Goal: Task Accomplishment & Management: Complete application form

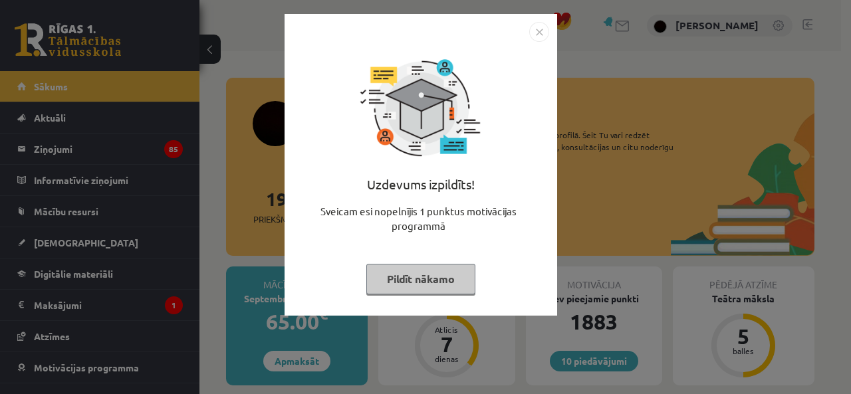
click at [537, 33] on img "Close" at bounding box center [539, 32] width 20 height 20
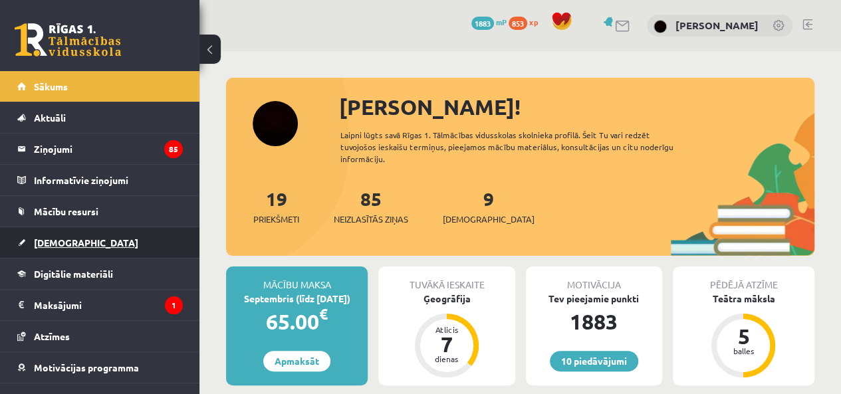
click at [60, 249] on link "[DEMOGRAPHIC_DATA]" at bounding box center [100, 242] width 166 height 31
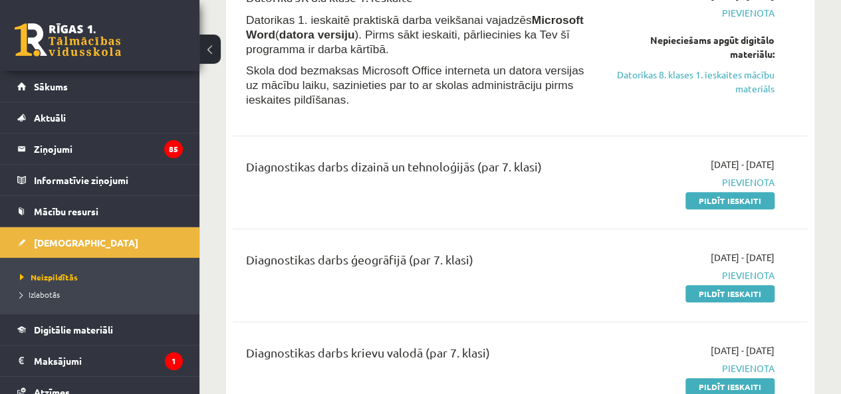
scroll to position [310, 0]
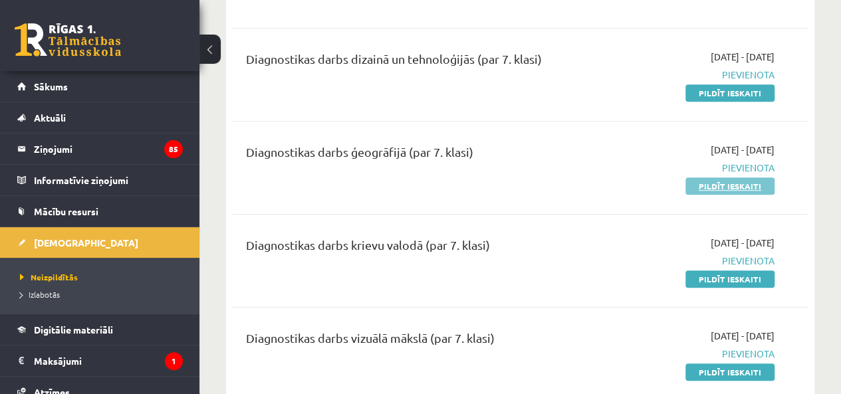
click at [718, 186] on link "Pildīt ieskaiti" at bounding box center [730, 186] width 89 height 17
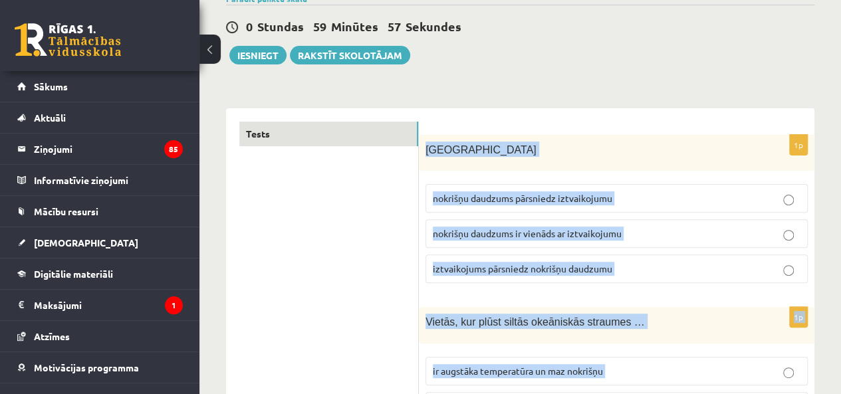
scroll to position [310, 0]
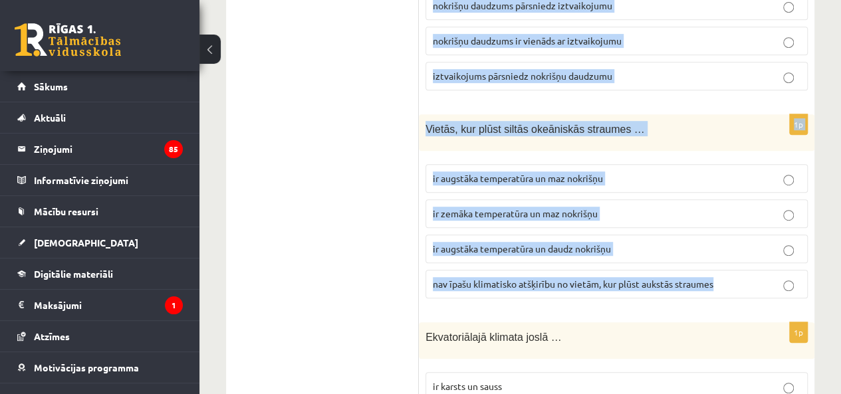
drag, startPoint x: 422, startPoint y: 263, endPoint x: 734, endPoint y: 280, distance: 313.0
copy form "Latvijā nokrišņu daudzums pārsniedz iztvaikojumu nokrišņu daudzums ir vienāds a…"
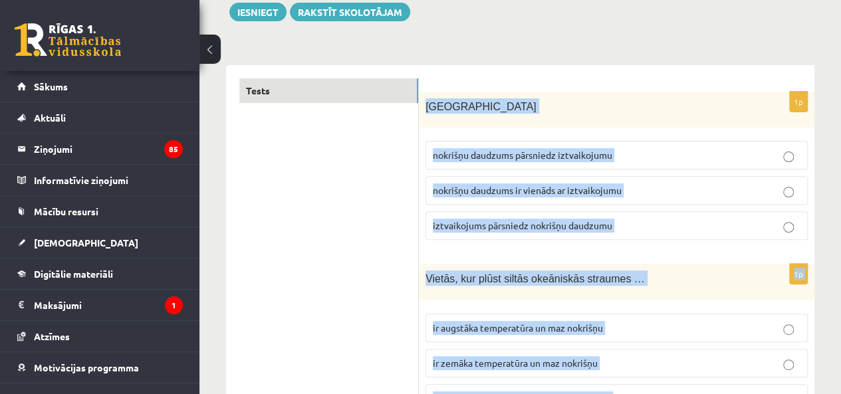
scroll to position [155, 0]
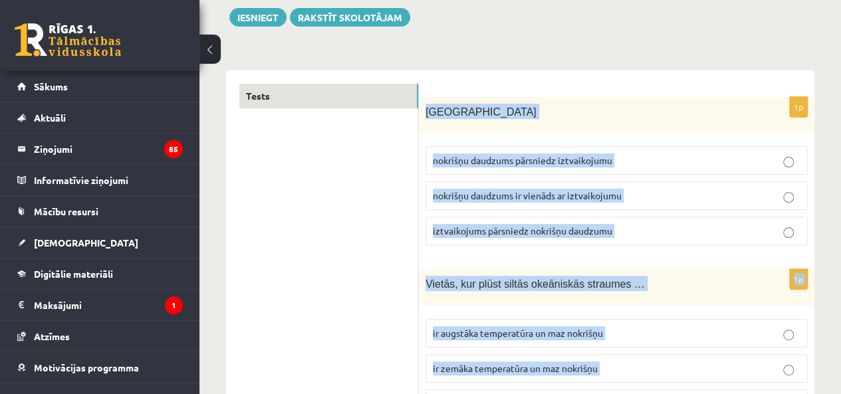
click at [549, 232] on span "iztvaikojums pārsniedz nokrišņu daudzumu" at bounding box center [523, 231] width 180 height 12
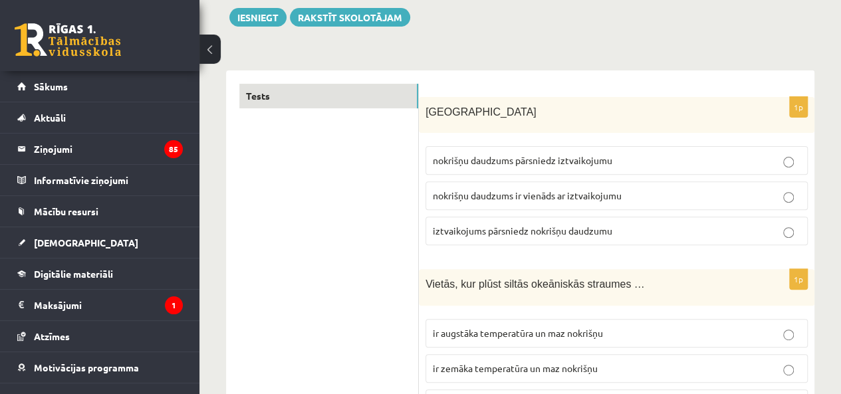
click at [574, 160] on span "nokrišņu daudzums pārsniedz iztvaikojumu" at bounding box center [523, 160] width 180 height 12
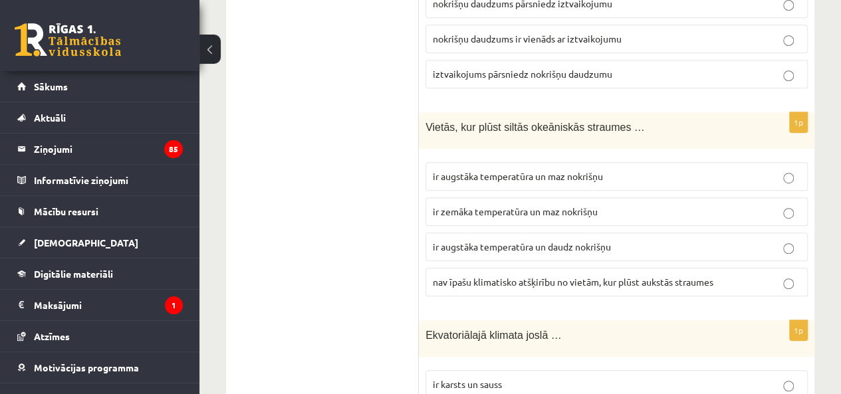
scroll to position [310, 0]
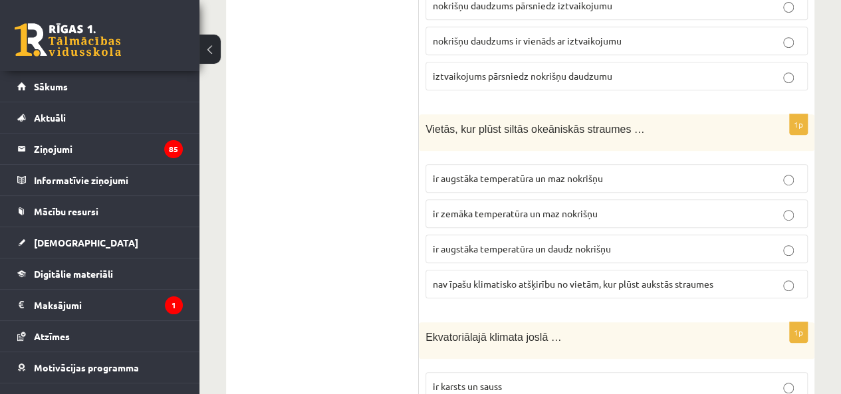
click at [552, 181] on p "ir augstāka temperatūra un maz nokrišņu" at bounding box center [617, 179] width 368 height 14
click at [503, 242] on p "ir augstāka temperatūra un daudz nokrišņu" at bounding box center [617, 249] width 368 height 14
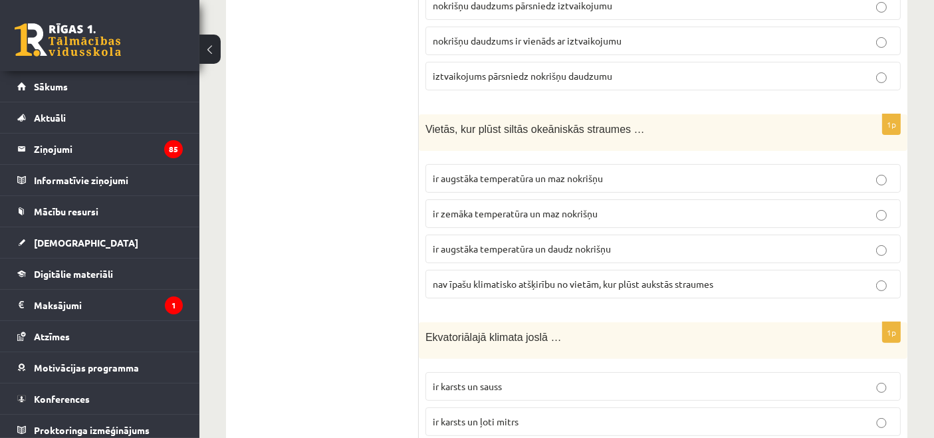
drag, startPoint x: 831, startPoint y: 0, endPoint x: 224, endPoint y: 263, distance: 661.7
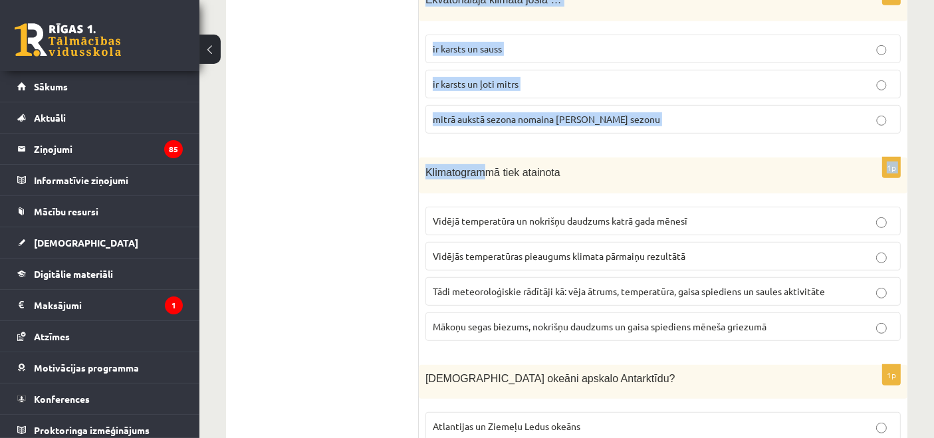
scroll to position [655, 0]
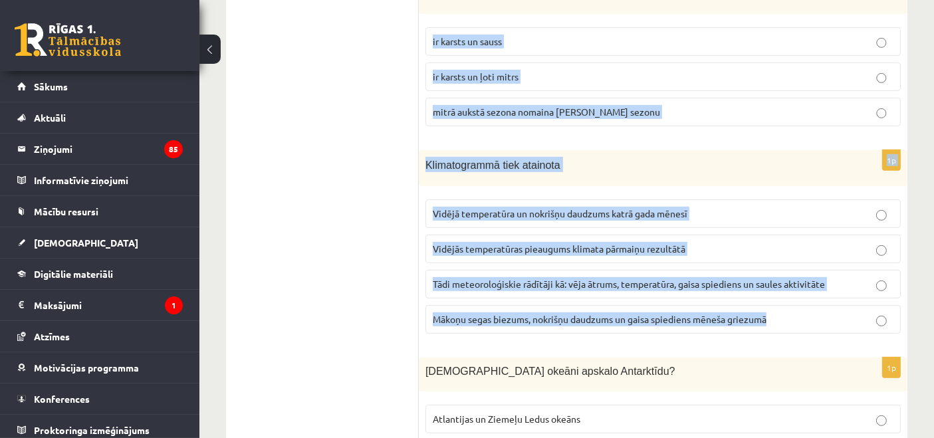
drag, startPoint x: 424, startPoint y: 158, endPoint x: 799, endPoint y: 309, distance: 404.9
copy form "Ekvatoriālajā klimata joslā … ir karsts un sauss ir karsts un ļoti mitrs mitrā …"
click at [497, 78] on p "ir karsts un ļoti mitrs" at bounding box center [663, 77] width 461 height 14
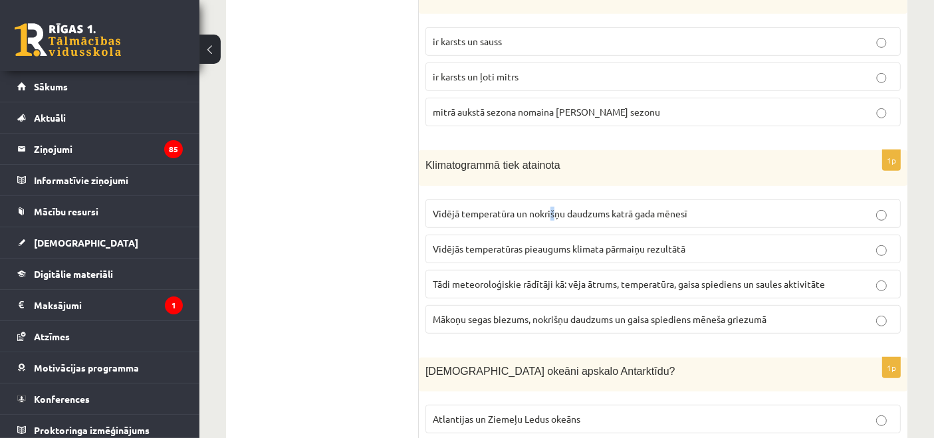
click at [553, 207] on span "Vidējā temperatūra un nokrišņu daudzums katrā gada mēnesī" at bounding box center [560, 213] width 255 height 12
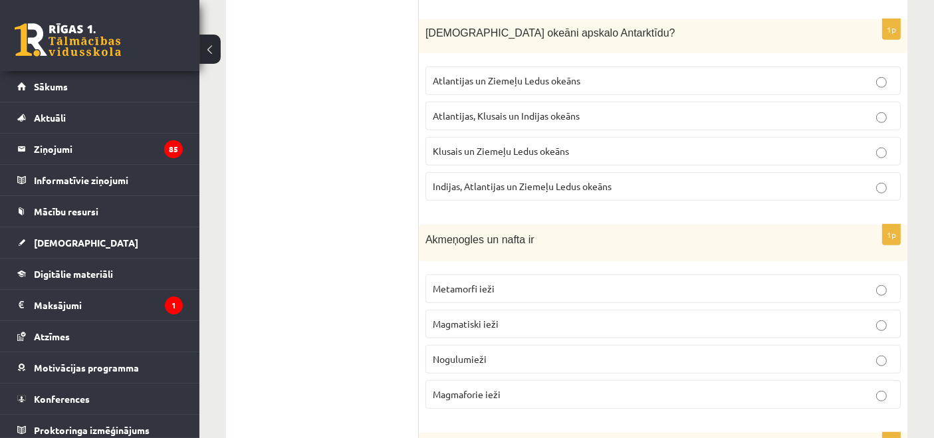
scroll to position [999, 0]
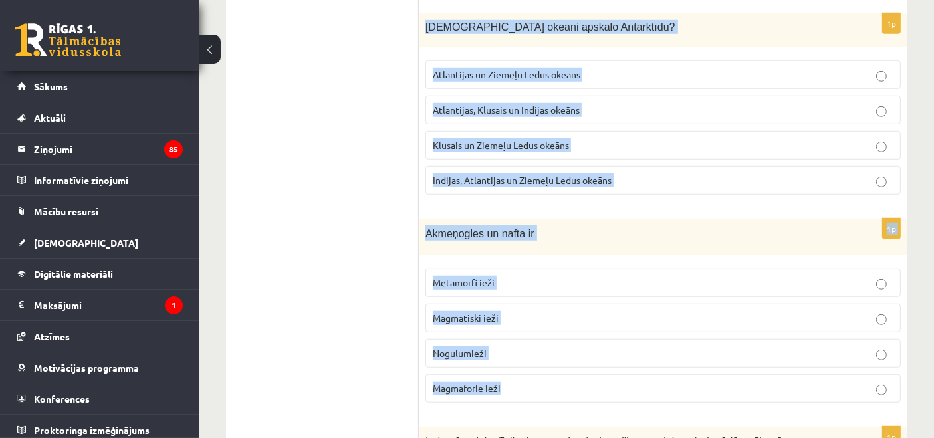
drag, startPoint x: 422, startPoint y: 20, endPoint x: 581, endPoint y: 365, distance: 379.9
copy form "Kuri okeāni apskalo Antarktīdu? Atlantijas un Ziemeļu Ledus okeāns Atlantijas, …"
click at [513, 104] on span "Atlantijas, Klusais un Indijas okeāns" at bounding box center [506, 110] width 147 height 12
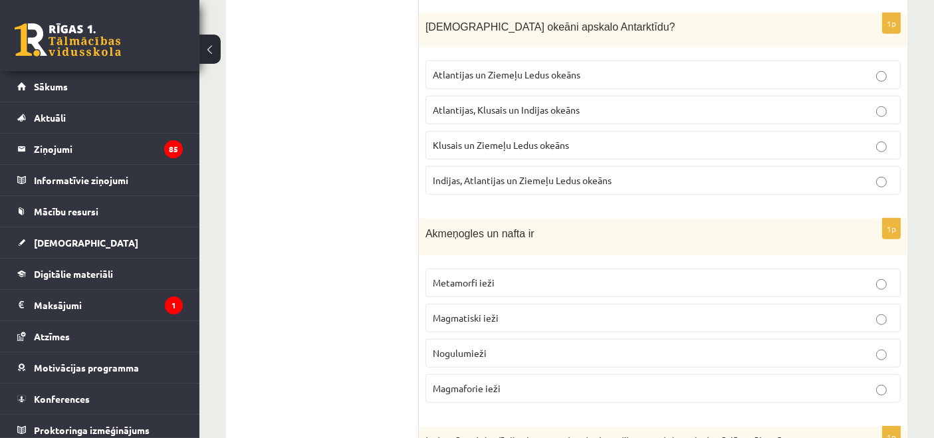
click at [461, 347] on span "Nogulumieži" at bounding box center [460, 353] width 54 height 12
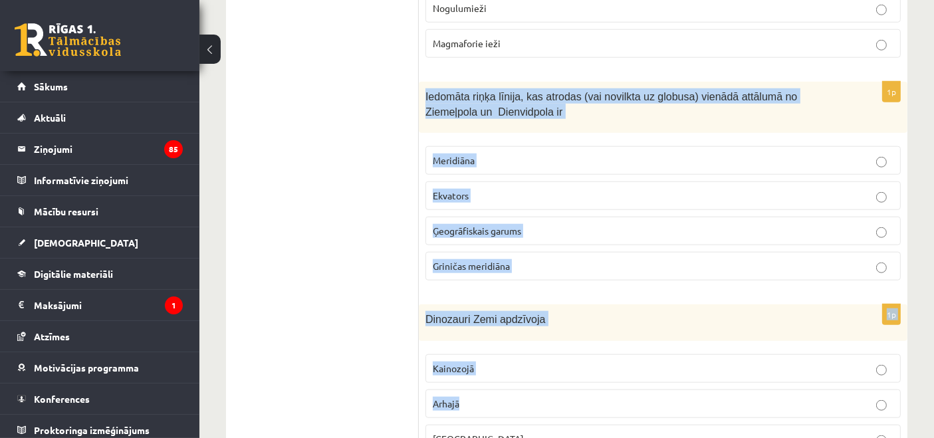
scroll to position [1517, 0]
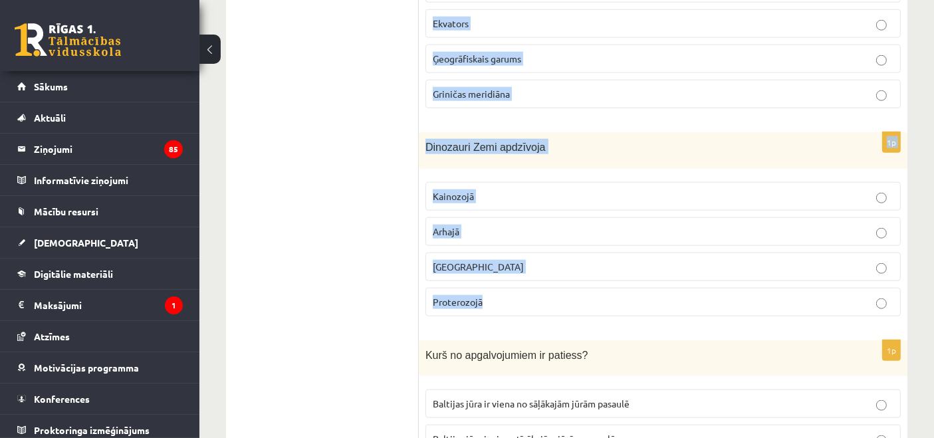
drag, startPoint x: 424, startPoint y: 88, endPoint x: 640, endPoint y: 298, distance: 300.9
copy form "Iedomāta riņķa līnija, kas atrodas (vai novilkta uz globusa) vienādā attālumā n…"
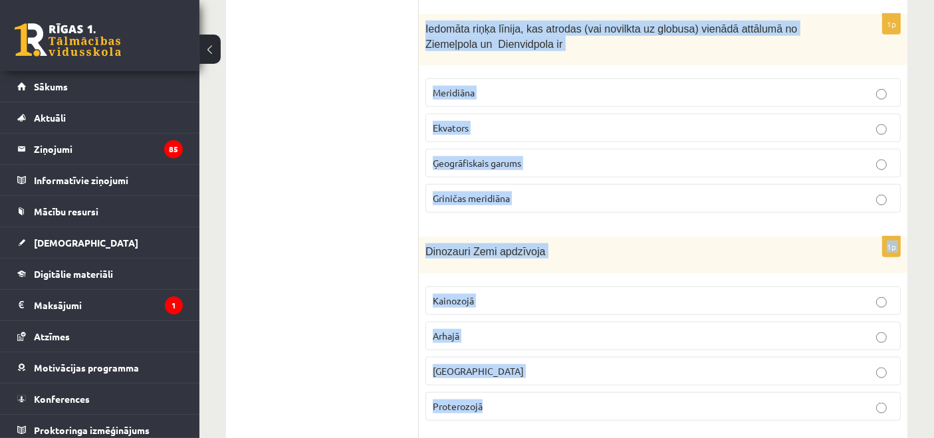
scroll to position [1398, 0]
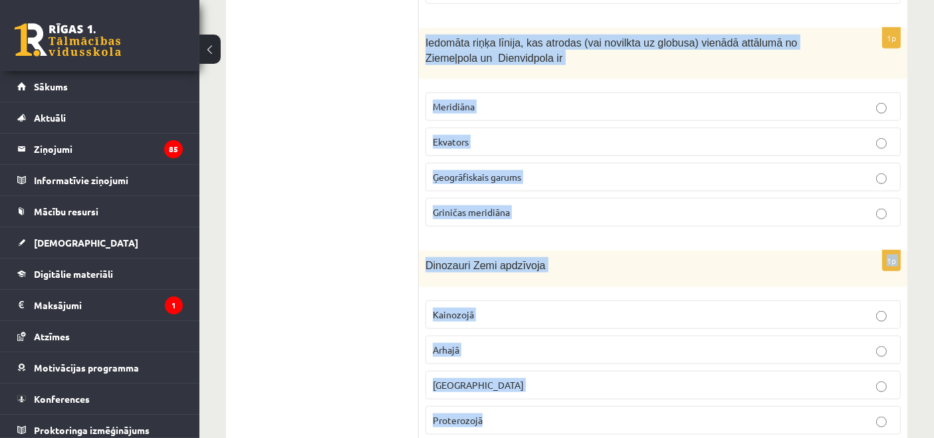
click at [512, 137] on p "Ekvators" at bounding box center [663, 142] width 461 height 14
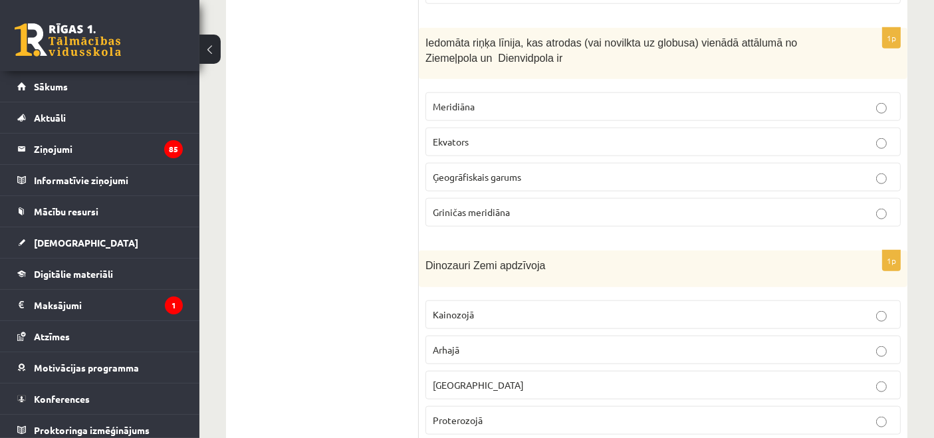
click at [481, 378] on p "Mezozojā" at bounding box center [663, 385] width 461 height 14
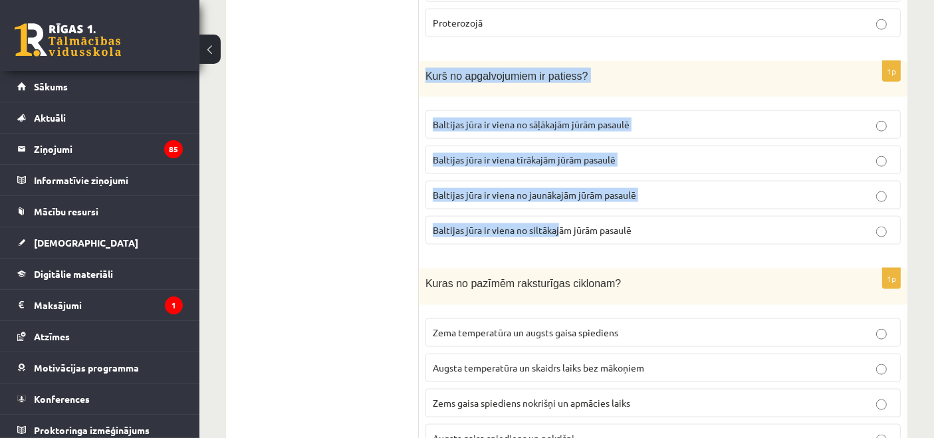
scroll to position [1916, 0]
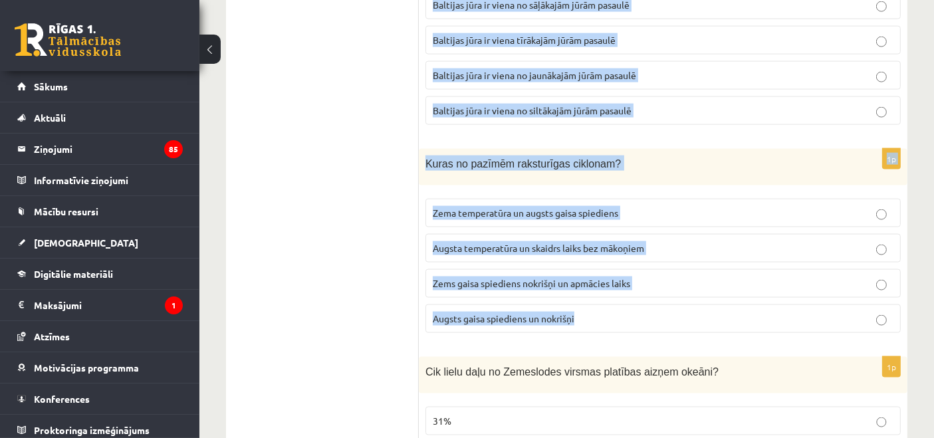
drag, startPoint x: 426, startPoint y: 118, endPoint x: 664, endPoint y: 314, distance: 308.9
copy form "Kurš no apgalvojumiem ir patiess? Baltijas jūra ir viena no sāļākajām jūrām pas…"
click at [491, 69] on span "Baltijas jūra ir viena no jaunākajām jūrām pasaulē" at bounding box center [534, 75] width 203 height 12
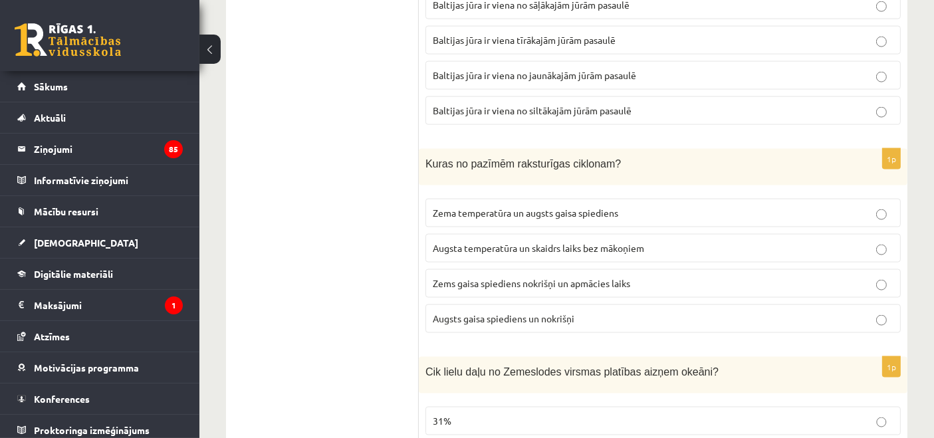
click at [467, 277] on span "Zems gaisa spiediens nokrišņi un apmācies laiks" at bounding box center [531, 283] width 197 height 12
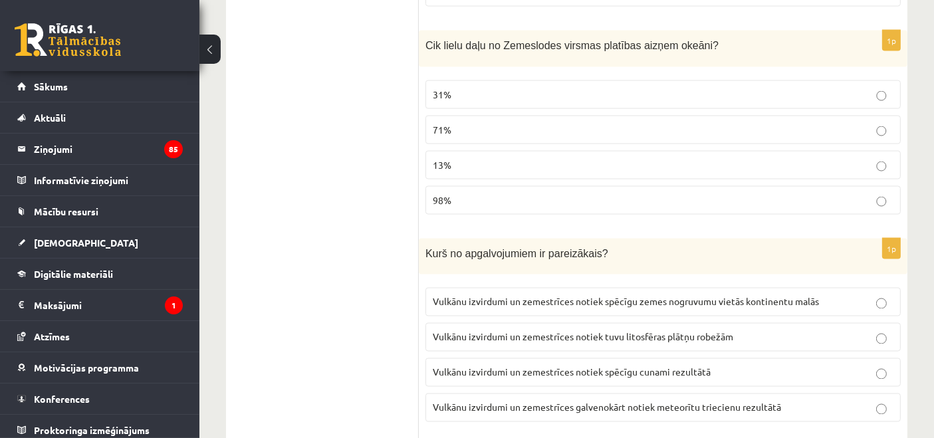
scroll to position [2261, 0]
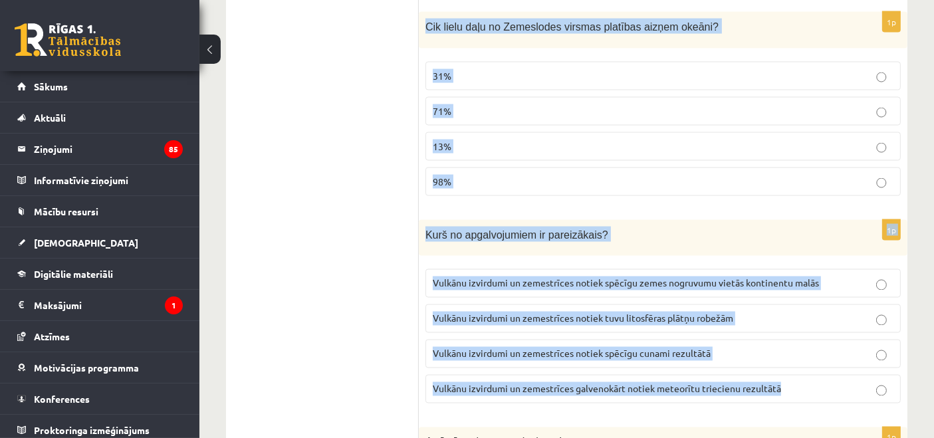
drag, startPoint x: 427, startPoint y: 20, endPoint x: 838, endPoint y: 374, distance: 542.7
copy form "Cik lielu daļu no Zemeslodes virsmas platības aizņem okeāni? 31% 71% 13% 98% 1p…"
click at [498, 104] on p "71%" at bounding box center [663, 111] width 461 height 14
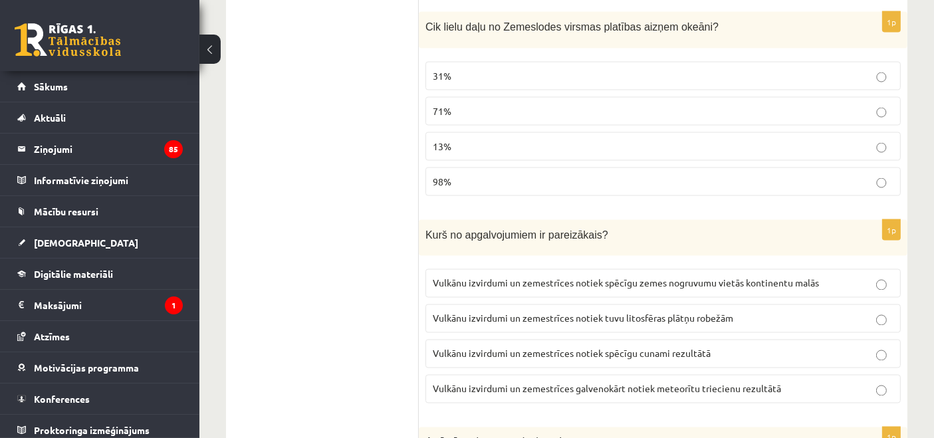
click at [668, 313] on span "Vulkānu izvirdumi un zemestrīces notiek tuvu litosfēras plātņu robežām" at bounding box center [583, 319] width 301 height 12
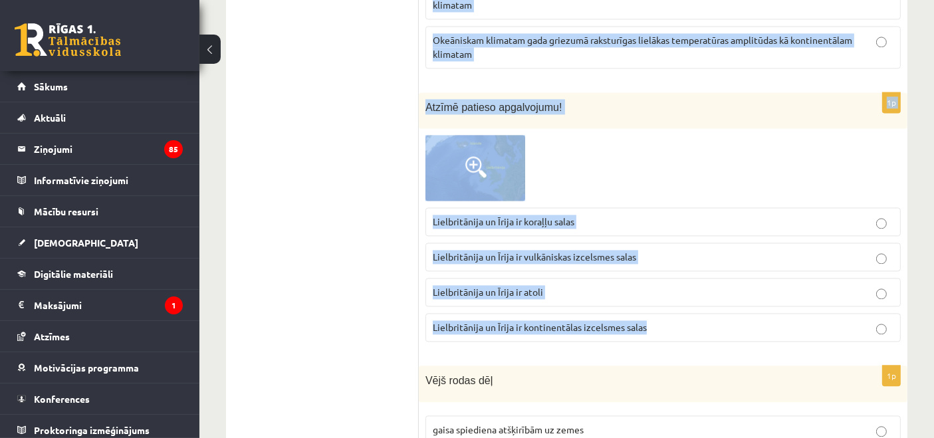
scroll to position [2830, 0]
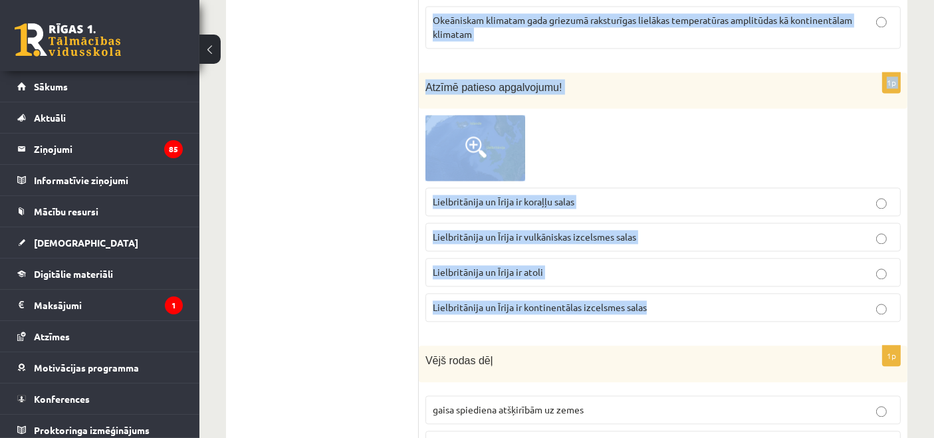
drag, startPoint x: 424, startPoint y: 31, endPoint x: 734, endPoint y: 286, distance: 402.0
copy form "Atzīmē patieso apgalvojumu! Okeāniskam klimatam gada griezumā raksturīgas mazāk…"
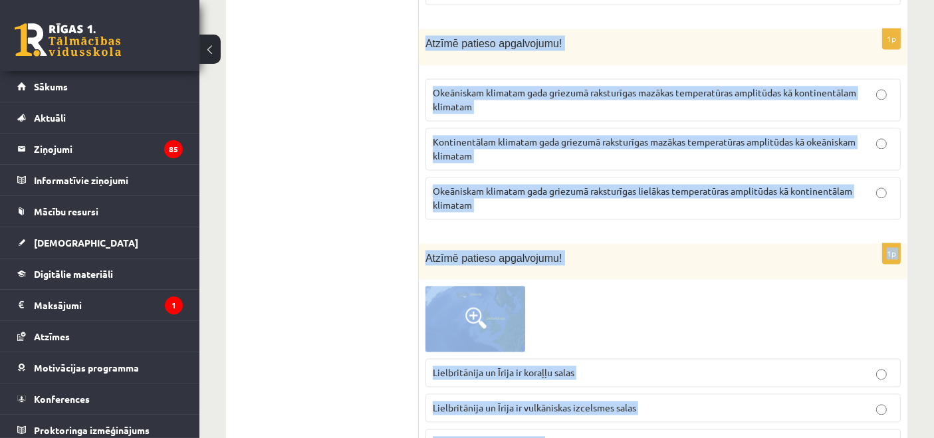
scroll to position [2658, 0]
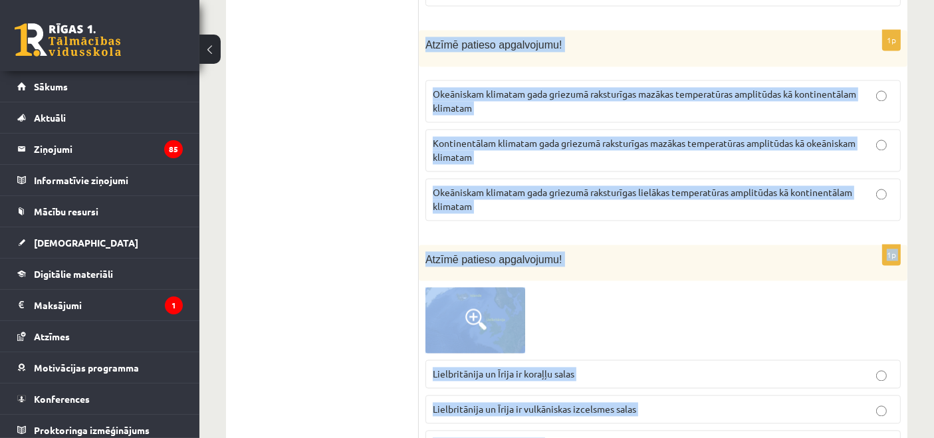
click at [539, 254] on span "Atzīmē patieso apgalvojumu!" at bounding box center [494, 259] width 136 height 11
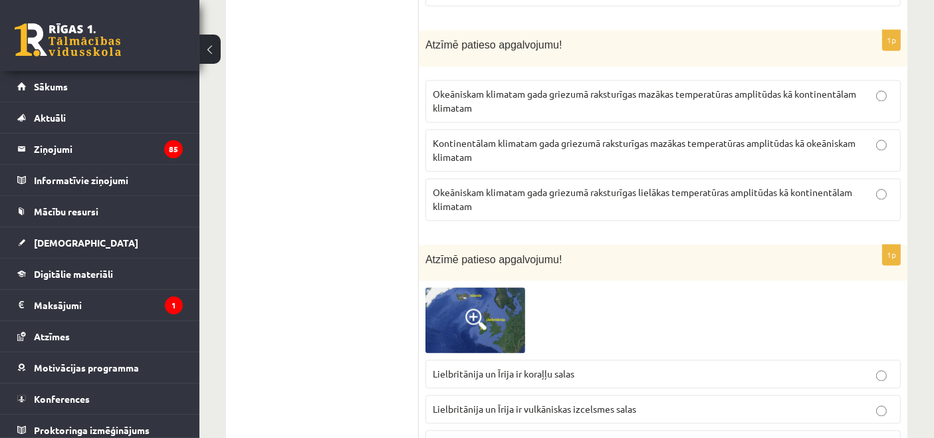
click at [710, 87] on p "Okeāniskam klimatam gada griezumā raksturīgas mazākas temperatūras amplitūdas k…" at bounding box center [663, 101] width 461 height 28
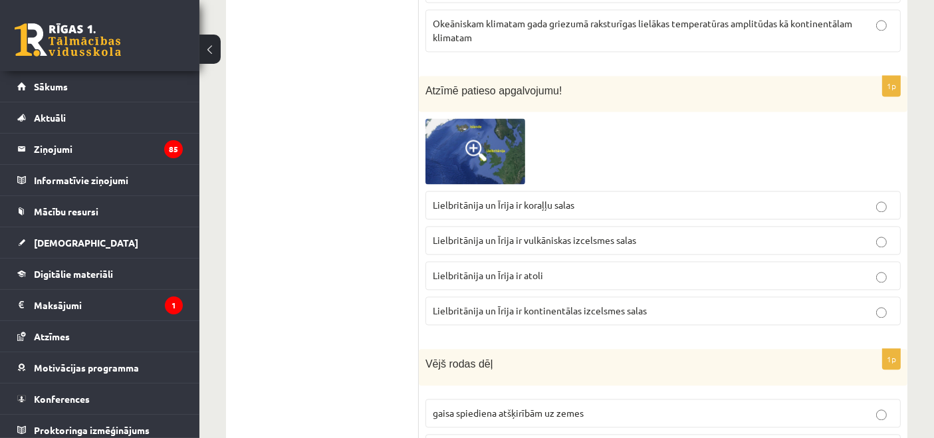
scroll to position [2830, 0]
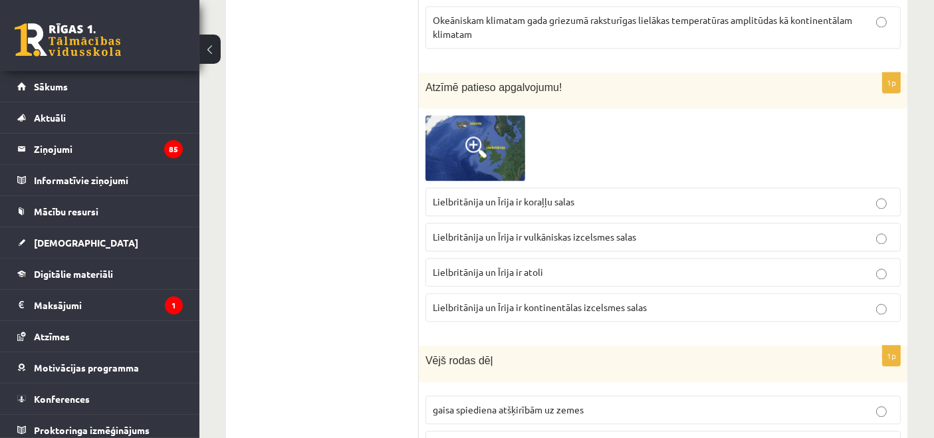
click at [539, 231] on span "Lielbritānija un Īrija ir vulkāniskas izcelsmes salas" at bounding box center [534, 237] width 203 height 12
click at [543, 301] on span "Lielbritānija un Īrija ir kontinentālas izcelsmes salas" at bounding box center [540, 307] width 214 height 12
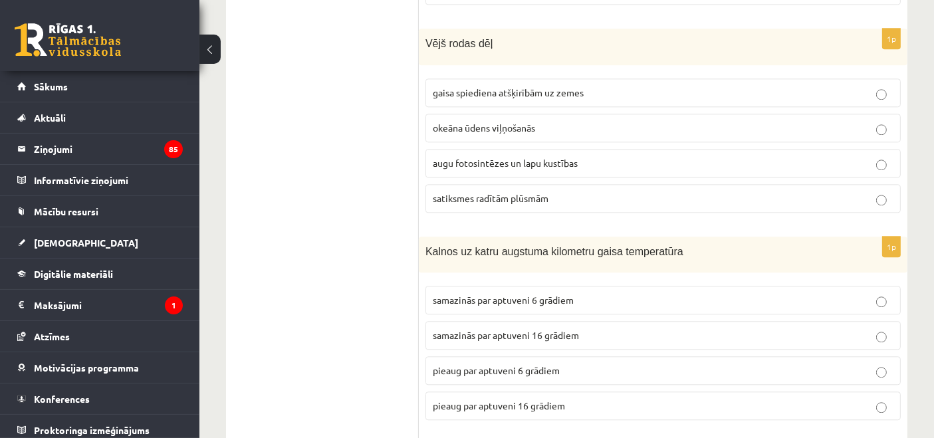
scroll to position [3156, 0]
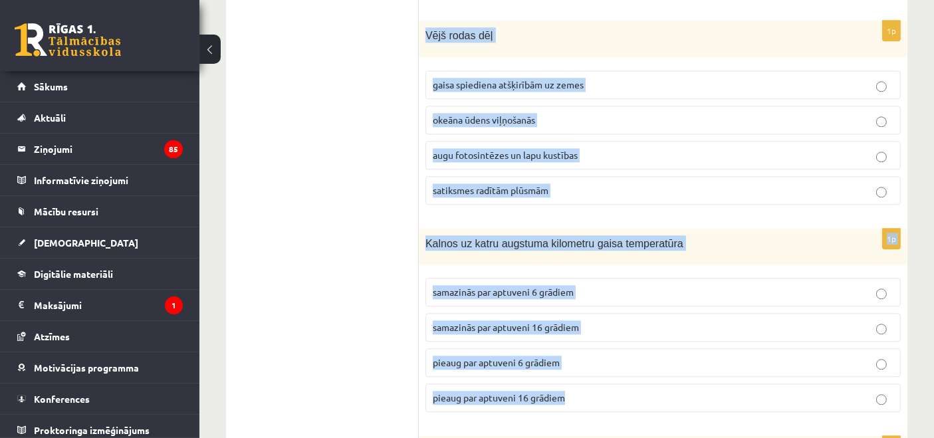
drag, startPoint x: 424, startPoint y: 13, endPoint x: 732, endPoint y: 367, distance: 469.9
click at [732, 367] on form "1p Latvijā nokrišņu daudzums pārsniedz iztvaikojumu nokrišņu daudzums ir vienād…" at bounding box center [663, 332] width 462 height 6498
copy form "Vējš rodas dēļ gaisa spiediena atšķirībām uz zemes okeāna ūdens viļņošanās augu…"
click at [496, 70] on label "gaisa spiediena atšķirībām uz zemes" at bounding box center [663, 84] width 475 height 29
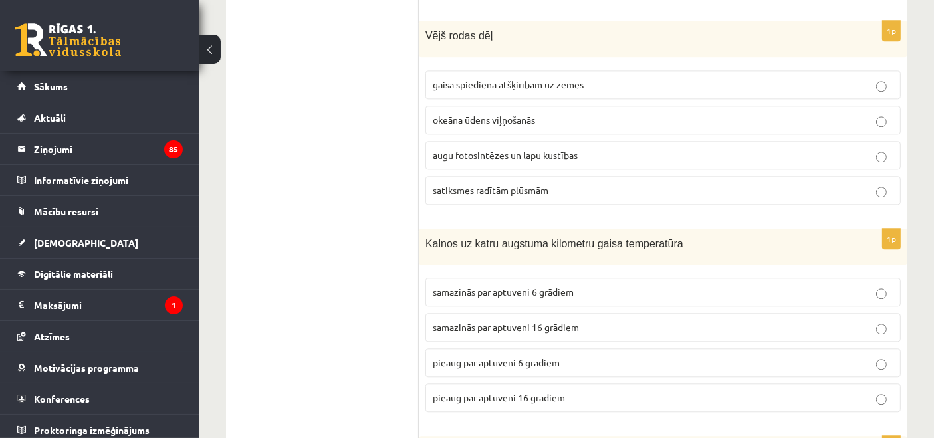
click at [503, 286] on span "samazinās par aptuveni 6 grādiem" at bounding box center [503, 292] width 141 height 12
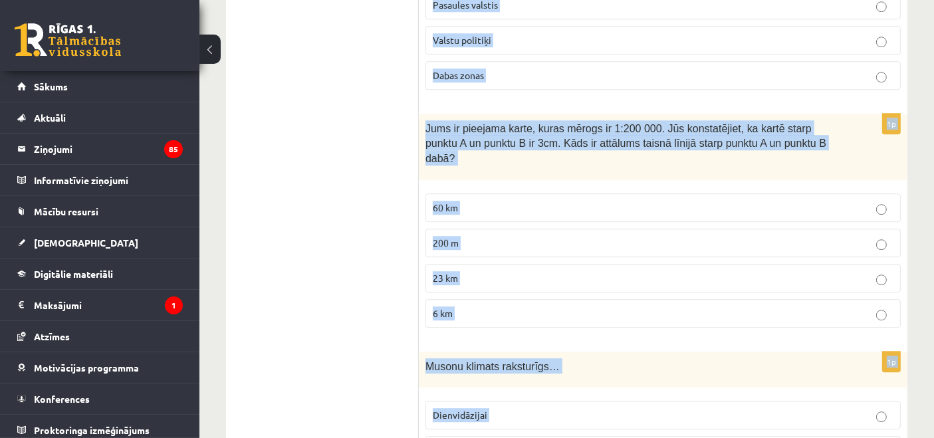
scroll to position [3709, 0]
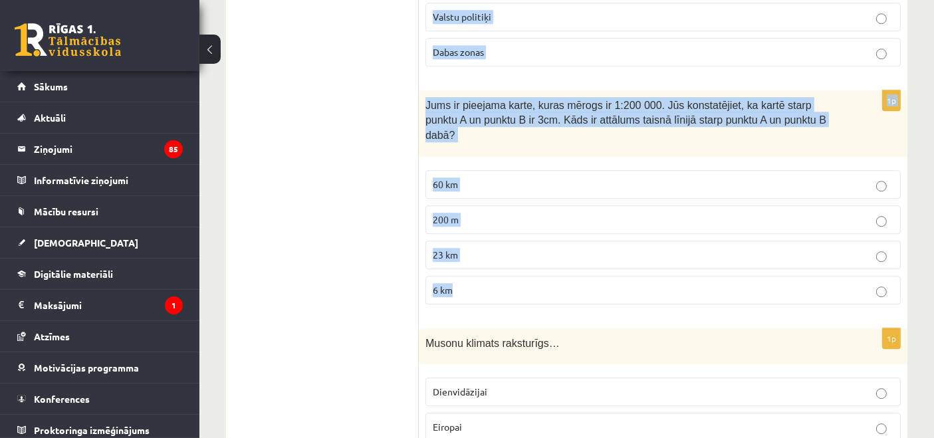
drag, startPoint x: 426, startPoint y: 45, endPoint x: 670, endPoint y: 237, distance: 310.5
copy form "Kas tiek attēlots politiskajās kartēs? Reljefs Pasaules valstis Valstu politiķi…"
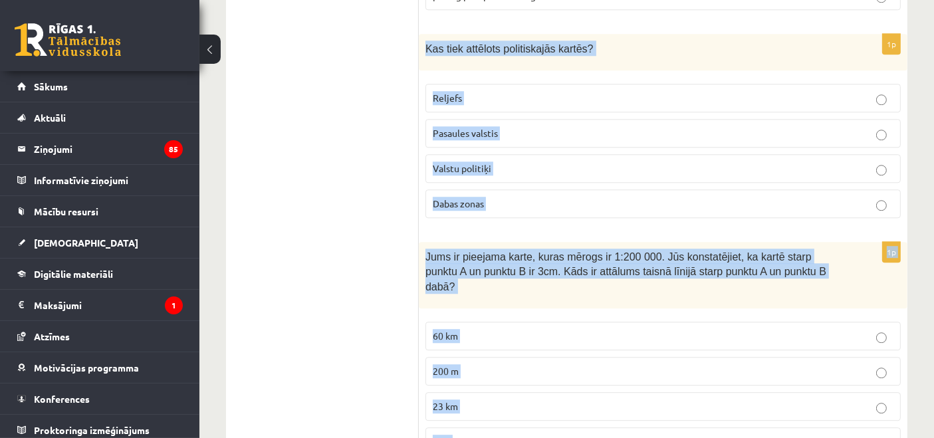
scroll to position [3537, 0]
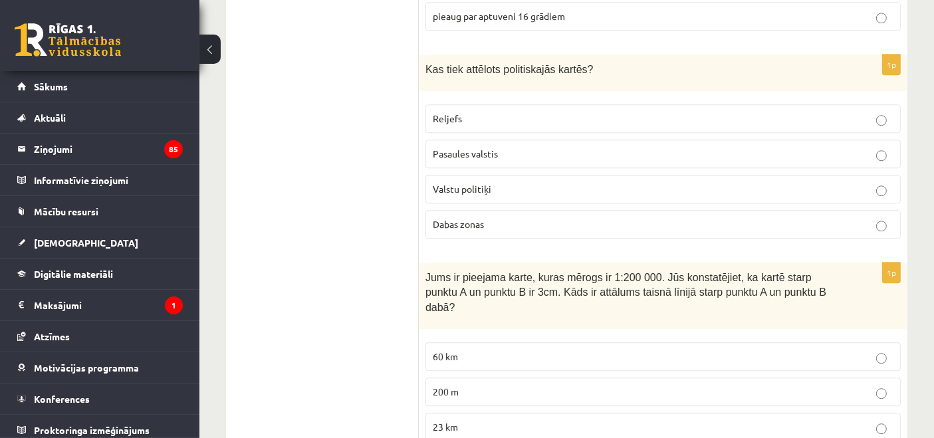
click at [469, 148] on span "Pasaules valstis" at bounding box center [465, 154] width 65 height 12
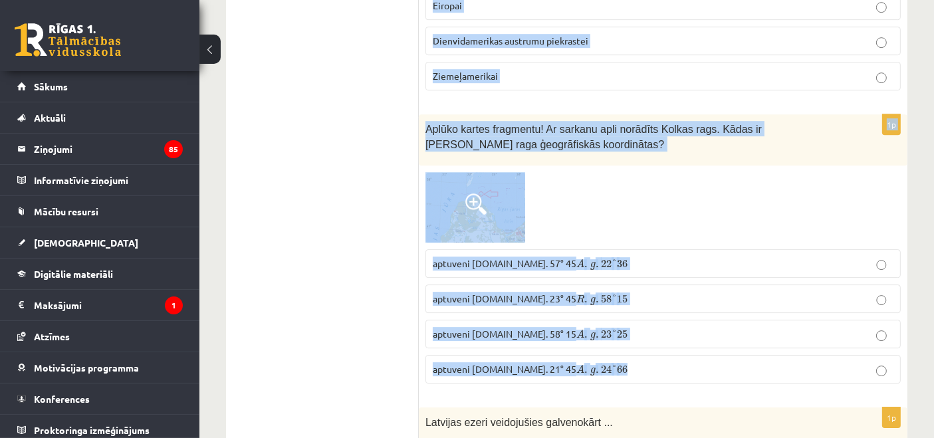
scroll to position [4155, 0]
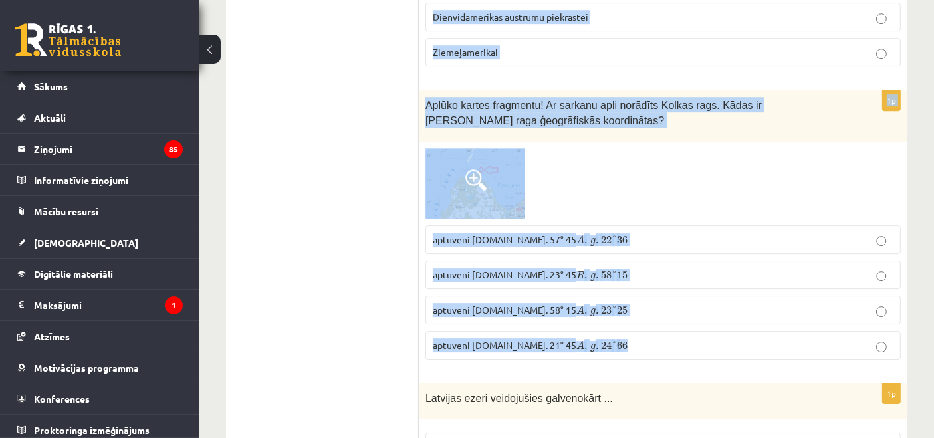
drag, startPoint x: 426, startPoint y: 24, endPoint x: 705, endPoint y: 297, distance: 390.7
copy form "Musonu klimats raksturīgs… Dienvidāzijai Eiropai Dienvidamerikas austrumu piekr…"
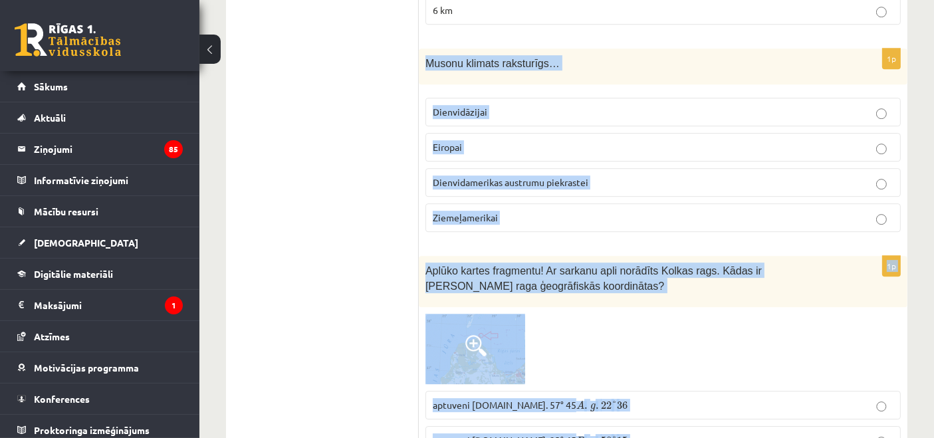
scroll to position [3983, 0]
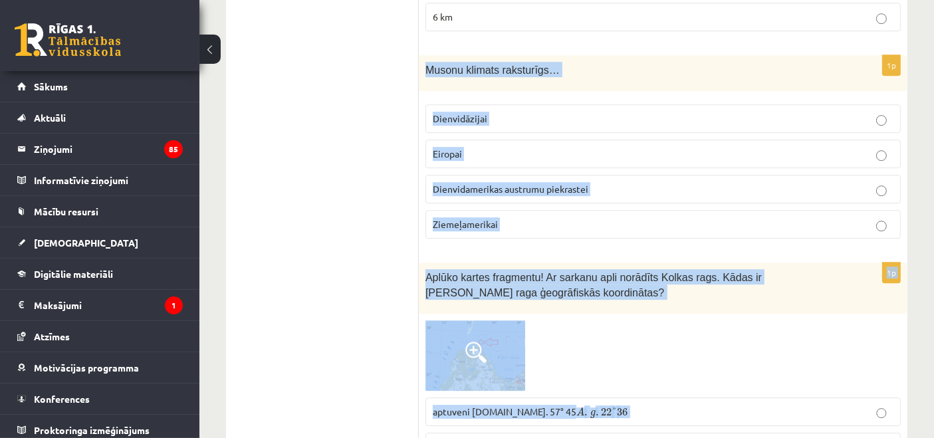
click at [456, 112] on span "Dienvidāzijai" at bounding box center [460, 118] width 55 height 12
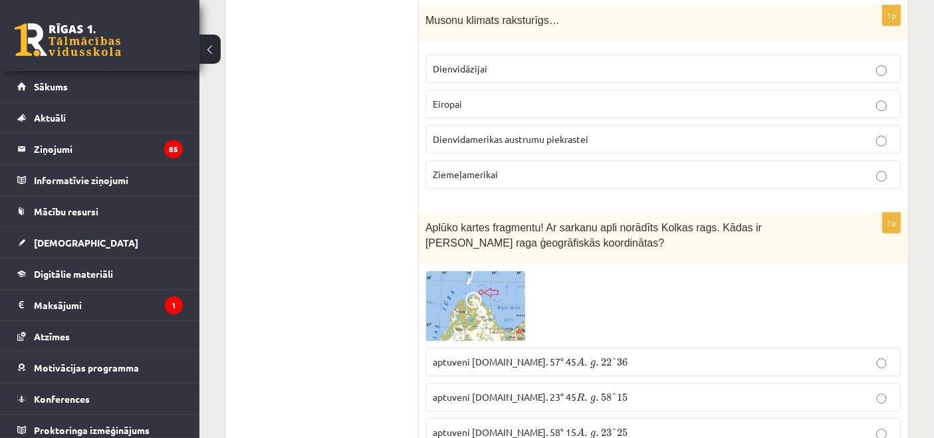
scroll to position [4155, 0]
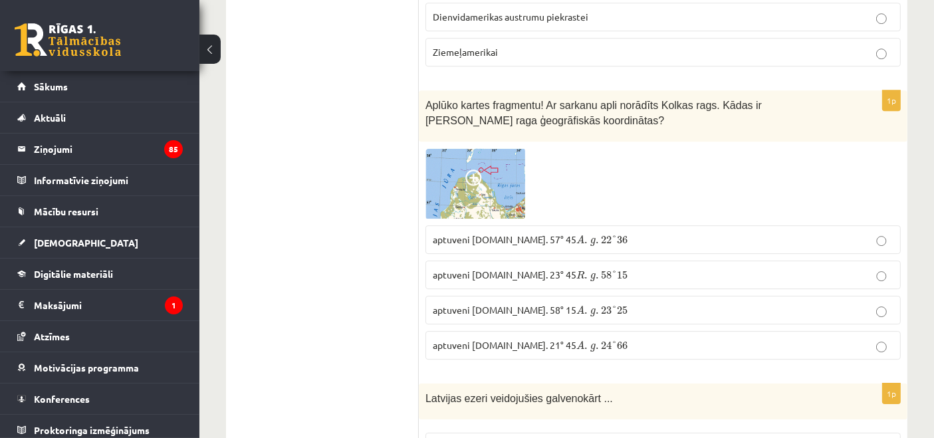
click at [467, 170] on span at bounding box center [475, 180] width 21 height 21
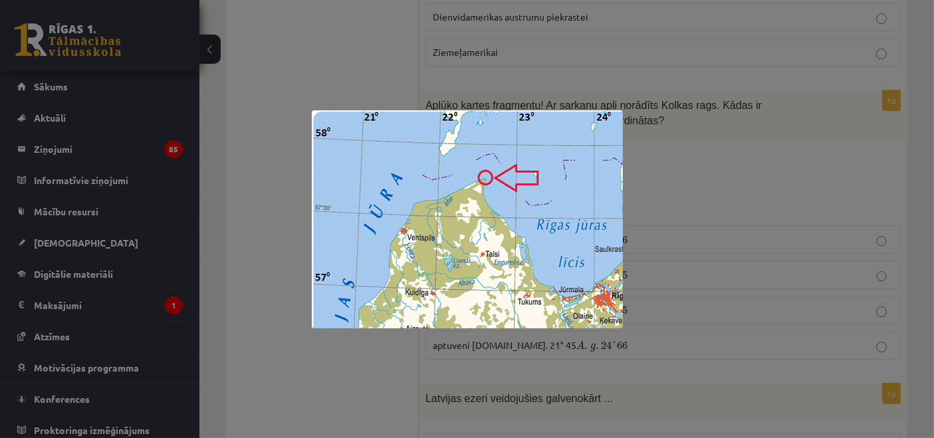
click at [646, 137] on div at bounding box center [467, 219] width 934 height 438
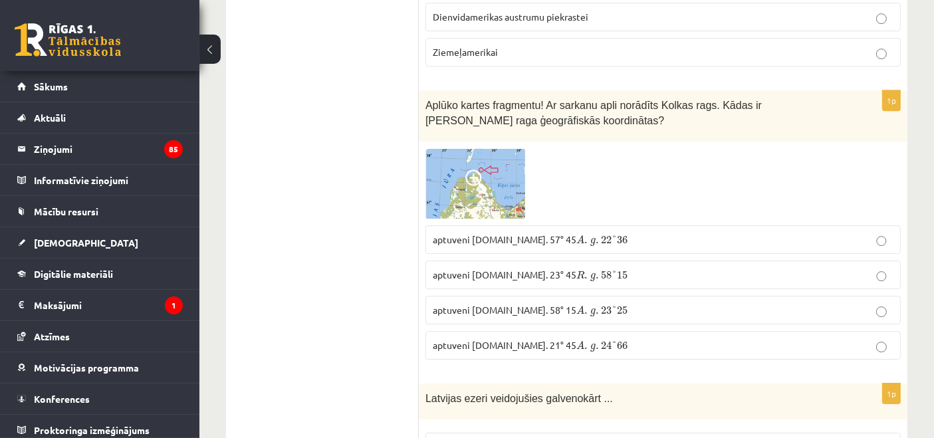
click at [481, 233] on span "aptuveni Z.pl. 57° 45 A . g . 22 ° 36 A . g . 22 ° 36" at bounding box center [530, 239] width 195 height 12
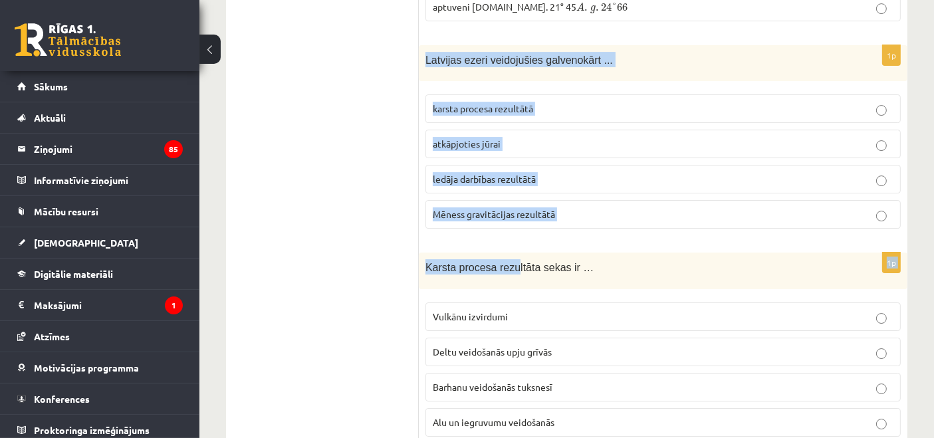
scroll to position [4500, 0]
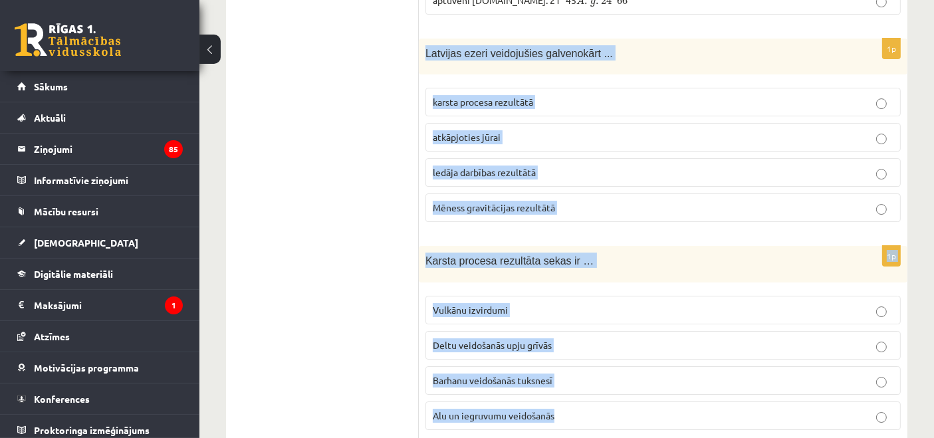
drag, startPoint x: 424, startPoint y: 174, endPoint x: 674, endPoint y: 363, distance: 313.3
click at [467, 158] on label "ledāja darbības rezultātā" at bounding box center [663, 172] width 475 height 29
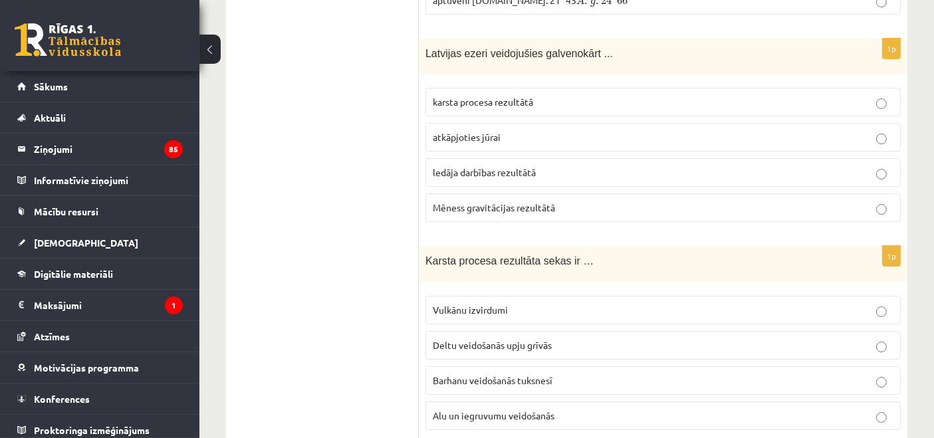
click at [444, 394] on span "Alu un iegruvumu veidošanās" at bounding box center [494, 416] width 122 height 12
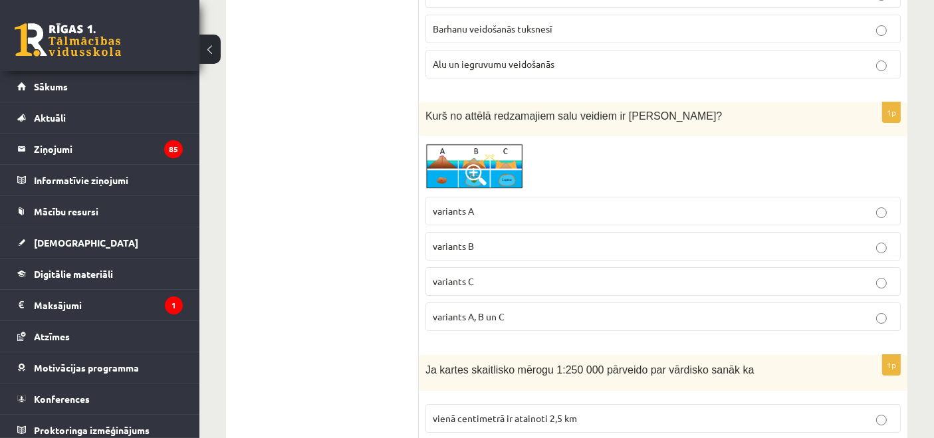
scroll to position [4844, 0]
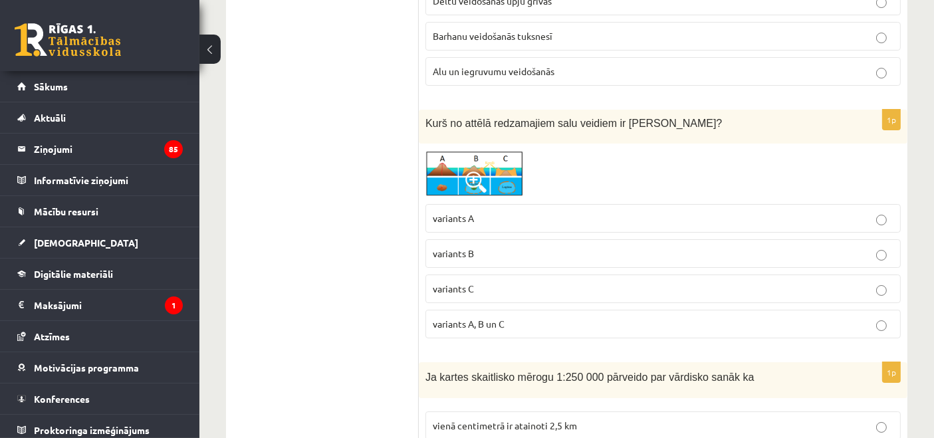
click at [451, 150] on img at bounding box center [476, 173] width 100 height 47
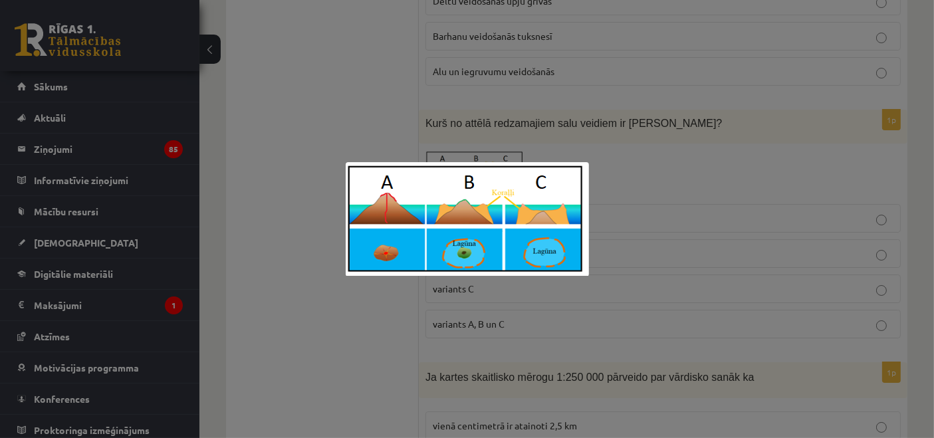
click at [727, 125] on div at bounding box center [467, 219] width 934 height 438
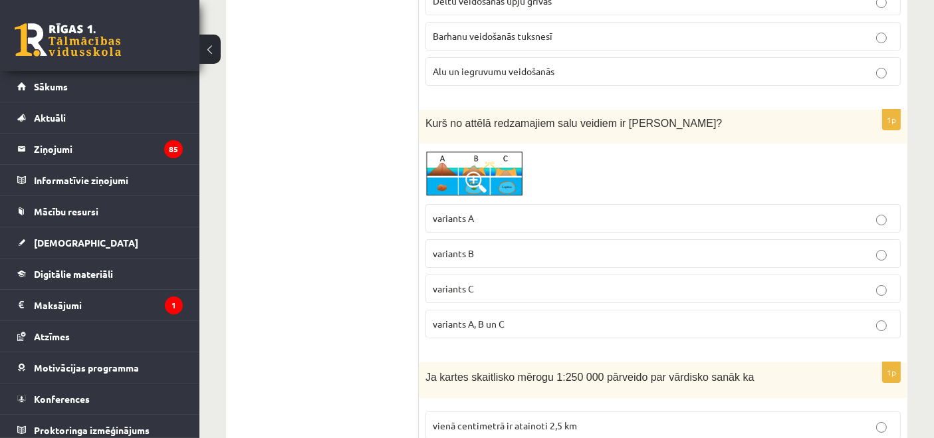
click at [473, 283] on span "variants C" at bounding box center [453, 289] width 41 height 12
click at [469, 150] on img at bounding box center [476, 173] width 100 height 47
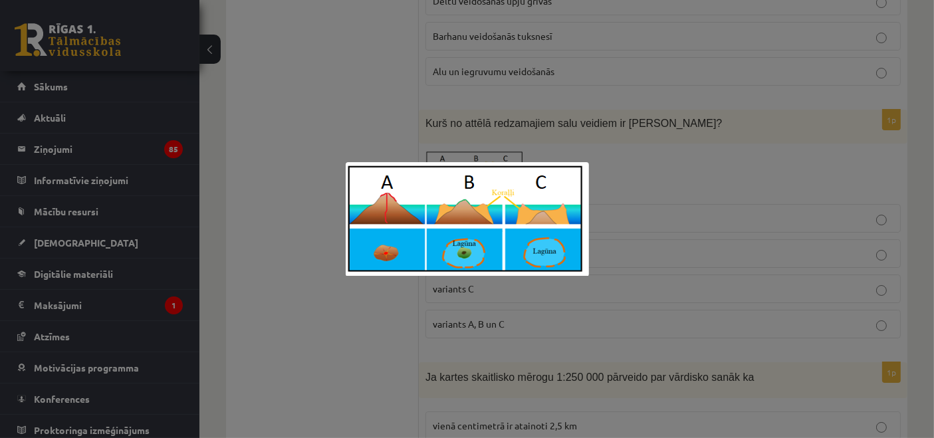
click at [611, 140] on div at bounding box center [467, 219] width 934 height 438
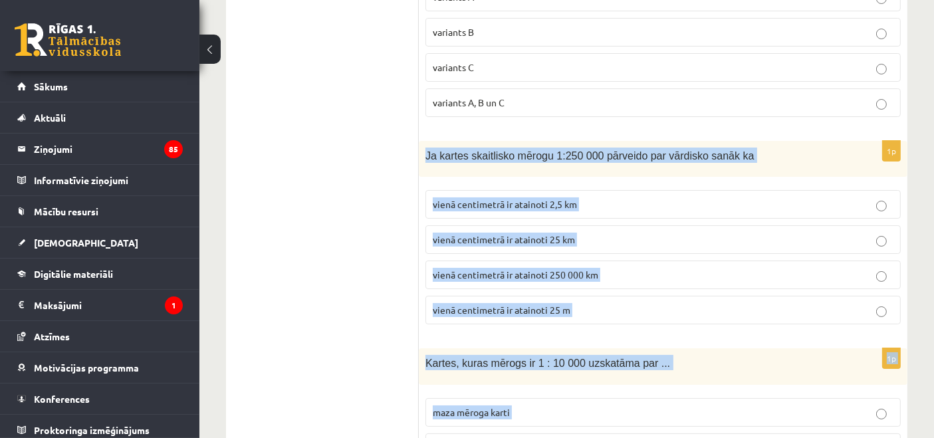
scroll to position [5189, 0]
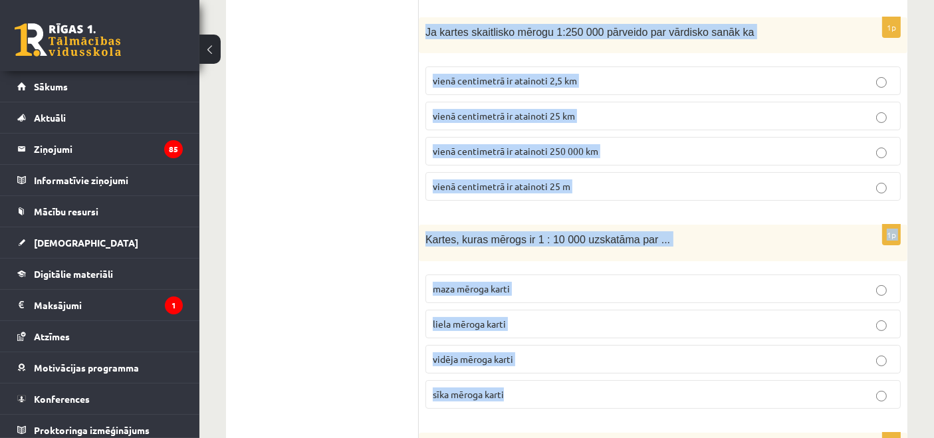
drag, startPoint x: 424, startPoint y: 151, endPoint x: 715, endPoint y: 342, distance: 348.5
click at [526, 74] on span "vienā centimetrā ir atainoti 2,5 km" at bounding box center [505, 80] width 144 height 12
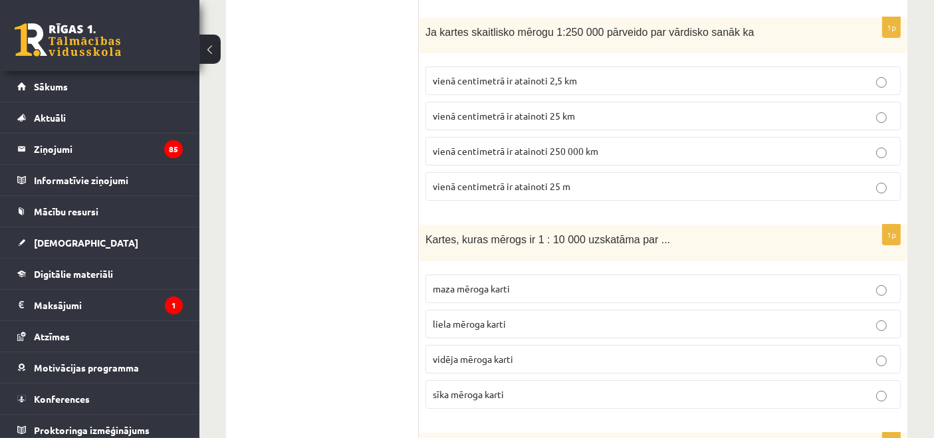
click at [469, 318] on span "liela mēroga karti" at bounding box center [469, 324] width 73 height 12
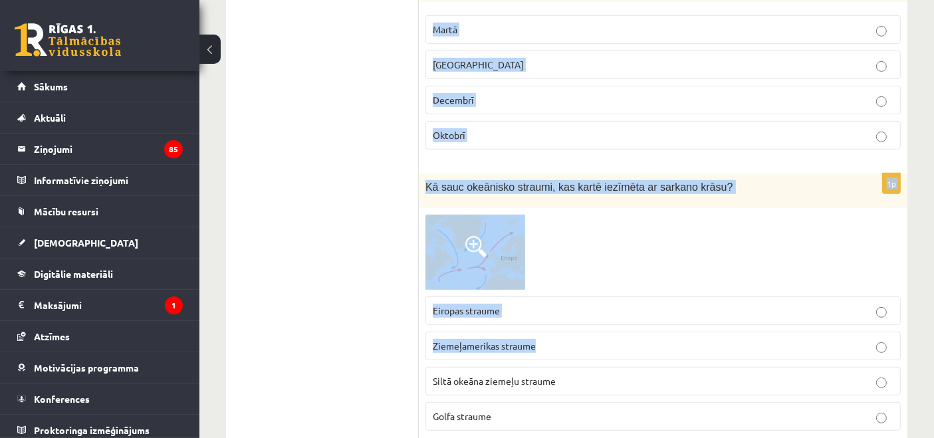
scroll to position [5706, 0]
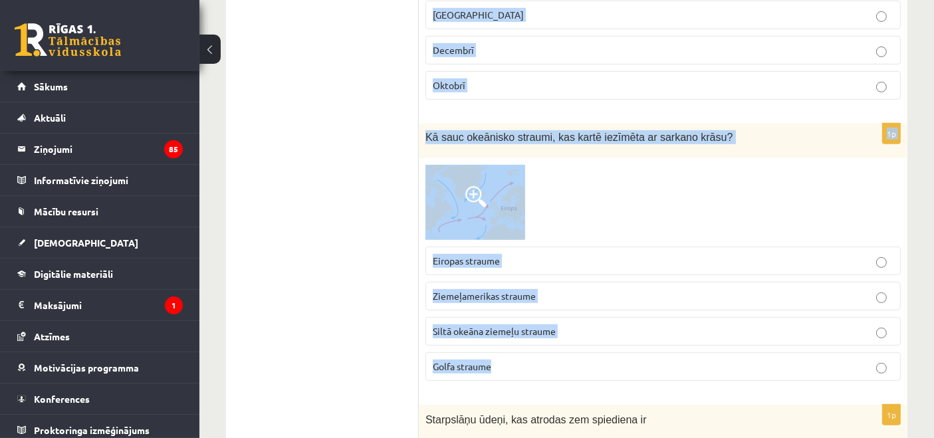
drag, startPoint x: 426, startPoint y: 48, endPoint x: 787, endPoint y: 316, distance: 450.1
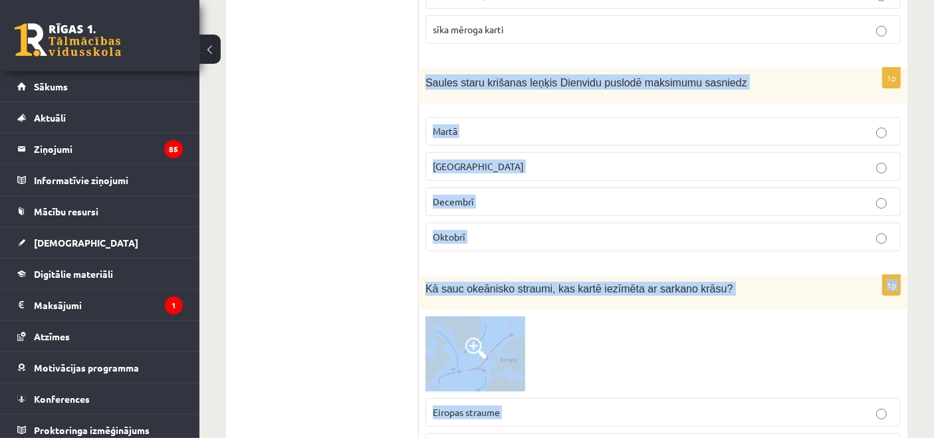
scroll to position [5534, 0]
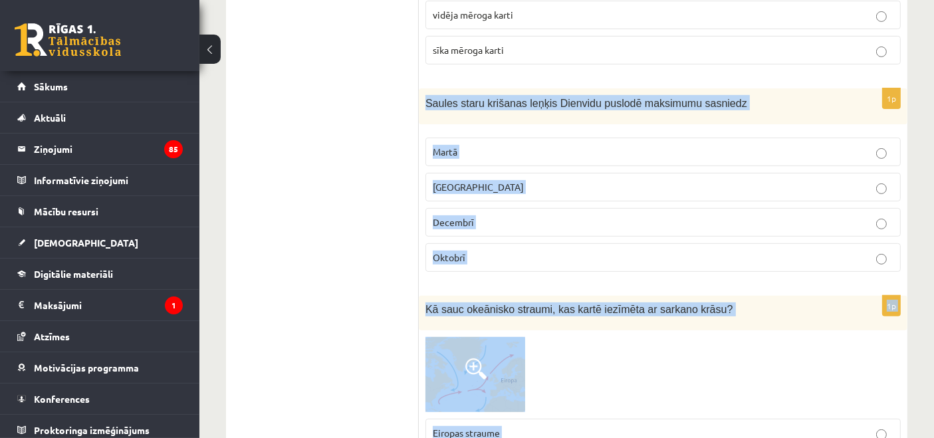
click at [442, 215] on p "Decembrī" at bounding box center [663, 222] width 461 height 14
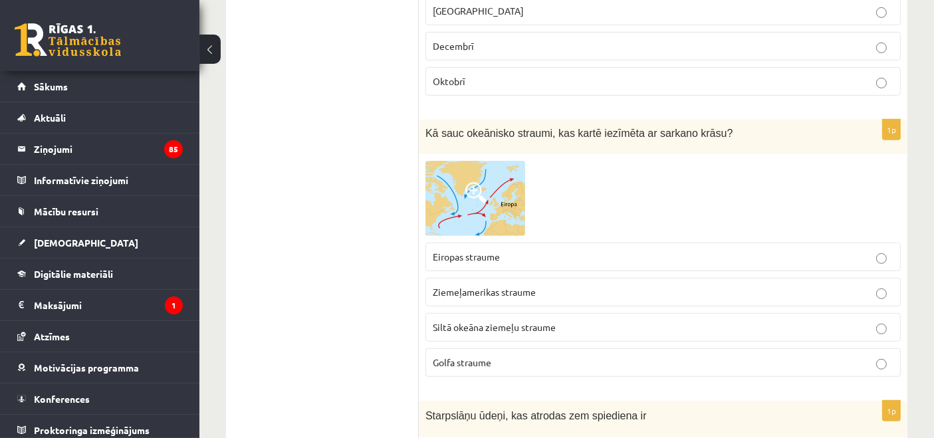
scroll to position [5706, 0]
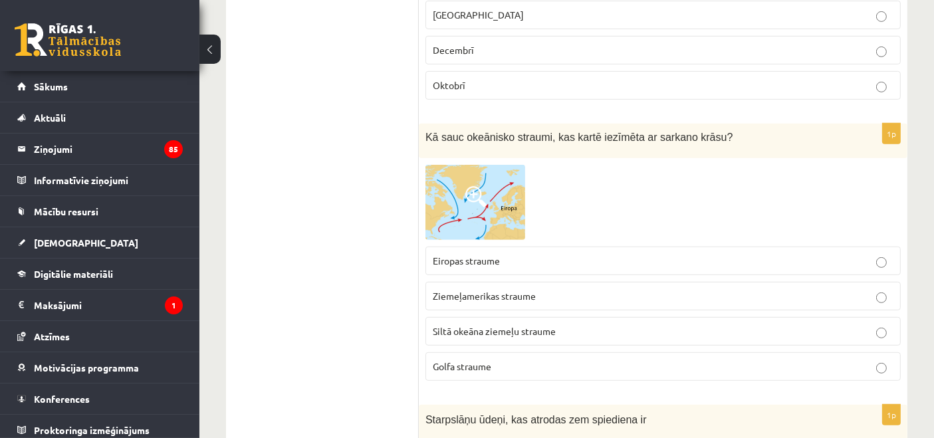
click at [473, 165] on img at bounding box center [476, 203] width 100 height 76
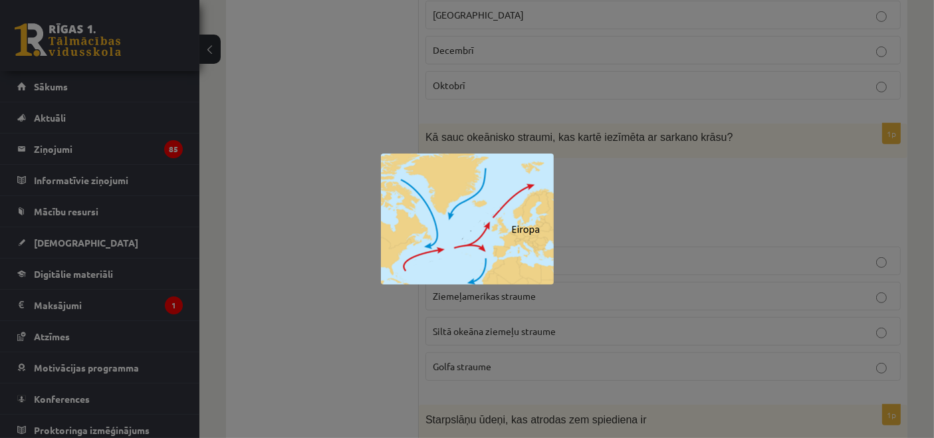
click at [620, 226] on div at bounding box center [467, 219] width 934 height 438
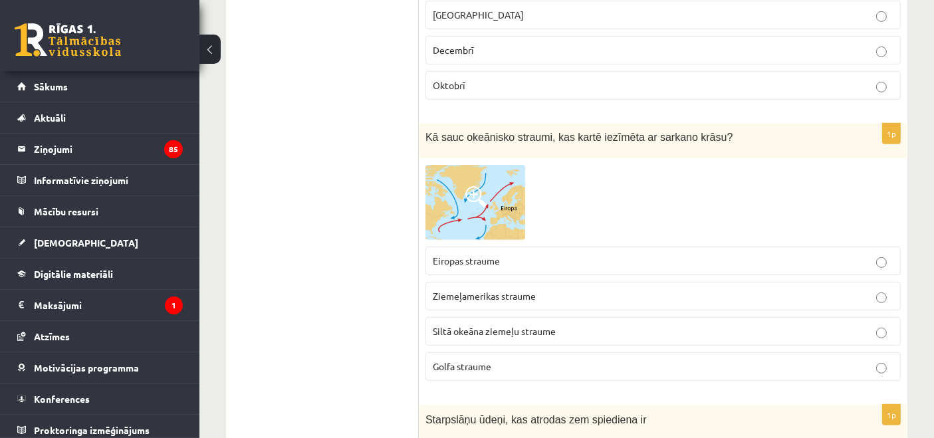
click at [510, 360] on p "Golfa straume" at bounding box center [663, 367] width 461 height 14
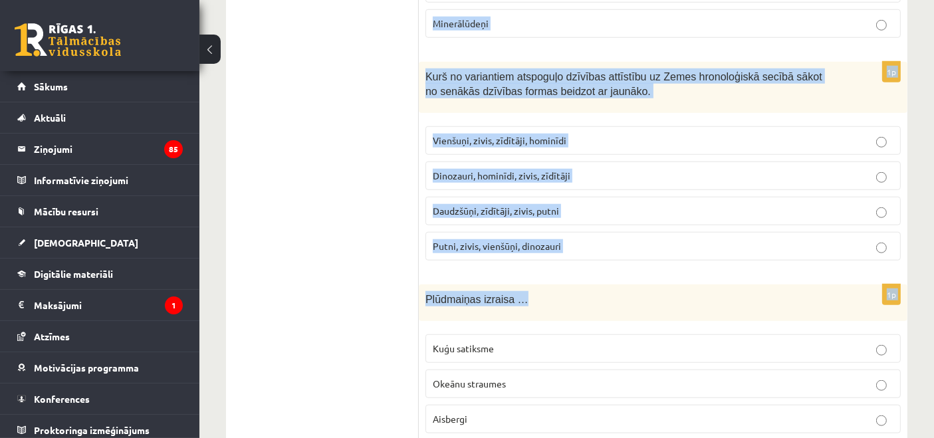
scroll to position [6276, 0]
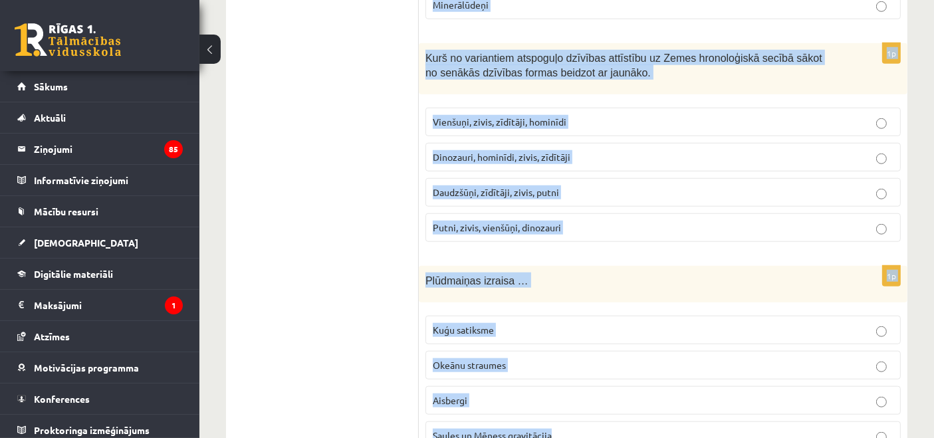
drag, startPoint x: 425, startPoint y: 191, endPoint x: 729, endPoint y: 380, distance: 358.1
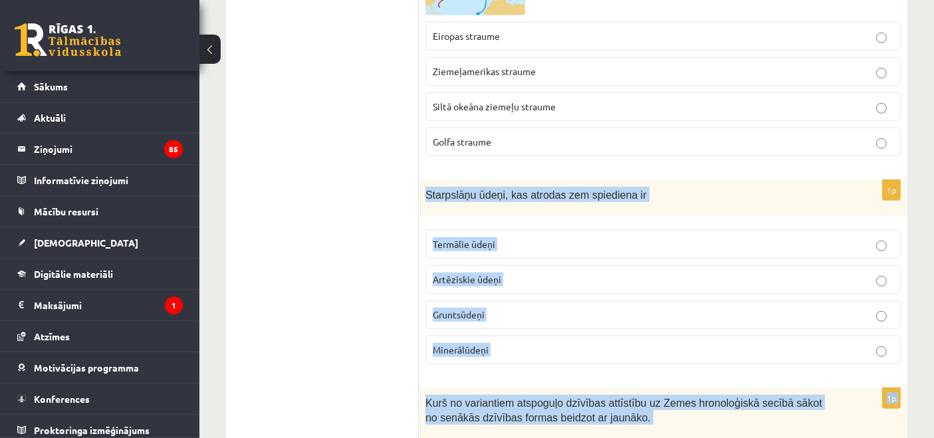
click at [483, 273] on span "Artēziskie ūdeņi" at bounding box center [467, 279] width 68 height 12
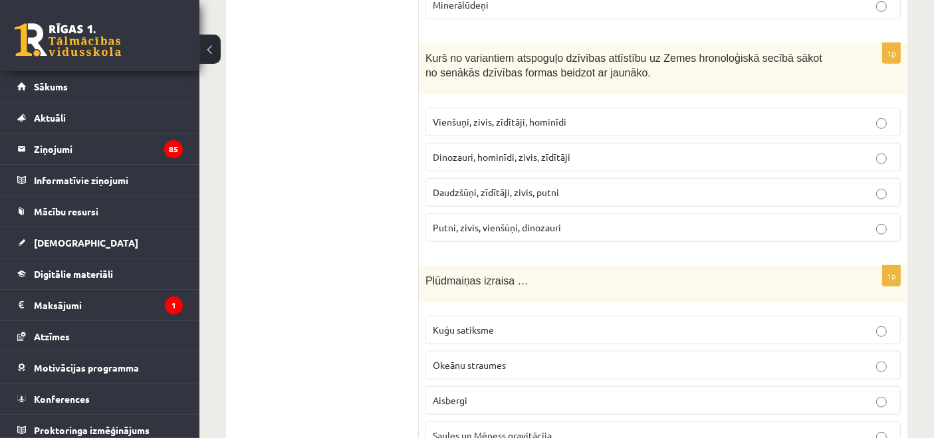
click at [474, 108] on label "Vienšuņi, zivis, zīdītāji, hominīdi" at bounding box center [663, 122] width 475 height 29
click at [507, 394] on span "Saules un Mēness gravitācija" at bounding box center [492, 436] width 119 height 12
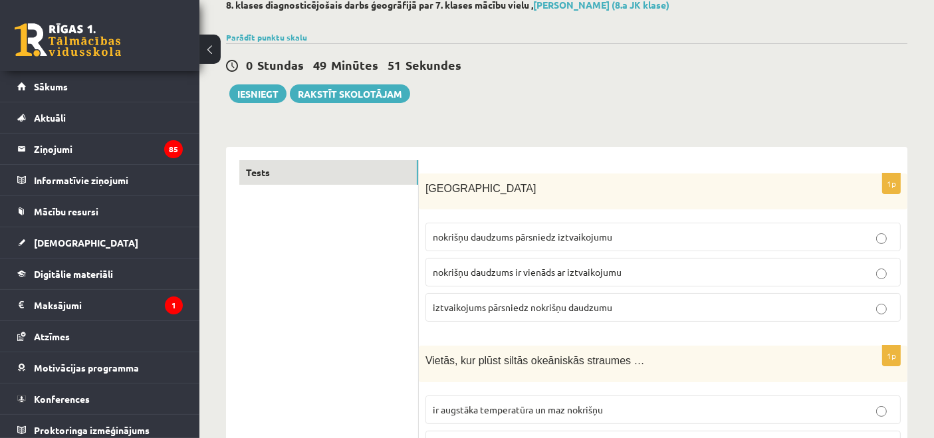
scroll to position [0, 0]
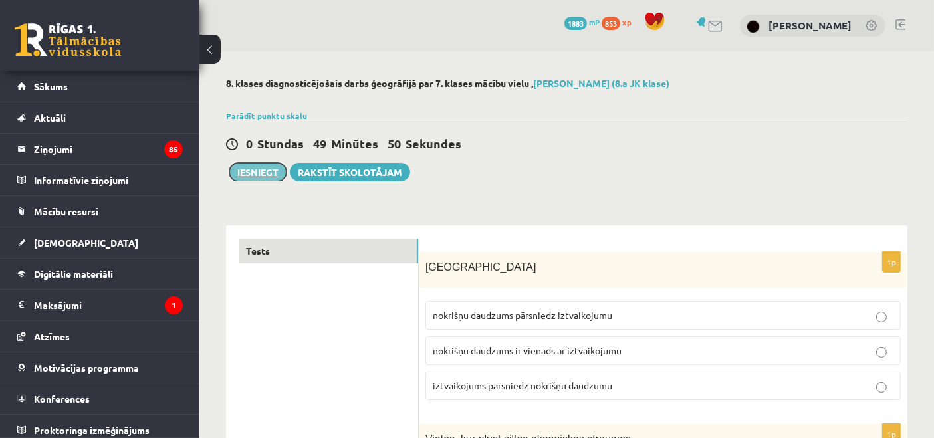
click at [267, 166] on button "Iesniegt" at bounding box center [257, 172] width 57 height 19
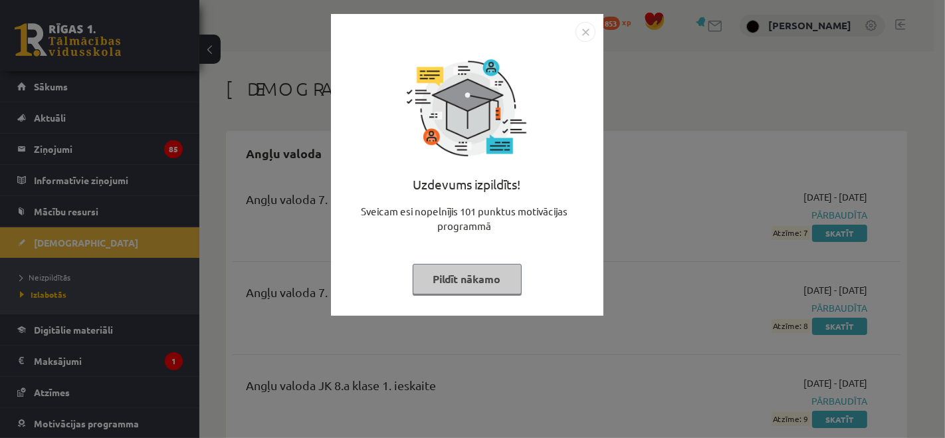
click at [591, 34] on img "Close" at bounding box center [586, 32] width 20 height 20
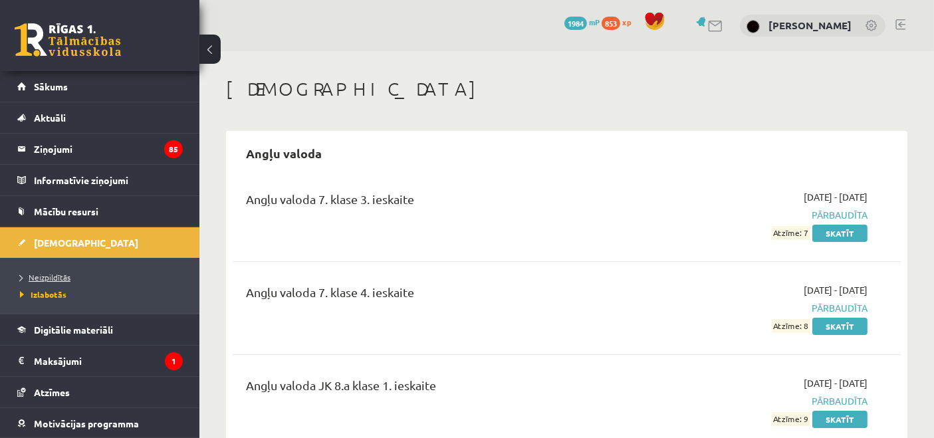
click at [43, 275] on span "Neizpildītās" at bounding box center [45, 277] width 51 height 11
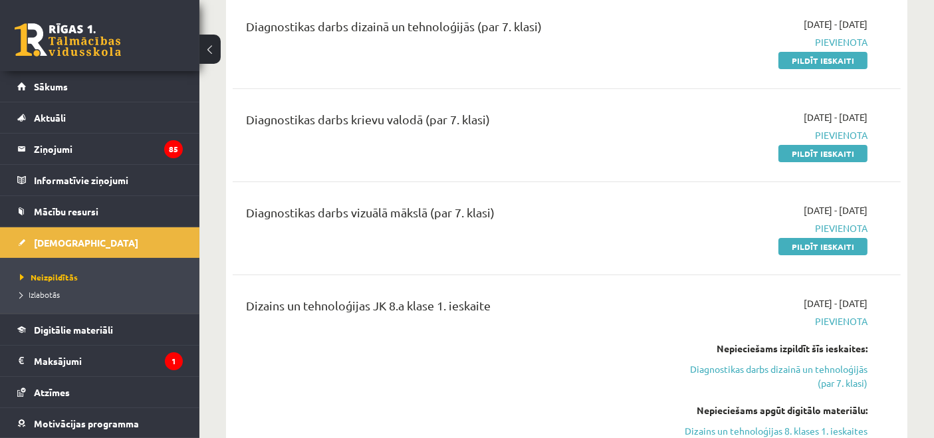
scroll to position [344, 0]
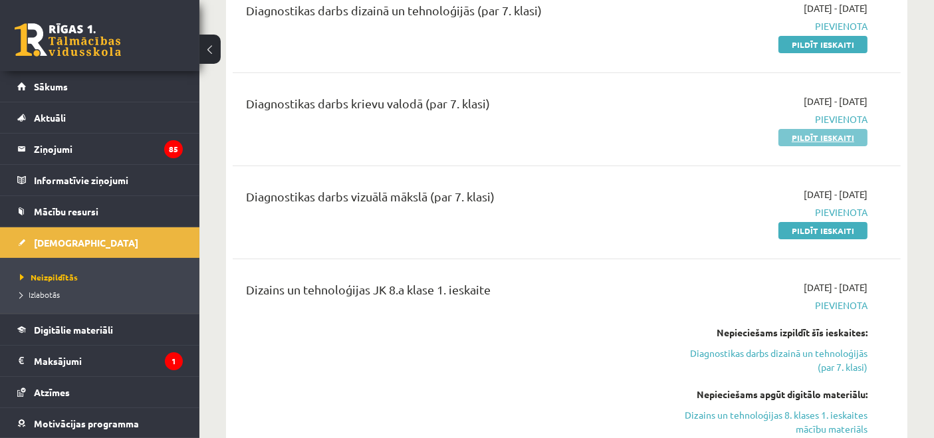
click at [803, 142] on link "Pildīt ieskaiti" at bounding box center [823, 137] width 89 height 17
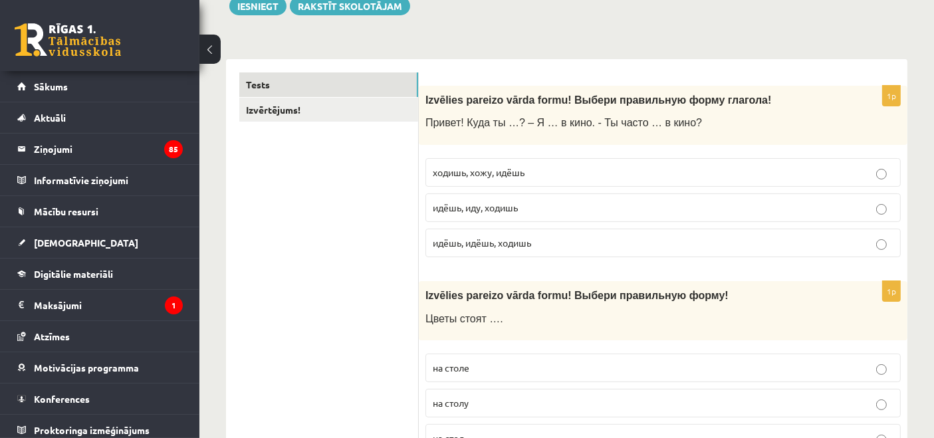
scroll to position [172, 0]
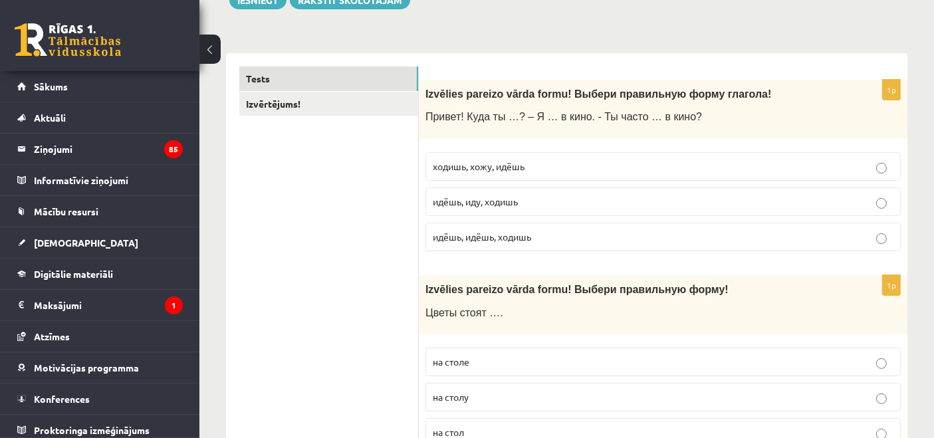
click at [503, 197] on span "идёшь, иду, ходишь" at bounding box center [475, 201] width 85 height 12
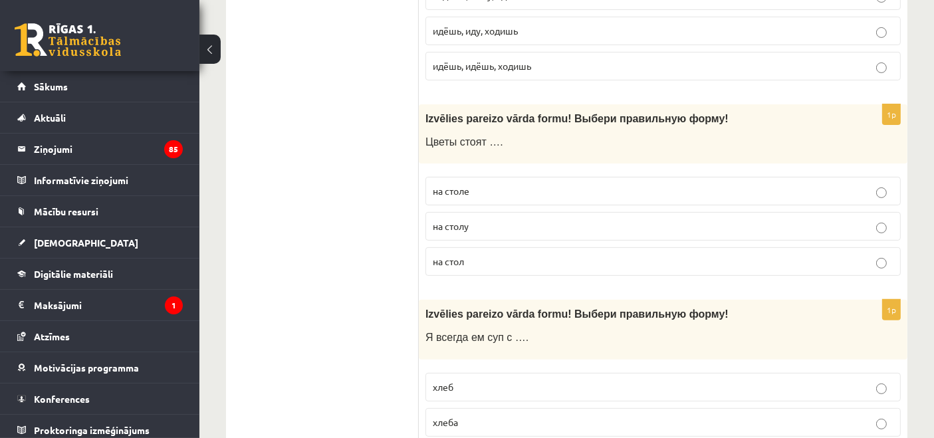
scroll to position [344, 0]
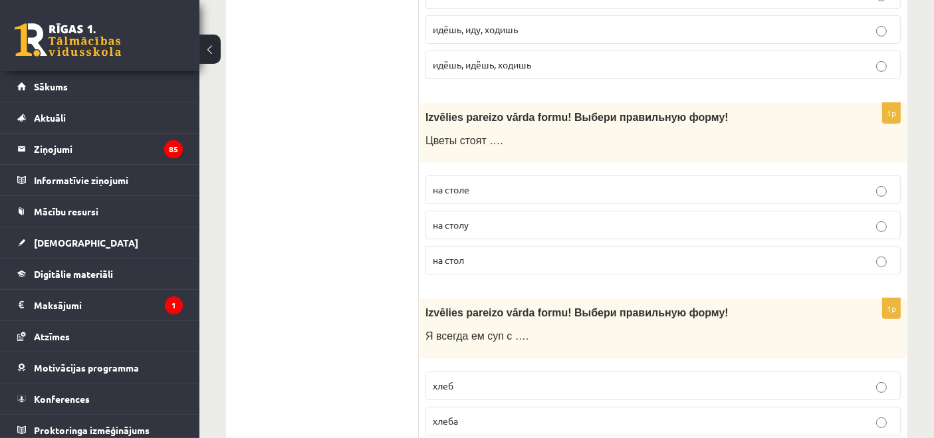
click at [472, 194] on p "на столе" at bounding box center [663, 190] width 461 height 14
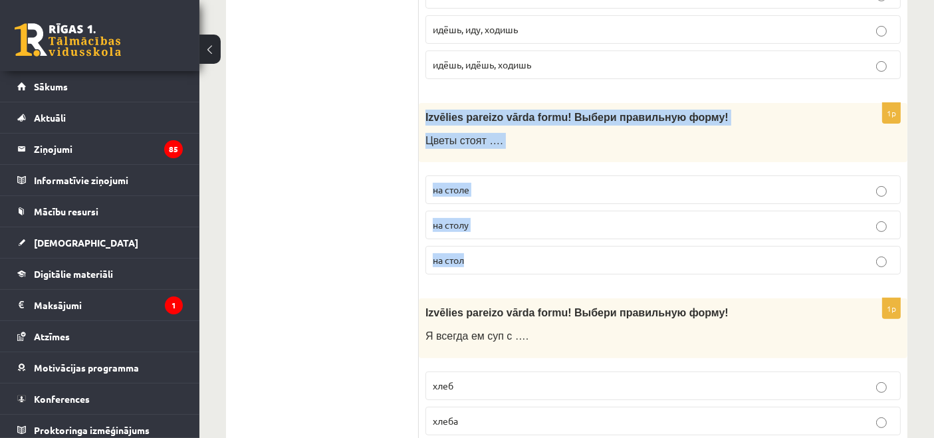
drag, startPoint x: 422, startPoint y: 117, endPoint x: 537, endPoint y: 261, distance: 183.6
click at [537, 261] on div "1p Izvēlies pareizo vārda formu! Выбери правильную форму ! Цветы стоят …. на ст…" at bounding box center [663, 194] width 489 height 182
copy div "Izvēlies pareizo vārda formu! Выбери правильную форму ! Цветы стоят …. на столе…"
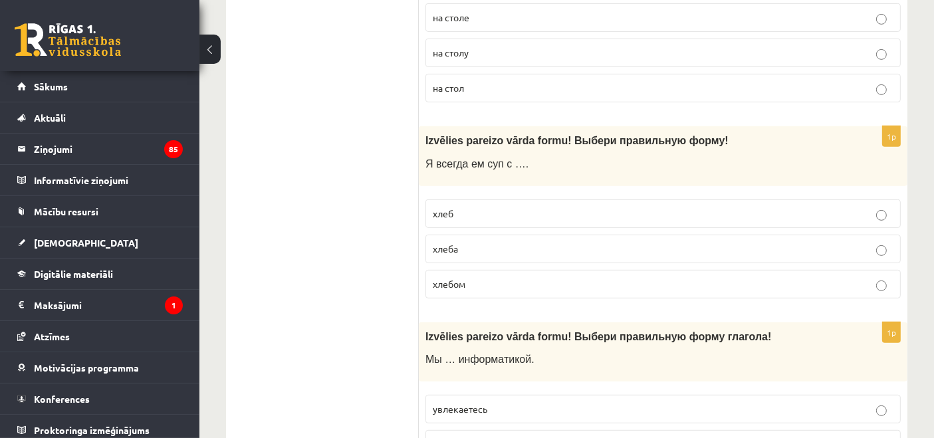
click at [578, 177] on div "Izvēlies pareizo vārda formu! Выбери правильную форму ! Я всегда ем суп с …." at bounding box center [663, 155] width 489 height 59
click at [463, 283] on span "хлебом" at bounding box center [449, 284] width 33 height 12
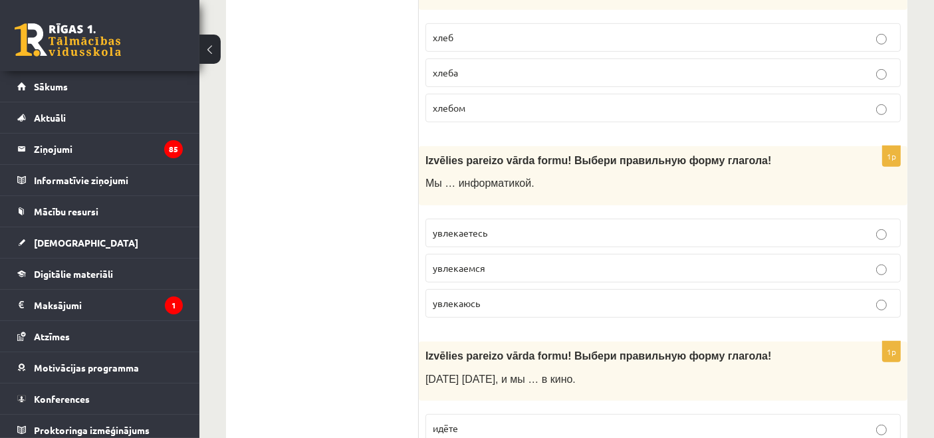
scroll to position [689, 0]
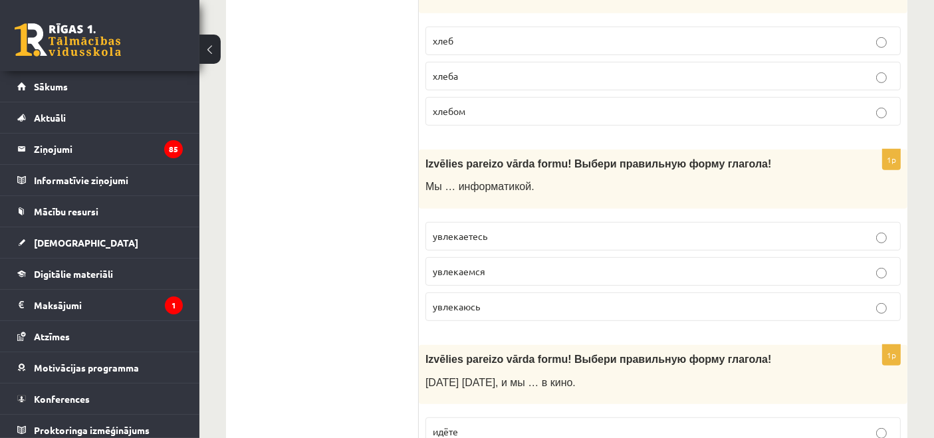
click at [457, 265] on span "увлекаемся" at bounding box center [459, 271] width 53 height 12
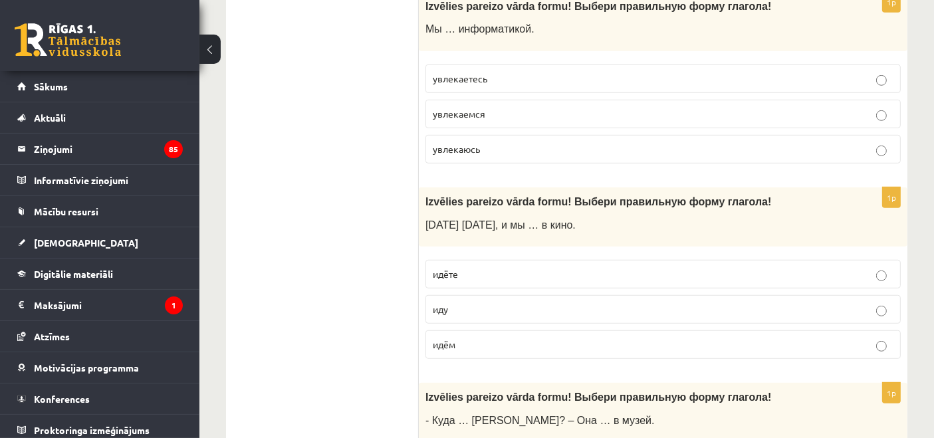
scroll to position [862, 0]
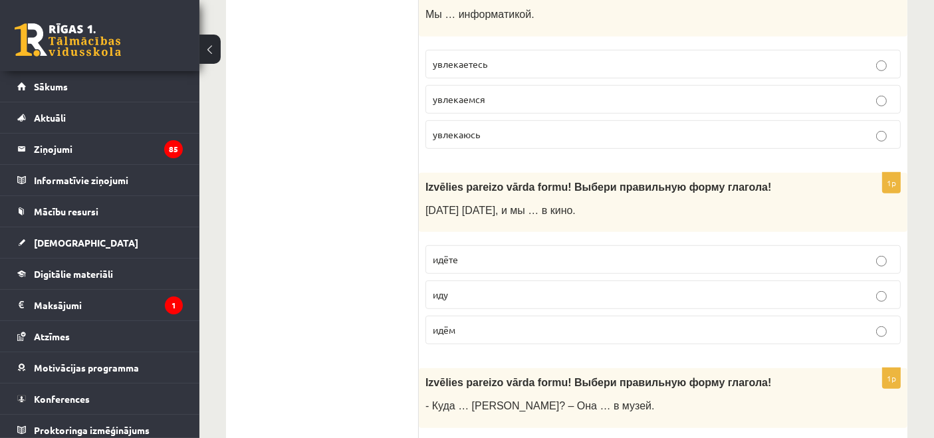
click at [467, 326] on p "идём" at bounding box center [663, 330] width 461 height 14
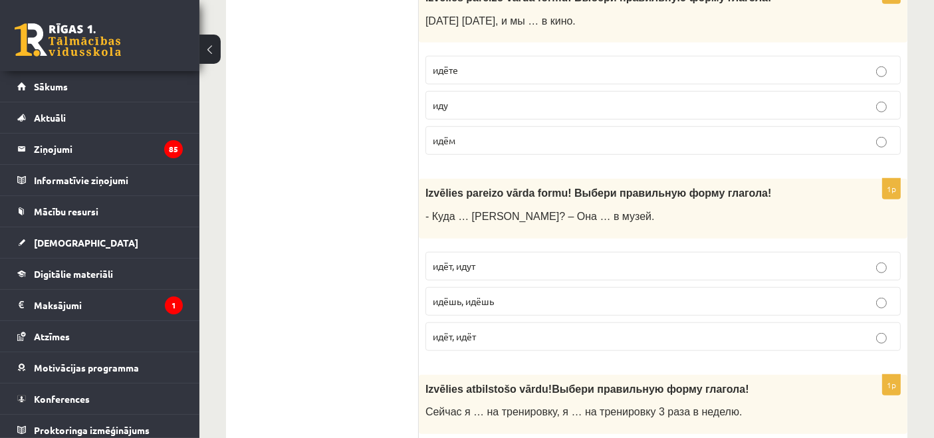
scroll to position [1034, 0]
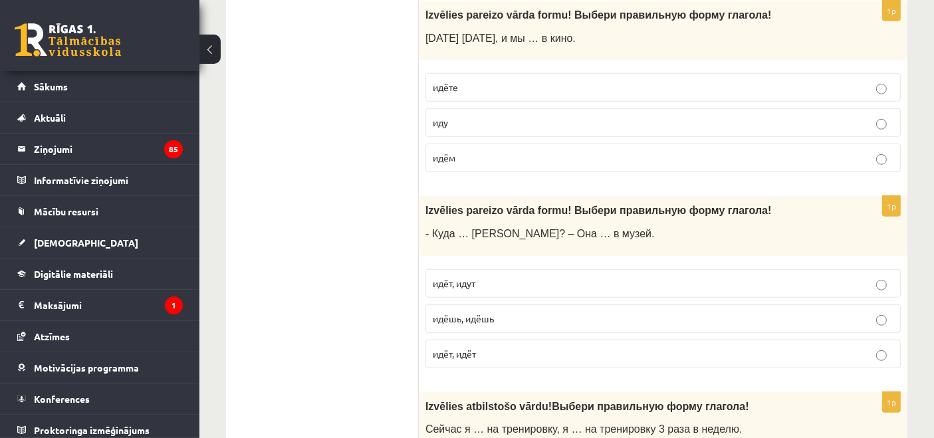
click at [469, 348] on span "идёт, идёт" at bounding box center [454, 354] width 43 height 12
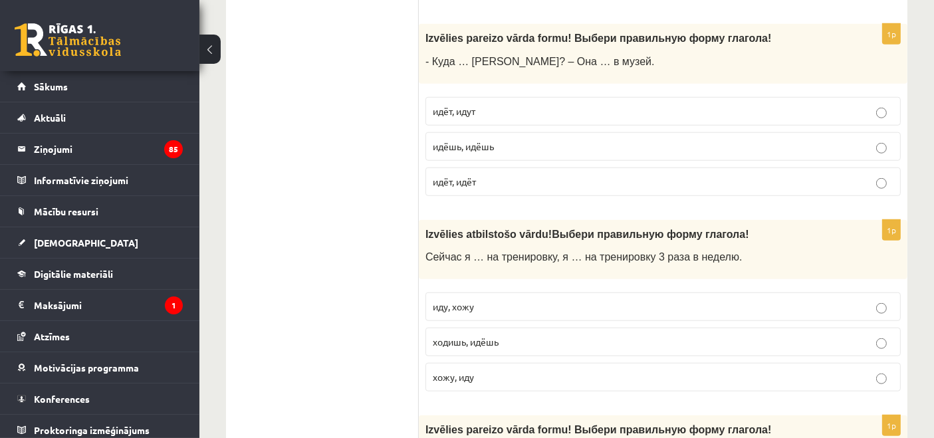
click at [503, 300] on p "иду, хожу" at bounding box center [663, 307] width 461 height 14
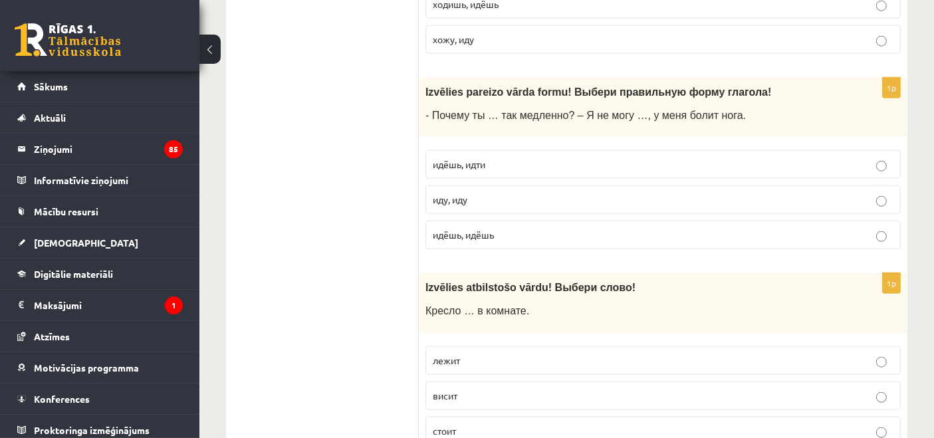
scroll to position [1551, 0]
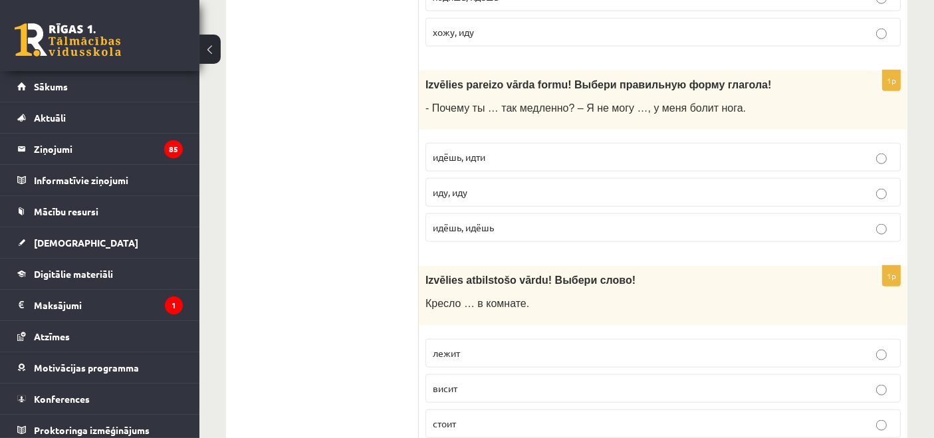
click at [449, 151] on span "идёшь, идти" at bounding box center [459, 157] width 53 height 12
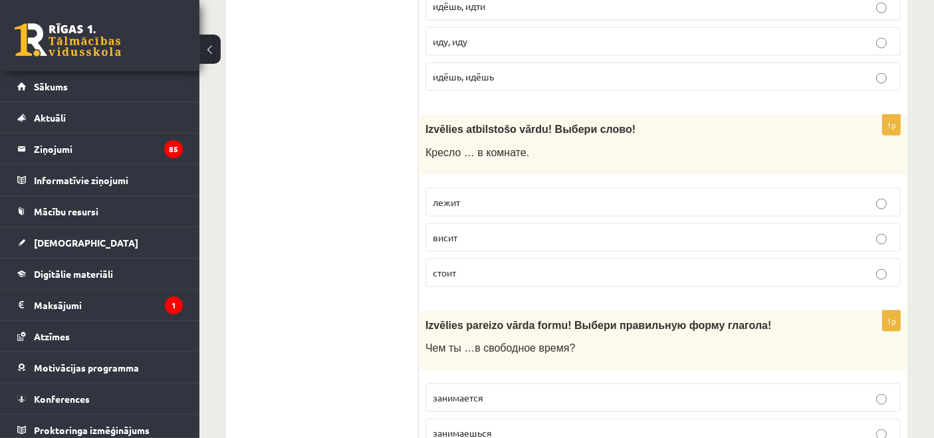
scroll to position [1723, 0]
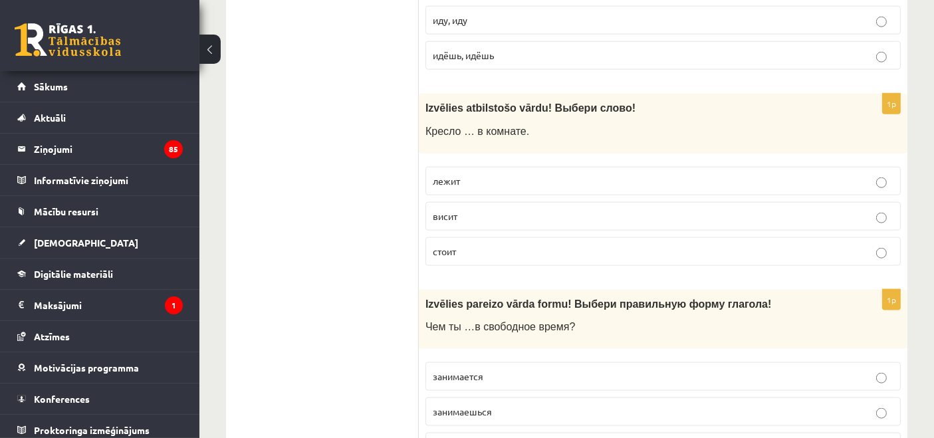
click at [467, 245] on p "стоит" at bounding box center [663, 252] width 461 height 14
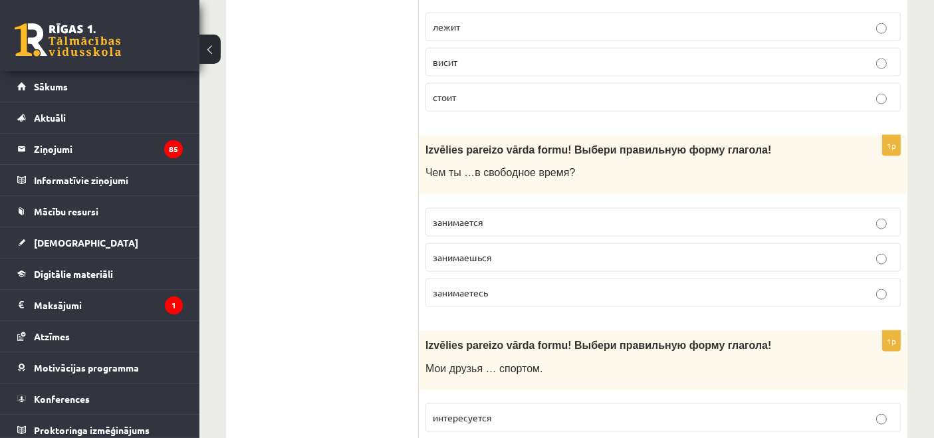
scroll to position [1896, 0]
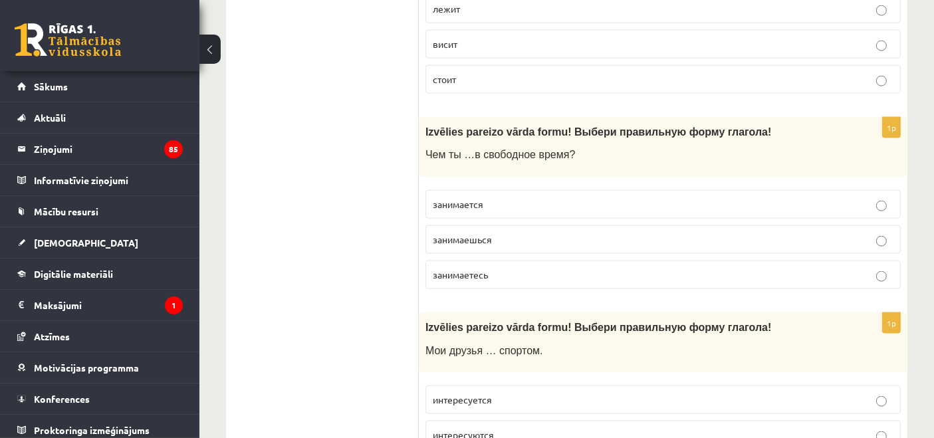
click at [486, 233] on span "занимаешься" at bounding box center [462, 239] width 59 height 12
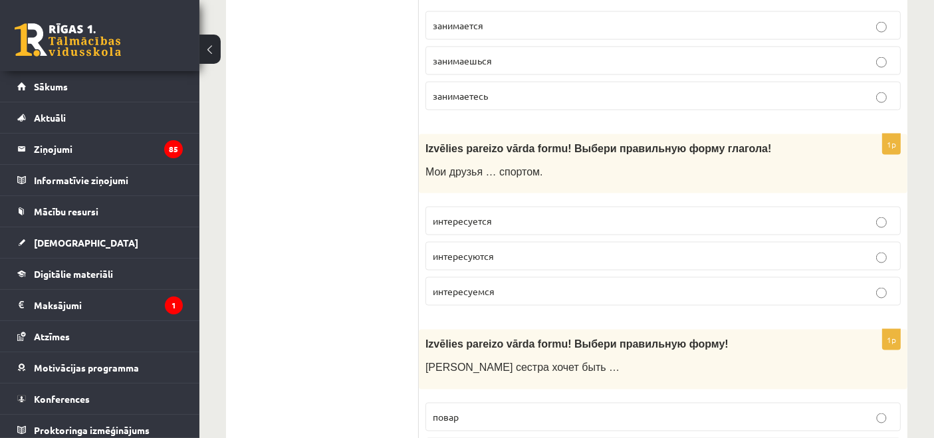
scroll to position [2068, 0]
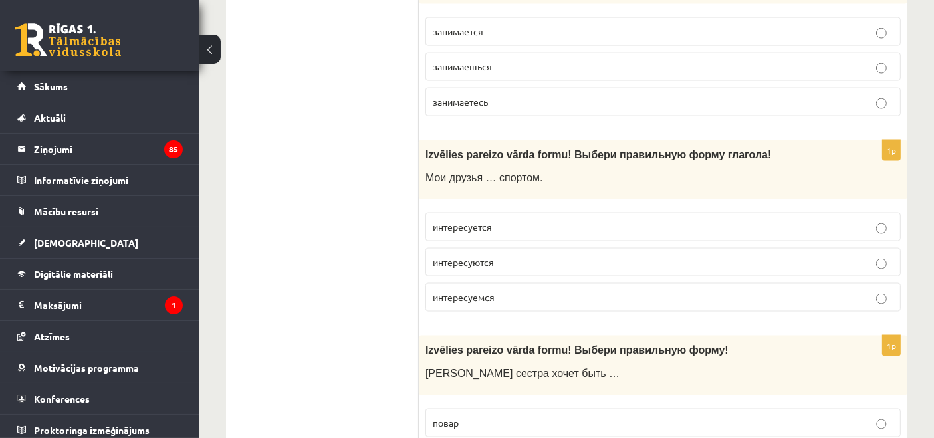
click at [469, 221] on span "интересуется" at bounding box center [462, 227] width 59 height 12
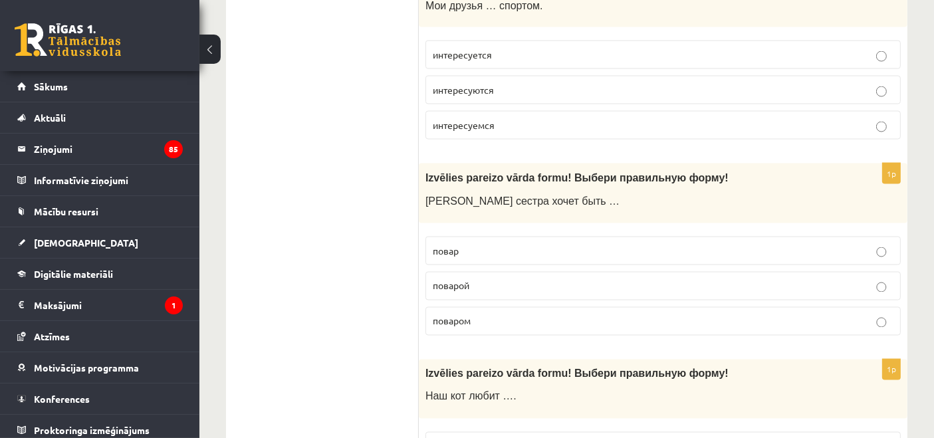
click at [463, 314] on p "поваром" at bounding box center [663, 321] width 461 height 14
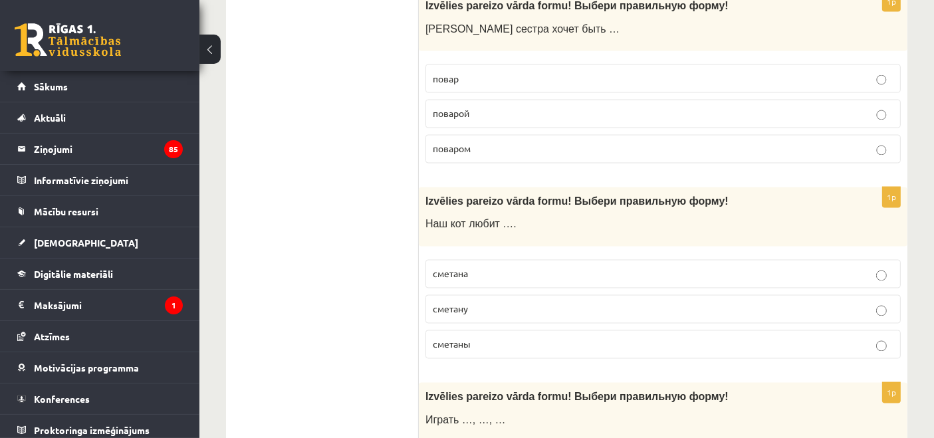
click at [474, 303] on p "сметану" at bounding box center [663, 310] width 461 height 14
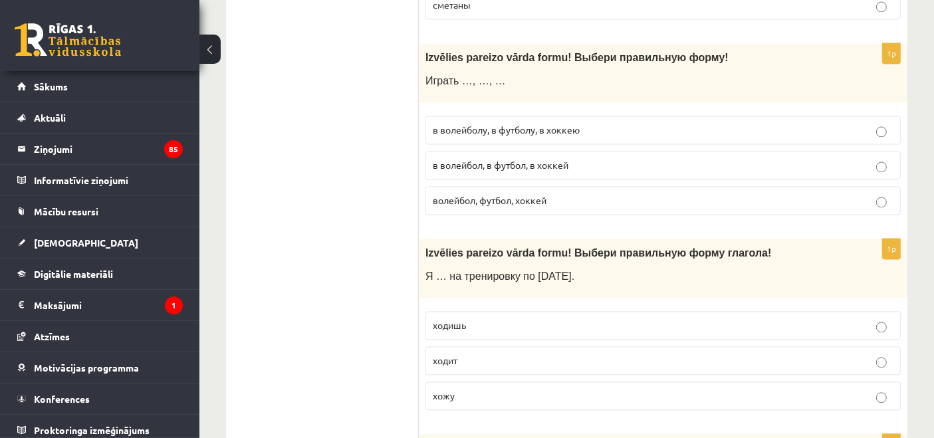
scroll to position [2758, 0]
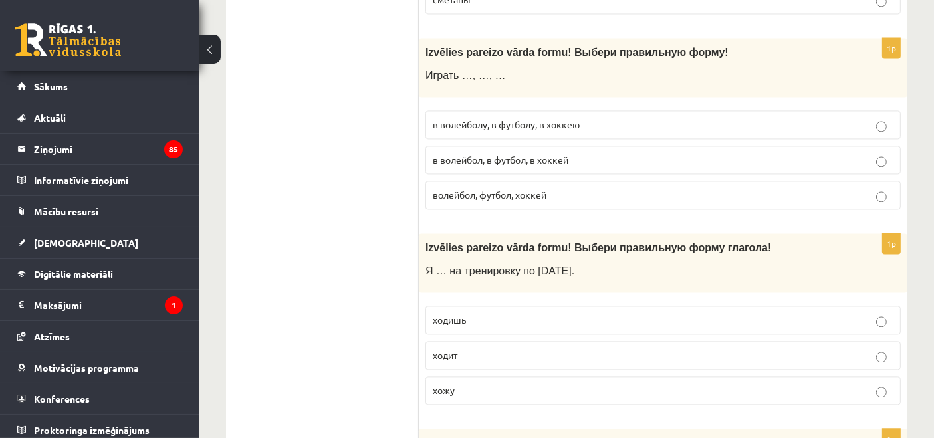
click at [487, 154] on span "в волейбол, в футбол, в хоккей" at bounding box center [501, 160] width 136 height 12
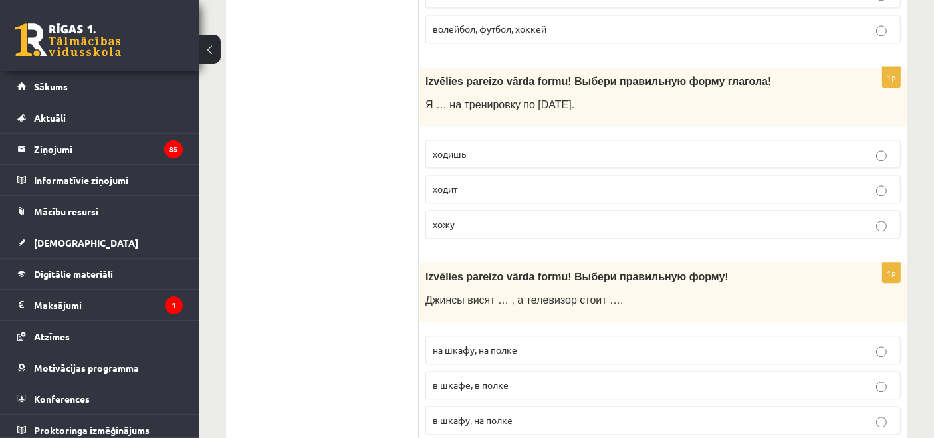
scroll to position [2930, 0]
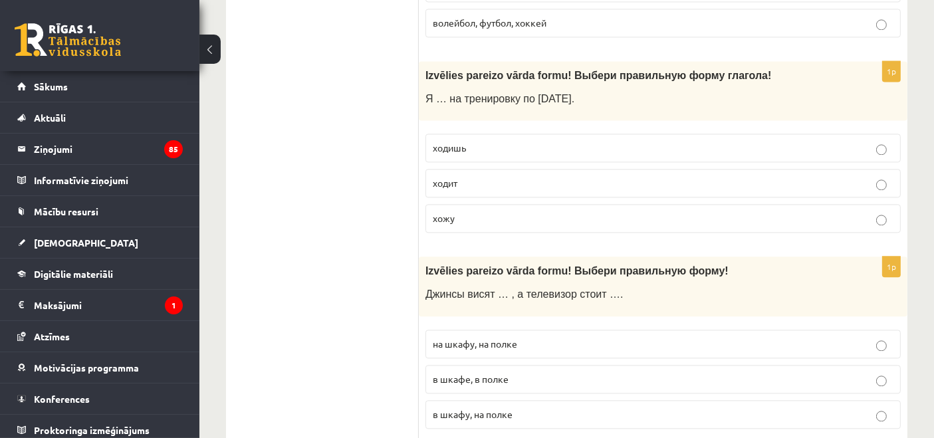
click at [511, 211] on p "хожу" at bounding box center [663, 218] width 461 height 14
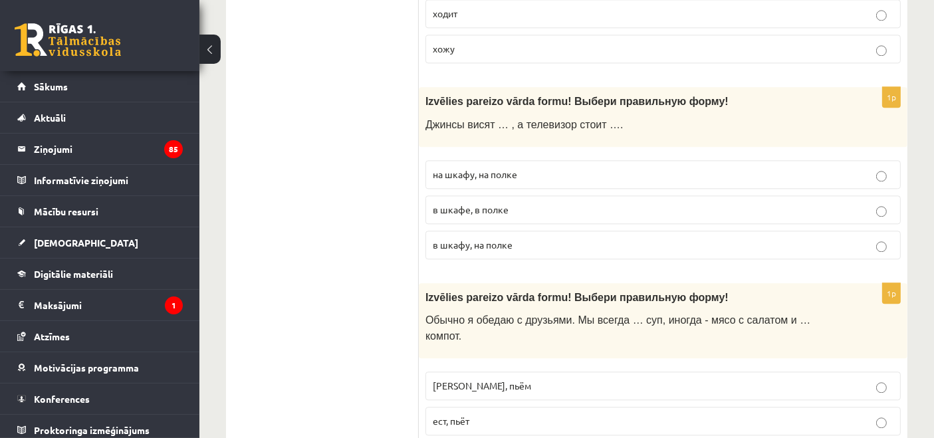
scroll to position [3102, 0]
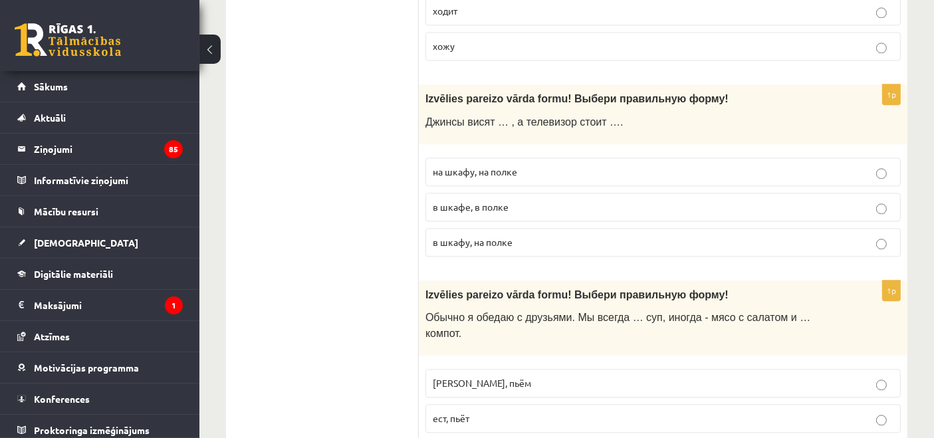
click at [471, 236] on span "в шкафу, на полке" at bounding box center [473, 242] width 80 height 12
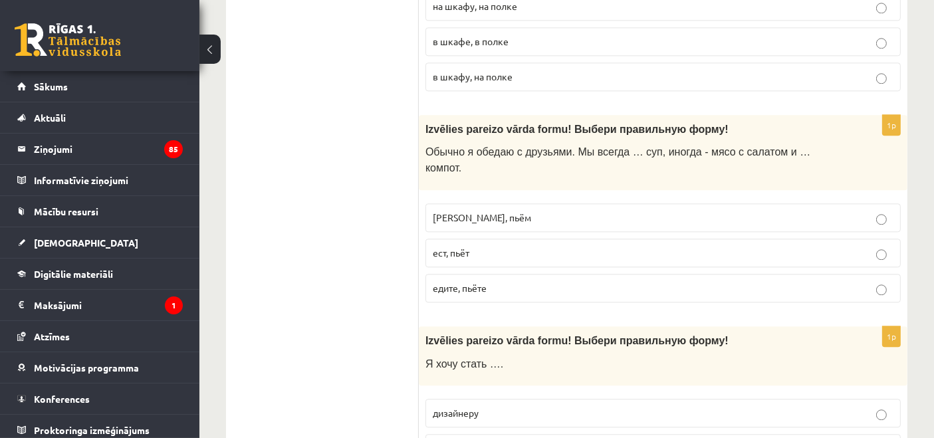
scroll to position [3275, 0]
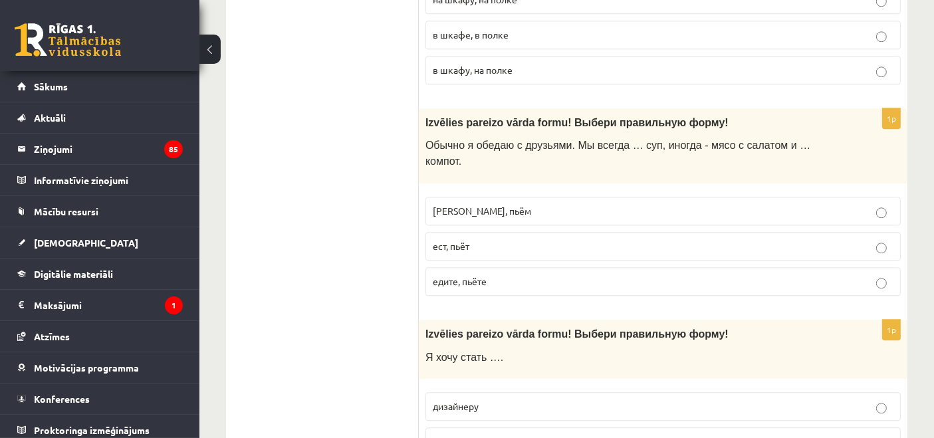
click at [453, 205] on span "едим, пьём" at bounding box center [482, 211] width 98 height 12
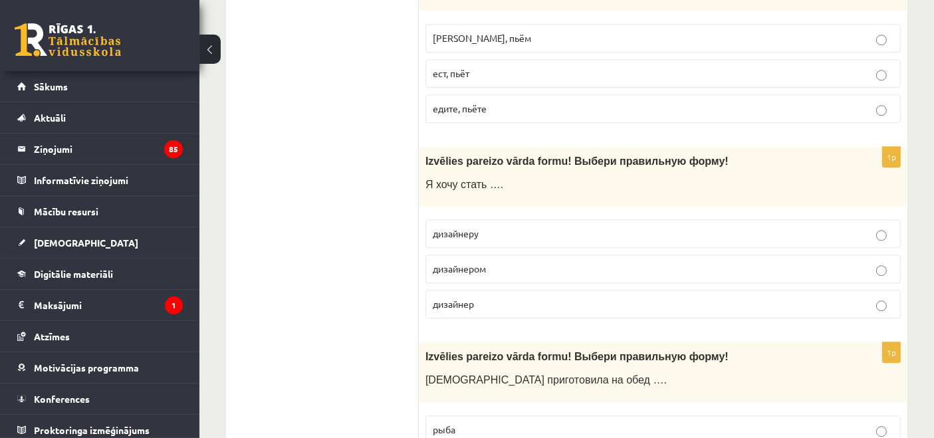
click at [478, 262] on p "дизайнером" at bounding box center [663, 269] width 461 height 14
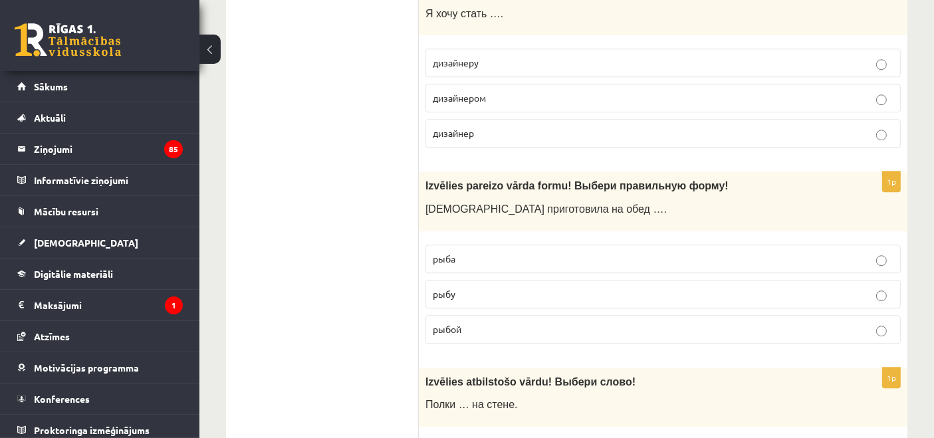
scroll to position [3620, 0]
click at [461, 286] on p "рыбу" at bounding box center [663, 293] width 461 height 14
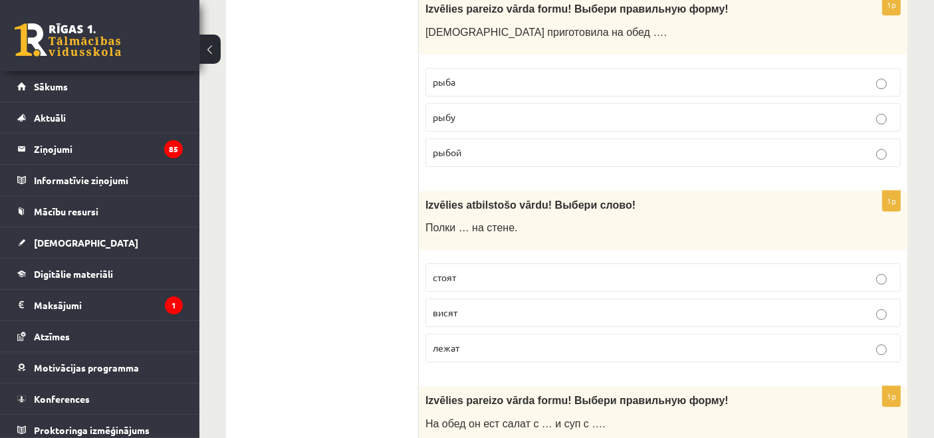
scroll to position [3792, 0]
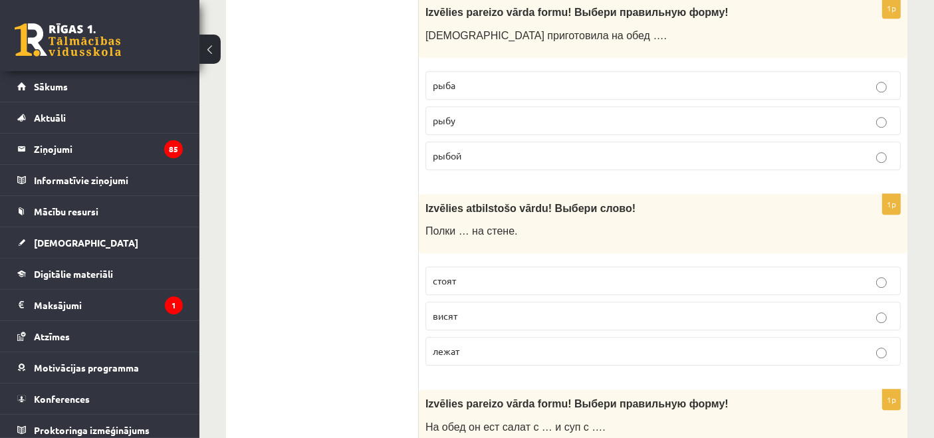
click at [454, 310] on span "висят" at bounding box center [445, 316] width 25 height 12
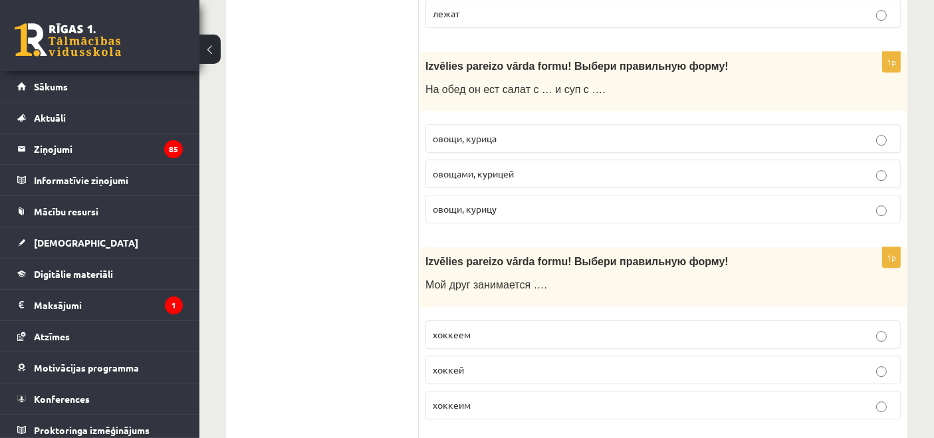
scroll to position [4137, 0]
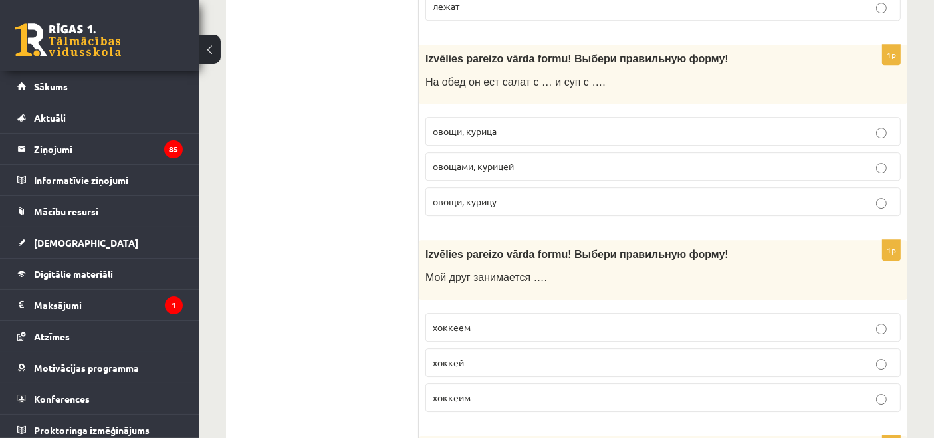
click at [484, 152] on label "овощами, курицей" at bounding box center [663, 166] width 475 height 29
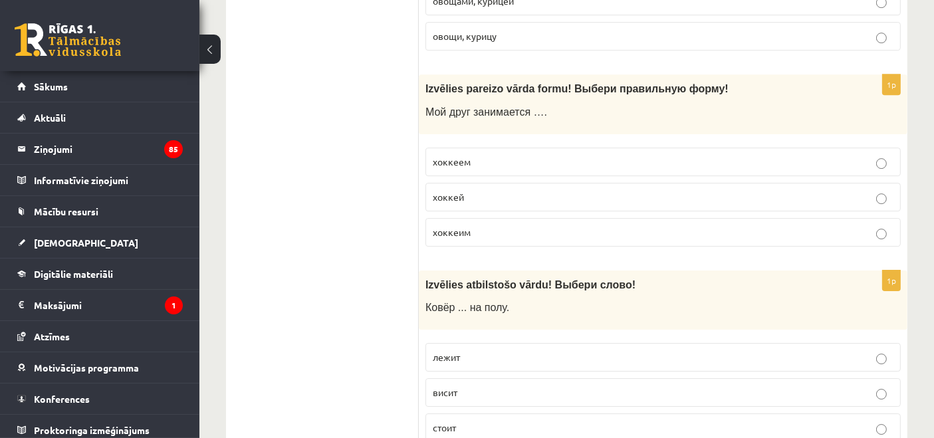
scroll to position [4309, 0]
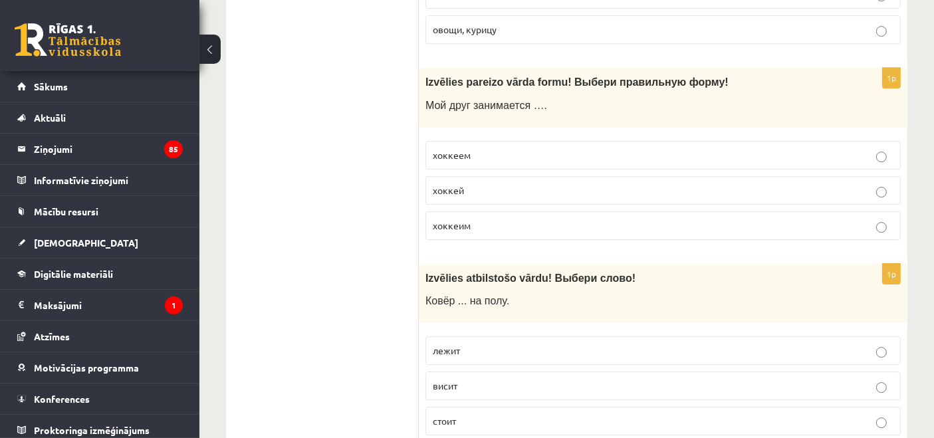
click at [465, 149] on span "хоккеем" at bounding box center [452, 155] width 38 height 12
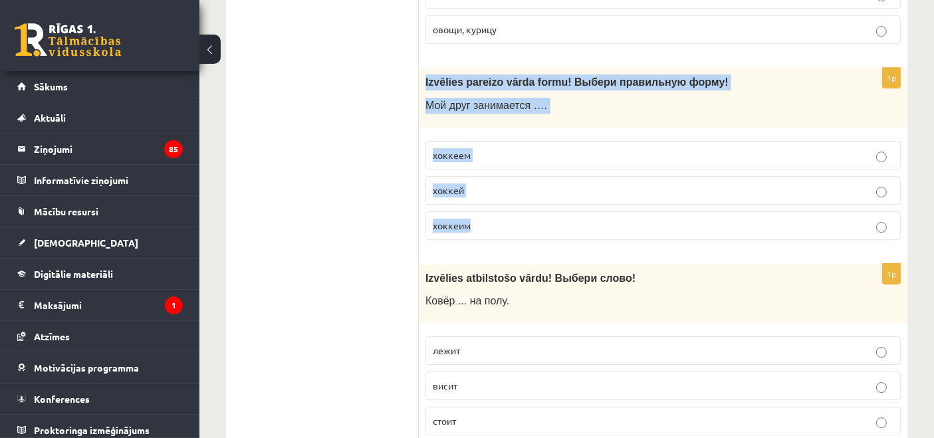
drag, startPoint x: 421, startPoint y: 45, endPoint x: 503, endPoint y: 182, distance: 159.3
click at [503, 182] on div "1p Izvēlies pareizo vārda formu! Выбери правильную форму ! Мой друг занимается …" at bounding box center [663, 159] width 489 height 182
copy div "Izvēlies pareizo vārda formu! Выбери правильную форму ! Мой друг занимается …. …"
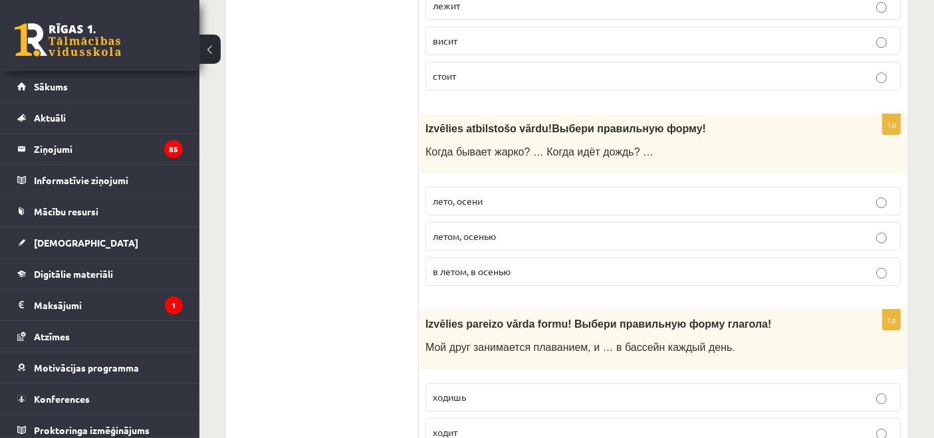
scroll to position [4481, 0]
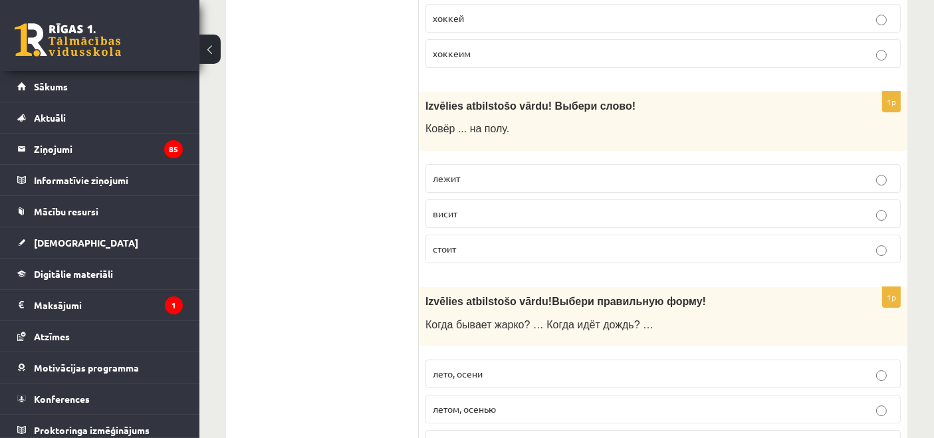
click at [572, 92] on div "Izvēlies atbilstošo vārdu ! Выбери слово! Ковёр ... на полу." at bounding box center [663, 121] width 489 height 59
click at [474, 172] on p "лежит" at bounding box center [663, 179] width 461 height 14
click at [479, 242] on p "стоит" at bounding box center [663, 249] width 461 height 14
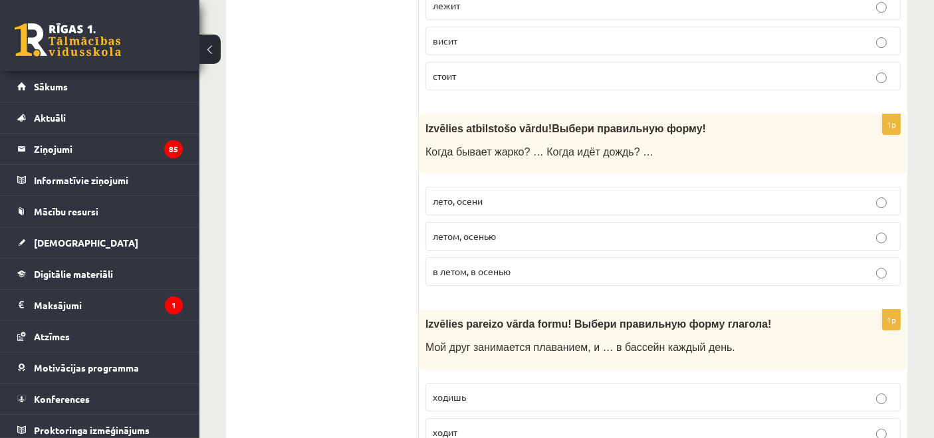
click at [481, 265] on span "в летом, в осенью" at bounding box center [472, 271] width 78 height 12
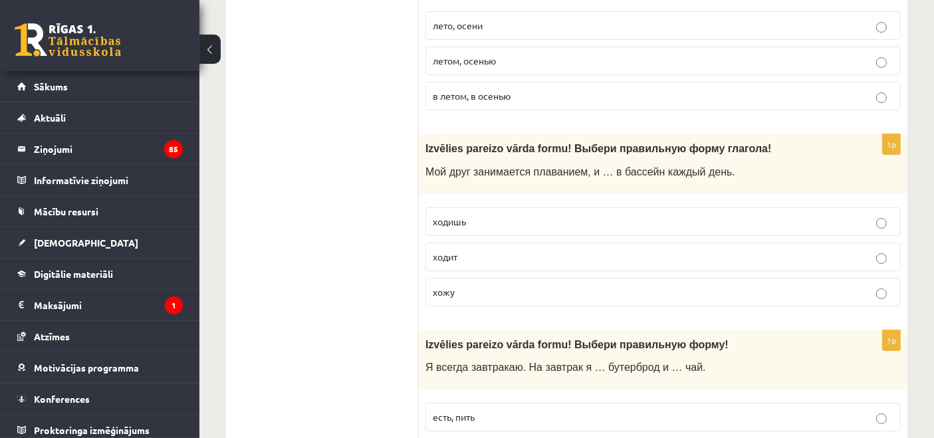
scroll to position [4826, 0]
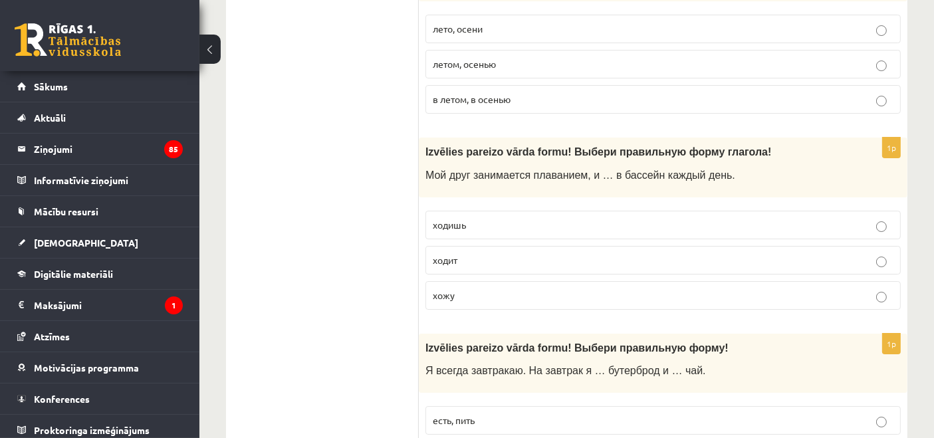
click at [487, 253] on p "ходит" at bounding box center [663, 260] width 461 height 14
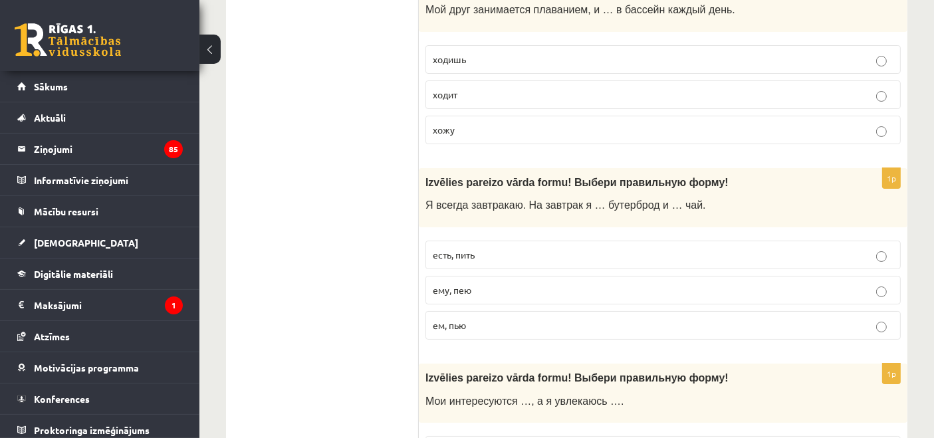
scroll to position [4999, 0]
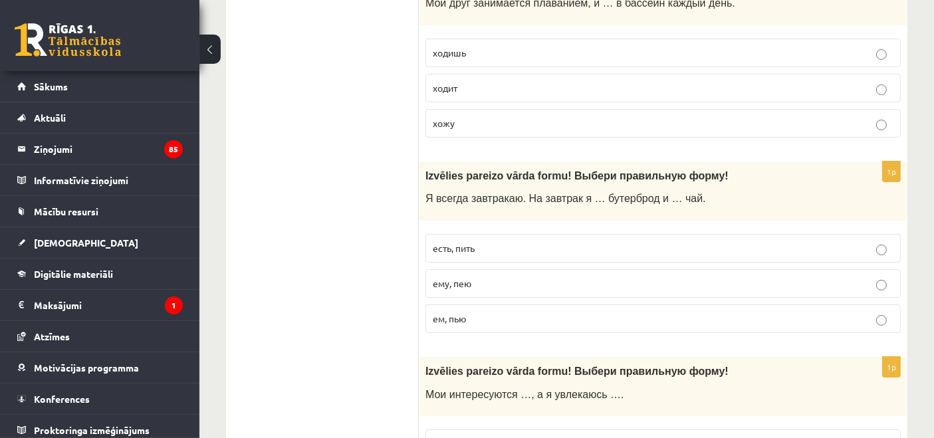
click at [453, 313] on span "ем, пью" at bounding box center [449, 319] width 33 height 12
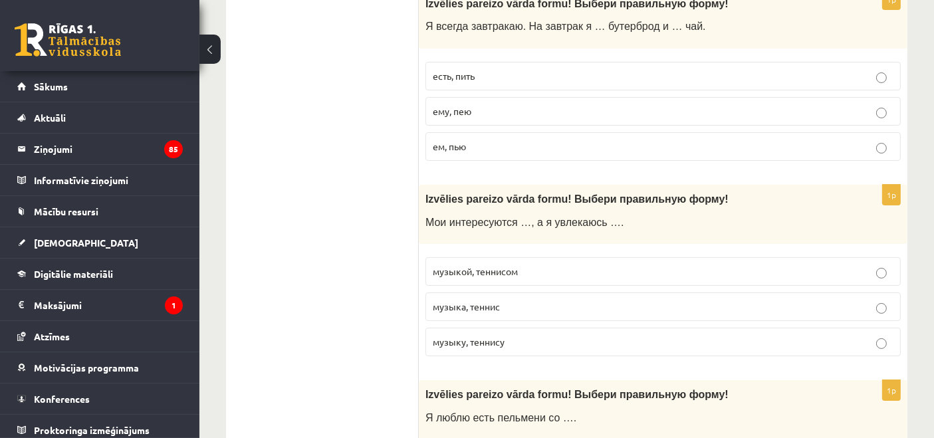
click at [486, 265] on span "музыкой, теннисом" at bounding box center [475, 271] width 85 height 12
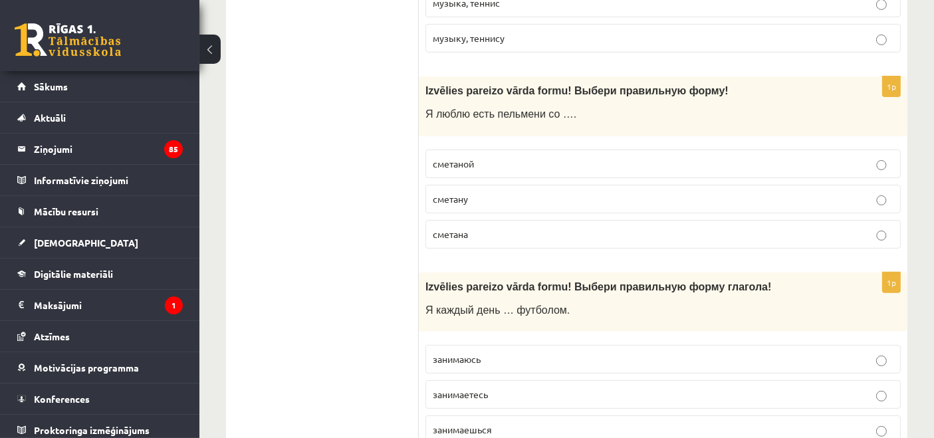
scroll to position [5482, 0]
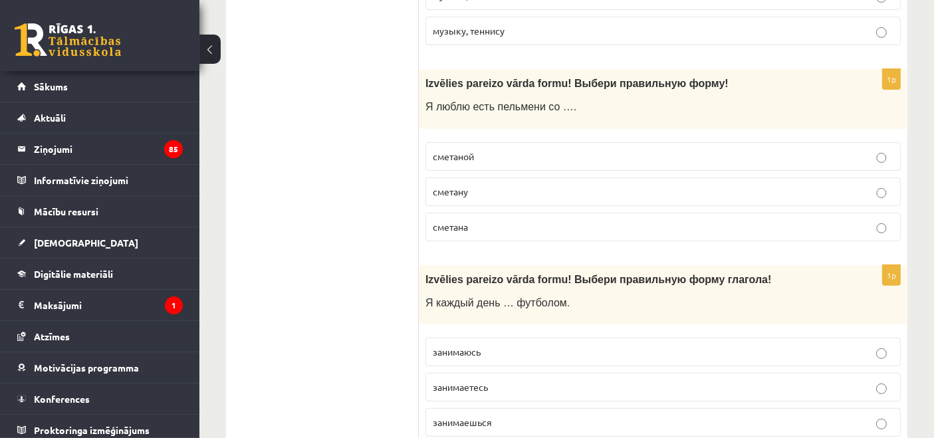
click at [498, 150] on p "сметаной" at bounding box center [663, 157] width 461 height 14
click at [473, 346] on span "занимаюсь" at bounding box center [457, 352] width 48 height 12
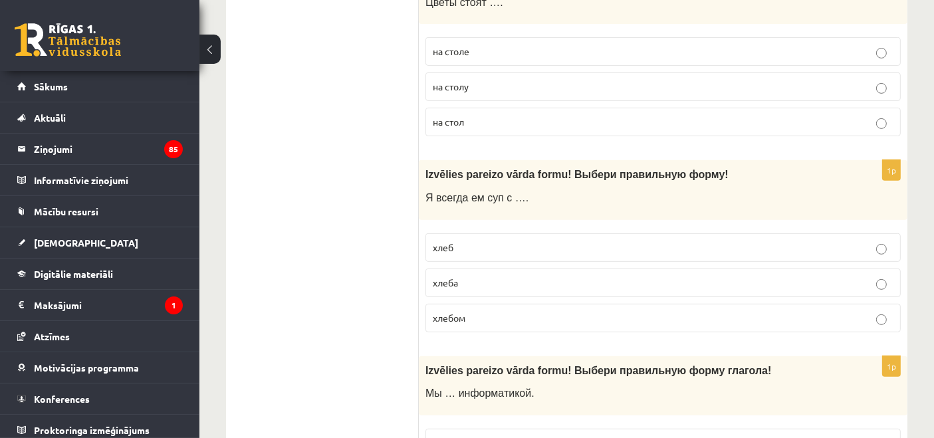
scroll to position [0, 0]
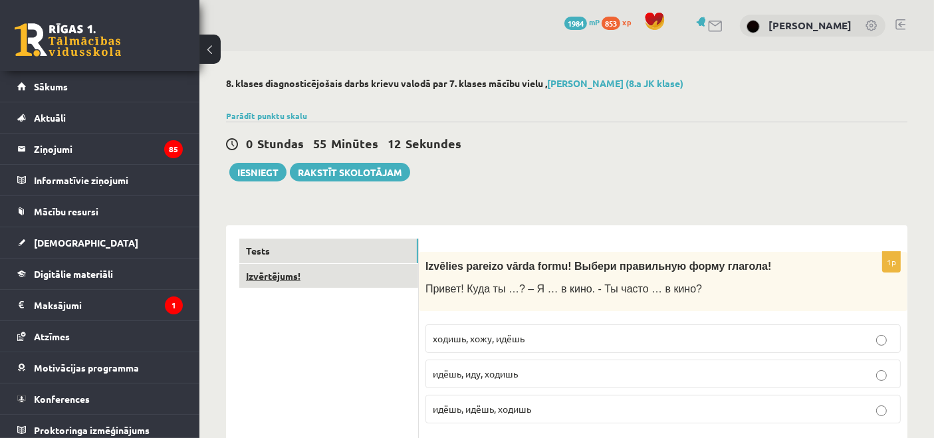
click at [324, 282] on link "Izvērtējums!" at bounding box center [328, 276] width 179 height 25
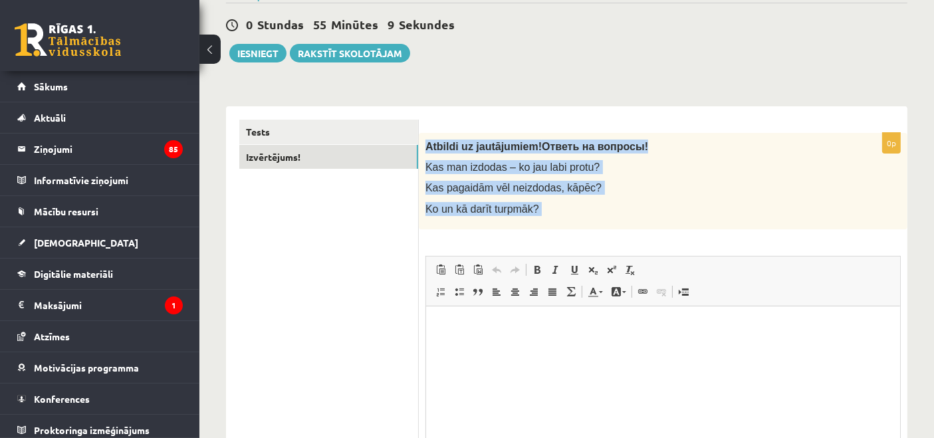
drag, startPoint x: 423, startPoint y: 144, endPoint x: 572, endPoint y: 240, distance: 177.4
click at [572, 240] on div "0p Atbildi uz jautājumiem! Ответь на вопросы! Kas man izdodas – ko jau labi pro…" at bounding box center [663, 333] width 489 height 400
copy div "Atbildi uz jautājumiem! Ответь на вопросы! Kas man izdodas – ko jau labi protu?…"
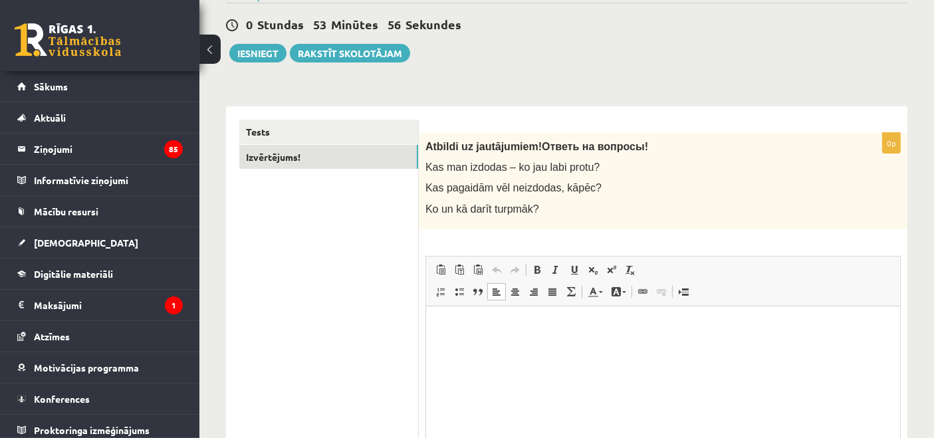
click at [535, 332] on p "Rich Text Editor, wiswyg-editor-user-answer-47433986679820" at bounding box center [662, 326] width 447 height 14
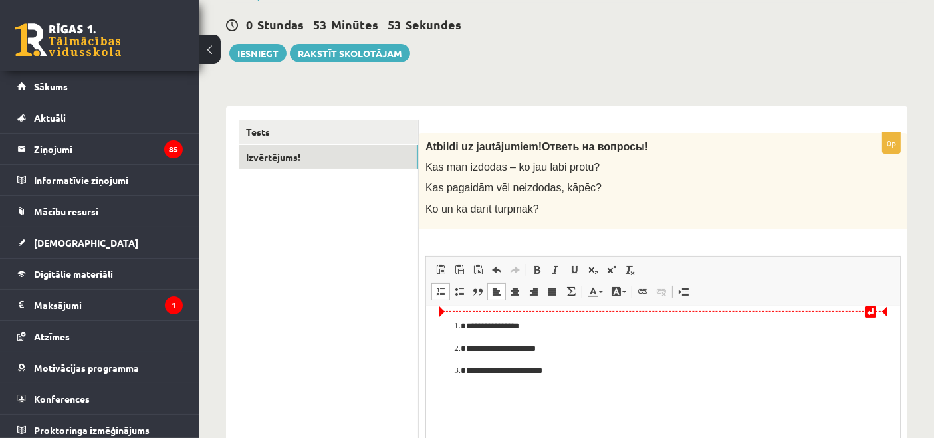
click at [450, 324] on ol "**********" at bounding box center [662, 348] width 447 height 59
click at [450, 348] on ol "**********" at bounding box center [662, 371] width 447 height 59
click at [498, 293] on span at bounding box center [496, 292] width 11 height 11
click at [554, 293] on span at bounding box center [552, 292] width 11 height 11
click at [495, 294] on span at bounding box center [496, 292] width 11 height 11
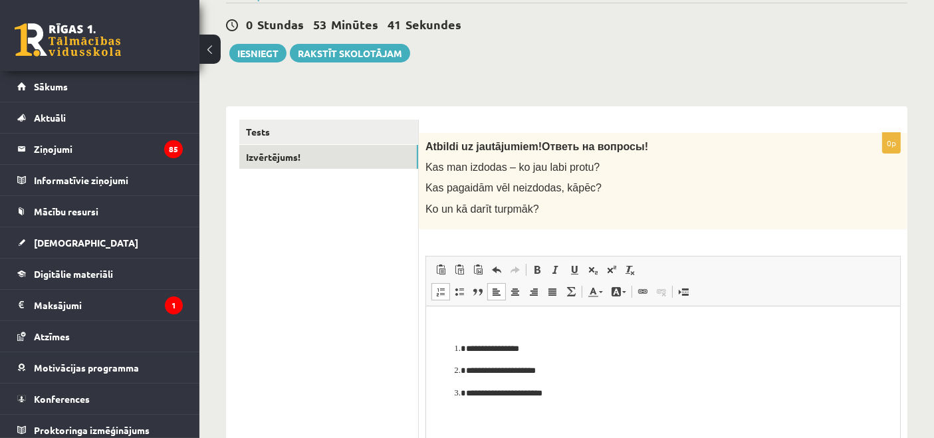
click at [602, 362] on ol "**********" at bounding box center [662, 371] width 447 height 59
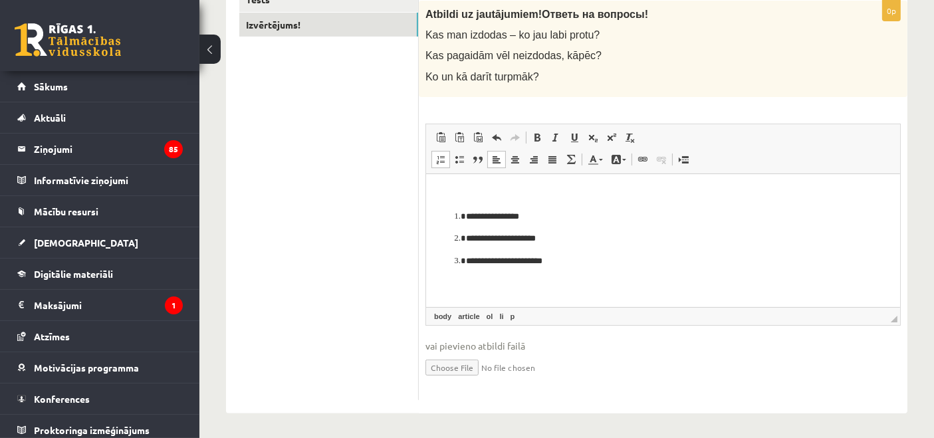
click at [646, 320] on span "◢ Elements path body article ol li p" at bounding box center [663, 316] width 474 height 18
click at [453, 215] on ol "**********" at bounding box center [662, 238] width 447 height 59
click at [494, 136] on span at bounding box center [496, 137] width 11 height 11
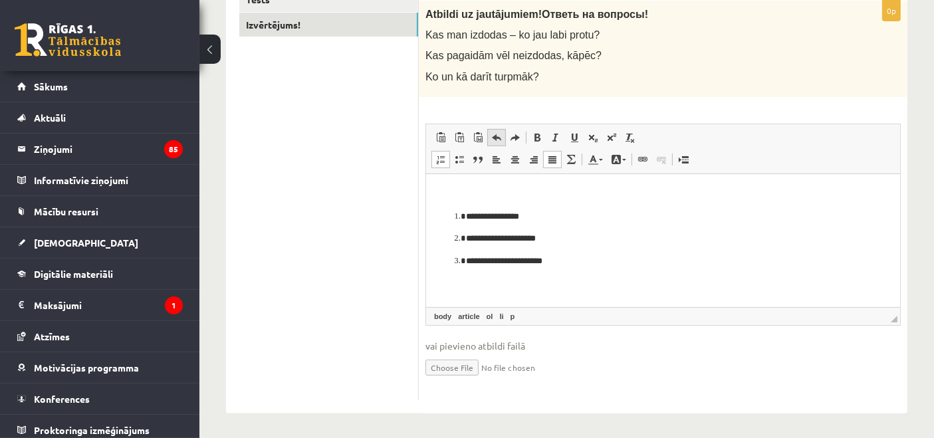
click at [494, 136] on span at bounding box center [496, 137] width 11 height 11
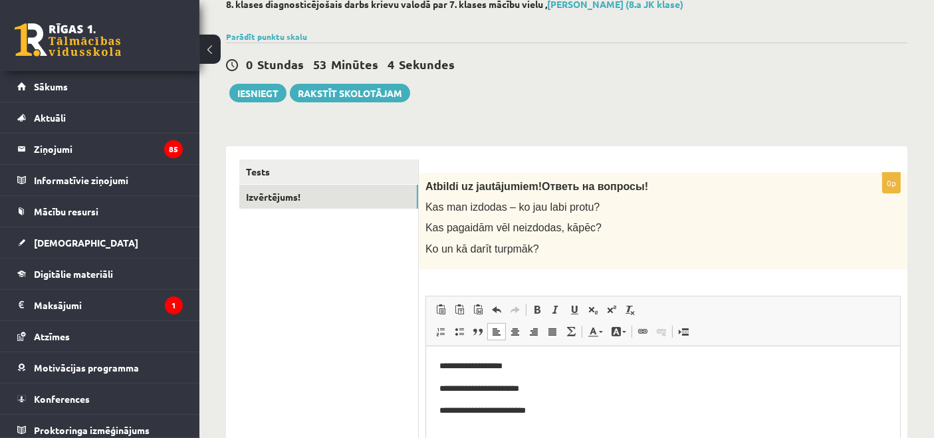
scroll to position [0, 0]
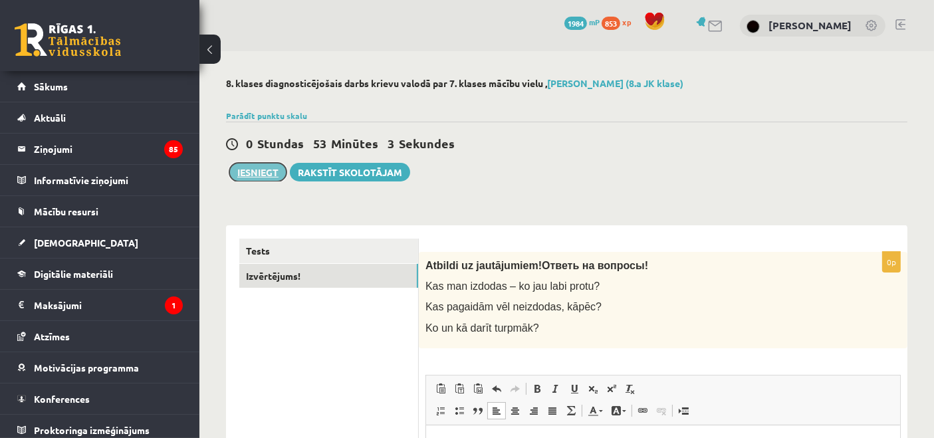
click at [251, 172] on button "Iesniegt" at bounding box center [257, 172] width 57 height 19
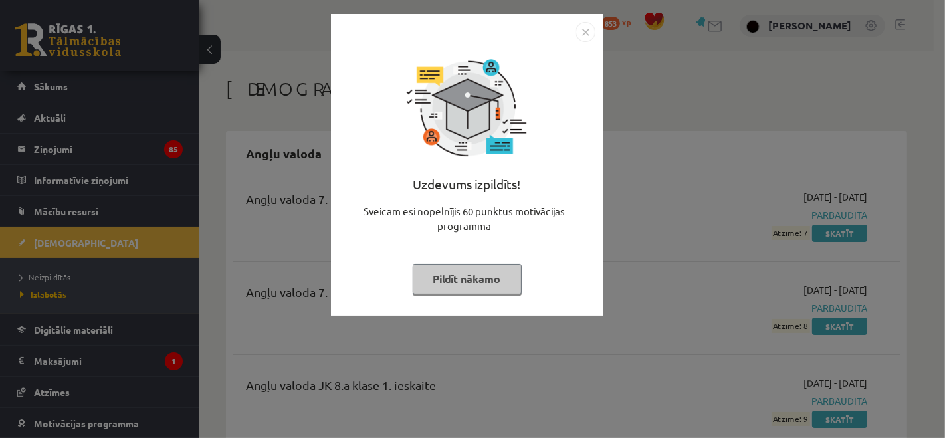
click at [587, 33] on img "Close" at bounding box center [586, 32] width 20 height 20
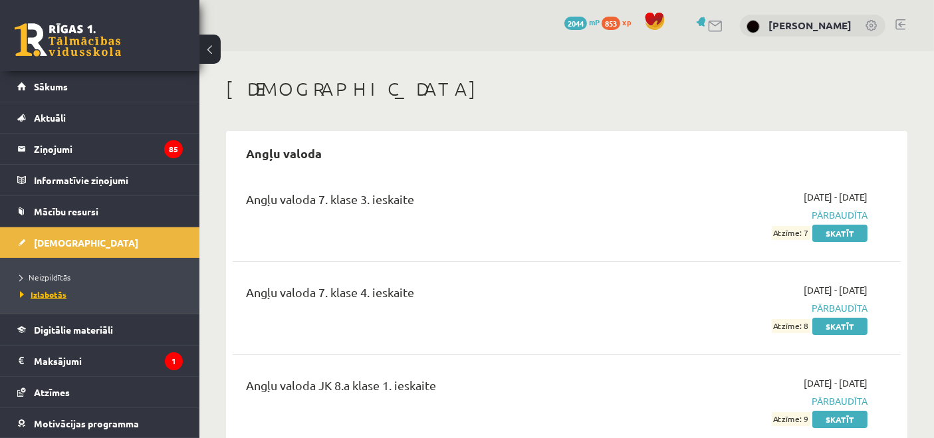
click at [38, 293] on span "Izlabotās" at bounding box center [43, 294] width 47 height 11
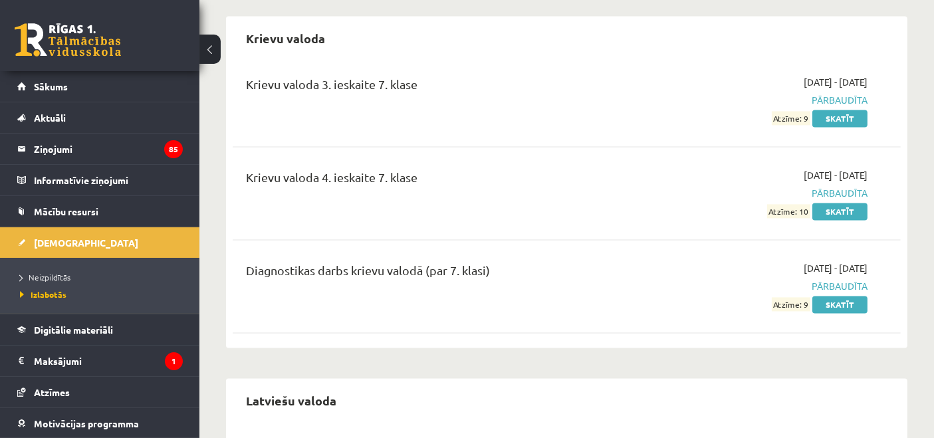
scroll to position [2758, 0]
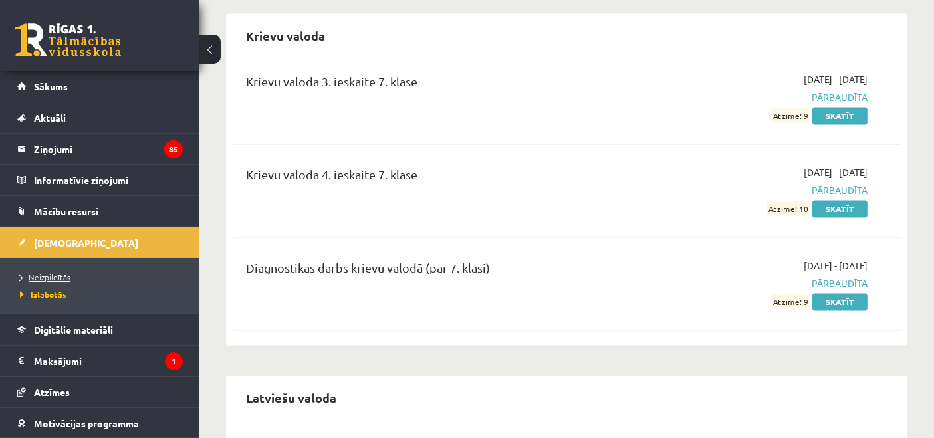
click at [67, 274] on span "Neizpildītās" at bounding box center [45, 277] width 51 height 11
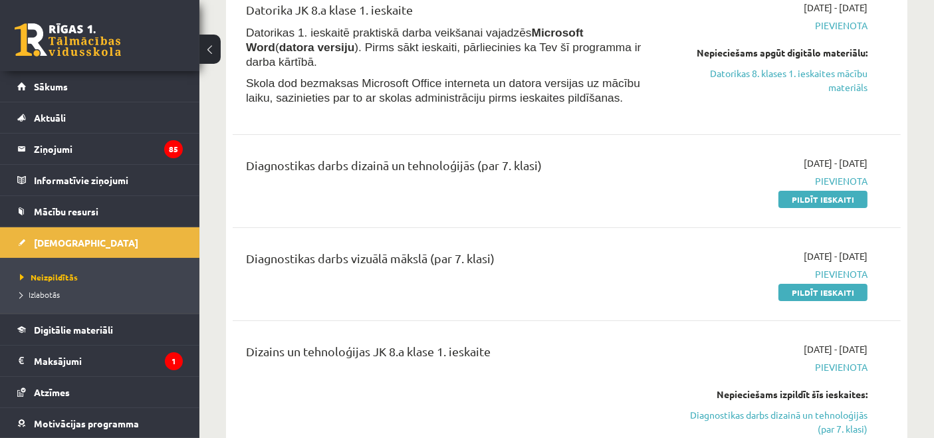
scroll to position [172, 0]
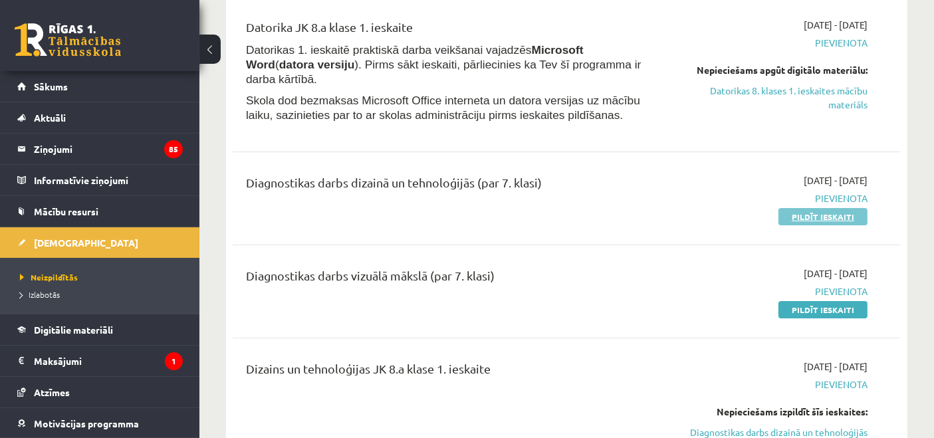
click at [834, 221] on link "Pildīt ieskaiti" at bounding box center [823, 216] width 89 height 17
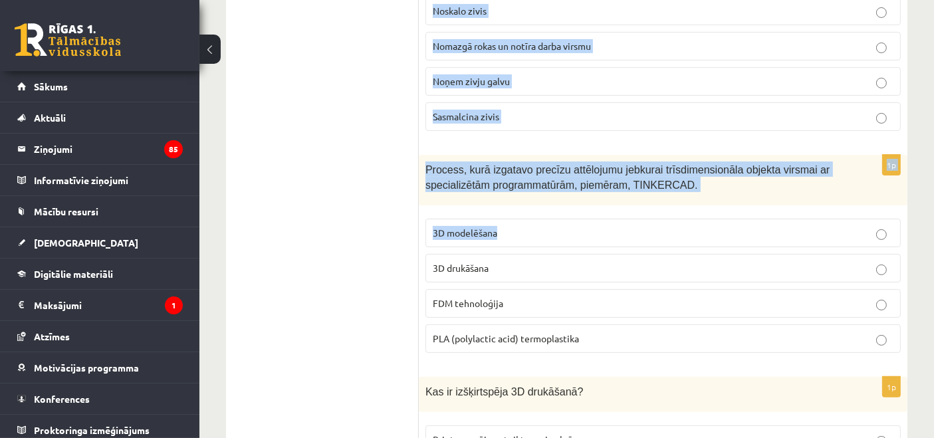
scroll to position [344, 0]
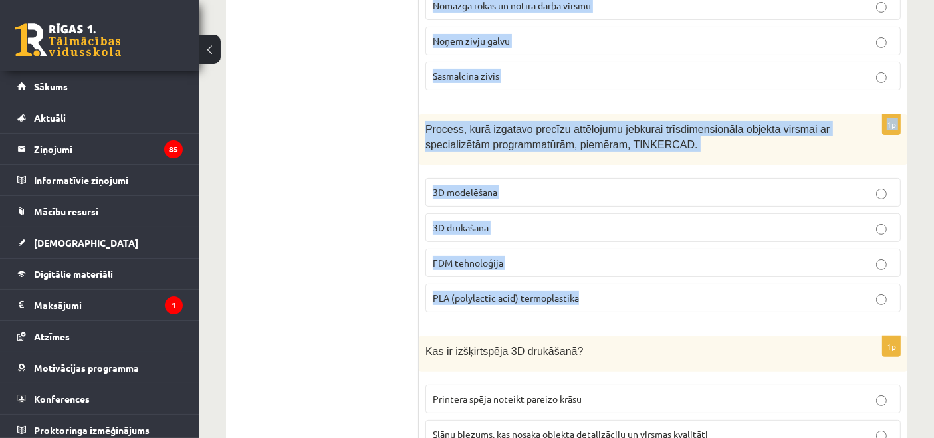
drag, startPoint x: 425, startPoint y: 263, endPoint x: 706, endPoint y: 299, distance: 283.5
copy form "Kāds ir pirmais solis, ko veic pirms zivju pirmapstrādes uzsākšanas? Noskalo zi…"
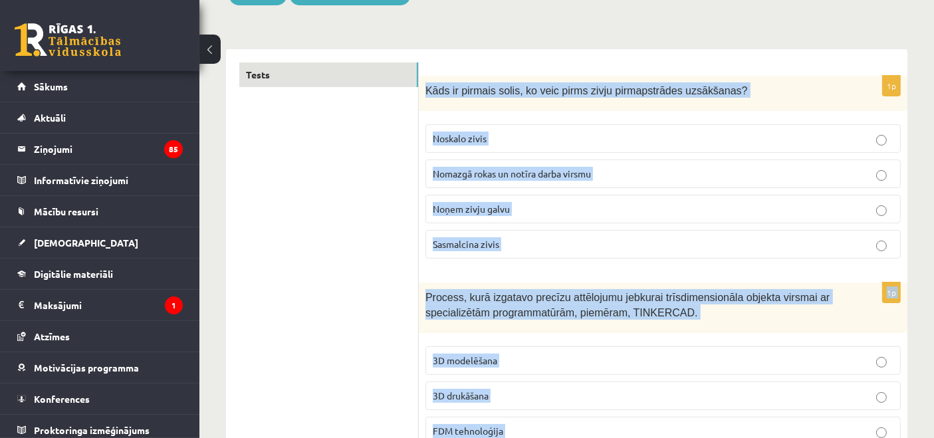
scroll to position [172, 0]
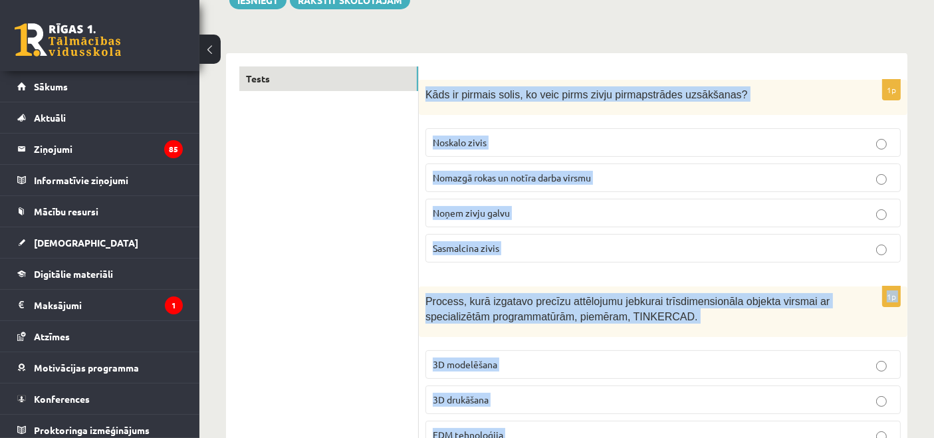
click at [533, 176] on span "Nomazgā rokas un notīra darba virsmu" at bounding box center [512, 178] width 158 height 12
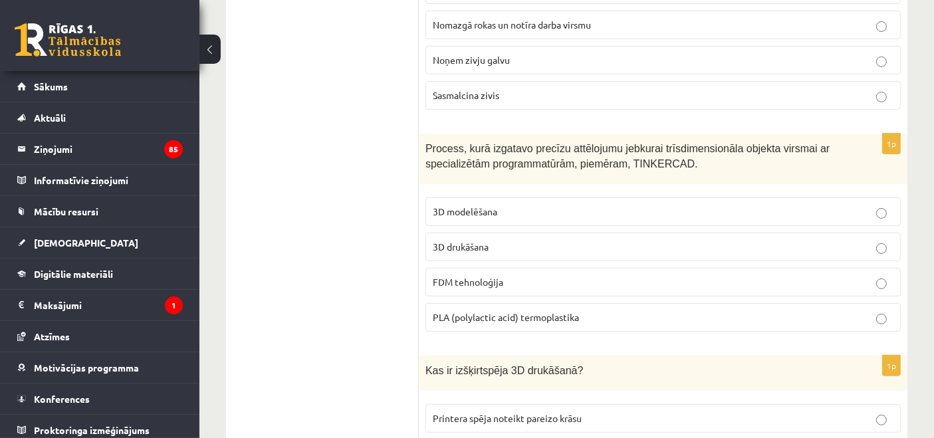
scroll to position [344, 0]
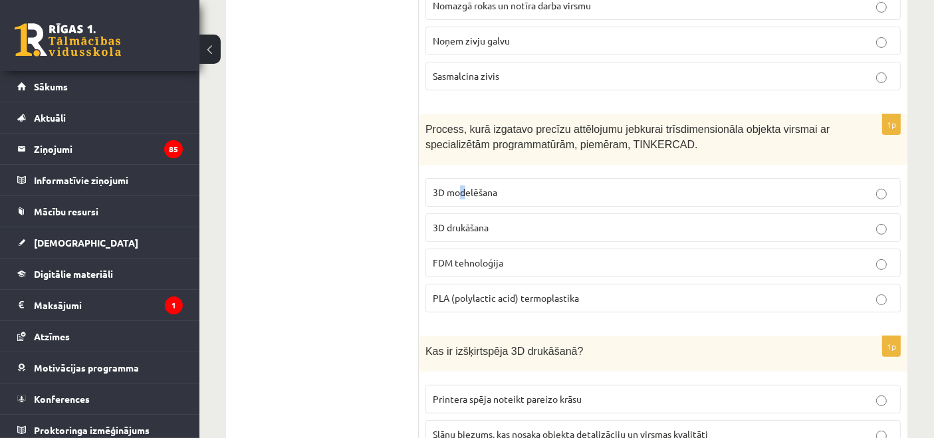
click at [465, 200] on label "3D modelēšana" at bounding box center [663, 192] width 475 height 29
click at [513, 186] on p "3D modelēšana" at bounding box center [663, 193] width 461 height 14
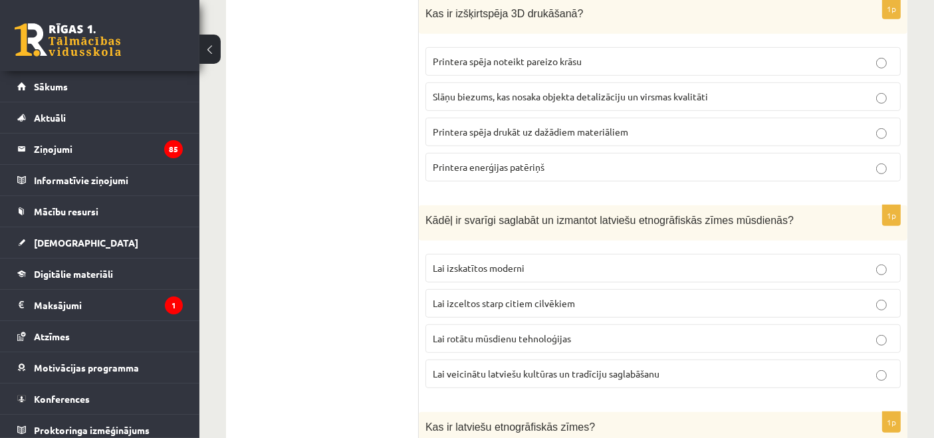
scroll to position [689, 0]
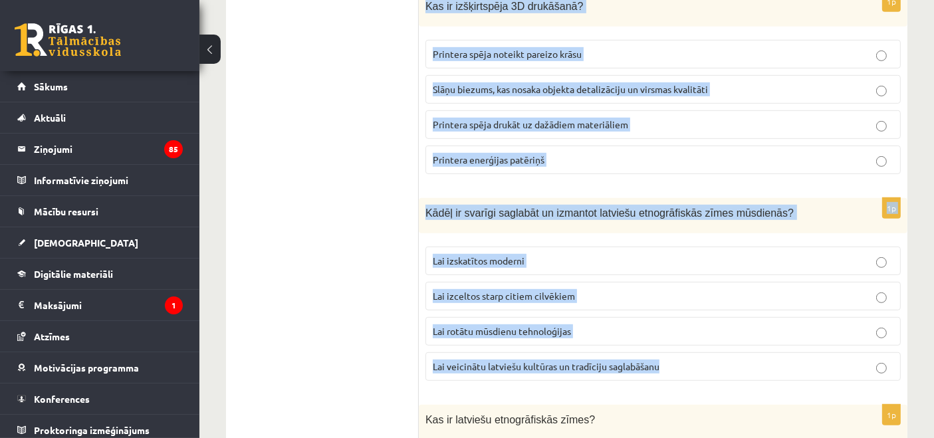
drag, startPoint x: 422, startPoint y: 5, endPoint x: 744, endPoint y: 350, distance: 471.8
copy form "Kas ir izšķirtspēja 3D drukāšanā? Printera spēja noteikt pareizo krāsu Slāņu bi…"
click at [575, 82] on p "Slāņu biezums, kas nosaka objekta detalizāciju un virsmas kvalitāti" at bounding box center [663, 89] width 461 height 14
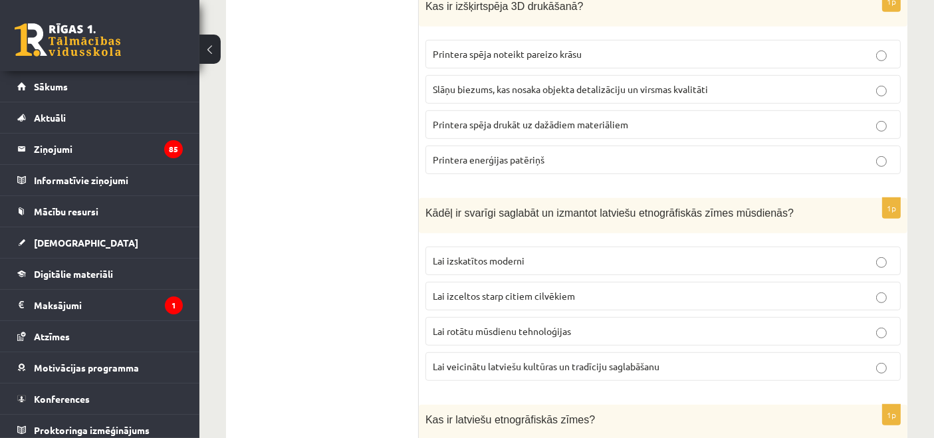
click at [527, 361] on span "Lai veicinātu latviešu kultūras un tradīciju saglabāšanu" at bounding box center [546, 366] width 227 height 12
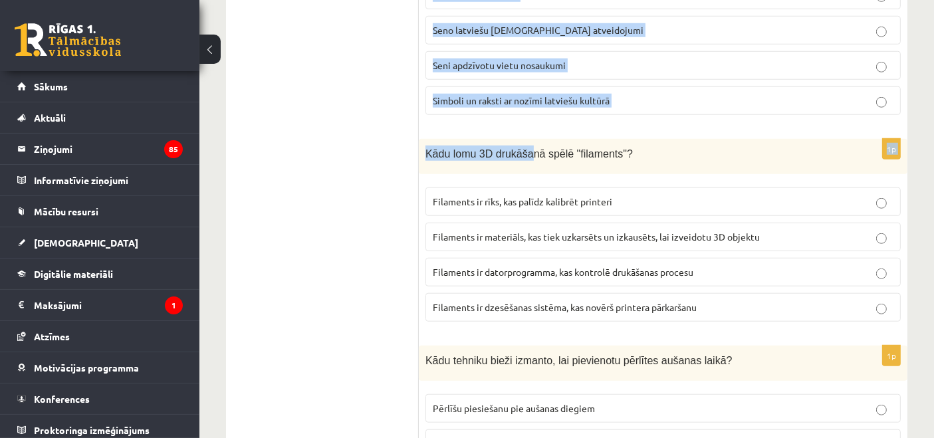
scroll to position [1206, 0]
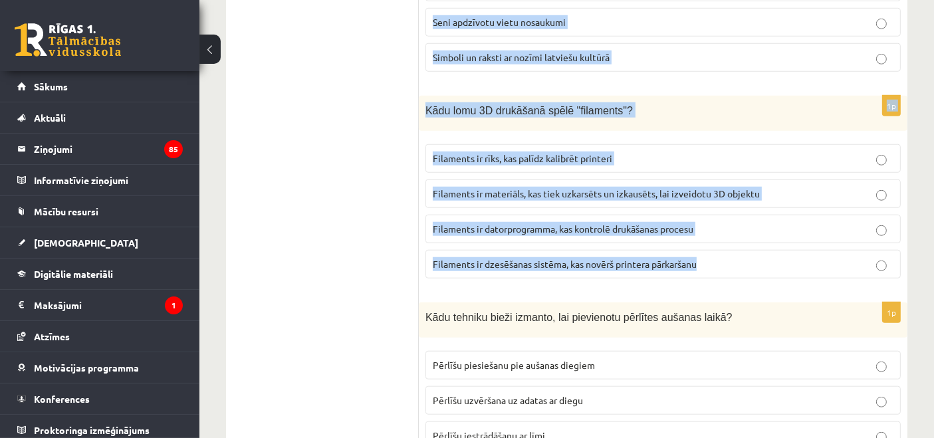
drag, startPoint x: 424, startPoint y: 64, endPoint x: 785, endPoint y: 264, distance: 412.8
copy form "Kas ir latviešu etnogrāfiskās zīmes? Mūzikas instrumenti Seno latviešu dievu at…"
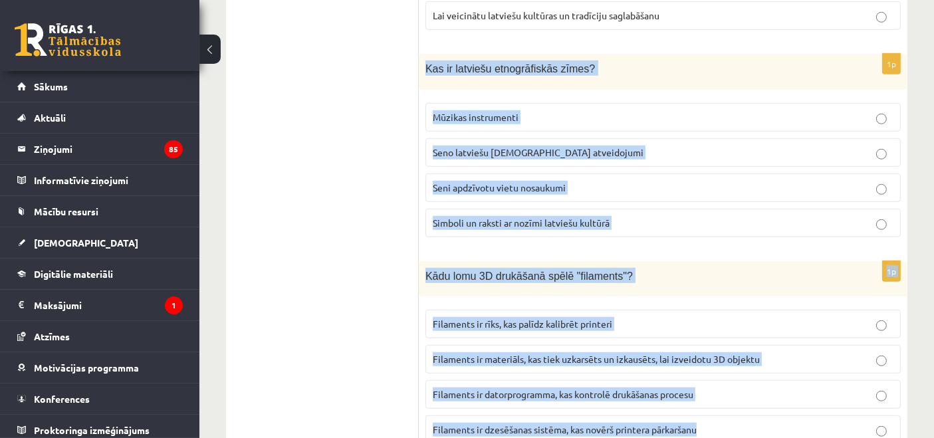
scroll to position [1034, 0]
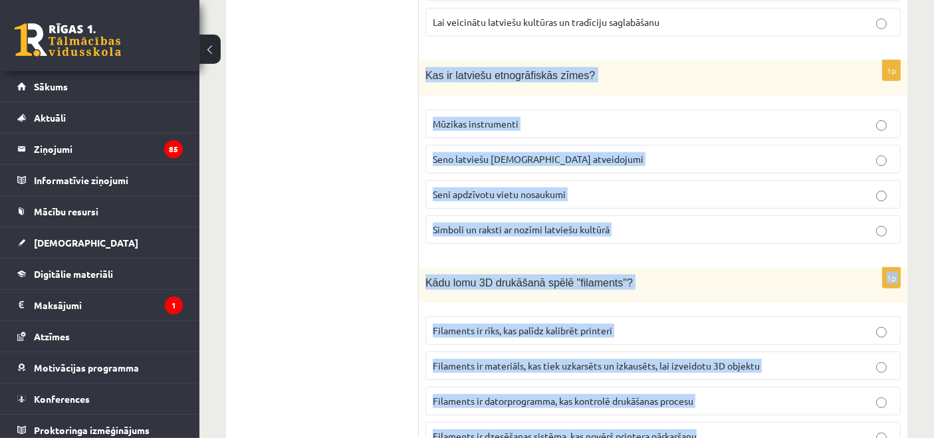
click at [549, 223] on p "Simboli un raksti ar nozīmi latviešu kultūrā" at bounding box center [663, 230] width 461 height 14
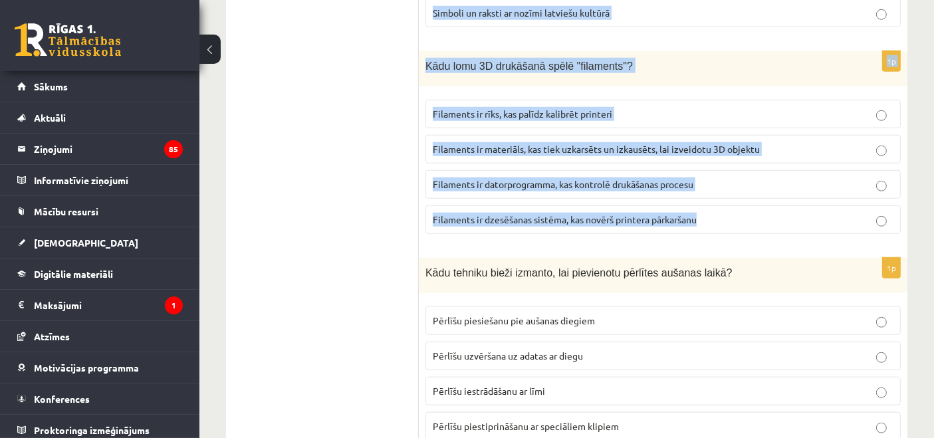
scroll to position [868, 0]
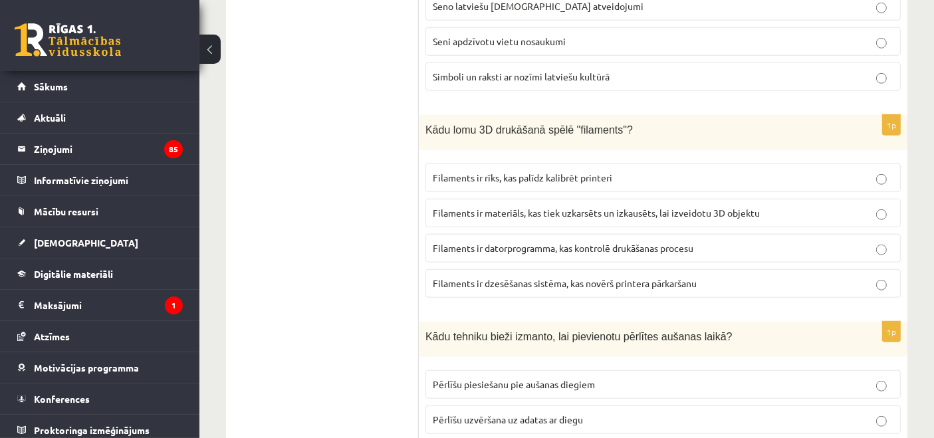
scroll to position [1297, 0]
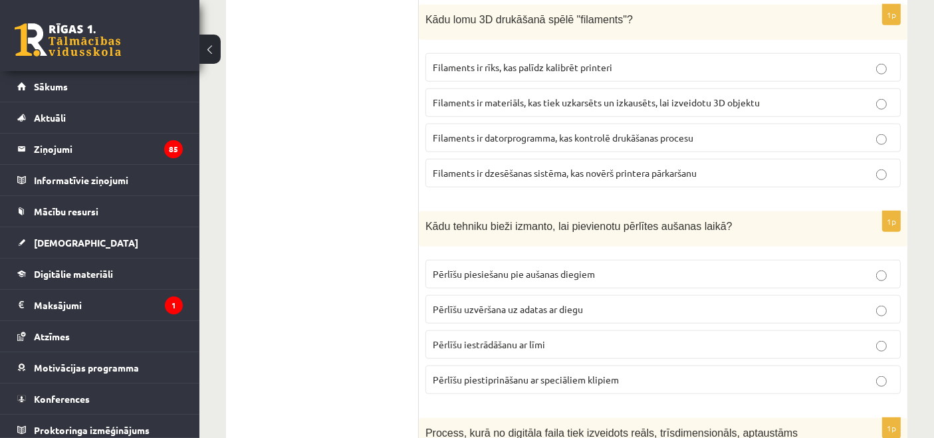
click at [519, 96] on span "Filaments ir materiāls, kas tiek uzkarsēts un izkausēts, lai izveidotu 3D objek…" at bounding box center [596, 102] width 327 height 12
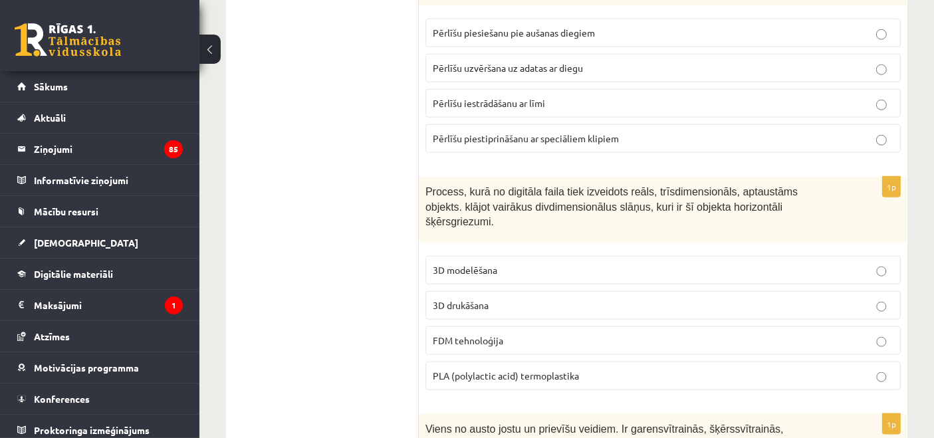
scroll to position [1483, 0]
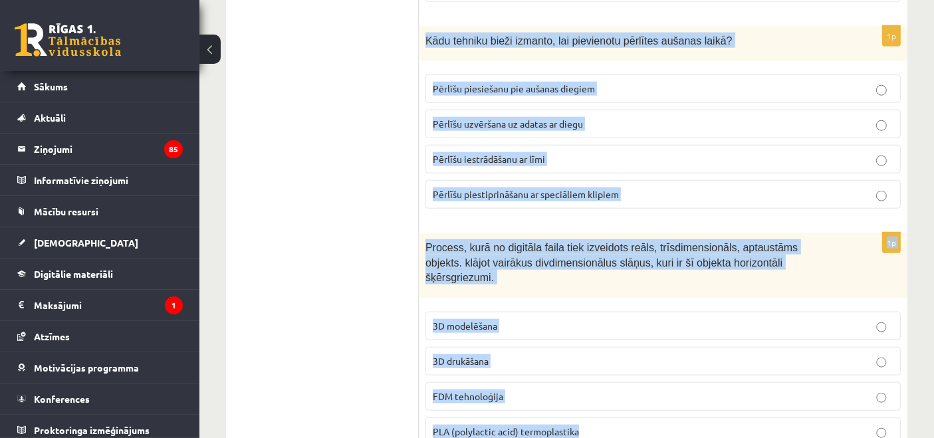
drag, startPoint x: 431, startPoint y: 33, endPoint x: 681, endPoint y: 386, distance: 433.2
copy form "Kādu tehniku bieži izmanto, lai pievienotu pērlītes aušanas laikā? Pērlīšu pies…"
click at [524, 118] on span "Pērlīšu uzvēršana uz adatas ar diegu" at bounding box center [508, 124] width 150 height 12
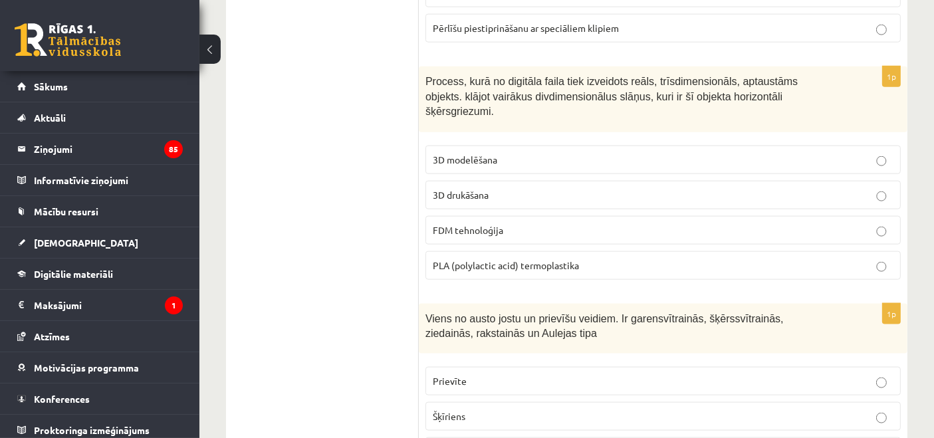
scroll to position [1655, 0]
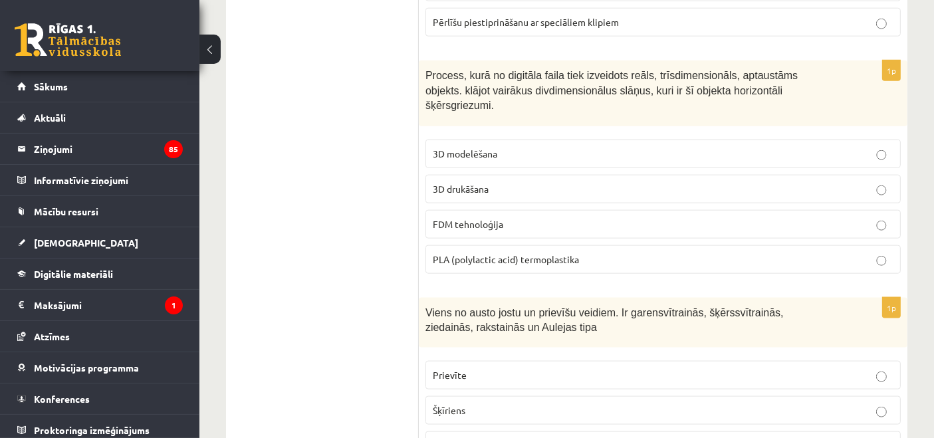
click at [491, 182] on p "3D drukāšana" at bounding box center [663, 189] width 461 height 14
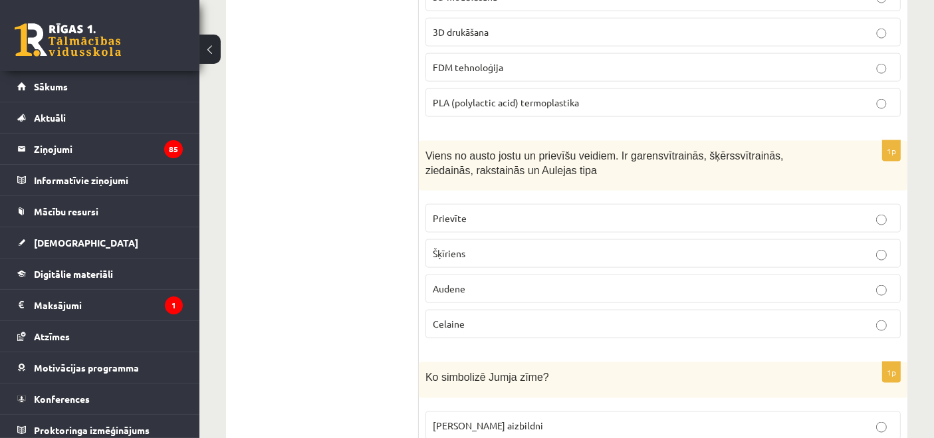
scroll to position [1827, 0]
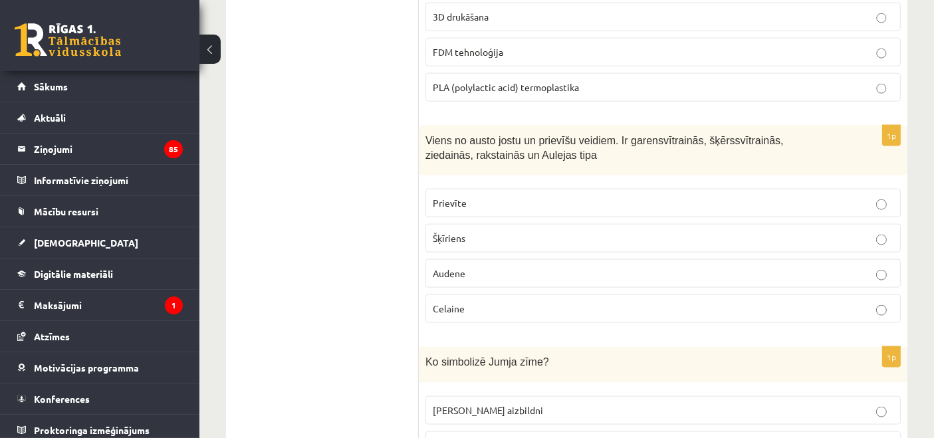
drag, startPoint x: 418, startPoint y: 112, endPoint x: 476, endPoint y: 155, distance: 72.7
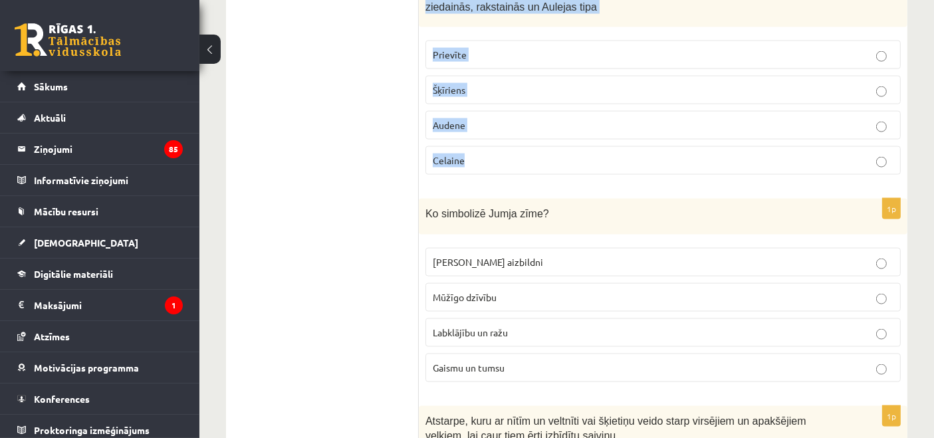
scroll to position [2000, 0]
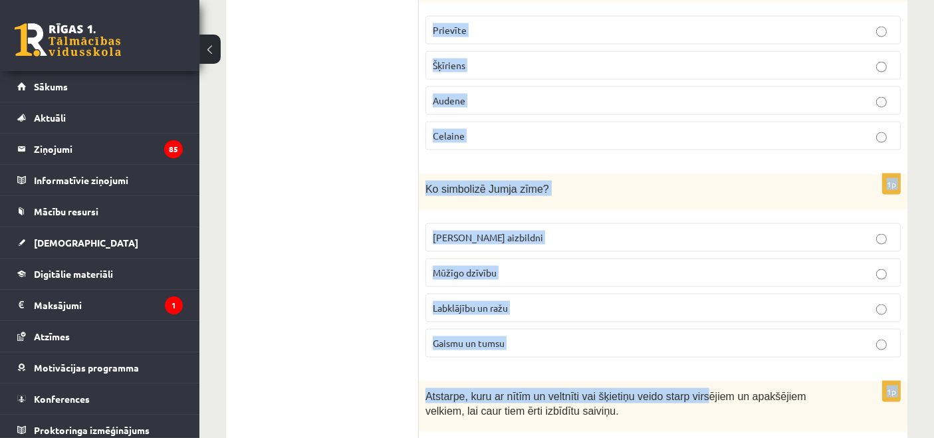
drag, startPoint x: 427, startPoint y: 106, endPoint x: 687, endPoint y: 313, distance: 332.2
copy form "Viens no austo jostu un prievīšu veidiem. Ir garensvītrainās, šķērssvītrainās, …"
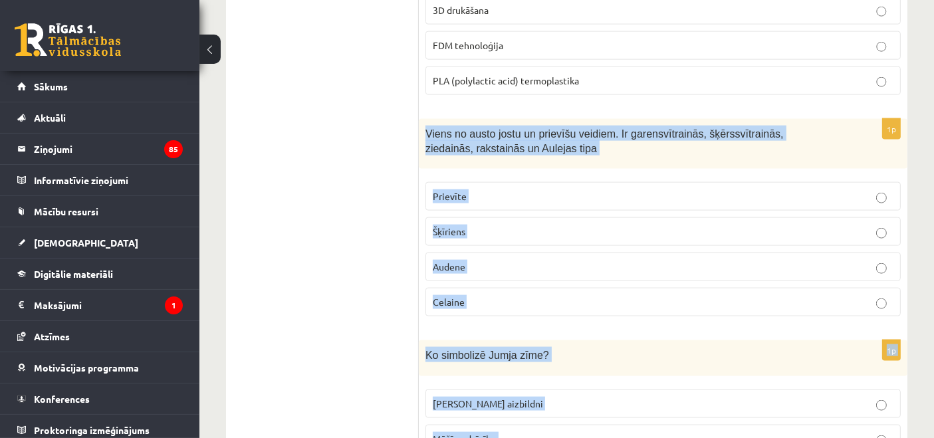
scroll to position [1827, 0]
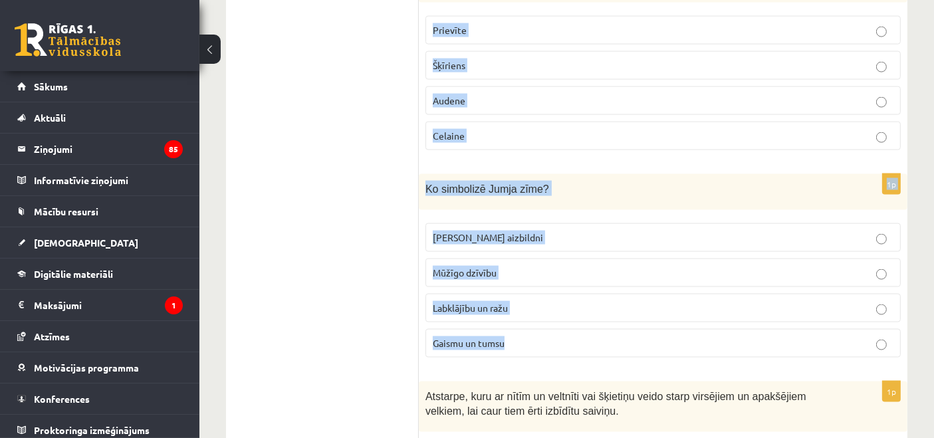
drag, startPoint x: 434, startPoint y: 114, endPoint x: 598, endPoint y: 306, distance: 252.3
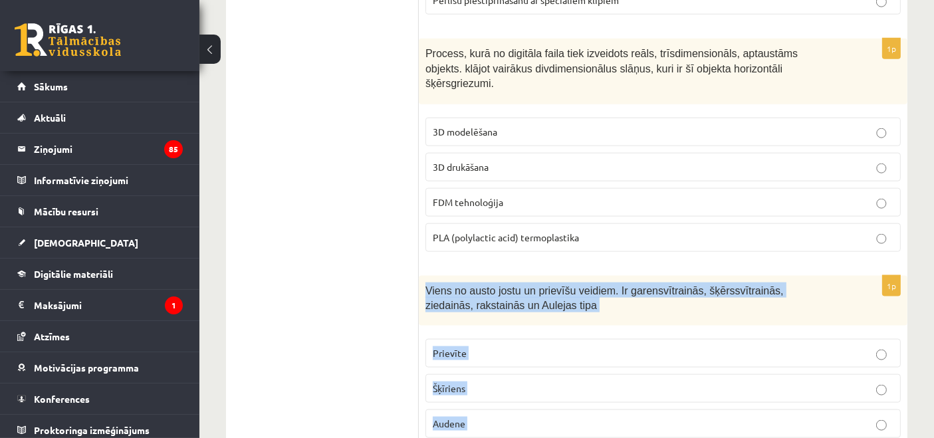
scroll to position [1827, 0]
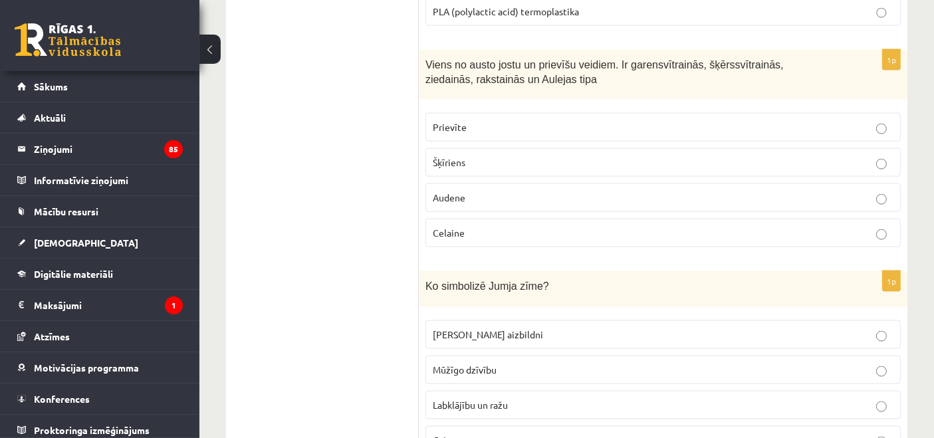
scroll to position [1934, 0]
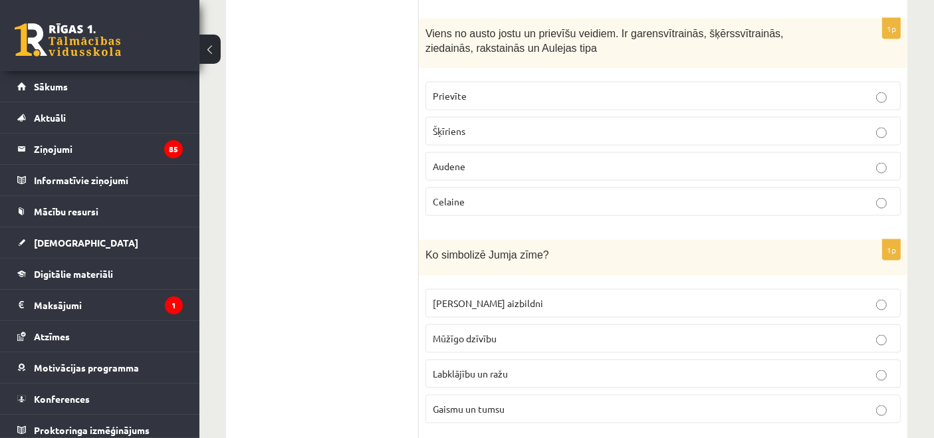
click at [457, 90] on span "Prievīte" at bounding box center [450, 96] width 34 height 12
click at [481, 360] on label "Labklājību un ražu" at bounding box center [663, 374] width 475 height 29
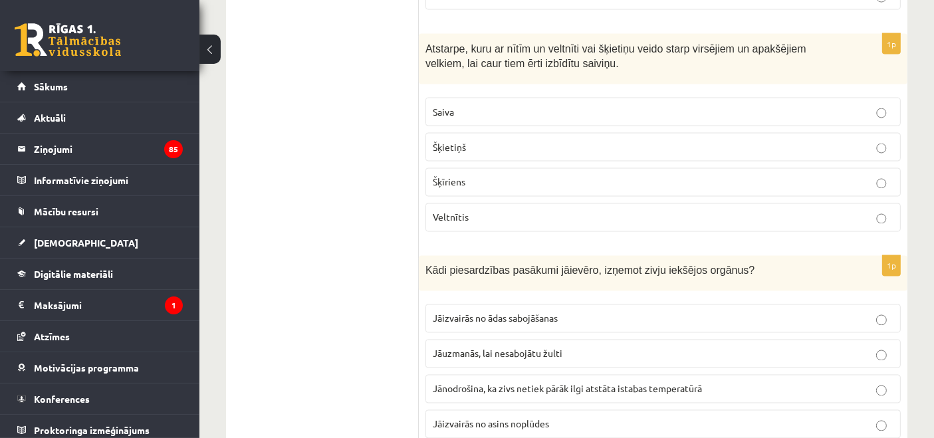
scroll to position [2356, 0]
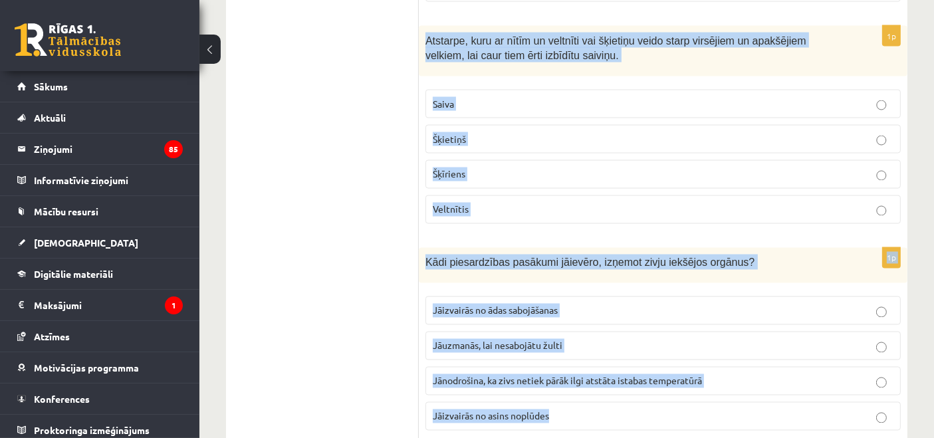
drag, startPoint x: 426, startPoint y: 8, endPoint x: 757, endPoint y: 360, distance: 484.0
copy form "Atstarpe, kuru ar nītīm un veltnīti vai šķietiņu veido starp virsējiem un apakš…"
click at [612, 168] on p "Šķīriens" at bounding box center [663, 175] width 461 height 14
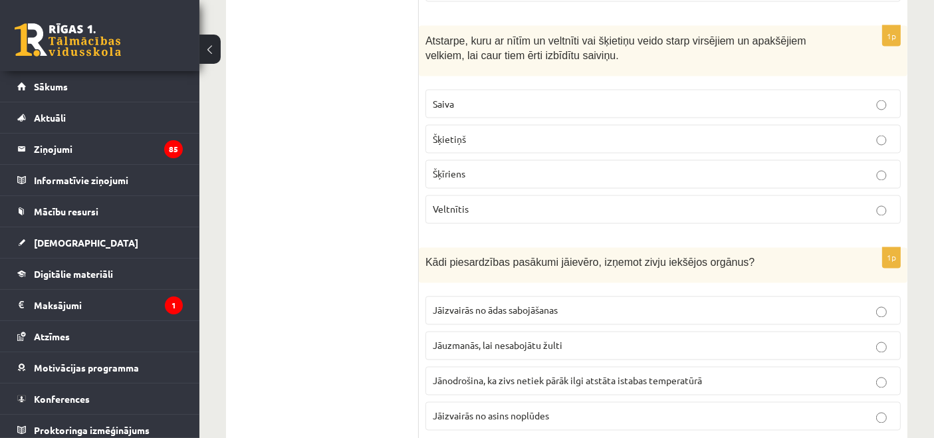
click at [519, 339] on p "Jāuzmanās, lai nesabojātu žulti" at bounding box center [663, 346] width 461 height 14
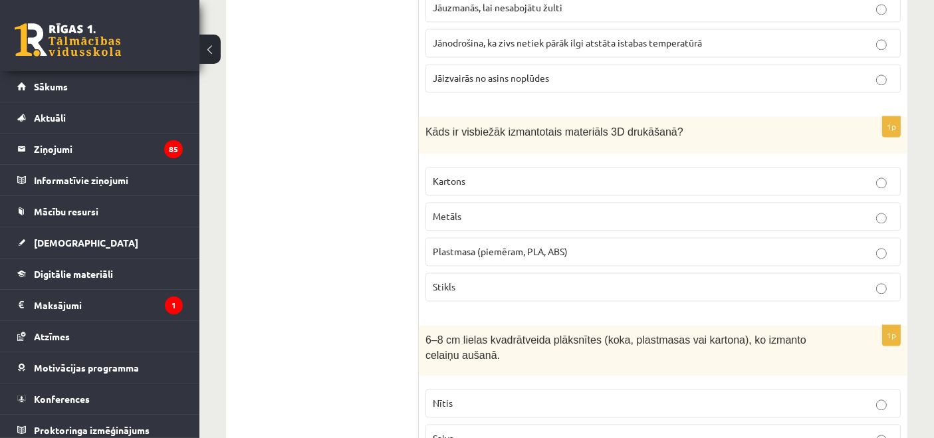
scroll to position [2701, 0]
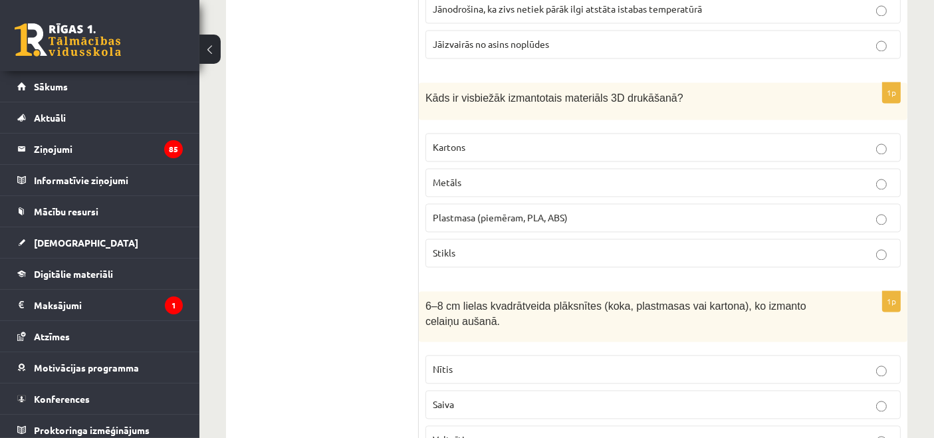
scroll to position [2776, 0]
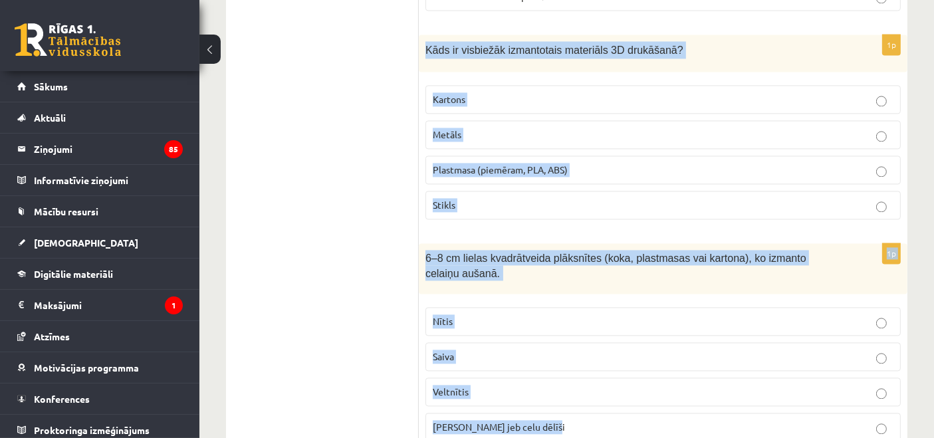
drag, startPoint x: 427, startPoint y: 12, endPoint x: 663, endPoint y: 392, distance: 447.0
copy form "Kāds ir visbiežāk izmantotais materiāls 3D drukāšanā? Kartons Metāls Plastmasa …"
click at [483, 156] on label "Plastmasa (piemēram, PLA, ABS)" at bounding box center [663, 170] width 475 height 29
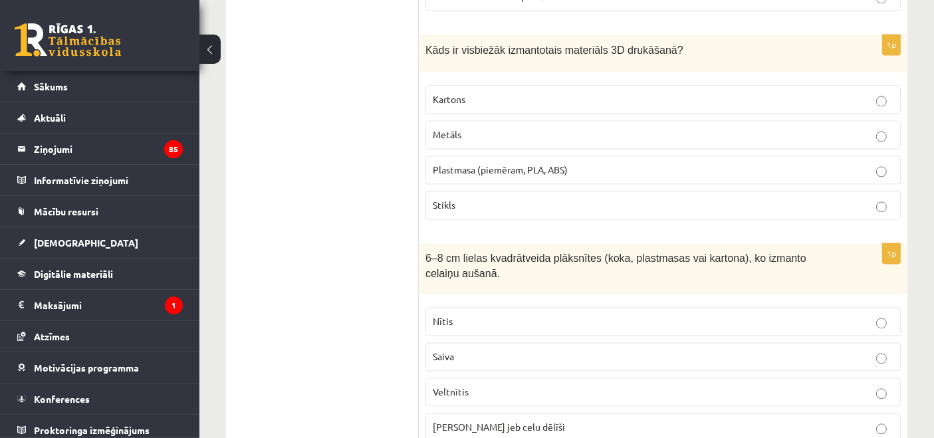
click at [488, 413] on label "Celu galdiņi jeb celu dēlīši" at bounding box center [663, 427] width 475 height 29
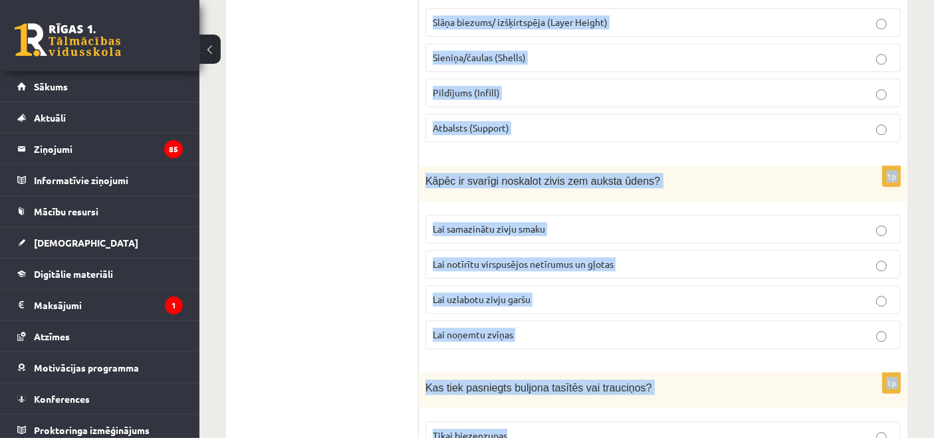
scroll to position [3354, 0]
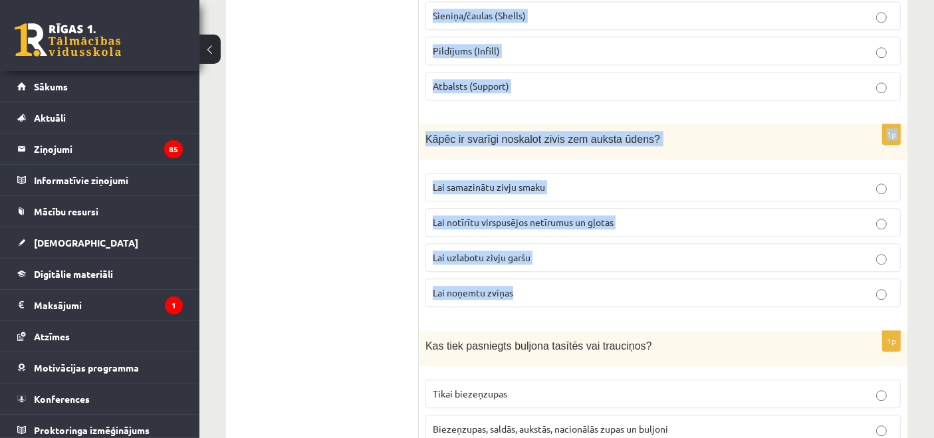
drag, startPoint x: 425, startPoint y: 33, endPoint x: 687, endPoint y: 255, distance: 343.9
click at [687, 255] on form "1p Kāds ir pirmais solis, ko veic pirms zivju pirmapstrādes uzsākšanas? Noskalo…" at bounding box center [663, 97] width 462 height 6427
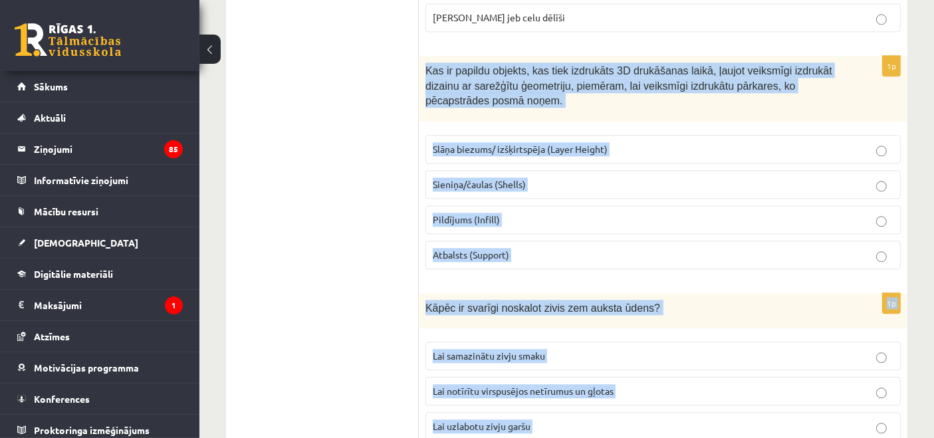
scroll to position [3182, 0]
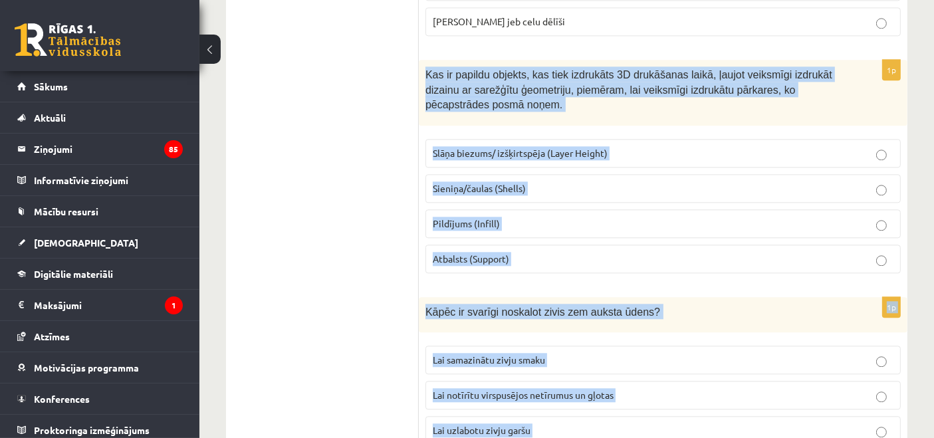
click at [686, 71] on div "Kas ir papildu objekts, kas tiek izdrukāts 3D drukāšanas laikā, ļaujot veiksmīg…" at bounding box center [663, 92] width 489 height 65
drag, startPoint x: 424, startPoint y: 37, endPoint x: 640, endPoint y: 407, distance: 428.8
click at [640, 407] on form "1p Kāds ir pirmais solis, ko veic pirms zivju pirmapstrādes uzsākšanas? Noskalo…" at bounding box center [663, 270] width 462 height 6427
copy form "Kas ir papildu objekts, kas tiek izdrukāts 3D drukāšanas laikā, ļaujot veiksmīg…"
click at [479, 253] on span "Atbalsts (Support)" at bounding box center [471, 259] width 76 height 12
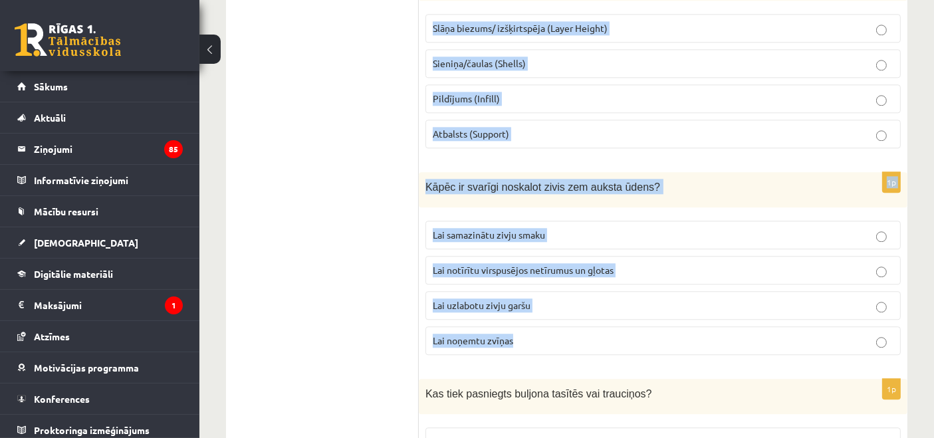
scroll to position [3354, 0]
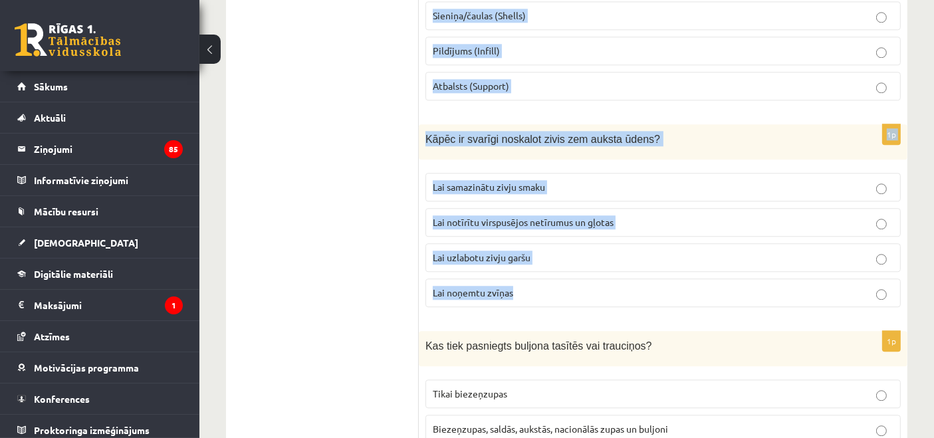
click at [588, 216] on span "Lai notīrītu virspusējos netīrumus un gļotas" at bounding box center [523, 222] width 181 height 12
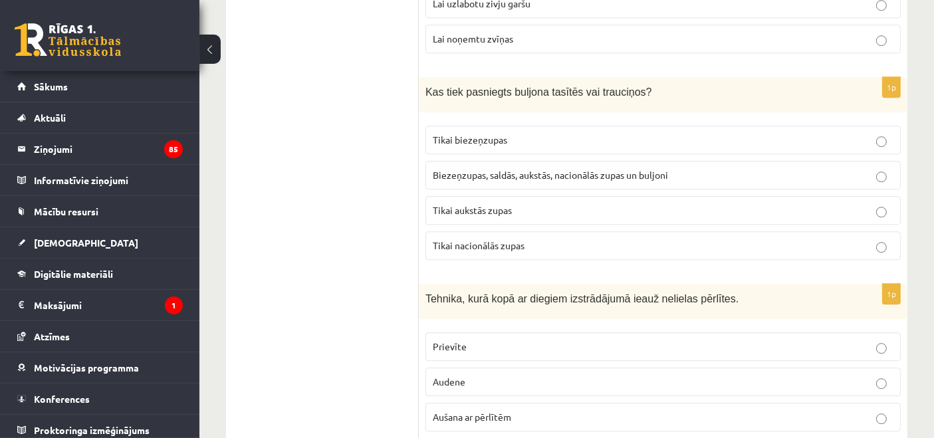
scroll to position [3632, 0]
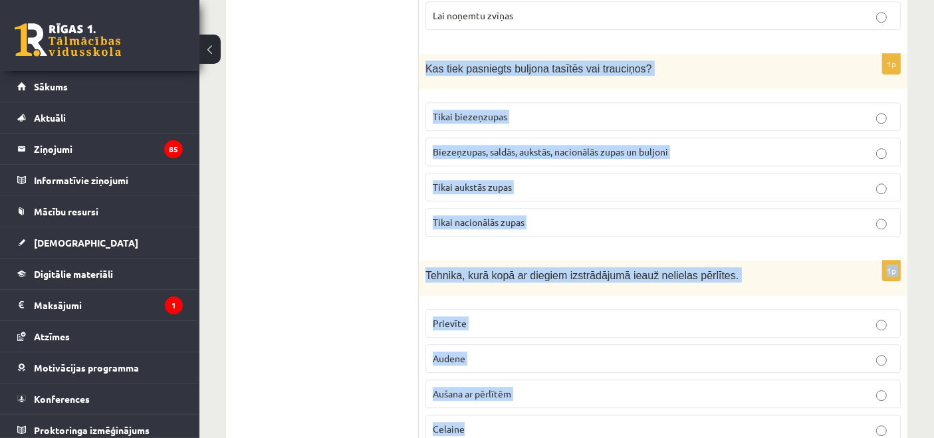
drag, startPoint x: 426, startPoint y: 23, endPoint x: 628, endPoint y: 373, distance: 404.9
copy form "Kas tiek pasniegts buljona tasītēs vai trauciņos? Tikai biezeņzupas Biezeņzupas…"
click at [522, 146] on span "Biezeņzupas, saldās, aukstās, nacionālās zupas un buljoni" at bounding box center [550, 152] width 235 height 12
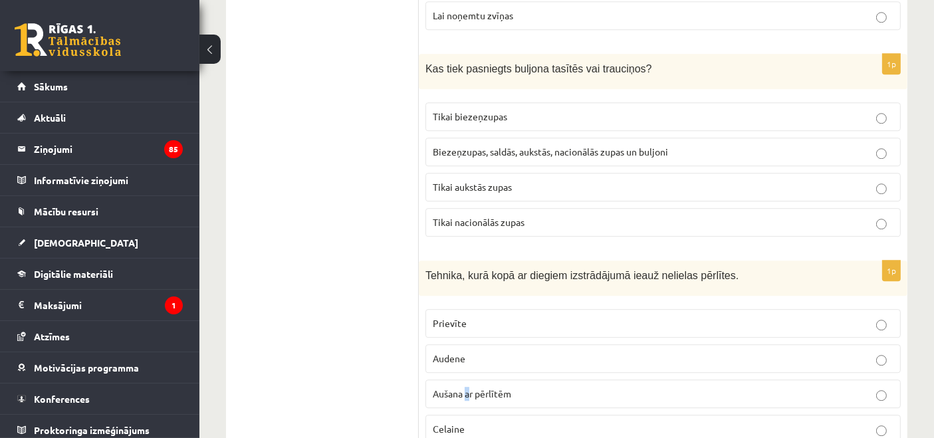
click at [466, 380] on label "Aušana ar pērlītēm" at bounding box center [663, 394] width 475 height 29
click at [465, 387] on p "Aušana ar pērlītēm" at bounding box center [663, 394] width 461 height 14
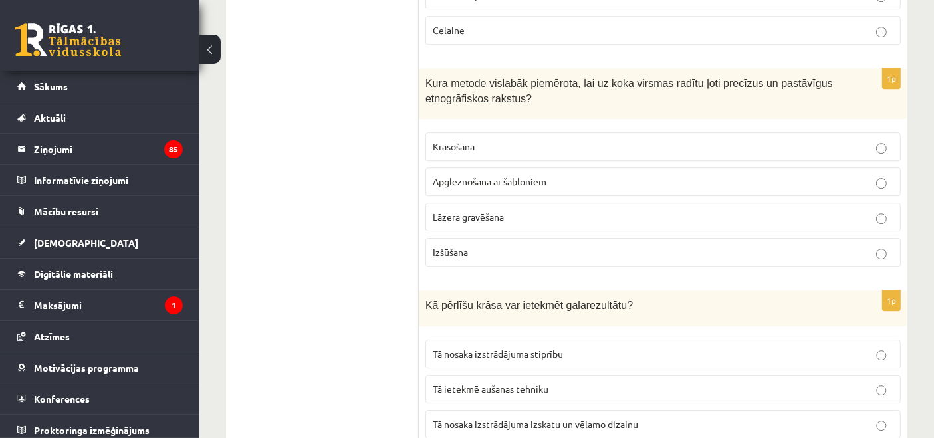
scroll to position [4046, 0]
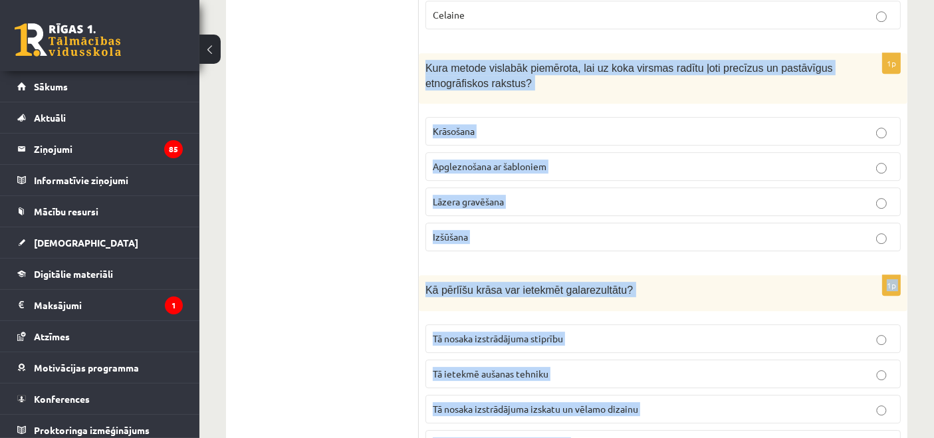
drag, startPoint x: 428, startPoint y: 20, endPoint x: 689, endPoint y: 386, distance: 449.8
copy form "Kura metode vislabāk piemērota, lai uz koka virsmas radītu ļoti precīzus un pas…"
click at [510, 195] on p "Lāzera gravēšana" at bounding box center [663, 202] width 461 height 14
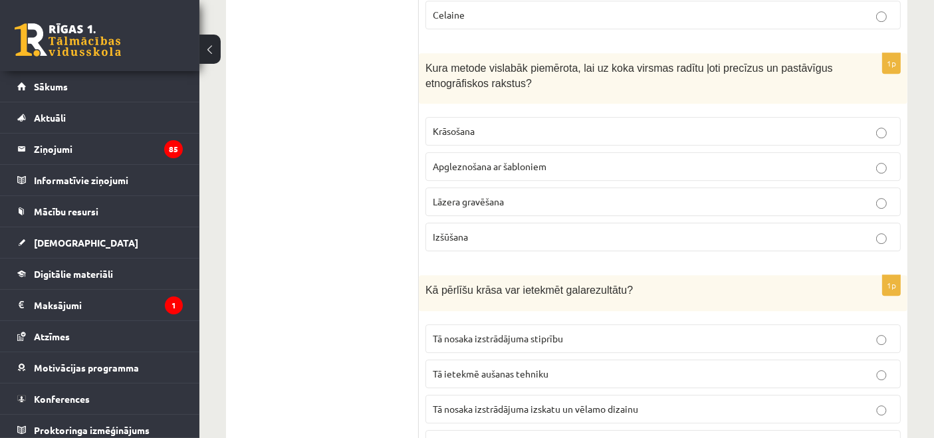
click at [547, 403] on span "Tā nosaka izstrādājuma izskatu un vēlamo dizainu" at bounding box center [535, 409] width 205 height 12
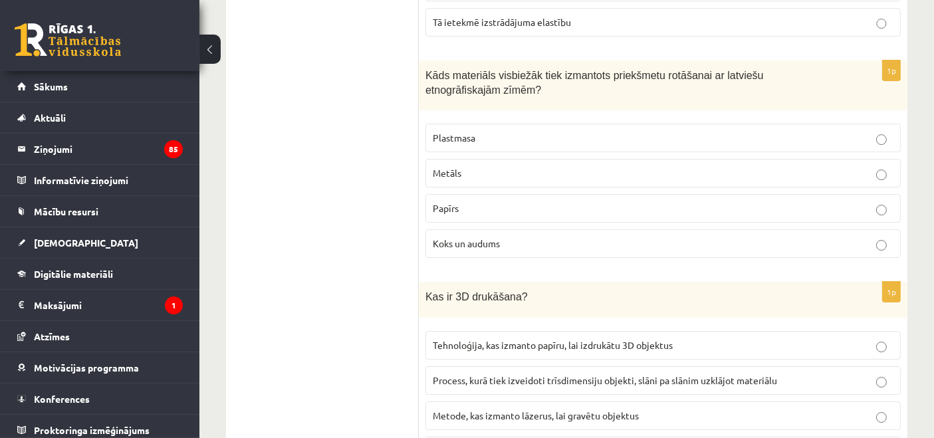
scroll to position [4484, 0]
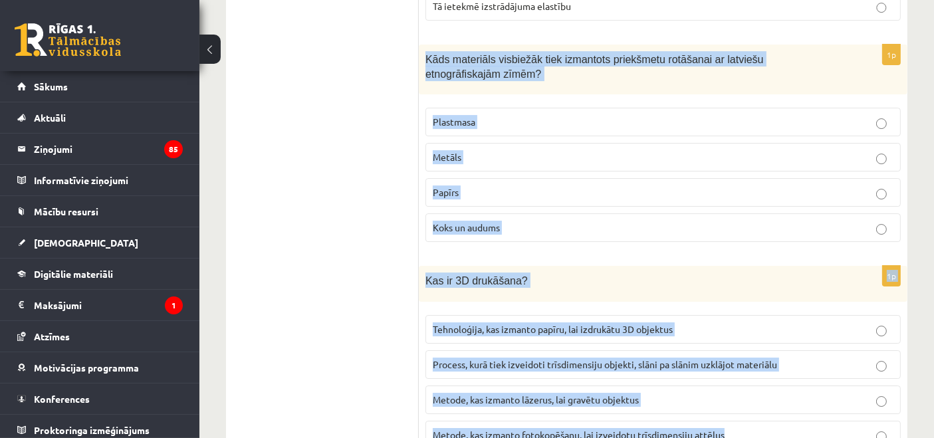
drag, startPoint x: 426, startPoint y: 9, endPoint x: 752, endPoint y: 376, distance: 490.3
click at [445, 221] on span "Koks un audums" at bounding box center [466, 227] width 67 height 12
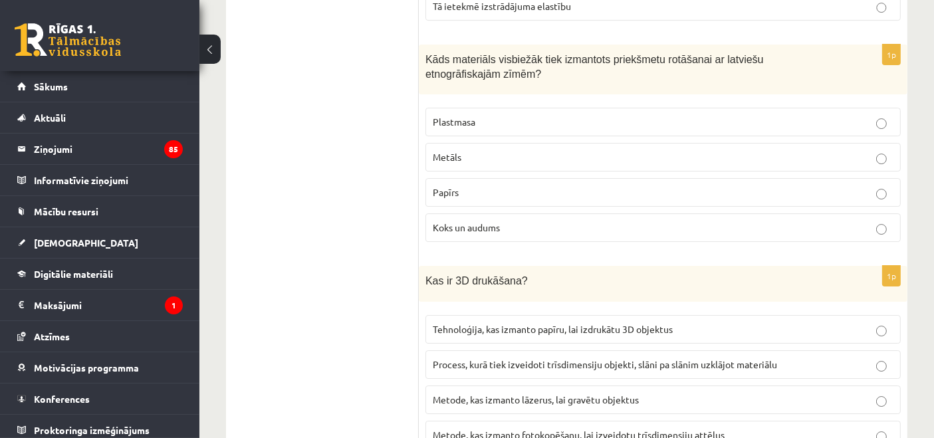
click at [459, 350] on label "Process, kurā tiek izveidoti trīsdimensiju objekti, slāni pa slānim uzklājot ma…" at bounding box center [663, 364] width 475 height 29
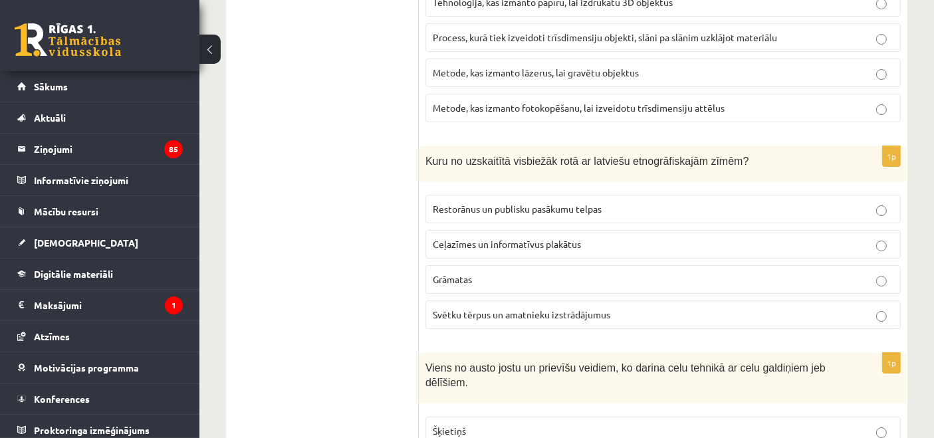
scroll to position [4858, 0]
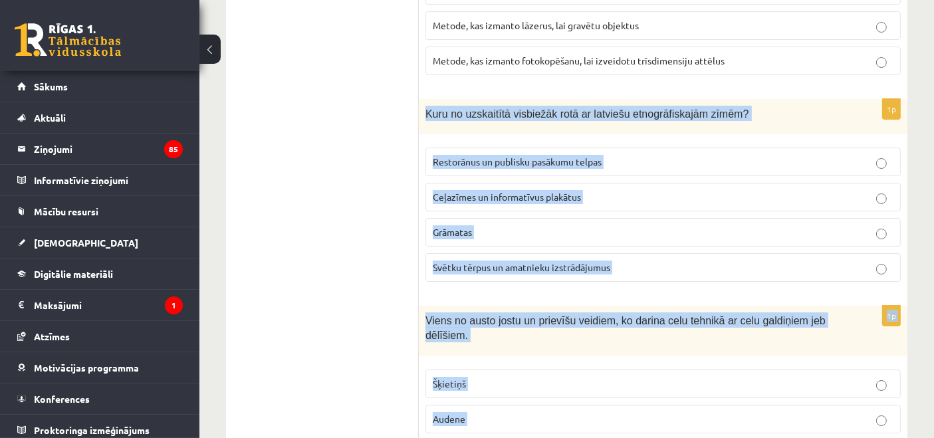
drag, startPoint x: 424, startPoint y: 59, endPoint x: 628, endPoint y: 411, distance: 406.9
click at [462, 261] on span "Svētku tērpus un amatnieku izstrādājumus" at bounding box center [522, 267] width 178 height 12
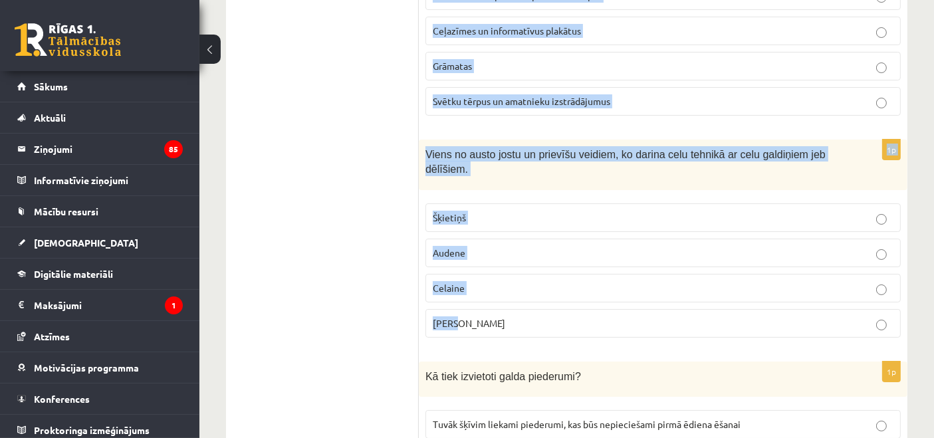
scroll to position [5031, 0]
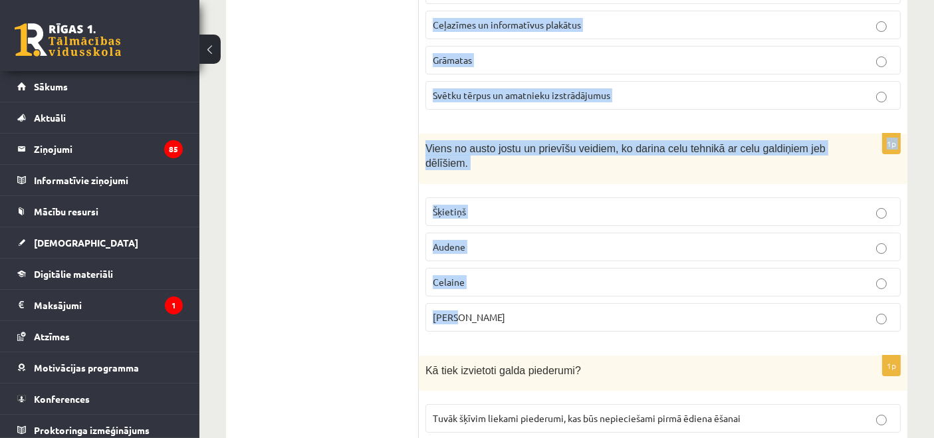
click at [473, 275] on p "Celaine" at bounding box center [663, 282] width 461 height 14
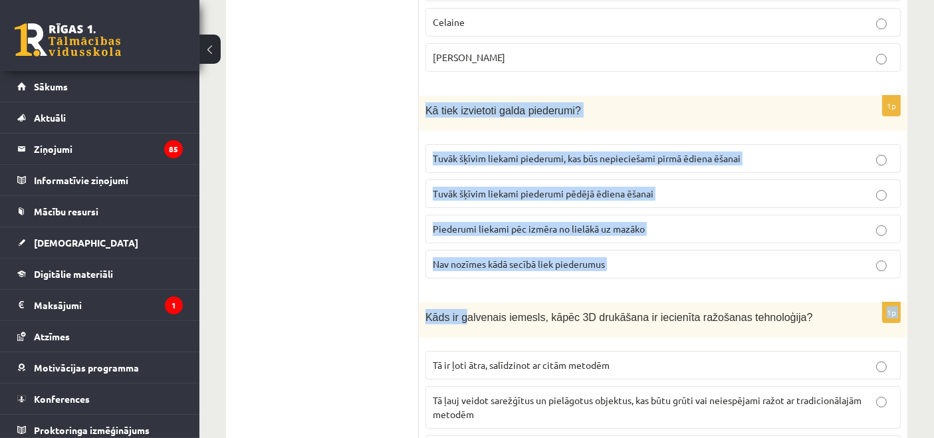
scroll to position [5376, 0]
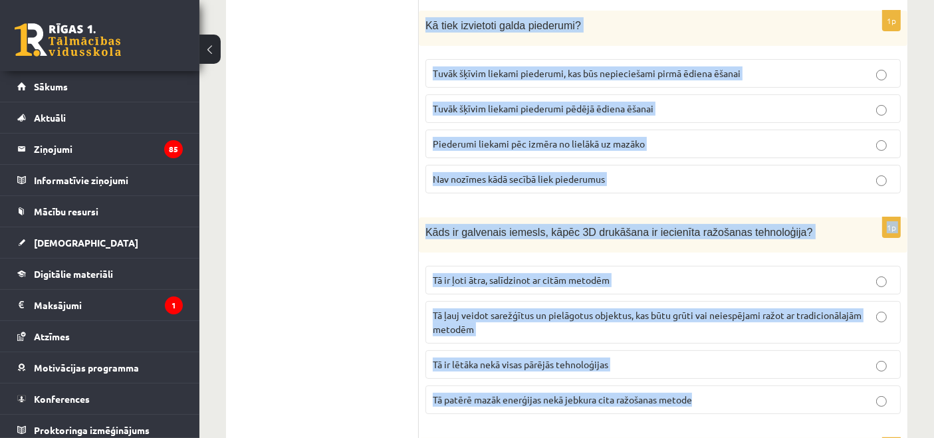
drag, startPoint x: 427, startPoint y: 124, endPoint x: 768, endPoint y: 350, distance: 409.2
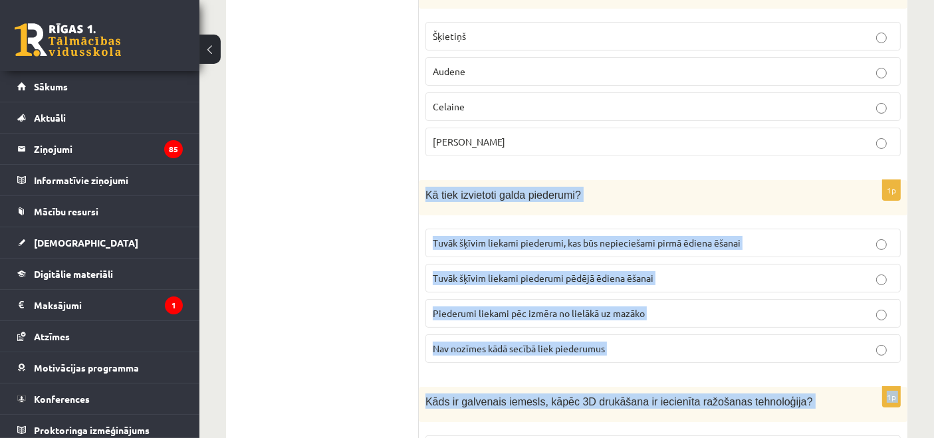
scroll to position [5203, 0]
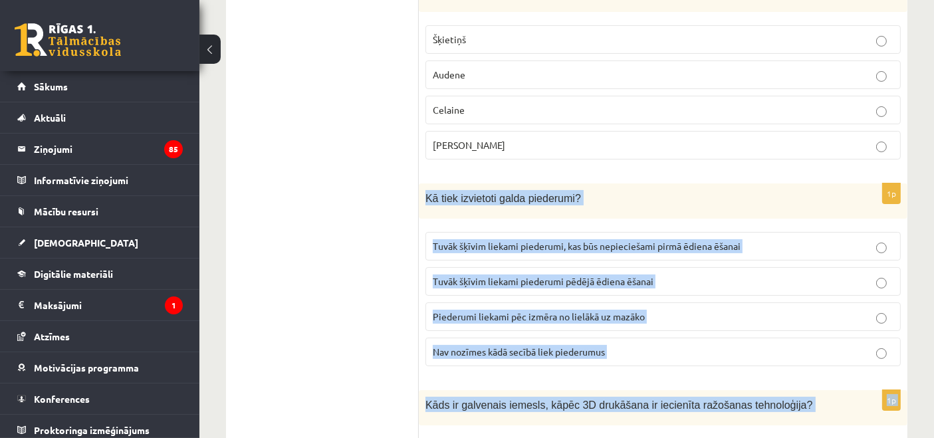
click at [547, 240] on span "Tuvāk šķīvim liekami piederumi, kas būs nepieciešami pirmā ēdiena ēšanai" at bounding box center [587, 246] width 308 height 12
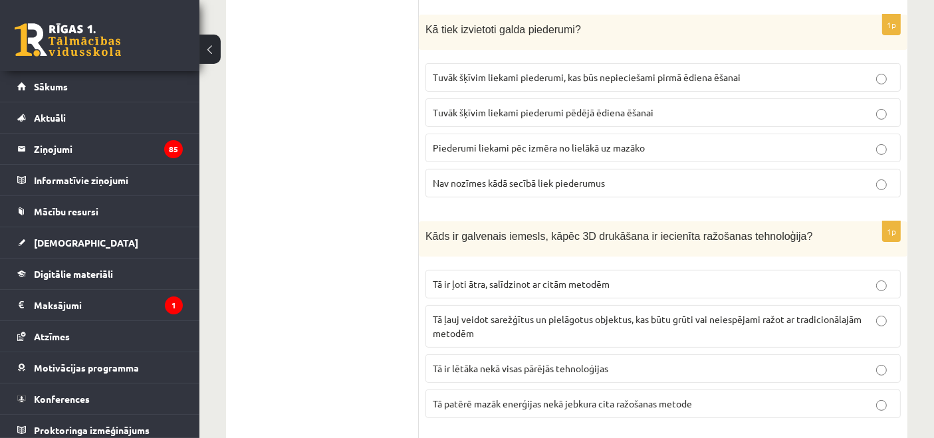
scroll to position [5376, 0]
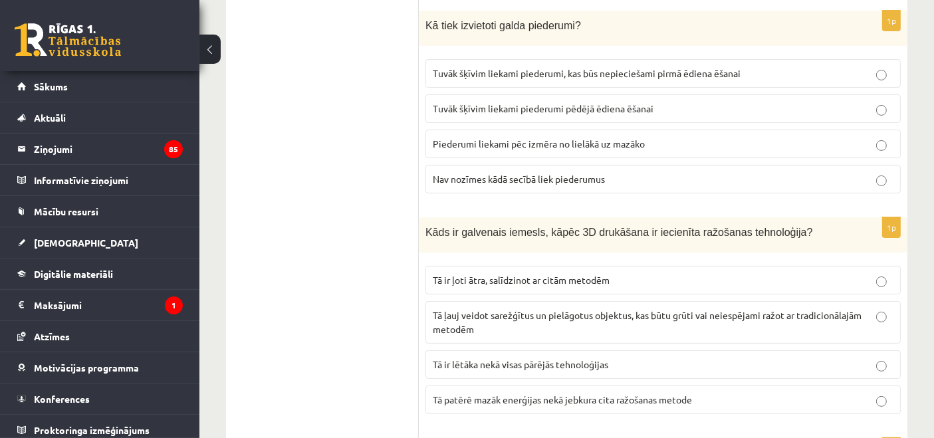
click at [496, 309] on p "Tā ļauj veidot sarežģītus un pielāgotus objektus, kas būtu grūti vai neiespējam…" at bounding box center [663, 323] width 461 height 28
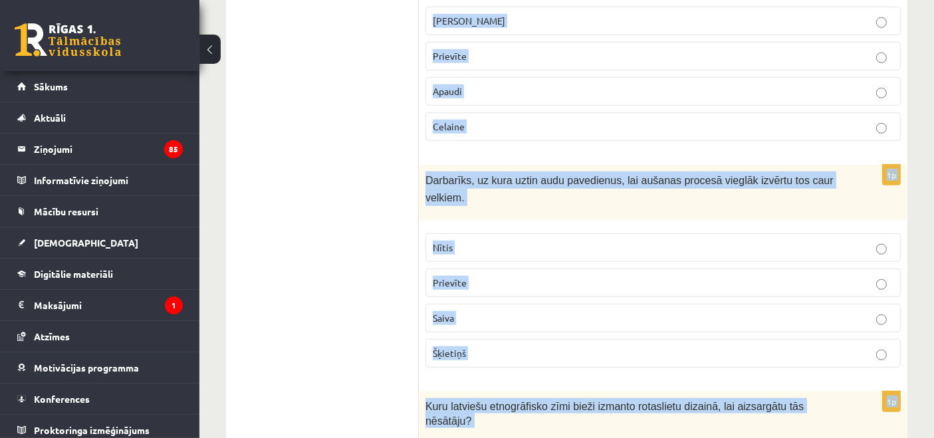
scroll to position [6152, 0]
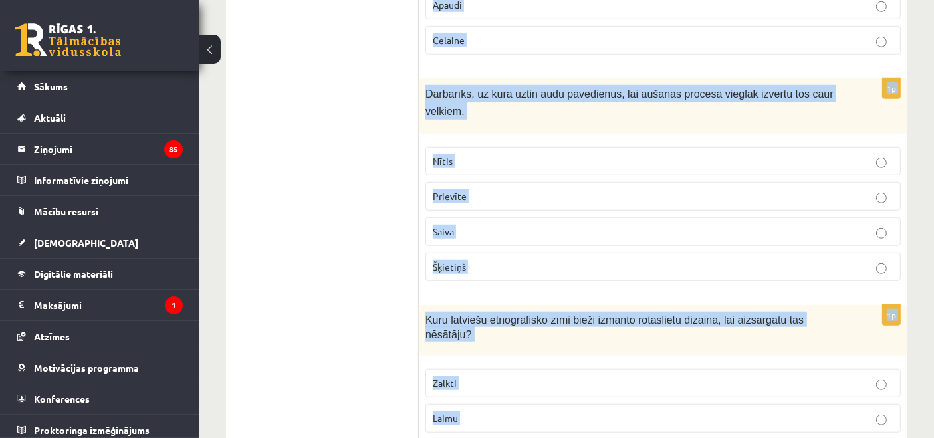
drag, startPoint x: 426, startPoint y: 35, endPoint x: 677, endPoint y: 370, distance: 419.4
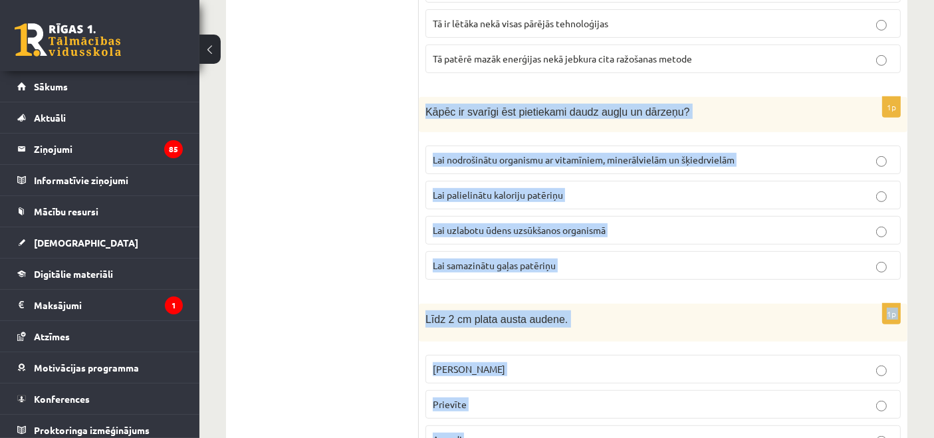
scroll to position [5634, 0]
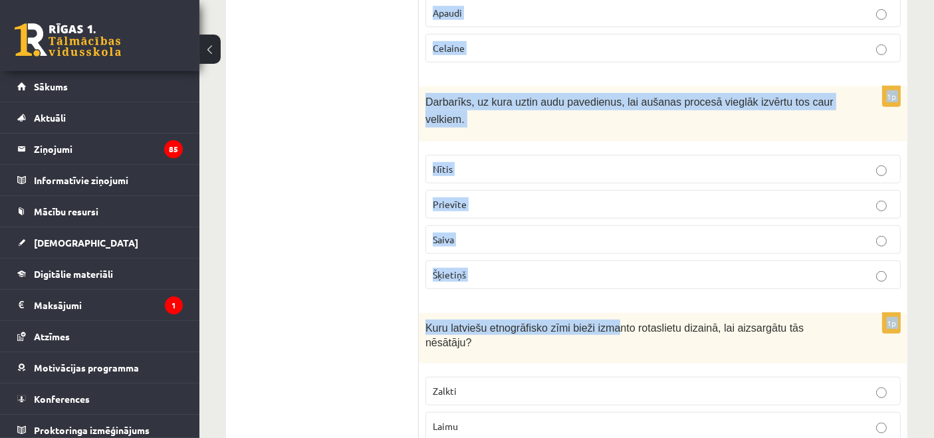
scroll to position [6152, 0]
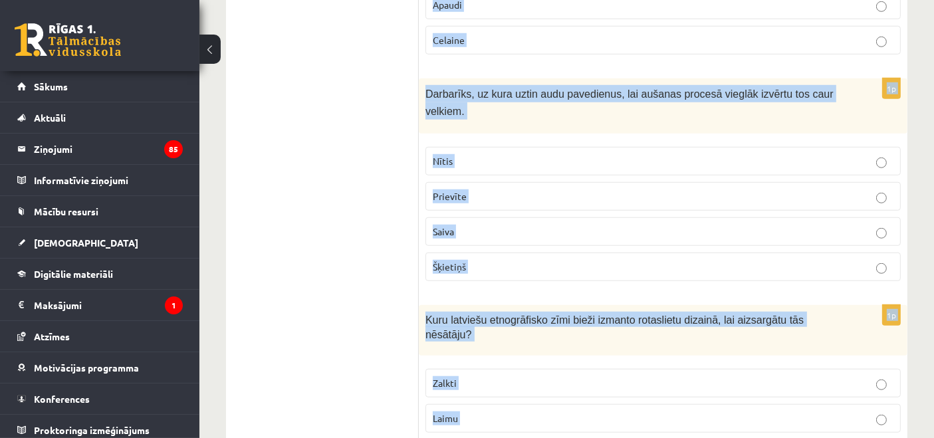
drag, startPoint x: 425, startPoint y: 120, endPoint x: 750, endPoint y: 375, distance: 413.0
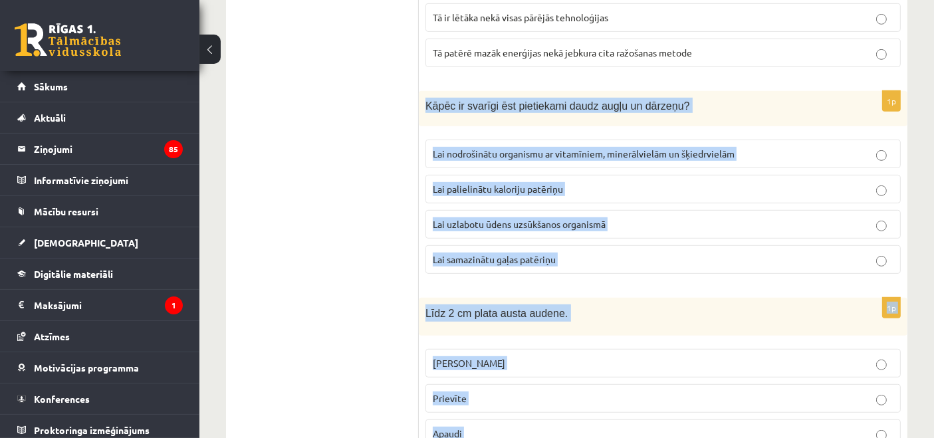
scroll to position [5634, 0]
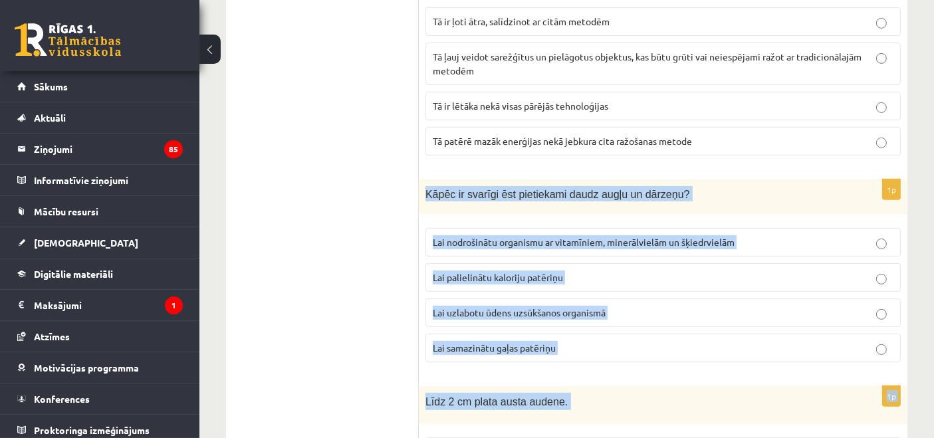
click at [499, 236] on span "Lai nodrošinātu organismu ar vitamīniem, minerālvielām un šķiedrvielām" at bounding box center [584, 242] width 302 height 12
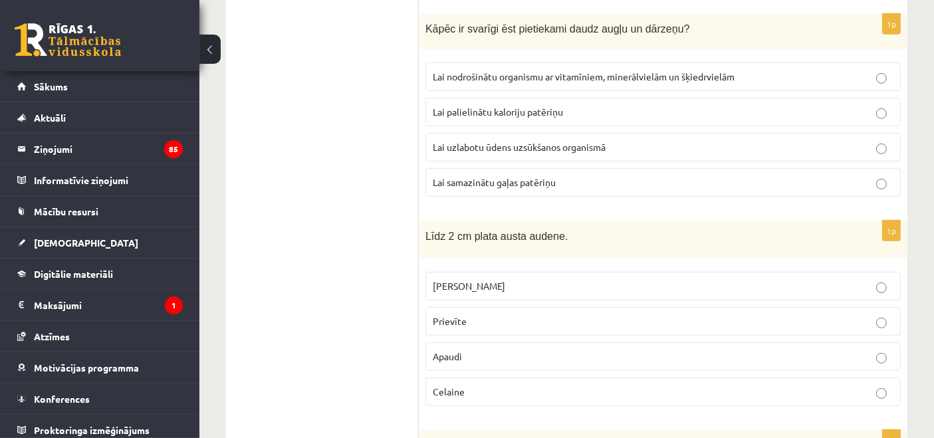
scroll to position [5807, 0]
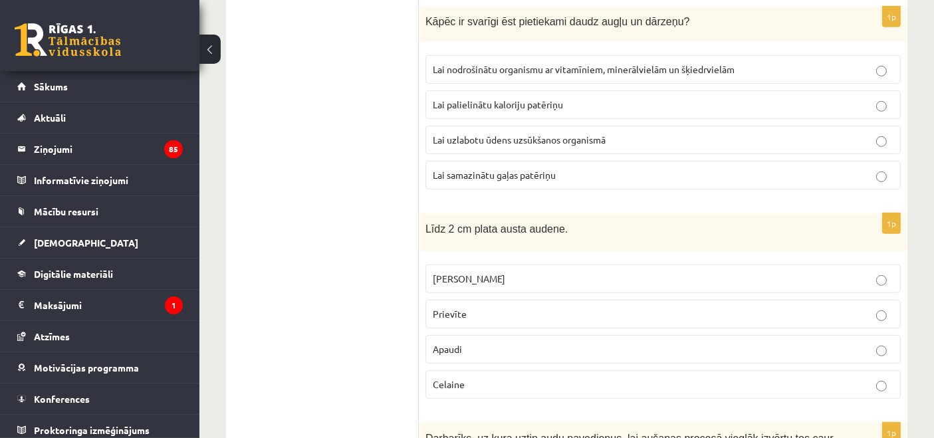
click at [455, 307] on p "Prievīte" at bounding box center [663, 314] width 461 height 14
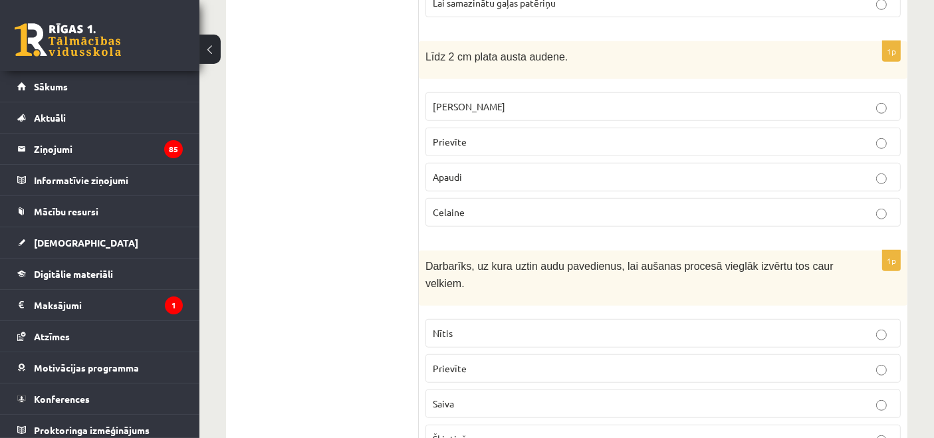
click at [466, 390] on label "Saiva" at bounding box center [663, 404] width 475 height 29
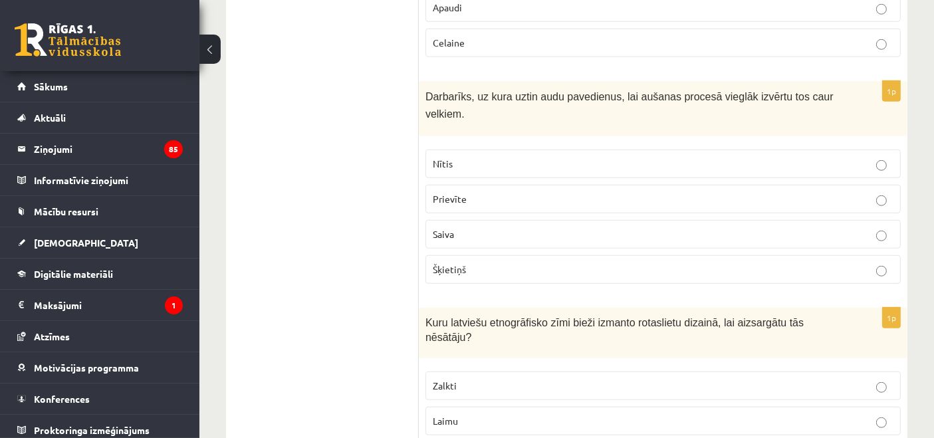
scroll to position [6152, 0]
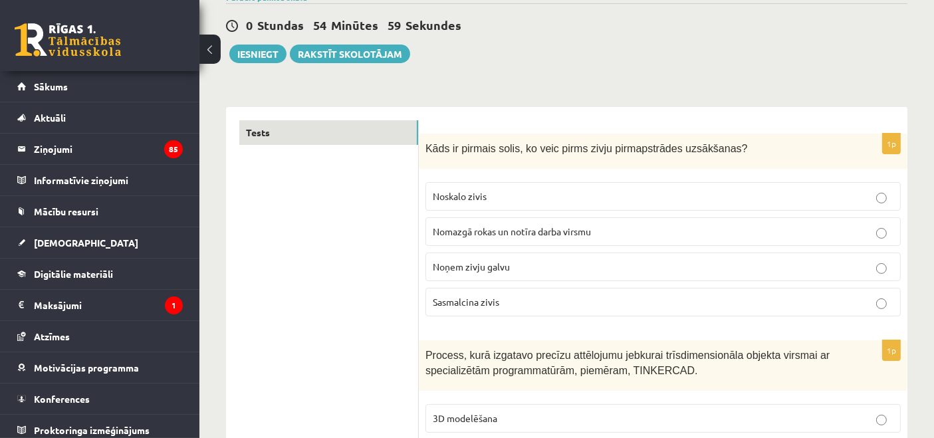
scroll to position [0, 0]
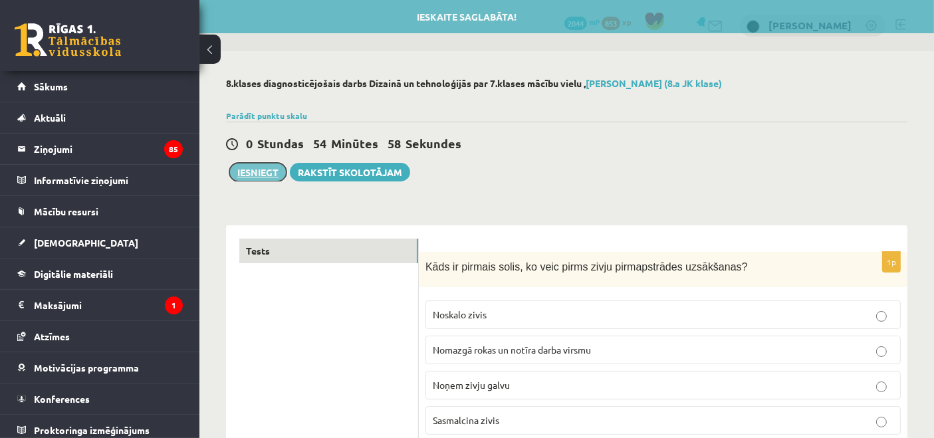
click at [281, 172] on button "Iesniegt" at bounding box center [257, 172] width 57 height 19
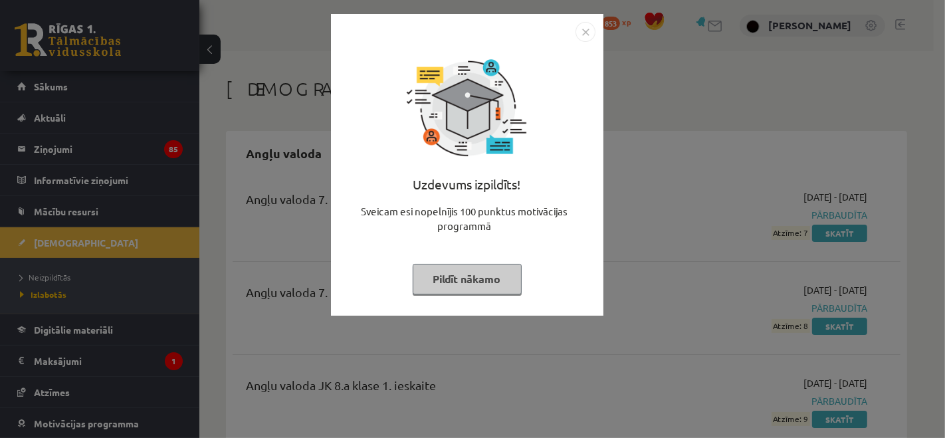
click at [579, 26] on img "Close" at bounding box center [586, 32] width 20 height 20
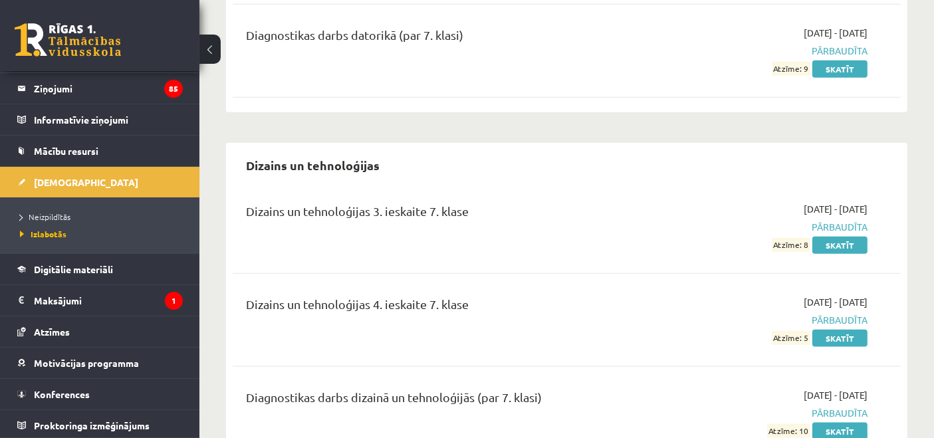
scroll to position [1723, 0]
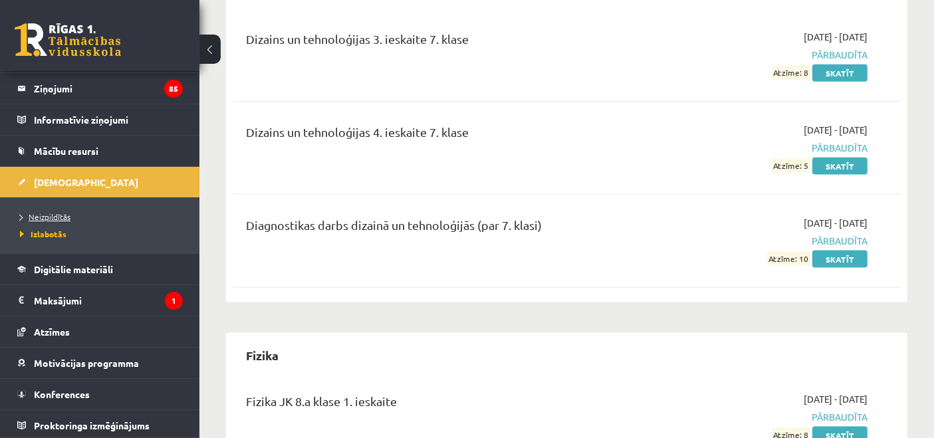
click at [55, 217] on span "Neizpildītās" at bounding box center [45, 216] width 51 height 11
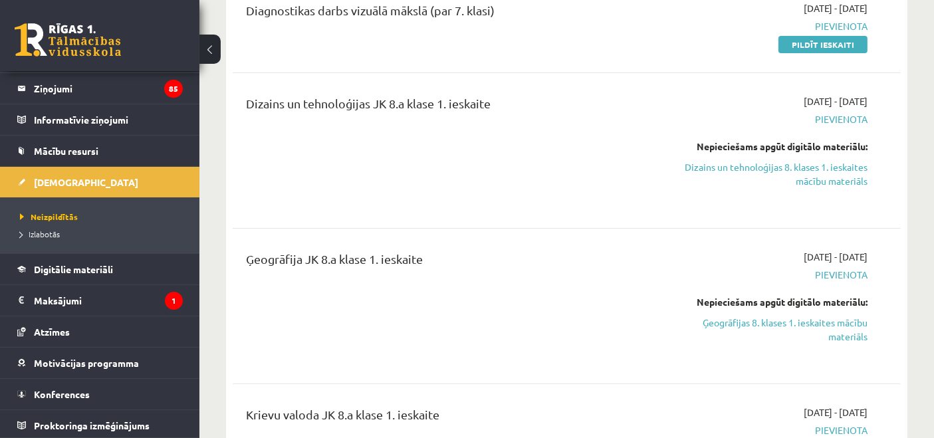
scroll to position [172, 0]
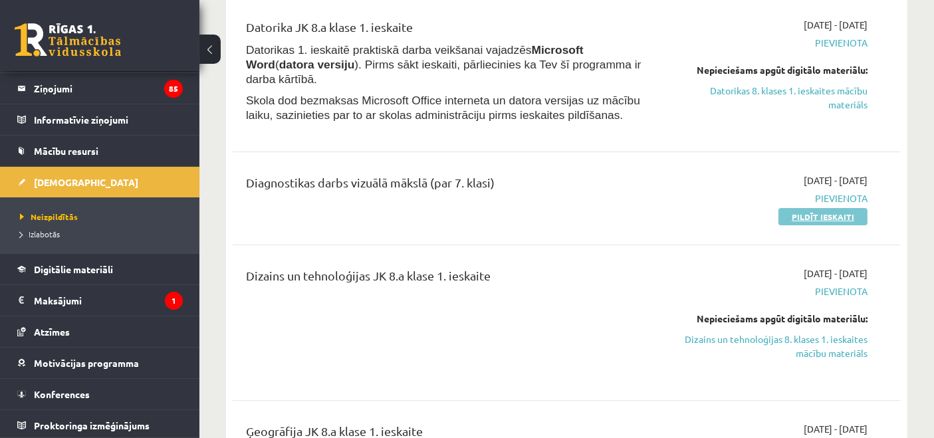
click at [811, 215] on link "Pildīt ieskaiti" at bounding box center [823, 216] width 89 height 17
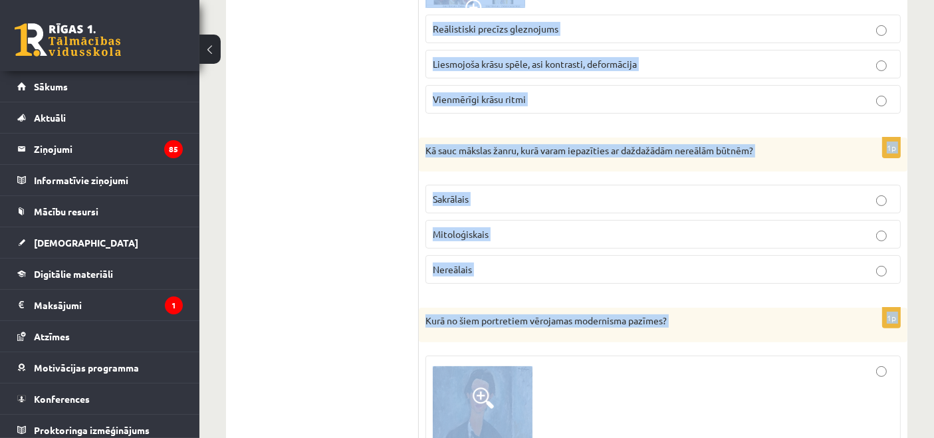
scroll to position [326, 0]
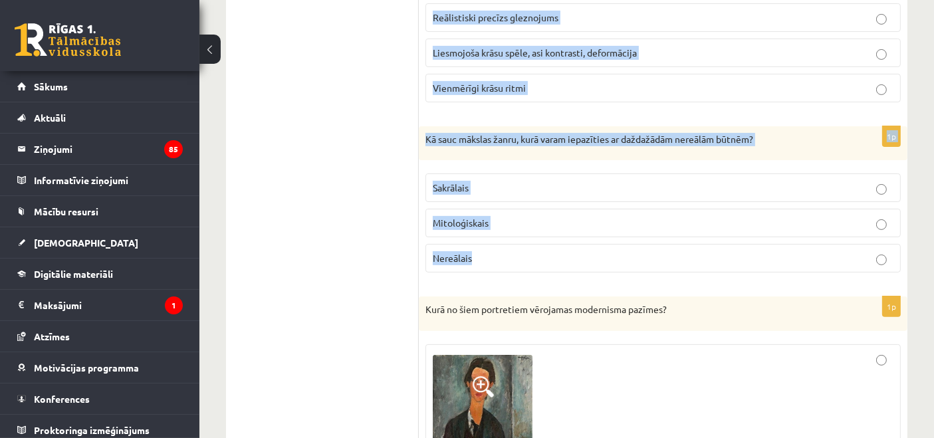
drag, startPoint x: 422, startPoint y: 90, endPoint x: 713, endPoint y: 257, distance: 335.7
copy form "Kādus izteiksmes līdzekļus savos darbos pielietojis [PERSON_NAME]? Reālistiski …"
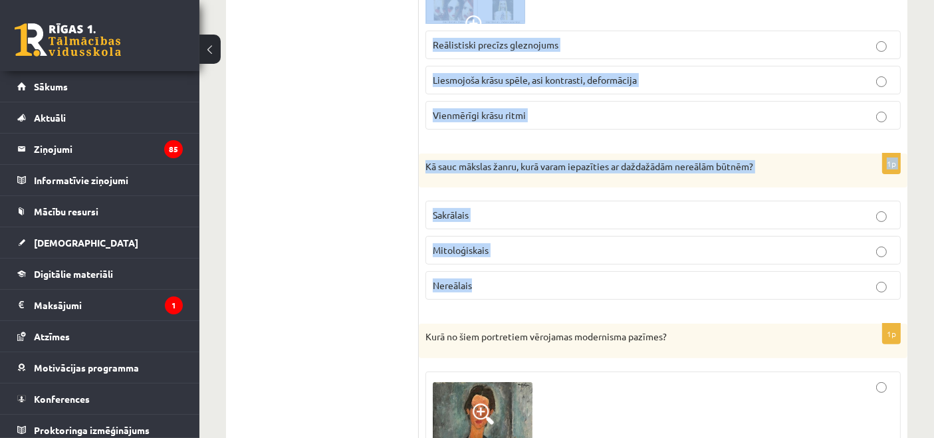
scroll to position [344, 0]
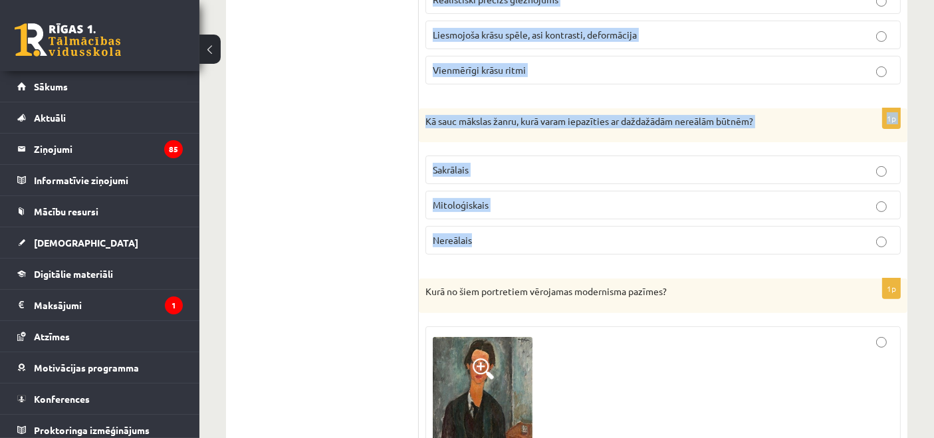
click at [568, 29] on span "Liesmojoša krāsu spēle, asi kontrasti, deformācija" at bounding box center [535, 35] width 204 height 12
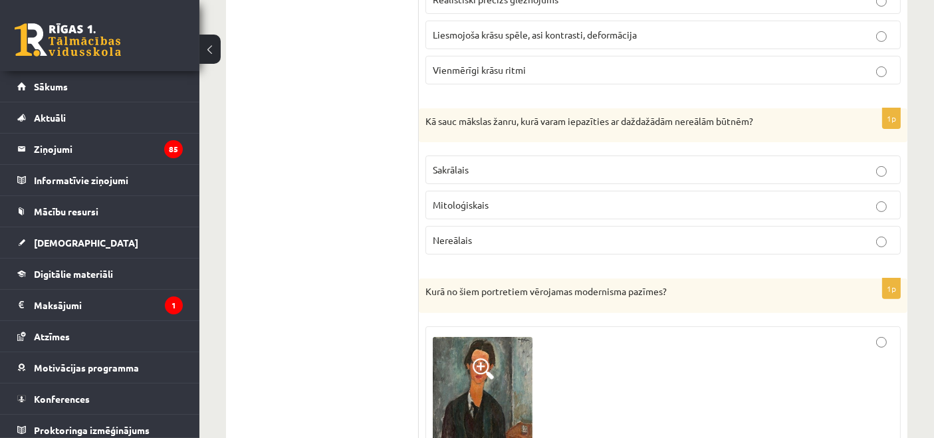
click at [473, 207] on span "Mitoloģiskais" at bounding box center [461, 205] width 56 height 12
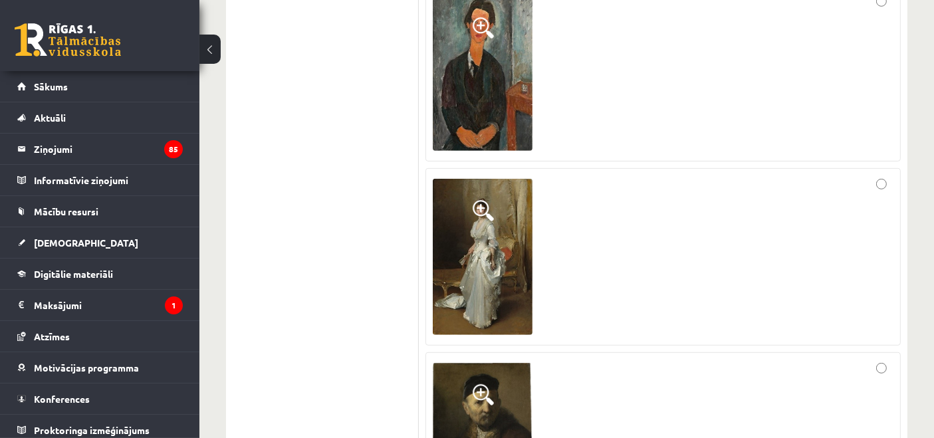
scroll to position [689, 0]
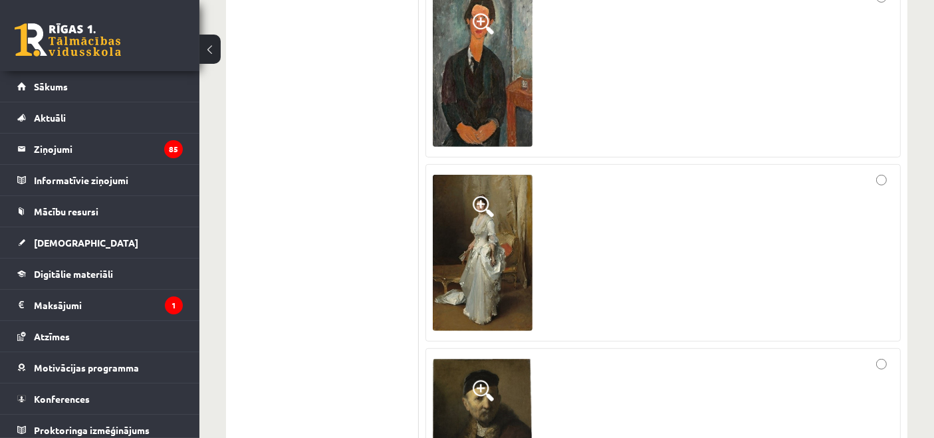
click at [481, 98] on img at bounding box center [483, 69] width 100 height 155
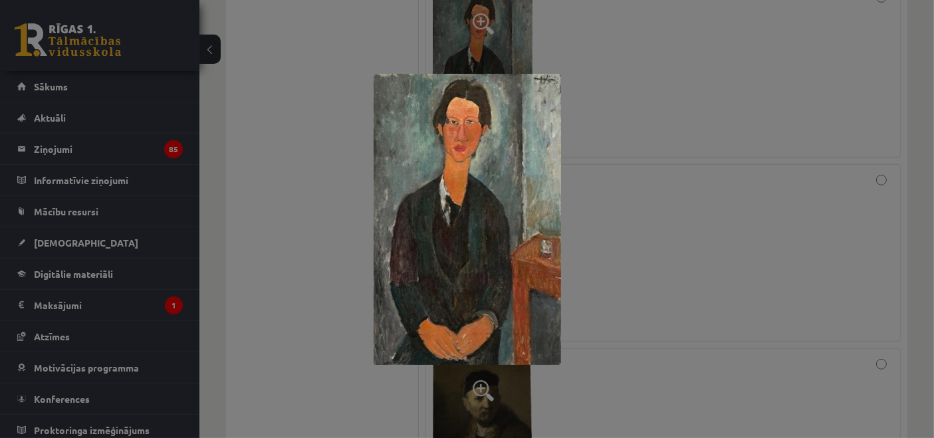
click at [657, 109] on div at bounding box center [467, 219] width 934 height 438
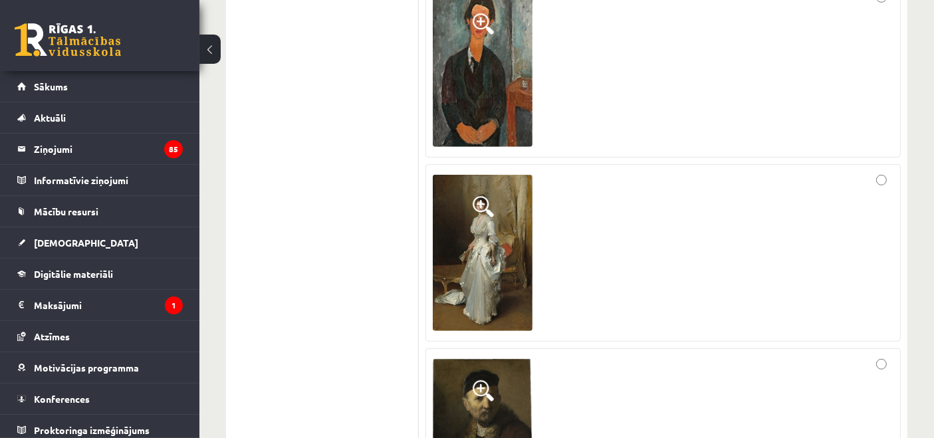
click at [878, 172] on div at bounding box center [663, 253] width 461 height 163
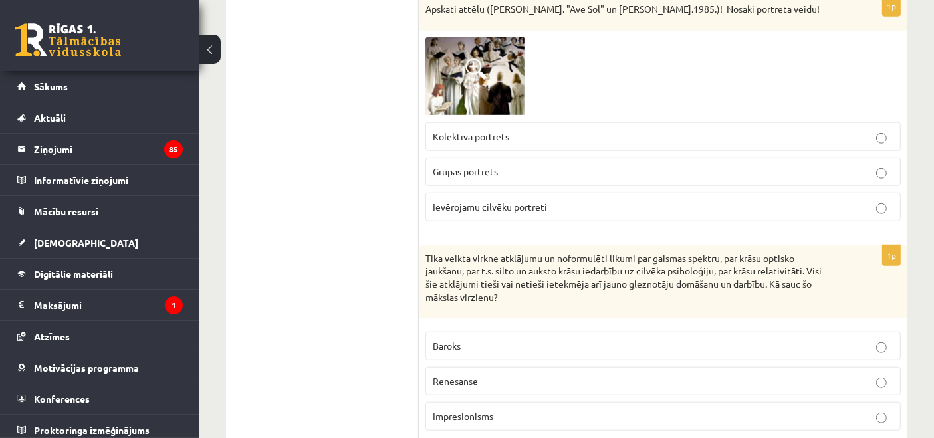
scroll to position [1034, 0]
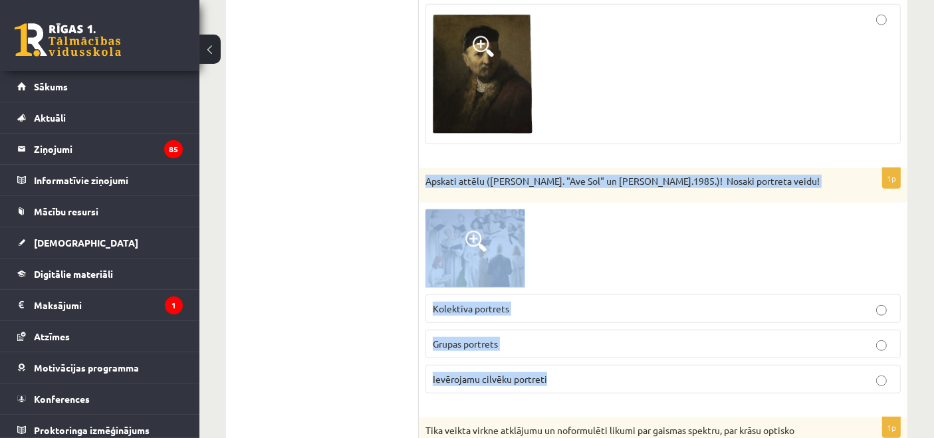
drag, startPoint x: 424, startPoint y: 179, endPoint x: 652, endPoint y: 374, distance: 299.4
click at [652, 374] on div "1p Apskati attēlu ([PERSON_NAME]. "Ave Sol" un [PERSON_NAME].1985.)! Nosaki por…" at bounding box center [663, 286] width 489 height 236
copy div "Apskati attēlu ([PERSON_NAME]. "Ave Sol" un [PERSON_NAME].1985.)! Nosaki portre…"
click at [476, 341] on span "Grupas portrets" at bounding box center [465, 344] width 65 height 12
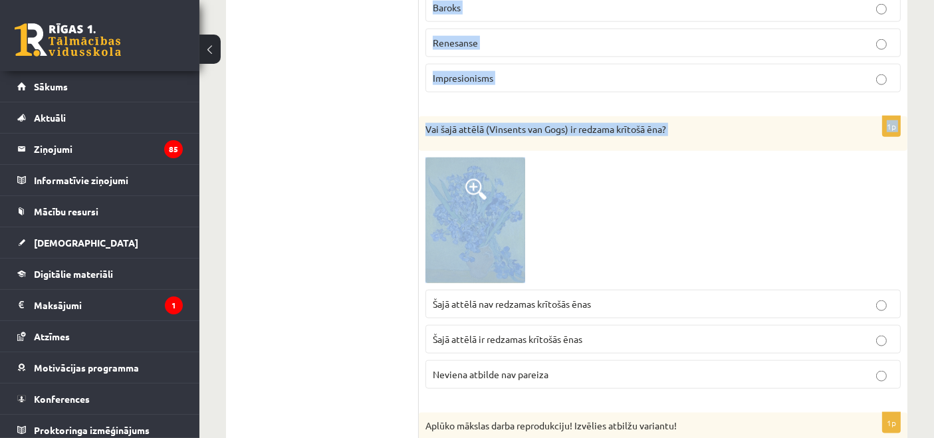
scroll to position [1551, 0]
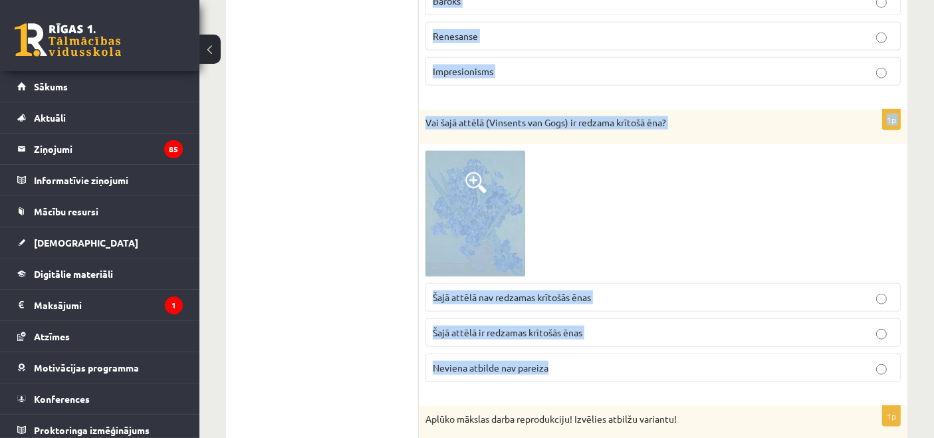
drag, startPoint x: 425, startPoint y: 77, endPoint x: 701, endPoint y: 354, distance: 390.7
copy form "Tika veikta virkne atklājumu un noformulēti likumi par gaismas spektru, par krā…"
click at [549, 294] on span "Šajā attēlā nav redzamas krītošās ēnas" at bounding box center [512, 297] width 158 height 12
click at [613, 231] on div at bounding box center [663, 214] width 475 height 126
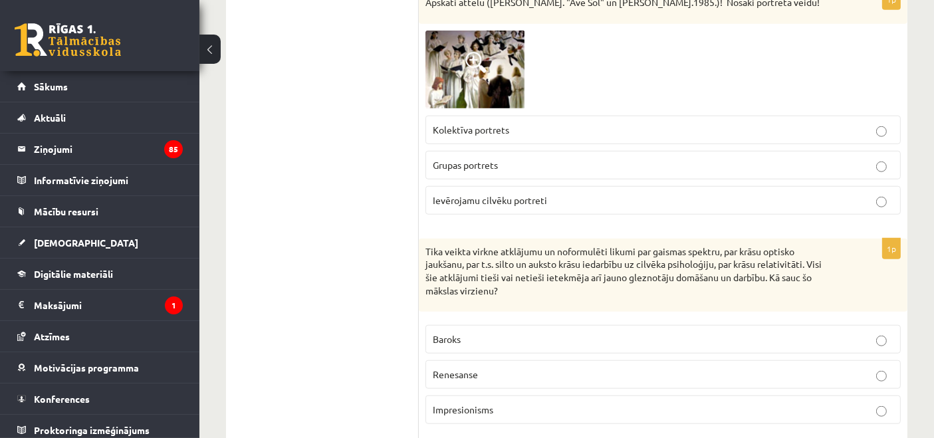
scroll to position [1206, 0]
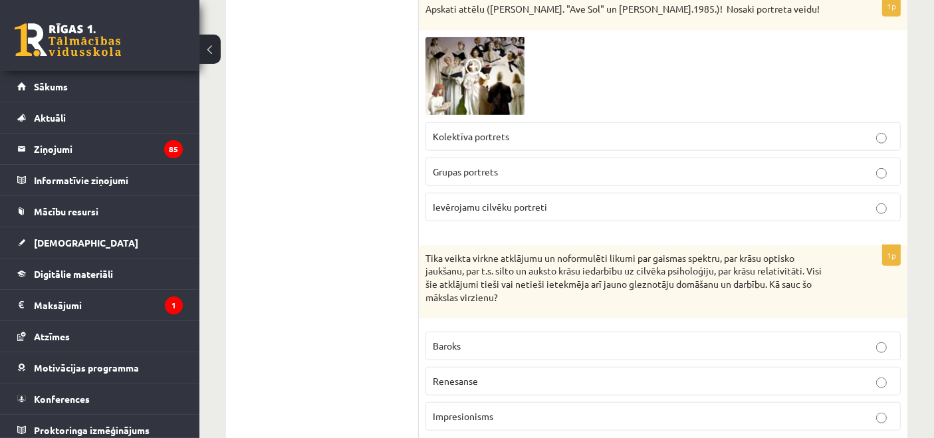
click at [454, 414] on span "Impresionisms" at bounding box center [463, 416] width 61 height 12
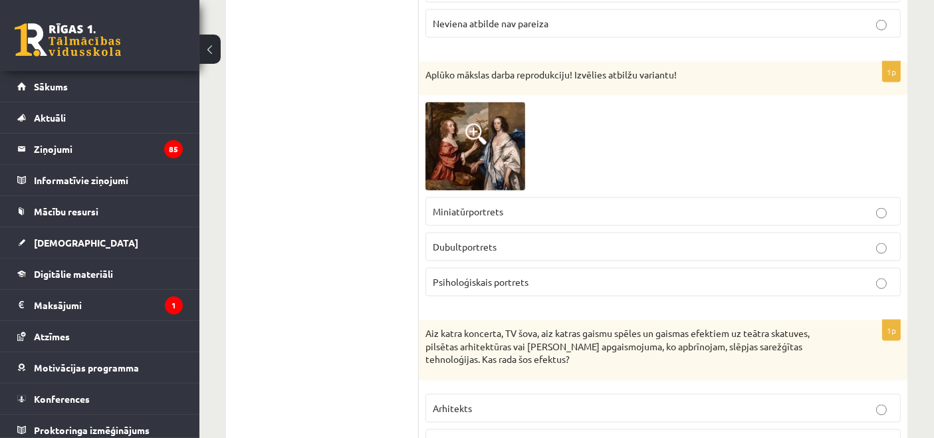
scroll to position [2068, 0]
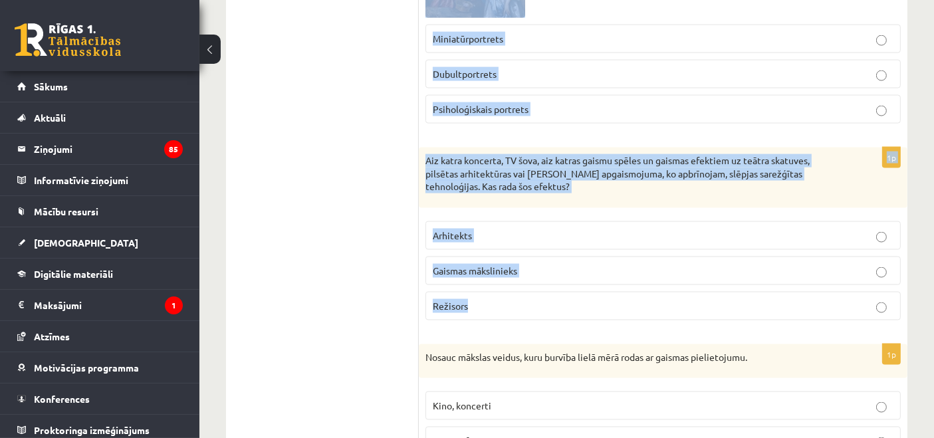
drag, startPoint x: 420, startPoint y: 68, endPoint x: 748, endPoint y: 315, distance: 411.2
copy form "Aplūko mākslas darba reprodukciju! Izvēlies atbilžu variantu! Miniatūrportrets …"
click at [523, 103] on span "Psiholoģiskais portrets" at bounding box center [481, 109] width 96 height 12
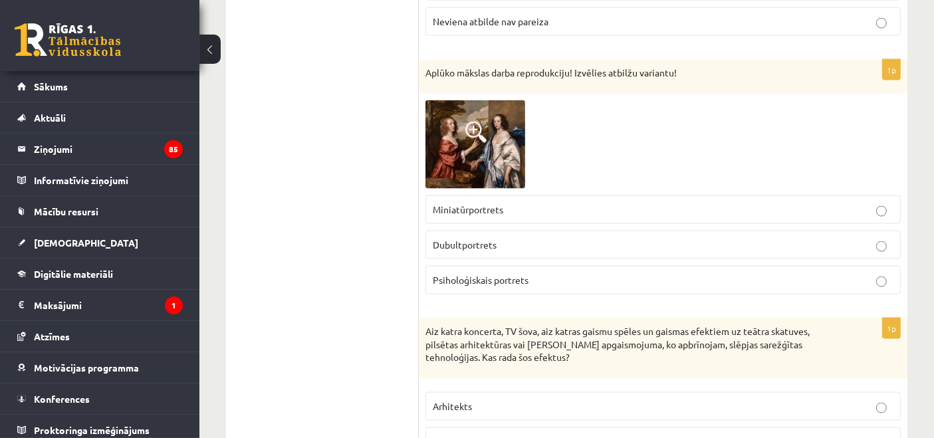
scroll to position [1896, 0]
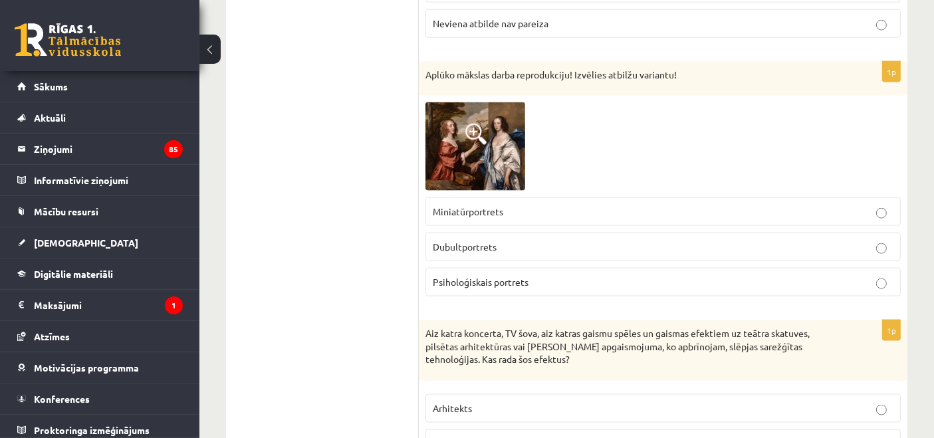
click at [506, 154] on img at bounding box center [476, 146] width 100 height 88
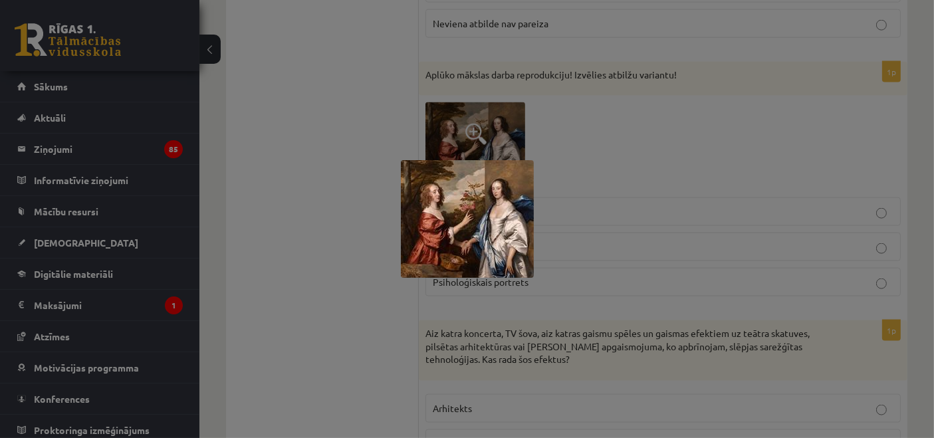
click at [588, 134] on div at bounding box center [467, 219] width 934 height 438
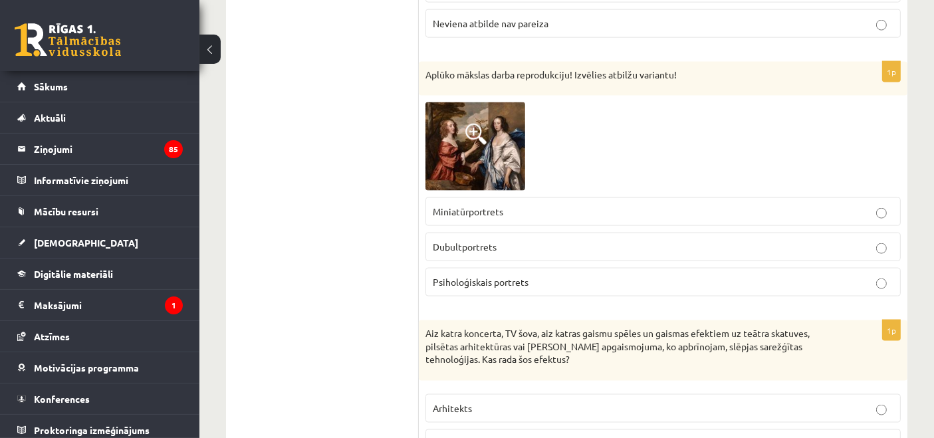
click at [506, 136] on img at bounding box center [476, 146] width 100 height 88
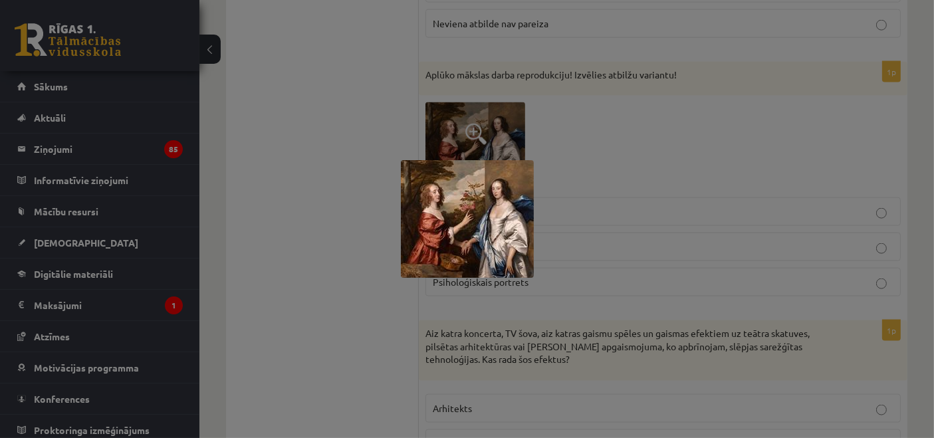
click at [590, 134] on div at bounding box center [467, 219] width 934 height 438
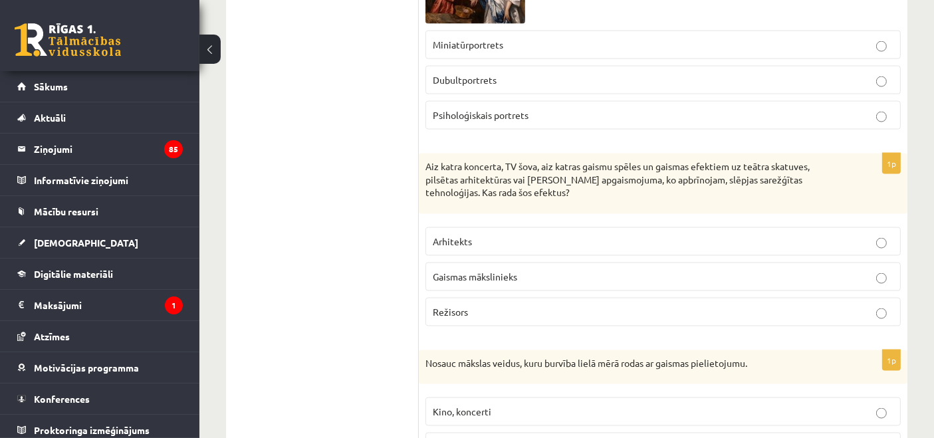
scroll to position [2068, 0]
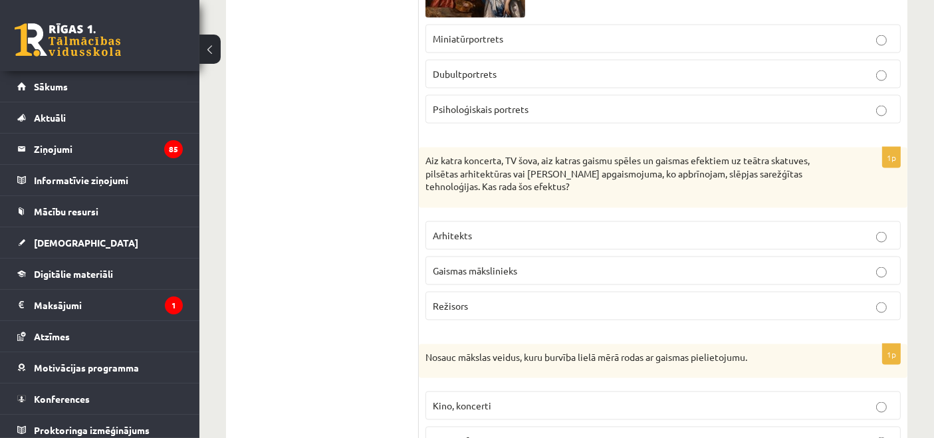
click at [451, 271] on label "Gaismas mākslinieks" at bounding box center [663, 271] width 475 height 29
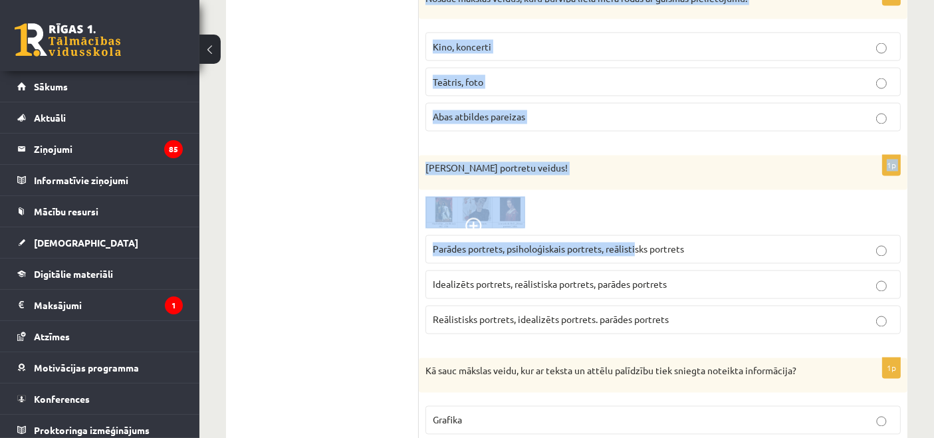
scroll to position [2413, 0]
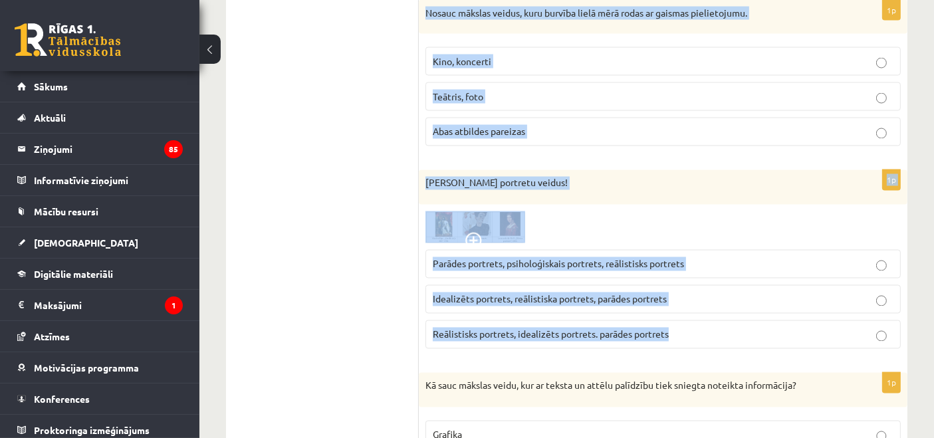
drag, startPoint x: 422, startPoint y: 170, endPoint x: 752, endPoint y: 316, distance: 361.4
copy form "Nosauc mākslas veidus, kuru burvība lielā mērā rodas ar gaismas pielietojumu. K…"
click at [495, 126] on span "Abas atbildes pareizas" at bounding box center [479, 132] width 92 height 12
click at [472, 213] on img at bounding box center [476, 227] width 100 height 32
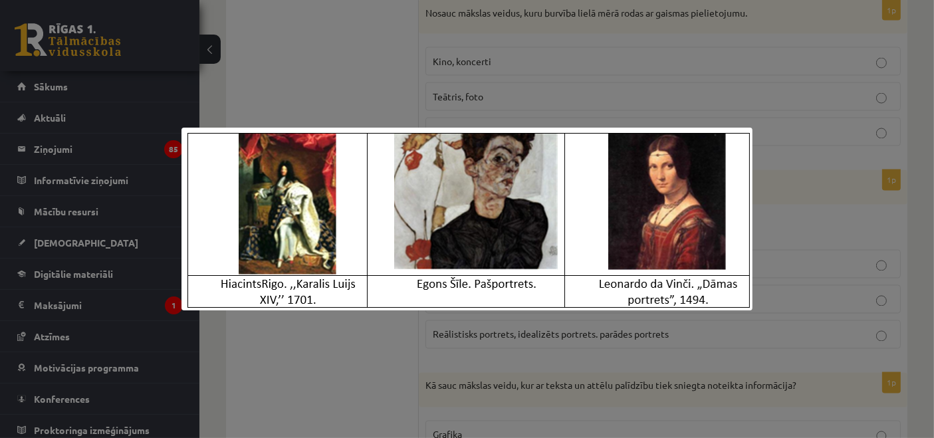
click at [830, 189] on div at bounding box center [467, 219] width 934 height 438
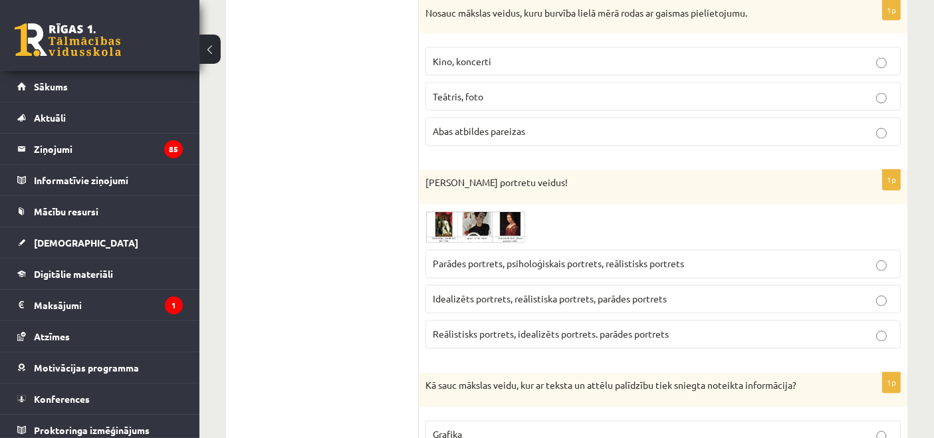
click at [480, 218] on img at bounding box center [476, 227] width 100 height 32
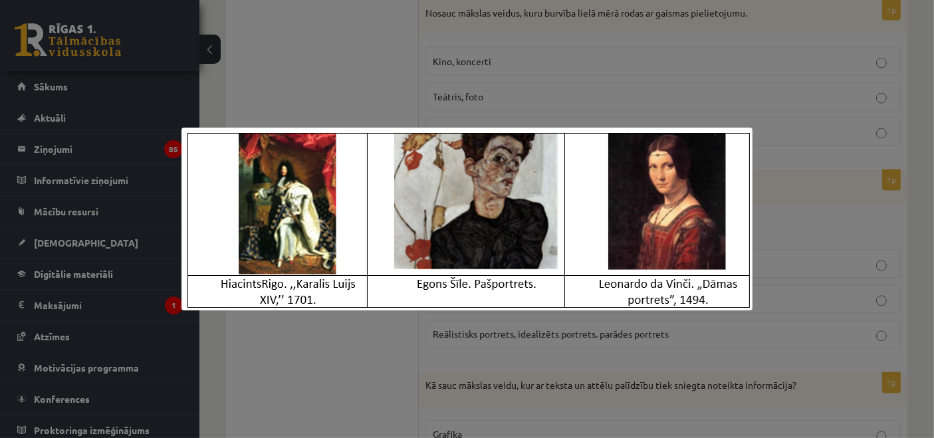
click at [809, 191] on div at bounding box center [467, 219] width 934 height 438
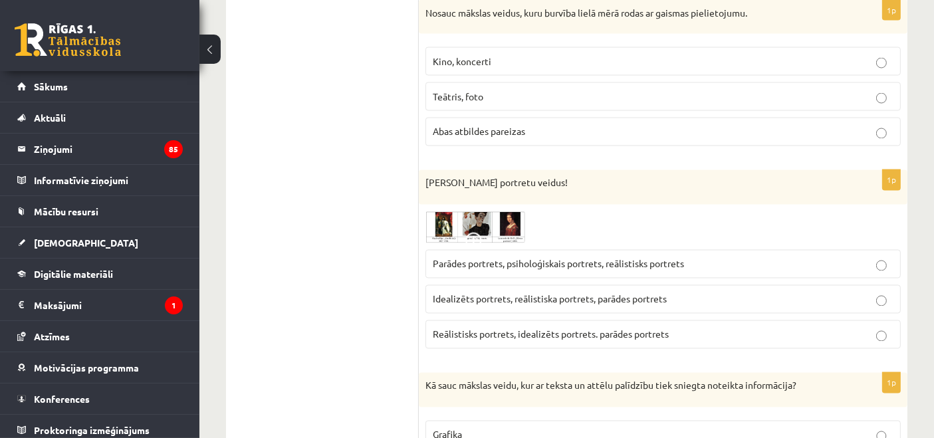
click at [551, 258] on span "Parādes portrets, psiholoģiskais portrets, reālistisks portrets" at bounding box center [558, 264] width 251 height 12
click at [473, 217] on img at bounding box center [476, 227] width 100 height 32
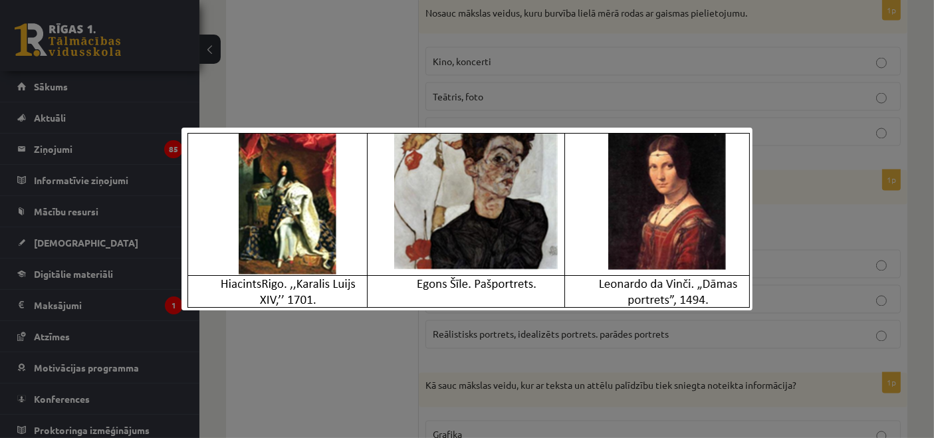
click at [779, 135] on div at bounding box center [467, 219] width 934 height 438
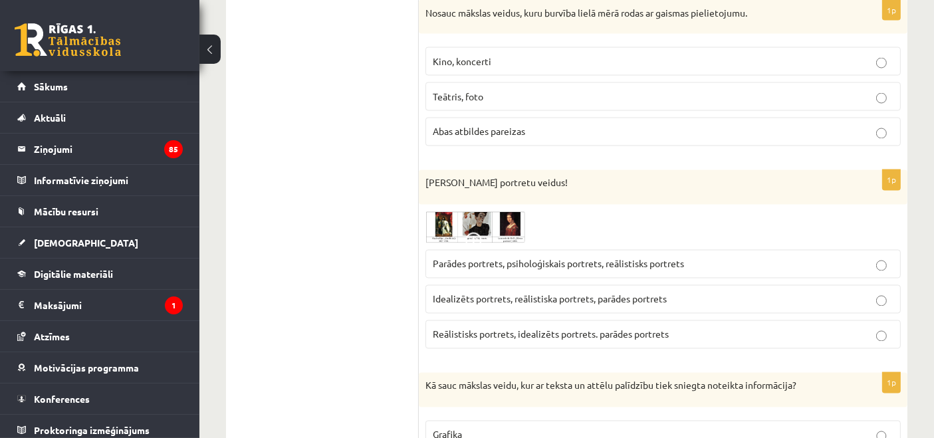
click at [547, 293] on span "Idealizēts portrets, reālistiska portrets, parādes portrets" at bounding box center [550, 299] width 234 height 12
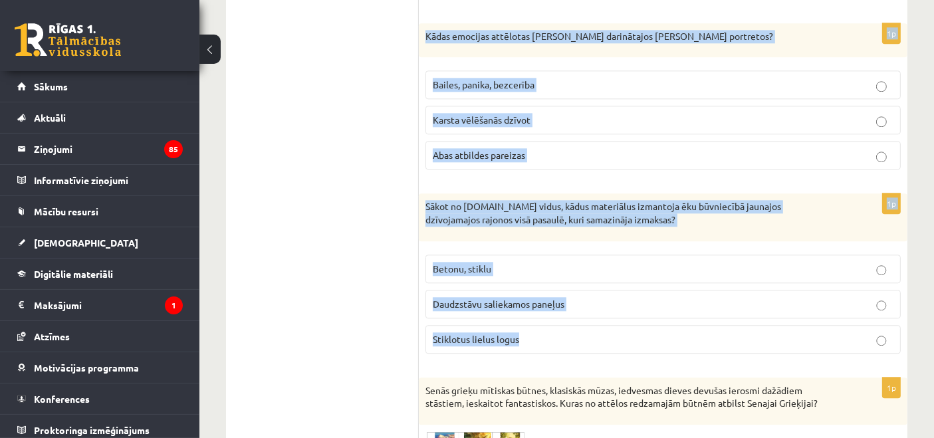
scroll to position [3275, 0]
drag, startPoint x: 426, startPoint y: 27, endPoint x: 697, endPoint y: 311, distance: 392.7
click at [697, 311] on form "1p Kādus izteiksmes līdzekļus savos darbos pielietojis [PERSON_NAME]? Reālistis…" at bounding box center [663, 338] width 462 height 6749
copy form "Lo ipsu dolorsi ametc, adi el seddoe te incidi utlaboree dolo magnaal enimadmi …"
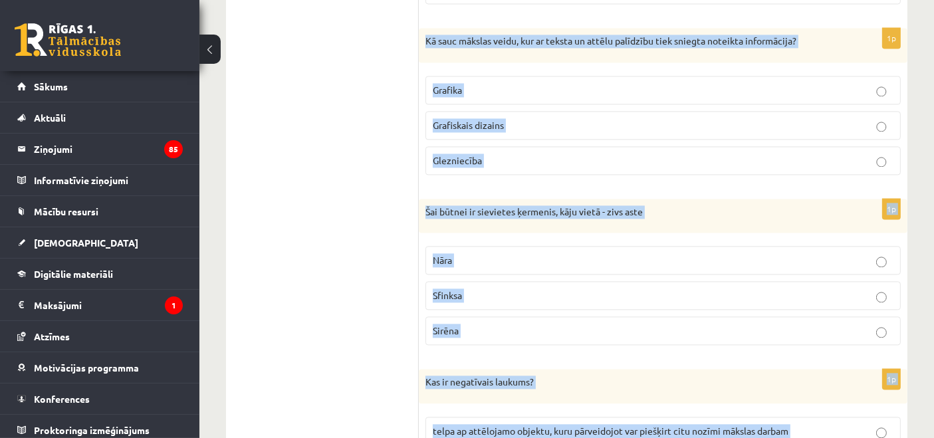
scroll to position [2585, 0]
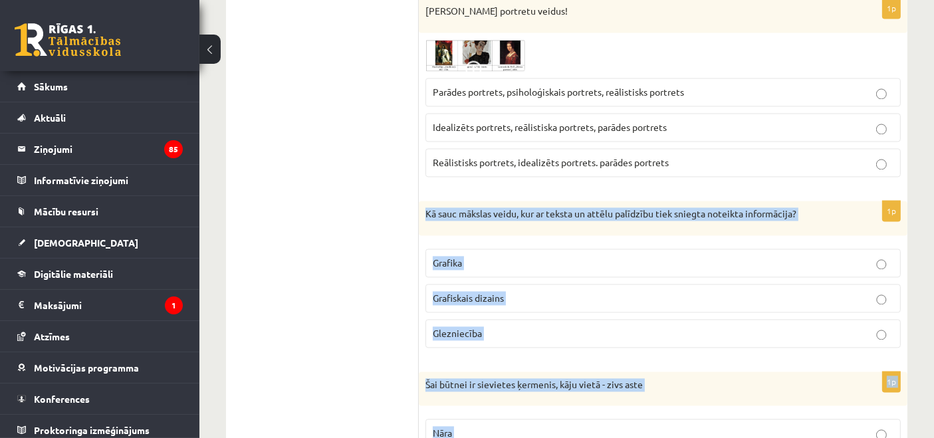
click at [488, 291] on p "Grafiskais dizains" at bounding box center [663, 298] width 461 height 14
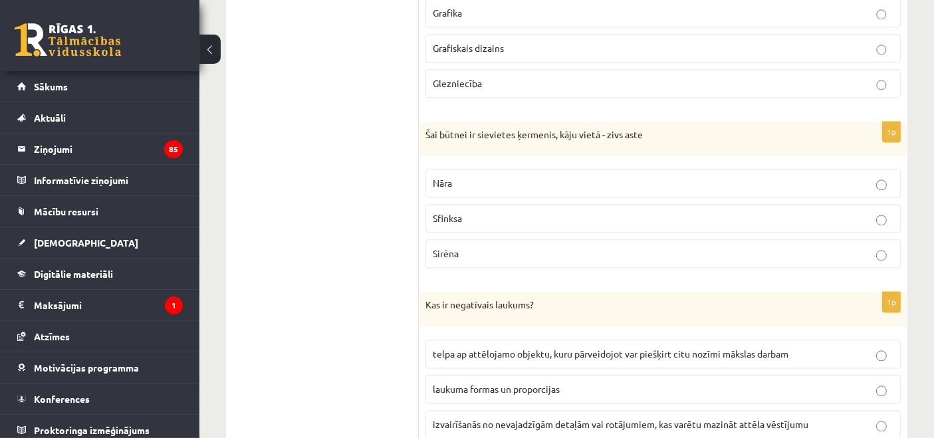
scroll to position [2930, 0]
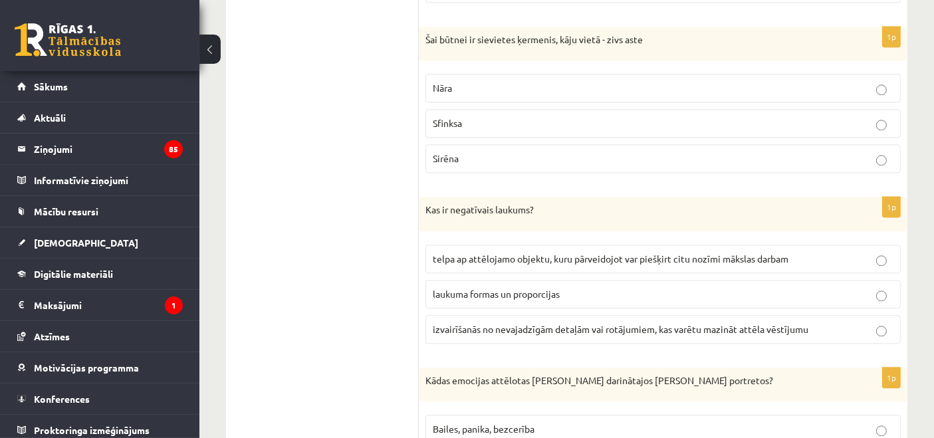
click at [461, 81] on p "Nāra" at bounding box center [663, 88] width 461 height 14
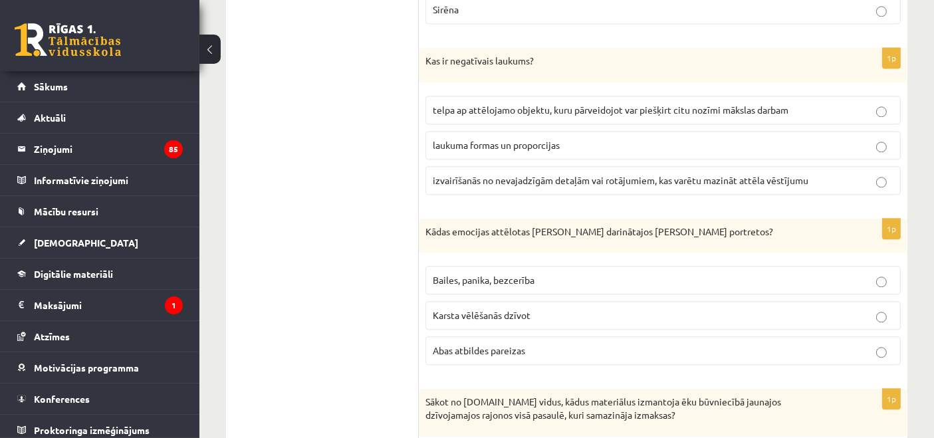
scroll to position [3102, 0]
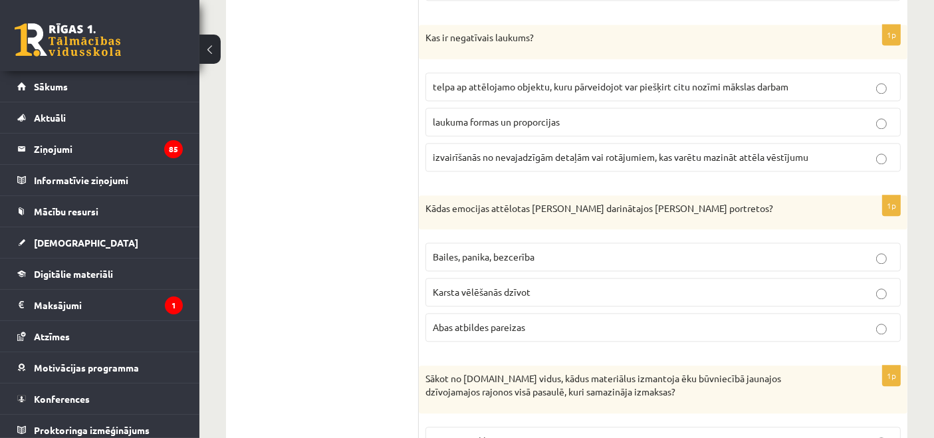
click at [506, 72] on label "telpa ap attēlojamo objektu, kuru pārveidojot var piešķirt citu nozīmi mākslas …" at bounding box center [663, 86] width 475 height 29
click at [452, 251] on span "Bailes, panika, bezcerība" at bounding box center [484, 257] width 102 height 12
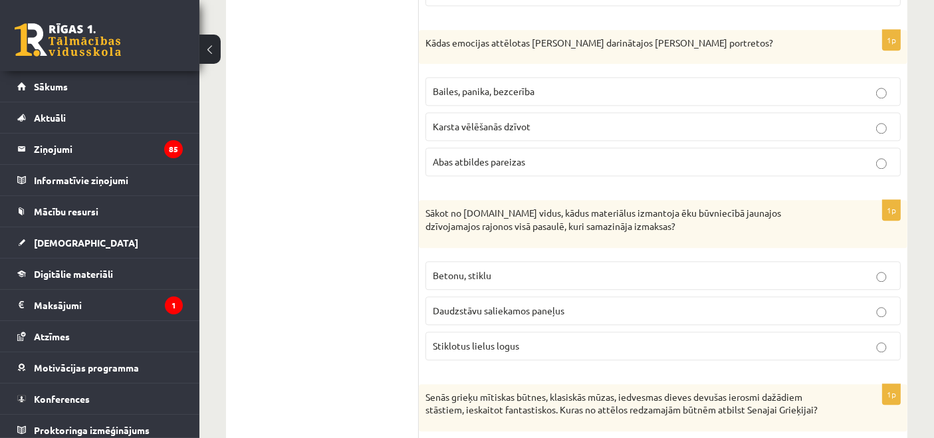
scroll to position [3275, 0]
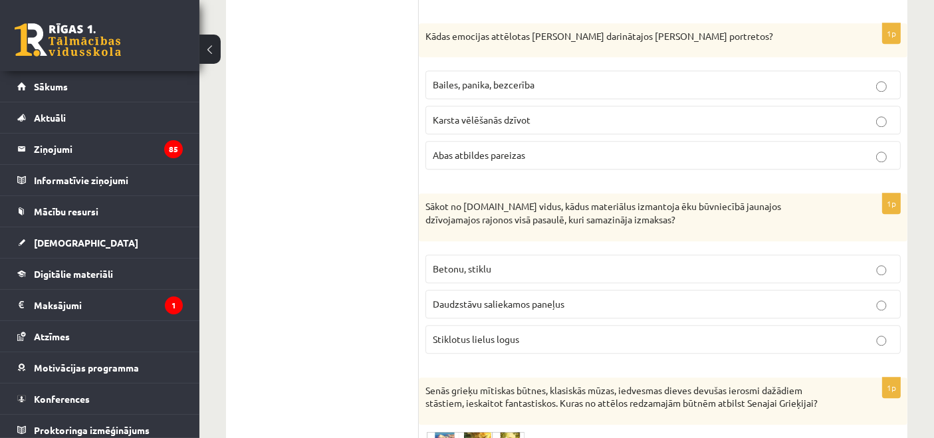
drag, startPoint x: 438, startPoint y: 289, endPoint x: 423, endPoint y: 284, distance: 16.2
click at [438, 298] on span "Daudzstāvu saliekamos paneļus" at bounding box center [499, 304] width 132 height 12
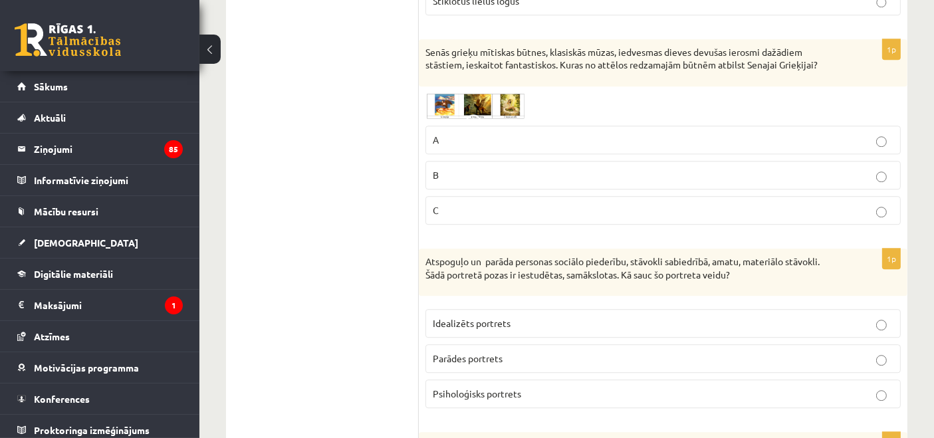
scroll to position [3620, 0]
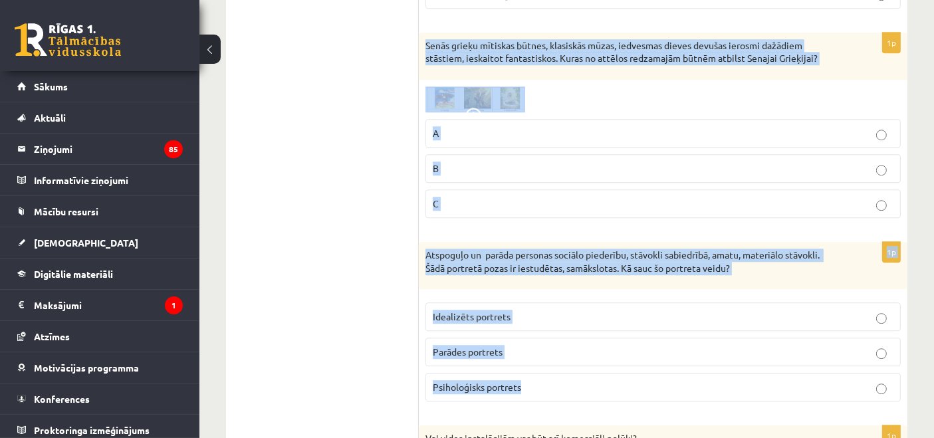
drag, startPoint x: 421, startPoint y: 25, endPoint x: 656, endPoint y: 366, distance: 414.4
copy form "Senās grieķu mītiskas būtnes, klasiskās mūzas, iedvesmas dieves devušas ierosmi…"
click at [447, 126] on p "A" at bounding box center [663, 133] width 461 height 14
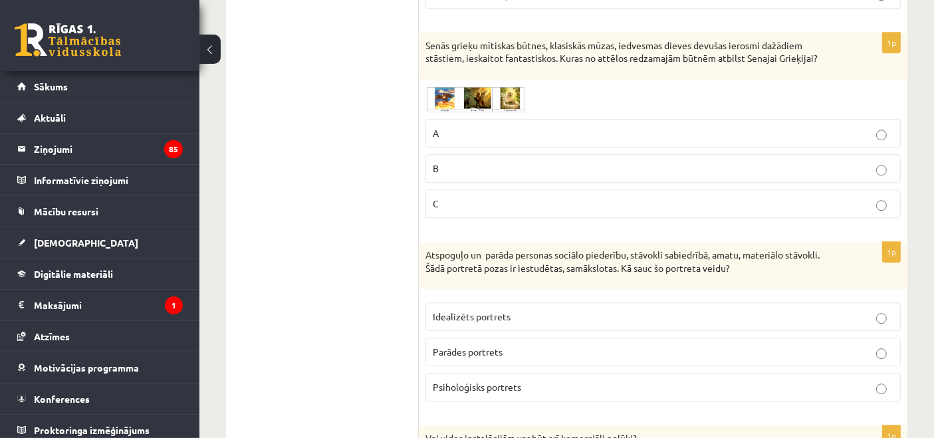
scroll to position [3792, 0]
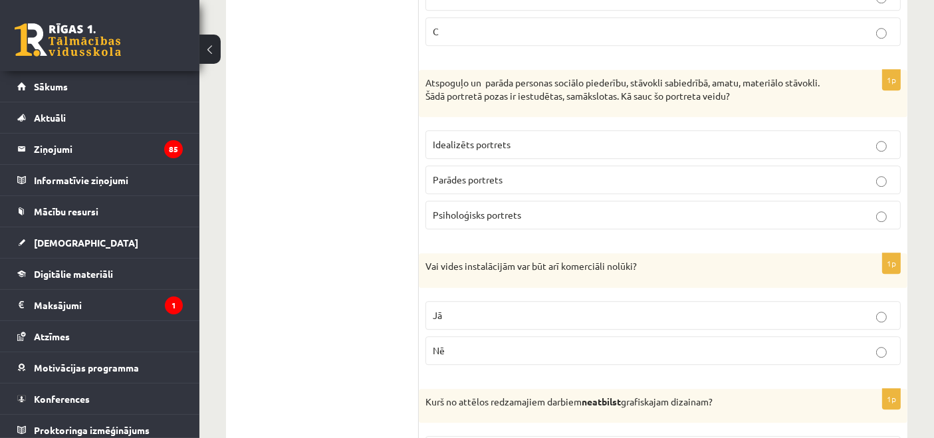
click at [482, 174] on span "Parādes portrets" at bounding box center [468, 180] width 70 height 12
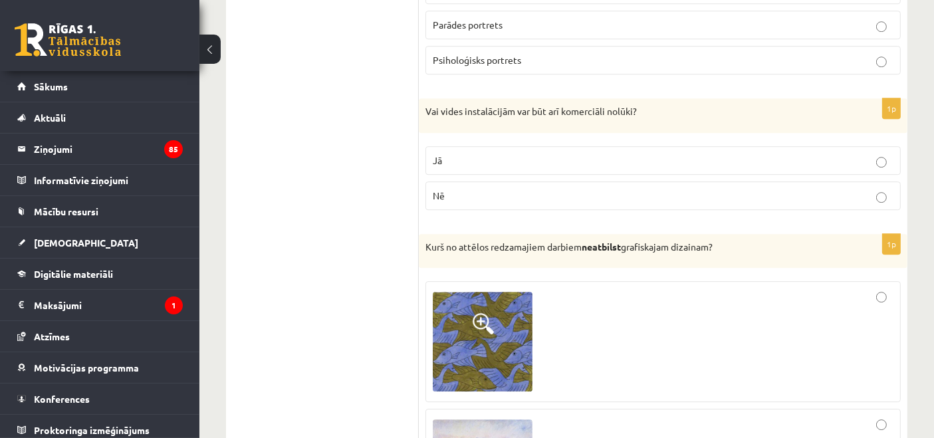
scroll to position [3964, 0]
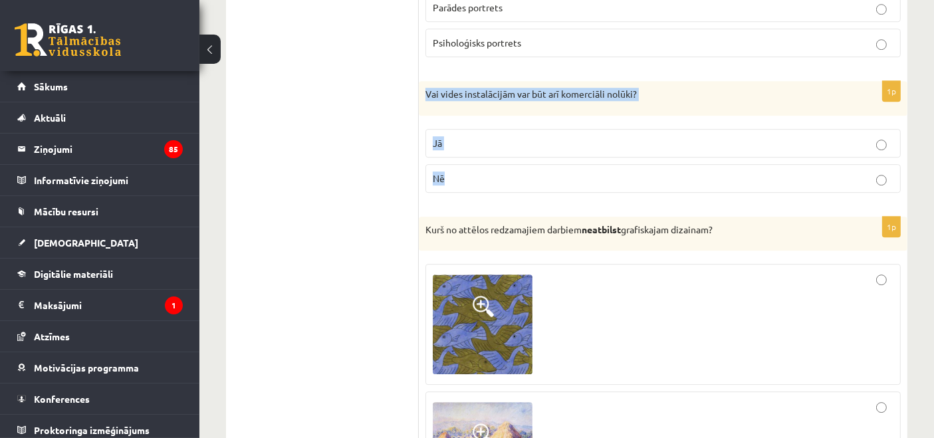
drag, startPoint x: 426, startPoint y: 72, endPoint x: 638, endPoint y: 175, distance: 236.1
click at [638, 175] on div "1p Vai vides instalācijām var būt arī komerciāli nolūki? Jā Nē" at bounding box center [663, 142] width 489 height 122
copy div "Vai vides instalācijām var būt arī komerciāli nolūki? Jā Nē"
click at [463, 136] on p "Jā" at bounding box center [663, 143] width 461 height 14
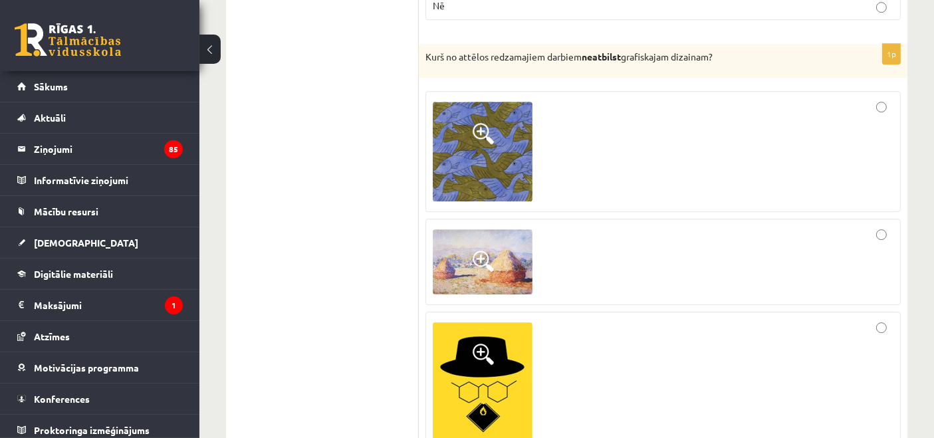
scroll to position [4309, 0]
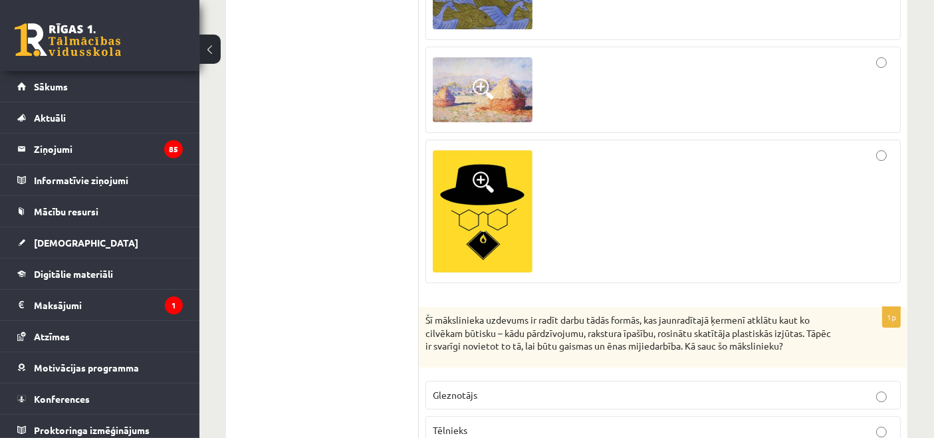
click at [888, 147] on div at bounding box center [663, 211] width 461 height 129
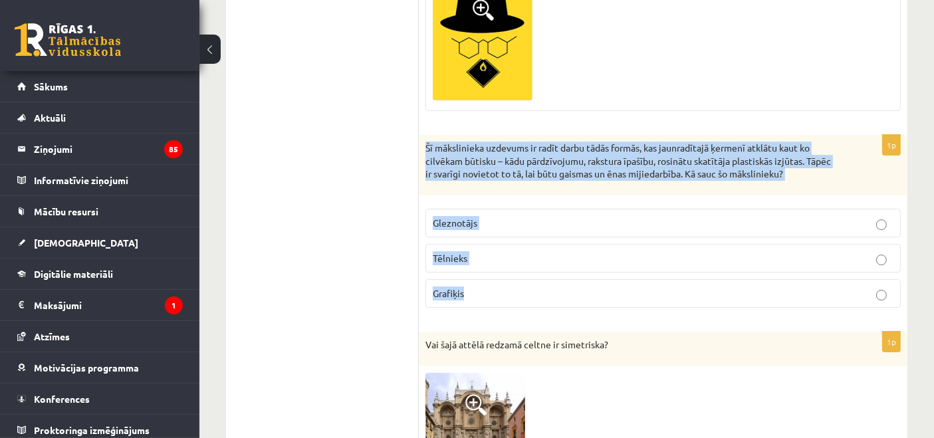
drag, startPoint x: 426, startPoint y: 122, endPoint x: 611, endPoint y: 280, distance: 243.4
click at [610, 280] on div "1p Šī mākslinieka uzdevums ir radīt darbu tādās formās, kas jaunradītajā ķermen…" at bounding box center [663, 227] width 489 height 184
copy div "Šī mākslinieka uzdevums ir radīt darbu tādās formās, kas jaunradītajā ķermenī a…"
click at [455, 244] on label "Tēlnieks" at bounding box center [663, 258] width 475 height 29
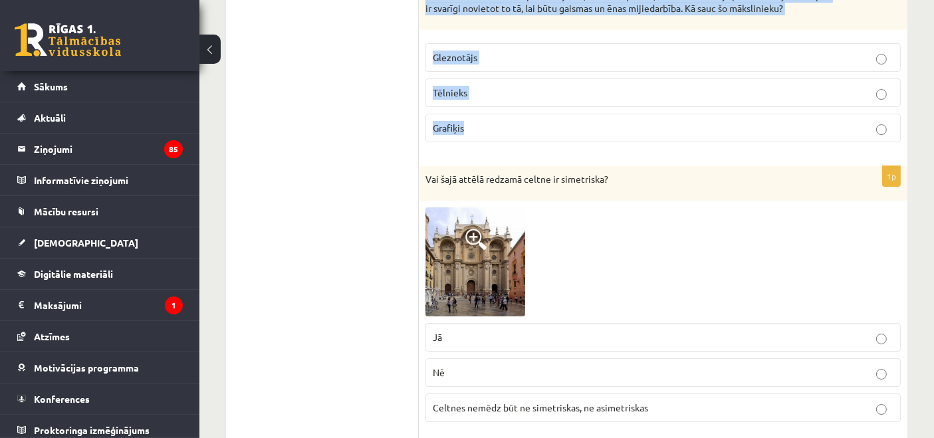
scroll to position [4654, 0]
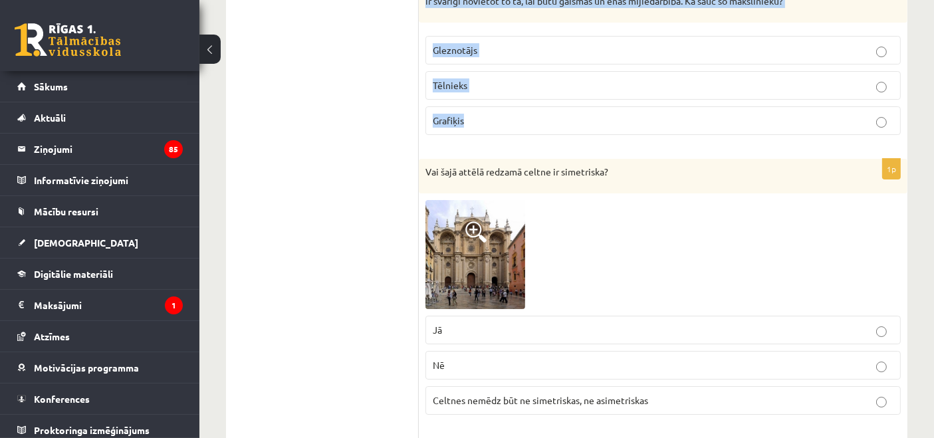
click at [452, 227] on img at bounding box center [476, 254] width 100 height 109
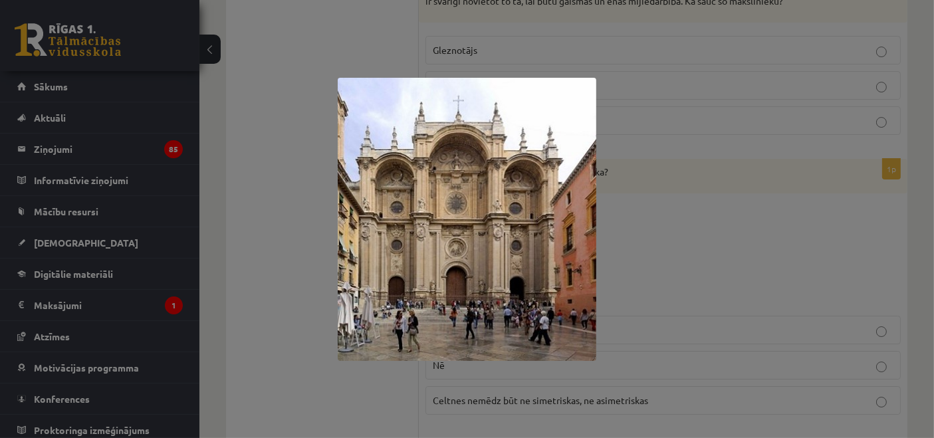
drag, startPoint x: 638, startPoint y: 172, endPoint x: 632, endPoint y: 181, distance: 10.7
click at [633, 179] on div at bounding box center [467, 219] width 934 height 438
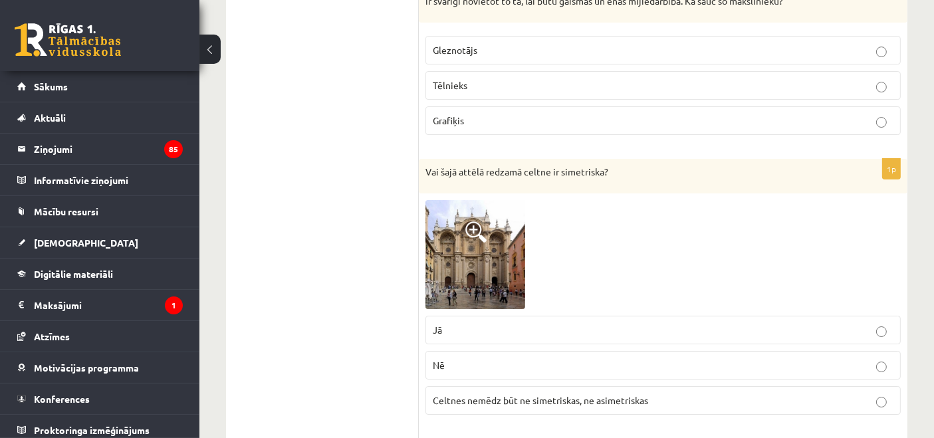
click at [440, 211] on img at bounding box center [476, 254] width 100 height 109
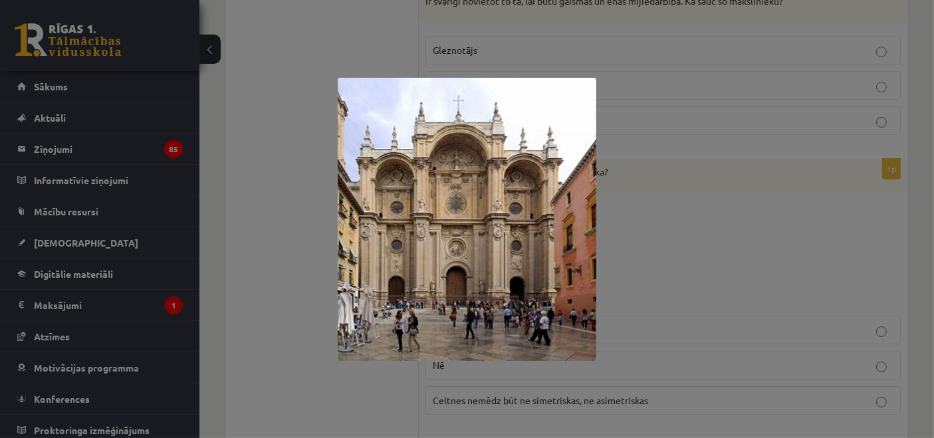
click at [661, 196] on div at bounding box center [467, 219] width 934 height 438
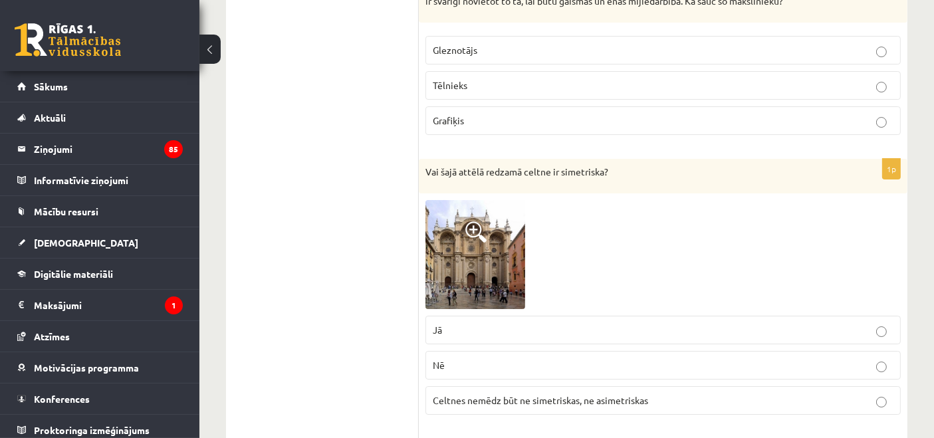
click at [551, 323] on p "Jā" at bounding box center [663, 330] width 461 height 14
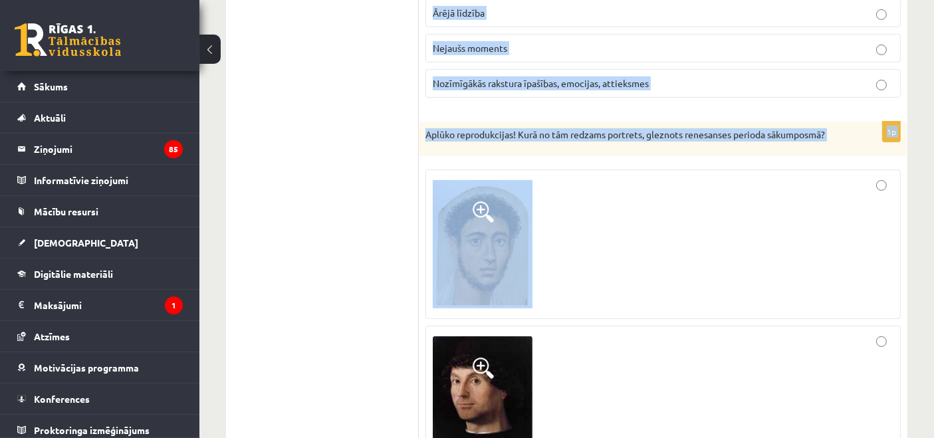
scroll to position [5344, 0]
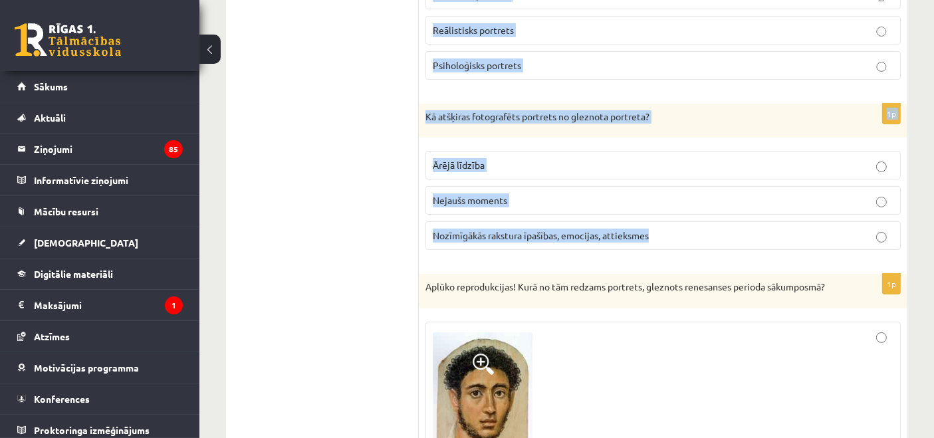
drag, startPoint x: 426, startPoint y: 80, endPoint x: 692, endPoint y: 215, distance: 298.8
copy form "Latvijā baroka stila dārzu var aplūkot, apmeklējot Rundāles pili Jā Nē Latvijā …"
click at [463, 159] on span "Ārējā līdzība" at bounding box center [459, 165] width 52 height 12
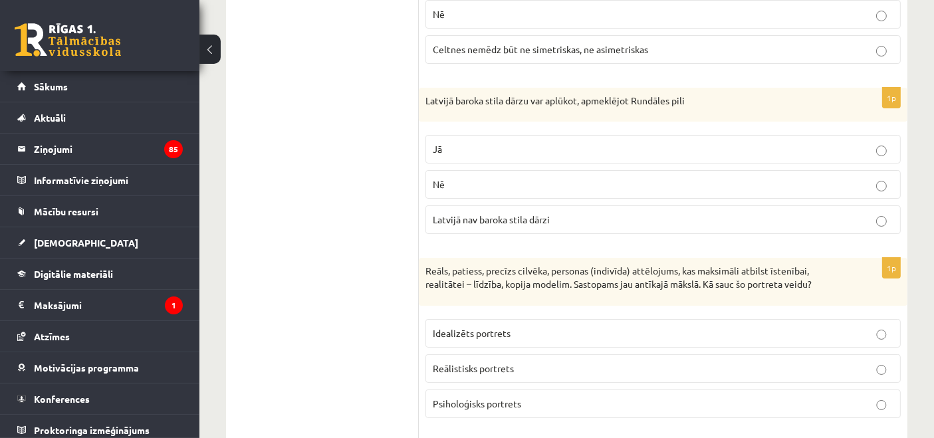
scroll to position [4999, 0]
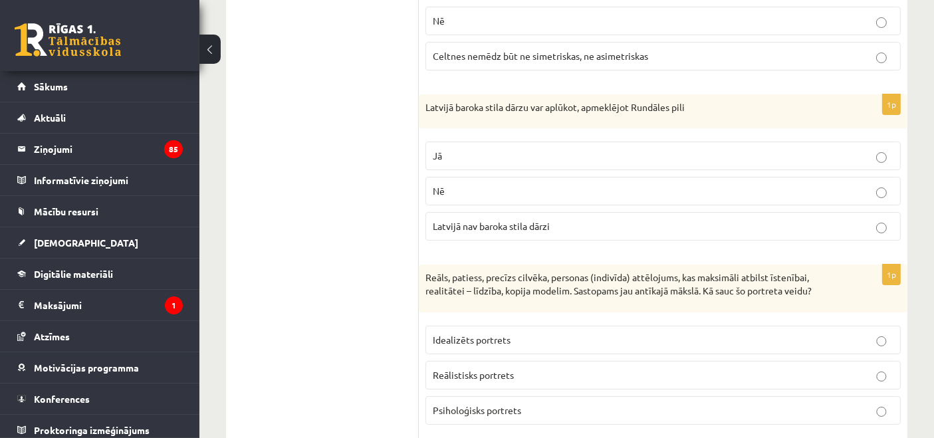
click at [480, 149] on p "Jā" at bounding box center [663, 156] width 461 height 14
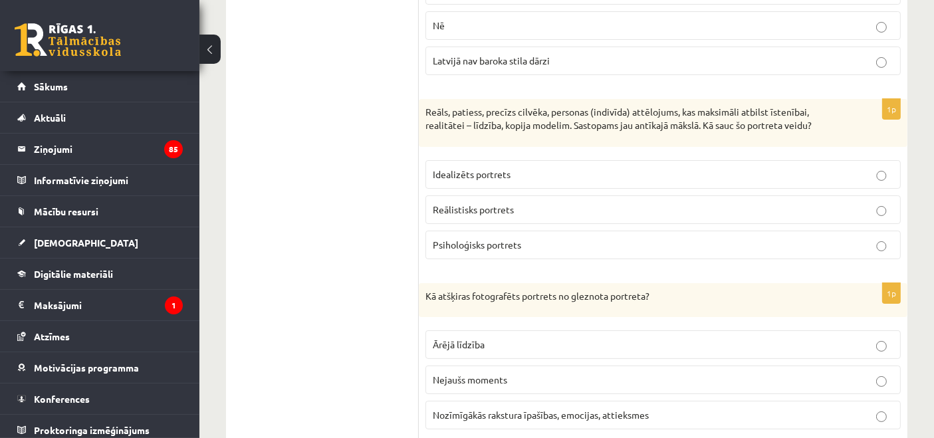
scroll to position [5171, 0]
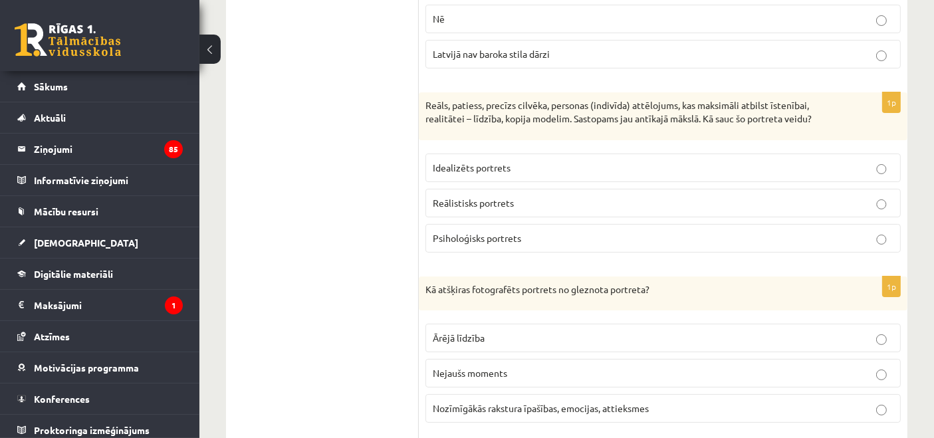
click at [426, 189] on label "Reālistisks portrets" at bounding box center [663, 203] width 475 height 29
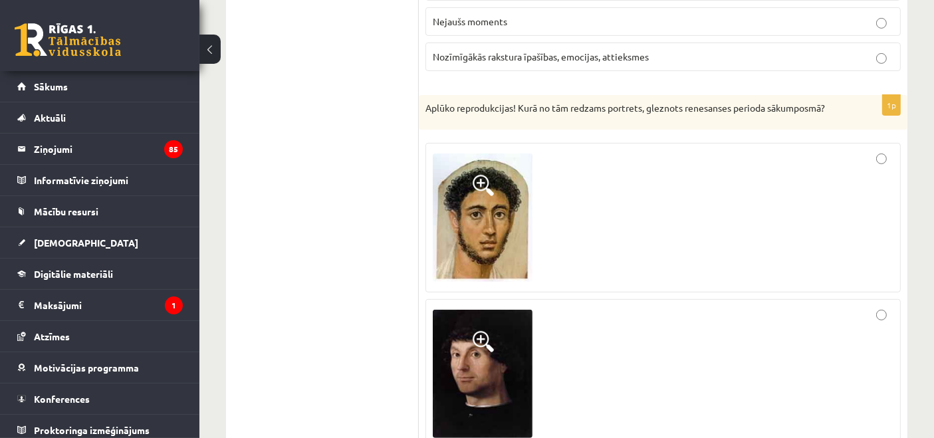
scroll to position [5516, 0]
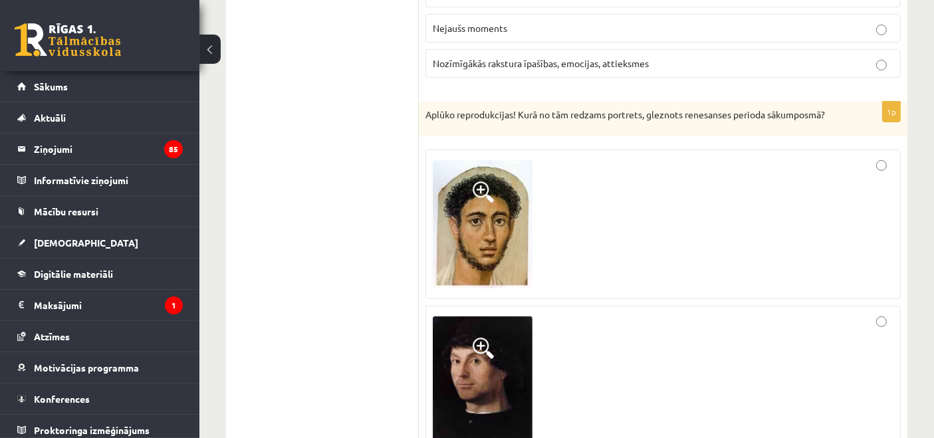
click at [881, 150] on label at bounding box center [663, 225] width 475 height 150
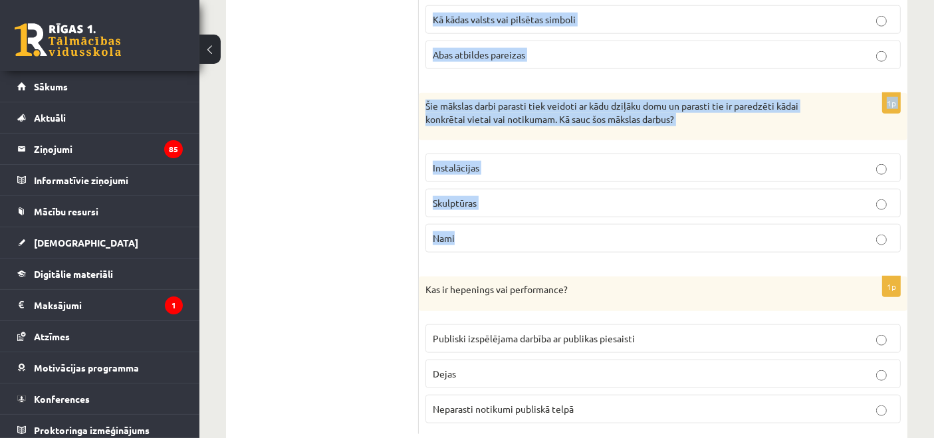
scroll to position [6555, 0]
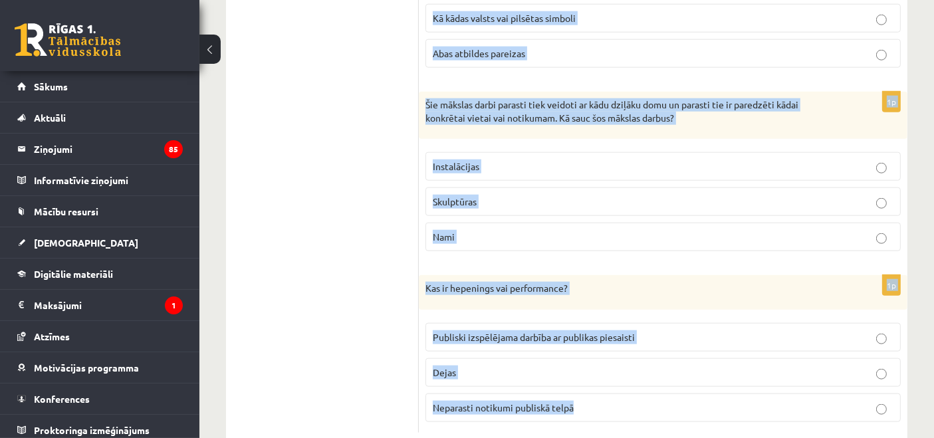
drag, startPoint x: 425, startPoint y: 84, endPoint x: 723, endPoint y: 380, distance: 420.3
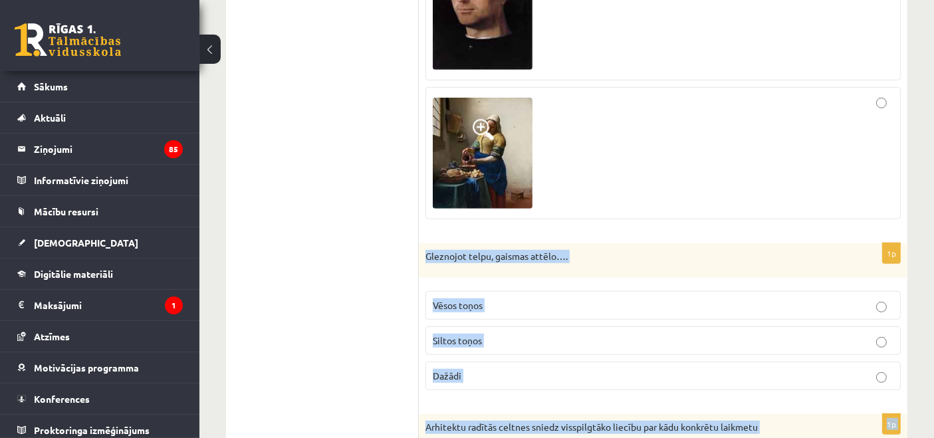
scroll to position [5865, 0]
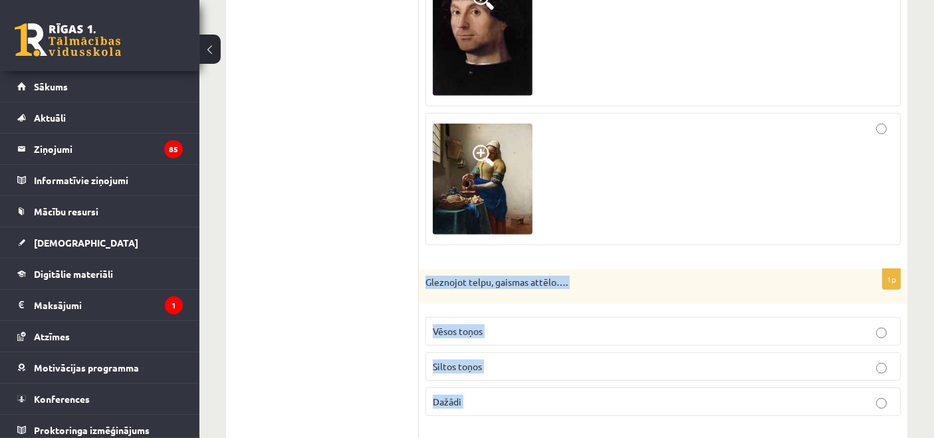
click at [467, 395] on p "Dažādi" at bounding box center [663, 402] width 461 height 14
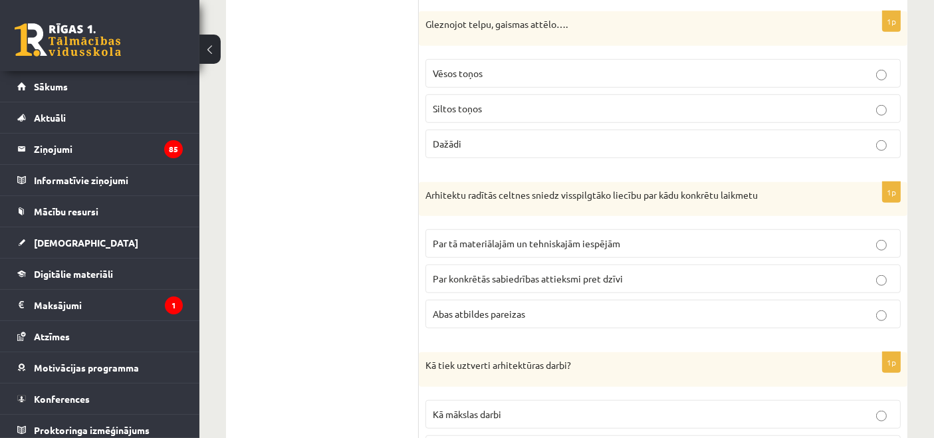
scroll to position [6210, 0]
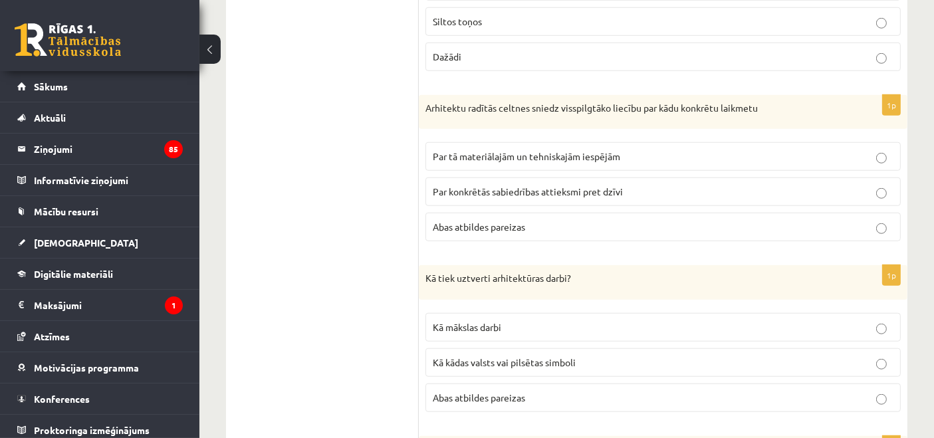
click at [487, 221] on span "Abas atbildes pareizas" at bounding box center [479, 227] width 92 height 12
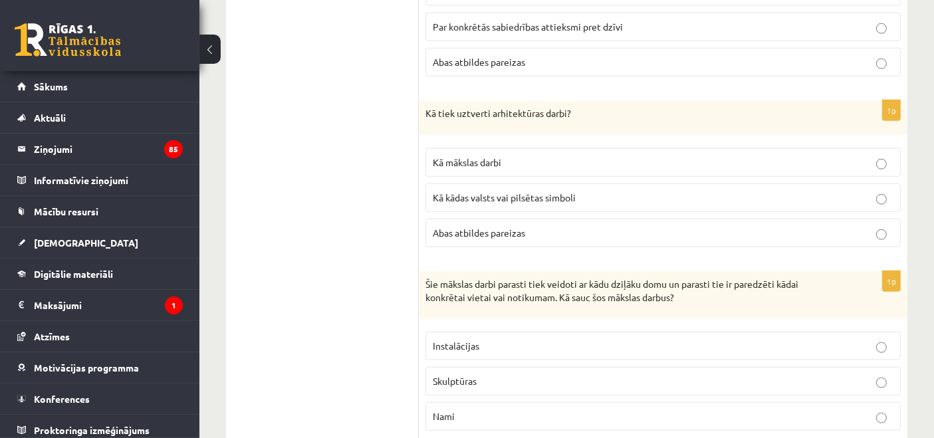
scroll to position [6382, 0]
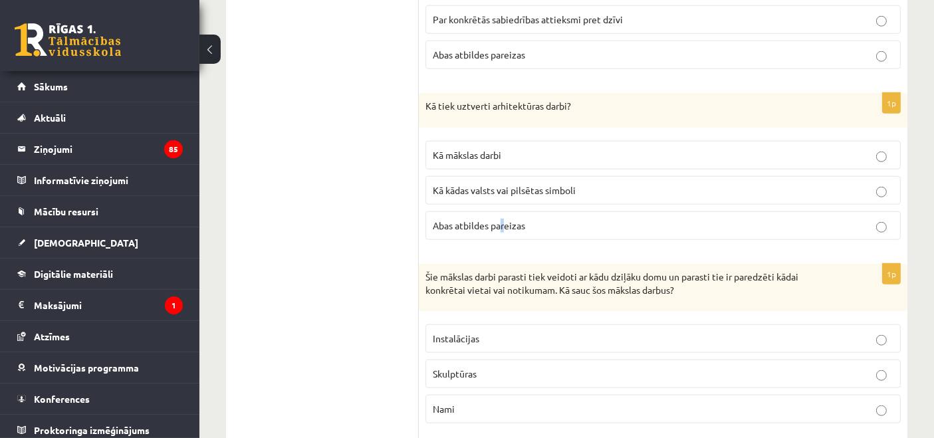
click at [503, 219] on span "Abas atbildes pareizas" at bounding box center [479, 225] width 92 height 12
click at [503, 219] on p "Abas atbildes pareizas" at bounding box center [663, 226] width 461 height 14
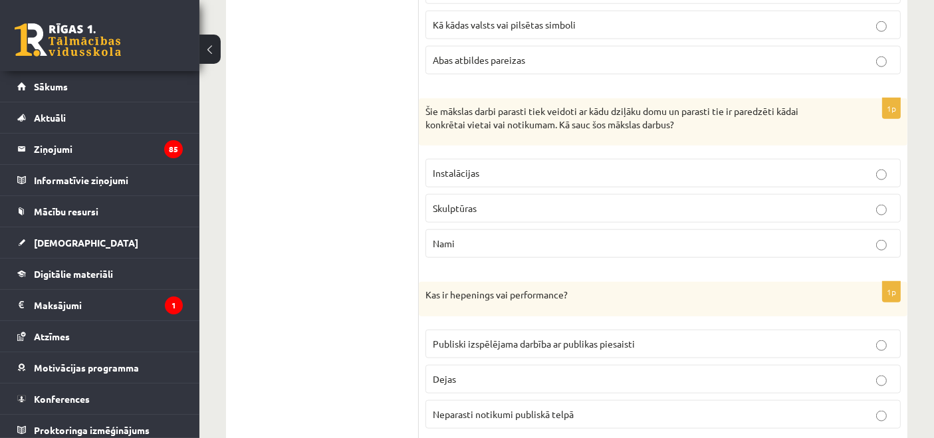
scroll to position [6555, 0]
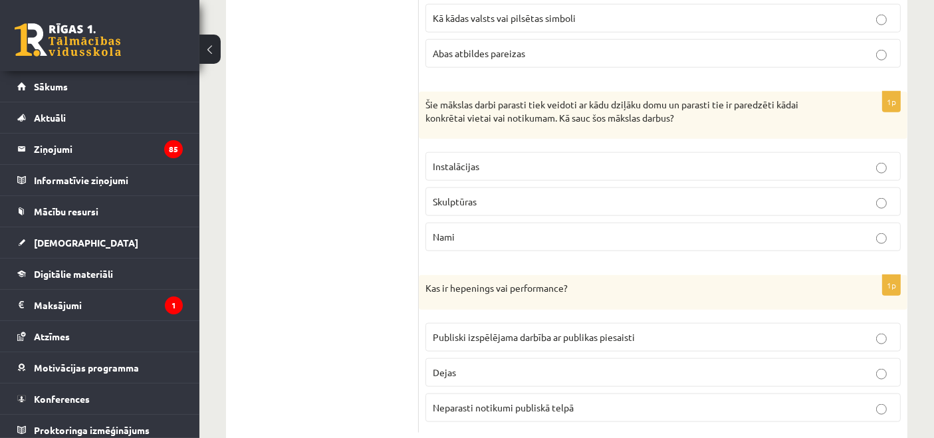
click at [457, 195] on span "Skulptūras" at bounding box center [455, 201] width 44 height 12
click at [482, 331] on span "Publiski izspēlējama darbība ar publikas piesaisti" at bounding box center [534, 337] width 202 height 12
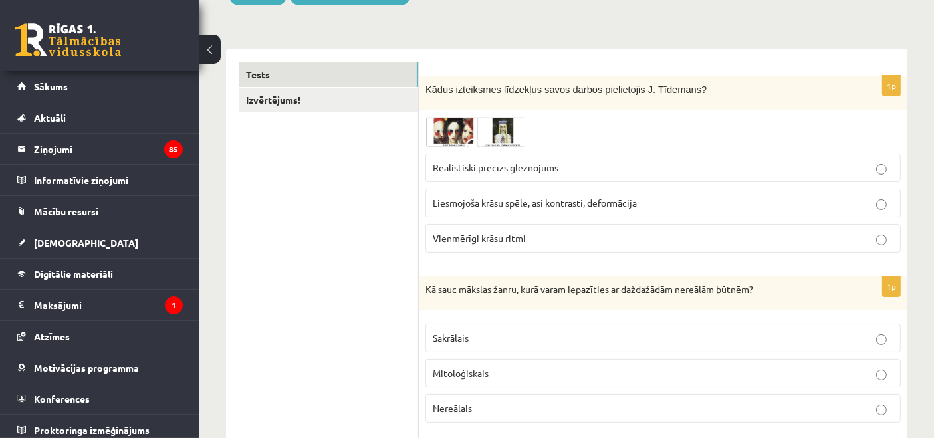
scroll to position [0, 0]
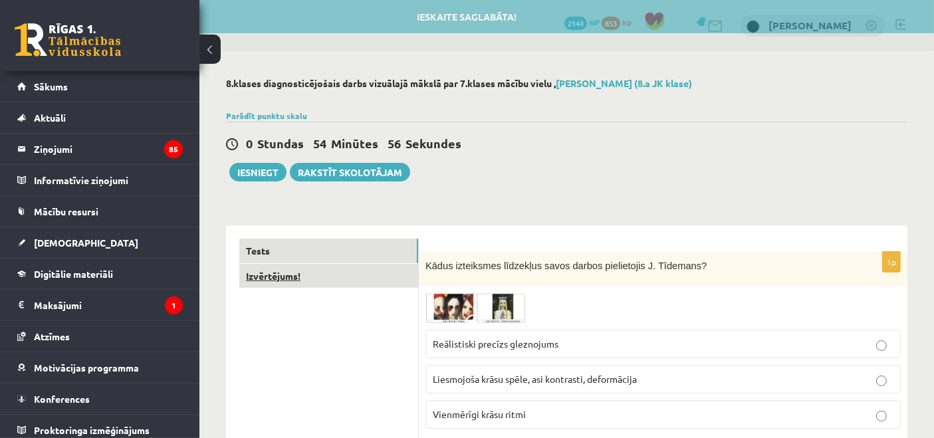
click at [300, 271] on link "Izvērtējums!" at bounding box center [328, 276] width 179 height 25
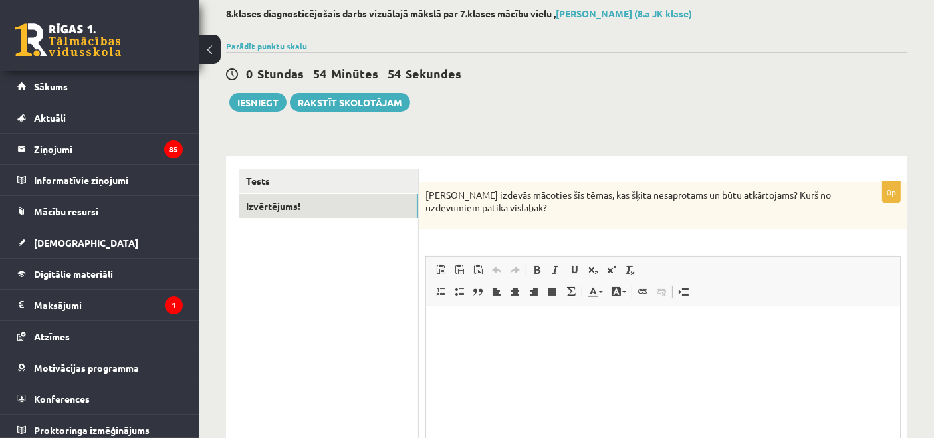
click at [428, 195] on p "Kas izdevās mācoties šīs tēmas, kas šķita nesaprotams un būtu atkārtojams? Kurš…" at bounding box center [630, 202] width 409 height 26
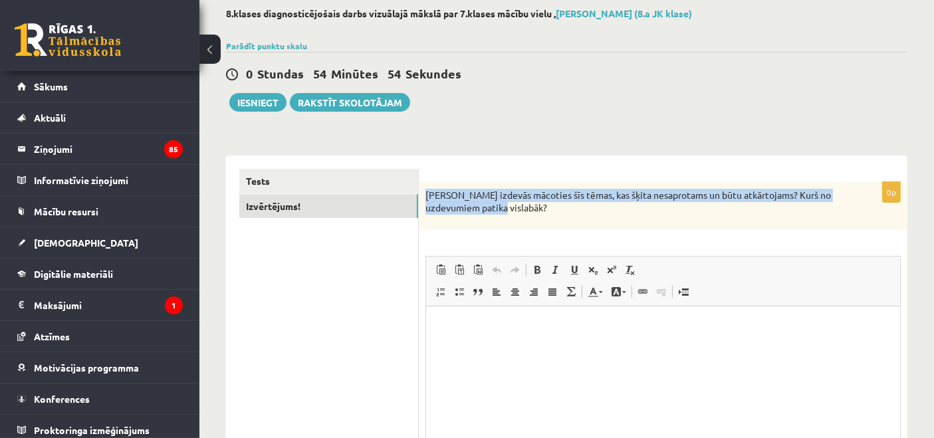
drag, startPoint x: 426, startPoint y: 195, endPoint x: 511, endPoint y: 219, distance: 89.2
click at [511, 219] on div "Kas izdevās mācoties šīs tēmas, kas šķita nesaprotams un būtu atkārtojams? Kurš…" at bounding box center [663, 205] width 489 height 47
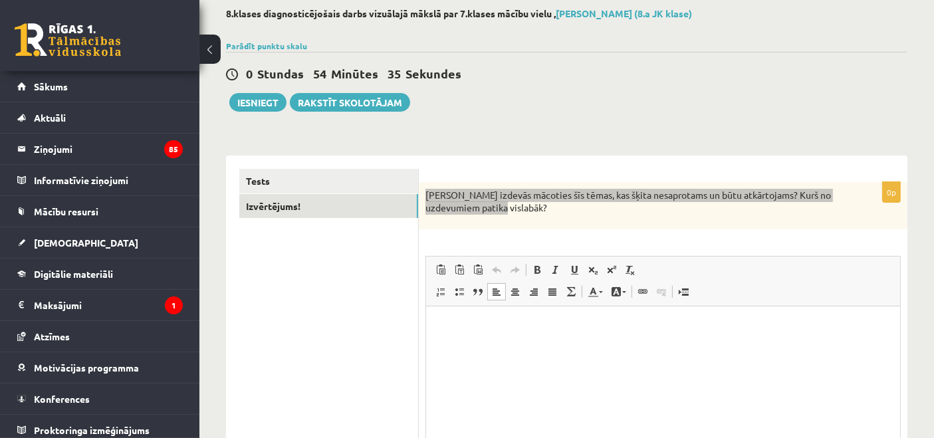
click at [535, 326] on p "Rich Text Editor, wiswyg-editor-user-answer-47434045554120" at bounding box center [662, 326] width 447 height 14
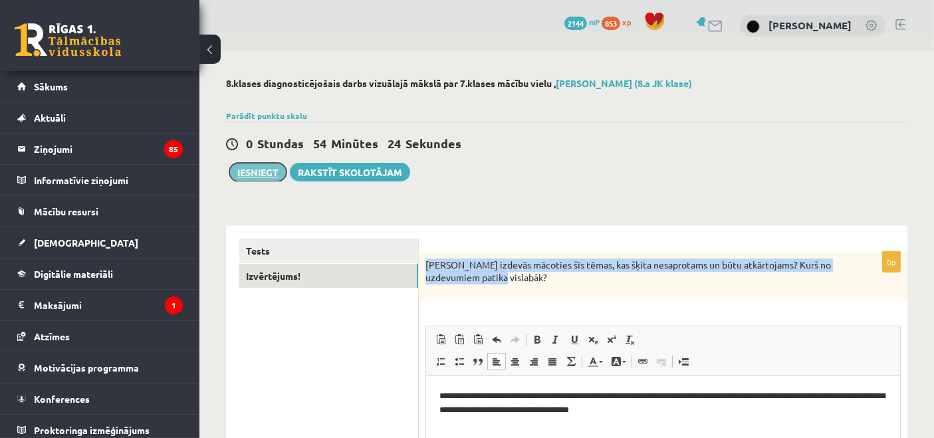
click at [257, 170] on button "Iesniegt" at bounding box center [257, 172] width 57 height 19
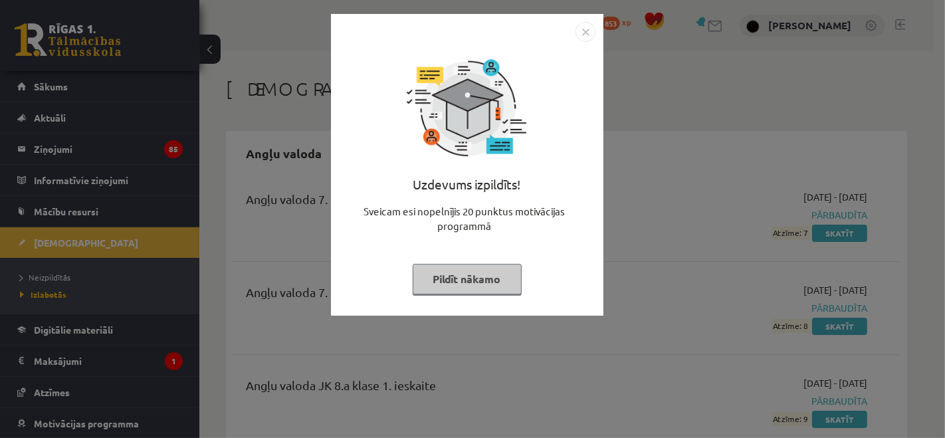
click at [584, 23] on img "Close" at bounding box center [586, 32] width 20 height 20
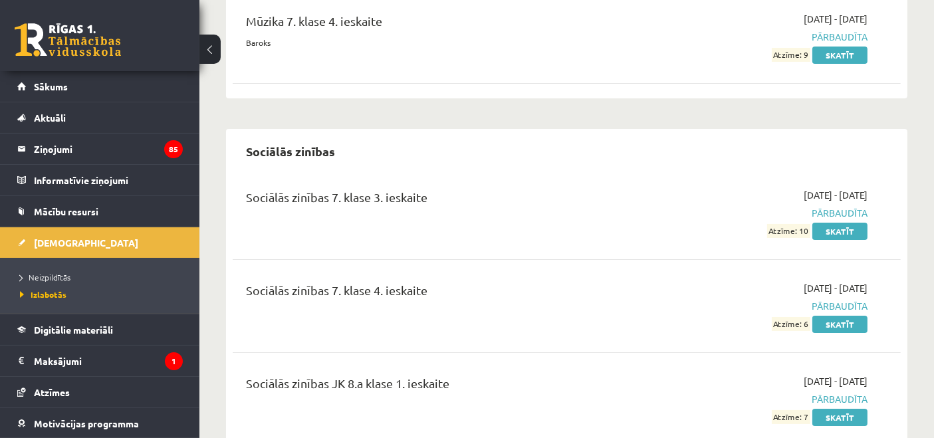
scroll to position [4537, 0]
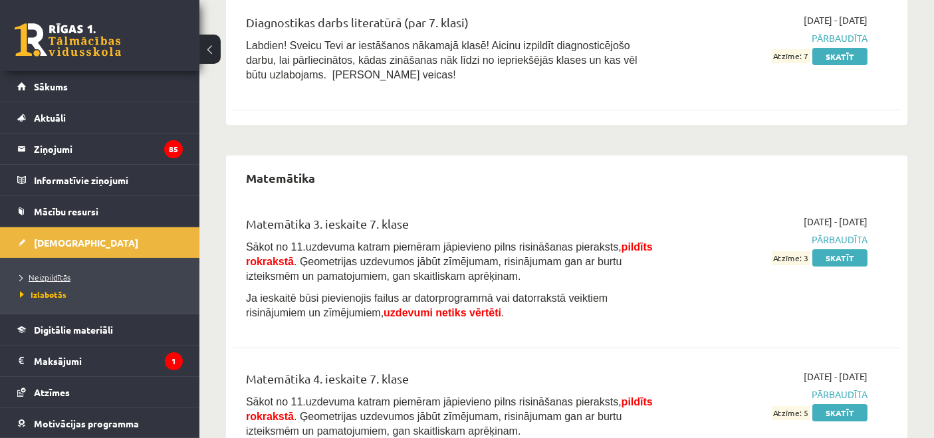
click at [50, 279] on span "Neizpildītās" at bounding box center [45, 277] width 51 height 11
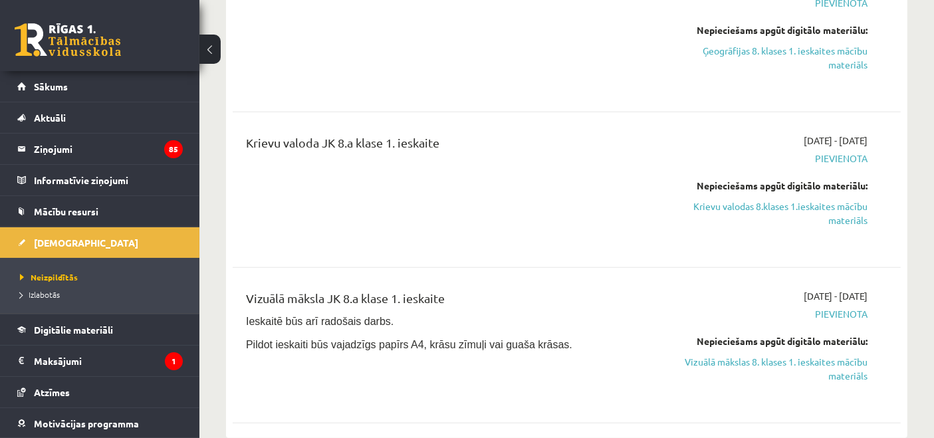
scroll to position [517, 0]
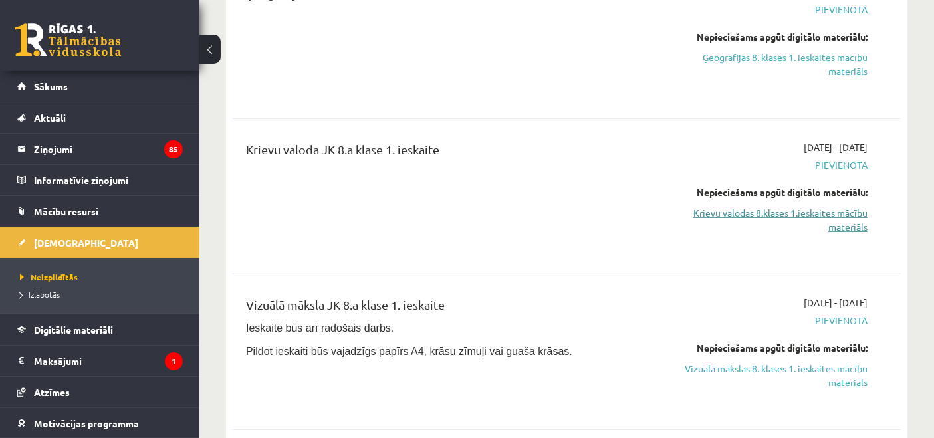
click at [745, 217] on link "Krievu valodas 8.klases 1.ieskaites mācību materiāls" at bounding box center [771, 220] width 194 height 28
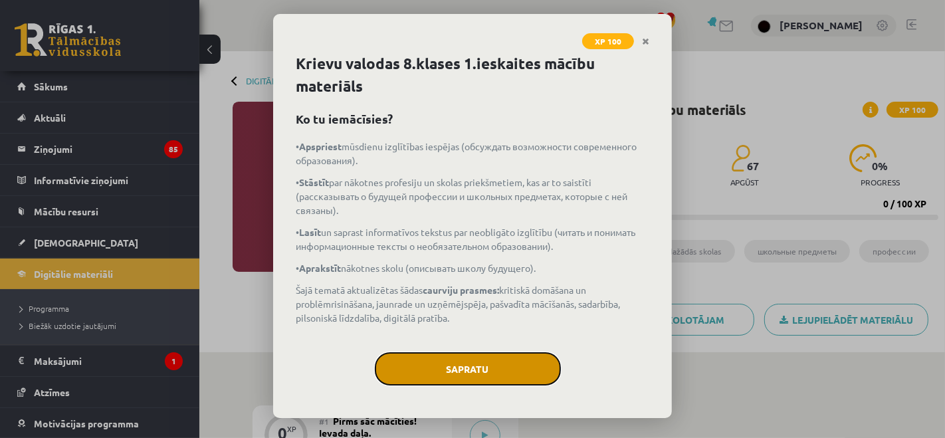
click at [461, 364] on button "Sapratu" at bounding box center [468, 368] width 186 height 33
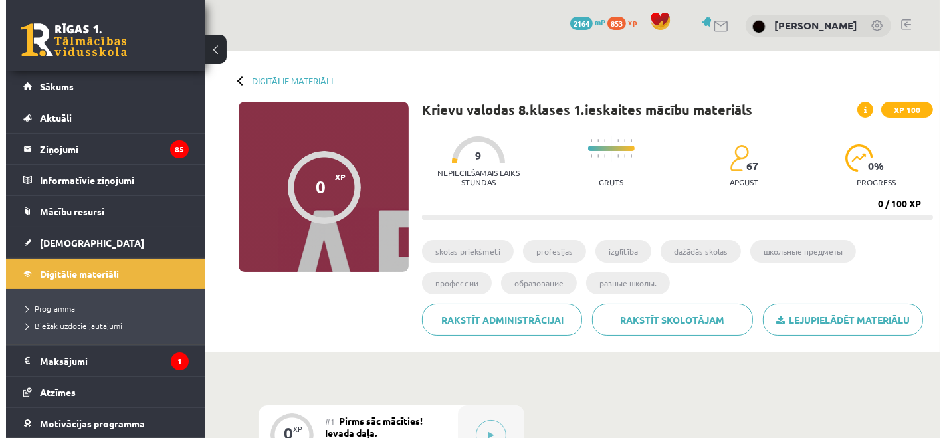
scroll to position [172, 0]
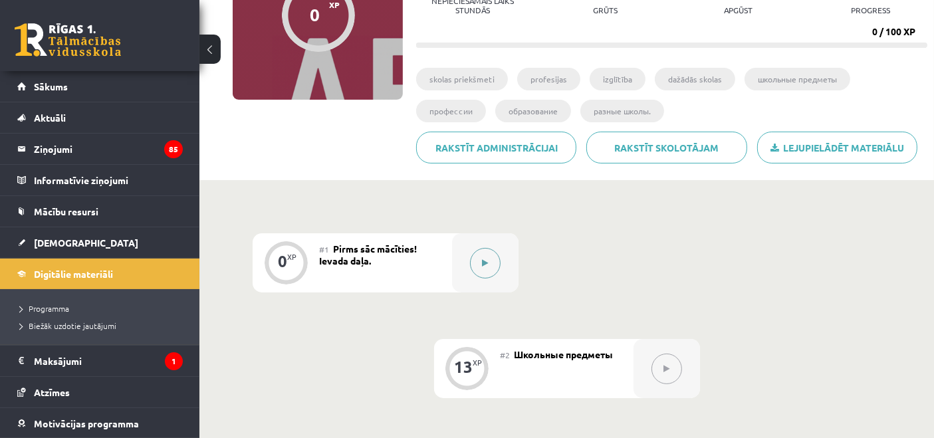
click at [490, 253] on button at bounding box center [485, 263] width 31 height 31
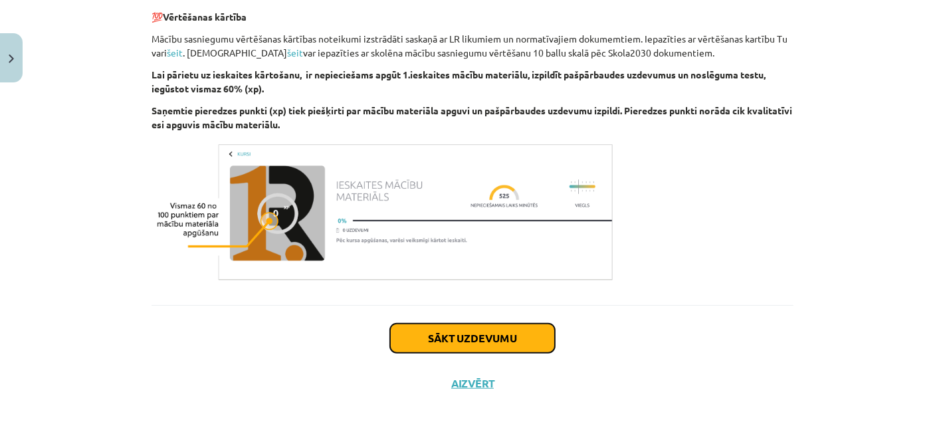
click at [483, 344] on button "Sākt uzdevumu" at bounding box center [472, 338] width 165 height 29
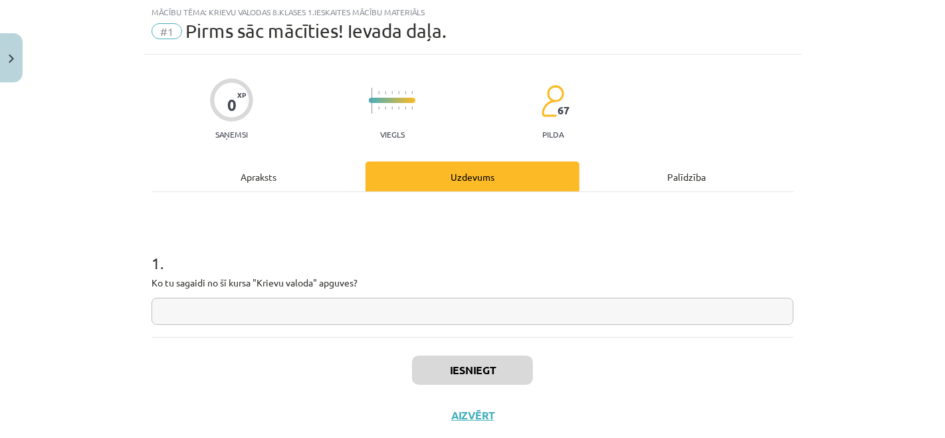
scroll to position [33, 0]
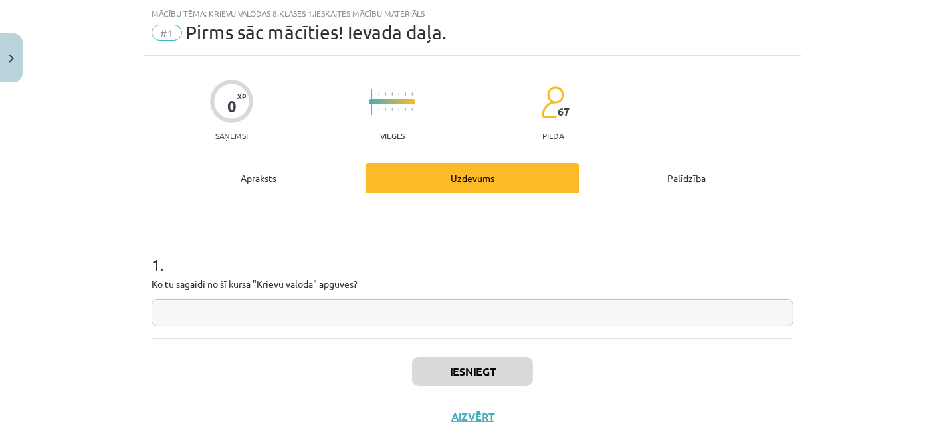
click at [463, 314] on input "text" at bounding box center [473, 312] width 642 height 27
type input "*"
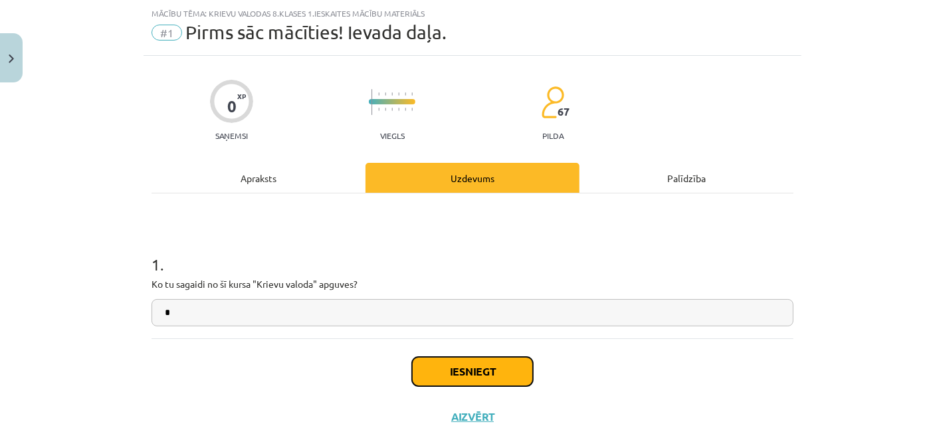
click at [449, 377] on button "Iesniegt" at bounding box center [472, 371] width 121 height 29
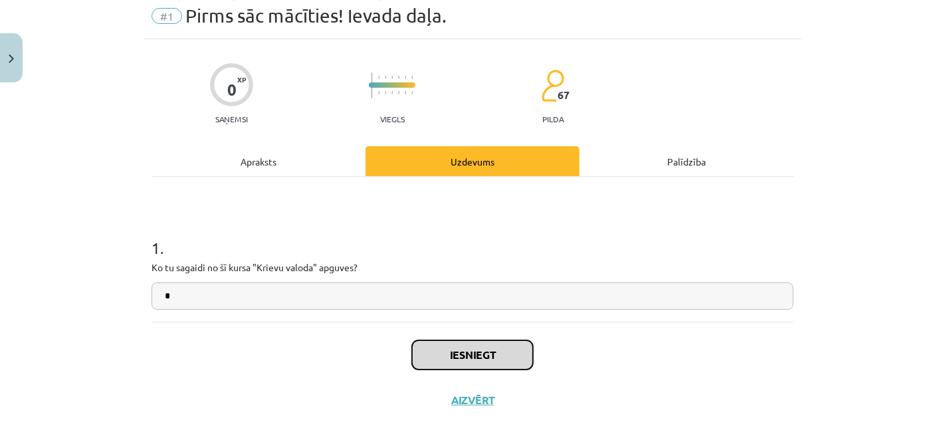
scroll to position [66, 0]
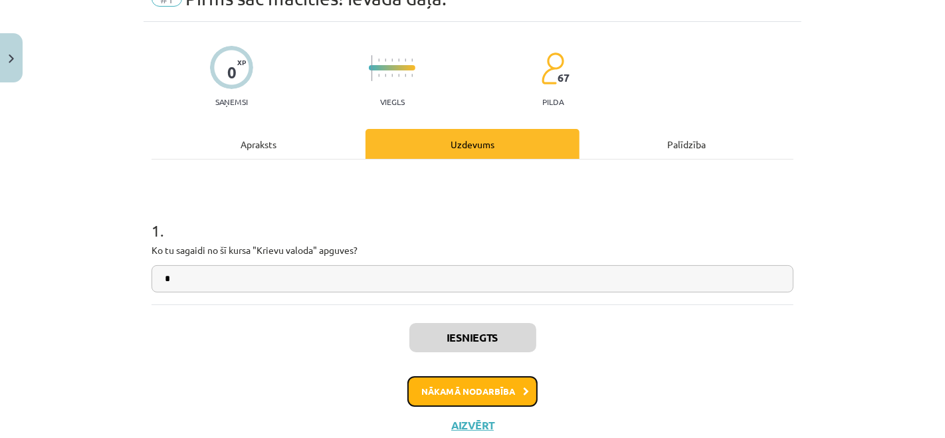
click at [483, 389] on button "Nākamā nodarbība" at bounding box center [473, 391] width 130 height 31
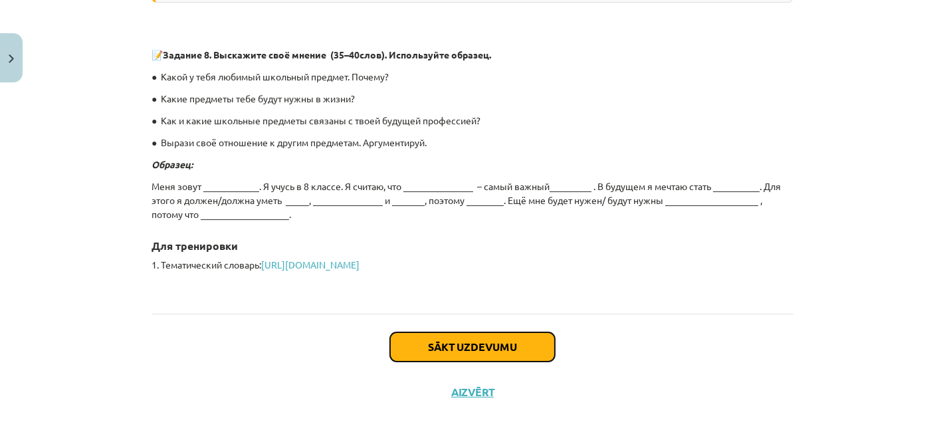
click at [410, 332] on button "Sākt uzdevumu" at bounding box center [472, 346] width 165 height 29
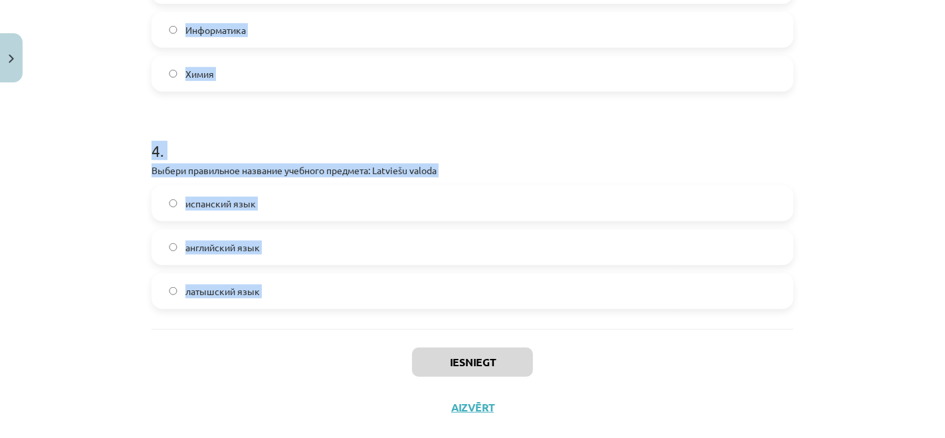
scroll to position [822, 0]
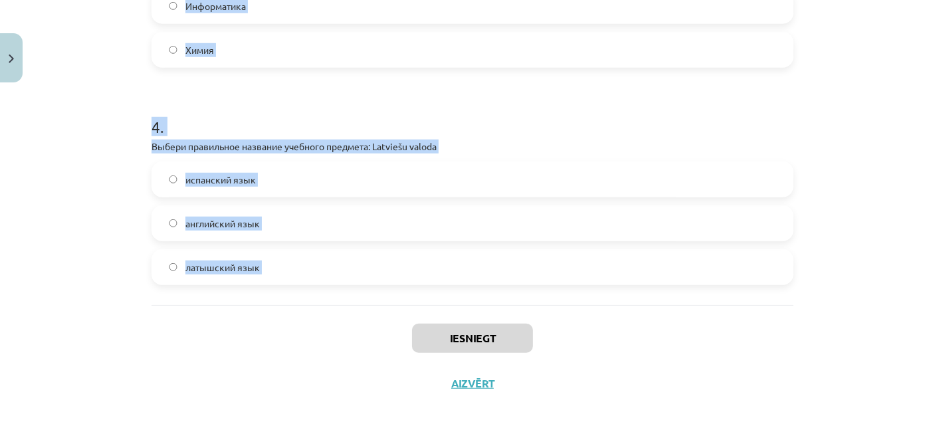
drag, startPoint x: 136, startPoint y: 263, endPoint x: 430, endPoint y: 314, distance: 298.2
click at [430, 314] on div "Mācību tēma: Krievu valodas 8.klases 1.ieskaites mācību materiāls #2 Школьные п…" at bounding box center [472, 219] width 945 height 438
copy form "1 . Выбери правильный перевод: немецкий язык Franču valoda Vācu valoda Spāņu va…"
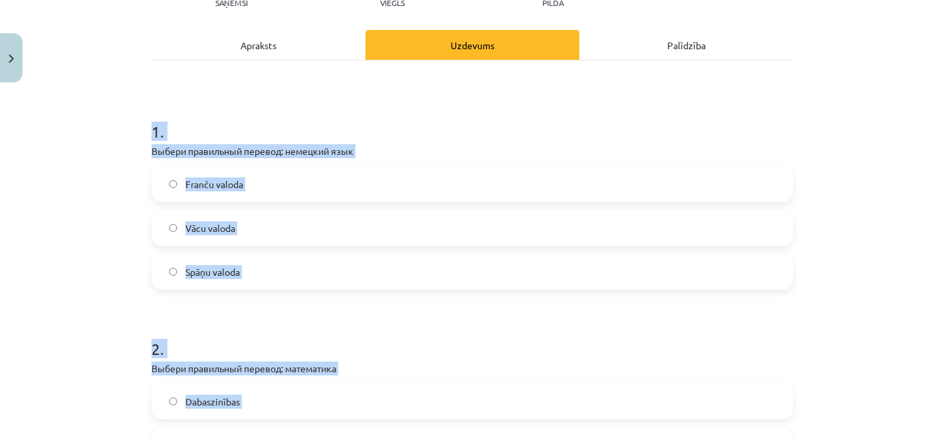
scroll to position [172, 0]
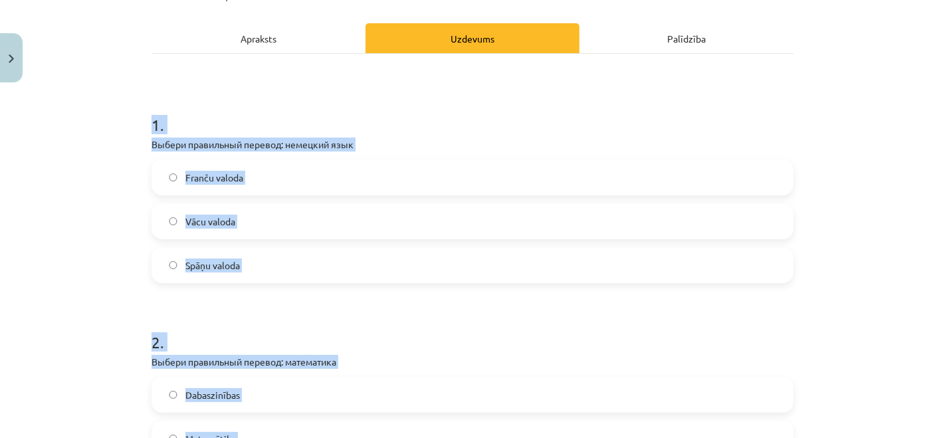
click at [215, 223] on span "Vācu valoda" at bounding box center [211, 222] width 50 height 14
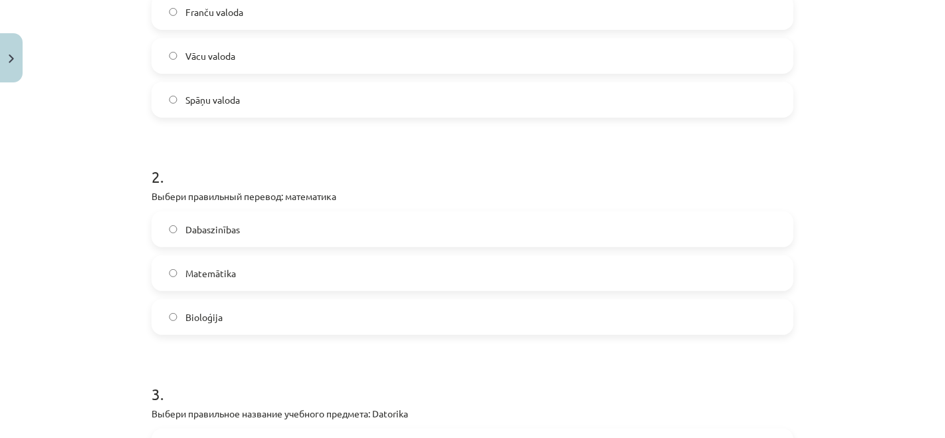
scroll to position [344, 0]
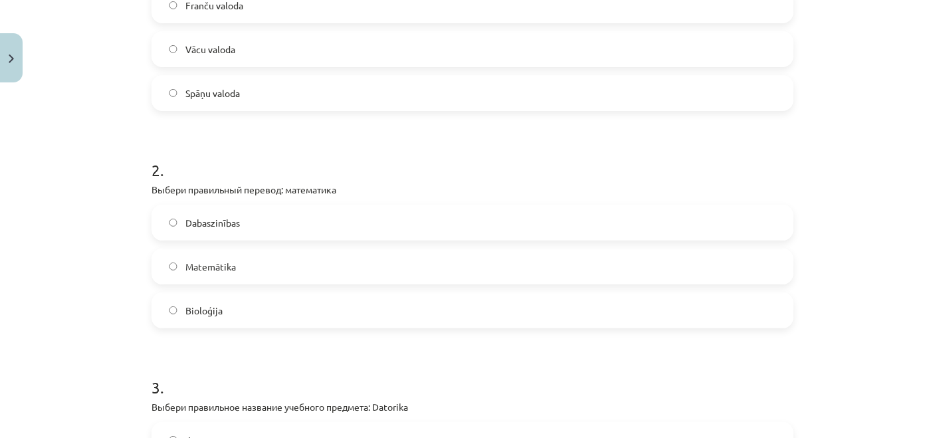
click at [209, 260] on span "Matemātika" at bounding box center [211, 267] width 51 height 14
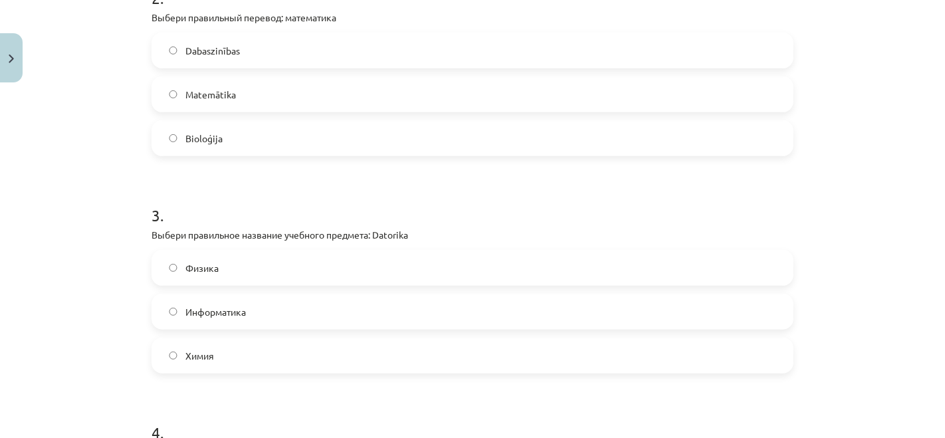
click at [209, 314] on span "Информатика" at bounding box center [216, 312] width 61 height 14
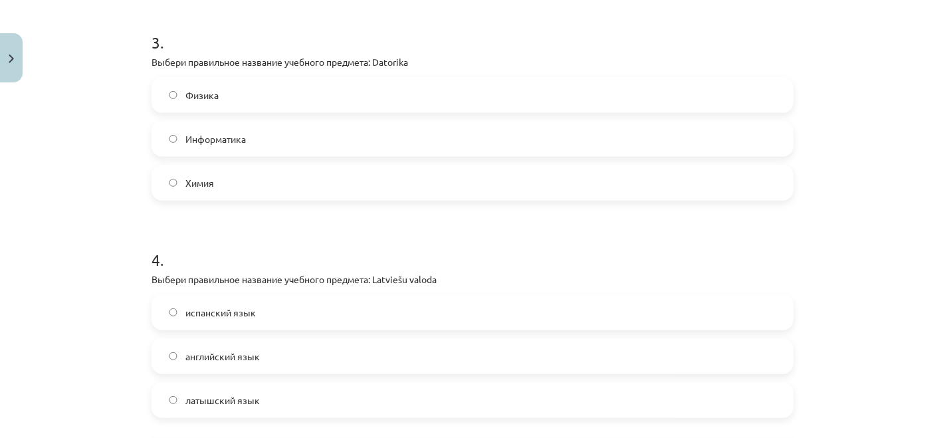
scroll to position [822, 0]
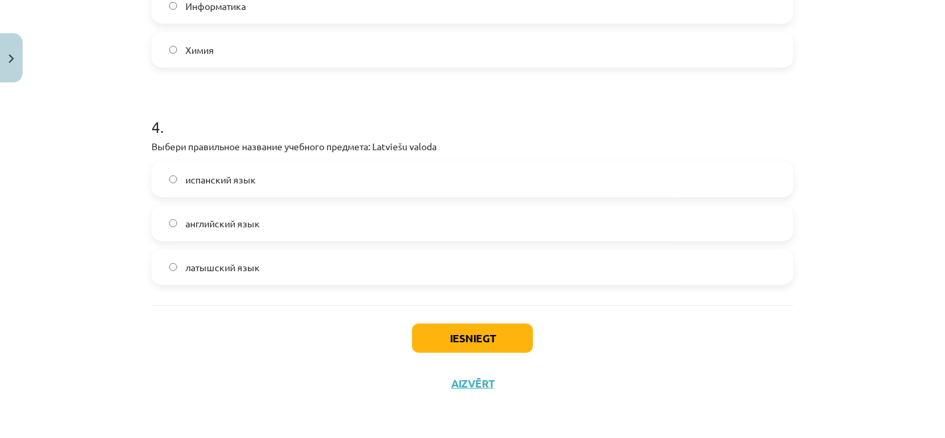
click at [250, 261] on span "латышский язык" at bounding box center [223, 268] width 74 height 14
click at [428, 341] on button "Iesniegt" at bounding box center [472, 338] width 121 height 29
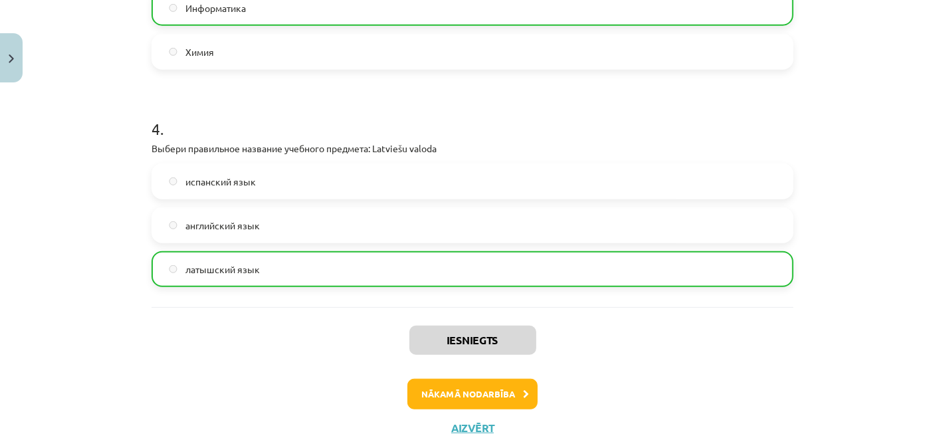
scroll to position [864, 0]
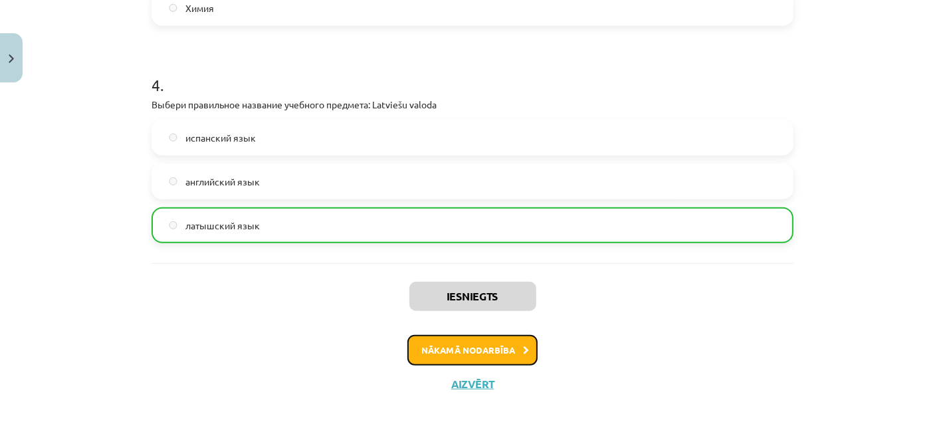
click at [455, 356] on button "Nākamā nodarbība" at bounding box center [473, 350] width 130 height 31
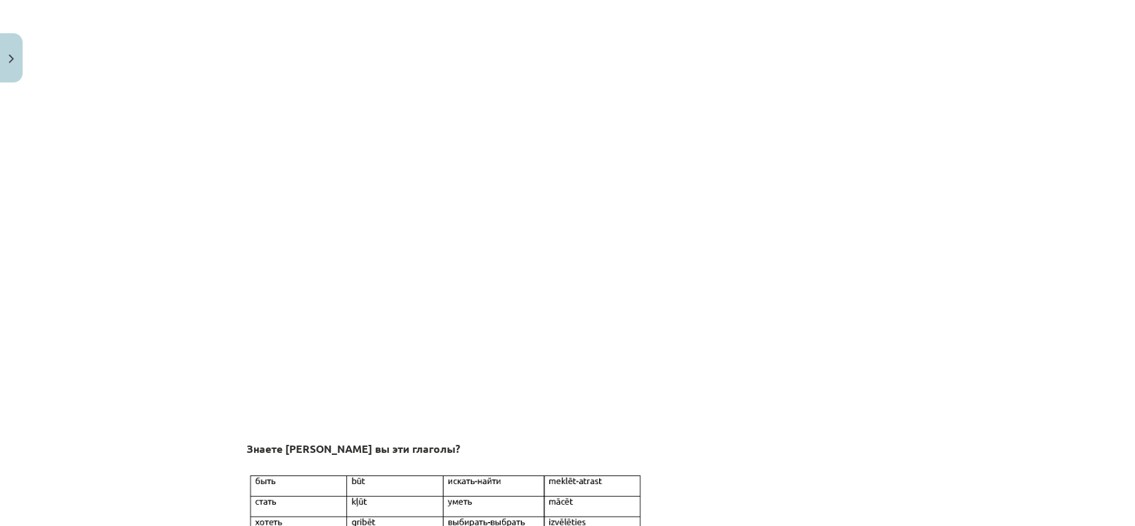
scroll to position [1013, 0]
click at [906, 118] on div "Mācību tēma: Krievu valodas 8.klases 1.ieskaites mācību materiāls #3 Профессии …" at bounding box center [567, 263] width 1135 height 526
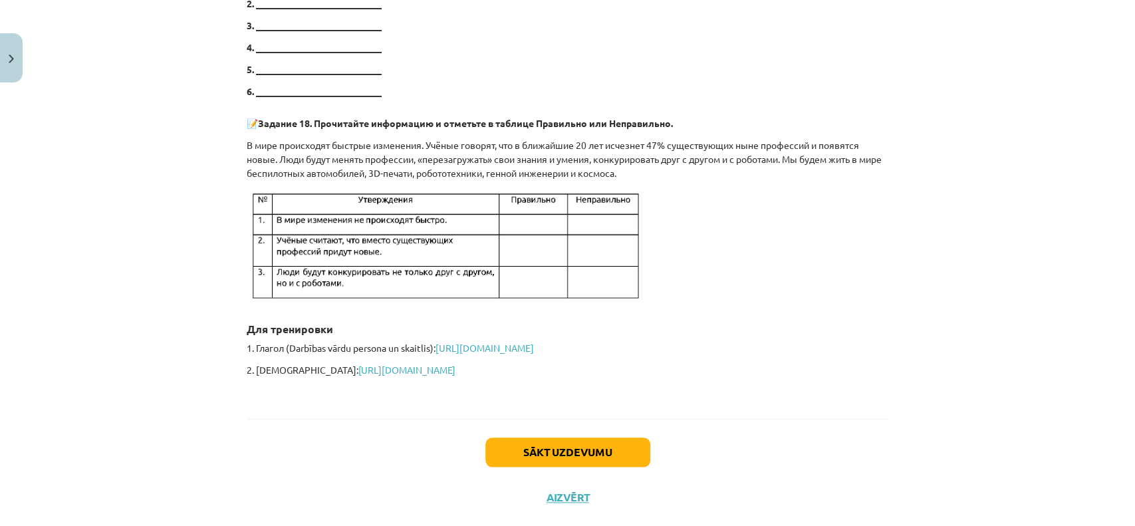
scroll to position [4223, 0]
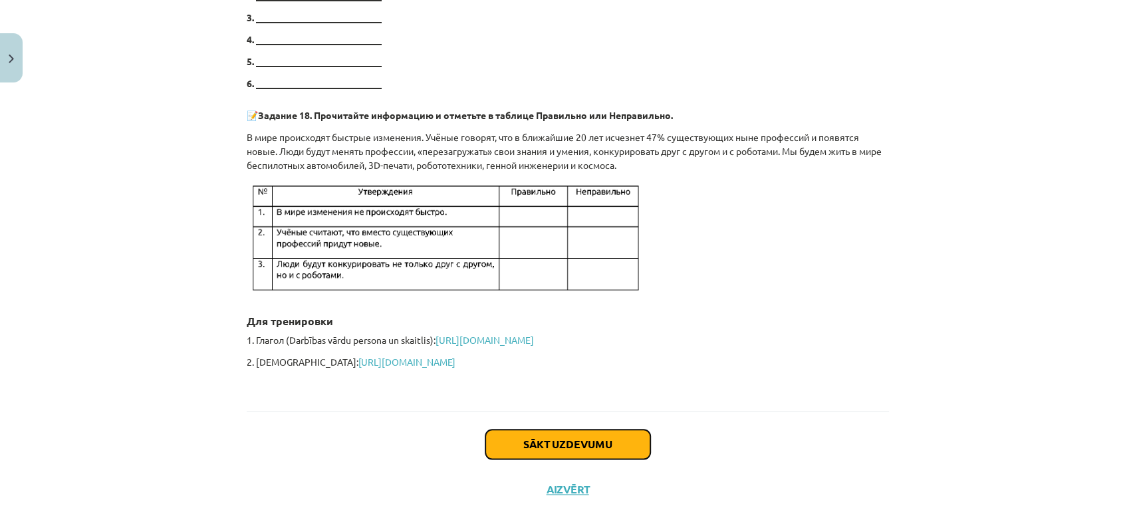
click at [525, 430] on button "Sākt uzdevumu" at bounding box center [567, 444] width 165 height 29
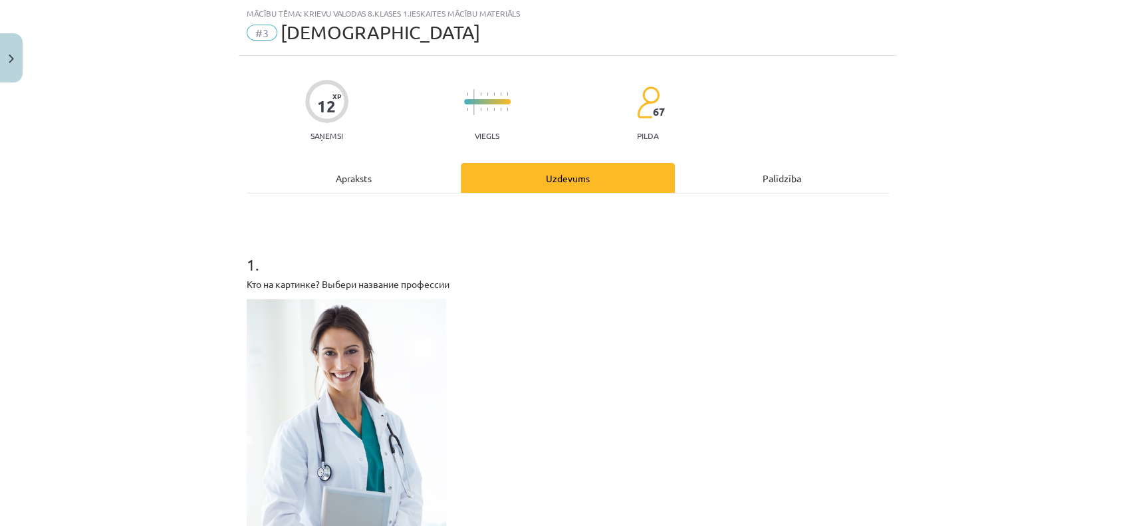
scroll to position [447, 0]
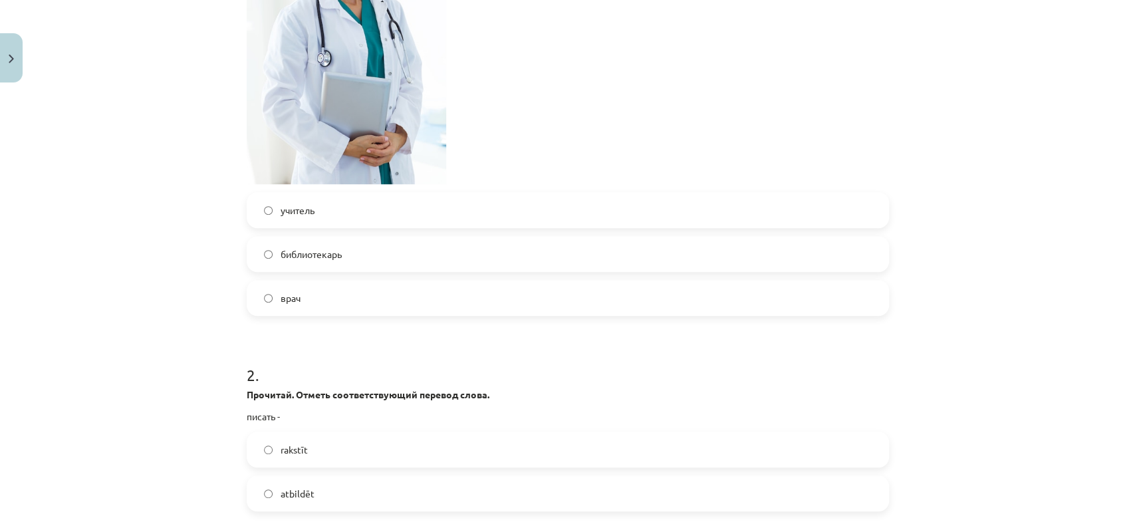
click at [322, 295] on label "врач" at bounding box center [568, 297] width 640 height 33
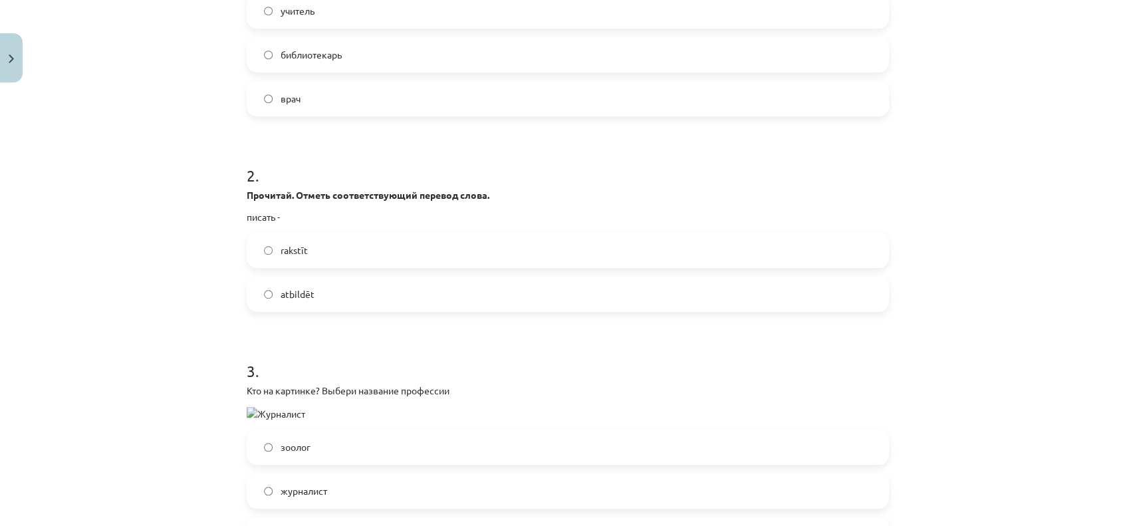
scroll to position [654, 0]
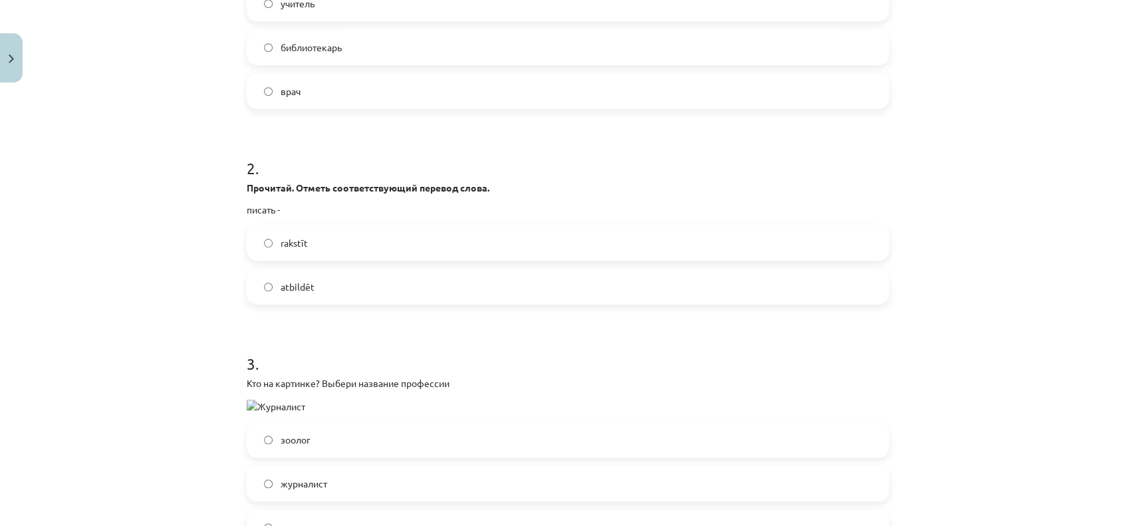
click at [328, 250] on label "rakstīt" at bounding box center [568, 242] width 640 height 33
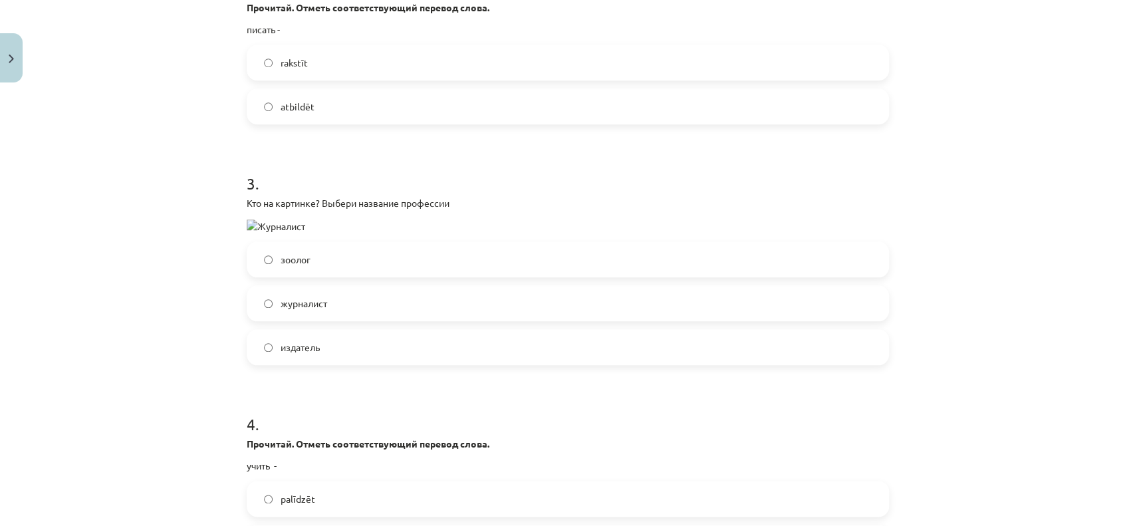
scroll to position [860, 0]
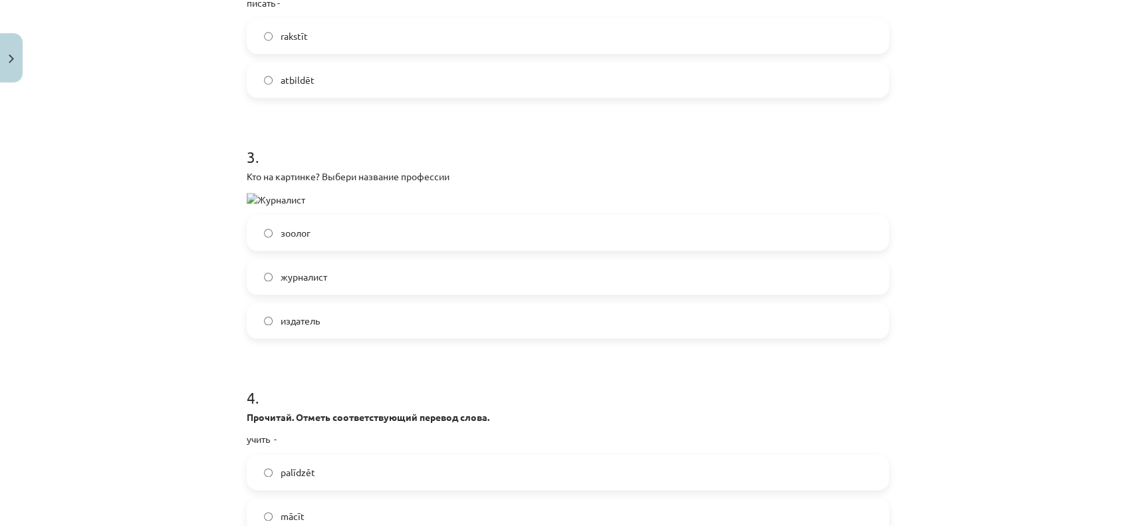
click at [319, 277] on span "журналист" at bounding box center [304, 277] width 47 height 14
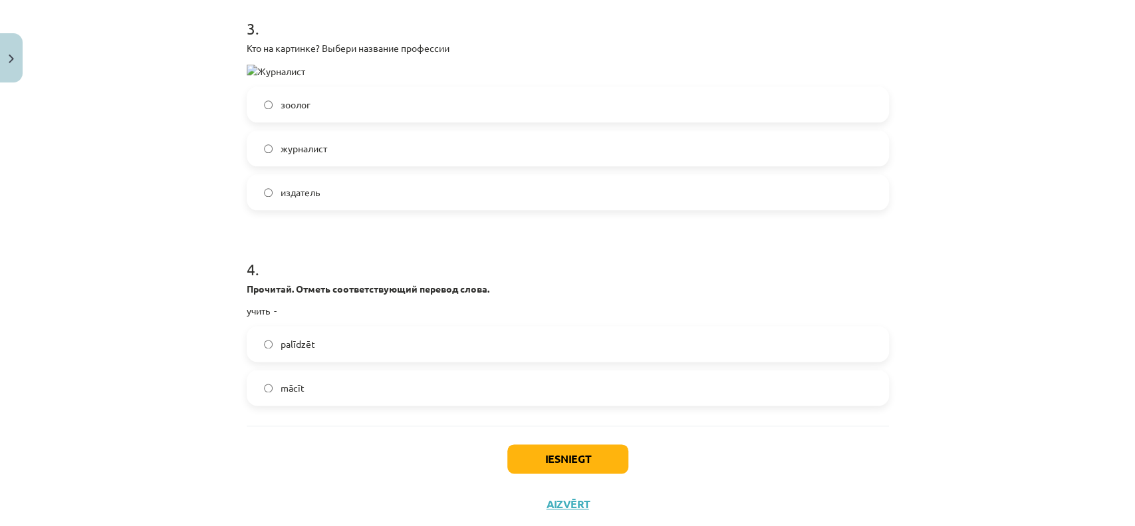
scroll to position [1021, 0]
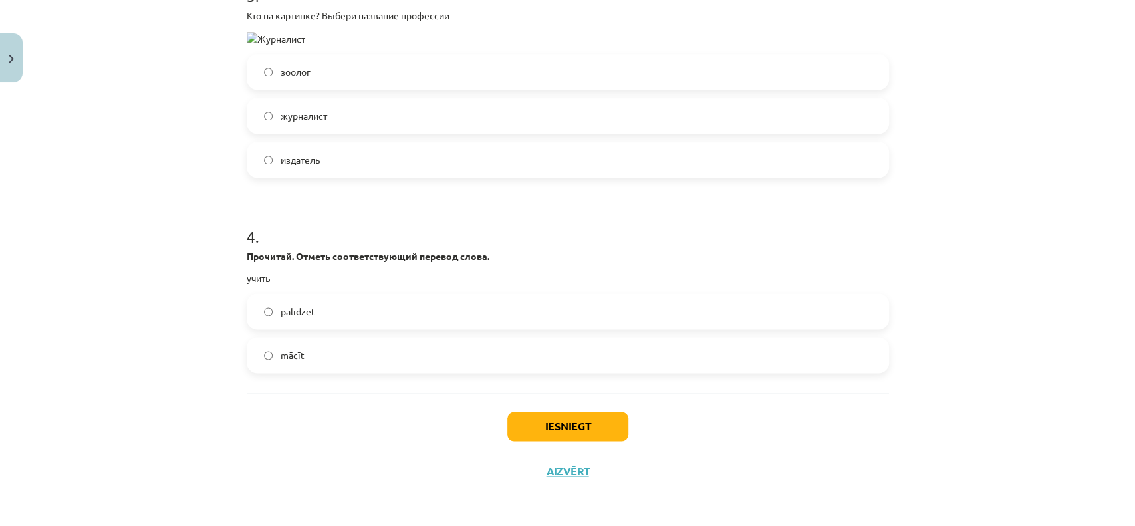
click at [316, 348] on label "mācīt" at bounding box center [568, 354] width 640 height 33
click at [525, 417] on button "Iesniegt" at bounding box center [567, 426] width 121 height 29
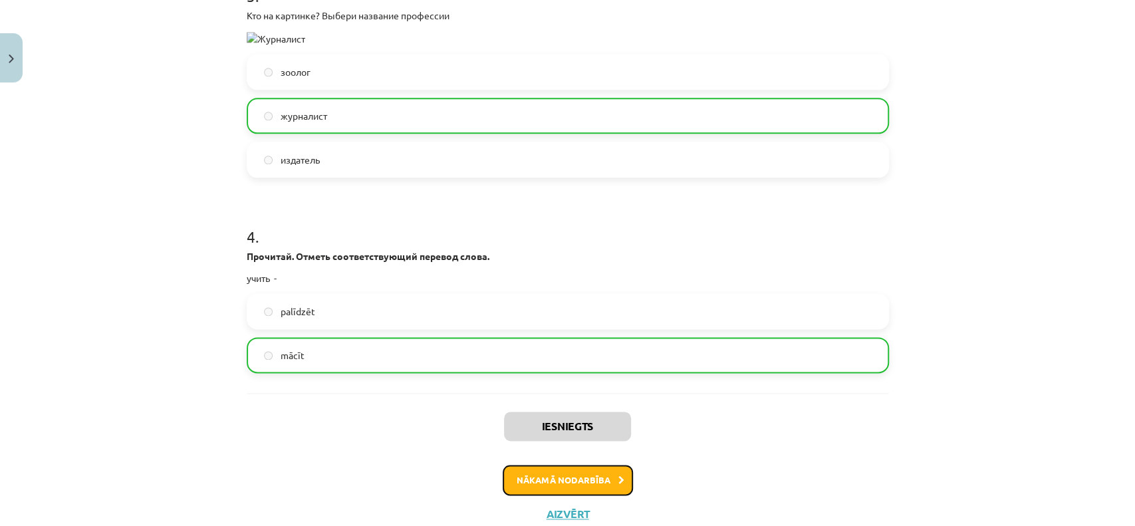
click at [572, 438] on button "Nākamā nodarbība" at bounding box center [568, 480] width 130 height 31
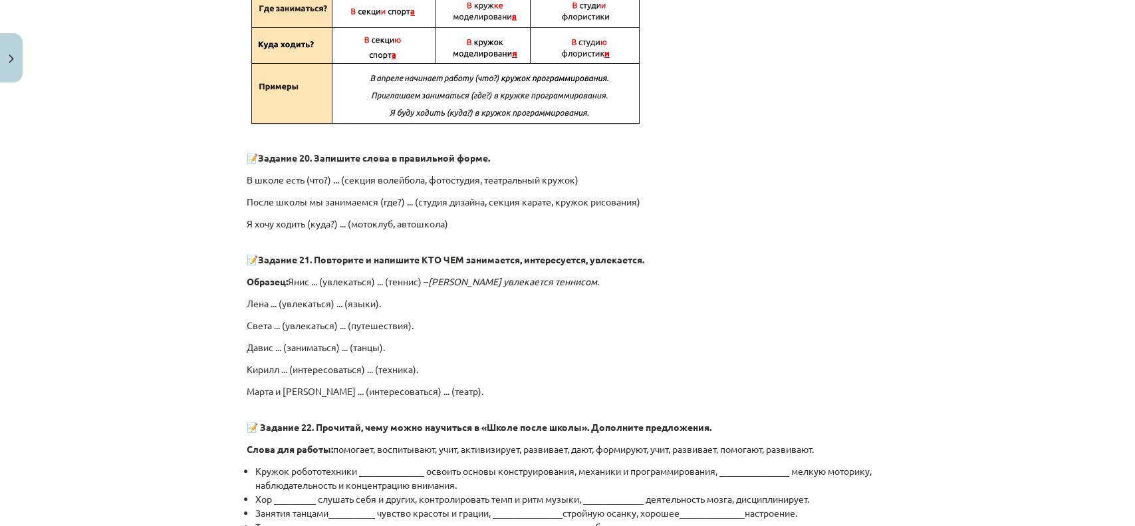
scroll to position [1066, 0]
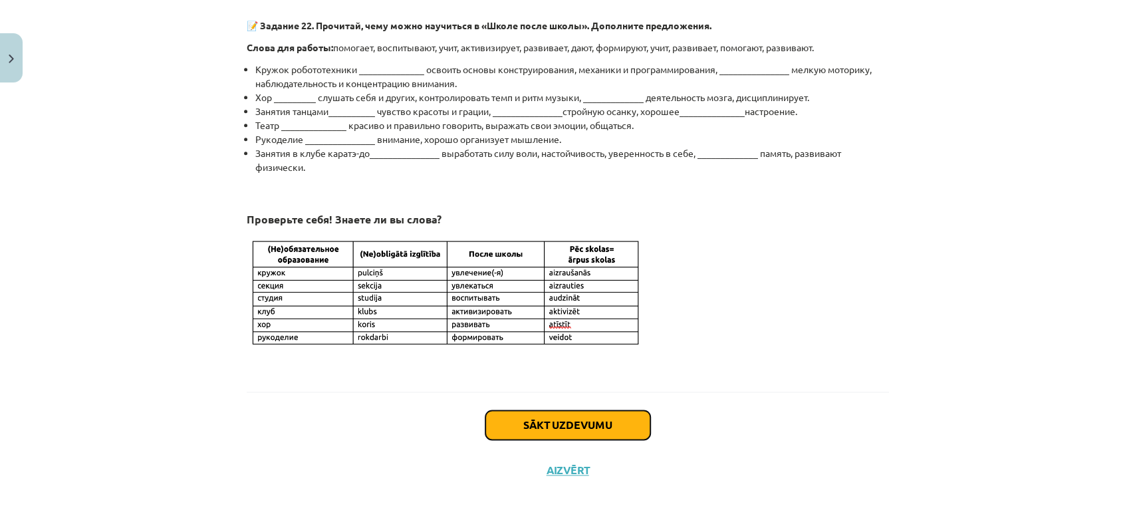
click at [540, 438] on button "Sākt uzdevumu" at bounding box center [567, 424] width 165 height 29
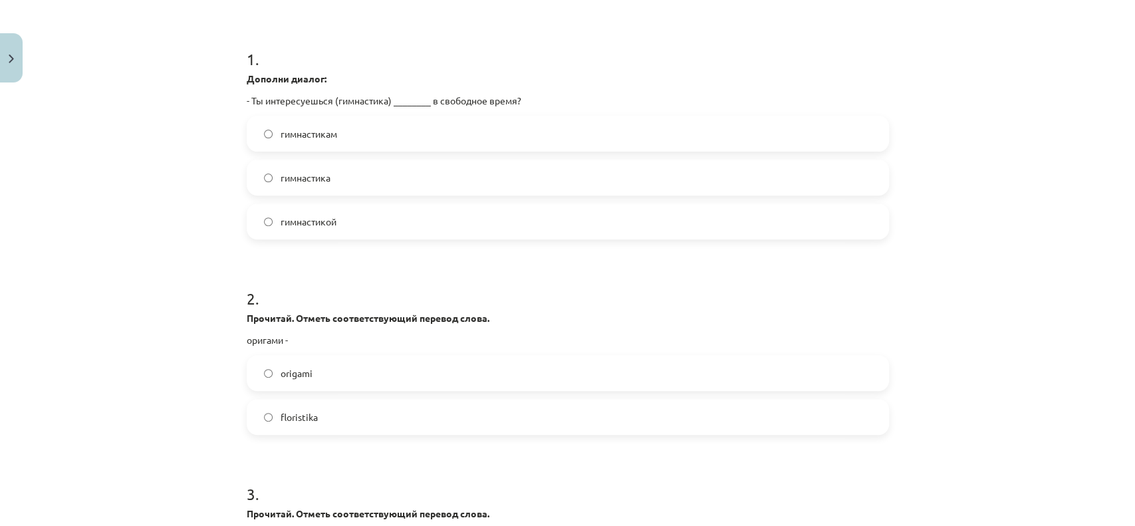
scroll to position [239, 0]
click at [330, 210] on label "гимнастикой" at bounding box center [568, 219] width 640 height 33
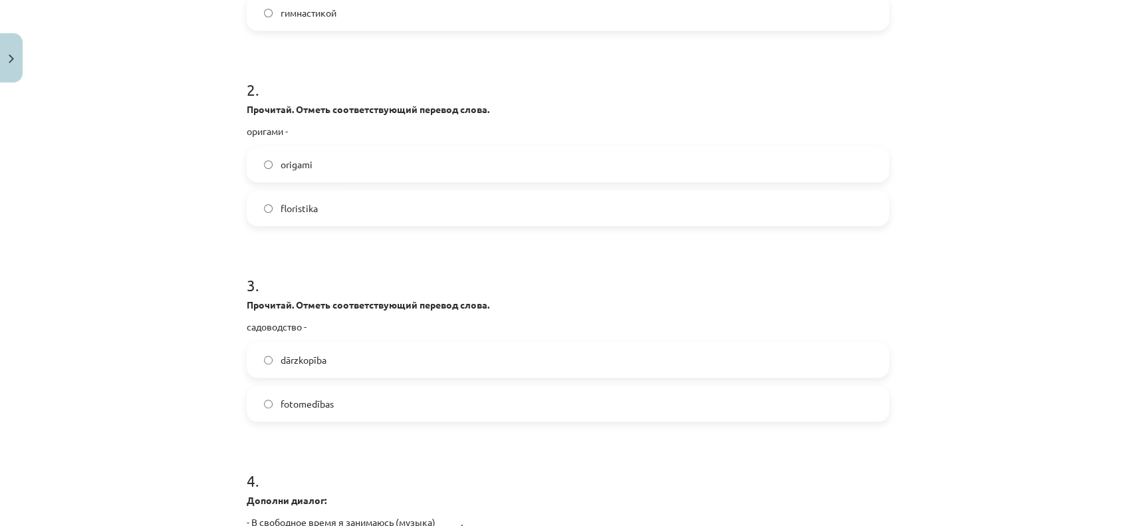
click at [358, 164] on label "origami" at bounding box center [568, 164] width 640 height 33
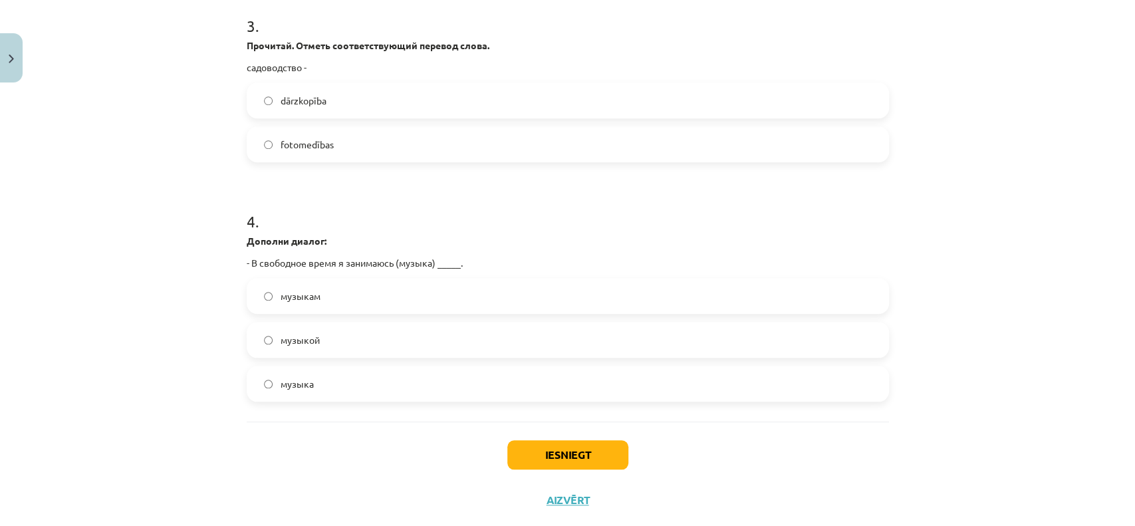
scroll to position [735, 0]
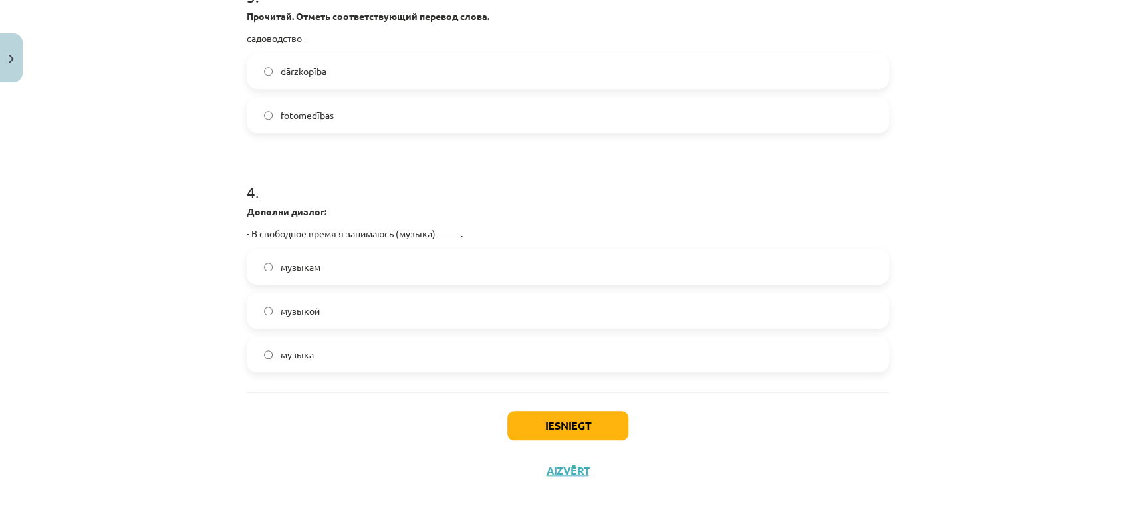
click at [269, 127] on label "fotomedības" at bounding box center [568, 114] width 640 height 33
click at [299, 317] on label "музыкой" at bounding box center [568, 310] width 640 height 33
click at [573, 428] on button "Iesniegt" at bounding box center [567, 425] width 121 height 29
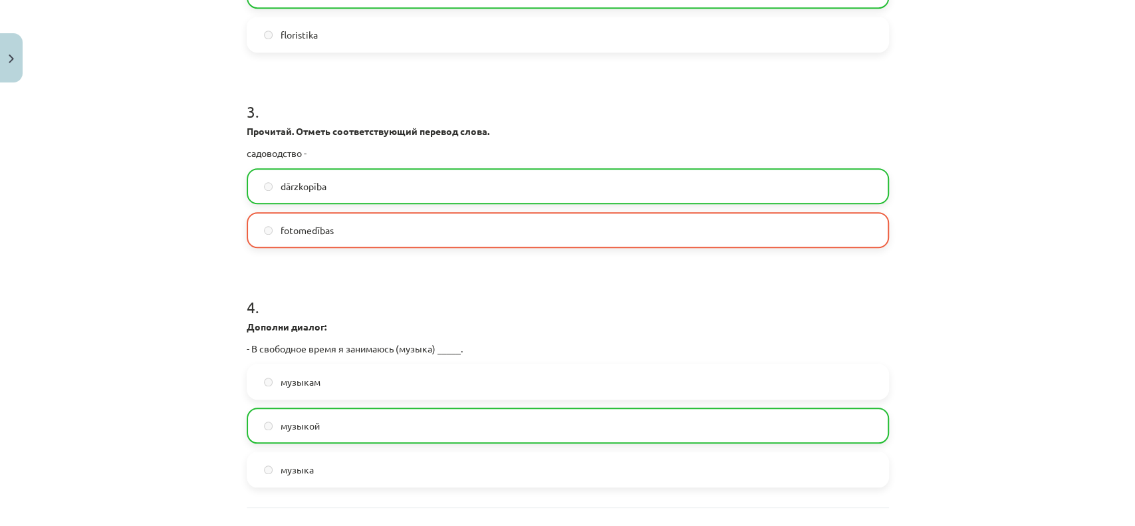
scroll to position [777, 0]
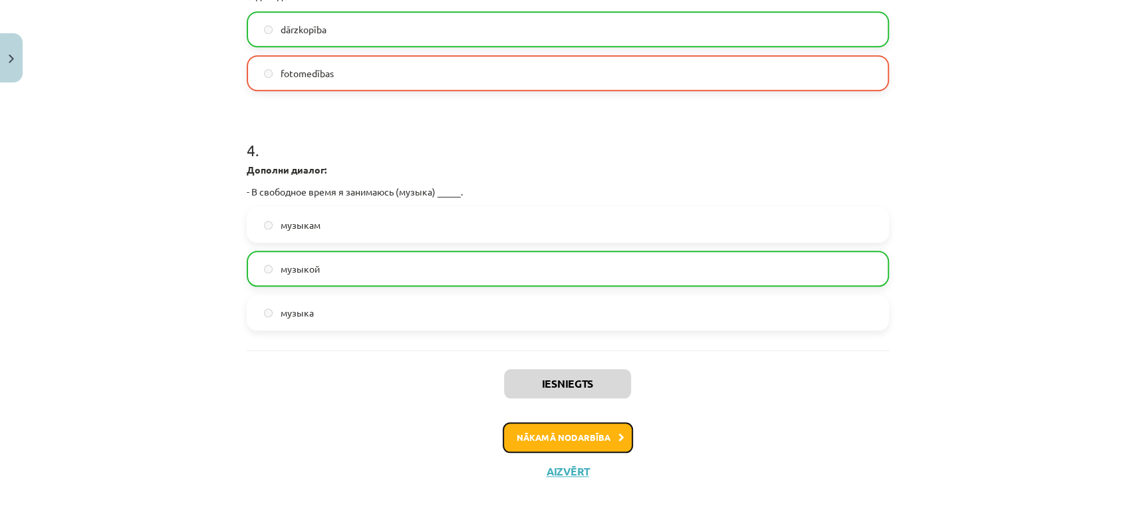
click at [561, 438] on button "Nākamā nodarbība" at bounding box center [568, 437] width 130 height 31
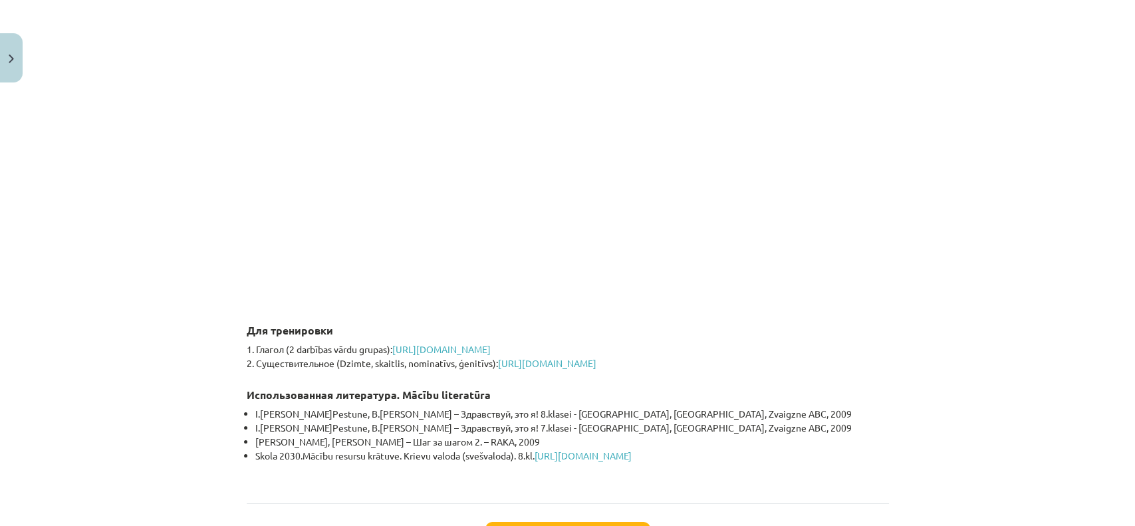
scroll to position [3000, 0]
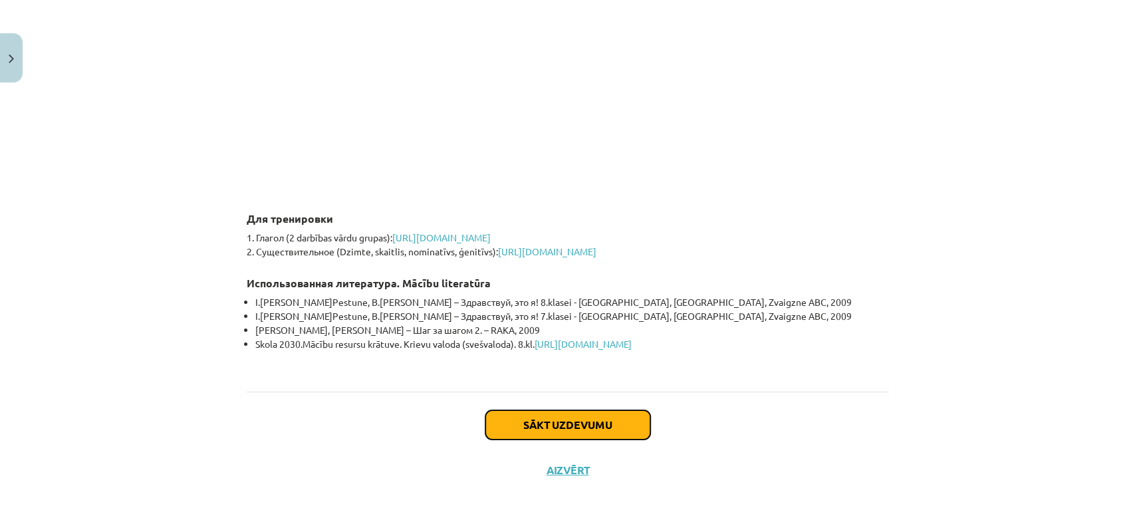
click at [499, 418] on button "Sākt uzdevumu" at bounding box center [567, 424] width 165 height 29
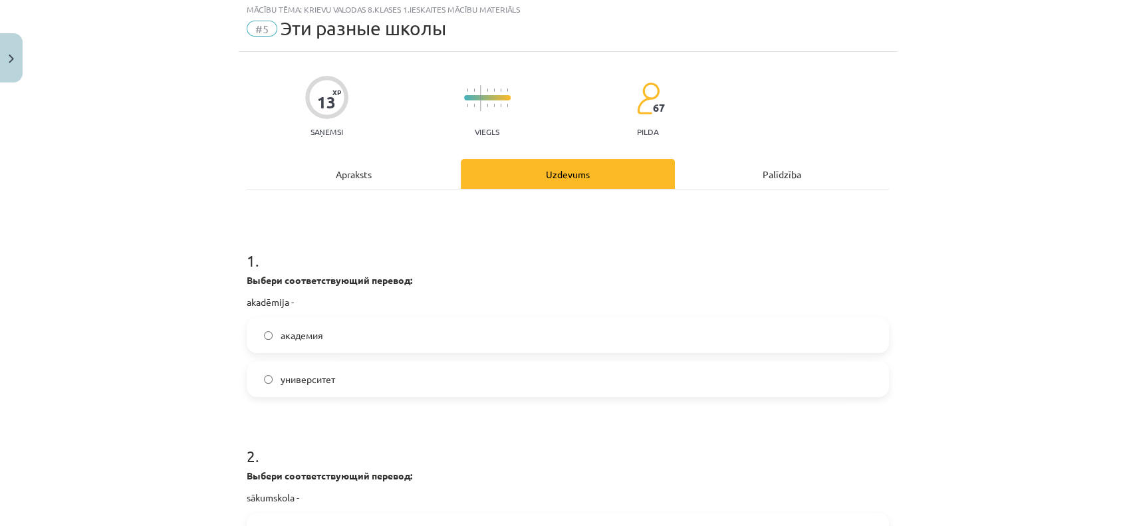
scroll to position [33, 0]
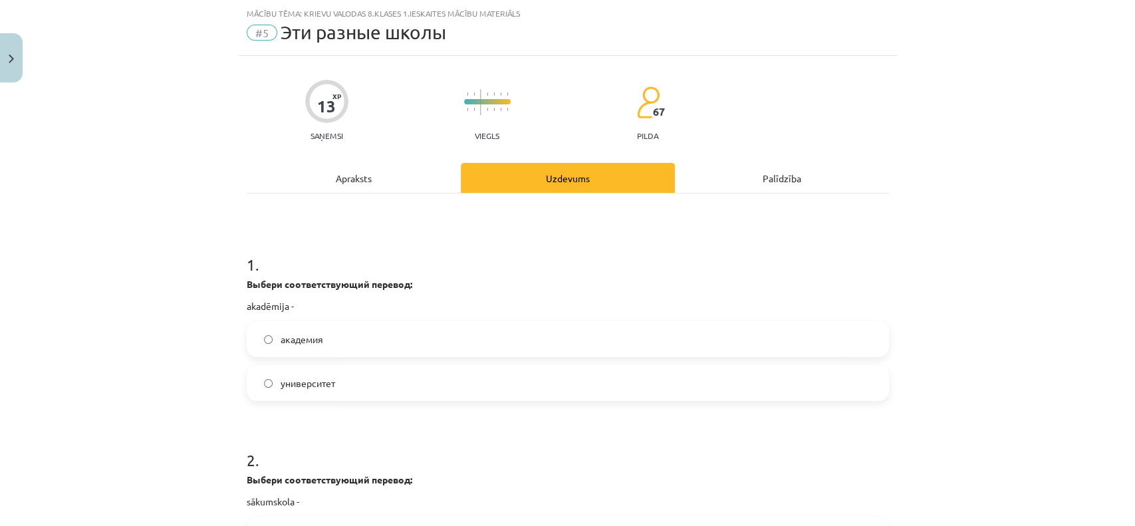
click at [319, 334] on label "академия" at bounding box center [568, 338] width 640 height 33
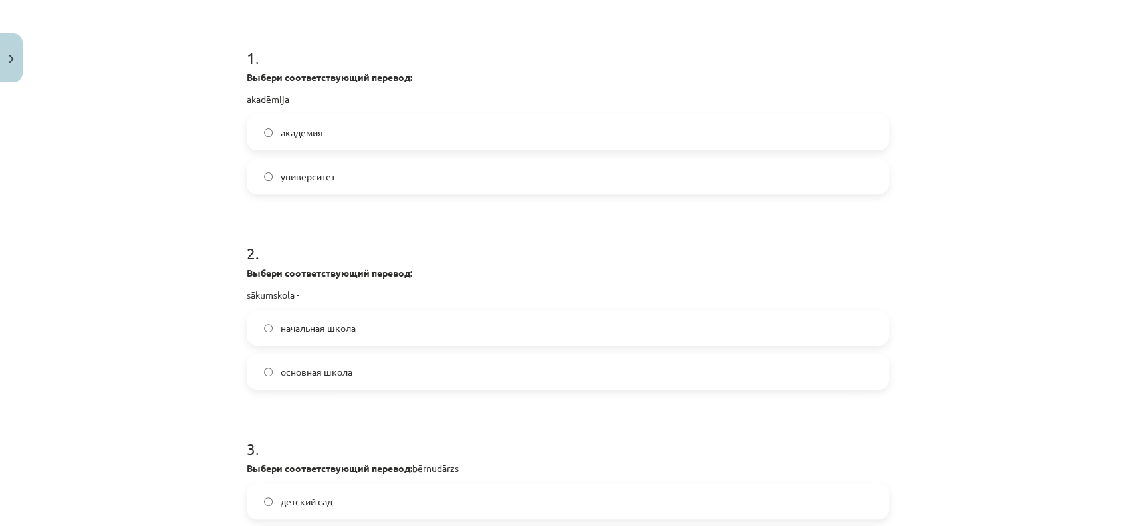
click at [360, 321] on label "начальная школа" at bounding box center [568, 327] width 640 height 33
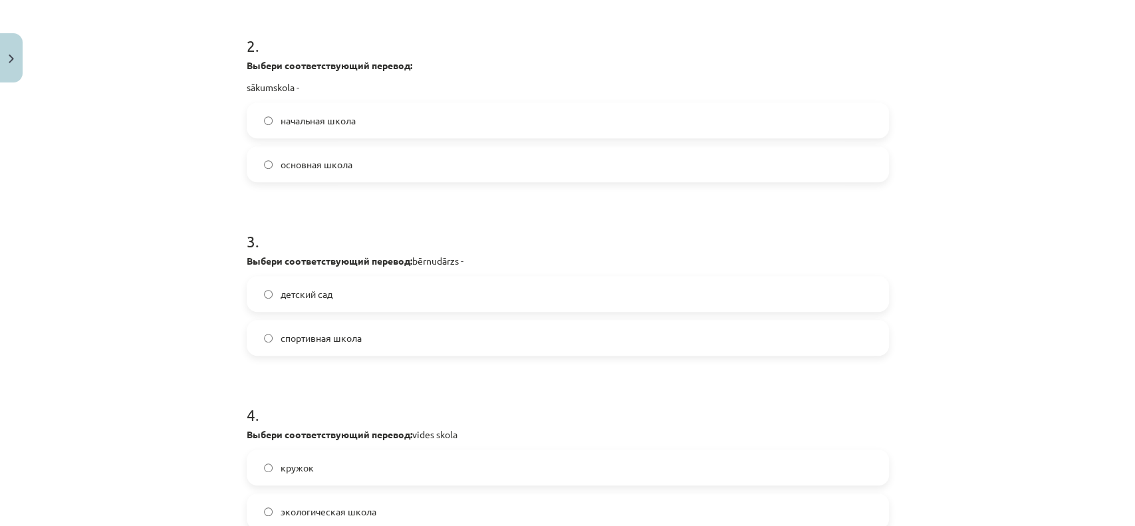
scroll to position [604, 0]
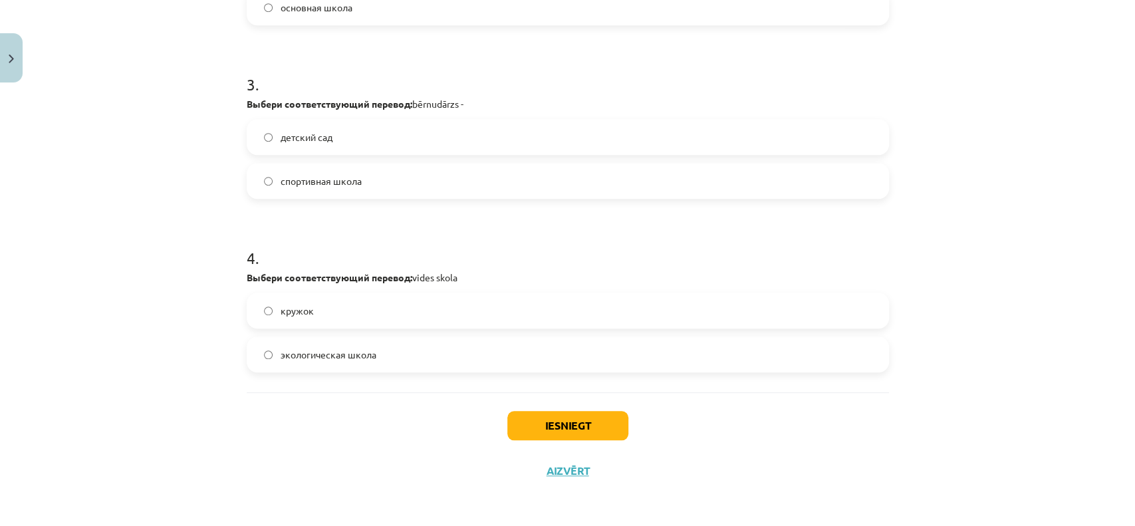
click at [381, 134] on label "детский сад" at bounding box center [568, 136] width 640 height 33
click at [282, 359] on span "экологическая школа" at bounding box center [329, 355] width 96 height 14
click at [557, 426] on button "Iesniegt" at bounding box center [567, 425] width 121 height 29
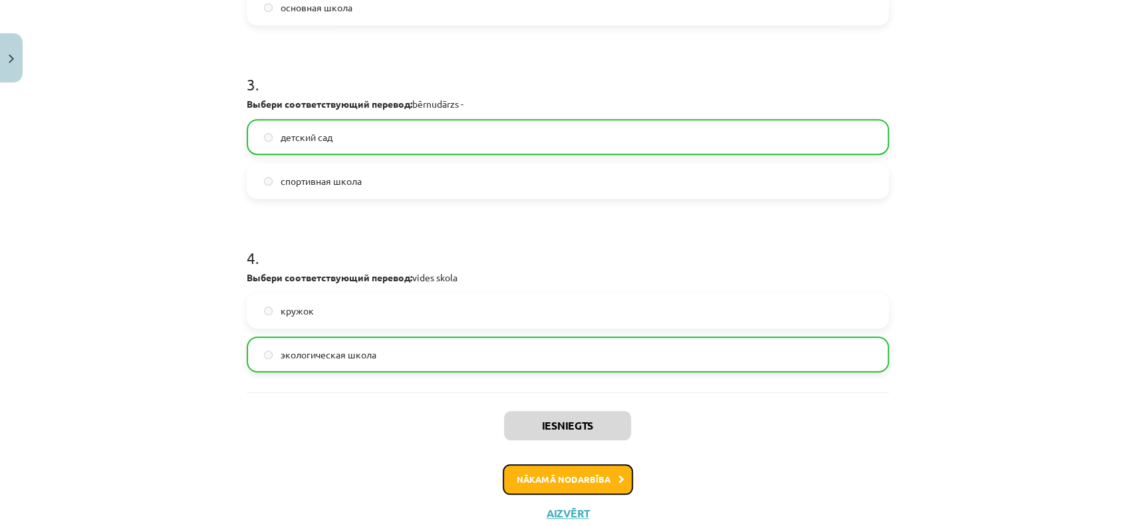
click at [545, 438] on button "Nākamā nodarbība" at bounding box center [568, 479] width 130 height 31
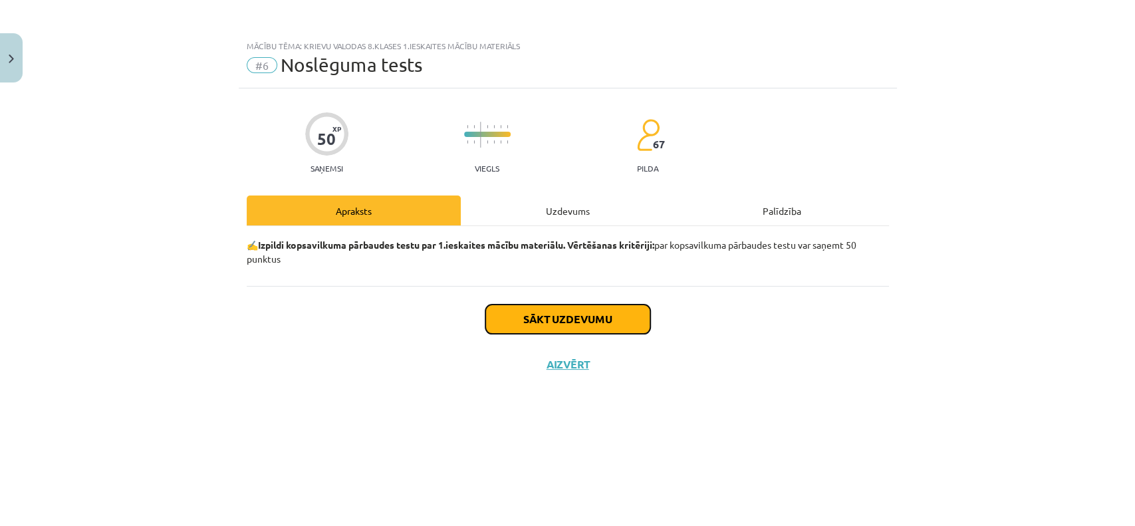
click at [569, 310] on button "Sākt uzdevumu" at bounding box center [567, 319] width 165 height 29
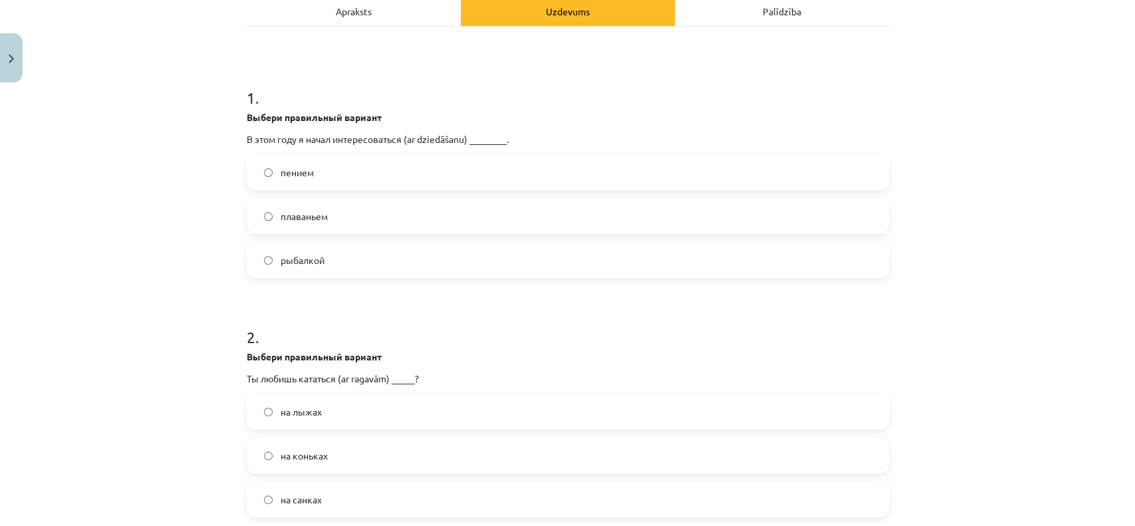
scroll to position [207, 0]
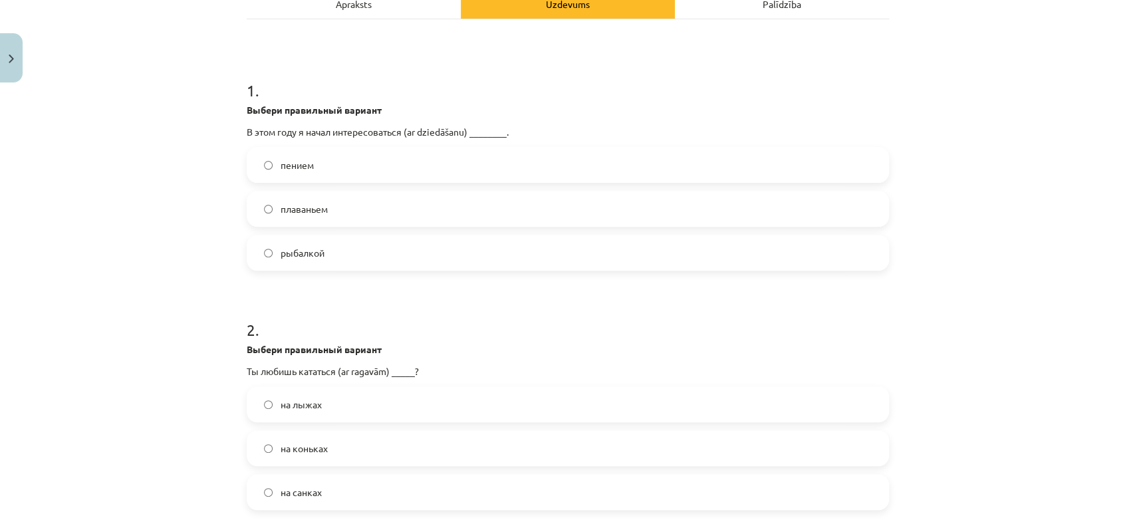
click at [348, 156] on label "пением" at bounding box center [568, 164] width 640 height 33
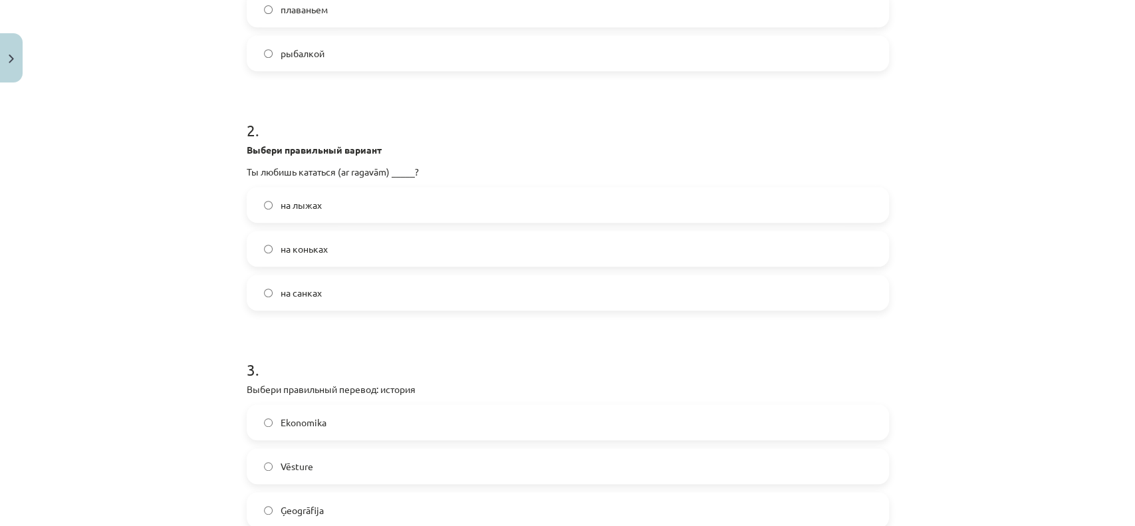
scroll to position [414, 0]
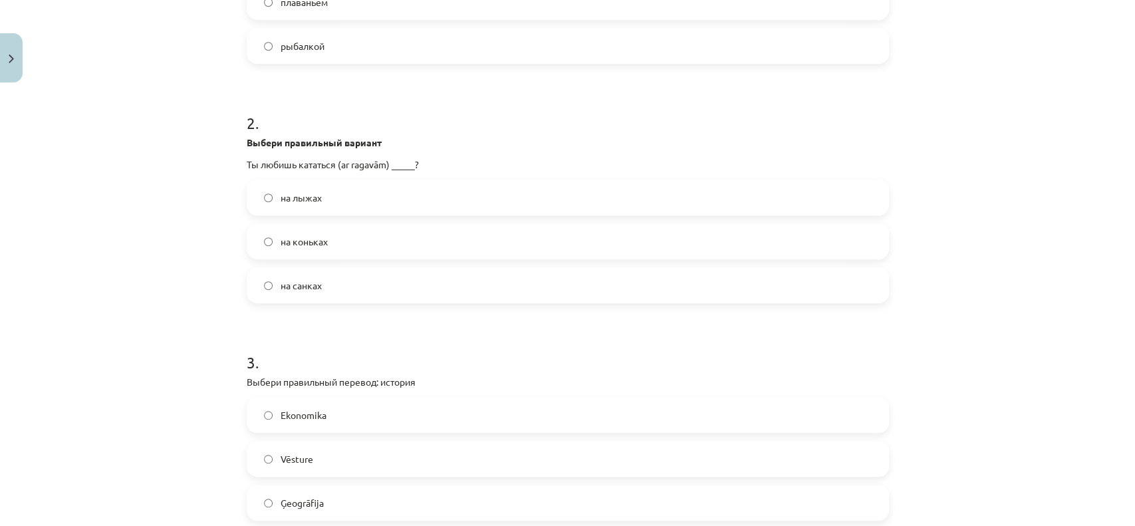
click at [340, 242] on label "на коньках" at bounding box center [568, 241] width 640 height 33
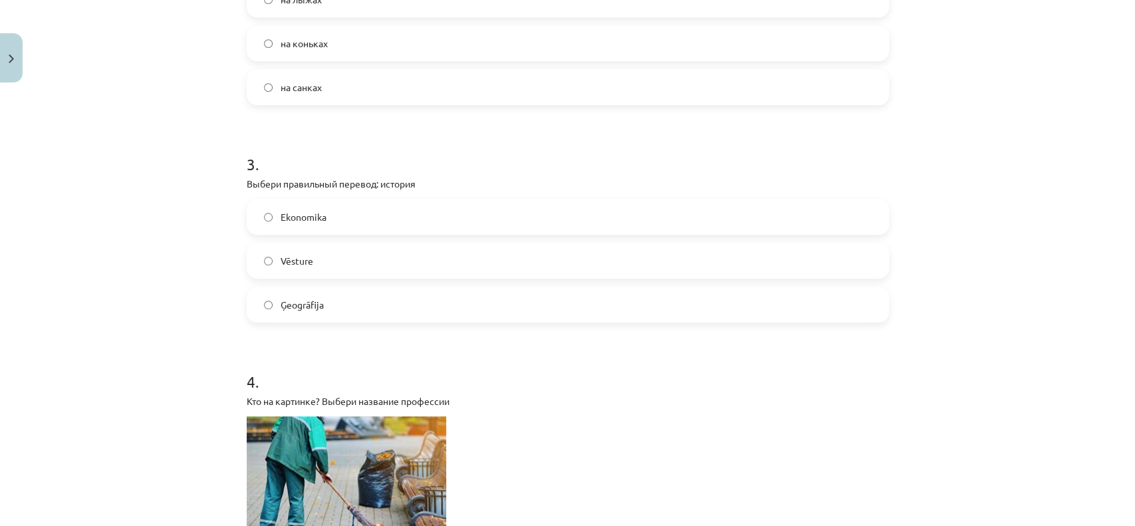
scroll to position [620, 0]
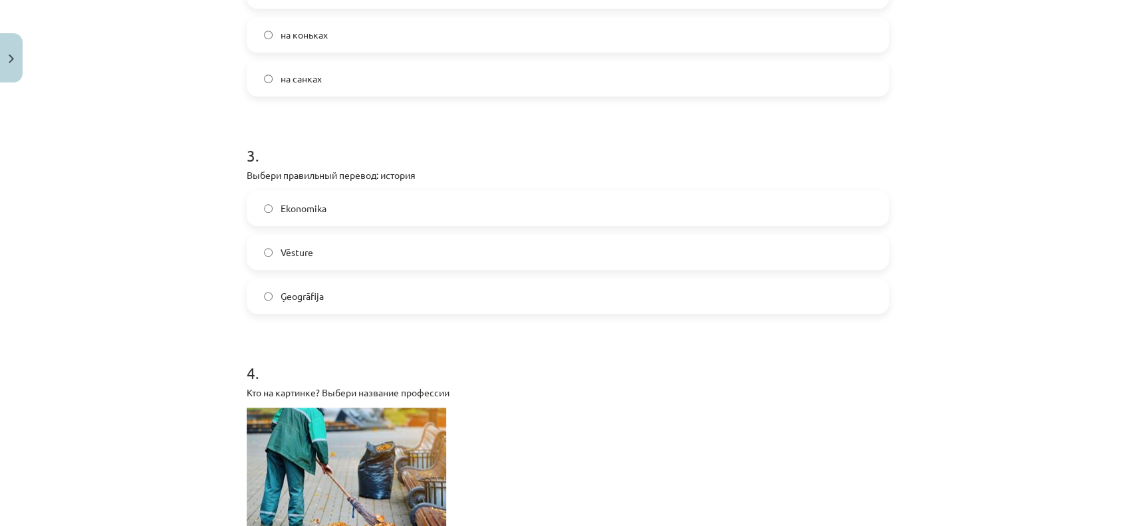
click at [324, 265] on label "Vēsture" at bounding box center [568, 251] width 640 height 33
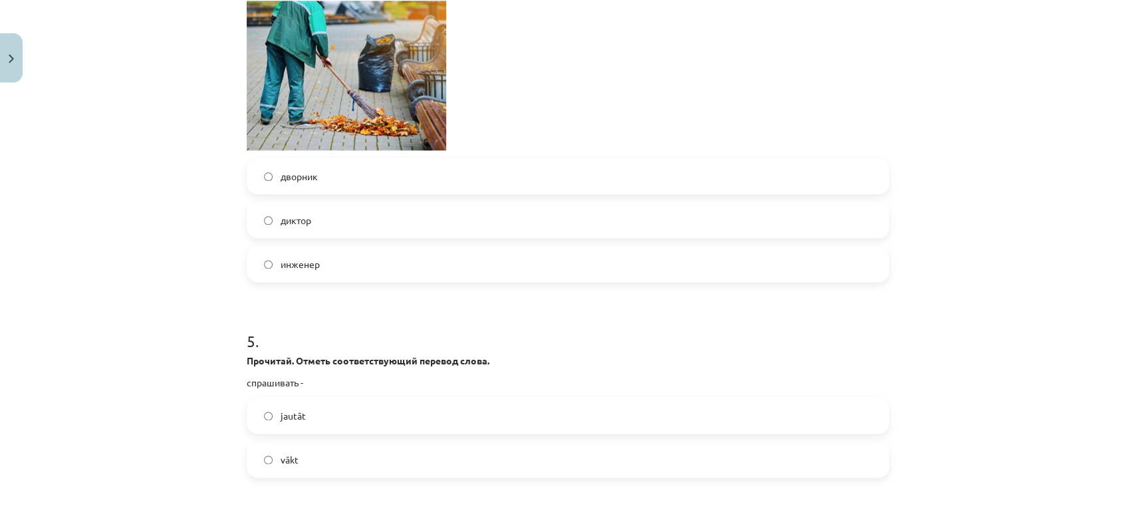
scroll to position [1034, 0]
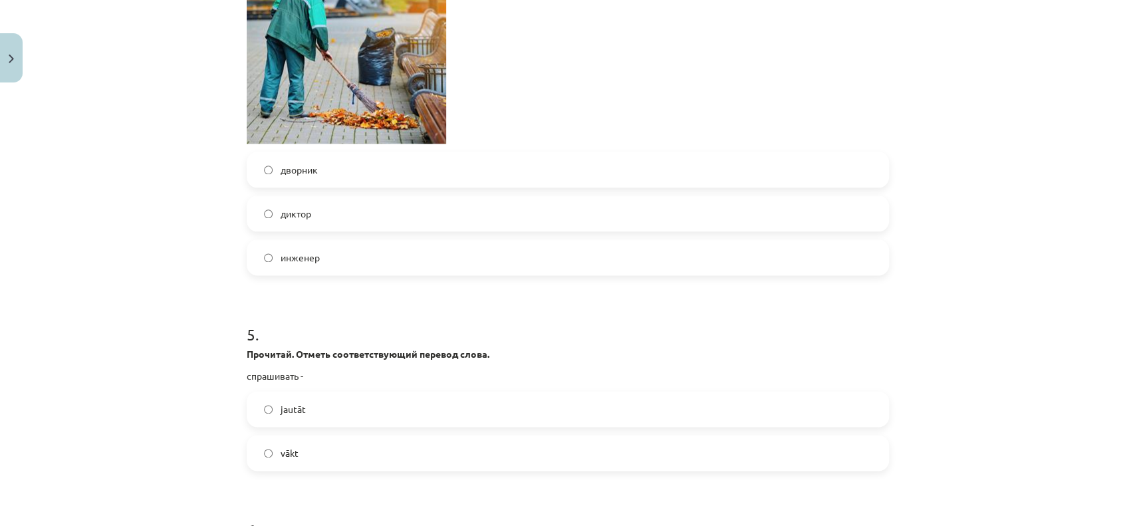
click at [342, 164] on label "дворник" at bounding box center [568, 169] width 640 height 33
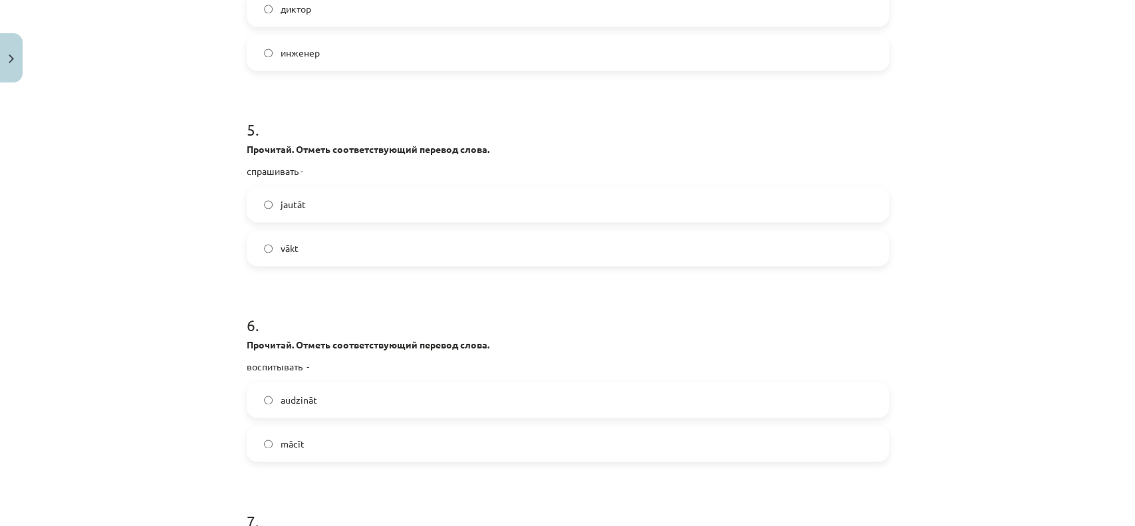
scroll to position [1241, 0]
click at [310, 209] on label "jautāt" at bounding box center [568, 202] width 640 height 33
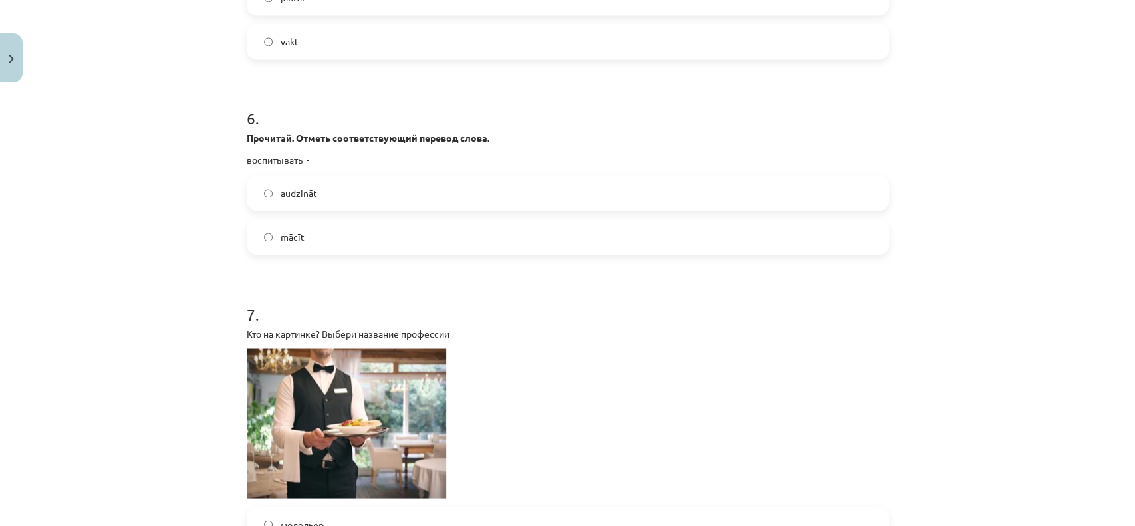
scroll to position [1447, 0]
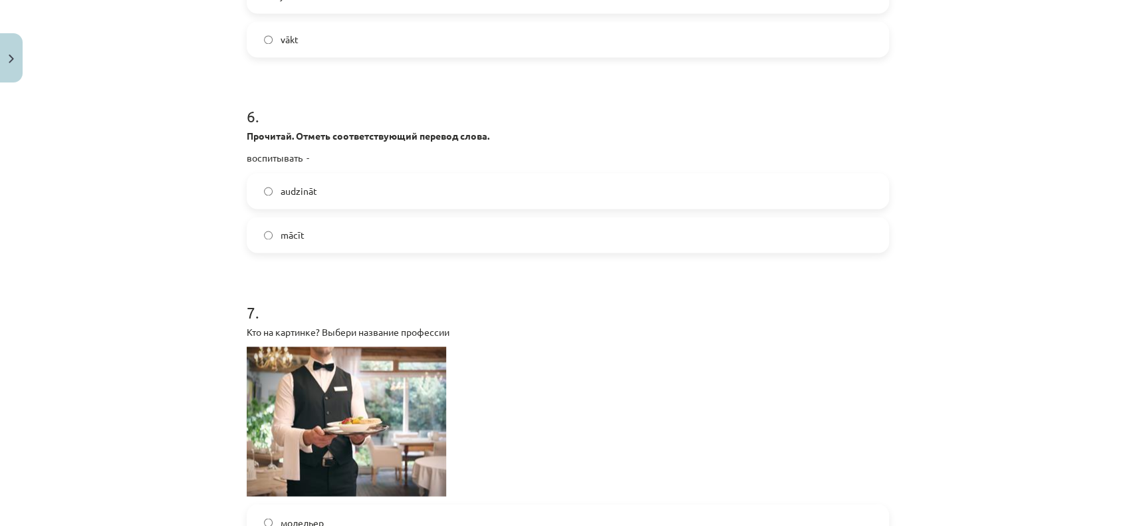
click at [334, 191] on label "audzināt" at bounding box center [568, 190] width 640 height 33
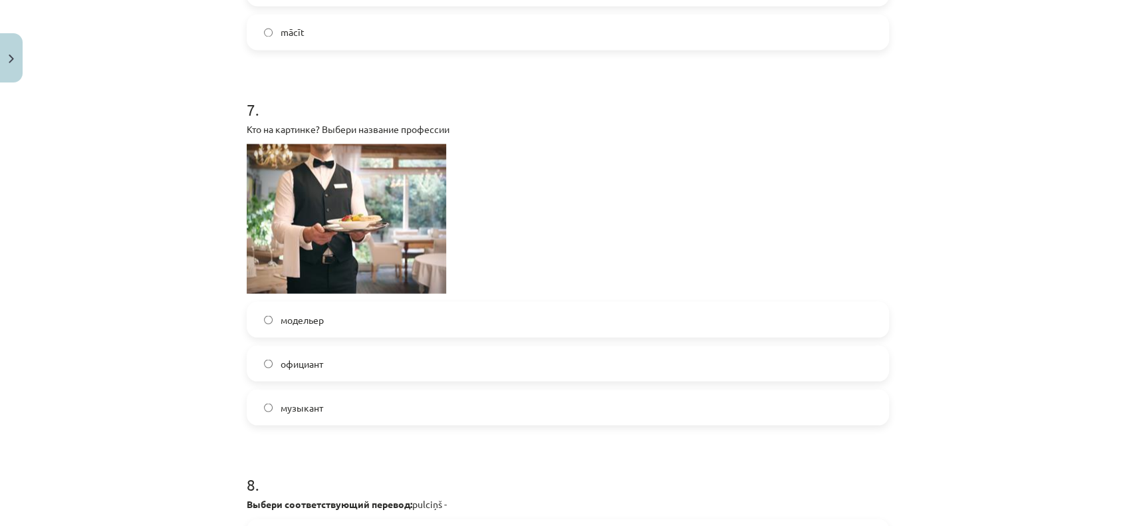
scroll to position [1654, 0]
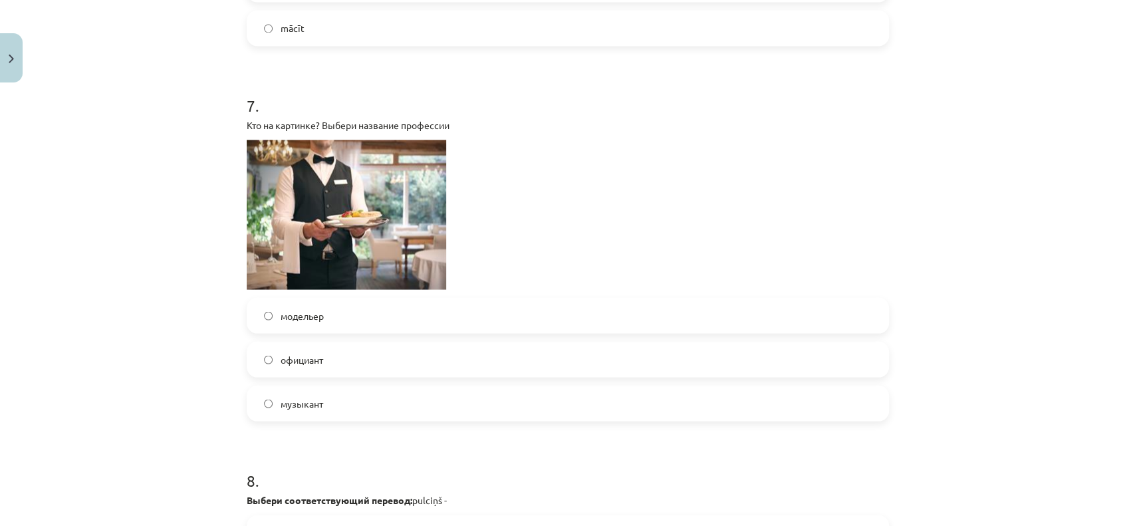
click at [298, 356] on span "официант" at bounding box center [302, 359] width 43 height 14
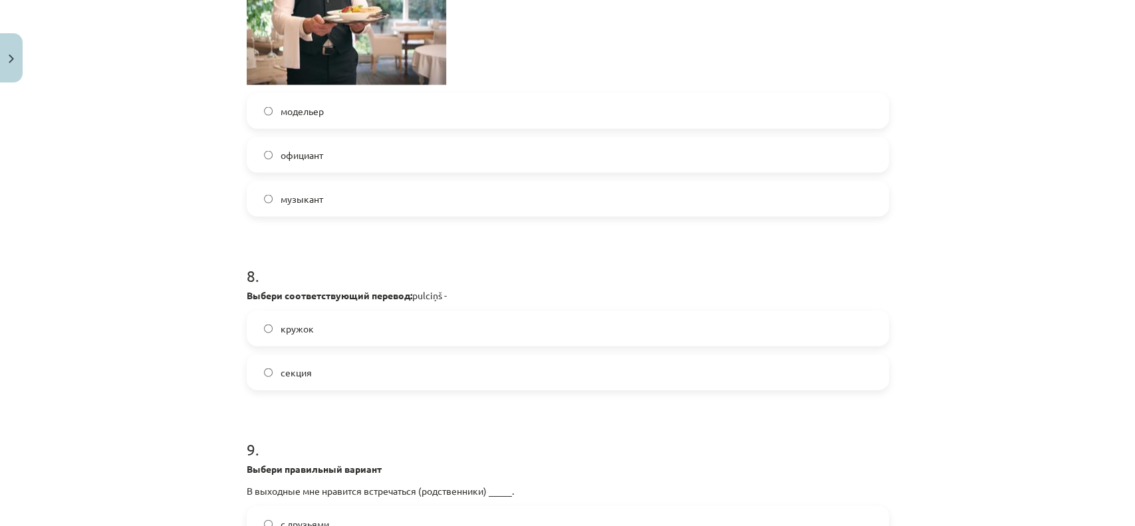
scroll to position [1862, 0]
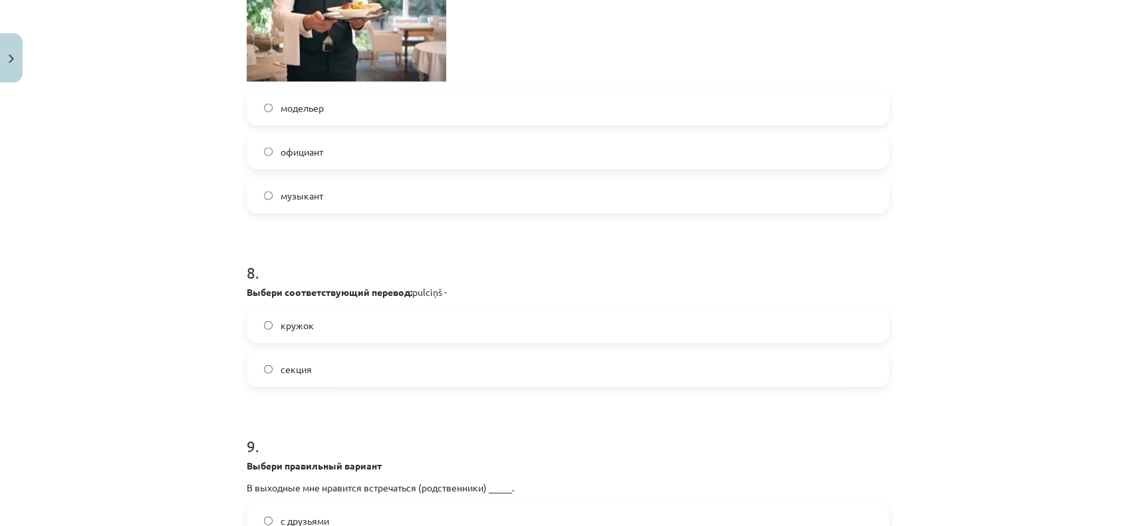
click at [311, 324] on label "кружок" at bounding box center [568, 325] width 640 height 33
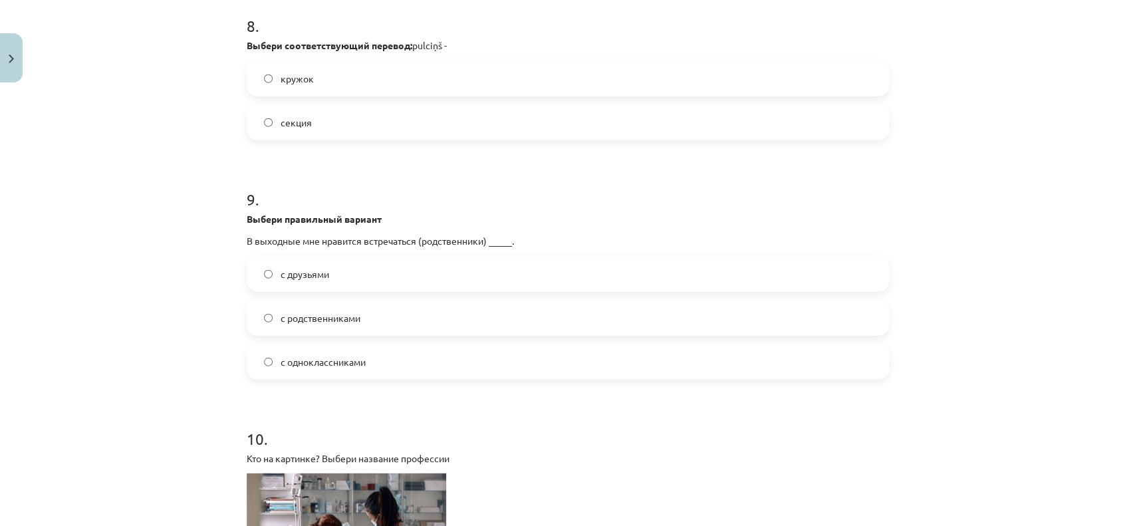
scroll to position [2275, 0]
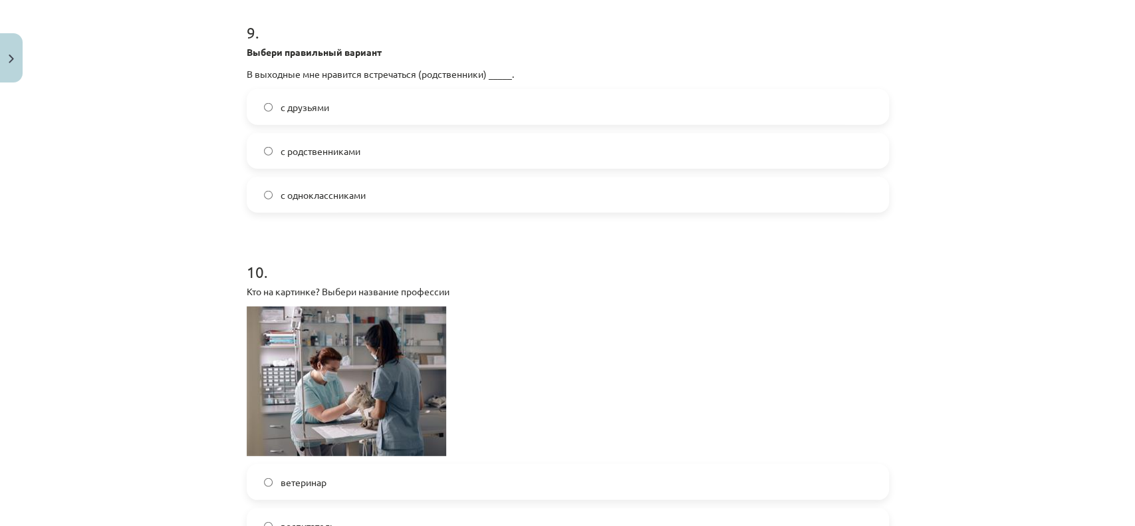
click at [362, 154] on label "с родственниками" at bounding box center [568, 150] width 640 height 33
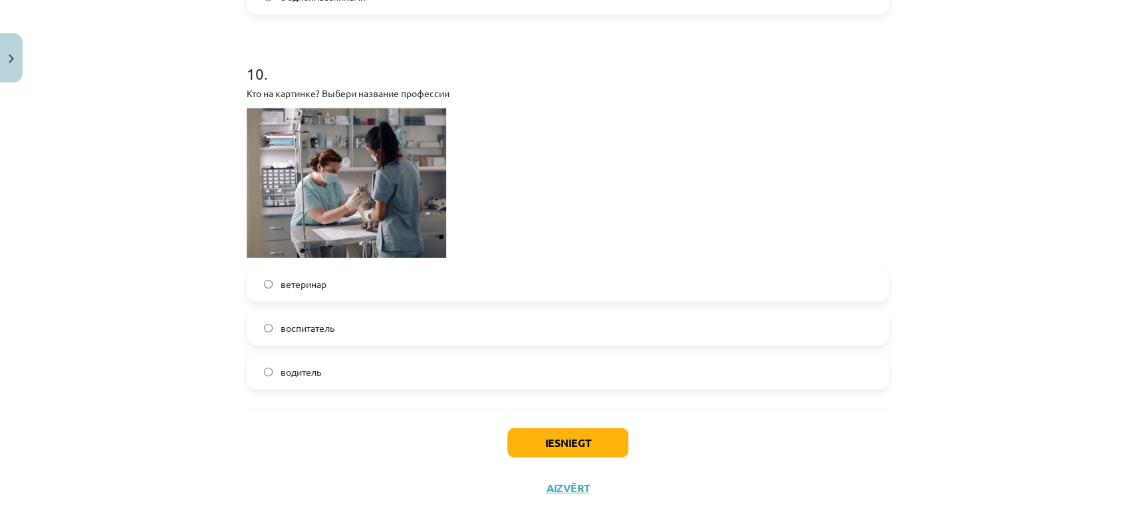
scroll to position [2482, 0]
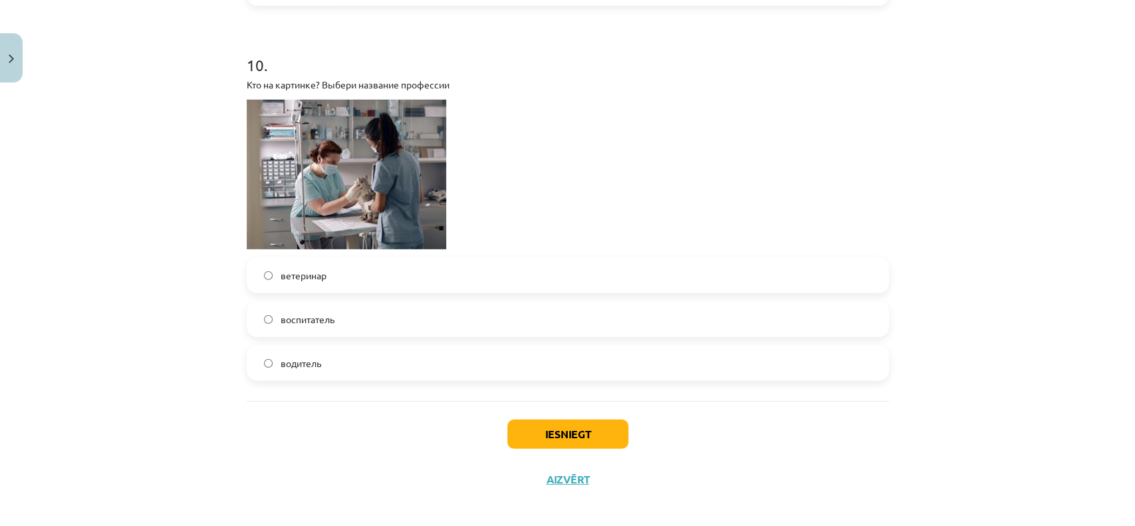
click at [318, 269] on span "ветеринар" at bounding box center [304, 276] width 46 height 14
click at [543, 434] on button "Iesniegt" at bounding box center [567, 434] width 121 height 29
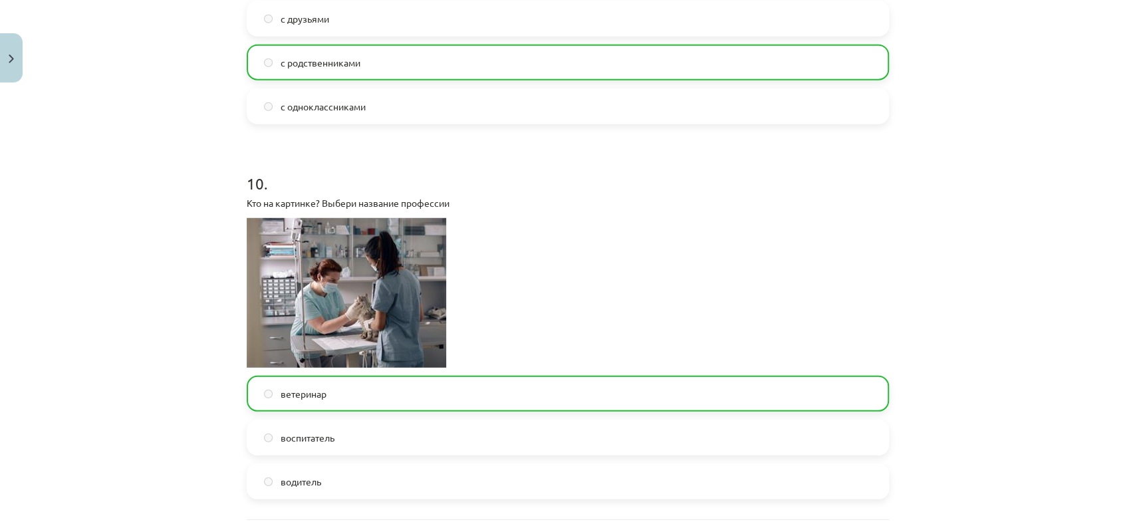
scroll to position [2533, 0]
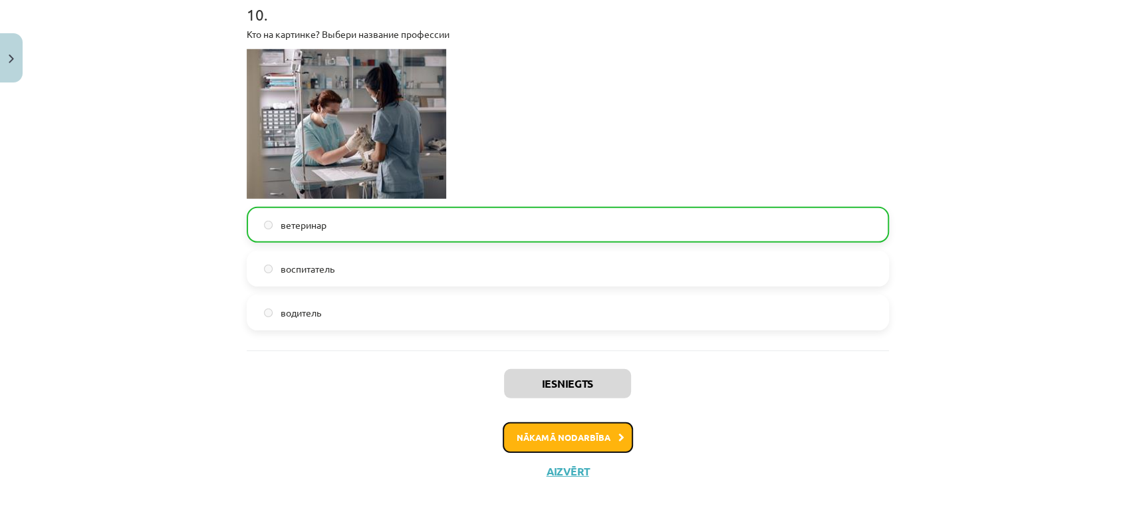
click at [552, 438] on button "Nākamā nodarbība" at bounding box center [568, 437] width 130 height 31
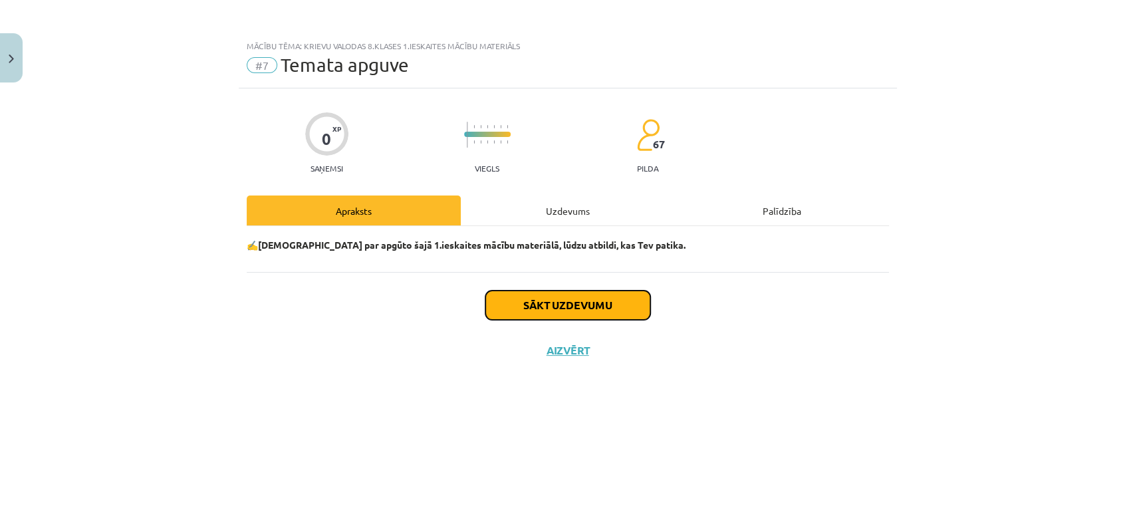
click at [576, 295] on button "Sākt uzdevumu" at bounding box center [567, 305] width 165 height 29
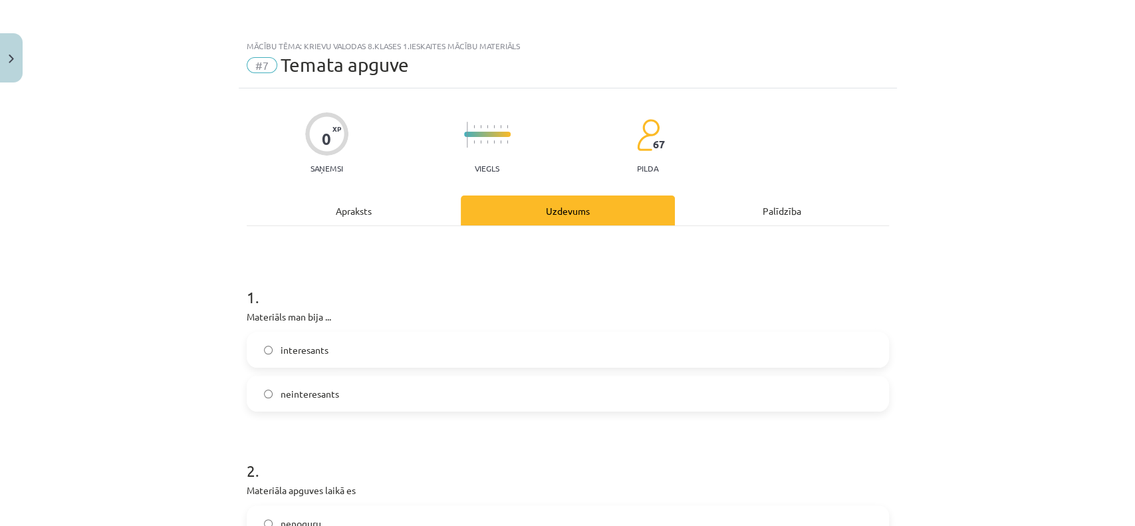
click at [347, 337] on label "interesants" at bounding box center [568, 349] width 640 height 33
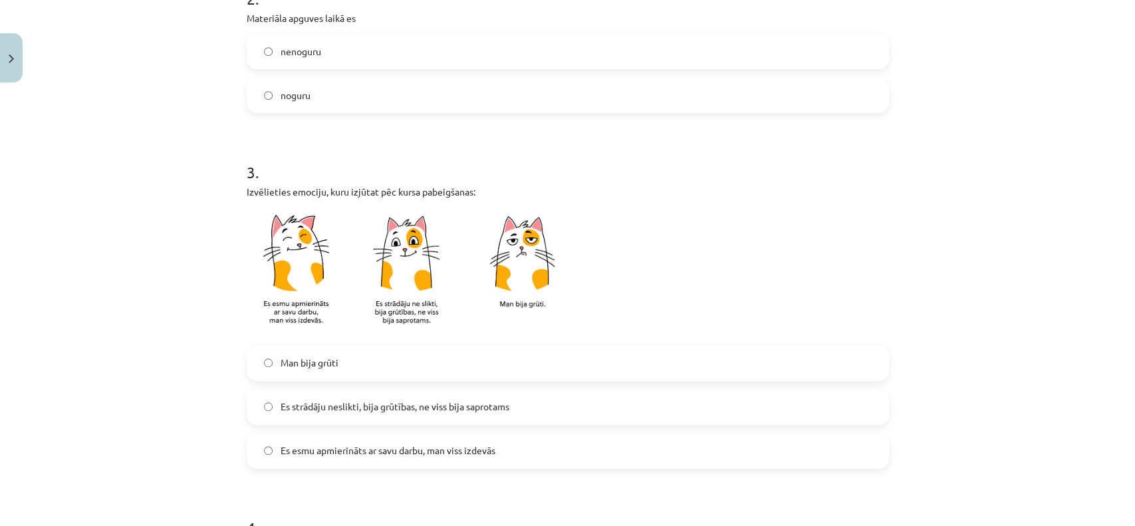
scroll to position [620, 0]
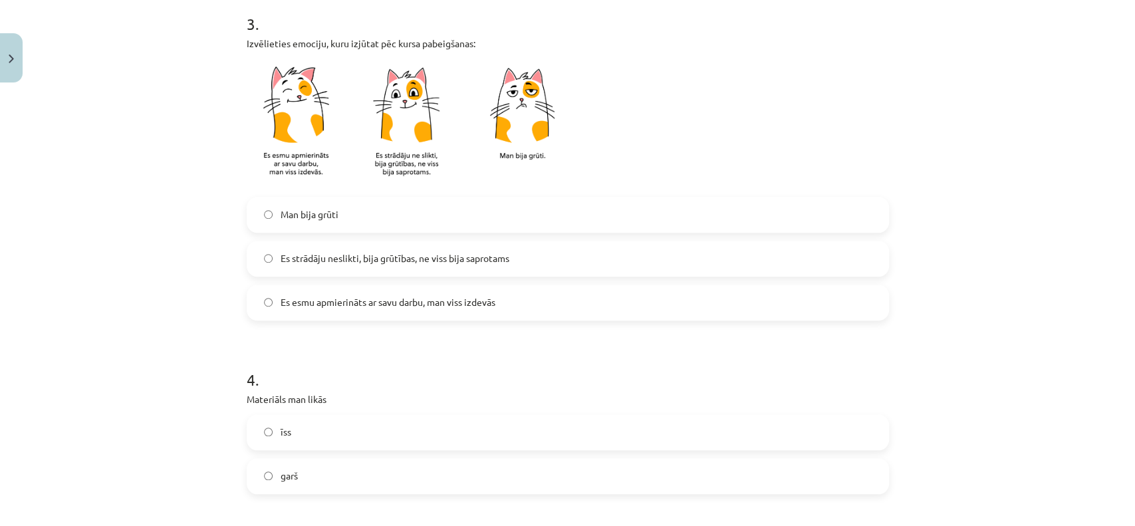
click at [334, 303] on span "Es esmu apmierināts ar savu darbu, man viss izdevās" at bounding box center [388, 302] width 215 height 14
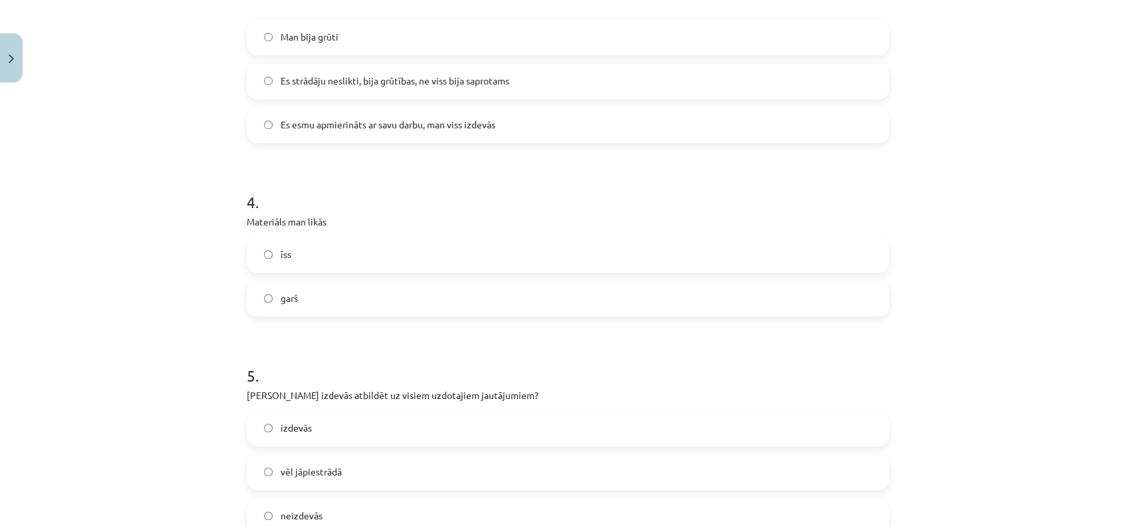
scroll to position [827, 0]
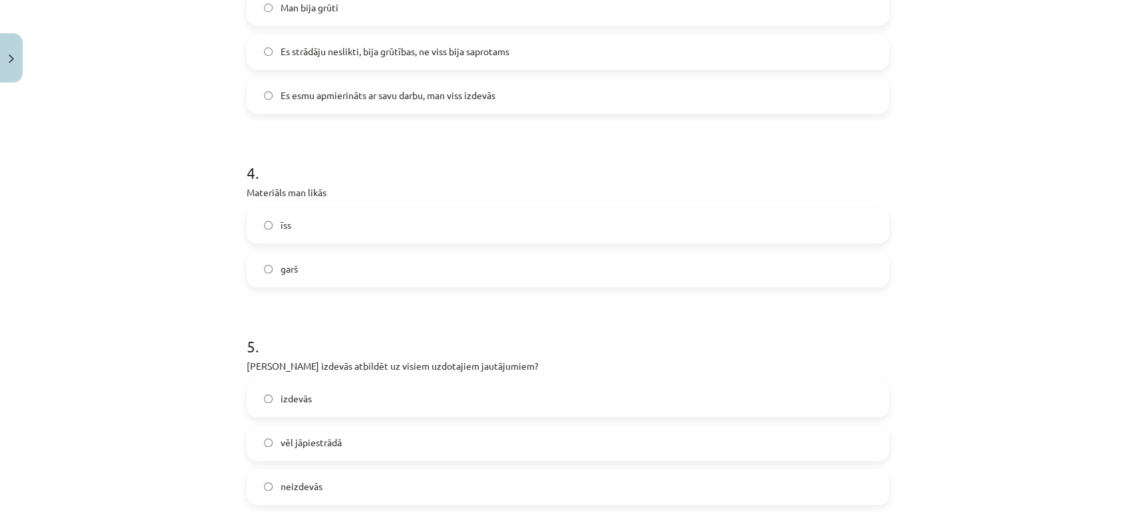
click at [365, 223] on label "īss" at bounding box center [568, 225] width 640 height 33
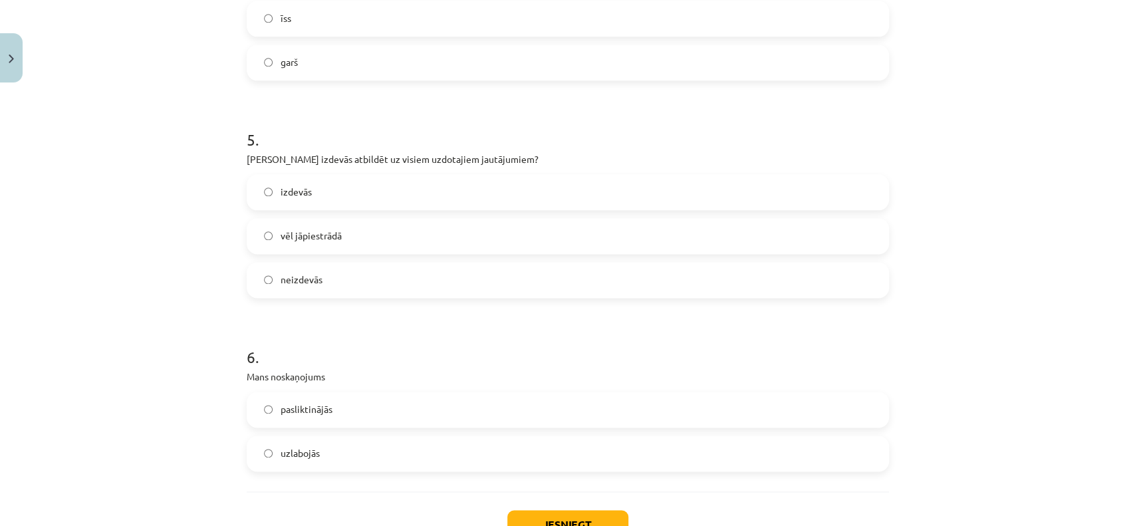
click at [342, 189] on label "izdevās" at bounding box center [568, 192] width 640 height 33
click at [362, 438] on label "uzlabojās" at bounding box center [568, 453] width 640 height 33
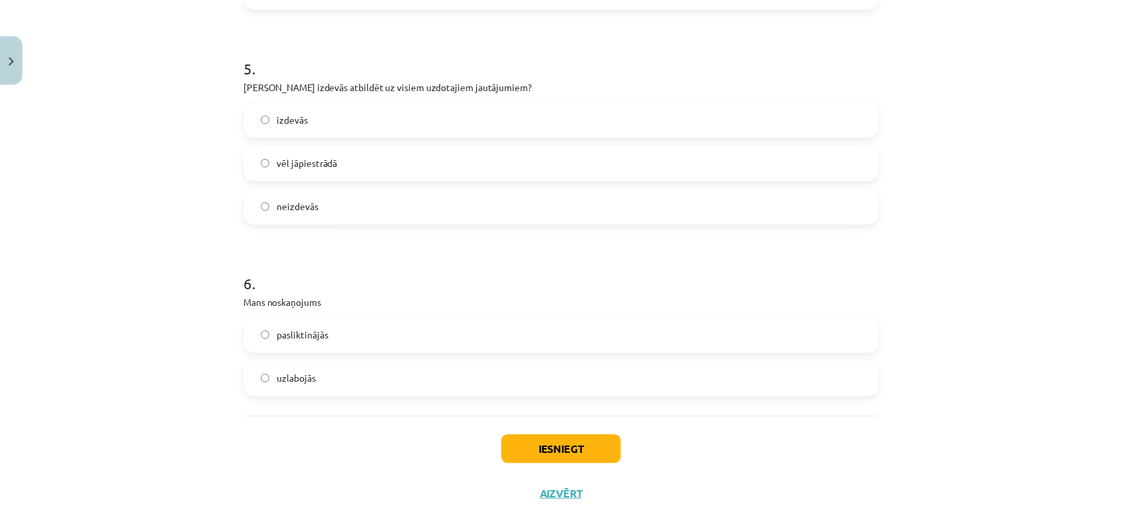
scroll to position [1133, 0]
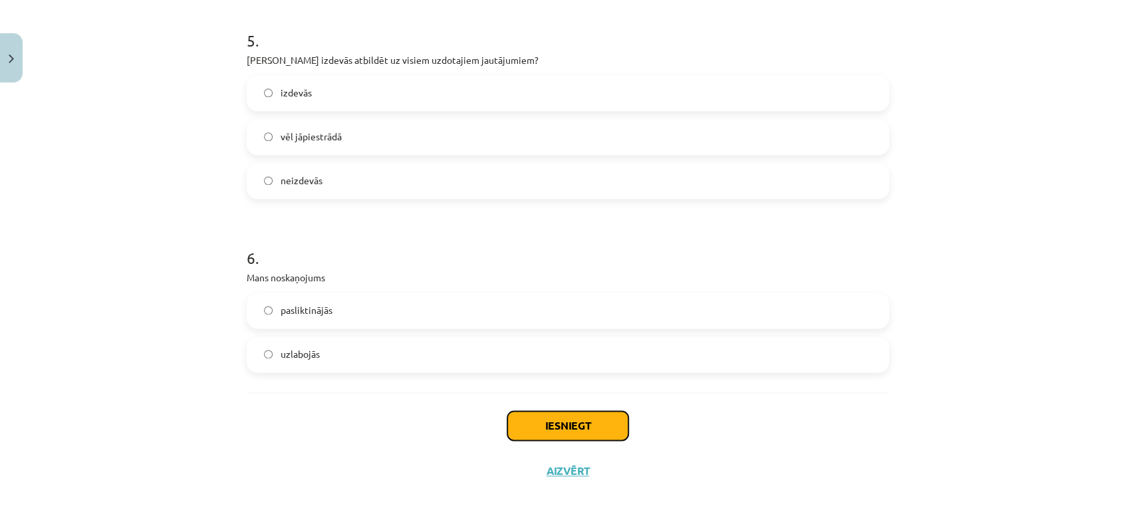
click at [564, 414] on button "Iesniegt" at bounding box center [567, 425] width 121 height 29
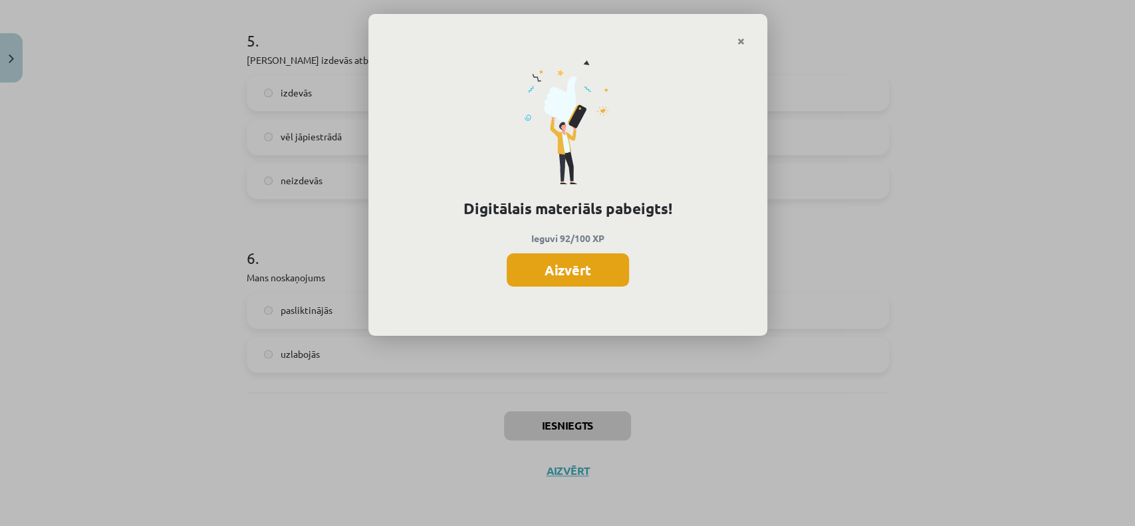
click at [561, 258] on button "Aizvērt" at bounding box center [568, 269] width 122 height 33
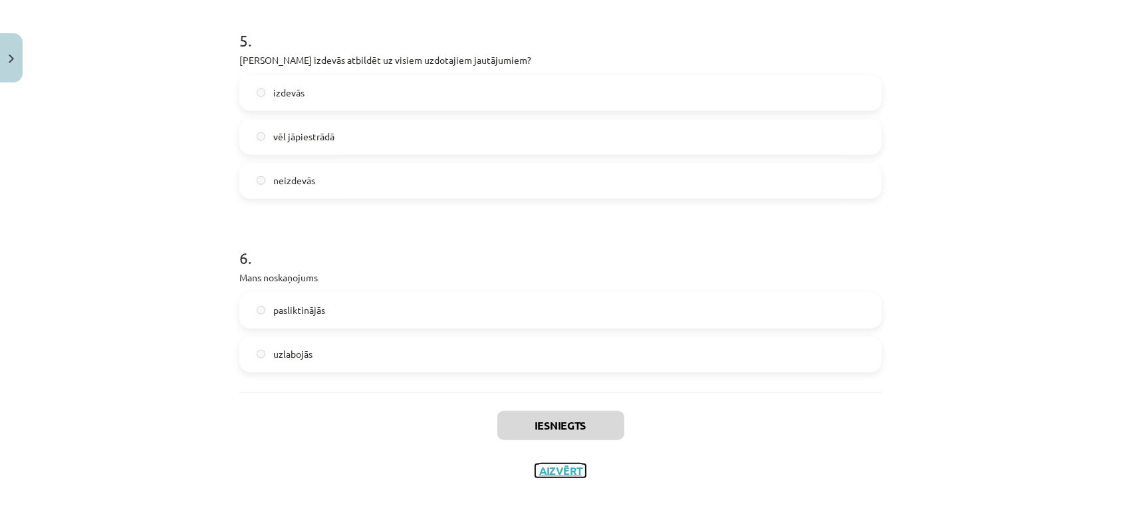
click at [553, 438] on button "Aizvērt" at bounding box center [560, 470] width 51 height 13
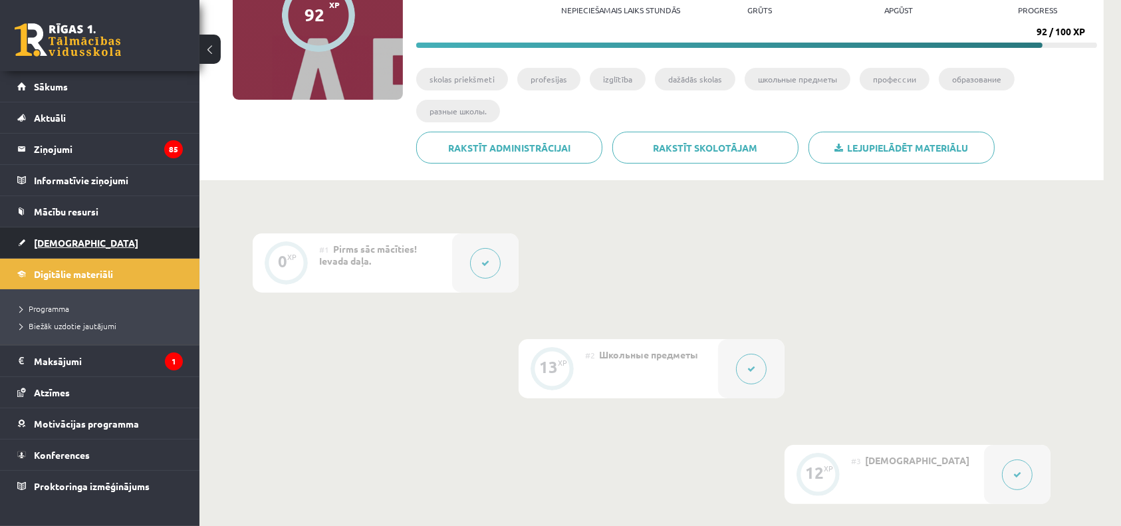
click at [40, 234] on link "[DEMOGRAPHIC_DATA]" at bounding box center [100, 242] width 166 height 31
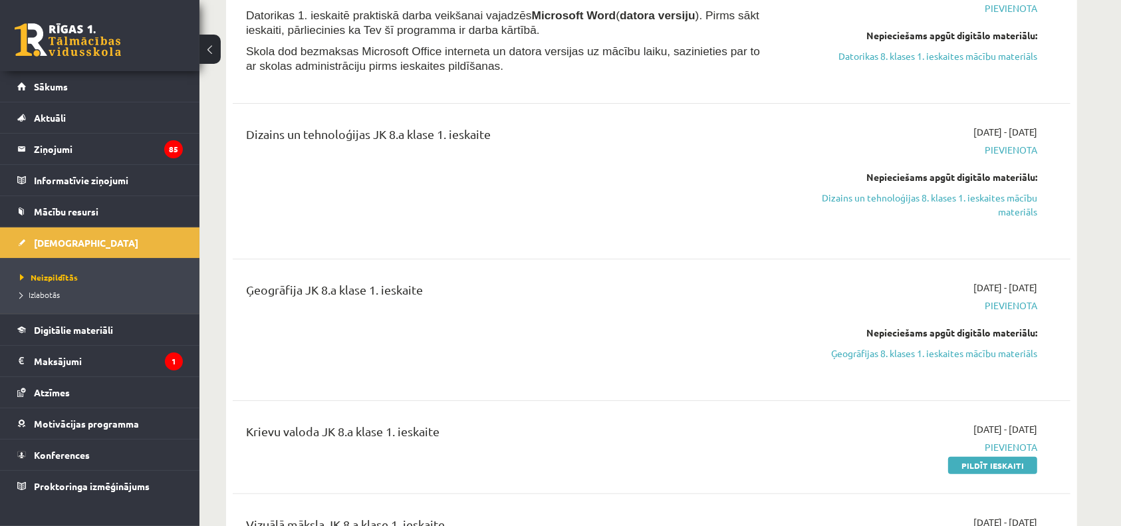
scroll to position [414, 0]
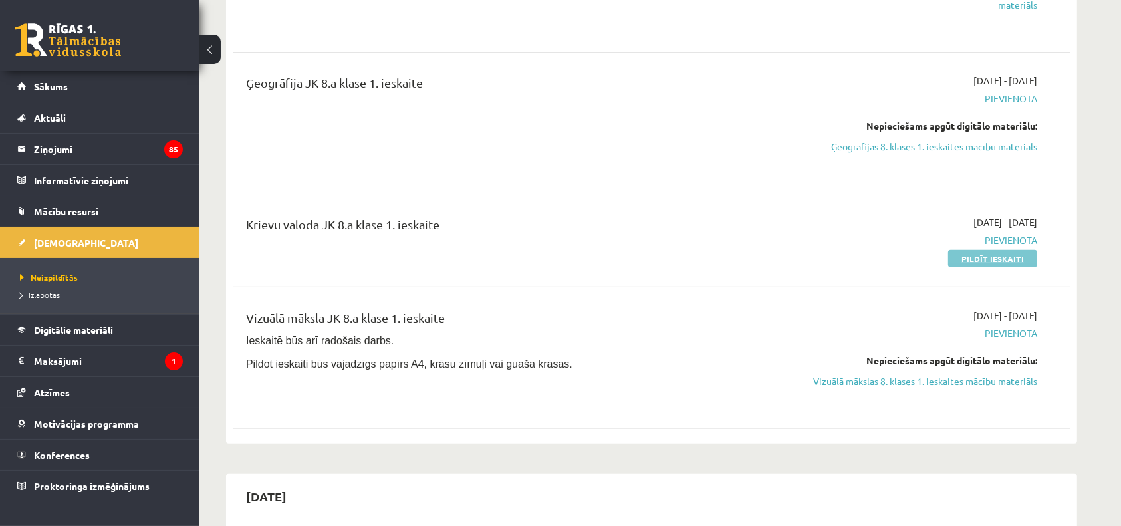
click at [945, 261] on link "Pildīt ieskaiti" at bounding box center [992, 258] width 89 height 17
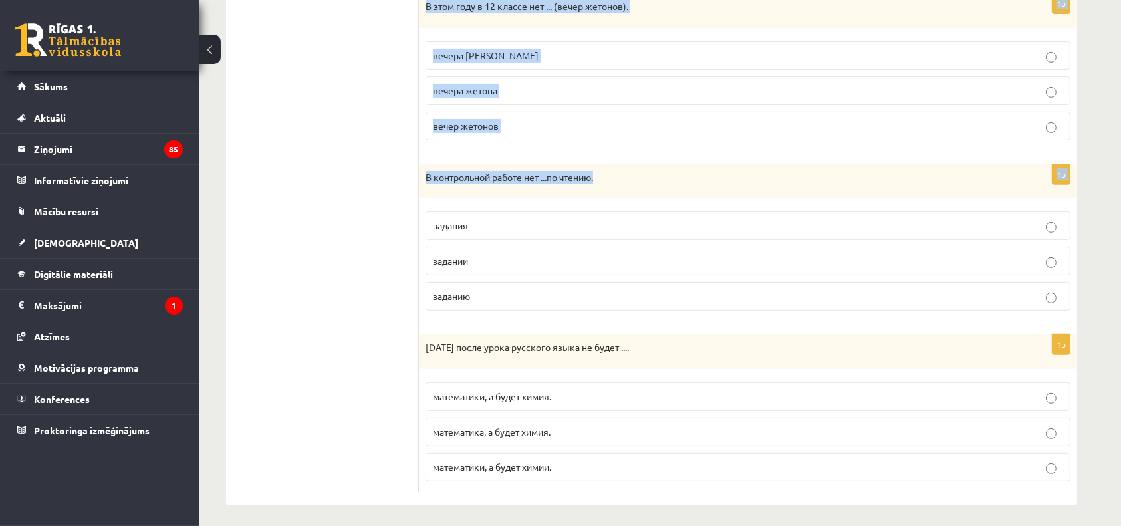
scroll to position [454, 0]
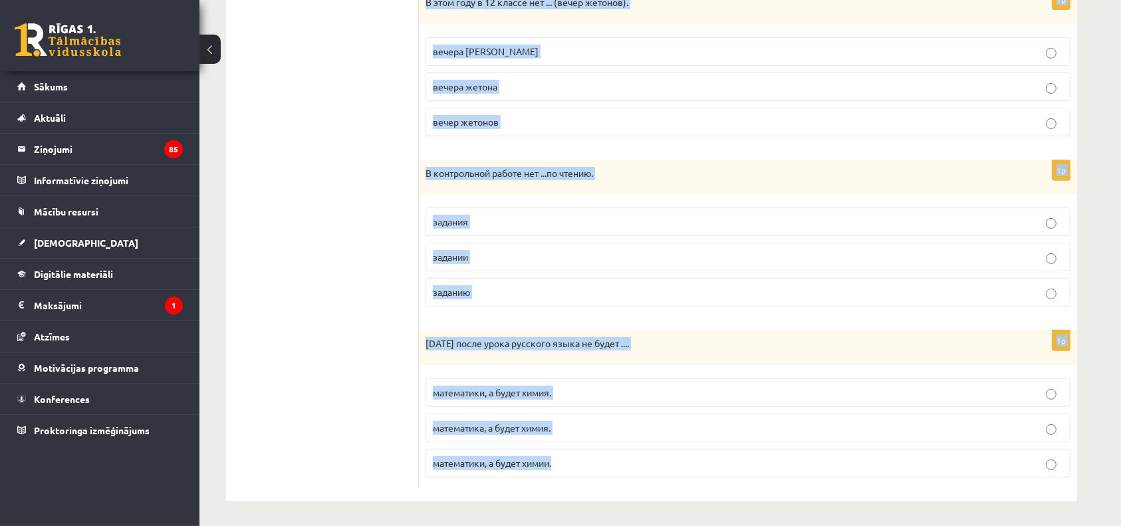
drag, startPoint x: 433, startPoint y: 37, endPoint x: 801, endPoint y: 465, distance: 565.3
click at [801, 465] on form "Что есть и Чего нет/ не будет? Выберите правильный вариант. 1p У меня есть ...,…" at bounding box center [748, 136] width 632 height 703
copy form "Lor ipsu d Sita con/ ad elits? Doeiusmo temporinci utlabor. 1e D magn aliq ...,…"
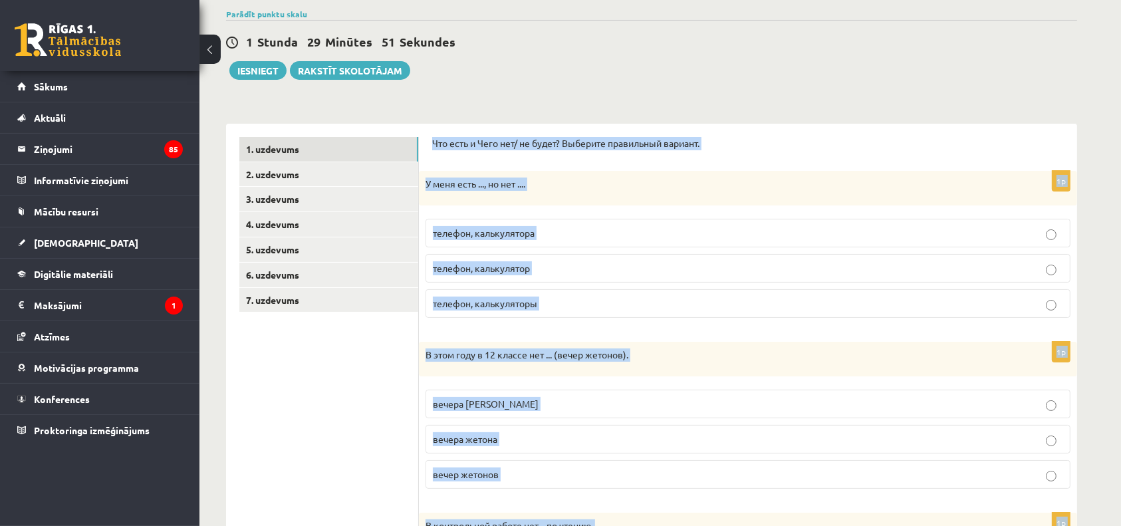
scroll to position [0, 0]
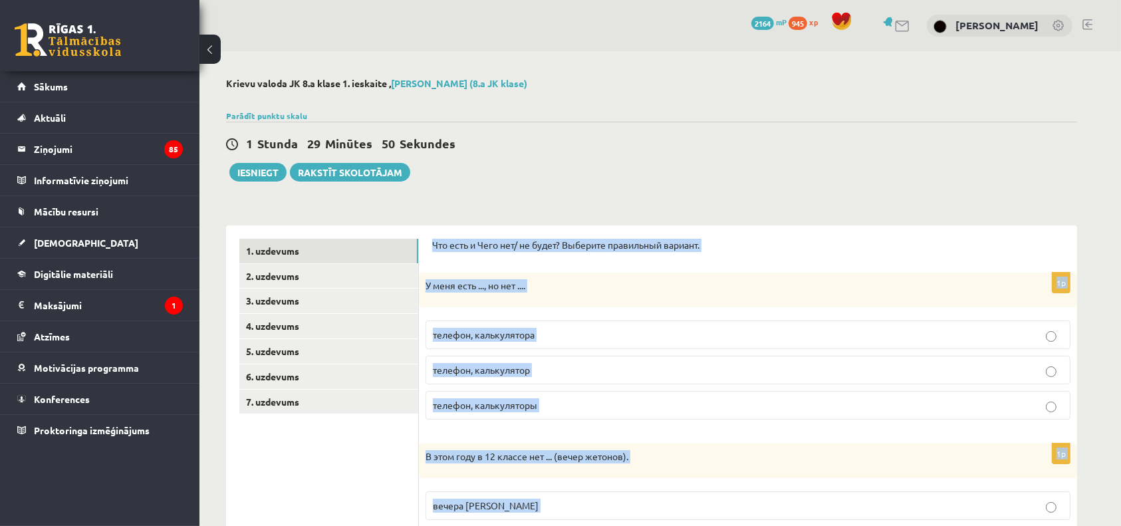
click at [486, 331] on span "телефон, калькулятора" at bounding box center [484, 334] width 102 height 12
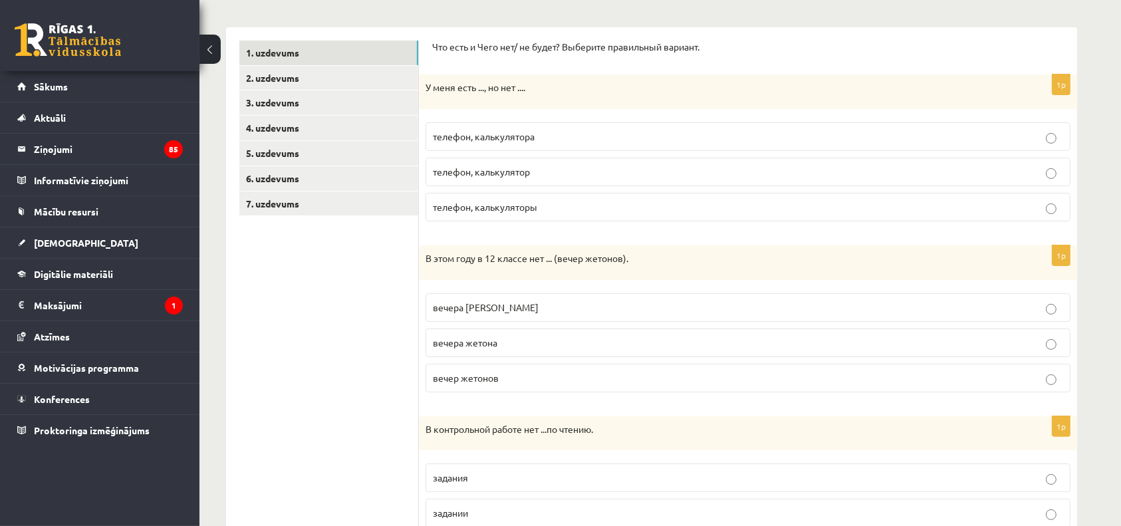
scroll to position [207, 0]
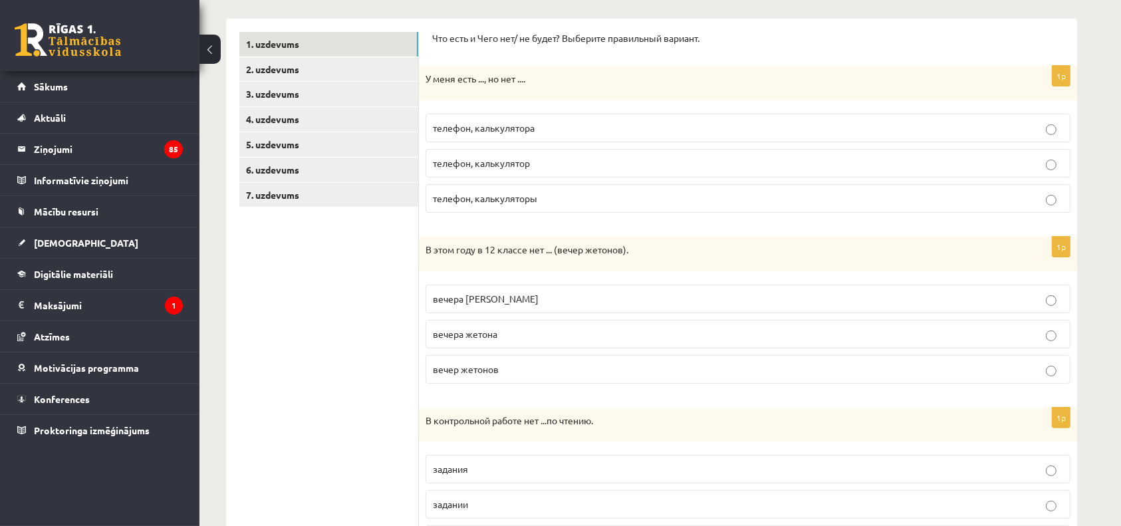
click at [510, 290] on label "вечера жетонов" at bounding box center [748, 299] width 645 height 29
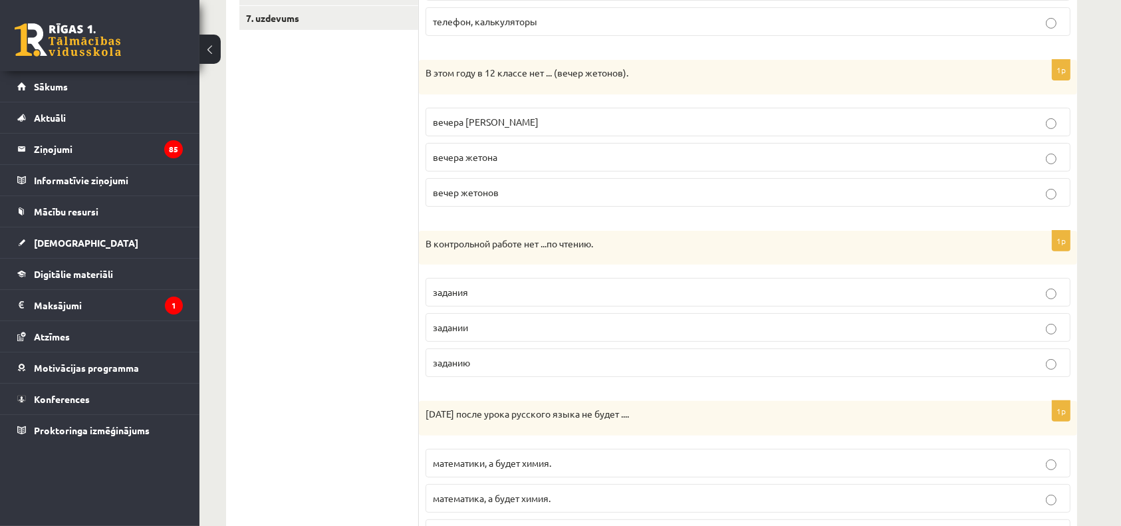
scroll to position [414, 0]
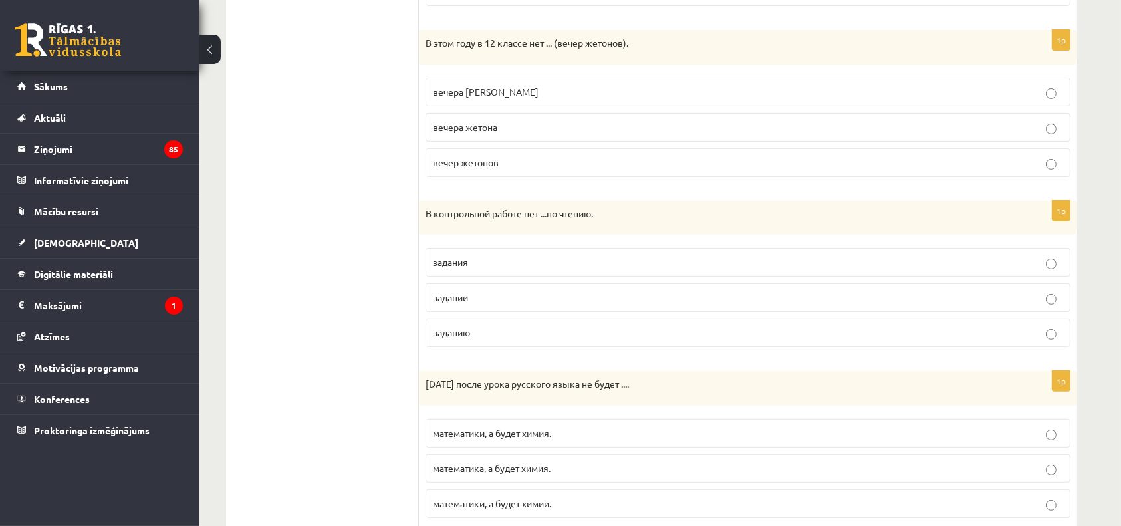
click at [476, 249] on label "задания" at bounding box center [748, 262] width 645 height 29
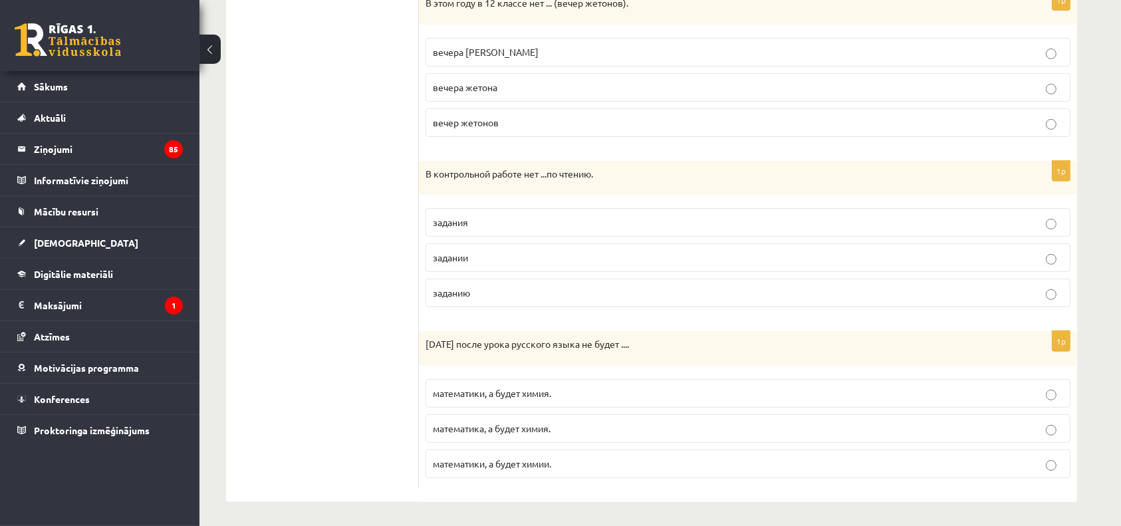
scroll to position [454, 0]
click at [489, 397] on label "математики, а будет химия." at bounding box center [748, 392] width 645 height 29
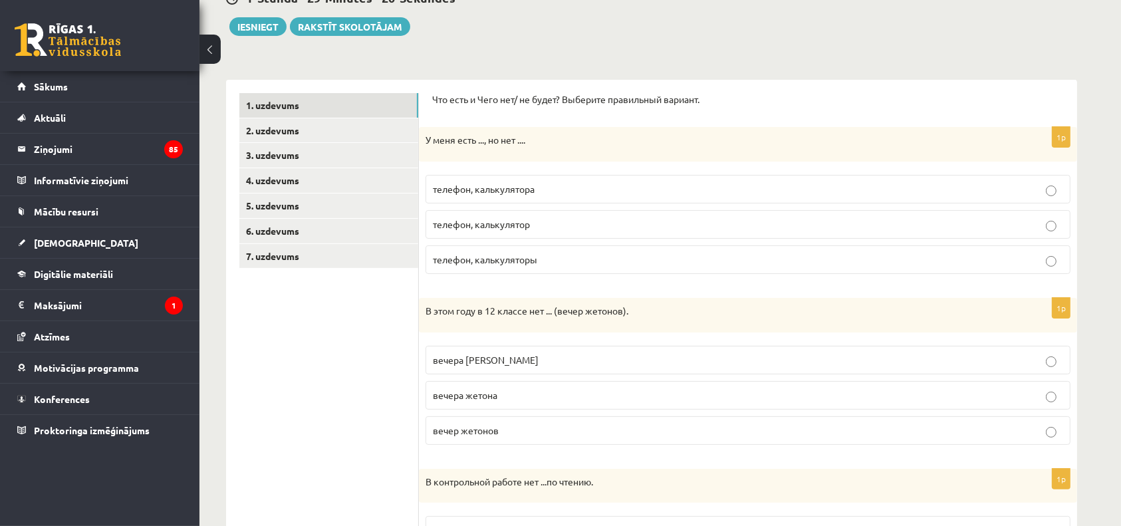
scroll to position [41, 0]
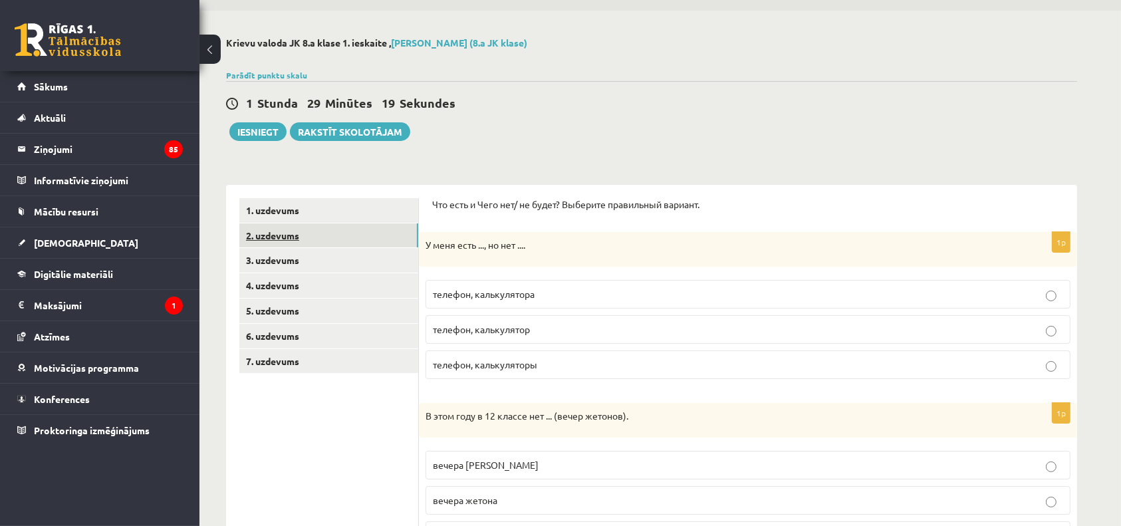
click at [293, 237] on link "2. uzdevums" at bounding box center [328, 235] width 179 height 25
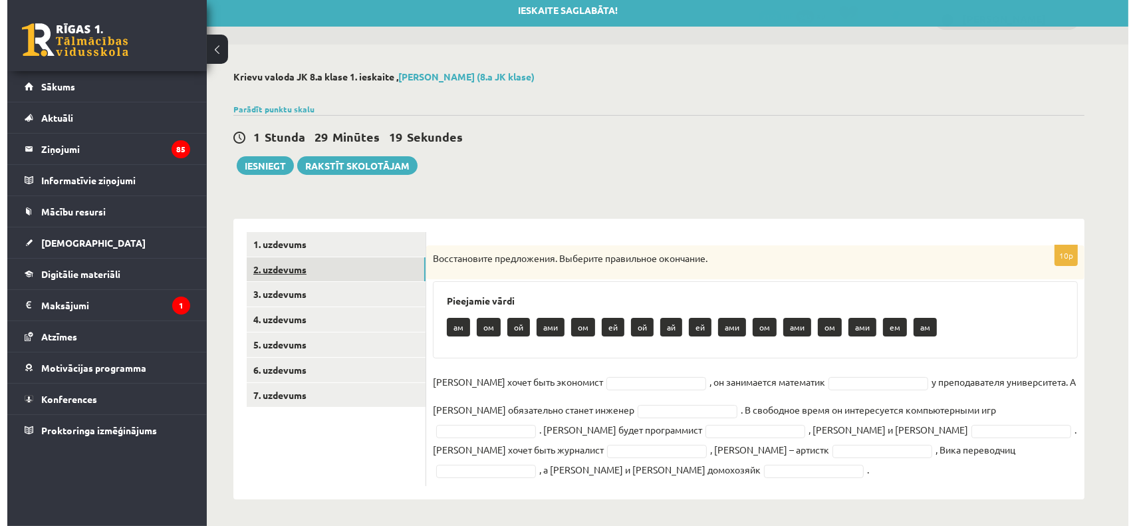
scroll to position [0, 0]
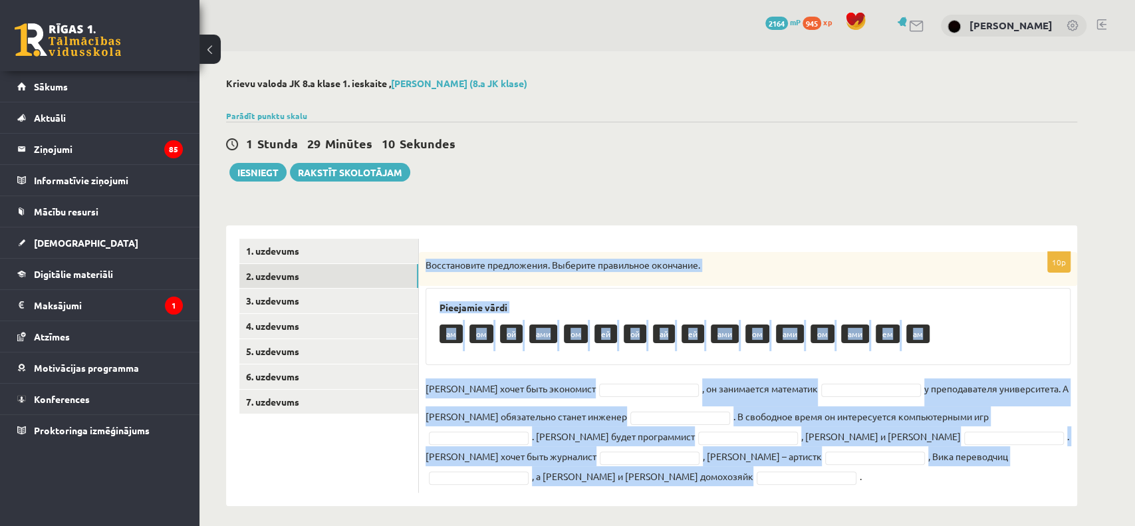
drag, startPoint x: 416, startPoint y: 258, endPoint x: 965, endPoint y: 479, distance: 592.2
click at [965, 479] on div "10p Восстановите предложения. Выберите правильное окончание. Pieejamie vārdi ам…" at bounding box center [748, 365] width 658 height 281
copy div "Восстановите предложения. Выберите правильное окончание. Pieejamie vārdi ам ом …"
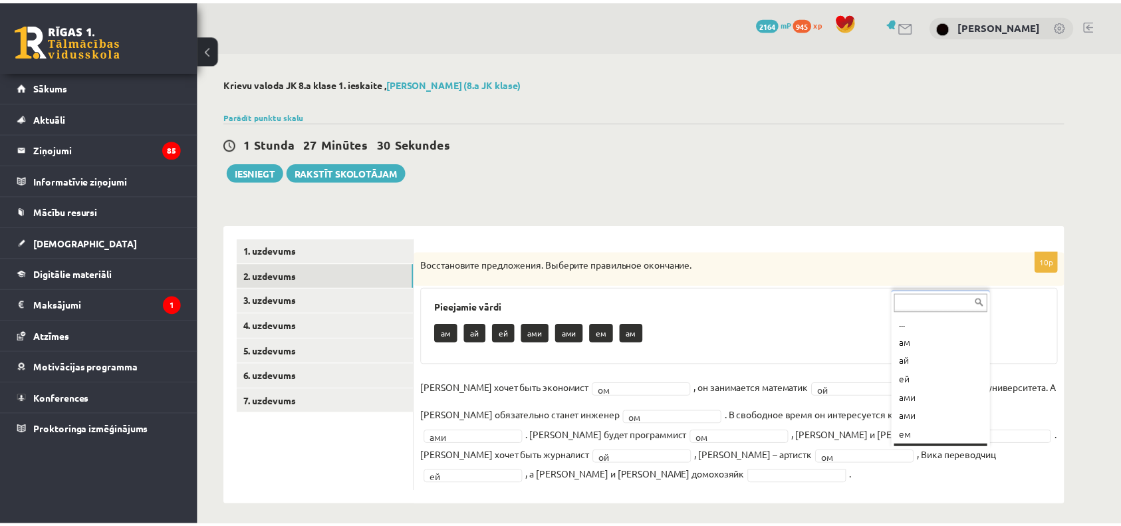
scroll to position [16, 0]
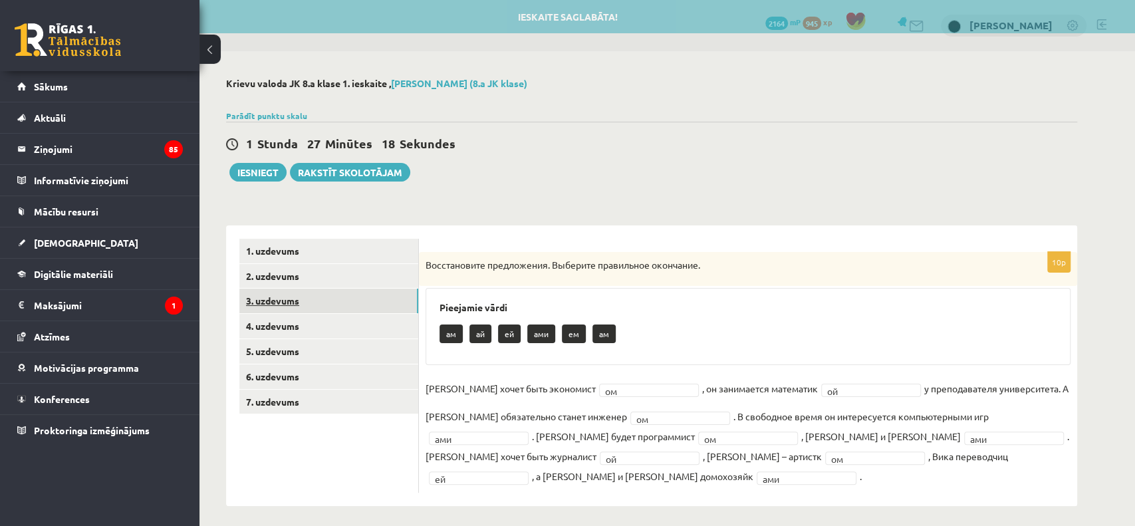
click at [321, 302] on link "3. uzdevums" at bounding box center [328, 301] width 179 height 25
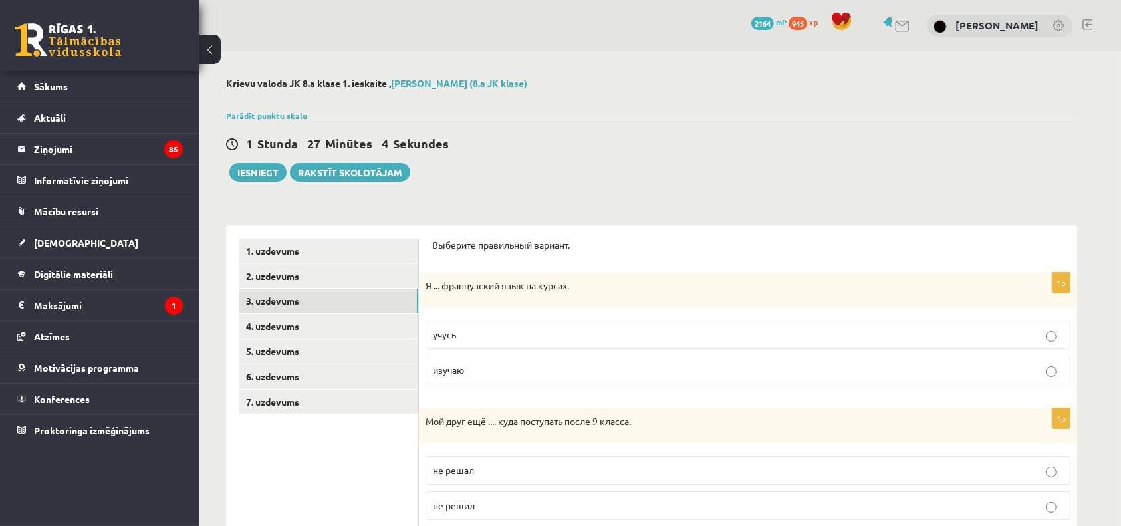
scroll to position [207, 0]
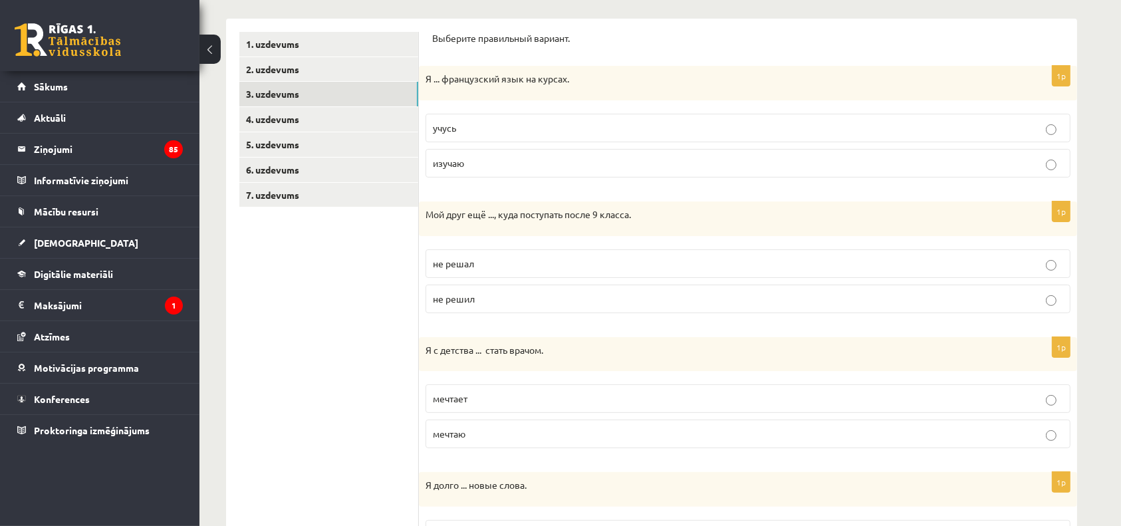
click at [469, 122] on p "учусь" at bounding box center [748, 128] width 630 height 14
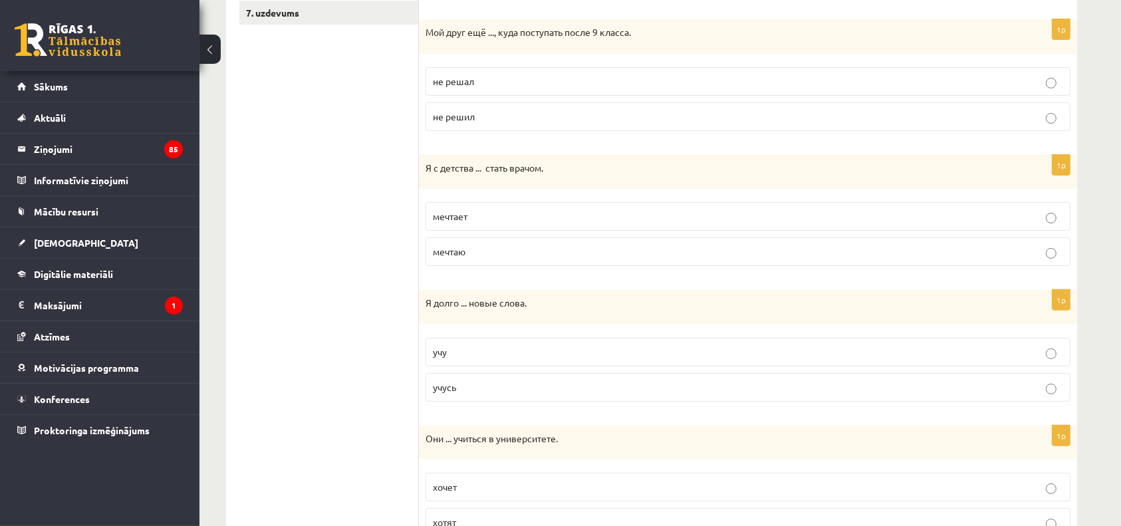
scroll to position [414, 0]
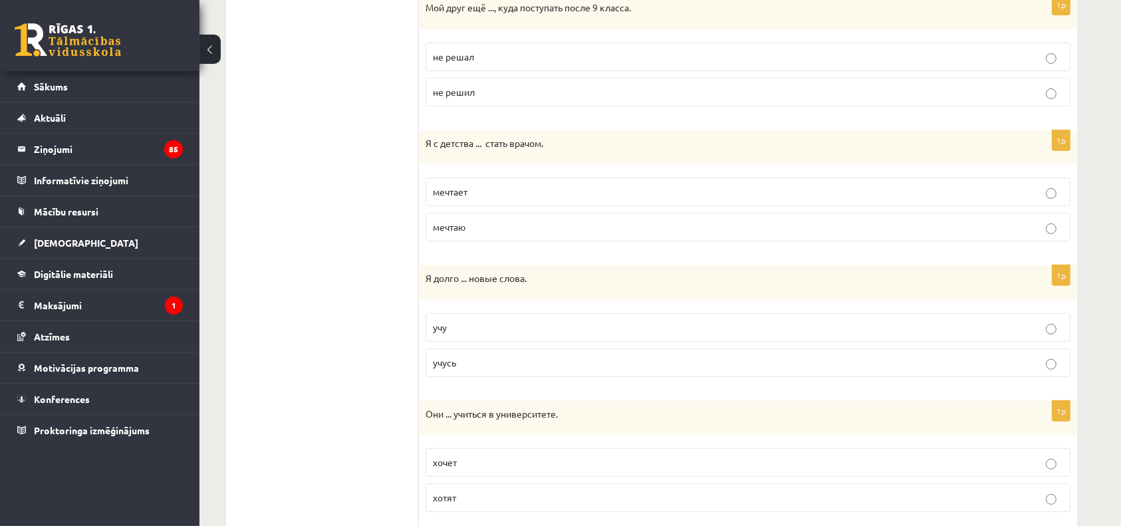
click at [486, 47] on label "не решал" at bounding box center [748, 57] width 645 height 29
drag, startPoint x: 421, startPoint y: 5, endPoint x: 536, endPoint y: 93, distance: 145.1
click at [536, 93] on div "1p Мой друг ещё ..., куда поступать после 9 класса. не решал не решил" at bounding box center [748, 56] width 658 height 122
copy div "Мой друг ещё ..., куда поступать после 9 класса. не решал не решил"
click at [564, 94] on p "не решил" at bounding box center [748, 92] width 630 height 14
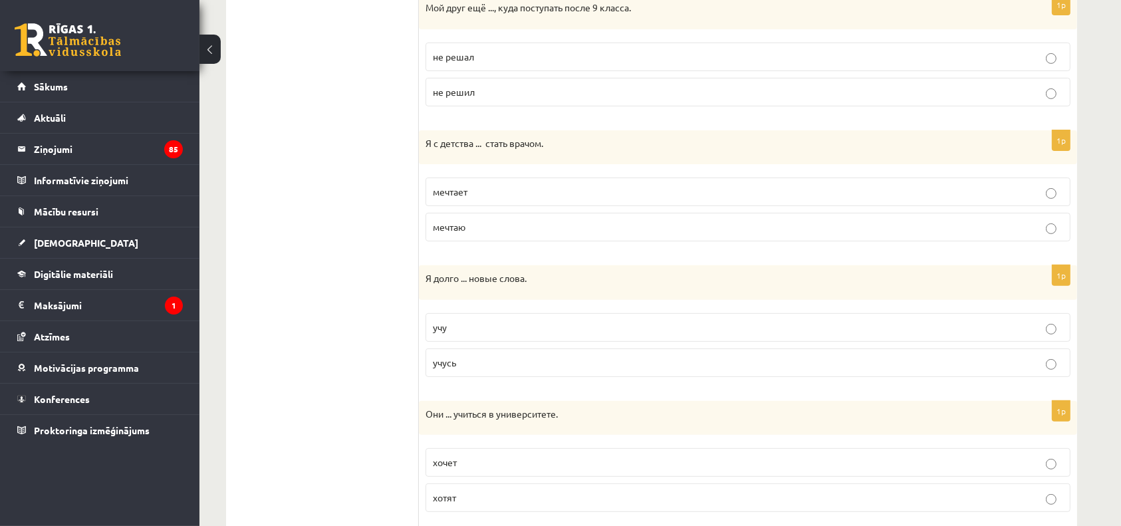
click at [495, 219] on label "мечтаю" at bounding box center [748, 227] width 645 height 29
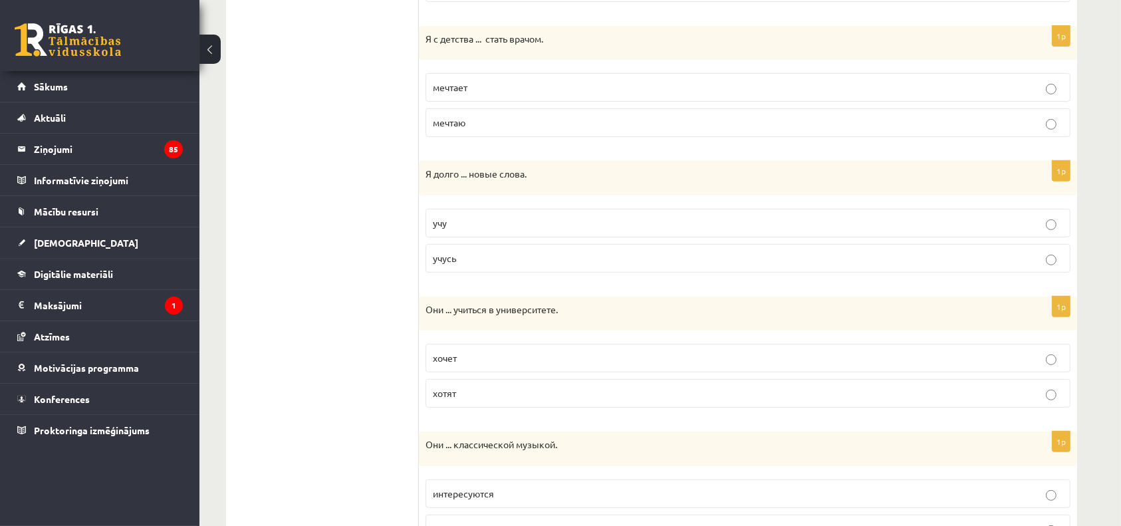
scroll to position [620, 0]
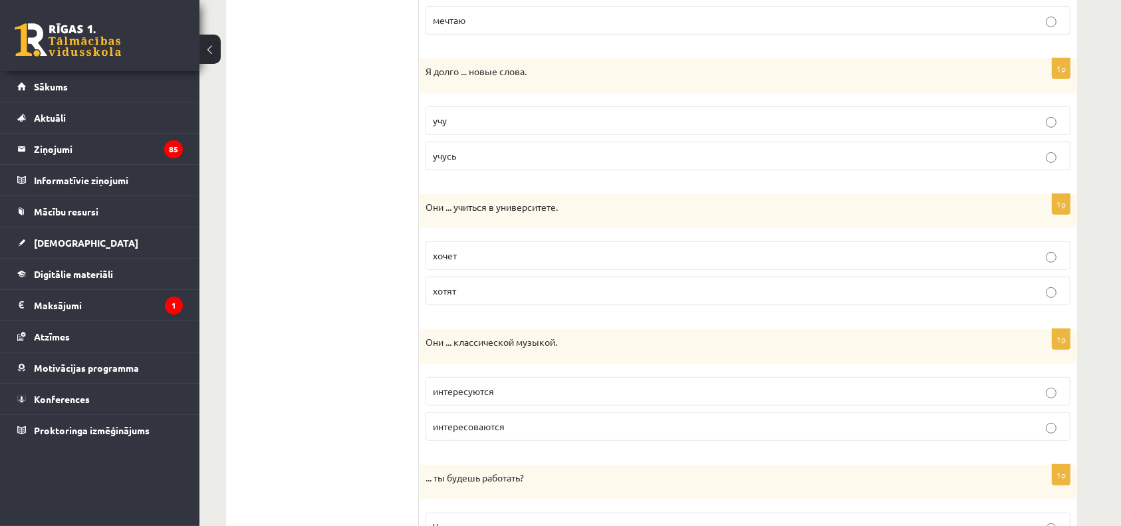
click at [510, 156] on p "учусь" at bounding box center [748, 156] width 630 height 14
click at [477, 282] on label "хотят" at bounding box center [748, 291] width 645 height 29
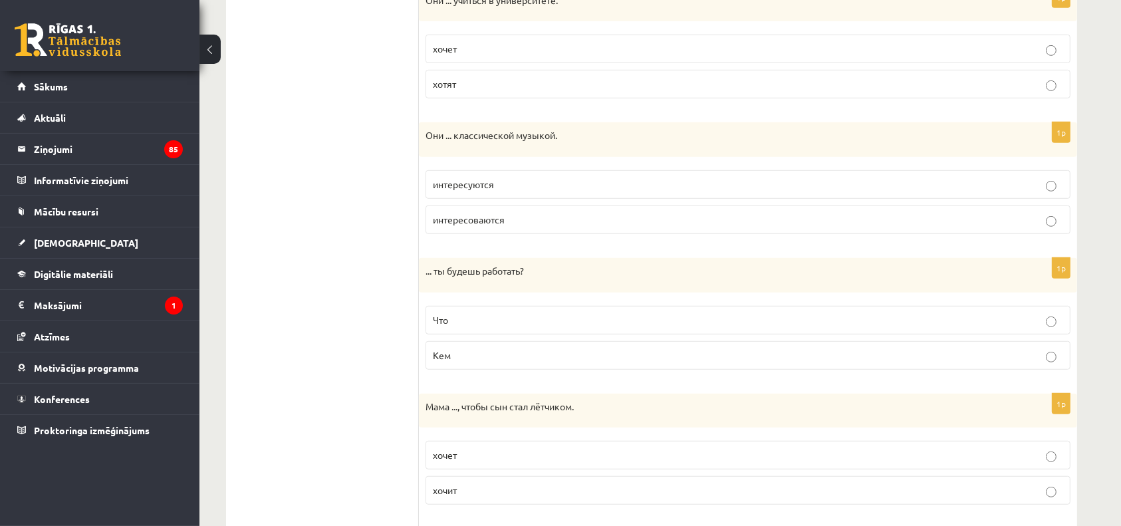
click at [492, 182] on span "интересуются" at bounding box center [463, 184] width 61 height 12
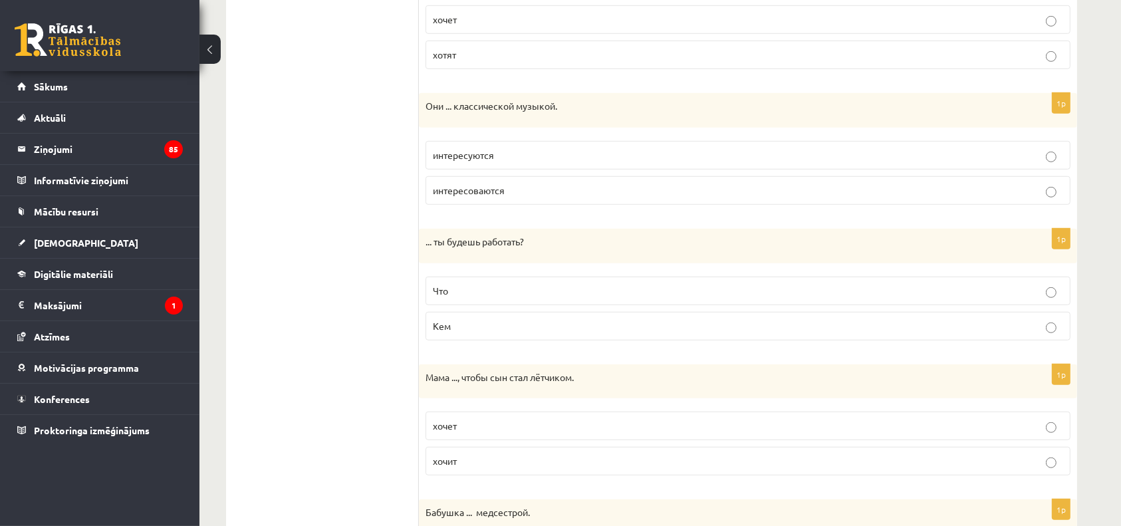
scroll to position [1034, 0]
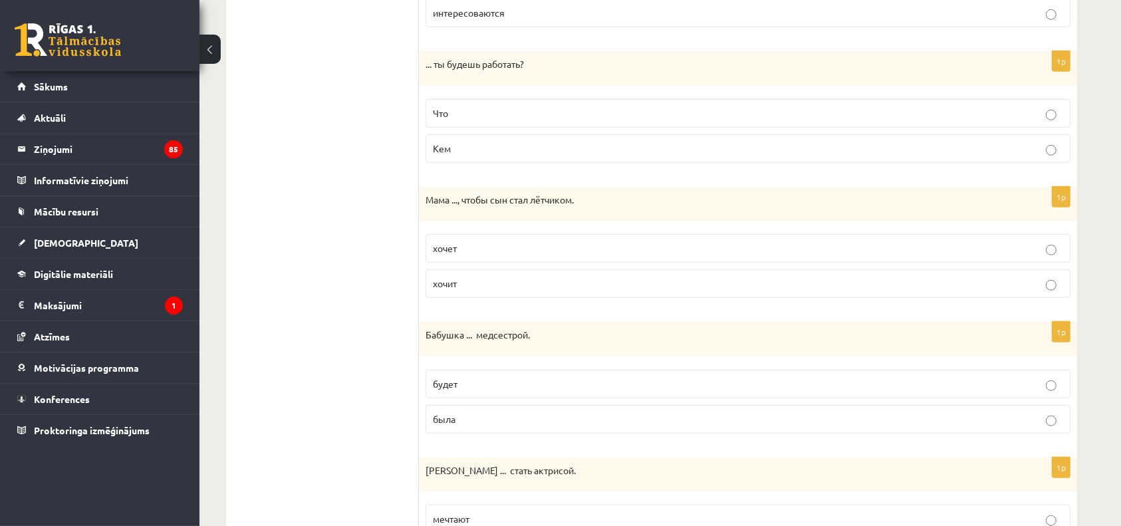
click at [545, 148] on p "Кем" at bounding box center [748, 149] width 630 height 14
click at [511, 245] on p "хочет" at bounding box center [748, 248] width 630 height 14
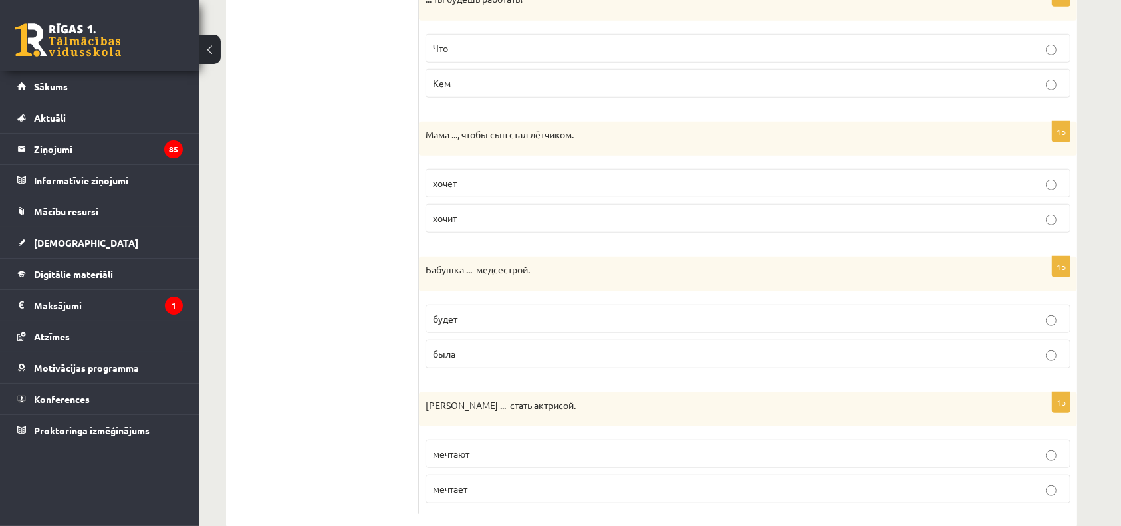
scroll to position [1124, 0]
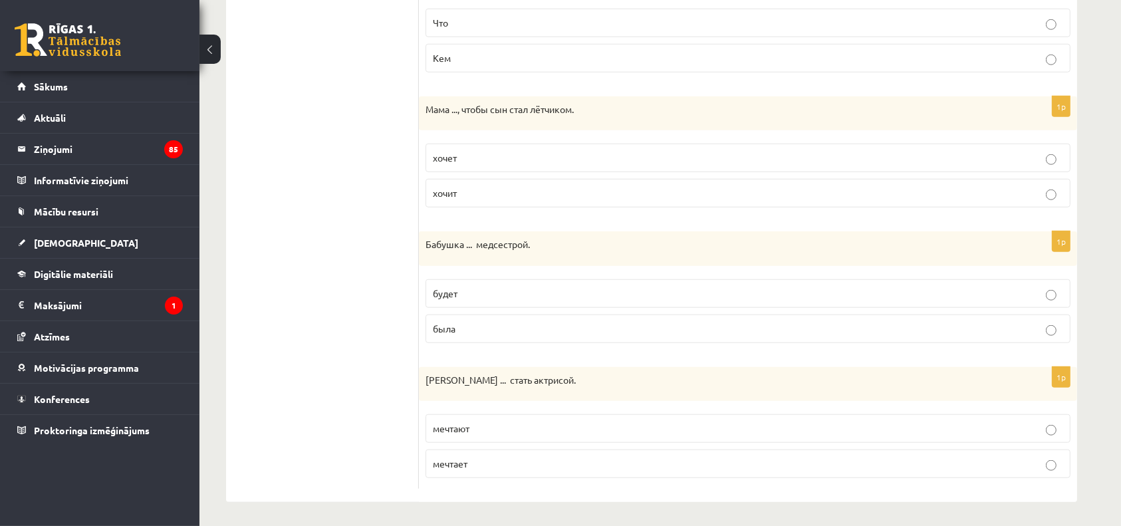
click at [503, 287] on p "будет" at bounding box center [748, 294] width 630 height 14
click at [503, 322] on p "была" at bounding box center [748, 329] width 630 height 14
click at [489, 461] on p "мечтает" at bounding box center [748, 464] width 630 height 14
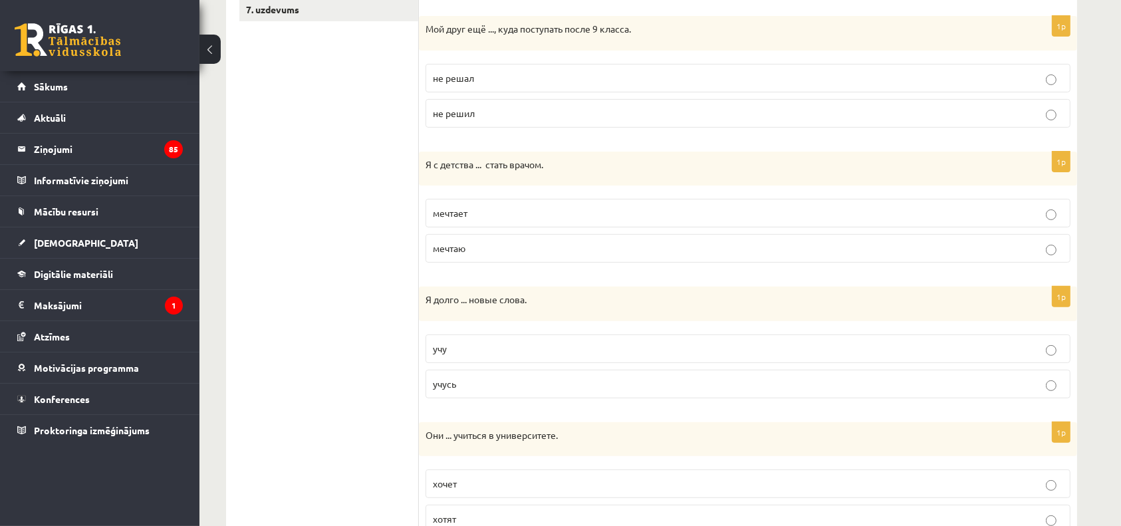
scroll to position [90, 0]
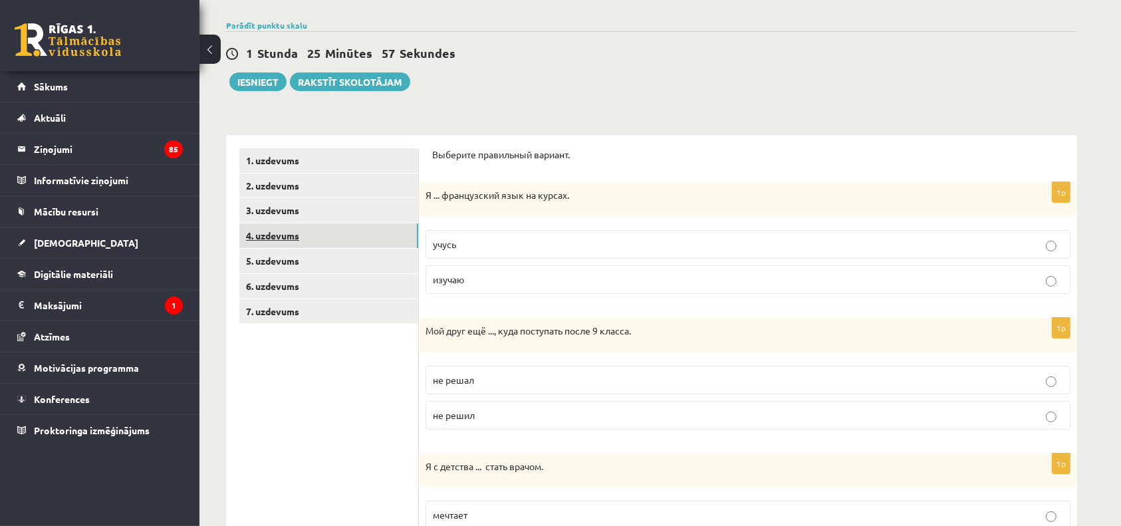
click at [362, 237] on link "4. uzdevums" at bounding box center [328, 235] width 179 height 25
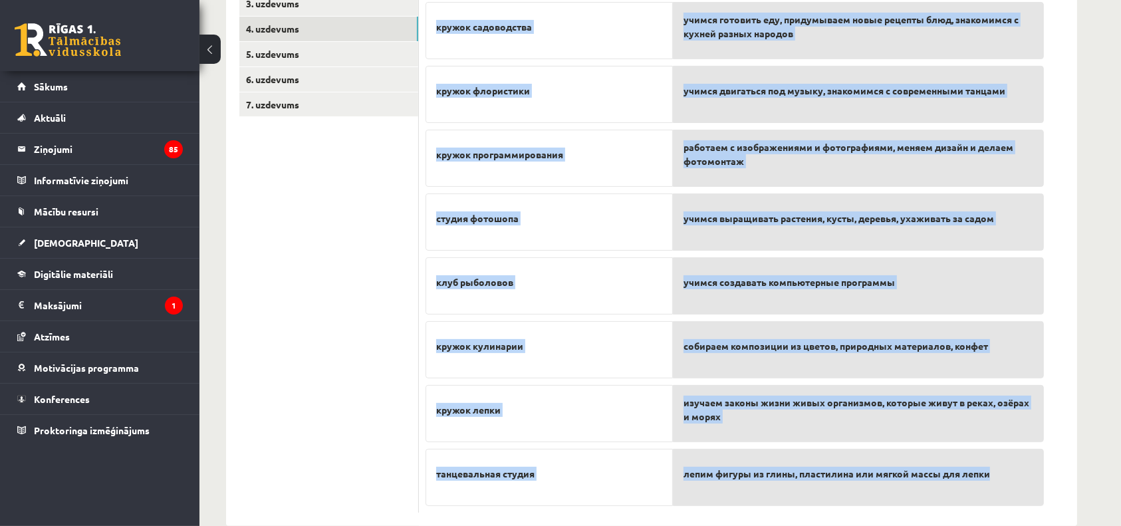
scroll to position [323, 0]
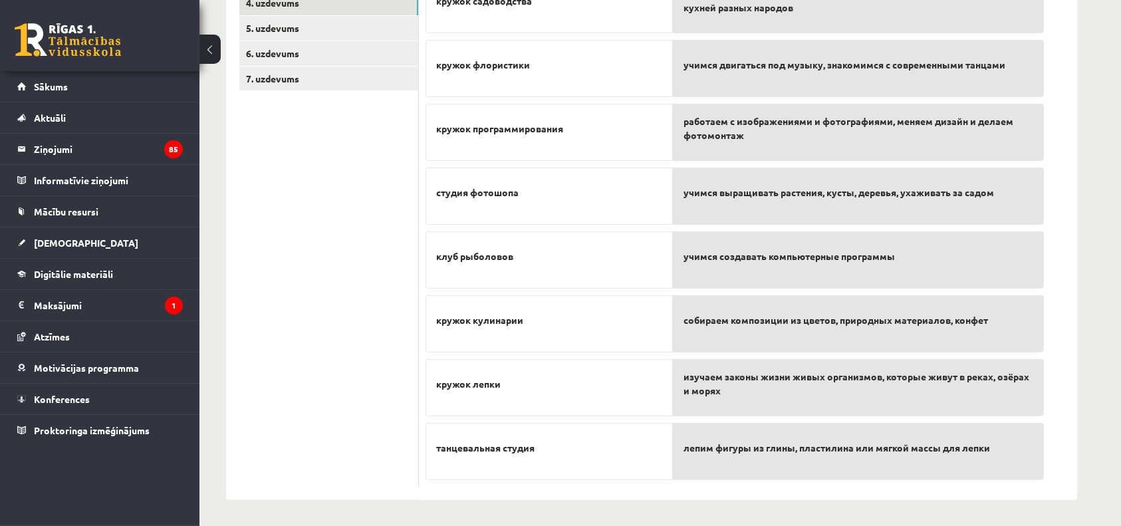
drag, startPoint x: 426, startPoint y: 177, endPoint x: 1073, endPoint y: 487, distance: 717.9
click at [1073, 487] on div "8p Прочитайте и соедините кружок садоводства кружок флористики кружок программи…" at bounding box center [748, 201] width 658 height 598
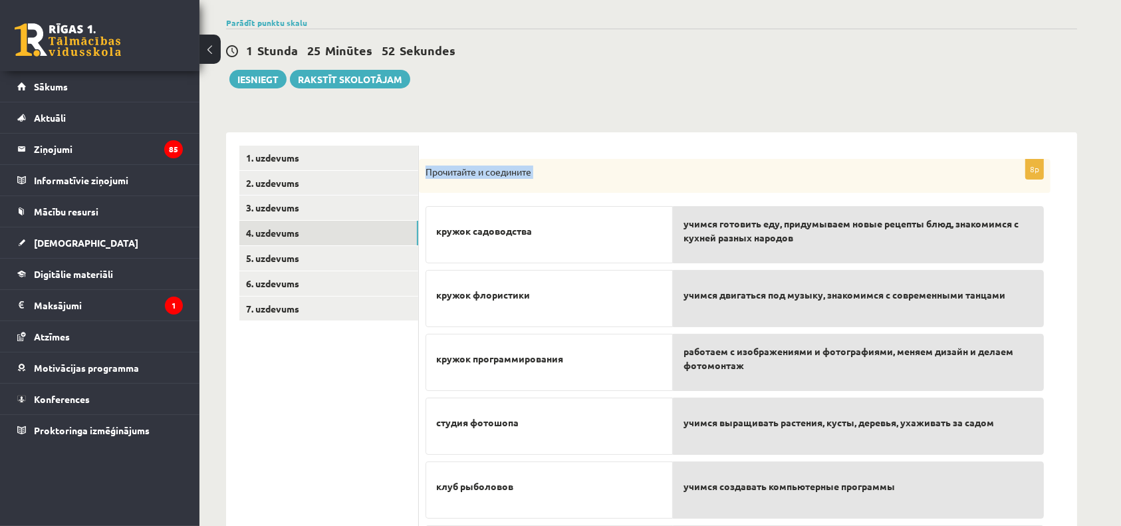
scroll to position [0, 0]
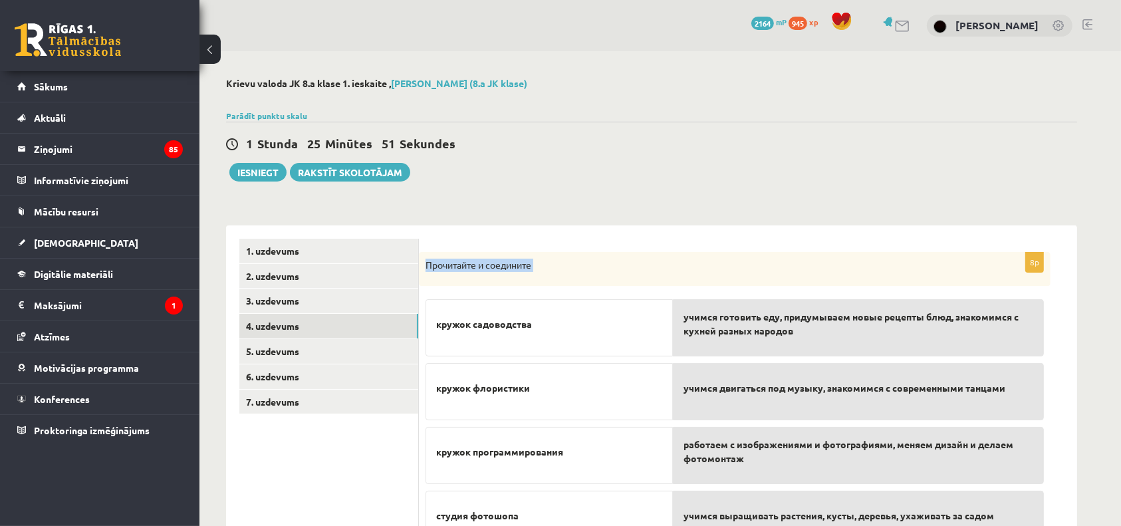
drag, startPoint x: 469, startPoint y: 215, endPoint x: 470, endPoint y: 223, distance: 8.7
click at [470, 216] on div "**********" at bounding box center [651, 518] width 851 height 612
click at [454, 235] on div "8p Прочитайте и соедините кружок садоводства кружок флористики кружок программи…" at bounding box center [748, 524] width 658 height 598
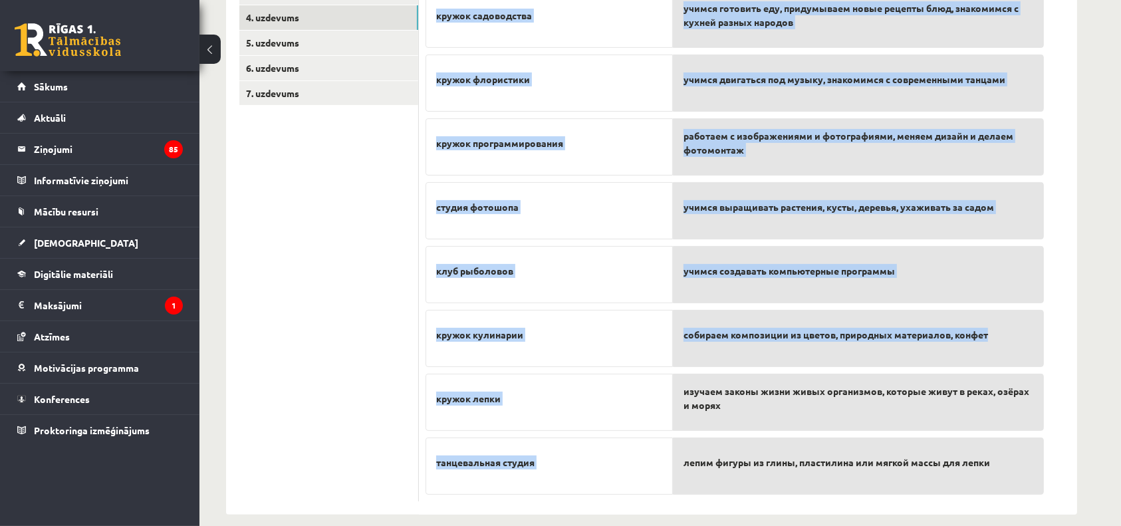
scroll to position [323, 0]
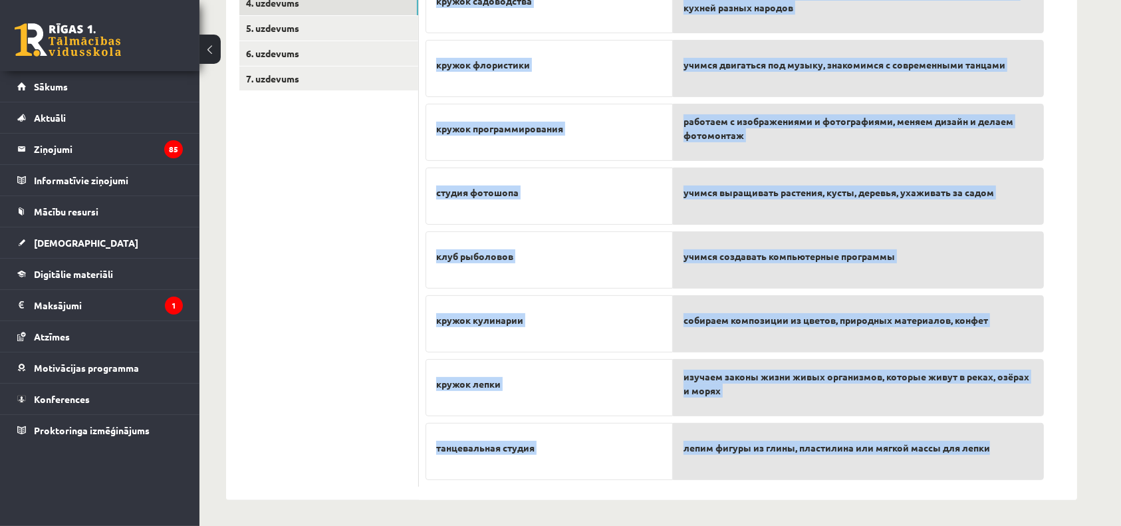
copy div "Прочитайте и соедините кружок садоводства кружок флористики кружок программиров…"
drag, startPoint x: 424, startPoint y: 266, endPoint x: 1016, endPoint y: 439, distance: 616.7
click at [1016, 452] on div "8p Прочитайте и соедините кружок садоводства кружок флористики кружок программи…" at bounding box center [735, 208] width 632 height 559
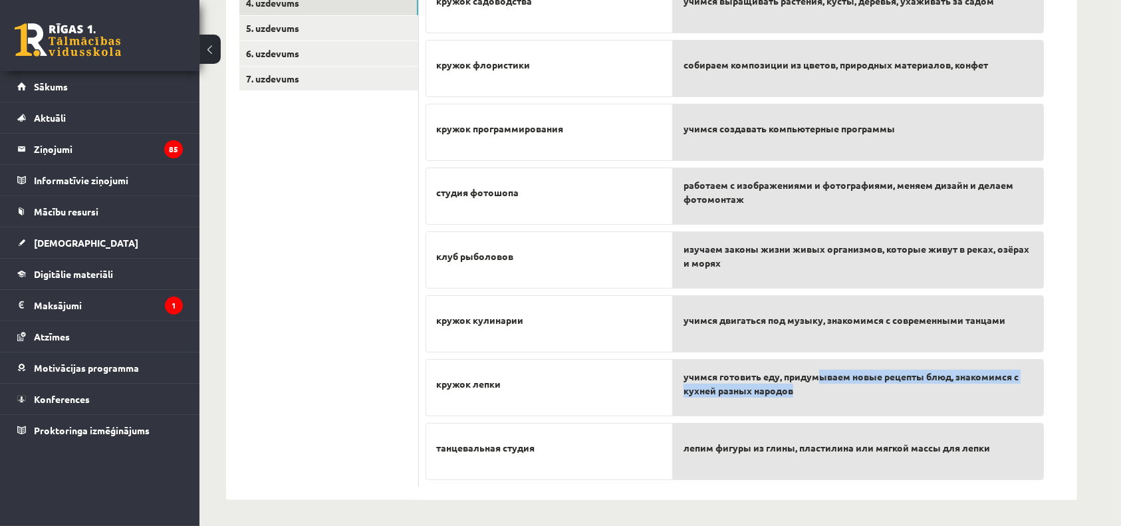
drag, startPoint x: 817, startPoint y: 416, endPoint x: 817, endPoint y: 362, distance: 54.5
click at [817, 362] on div "учимся выращивать растения, кусты, деревья, ухаживать за садом собираем компози…" at bounding box center [858, 223] width 371 height 509
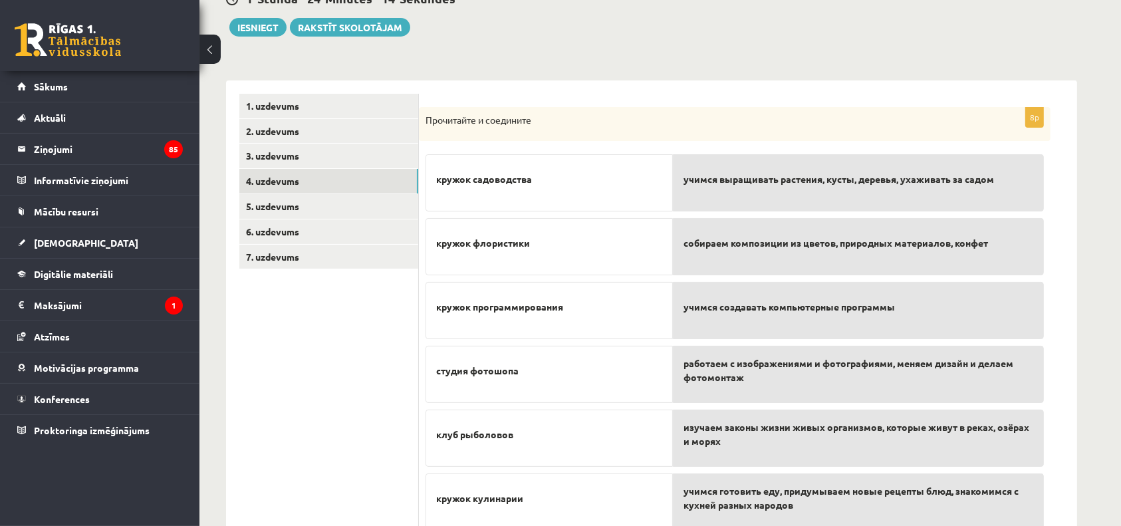
scroll to position [116, 0]
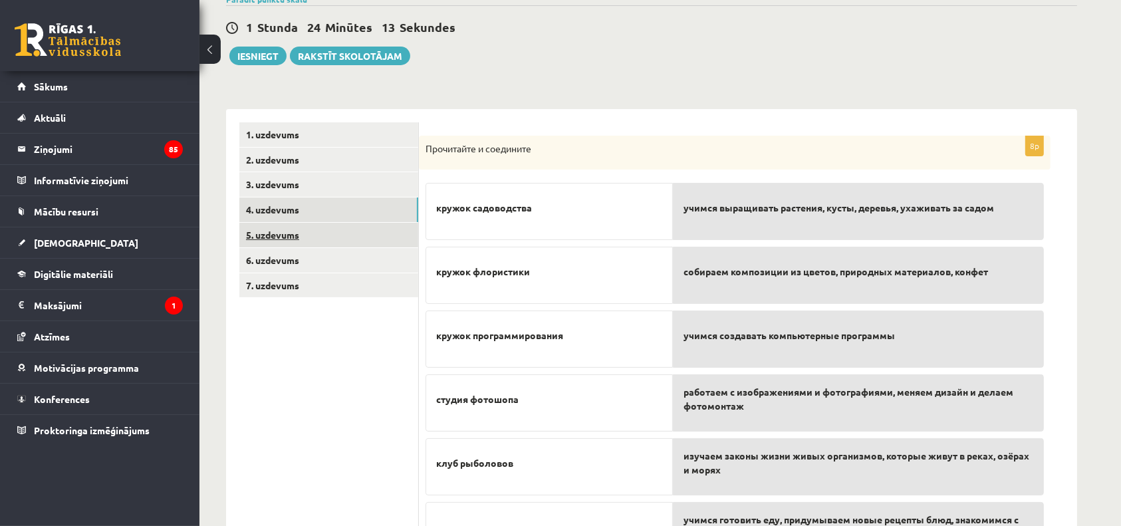
click at [328, 235] on link "5. uzdevums" at bounding box center [328, 235] width 179 height 25
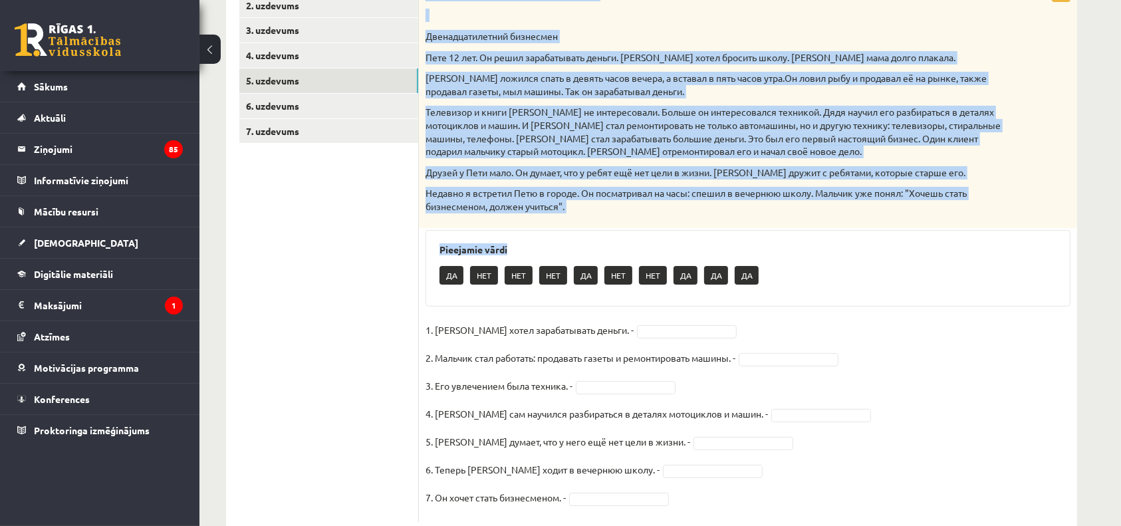
scroll to position [307, 0]
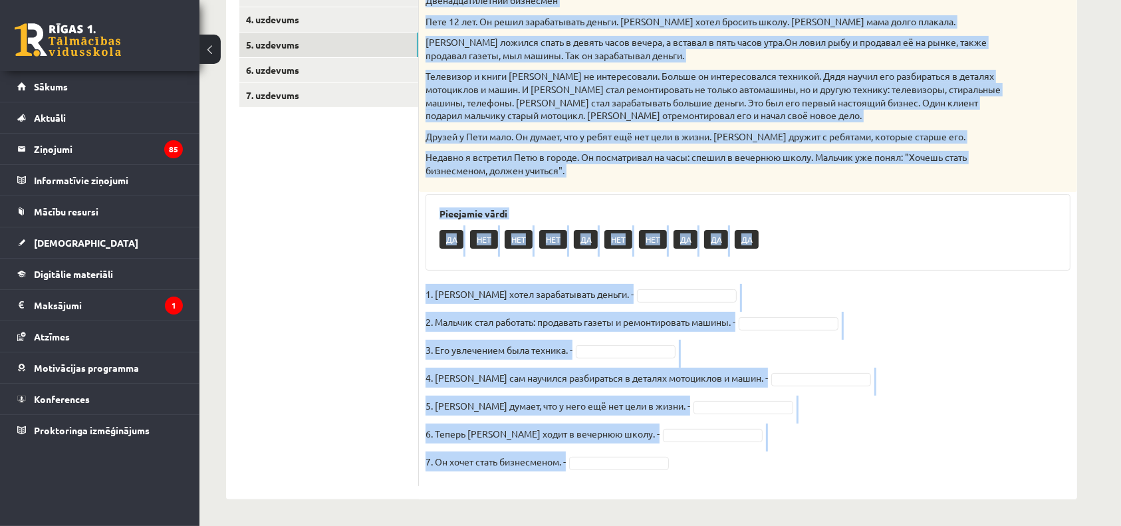
drag, startPoint x: 428, startPoint y: 148, endPoint x: 847, endPoint y: 474, distance: 531.2
click at [847, 474] on div "7p Прочитайте текст и выполните задания. Двенадцатилетний бизнесмен Пете 12 лет…" at bounding box center [748, 215] width 658 height 541
copy div "Прочитайте текст и выполните задания. Двенадцатилетний бизнесмен Пете 12 лет. О…"
click at [890, 245] on div "ДА НЕТ НЕТ НЕТ ДА НЕТ НЕТ ДА ДА ДА" at bounding box center [747, 240] width 617 height 31
click at [824, 244] on div "ДА НЕТ НЕТ НЕТ ДА НЕТ НЕТ ДА ДА ДА" at bounding box center [747, 240] width 617 height 31
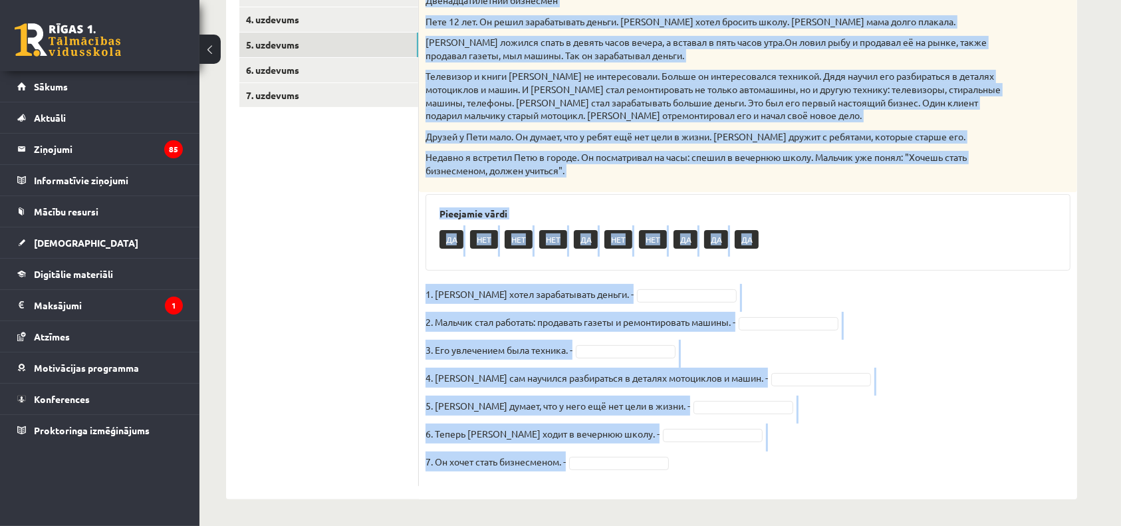
click at [1013, 226] on div "ДА НЕТ НЕТ НЕТ ДА НЕТ НЕТ ДА ДА ДА" at bounding box center [747, 240] width 617 height 31
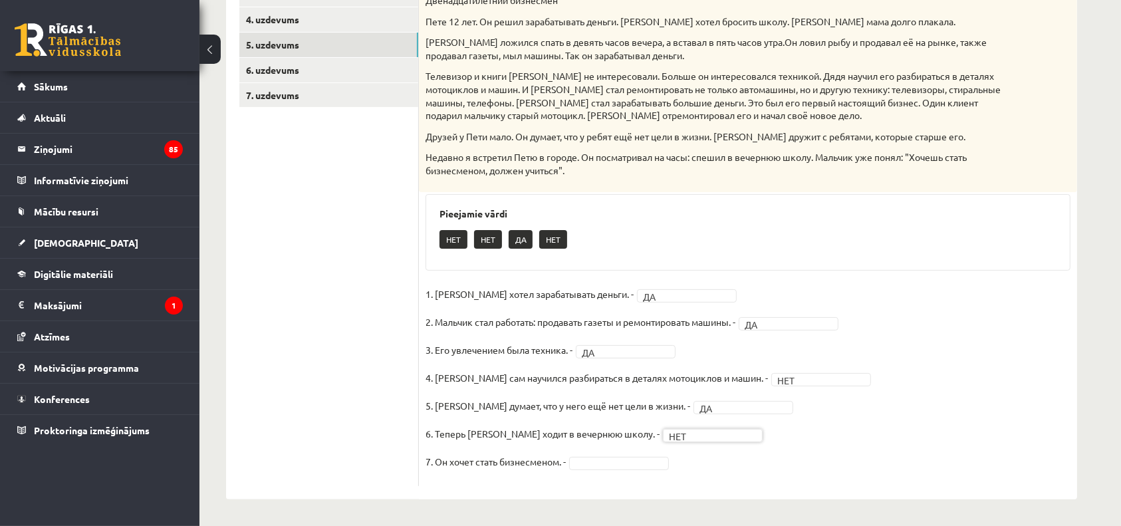
click at [665, 445] on fieldset "1. Петя хотел зарабатывать деньги. - ДА ** 2. Мальчик стал работать: продавать …" at bounding box center [748, 381] width 645 height 195
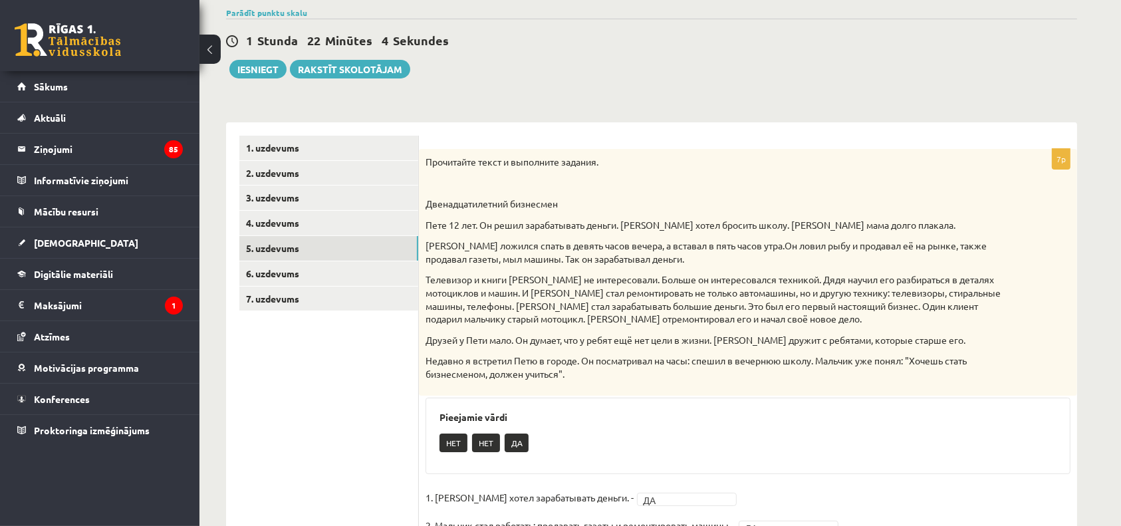
scroll to position [100, 0]
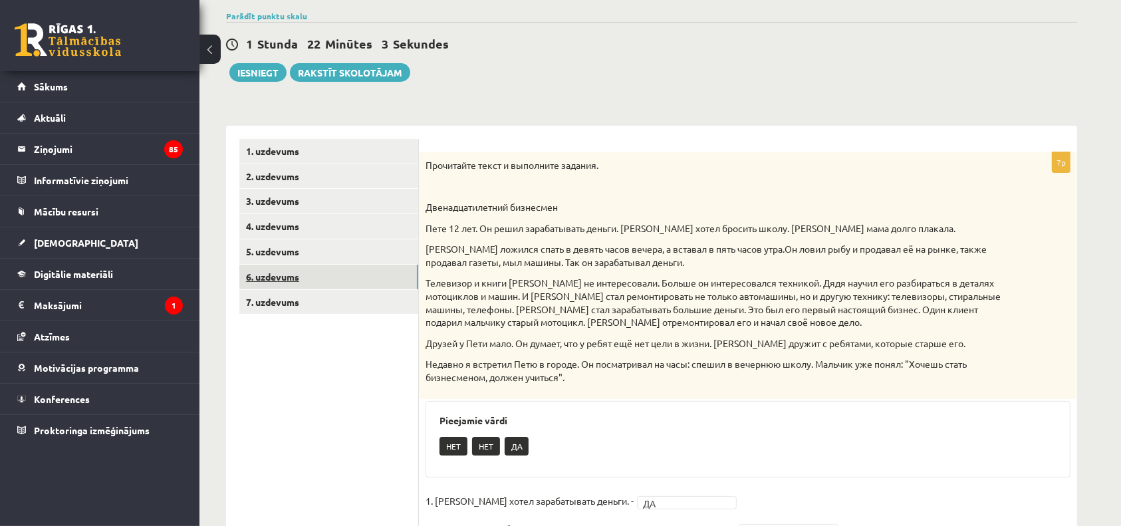
click at [276, 271] on link "6. uzdevums" at bounding box center [328, 277] width 179 height 25
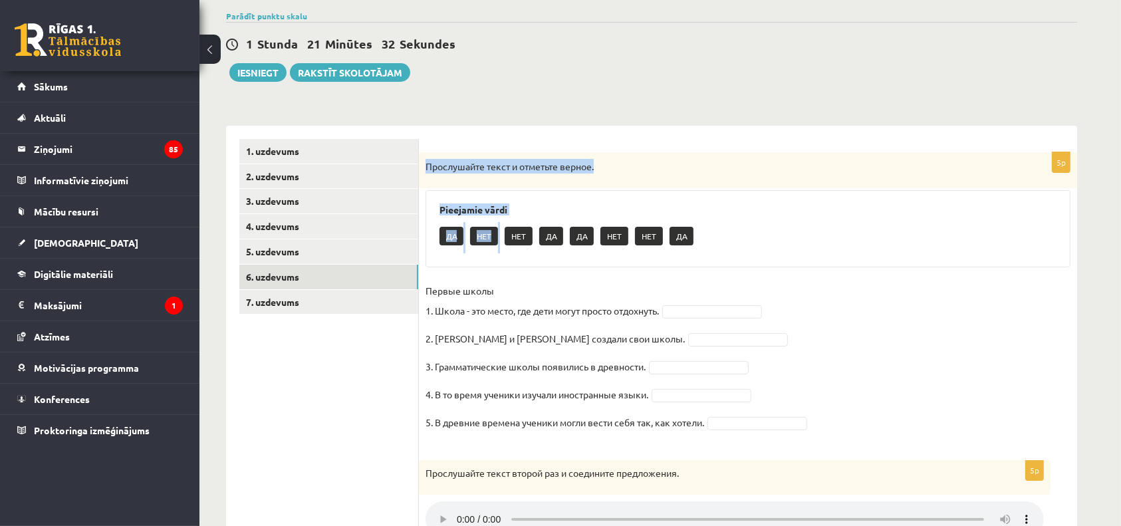
scroll to position [307, 0]
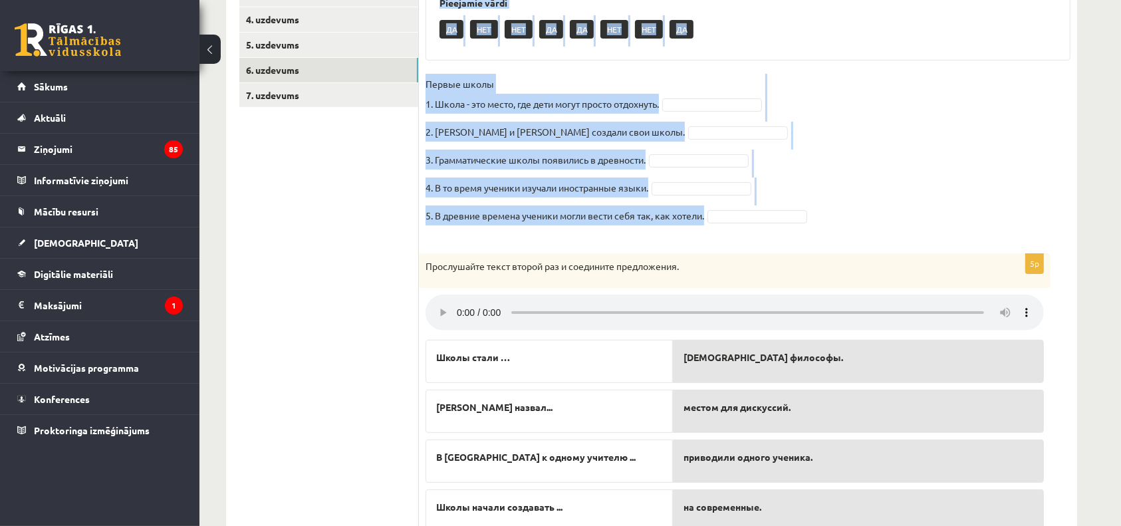
drag, startPoint x: 424, startPoint y: 163, endPoint x: 908, endPoint y: 210, distance: 487.0
click at [908, 210] on div "5p Прослушайте текст и отметьте верное. Pieejamie vārdi ДА НЕТ НЕТ ДА ДА НЕТ НЕ…" at bounding box center [748, 92] width 658 height 295
copy div "Прослушайте текст и отметьте верное. Pieejamie vārdi ДА НЕТ НЕТ ДА ДА НЕТ НЕТ Д…"
click at [963, 148] on fieldset "Первые школы 1. Школа - это место, где дети могут просто отдохнуть. 2. Платон и…" at bounding box center [748, 154] width 645 height 160
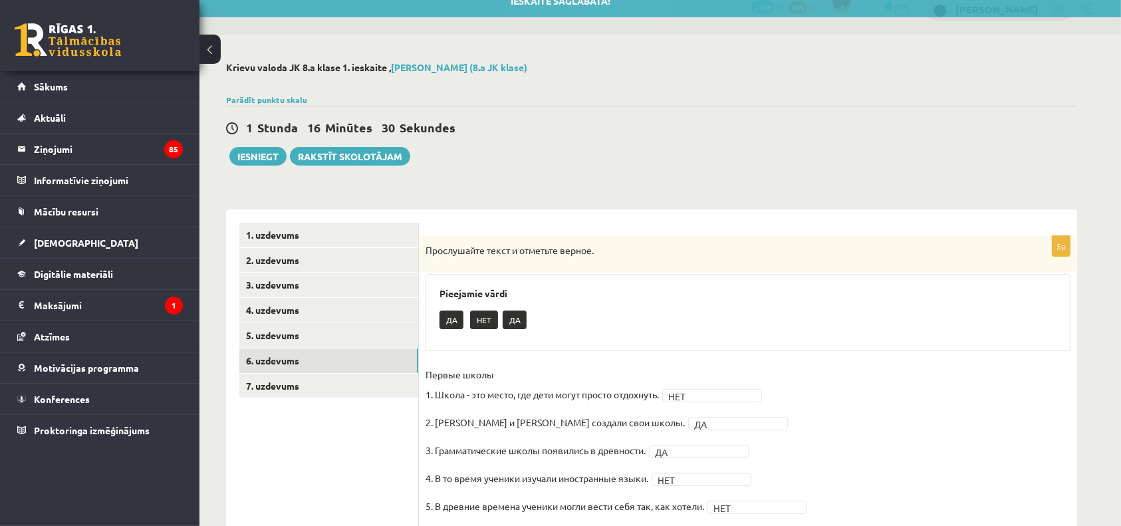
scroll to position [0, 0]
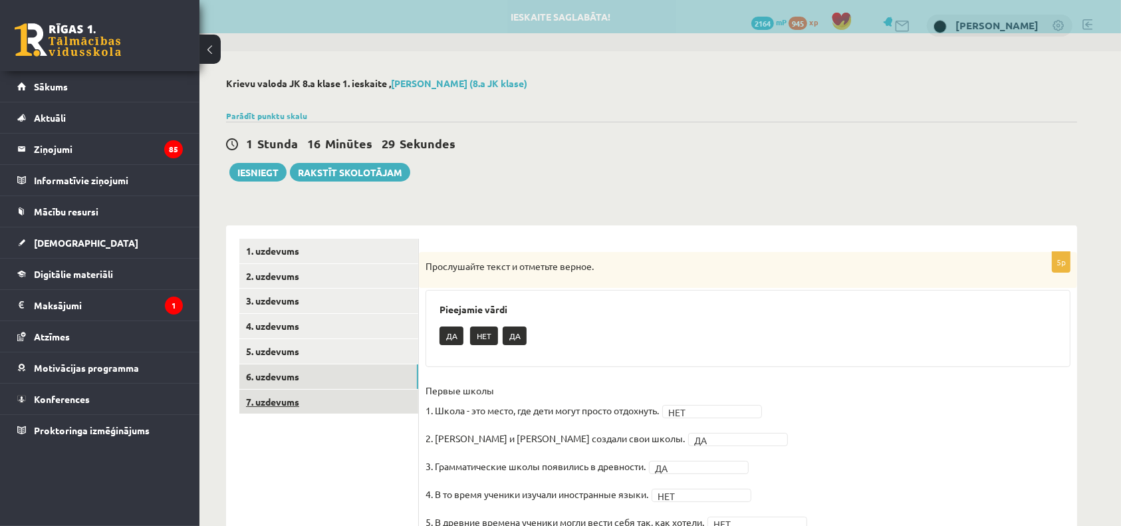
click at [307, 392] on link "7. uzdevums" at bounding box center [328, 402] width 179 height 25
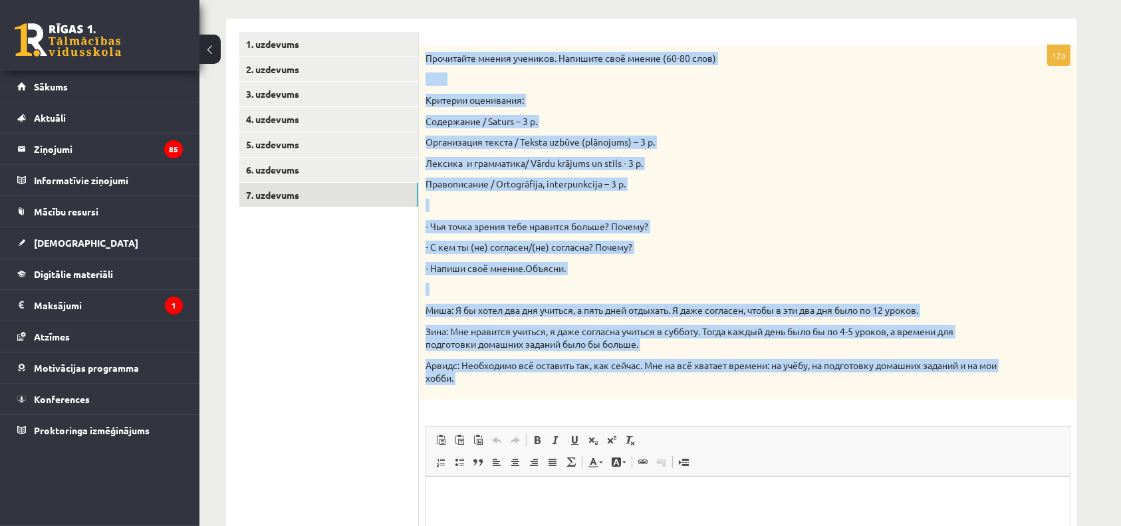
drag, startPoint x: 426, startPoint y: 61, endPoint x: 772, endPoint y: 403, distance: 486.1
click at [772, 403] on div "12p Прочитайте мнения учеников. Напишите своё мнение (60-80 слов) Критерии оцен…" at bounding box center [748, 374] width 658 height 658
drag, startPoint x: 423, startPoint y: 57, endPoint x: 557, endPoint y: 390, distance: 359.2
click at [557, 390] on div "Прочитайте мнения учеников. Напишите своё мнение (60-80 слов) Критерии оцениван…" at bounding box center [748, 222] width 658 height 354
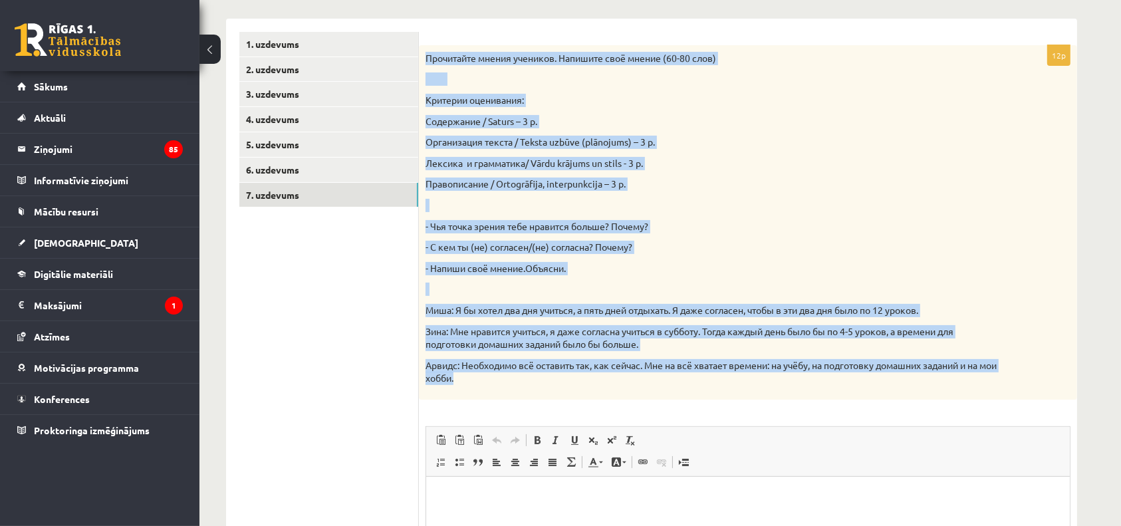
click at [557, 390] on div "Прочитайте мнения учеников. Напишите своё мнение (60-80 слов) Критерии оцениван…" at bounding box center [748, 222] width 658 height 354
drag, startPoint x: 427, startPoint y: 55, endPoint x: 532, endPoint y: 374, distance: 336.0
click at [532, 374] on div "Прочитайте мнения учеников. Напишите своё мнение (60-80 слов) Критерии оцениван…" at bounding box center [748, 222] width 658 height 354
copy div "Прочитайте мнения учеников. Напишите своё мнение (60-80 слов) Критерии оцениван…"
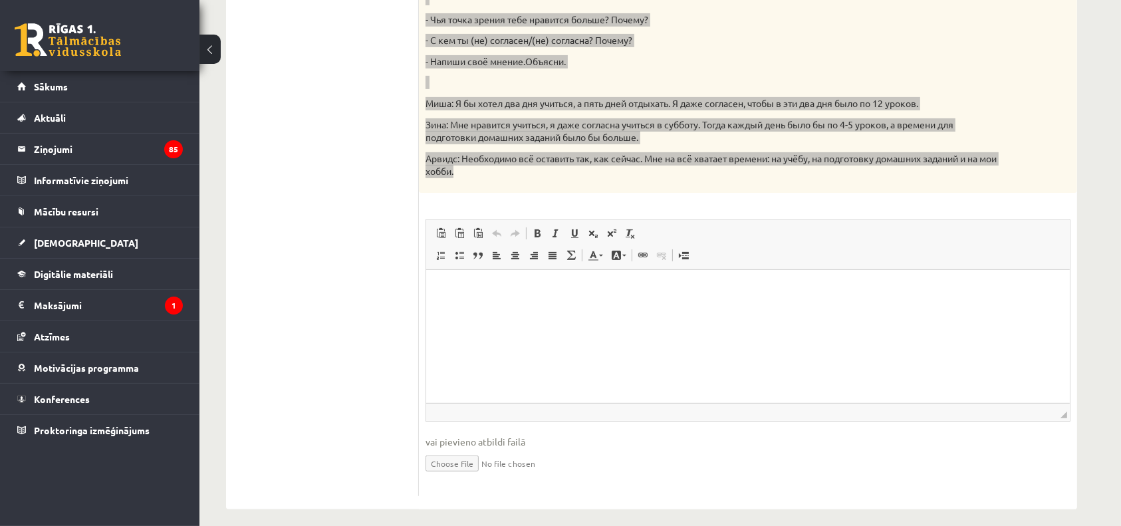
click at [504, 296] on p "Rich Text Editor, wiswyg-editor-user-answer-47433910620840" at bounding box center [747, 290] width 617 height 14
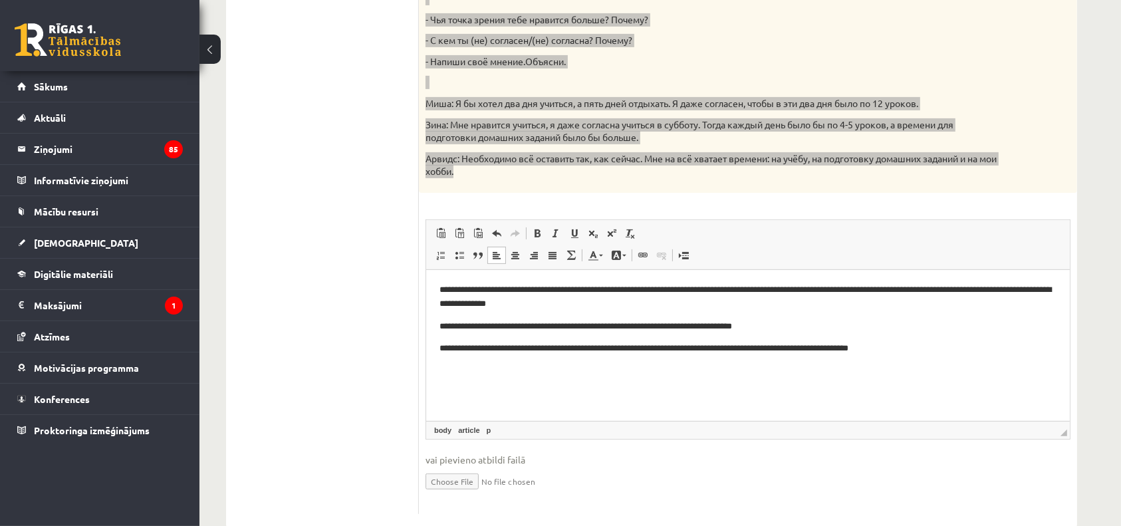
drag, startPoint x: 1061, startPoint y: 415, endPoint x: 1060, endPoint y: 448, distance: 33.3
click at [1060, 448] on fieldset "Rich Text Editor, wiswyg-editor-user-answer-47433910620840 Editor toolbars Past…" at bounding box center [748, 363] width 645 height 288
click at [1012, 278] on html "**********" at bounding box center [748, 318] width 644 height 99
click at [436, 324] on html "**********" at bounding box center [748, 318] width 644 height 99
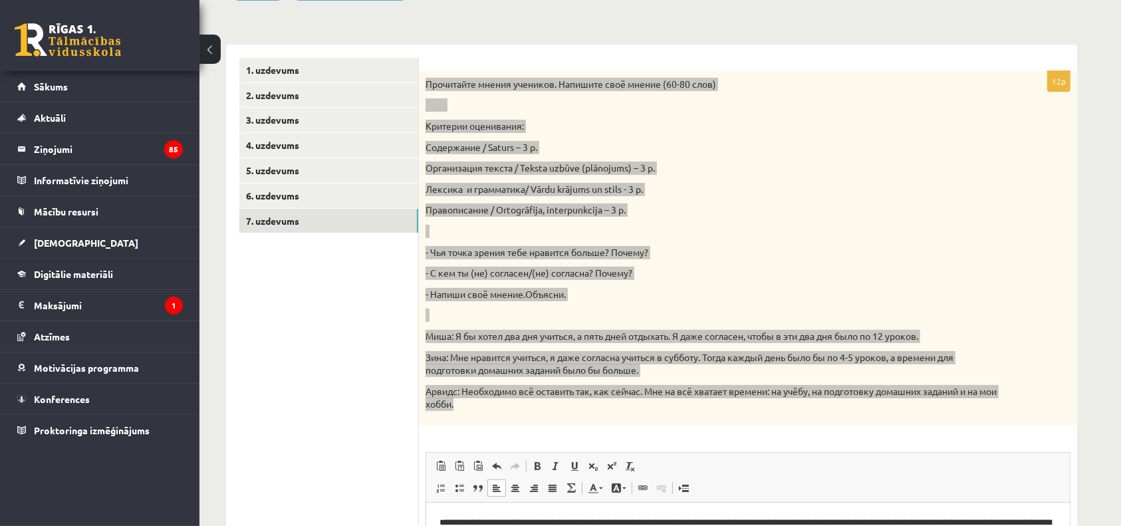
scroll to position [0, 0]
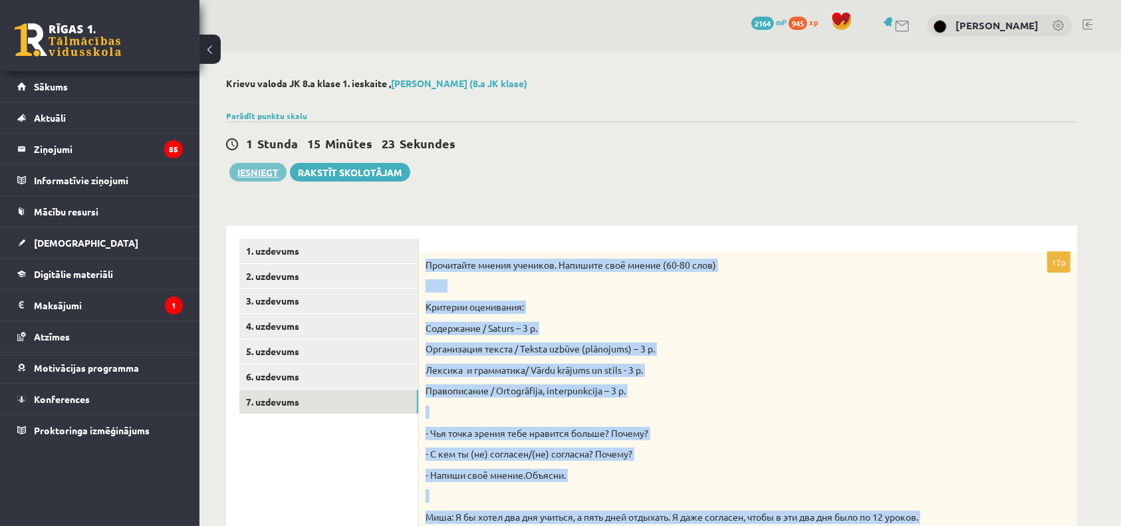
click at [249, 170] on button "Iesniegt" at bounding box center [257, 172] width 57 height 19
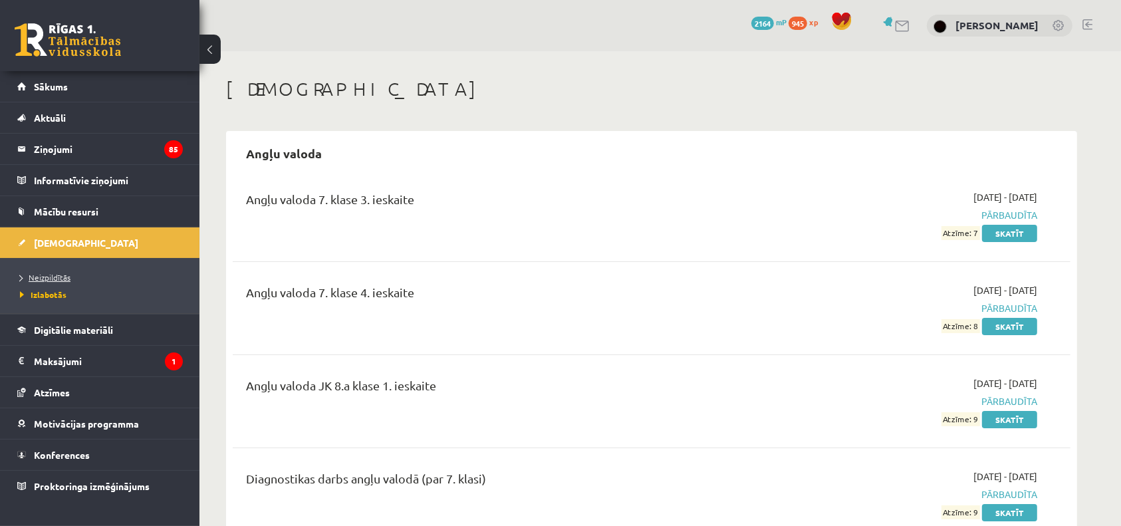
click at [65, 279] on span "Neizpildītās" at bounding box center [45, 277] width 51 height 11
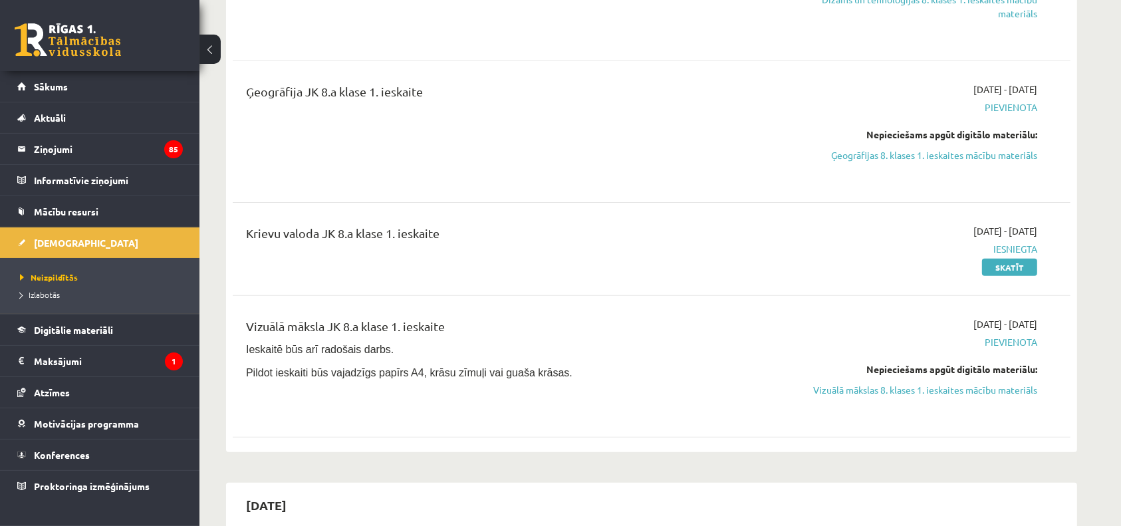
scroll to position [414, 0]
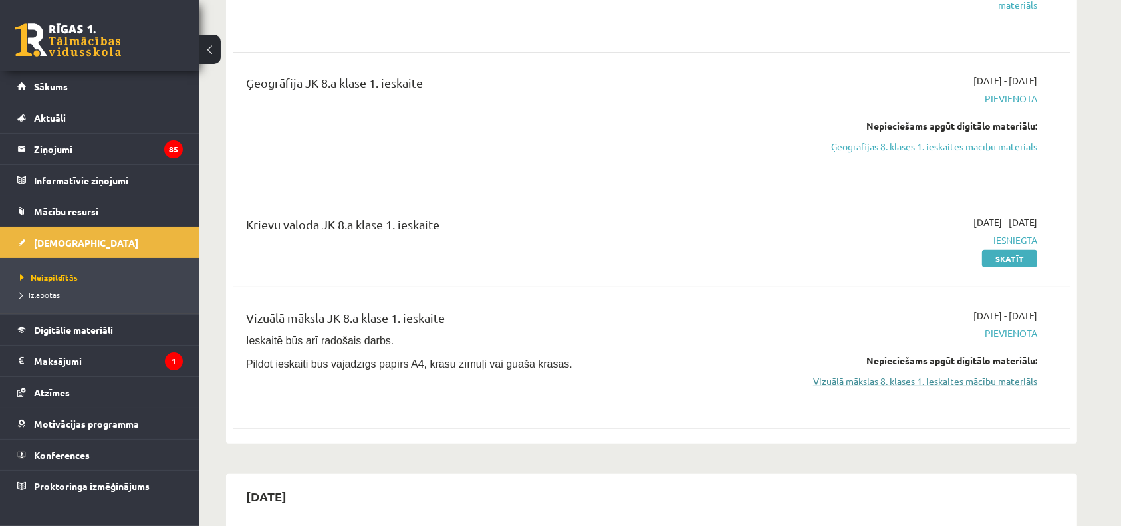
click at [932, 380] on link "Vizuālā mākslas 8. klases 1. ieskaites mācību materiāls" at bounding box center [912, 381] width 251 height 14
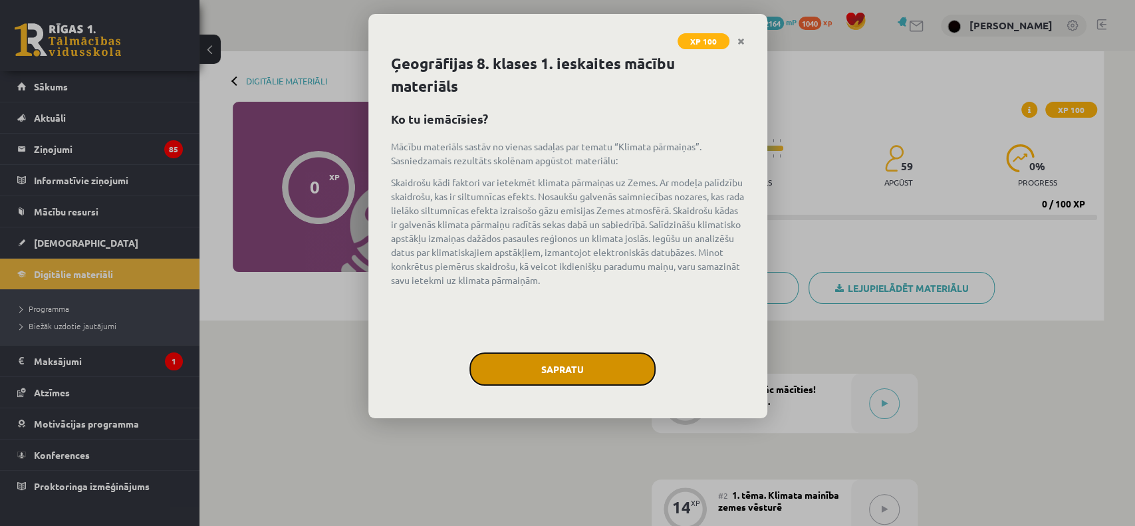
click at [537, 364] on button "Sapratu" at bounding box center [562, 368] width 186 height 33
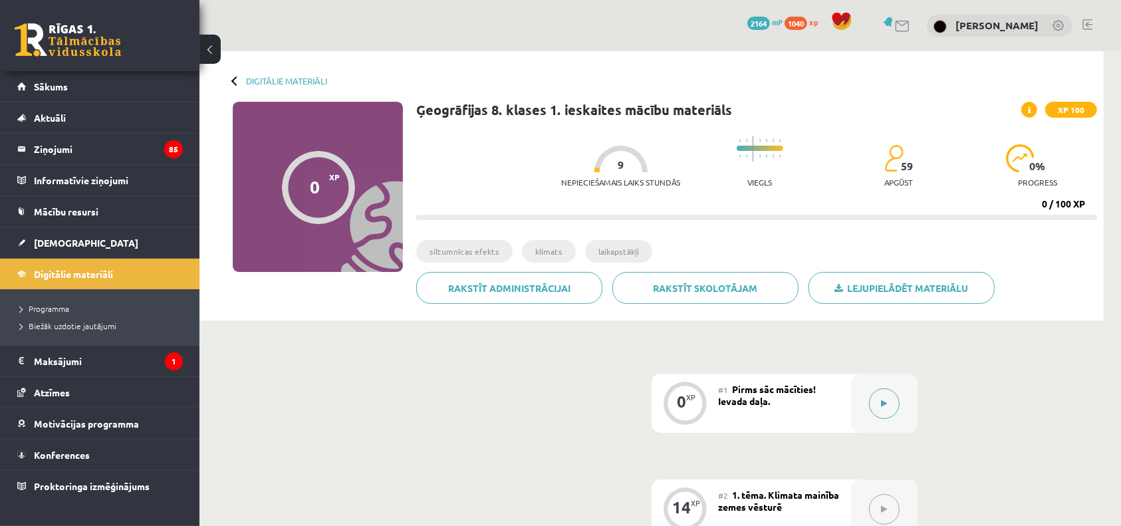
click at [884, 406] on icon at bounding box center [885, 404] width 6 height 8
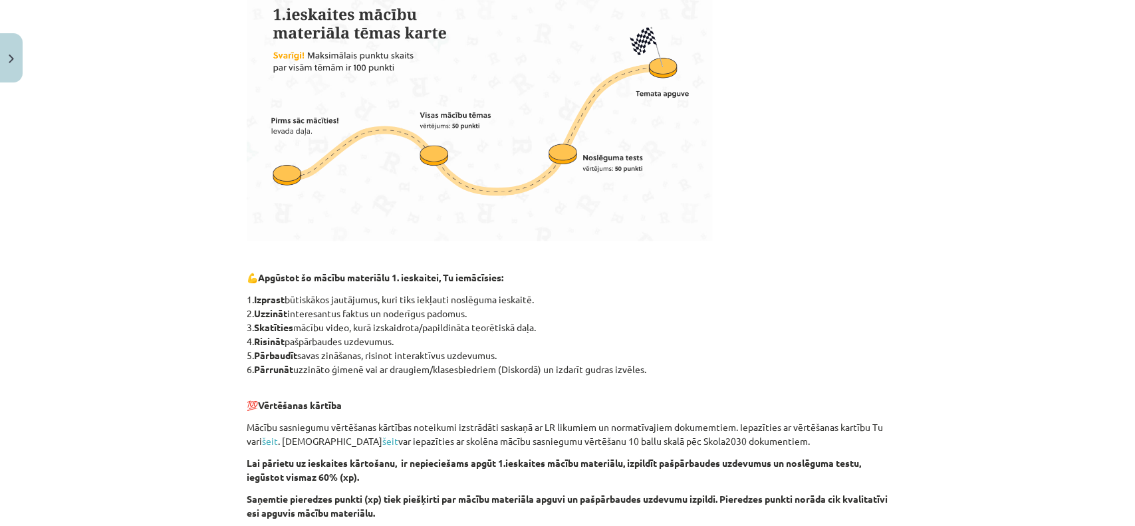
scroll to position [715, 0]
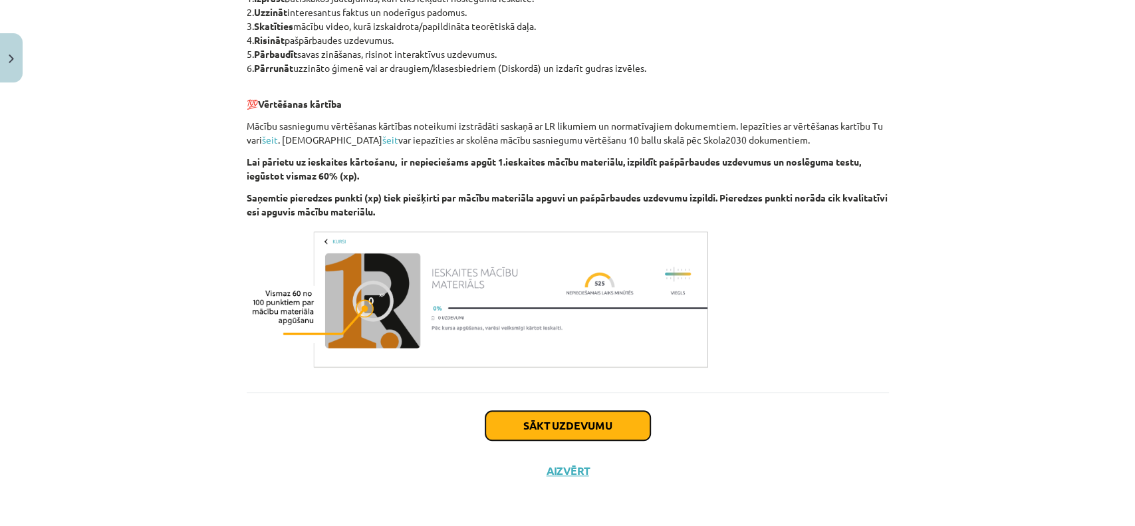
click at [579, 427] on button "Sākt uzdevumu" at bounding box center [567, 425] width 165 height 29
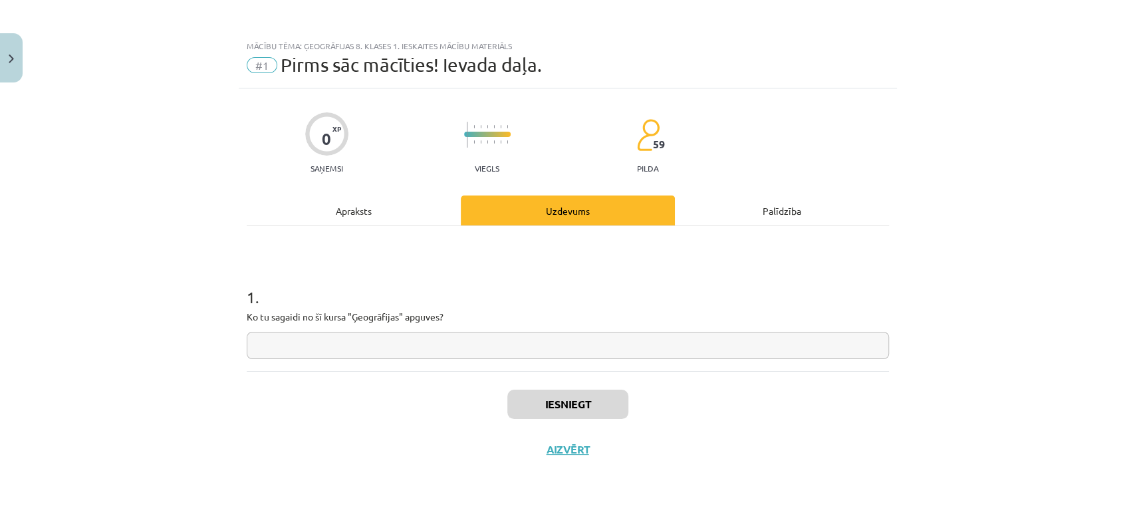
scroll to position [0, 0]
click at [335, 349] on input "text" at bounding box center [568, 345] width 642 height 27
type input "*"
click at [529, 392] on button "Iesniegt" at bounding box center [567, 404] width 121 height 29
click at [531, 449] on button "Nākamā nodarbība" at bounding box center [568, 458] width 130 height 31
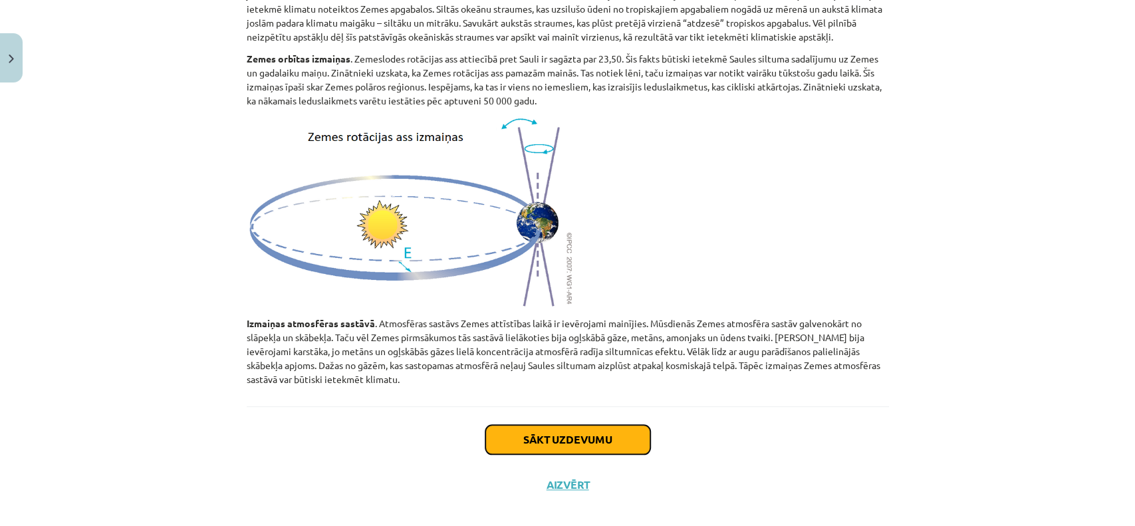
click at [577, 425] on button "Sākt uzdevumu" at bounding box center [567, 439] width 165 height 29
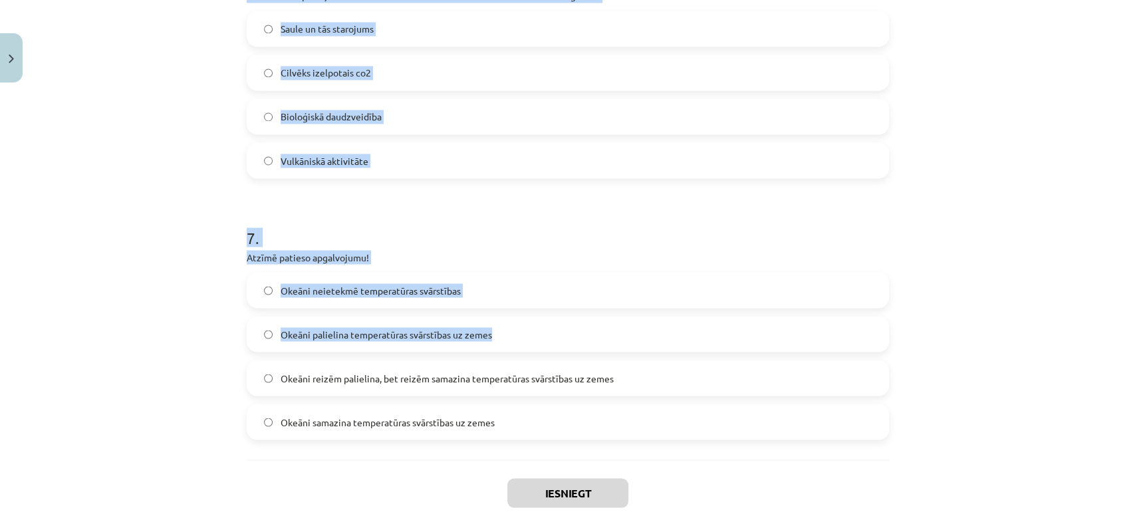
scroll to position [1607, 0]
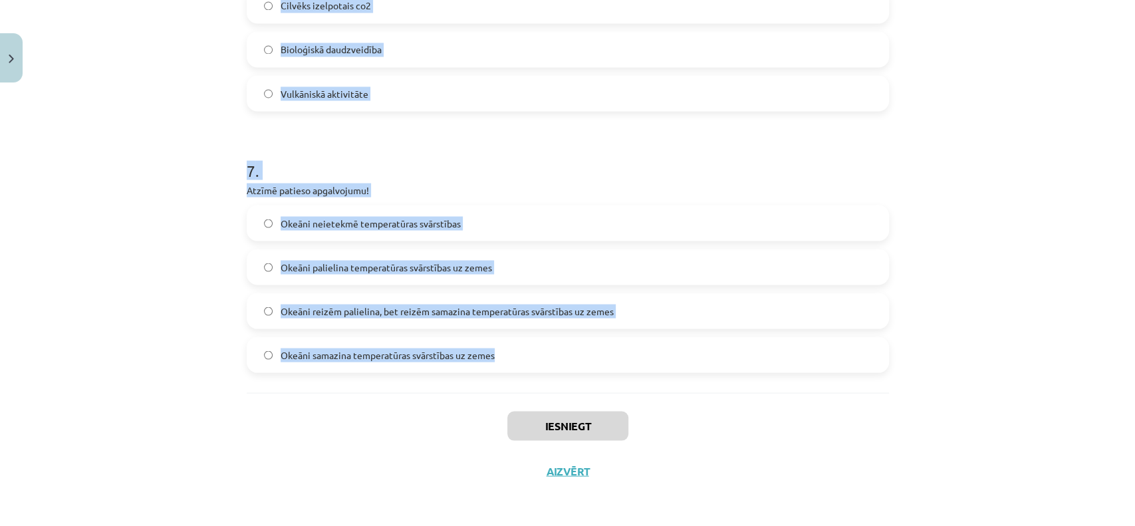
drag, startPoint x: 239, startPoint y: 240, endPoint x: 612, endPoint y: 384, distance: 399.3
copy form "8 . Lore ip dolorsitam consectet adip elitse, do eiusmodtempo inc, ut laboreetd…"
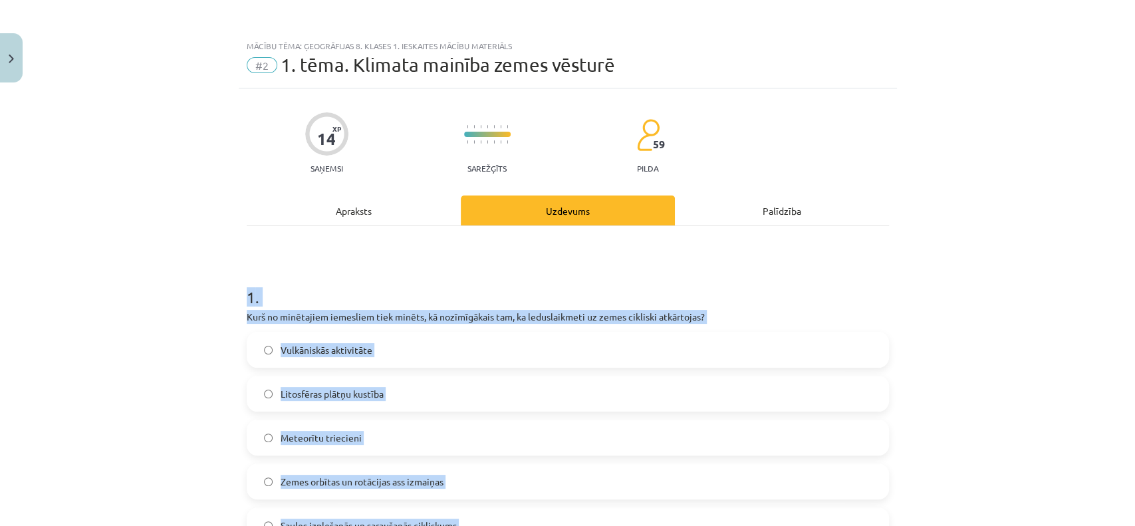
scroll to position [207, 0]
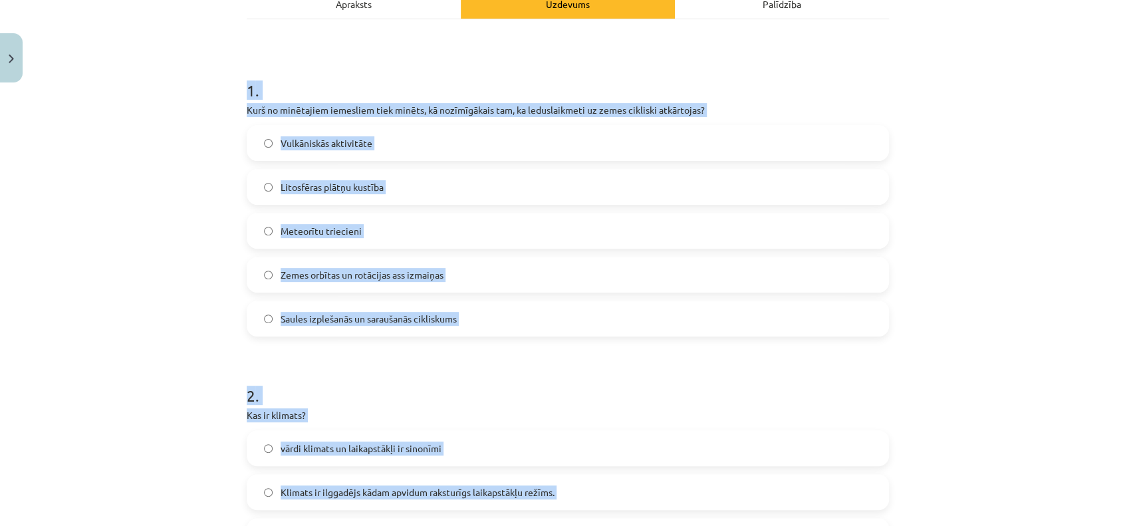
click at [388, 274] on span "Zemes orbītas un rotācijas ass izmaiņas" at bounding box center [362, 275] width 163 height 14
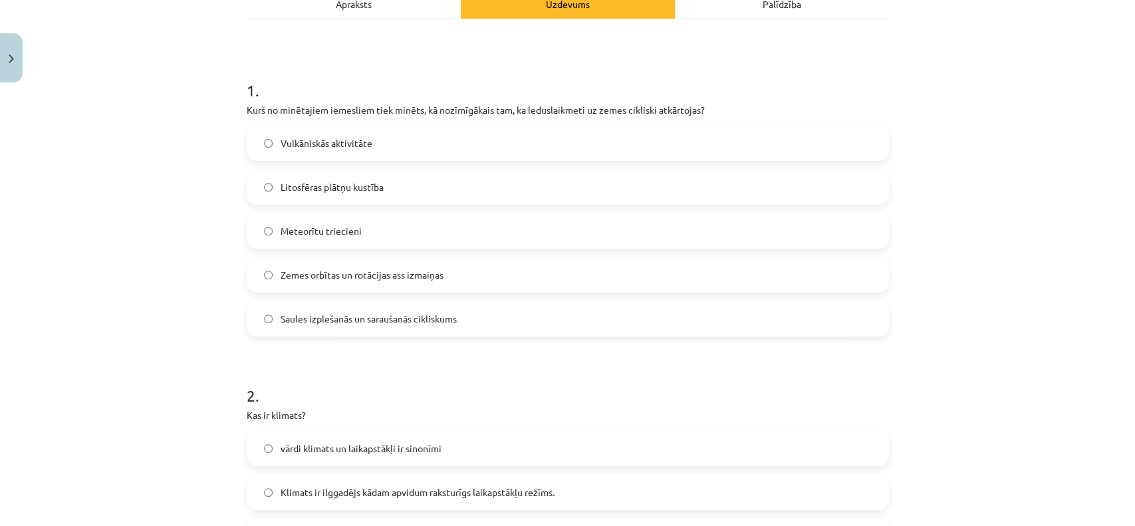
scroll to position [414, 0]
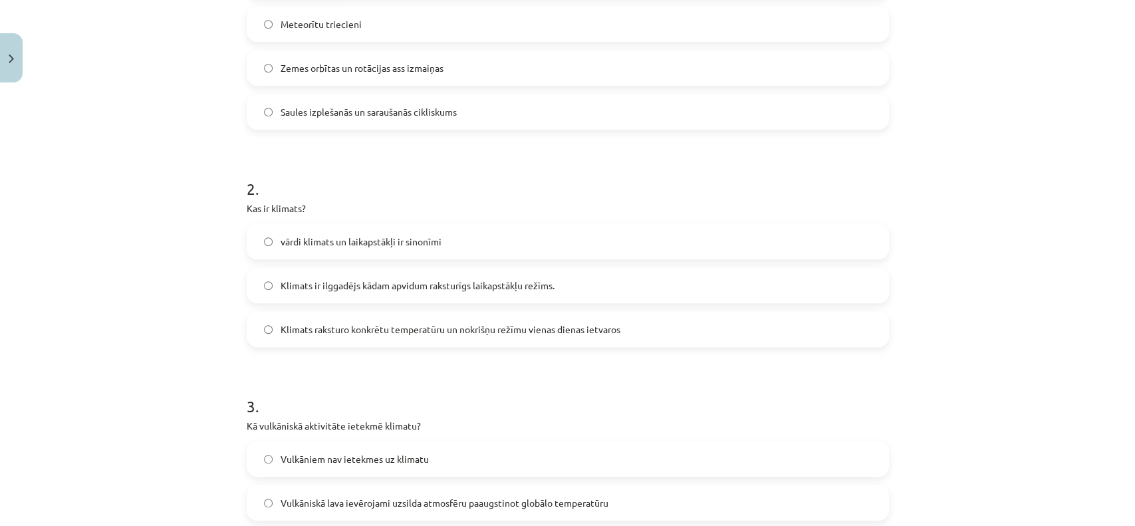
click at [372, 284] on span "Klimats ir ilggadējs kādam apvidum raksturīgs laikapstākļu režīms." at bounding box center [418, 286] width 274 height 14
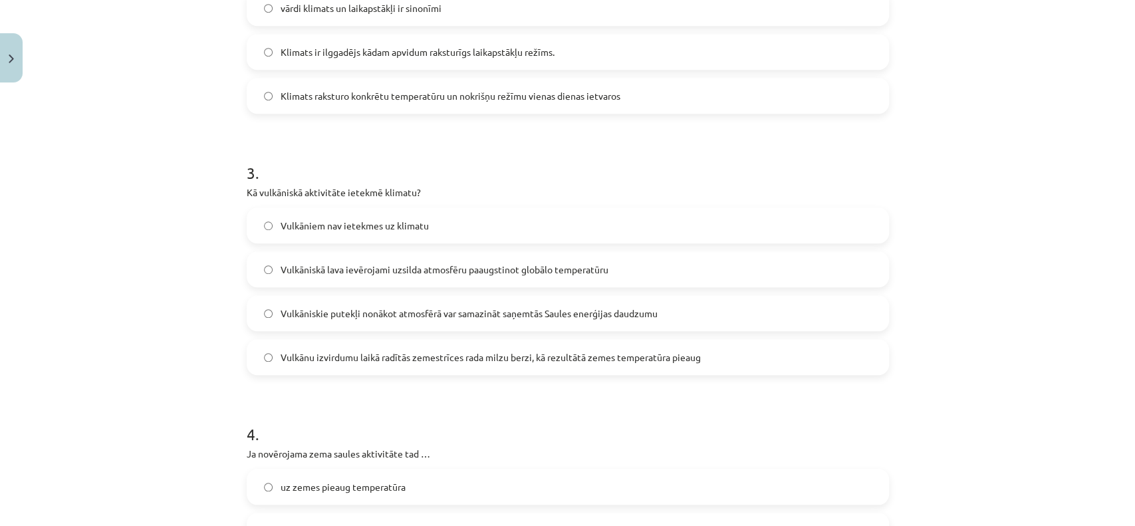
scroll to position [620, 0]
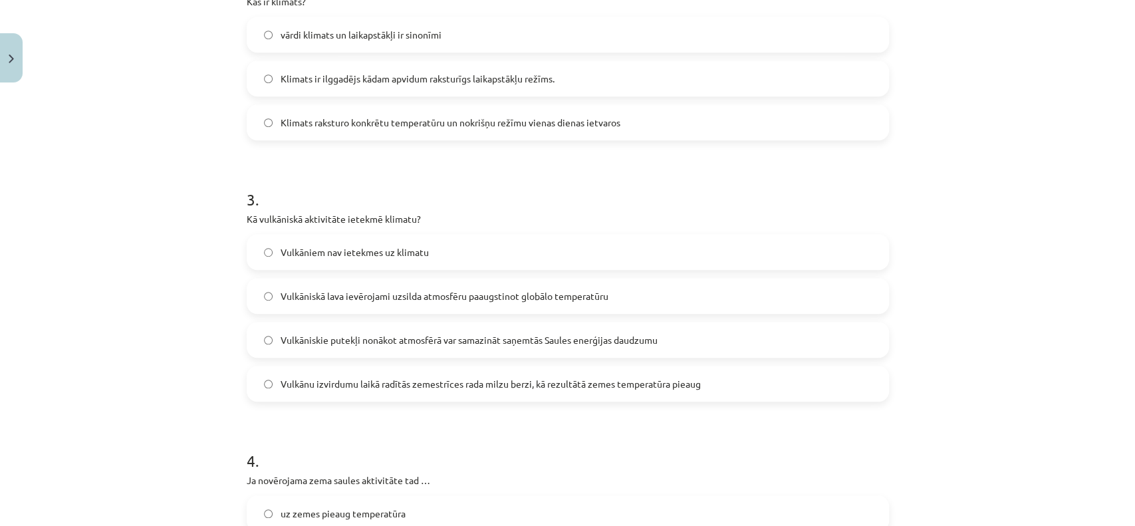
click at [337, 342] on span "Vulkāniskie putekļi nonākot atmosfērā var samazināt saņemtās Saules enerģijas d…" at bounding box center [469, 340] width 377 height 14
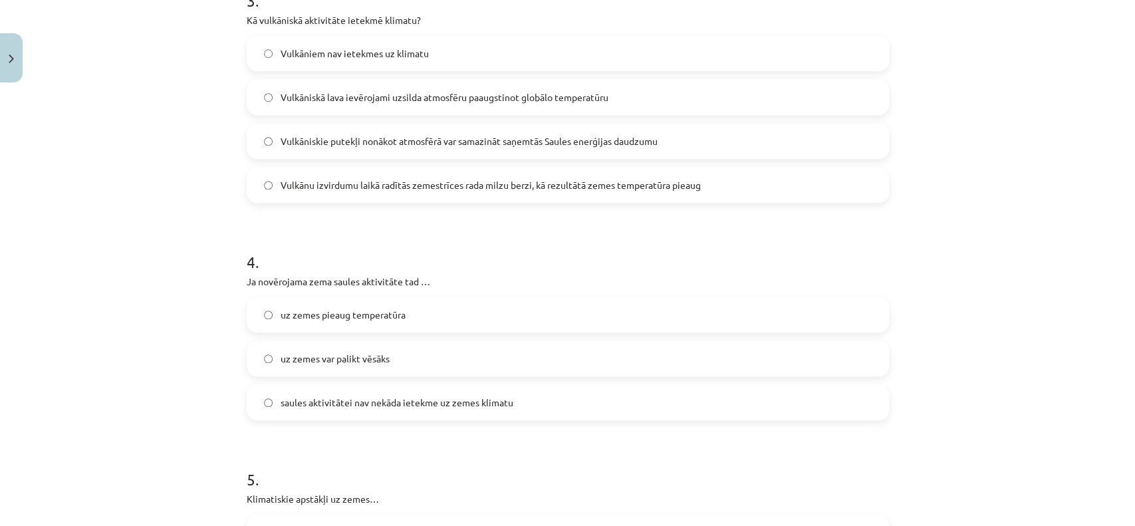
scroll to position [827, 0]
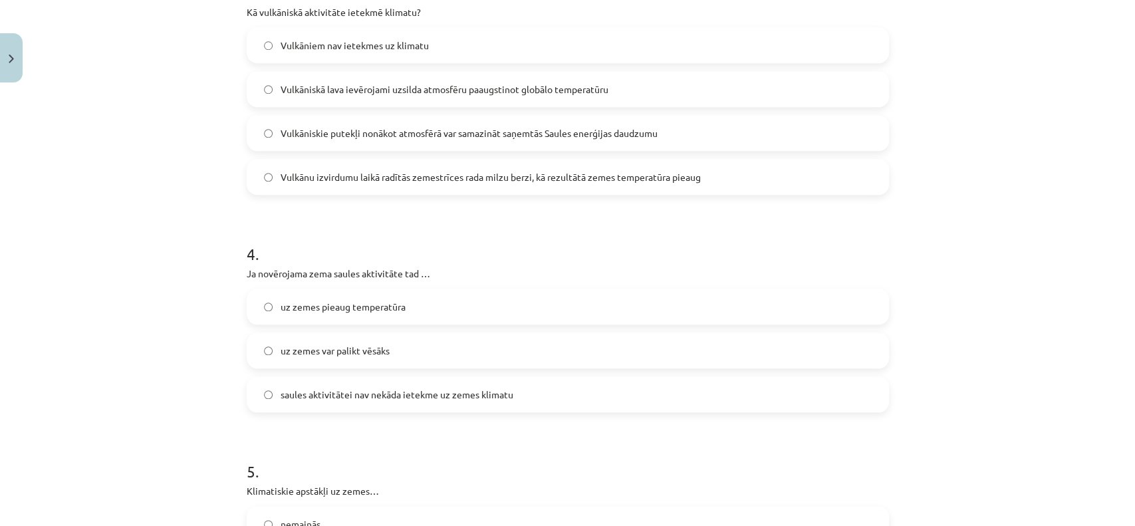
click at [339, 362] on label "uz zemes var palikt vēsāks" at bounding box center [568, 350] width 640 height 33
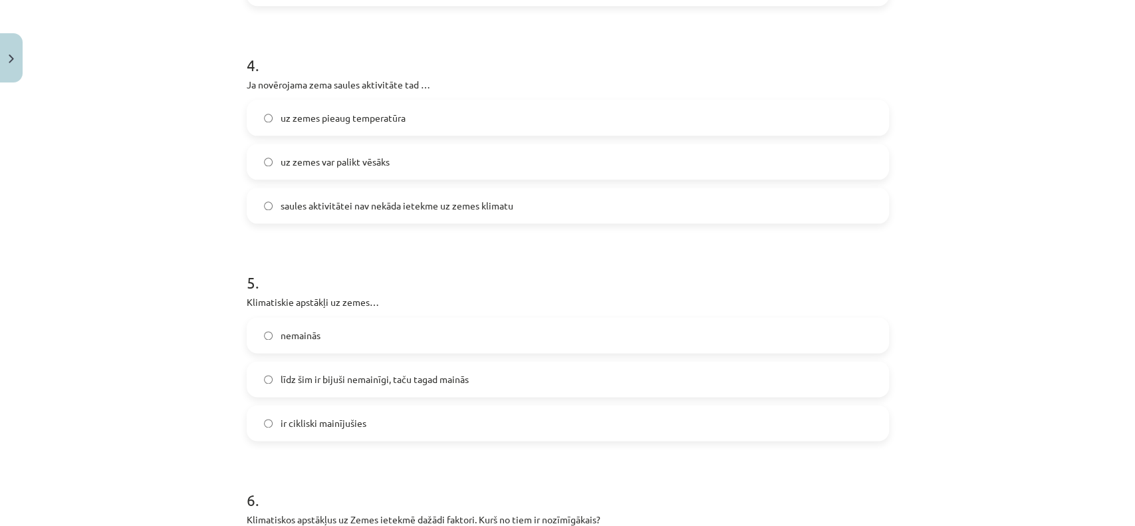
scroll to position [1034, 0]
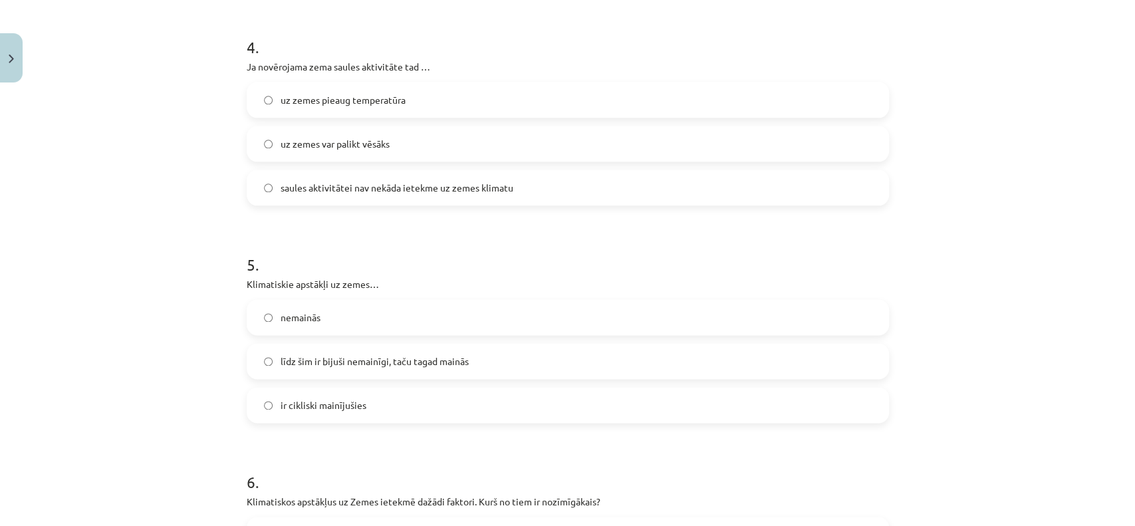
click at [342, 410] on span "ir cikliski mainījušies" at bounding box center [324, 405] width 86 height 14
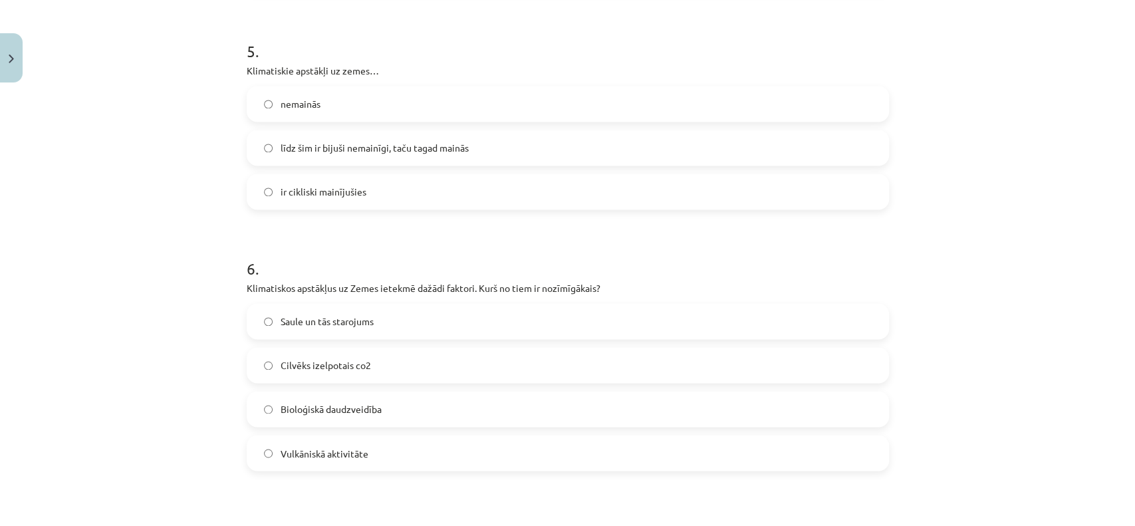
scroll to position [1447, 0]
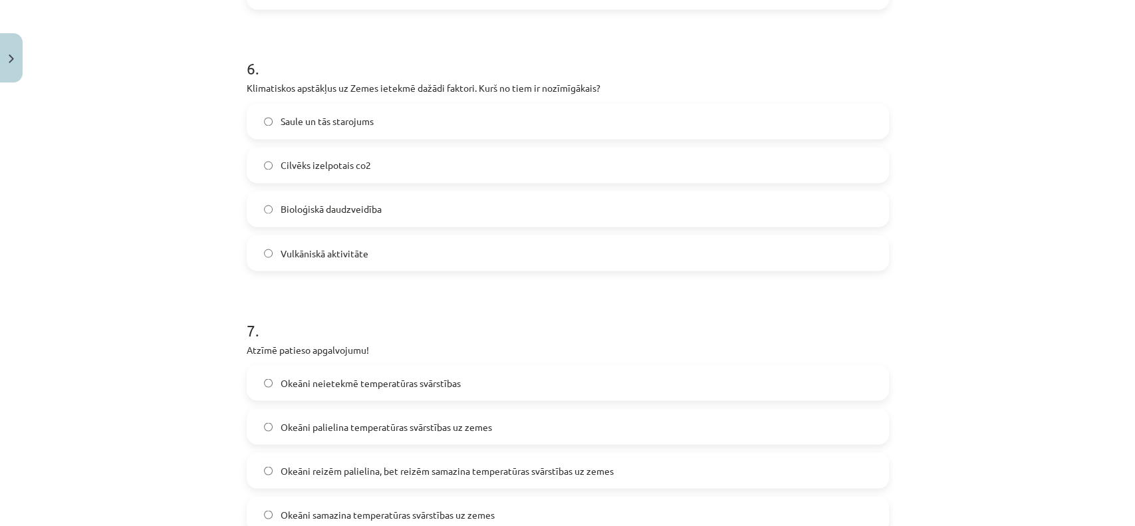
click at [369, 511] on span "Okeāni samazina temperatūras svārstības uz zemes" at bounding box center [388, 514] width 214 height 14
click at [350, 110] on label "Saule un tās starojums" at bounding box center [568, 120] width 640 height 33
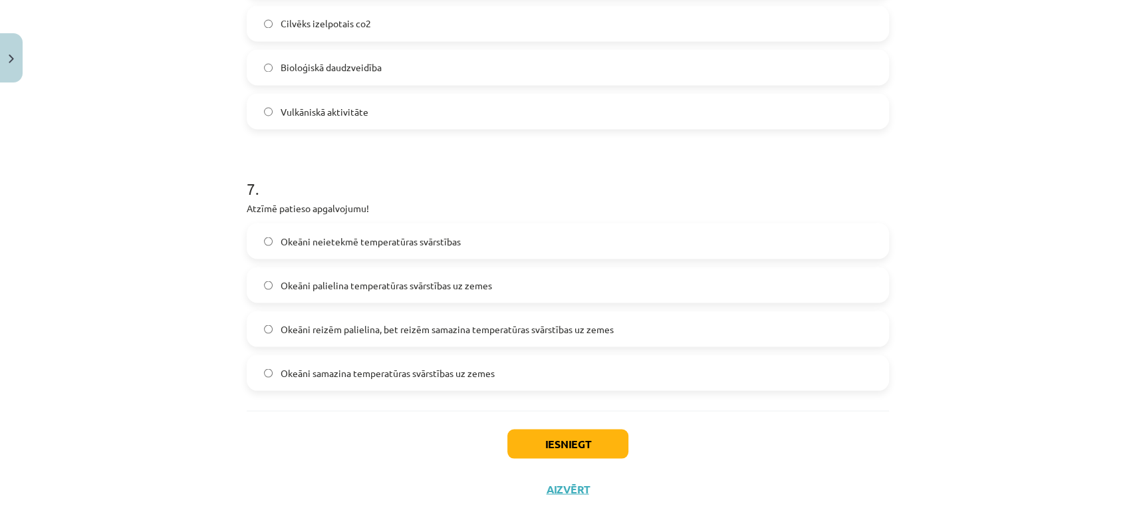
scroll to position [1607, 0]
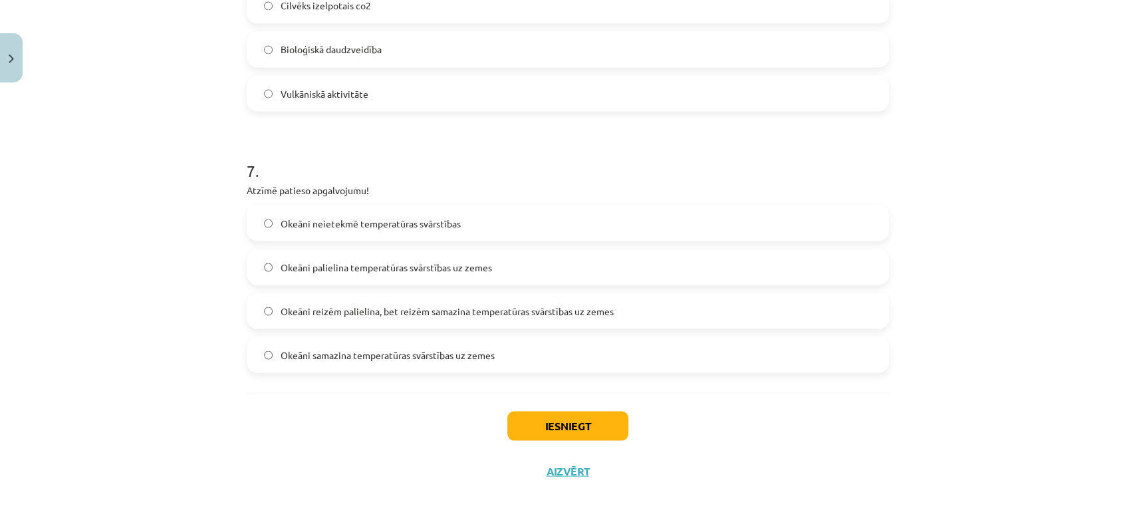
click at [533, 407] on div "Iesniegt Aizvērt" at bounding box center [568, 438] width 642 height 93
click at [544, 420] on button "Iesniegt" at bounding box center [567, 425] width 121 height 29
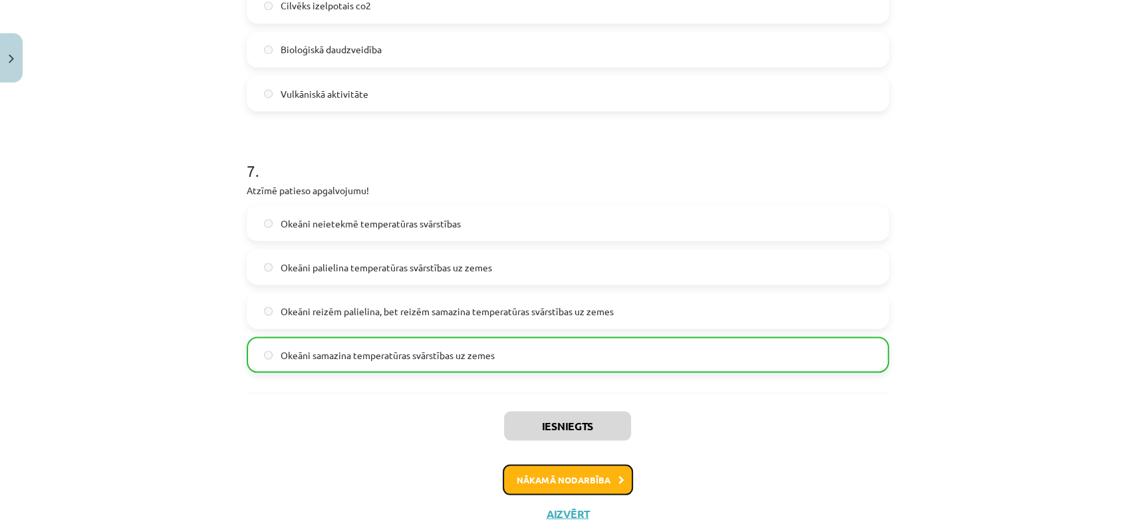
click at [555, 468] on button "Nākamā nodarbība" at bounding box center [568, 479] width 130 height 31
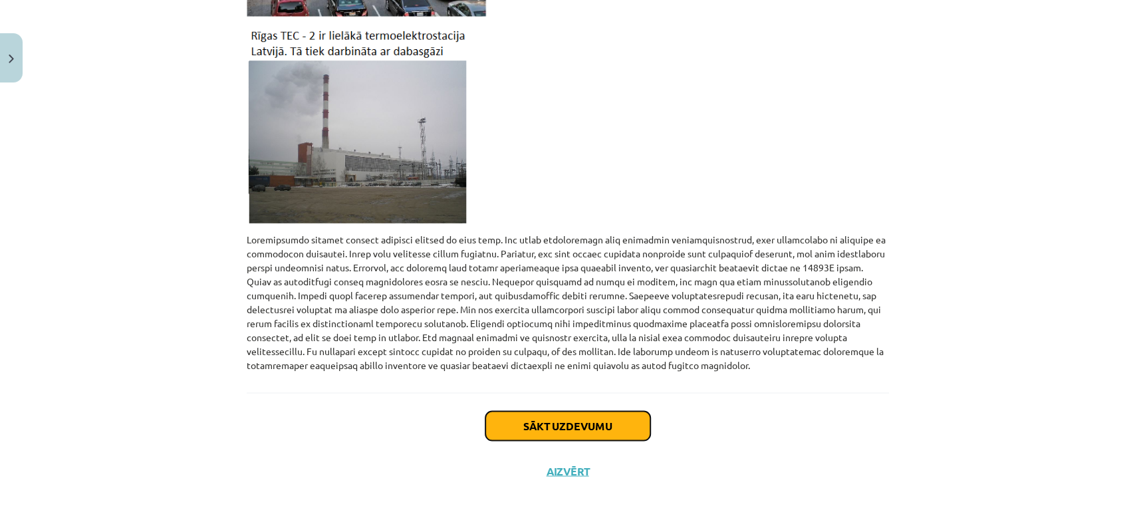
click at [553, 414] on button "Sākt uzdevumu" at bounding box center [567, 425] width 165 height 29
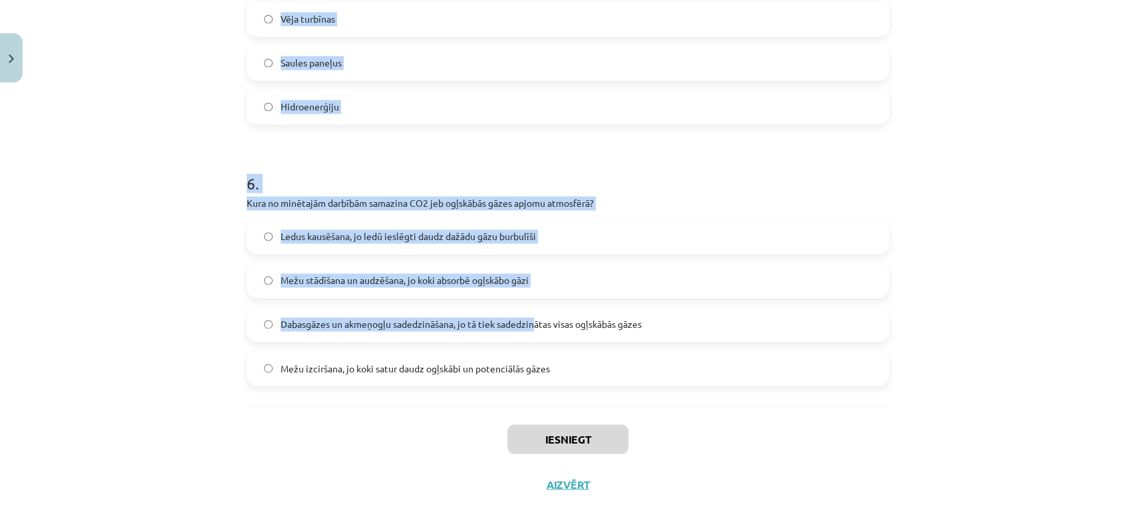
scroll to position [1346, 0]
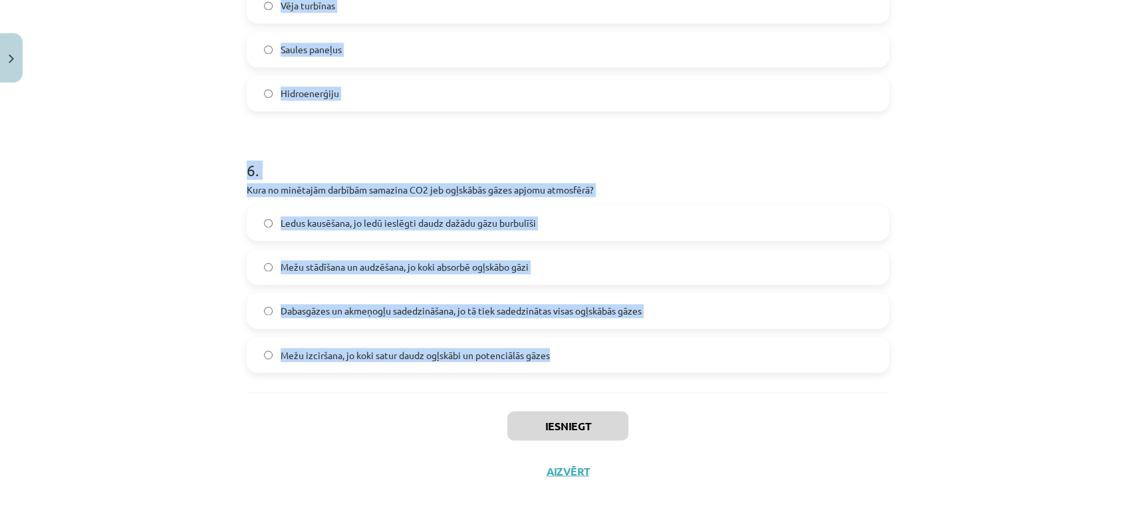
drag, startPoint x: 229, startPoint y: 265, endPoint x: 565, endPoint y: 390, distance: 359.1
click at [565, 390] on div "Mācību tēma: Ģeogrāfijas 8. klases 1. ieskaites mācību materiāls #3 2. tēma. Gl…" at bounding box center [567, 263] width 1135 height 526
copy form "6 . Lore ip dolorsitametc ad elitsed? Doeius tempo incididu utlaboreet do magna…"
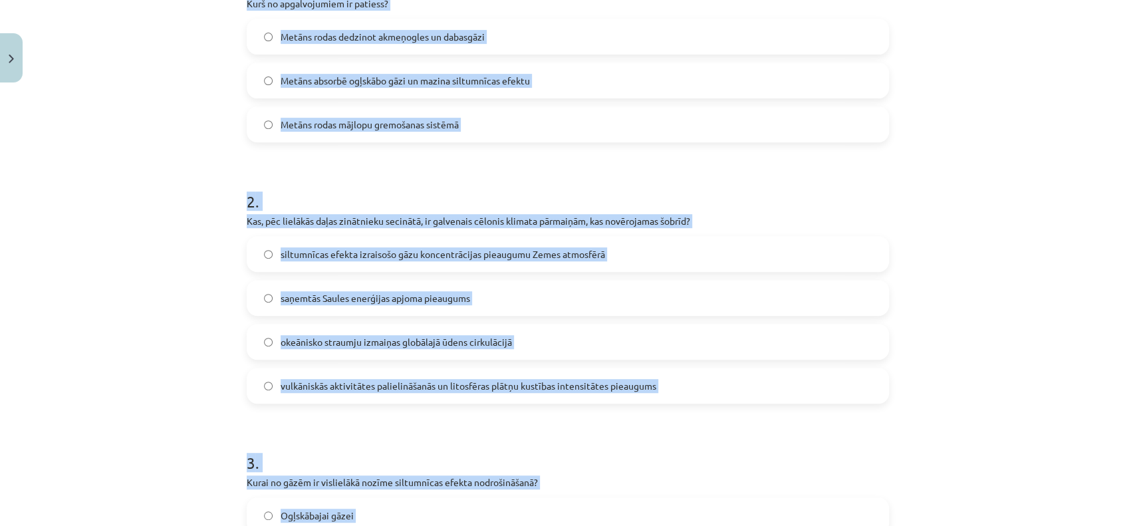
scroll to position [105, 0]
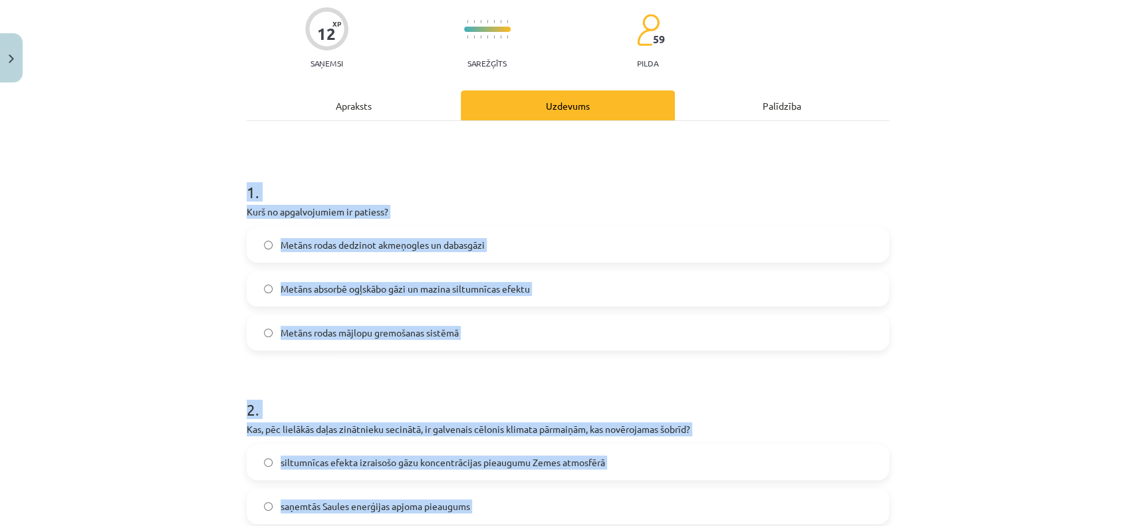
click at [378, 326] on span "Metāns rodas mājlopu gremošanas sistēmā" at bounding box center [370, 333] width 178 height 14
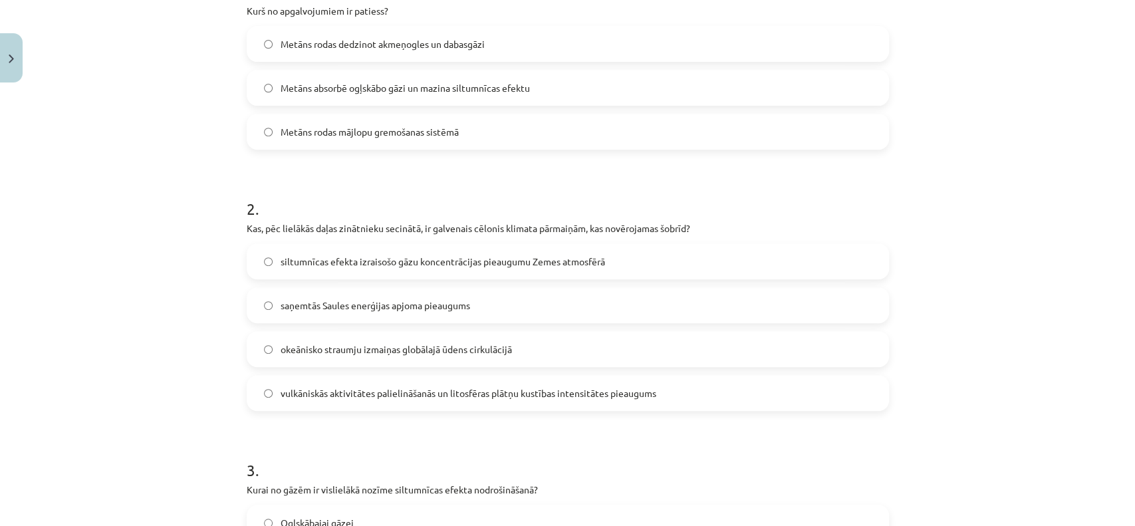
scroll to position [312, 0]
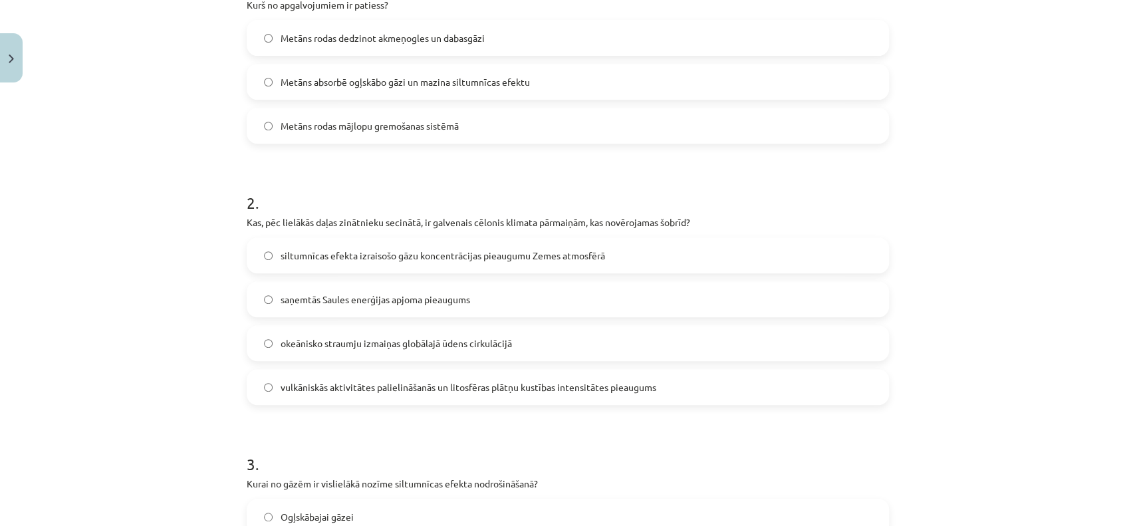
click at [436, 247] on label "siltumnīcas efekta izraisošo gāzu koncentrācijas pieaugumu Zemes atmosfērā" at bounding box center [568, 255] width 640 height 33
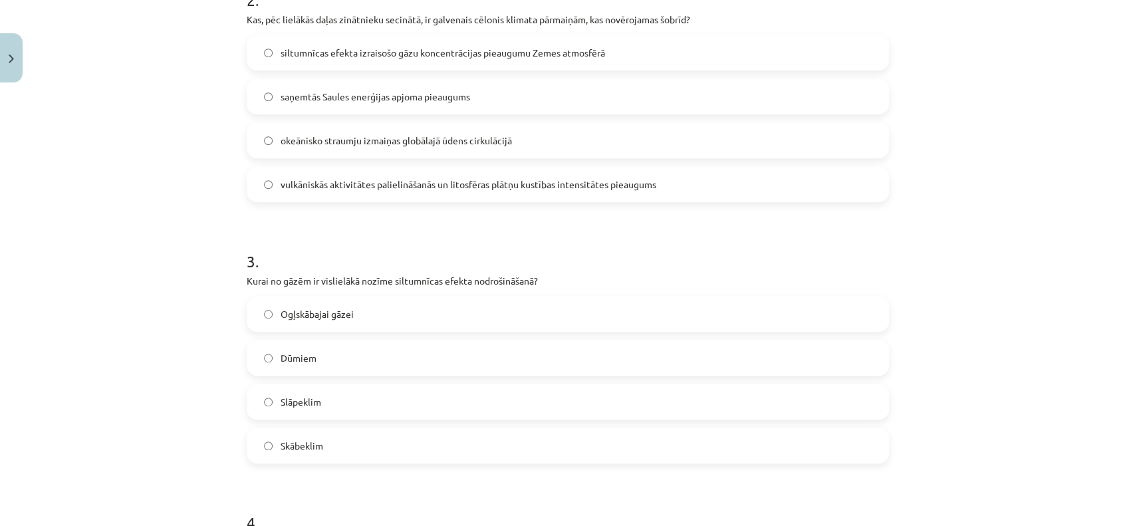
scroll to position [725, 0]
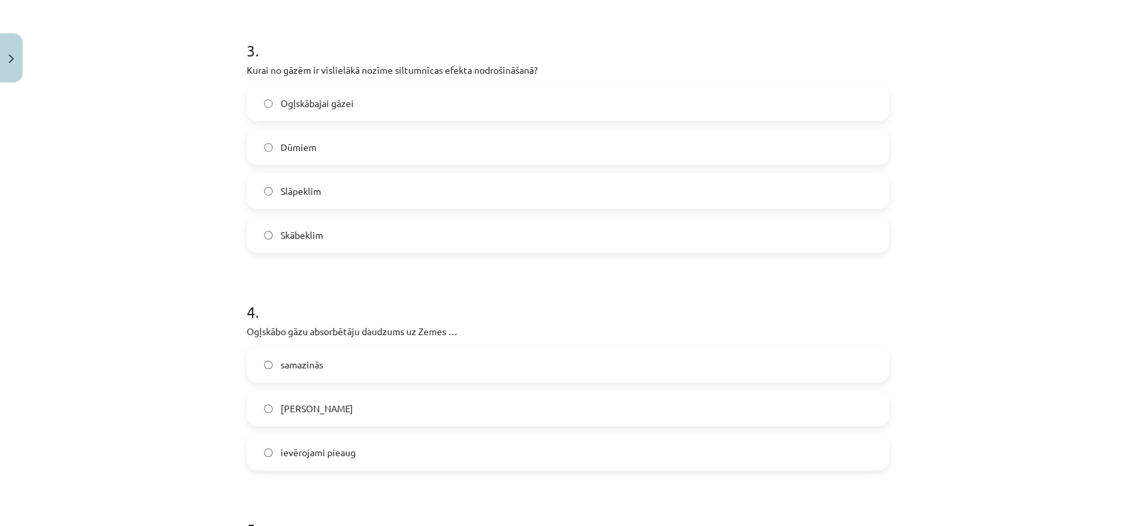
click at [315, 104] on span "Ogļskābajai gāzei" at bounding box center [317, 103] width 73 height 14
click at [312, 449] on span "ievērojami pieaug" at bounding box center [318, 452] width 75 height 14
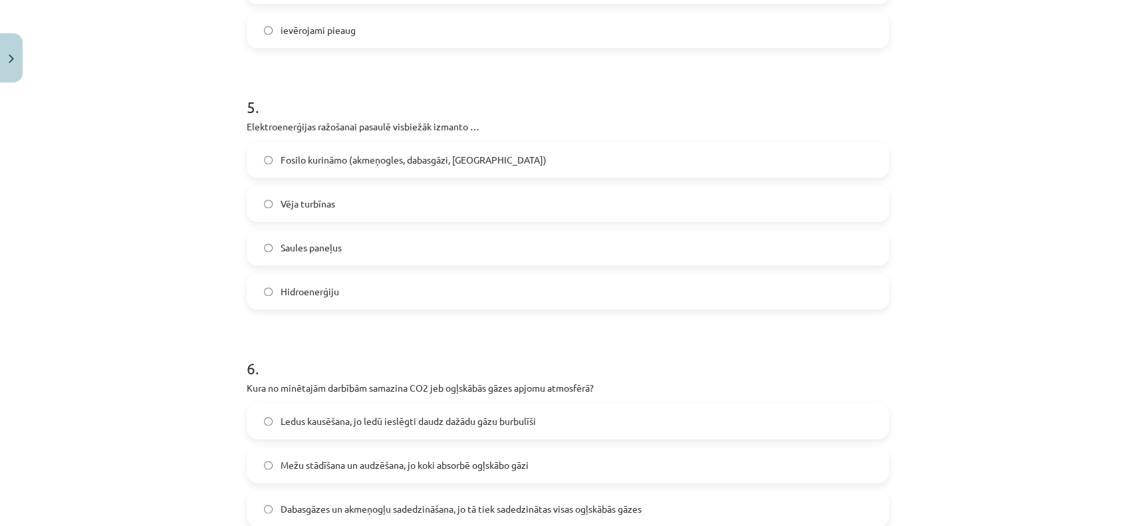
scroll to position [1139, 0]
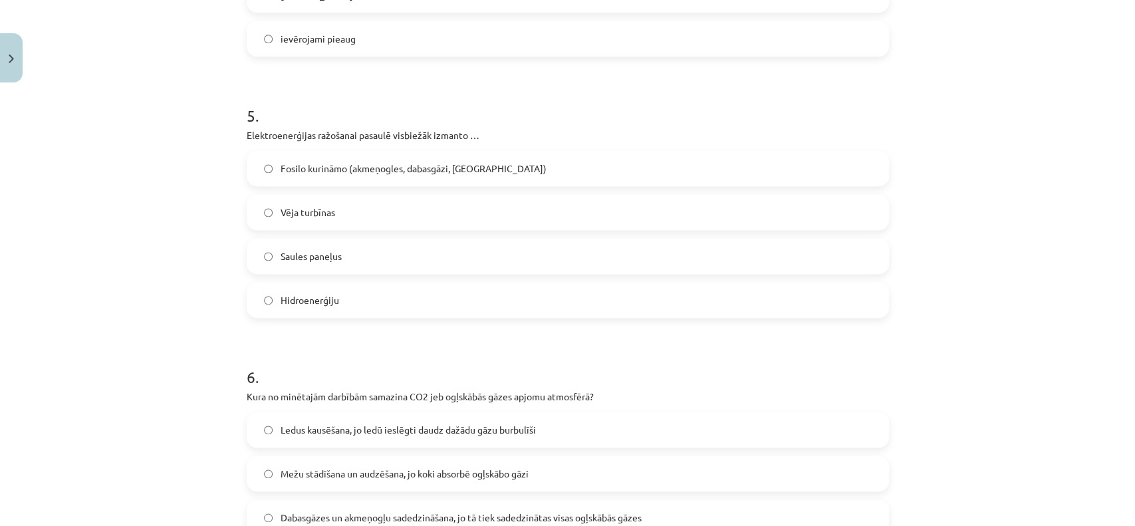
click at [320, 168] on span "Fosilo kurināmo (akmeņogles, dabasgāzi, [GEOGRAPHIC_DATA])" at bounding box center [414, 169] width 266 height 14
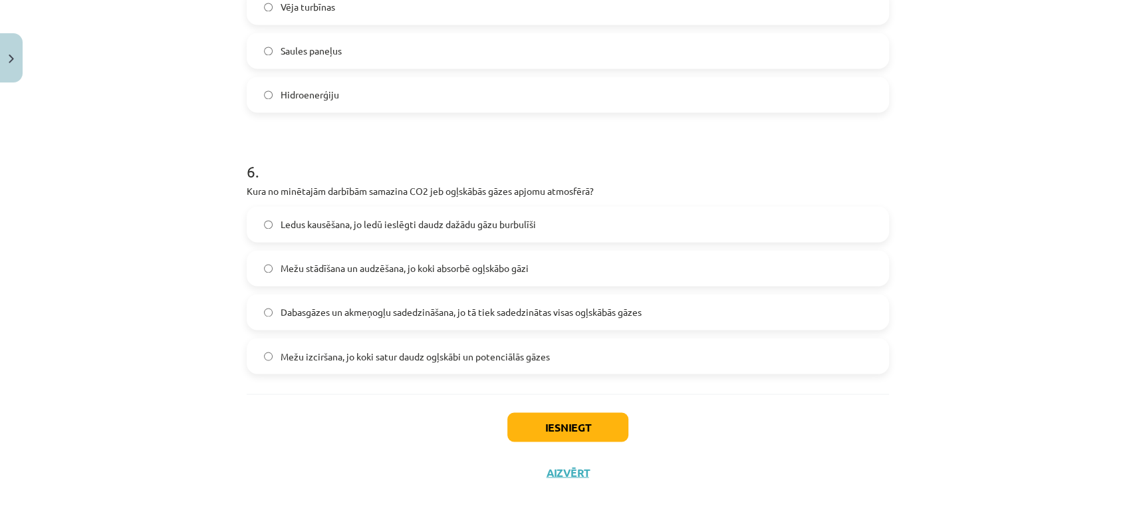
scroll to position [1346, 0]
click at [352, 265] on span "Mežu stādīšana un audzēšana, jo koki absorbē ogļskābo gāzi" at bounding box center [405, 267] width 248 height 14
click at [576, 418] on button "Iesniegt" at bounding box center [567, 425] width 121 height 29
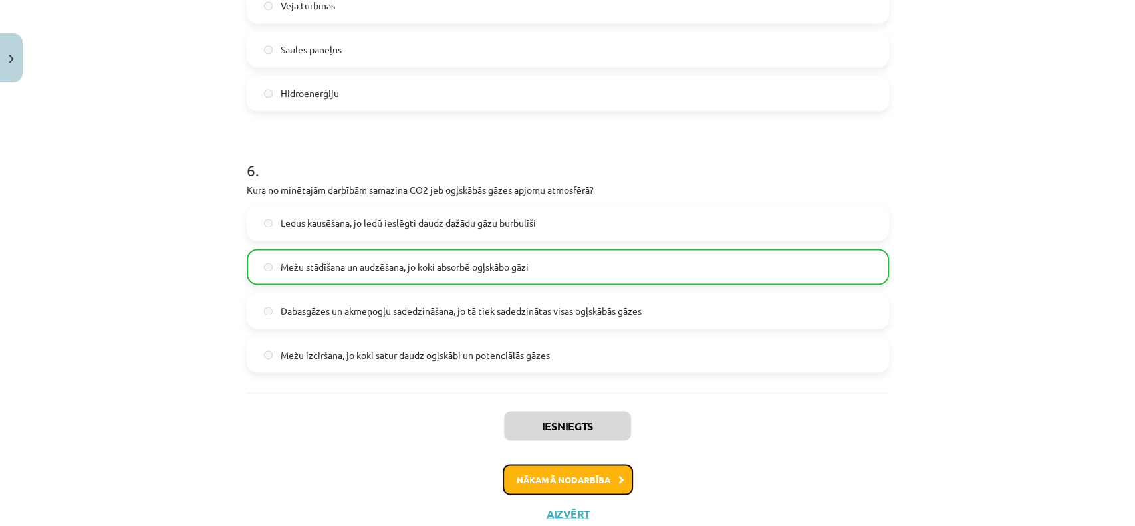
click at [553, 473] on button "Nākamā nodarbība" at bounding box center [568, 479] width 130 height 31
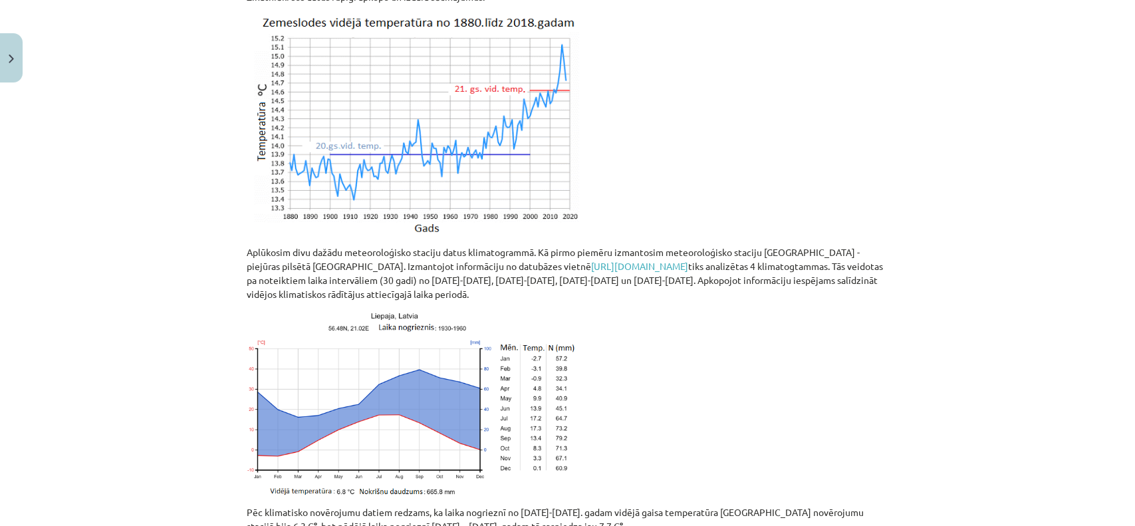
scroll to position [1688, 0]
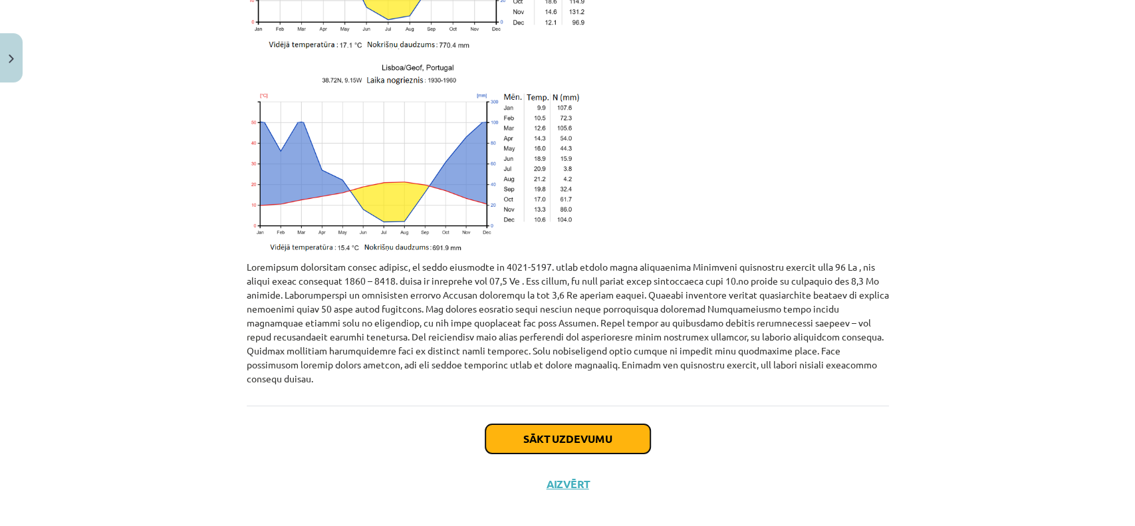
click at [525, 424] on button "Sākt uzdevumu" at bounding box center [567, 438] width 165 height 29
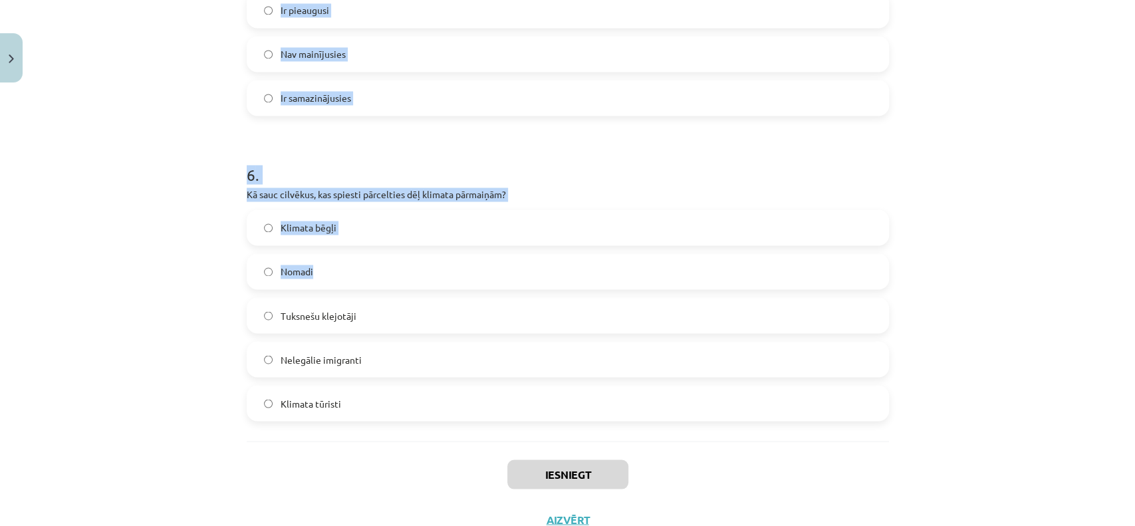
scroll to position [1469, 0]
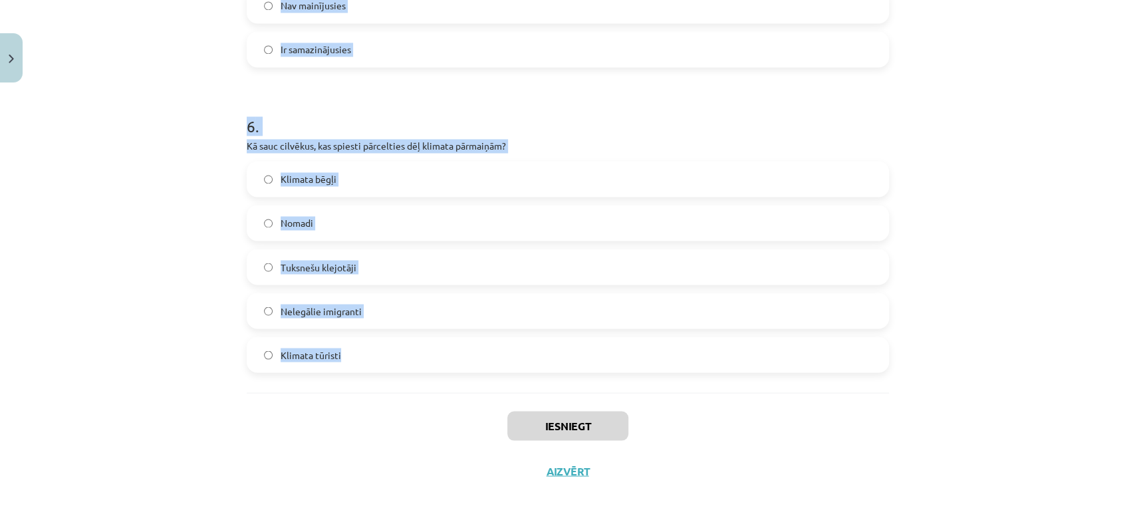
drag, startPoint x: 217, startPoint y: 264, endPoint x: 438, endPoint y: 356, distance: 239.9
click at [438, 356] on div "Mācību tēma: Ģeogrāfijas 8. klases 1. ieskaites mācību materiāls #4 3. tēma. Kl…" at bounding box center [567, 263] width 1135 height 526
copy form "5 . Lore ip dolorsi ametconsecte adipiscin elitseddo eiusmodte inci utlabo. Etd…"
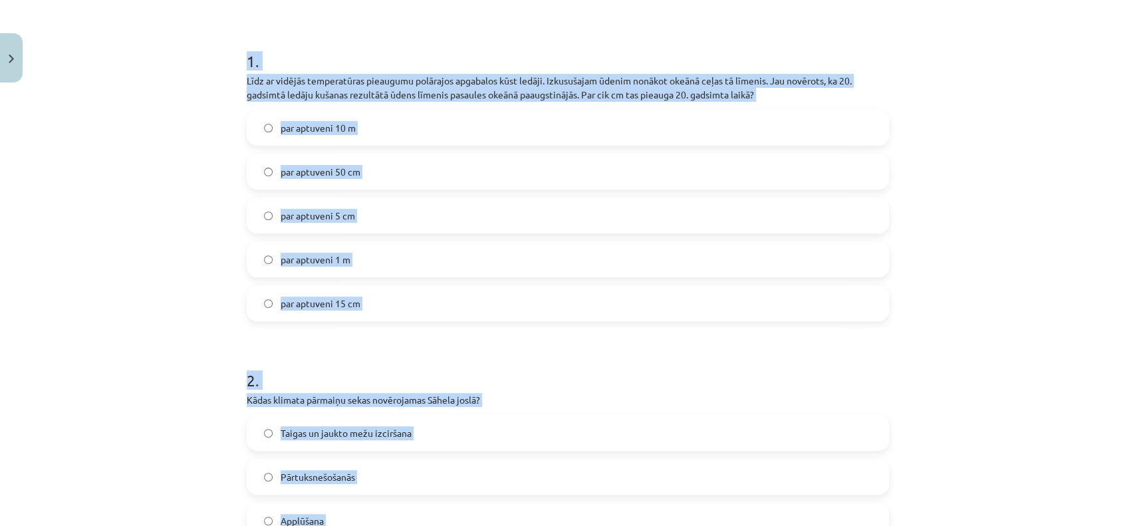
scroll to position [228, 0]
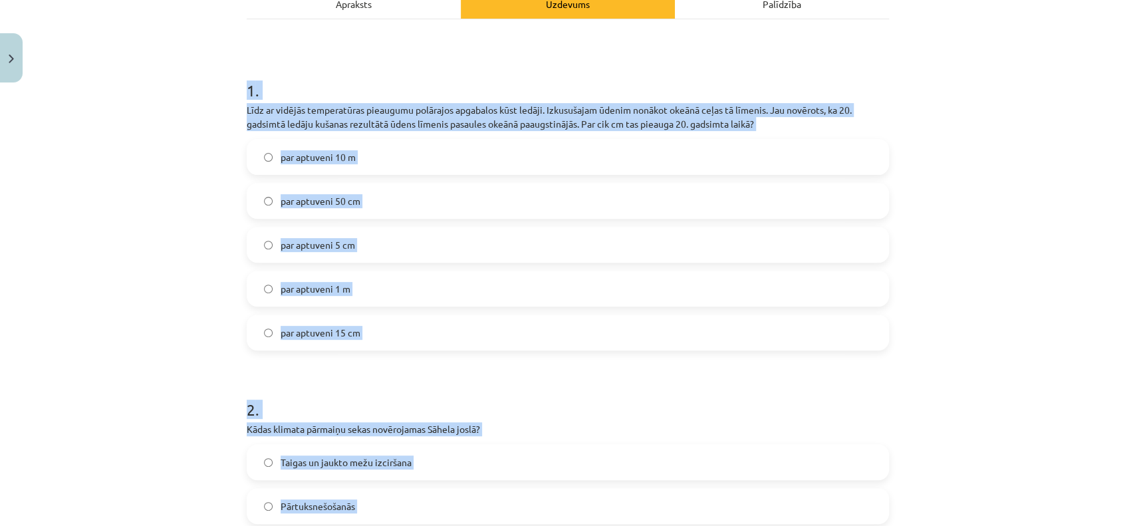
click at [330, 320] on label "par aptuveni 15 cm" at bounding box center [568, 332] width 640 height 33
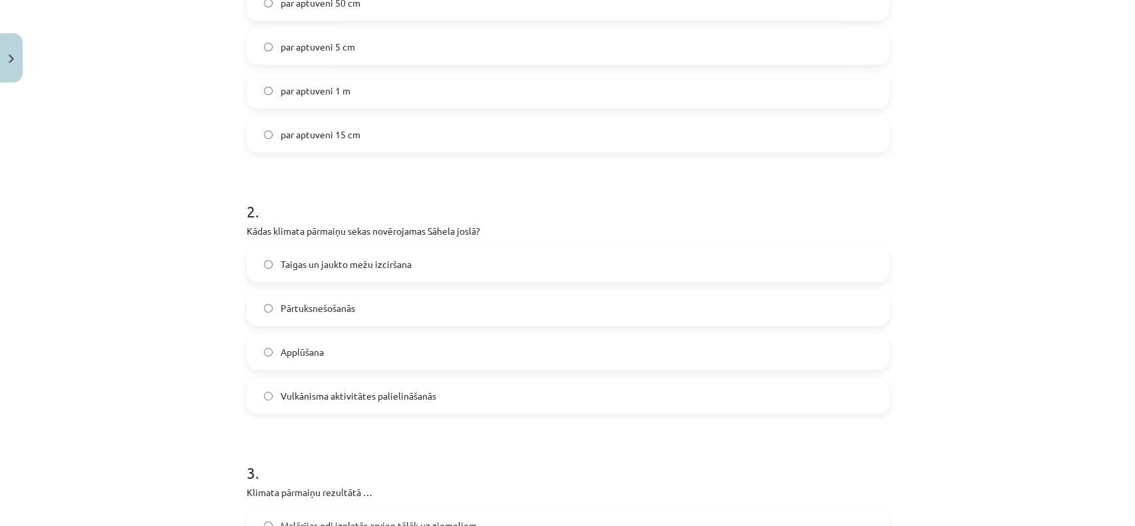
scroll to position [435, 0]
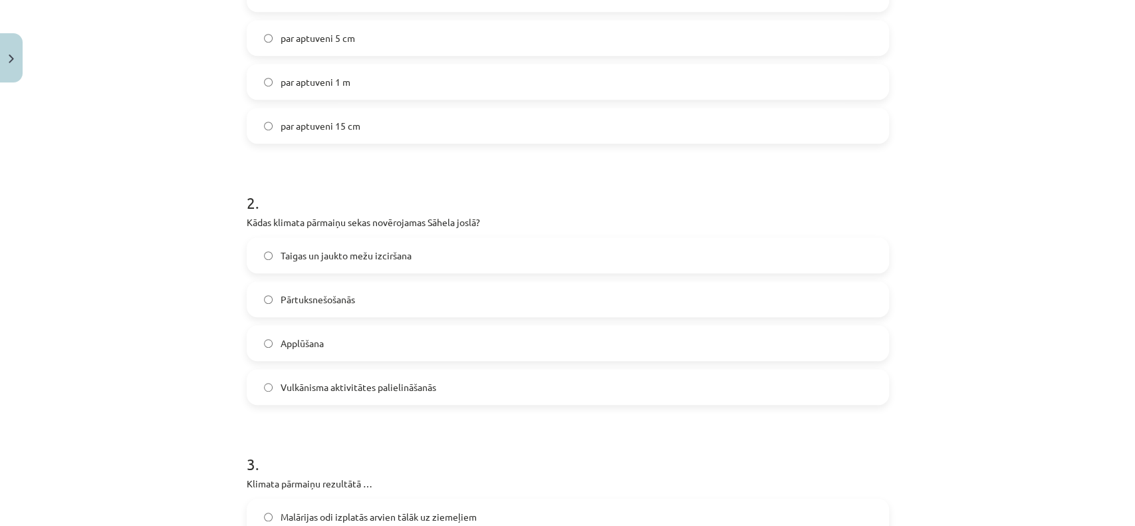
click at [332, 295] on span "Pārtuksnešošanās" at bounding box center [318, 300] width 74 height 14
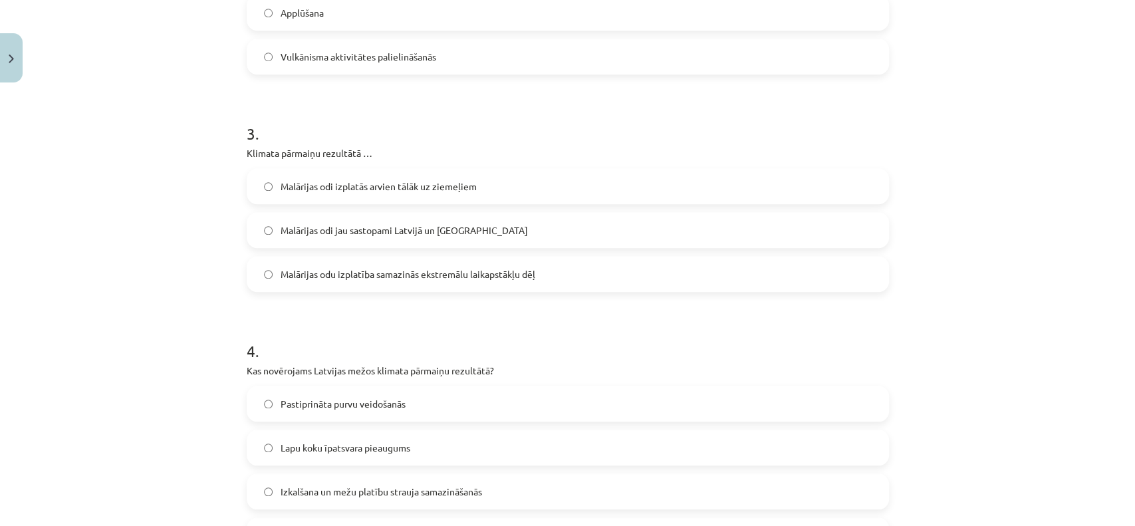
scroll to position [848, 0]
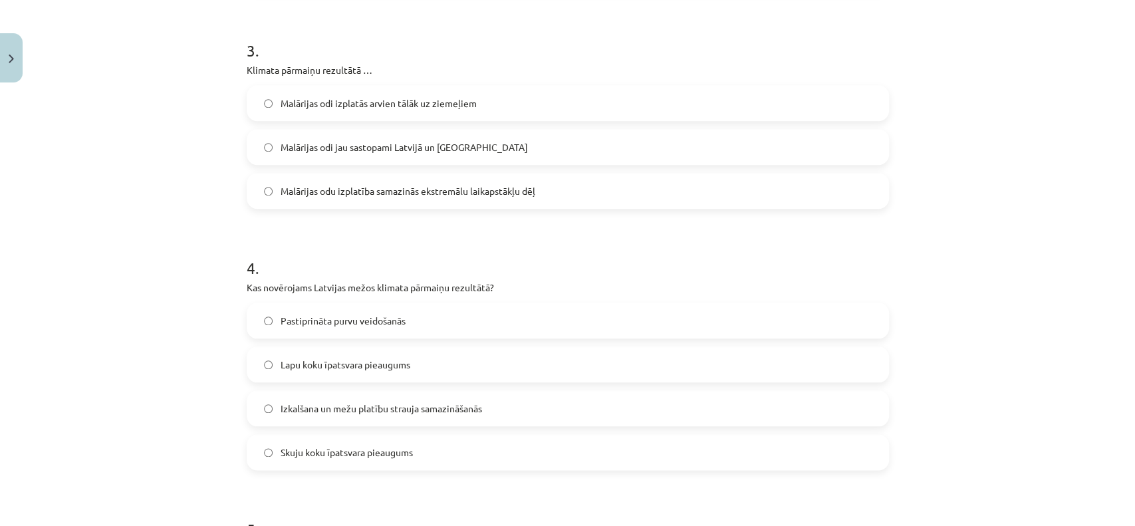
click at [399, 178] on label "Malārijas odu izplatība samazinās ekstremālu laikapstākļu dēļ" at bounding box center [568, 190] width 640 height 33
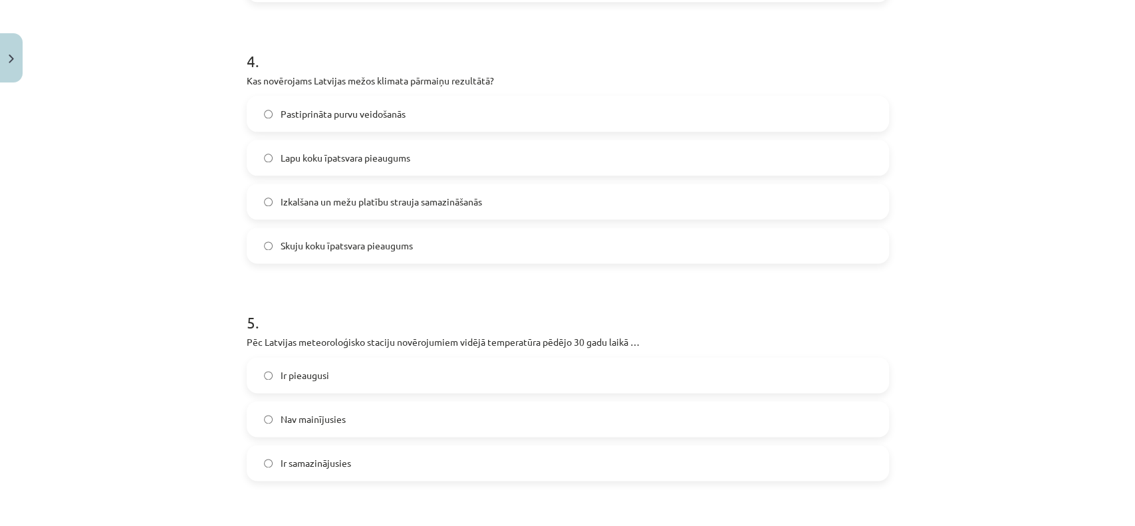
click at [348, 152] on span "Lapu koku īpatsvara pieaugums" at bounding box center [346, 158] width 130 height 14
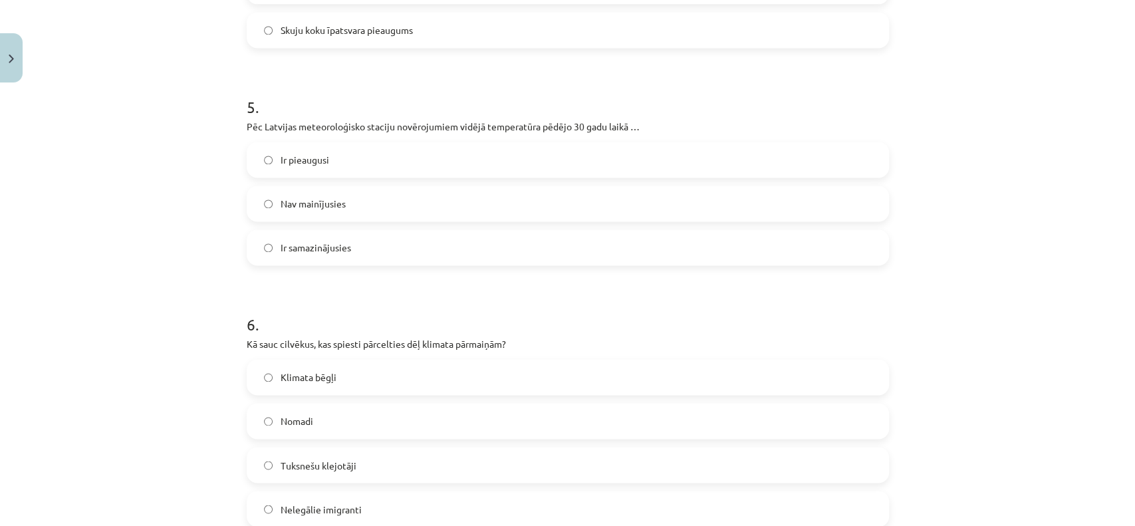
scroll to position [1262, 0]
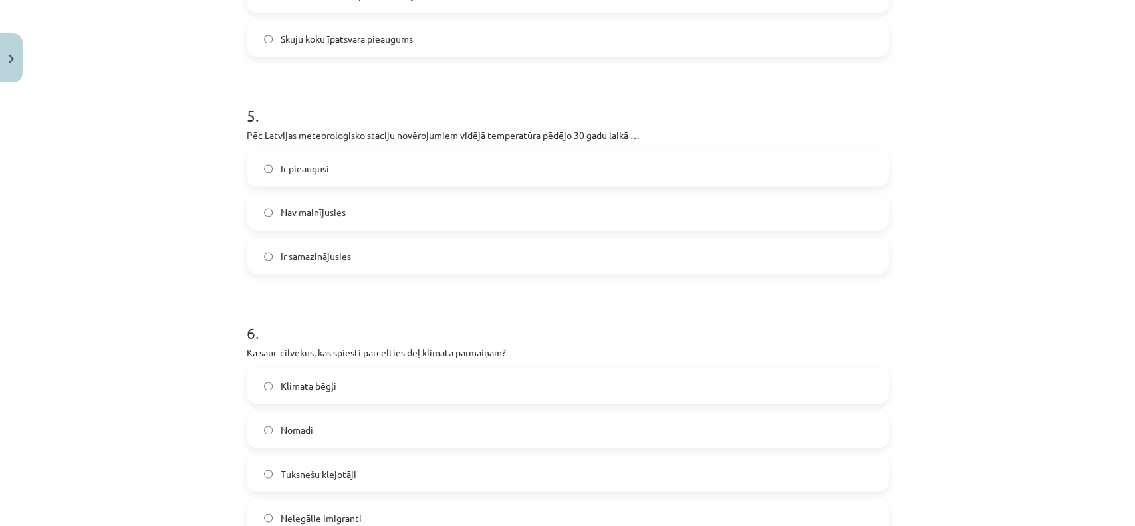
click at [356, 156] on label "Ir pieaugusi" at bounding box center [568, 168] width 640 height 33
click at [312, 386] on span "Klimata bēgļi" at bounding box center [309, 386] width 56 height 14
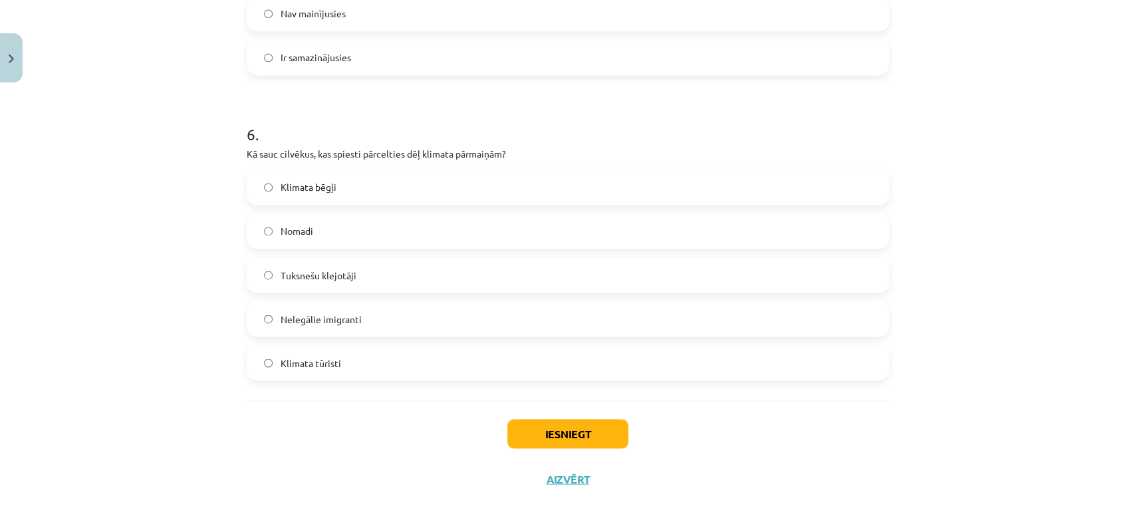
scroll to position [1469, 0]
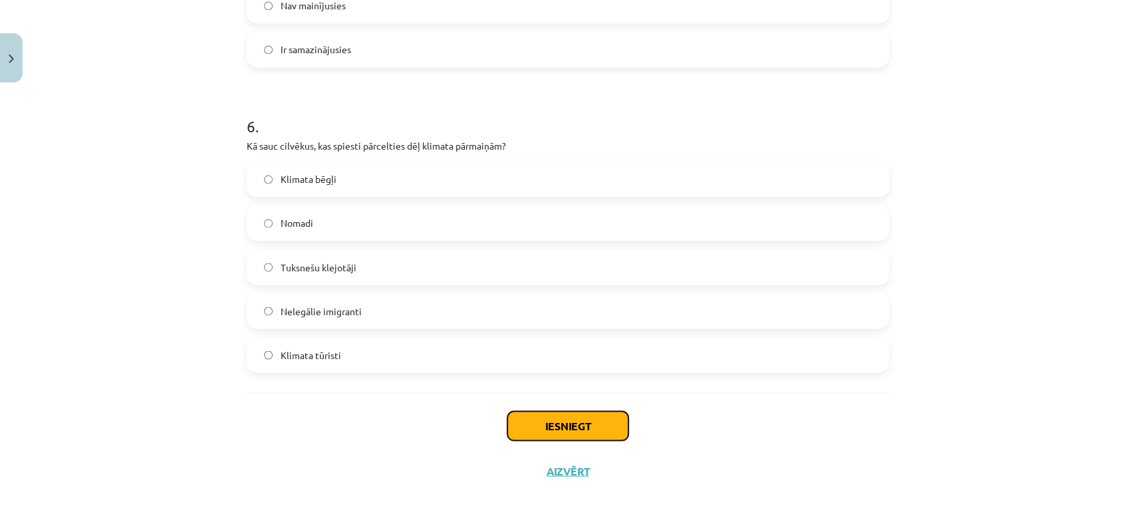
click at [521, 416] on button "Iesniegt" at bounding box center [567, 425] width 121 height 29
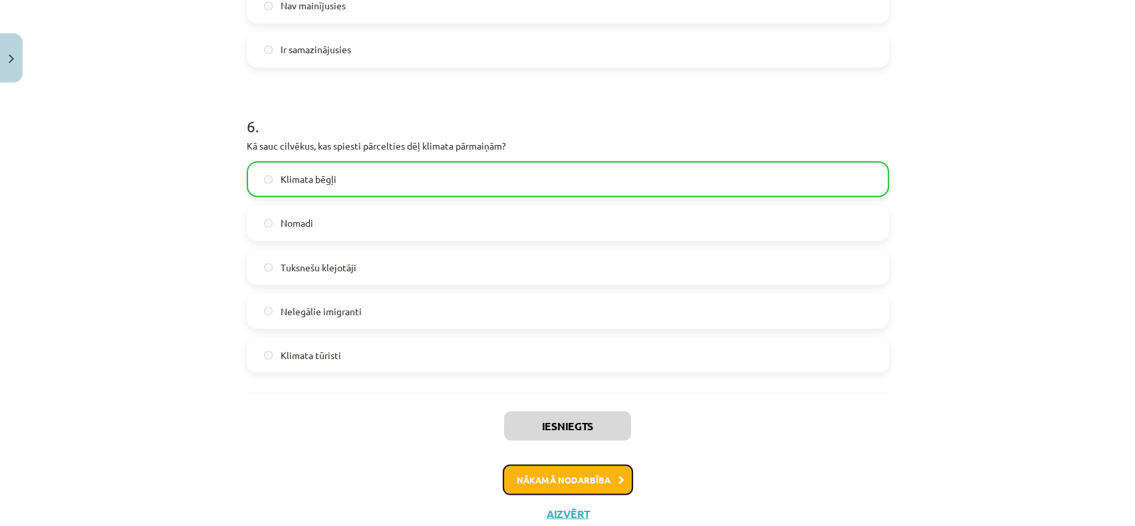
click at [574, 477] on button "Nākamā nodarbība" at bounding box center [568, 479] width 130 height 31
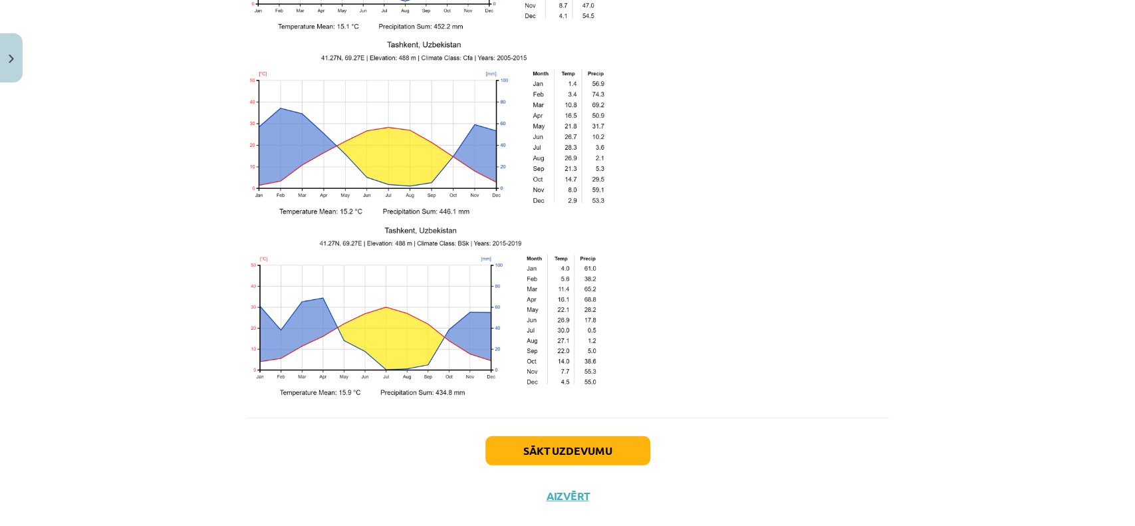
scroll to position [2093, 0]
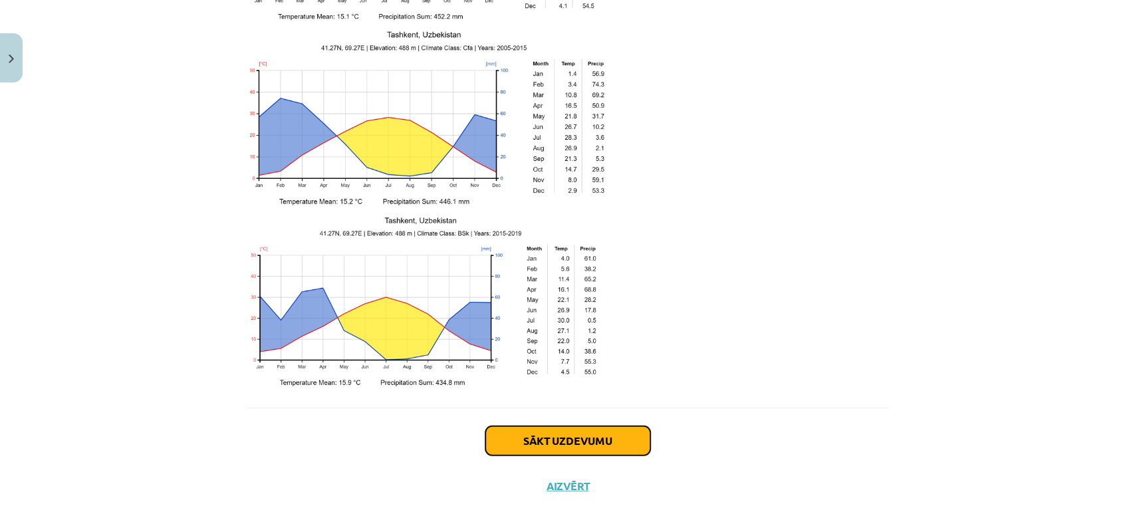
click at [535, 426] on button "Sākt uzdevumu" at bounding box center [567, 440] width 165 height 29
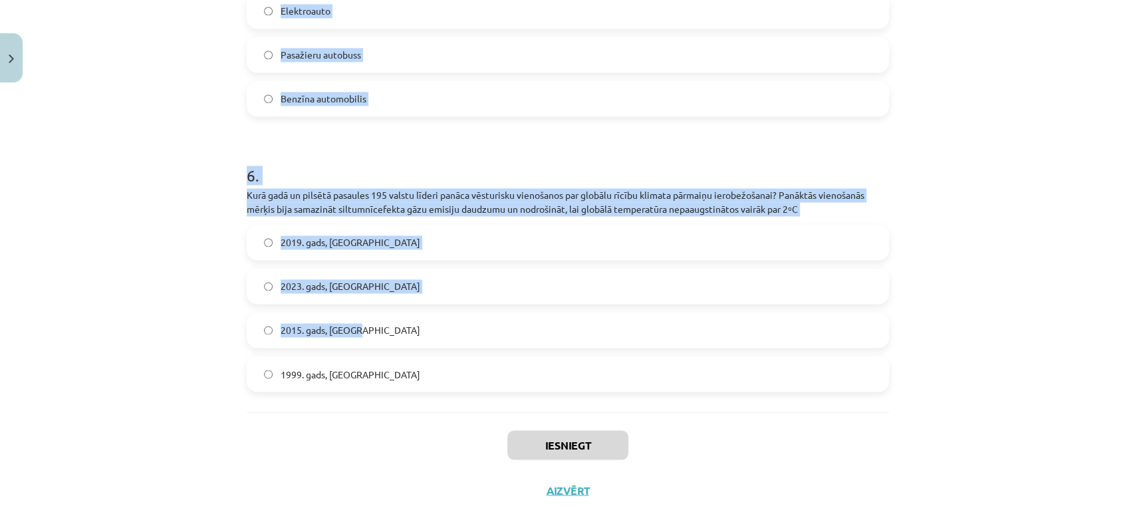
scroll to position [1360, 0]
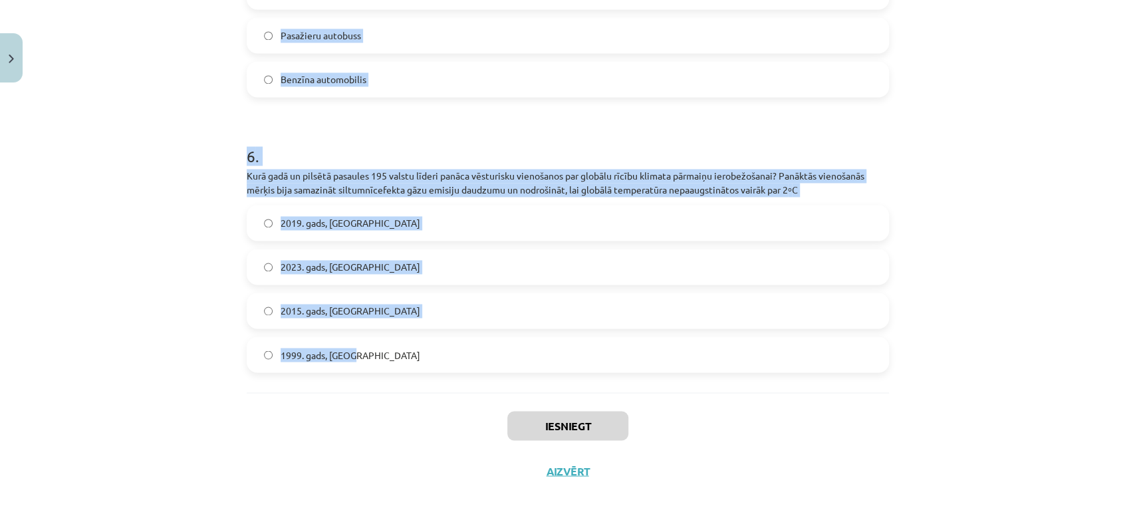
drag, startPoint x: 234, startPoint y: 265, endPoint x: 449, endPoint y: 358, distance: 234.1
copy form "6 . Loremi dolorsi ametconsect! Adipisc el seddoei temporinc utl etdolor magna …"
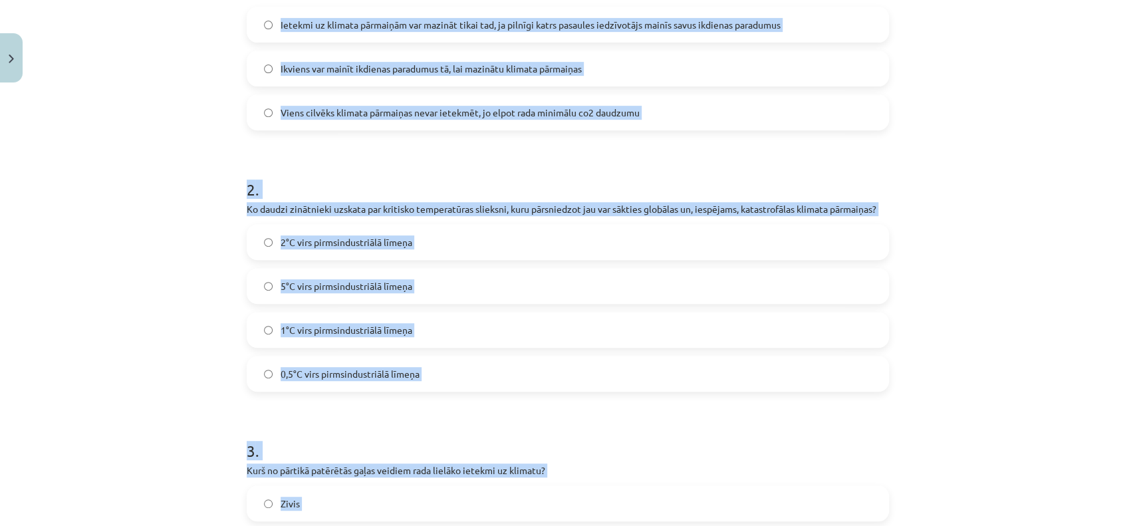
scroll to position [118, 0]
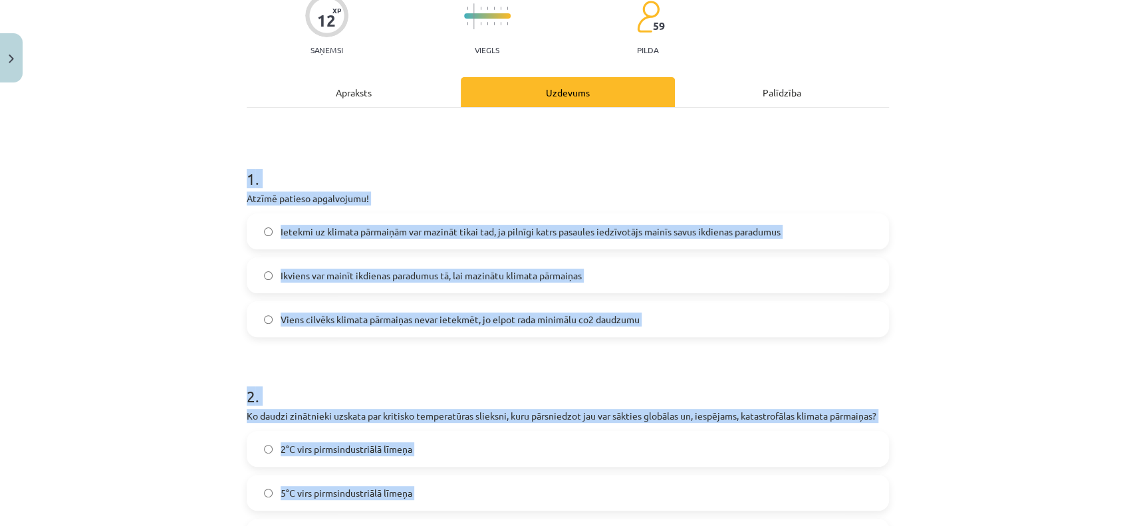
click at [388, 270] on span "Ikviens var mainīt ikdienas paradumus tā, lai mazinātu klimata pārmaiņas" at bounding box center [431, 276] width 301 height 14
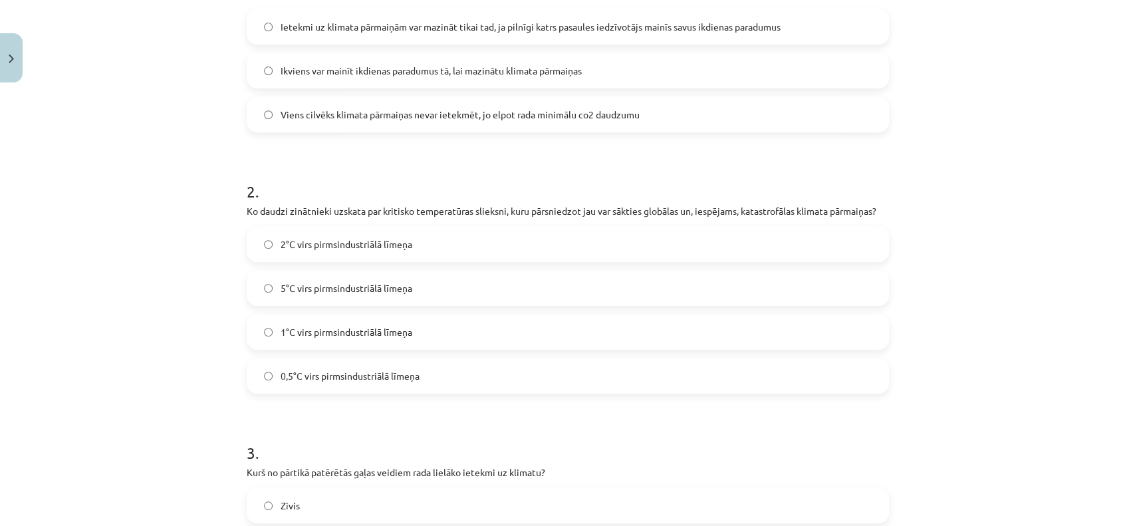
scroll to position [325, 0]
click at [300, 237] on span "2°C virs pirmsindustriālā līmeņa" at bounding box center [347, 242] width 132 height 14
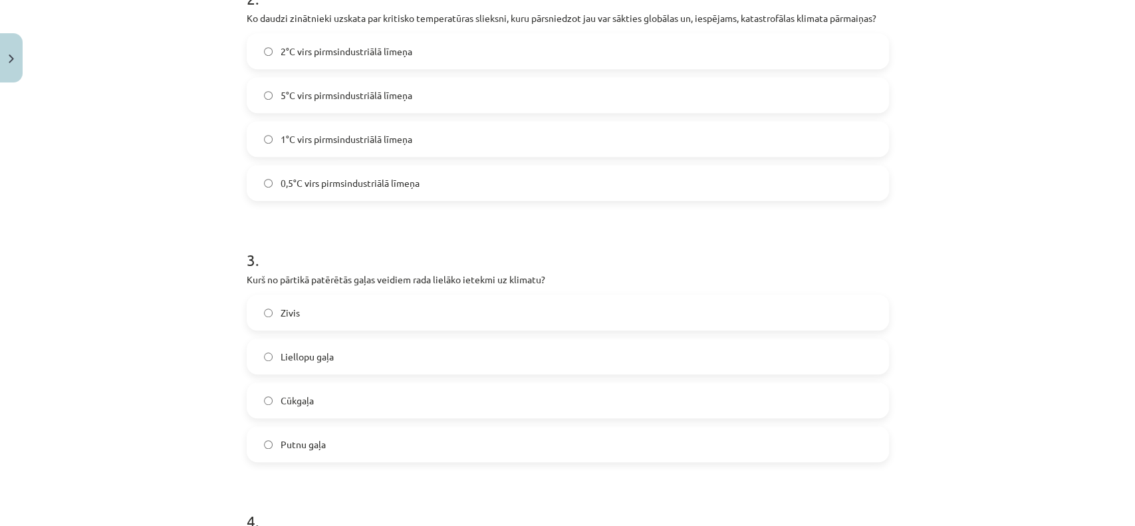
scroll to position [739, 0]
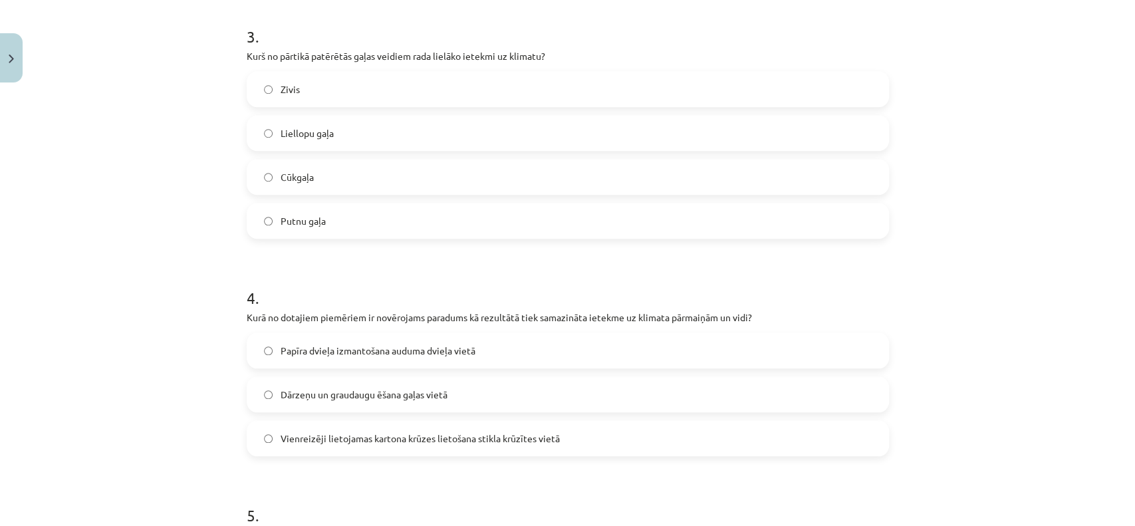
click at [319, 135] on span "Liellopu gaļa" at bounding box center [307, 133] width 53 height 14
click at [319, 393] on span "Dārzeņu un graudaugu ēšana gaļas vietā" at bounding box center [364, 395] width 167 height 14
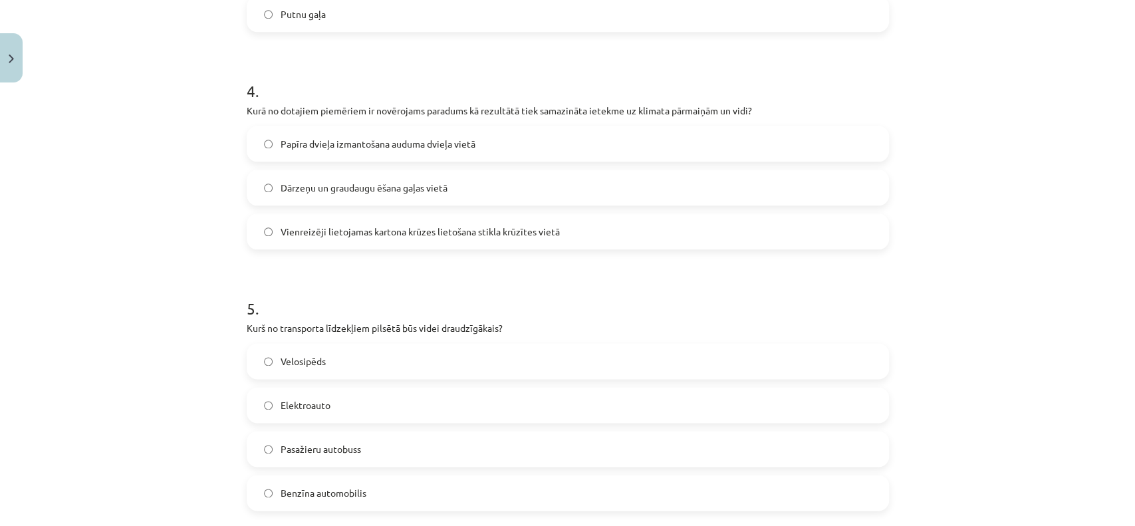
scroll to position [1153, 0]
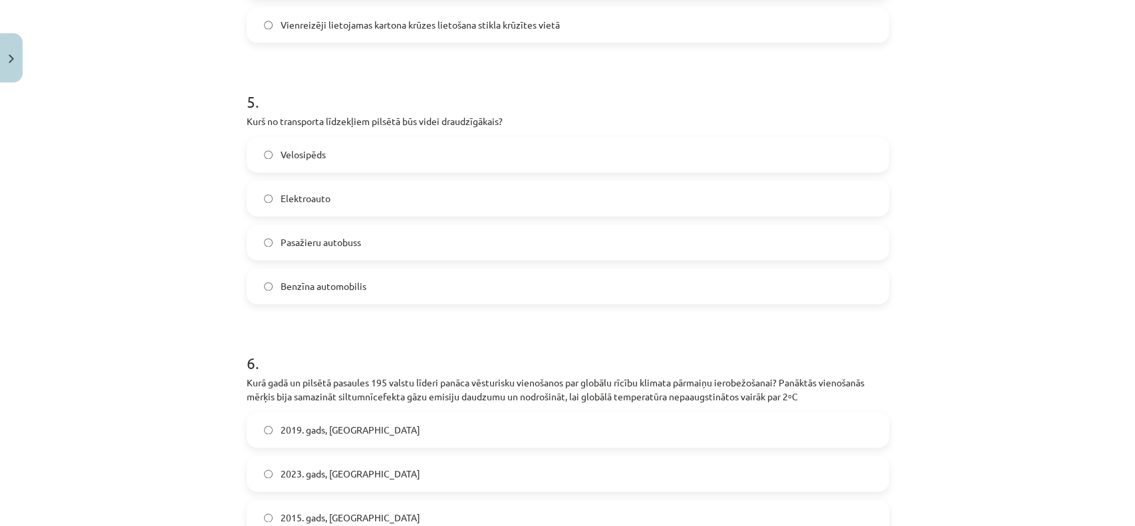
click at [330, 141] on label "Velosipēds" at bounding box center [568, 154] width 640 height 33
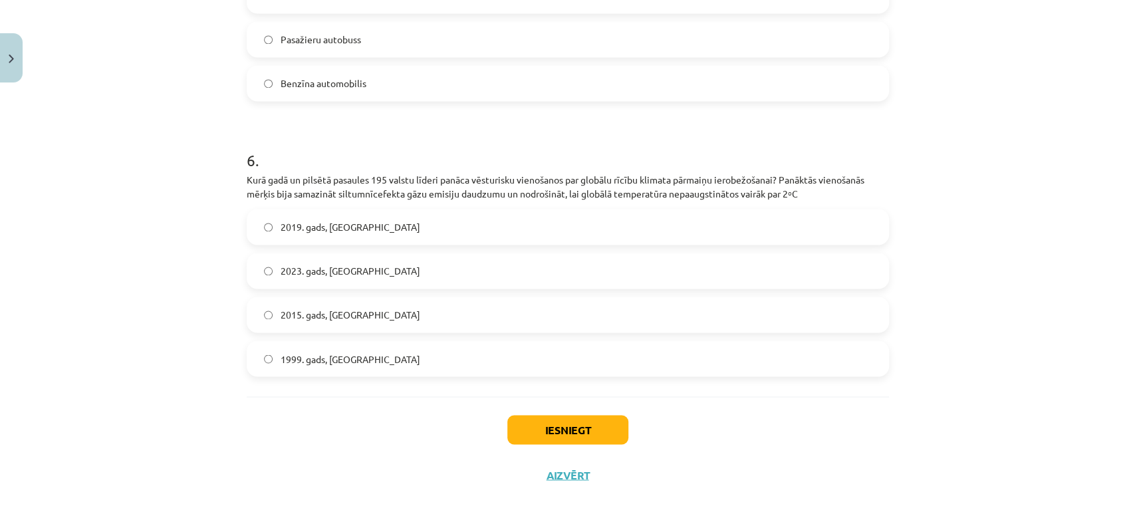
scroll to position [1360, 0]
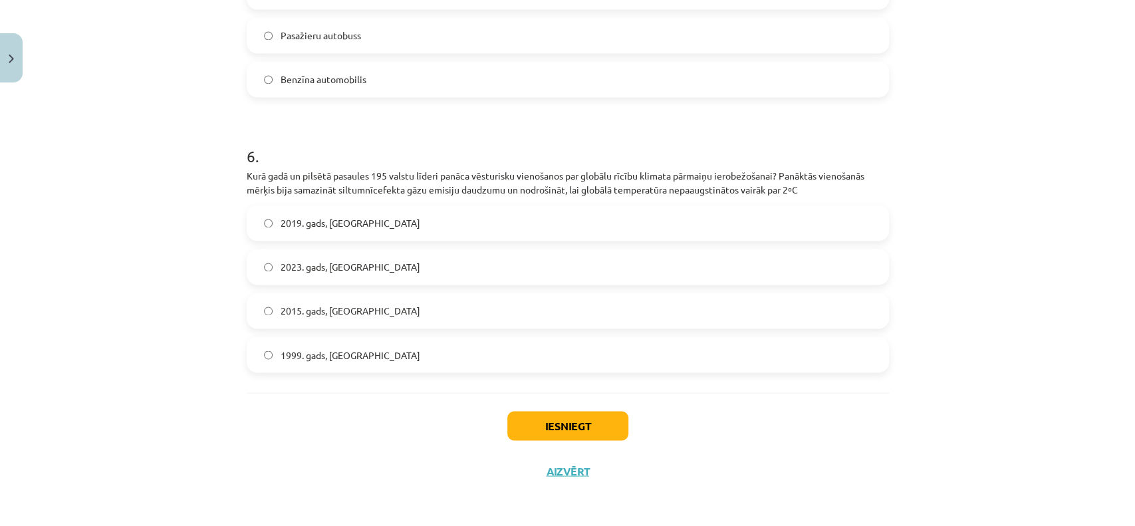
click at [338, 309] on span "2015. gads, [GEOGRAPHIC_DATA]" at bounding box center [351, 311] width 140 height 14
click at [558, 425] on button "Iesniegt" at bounding box center [567, 425] width 121 height 29
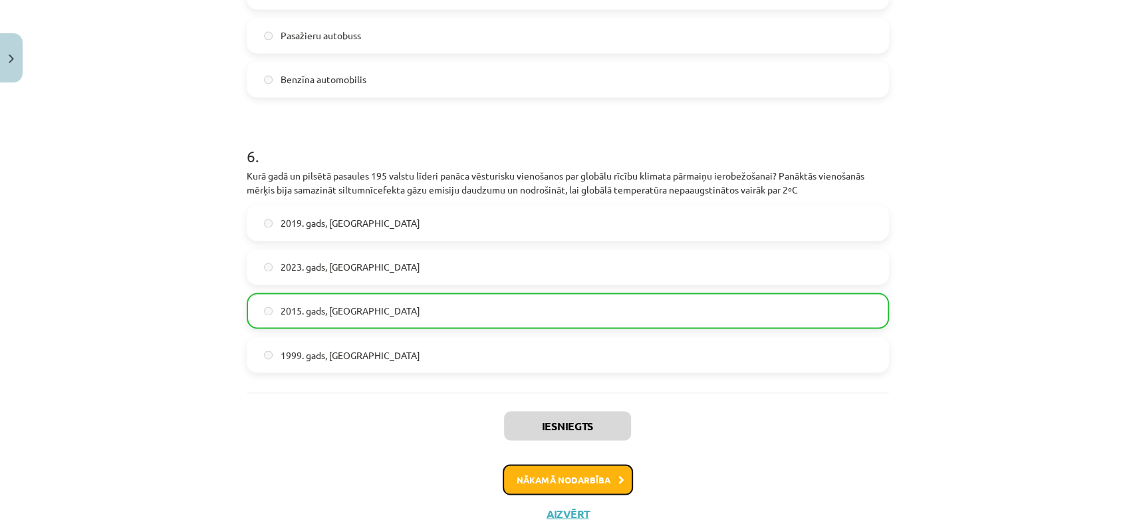
click at [546, 468] on button "Nākamā nodarbība" at bounding box center [568, 479] width 130 height 31
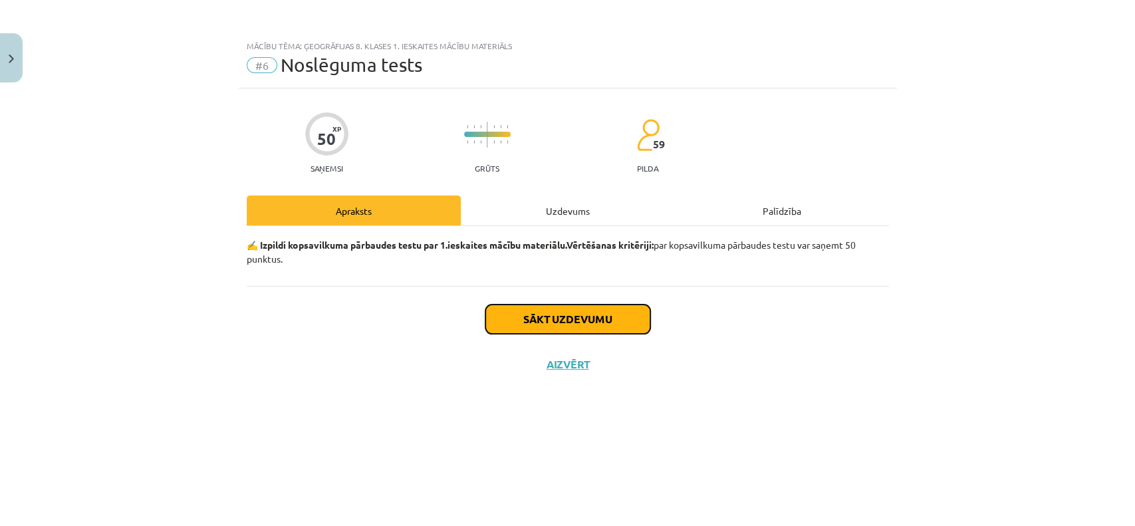
click at [541, 319] on button "Sākt uzdevumu" at bounding box center [567, 319] width 165 height 29
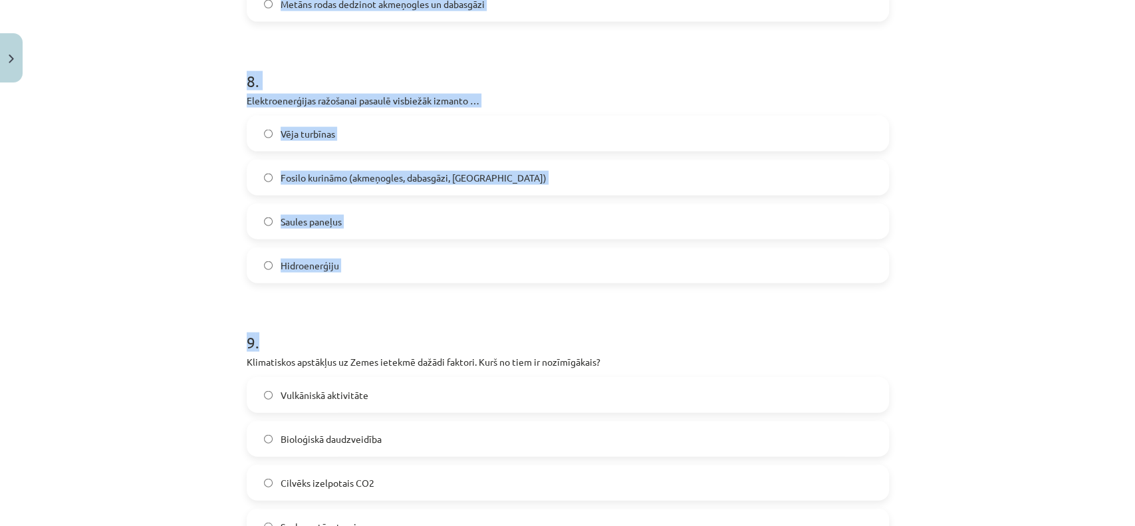
scroll to position [2391, 0]
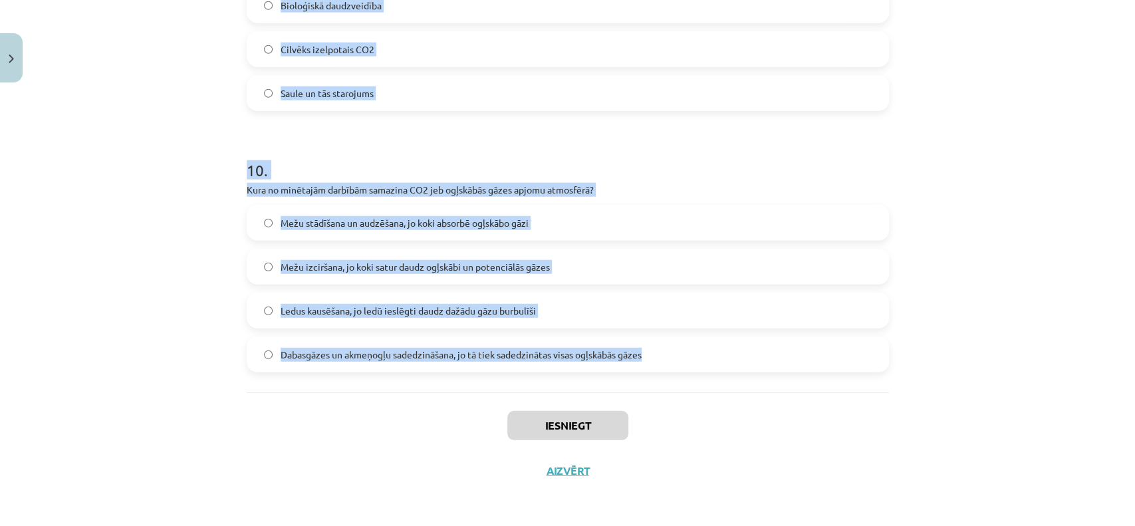
drag, startPoint x: 219, startPoint y: 283, endPoint x: 727, endPoint y: 364, distance: 514.4
click at [727, 364] on div "Mācību tēma: Ģeogrāfijas 8. klases 1. ieskaites mācību materiāls #6 Noslēguma t…" at bounding box center [567, 263] width 1135 height 526
copy form "6 . Loremi dolorsi ametconsect! Adipi elitsed doeiusm temporinc utlab etdolore,…"
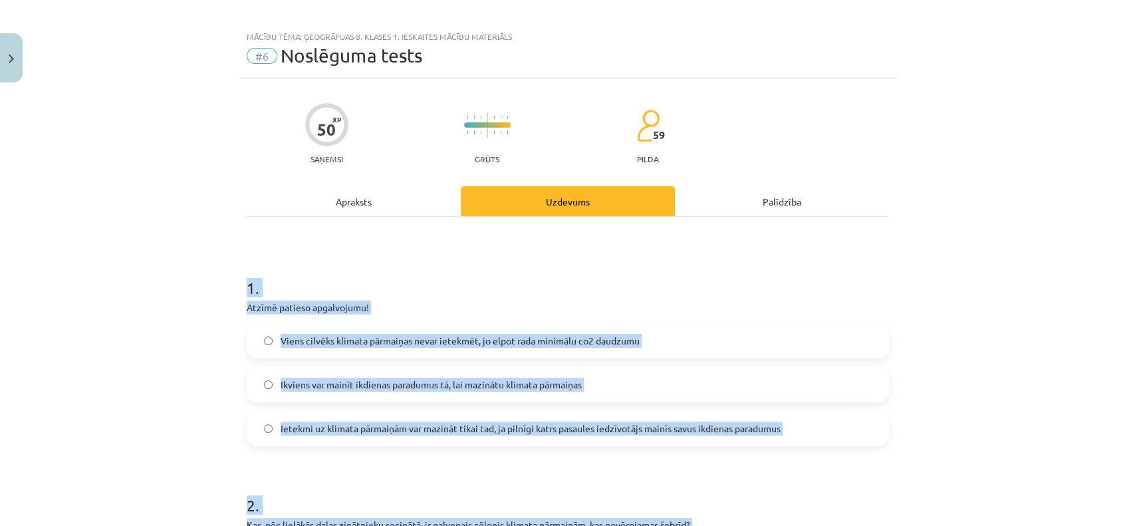
scroll to position [0, 0]
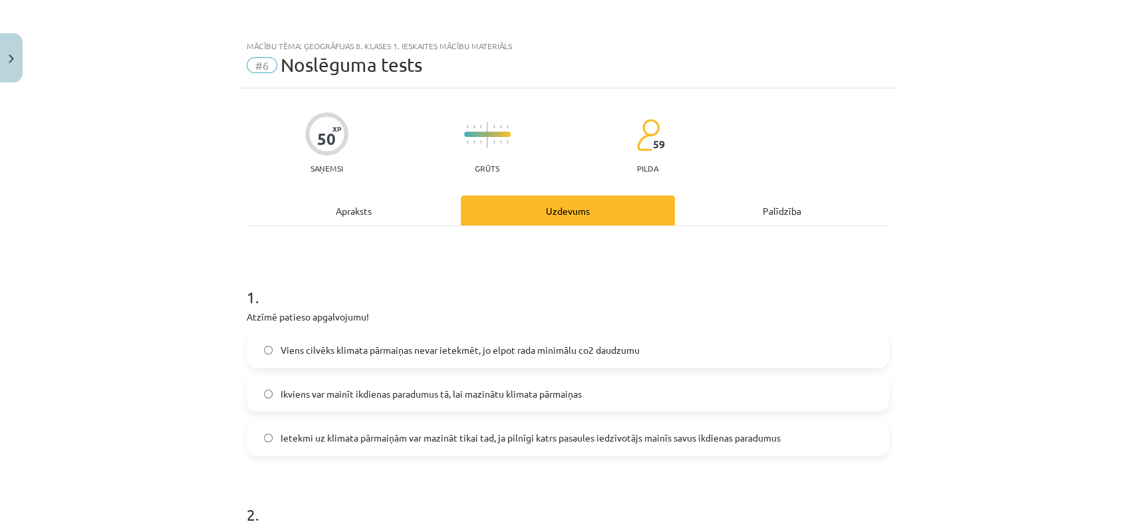
click at [348, 386] on label "Ikviens var mainīt ikdienas paradumus tā, lai mazinātu klimata pārmaiņas" at bounding box center [568, 393] width 640 height 33
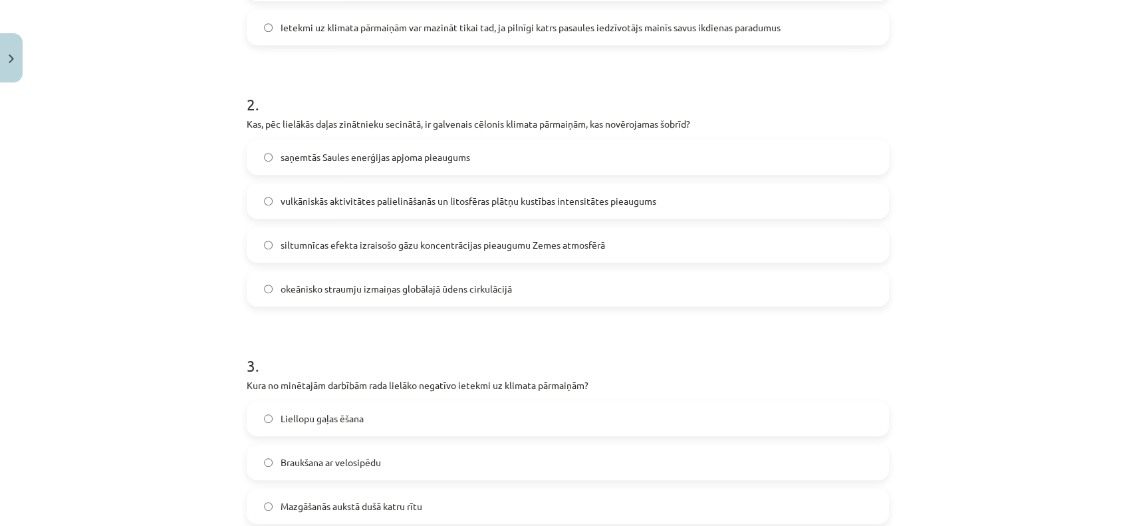
scroll to position [414, 0]
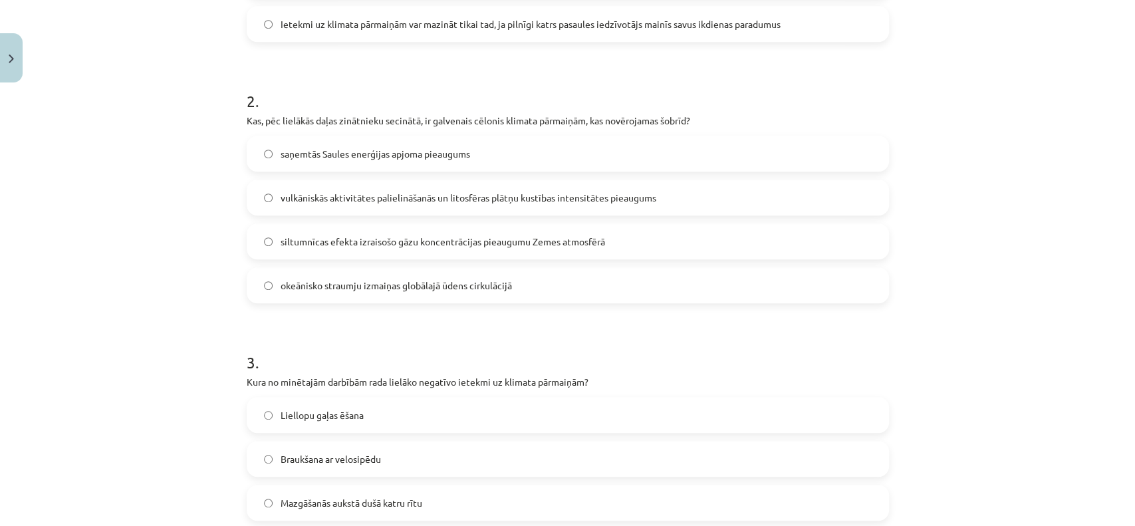
click at [336, 237] on span "siltumnīcas efekta izraisošo gāzu koncentrācijas pieaugumu Zemes atmosfērā" at bounding box center [443, 242] width 324 height 14
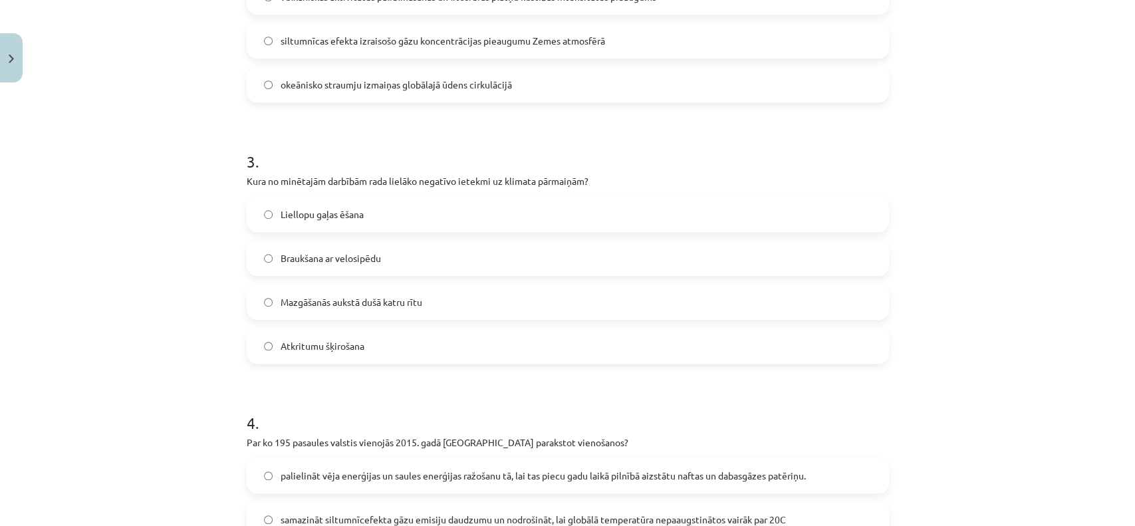
scroll to position [620, 0]
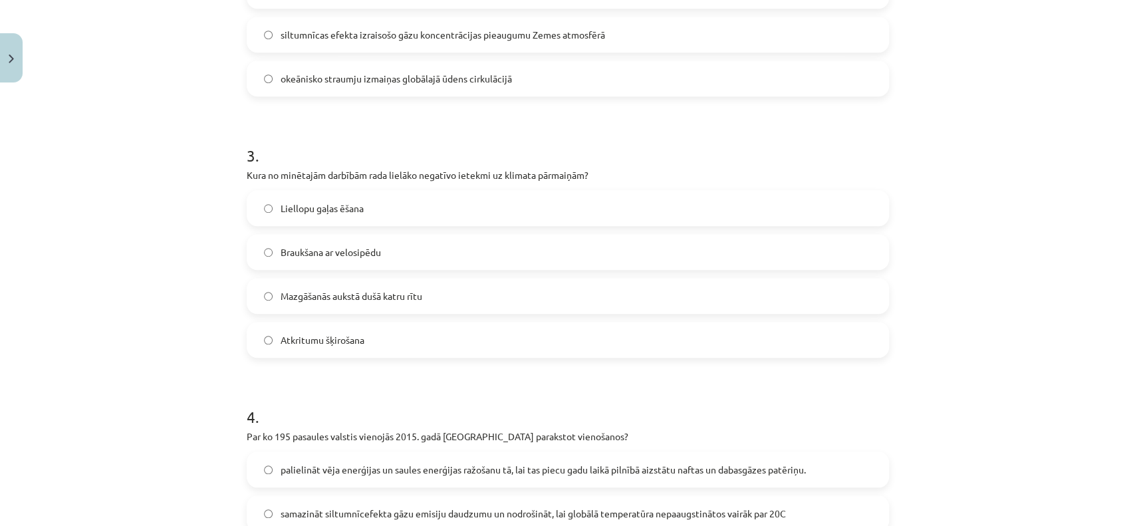
click at [352, 217] on label "Liellopu gaļas ēšana" at bounding box center [568, 207] width 640 height 33
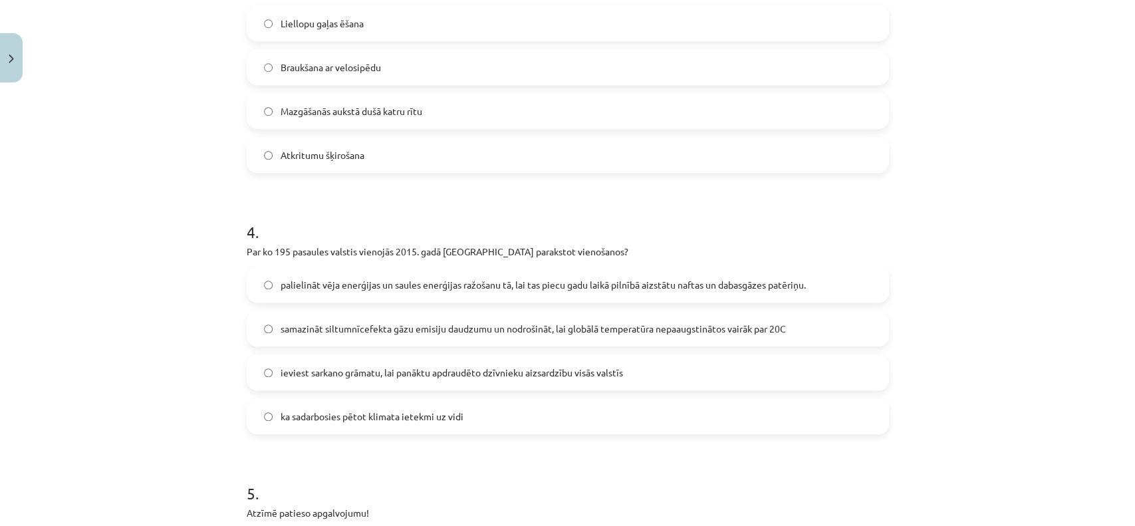
scroll to position [827, 0]
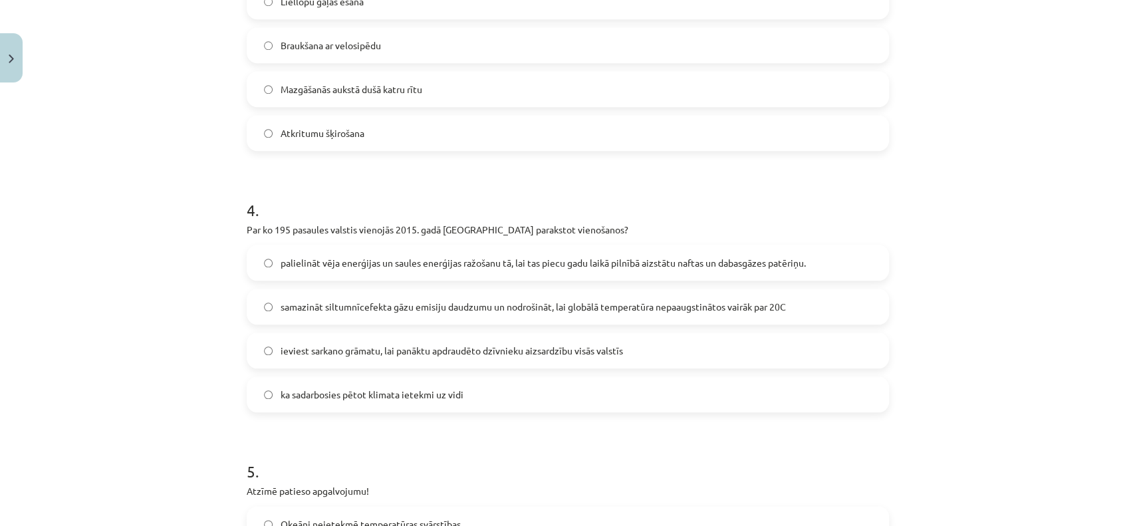
click at [356, 300] on span "samazināt siltumnīcefekta gāzu emisiju daudzumu un nodrošināt, lai globālā temp…" at bounding box center [533, 307] width 505 height 14
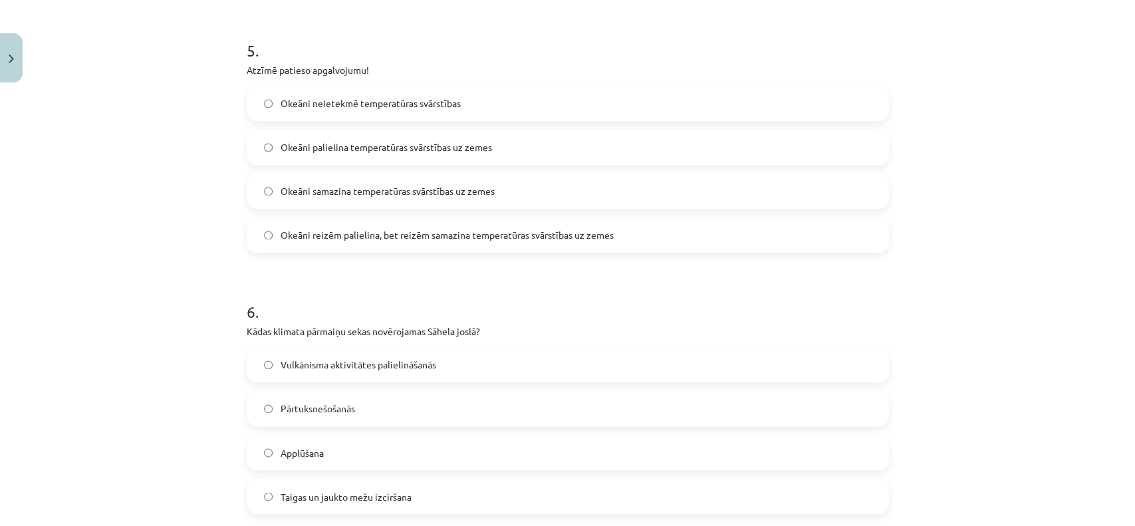
scroll to position [1241, 0]
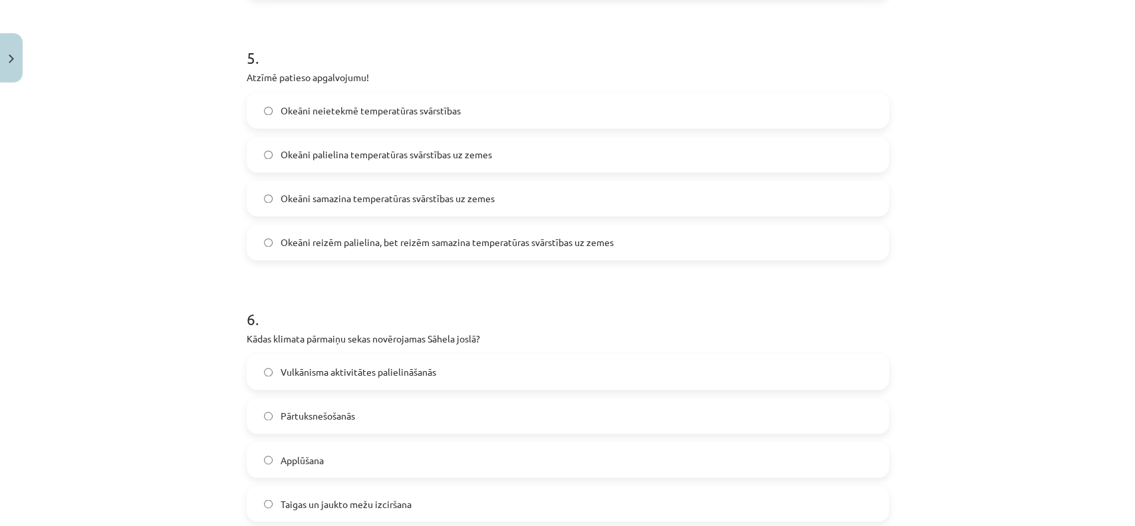
click at [346, 201] on span "Okeāni samazina temperatūras svārstības uz zemes" at bounding box center [388, 198] width 214 height 14
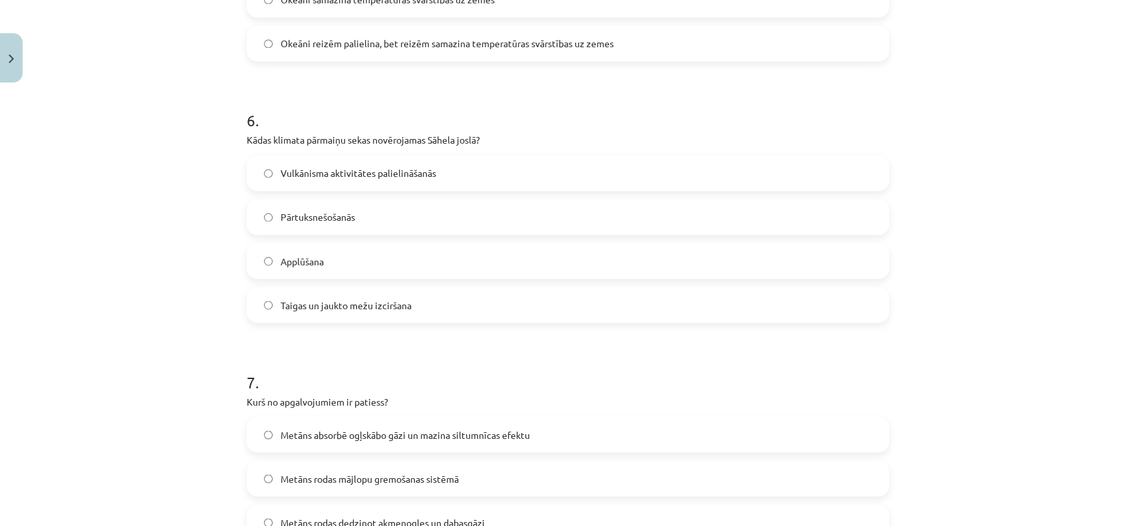
scroll to position [1447, 0]
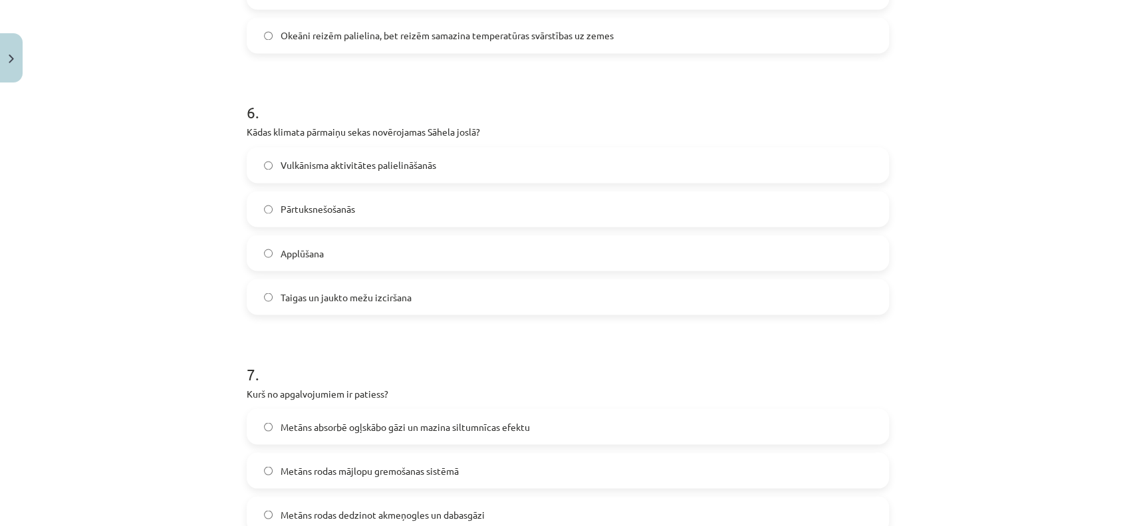
click at [341, 199] on label "Pārtuksnešošanās" at bounding box center [568, 208] width 640 height 33
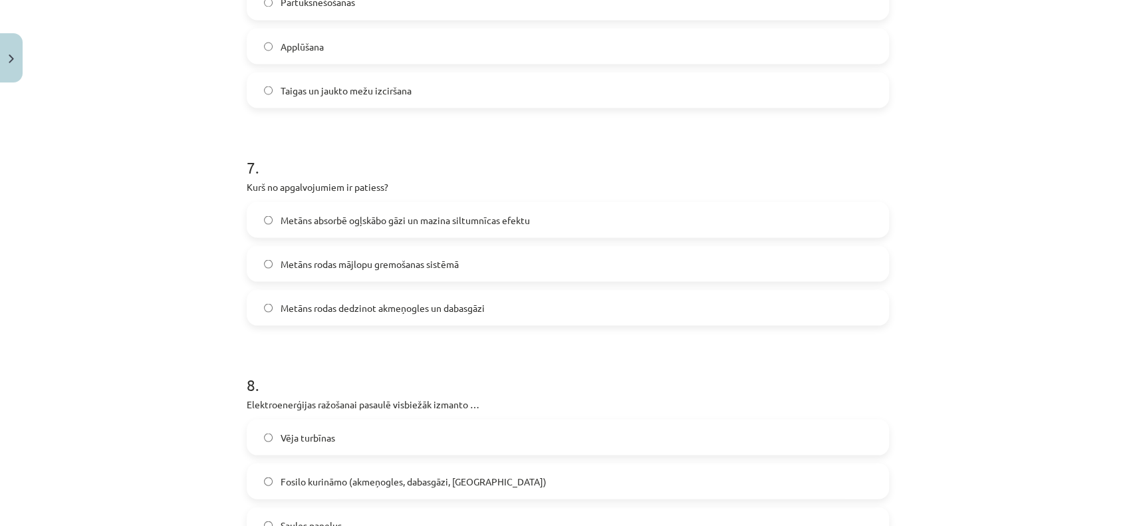
click at [348, 262] on span "Metāns rodas mājlopu gremošanas sistēmā" at bounding box center [370, 264] width 178 height 14
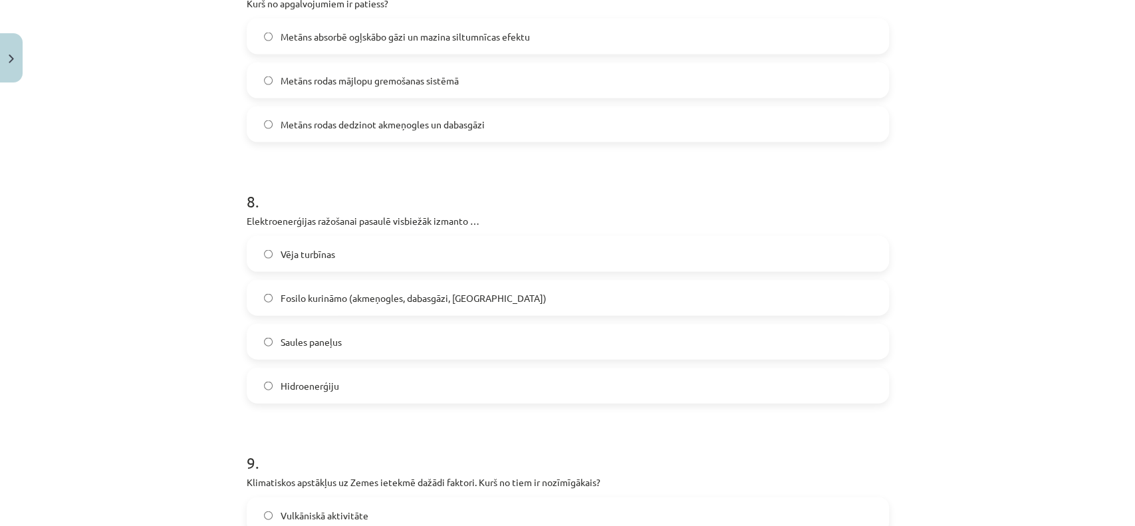
scroll to position [1862, 0]
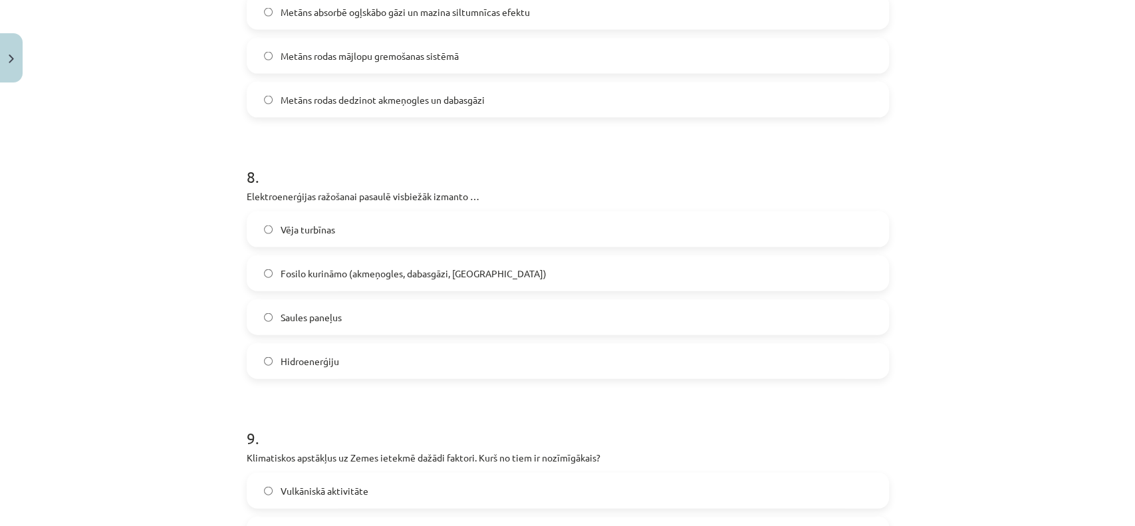
click at [334, 284] on label "Fosilo kurināmo (akmeņogles, dabasgāzi, [GEOGRAPHIC_DATA])" at bounding box center [568, 273] width 640 height 33
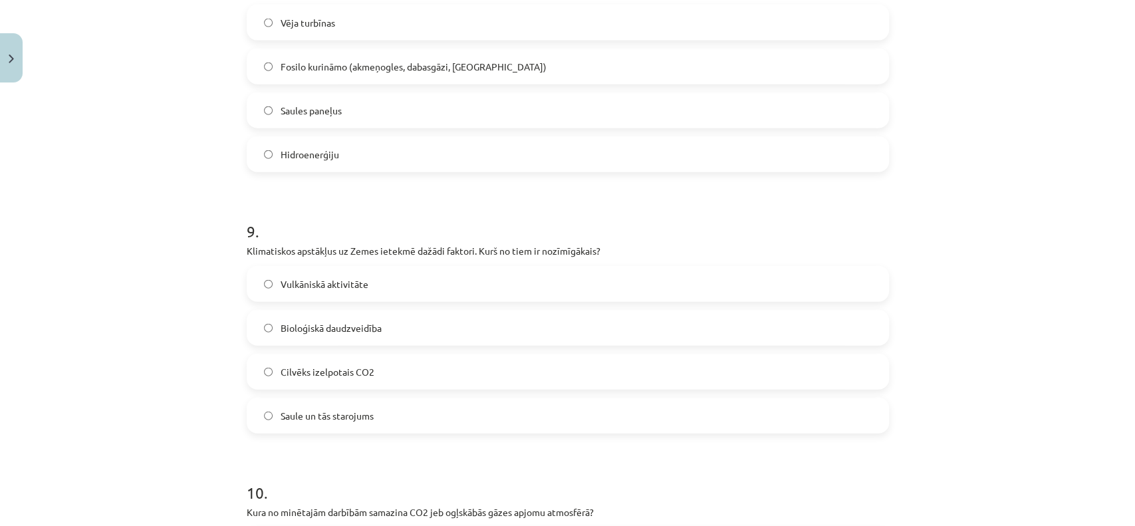
click at [313, 423] on label "Saule un tās starojums" at bounding box center [568, 415] width 640 height 33
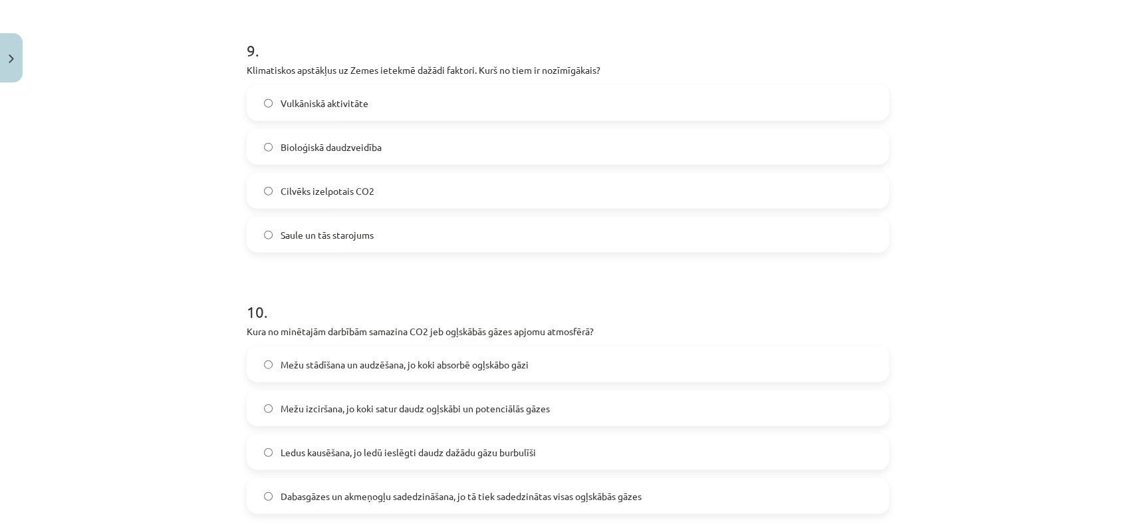
scroll to position [2275, 0]
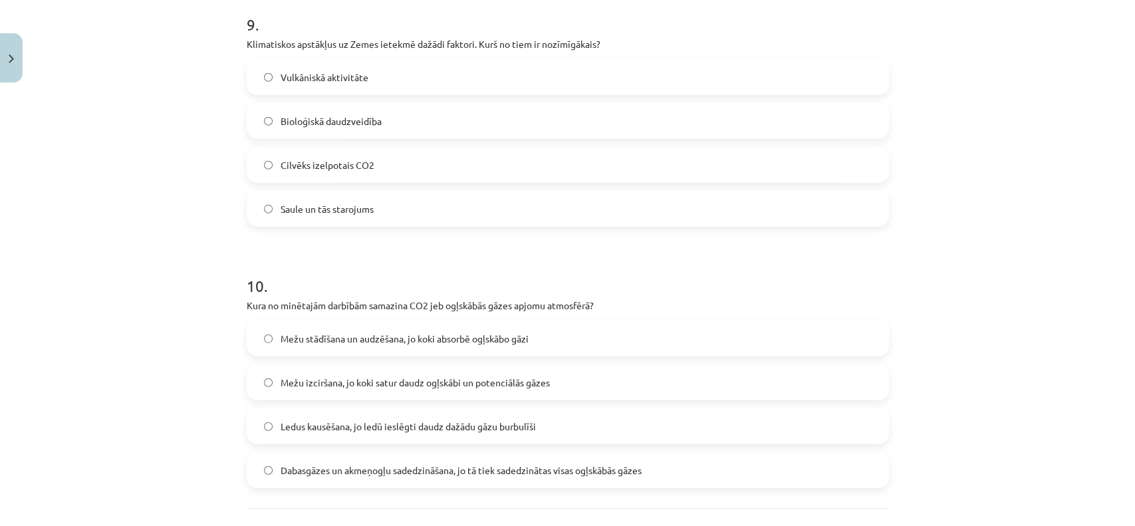
click at [352, 346] on label "Mežu stādīšana un audzēšana, jo koki absorbē ogļskābo gāzi" at bounding box center [568, 338] width 640 height 33
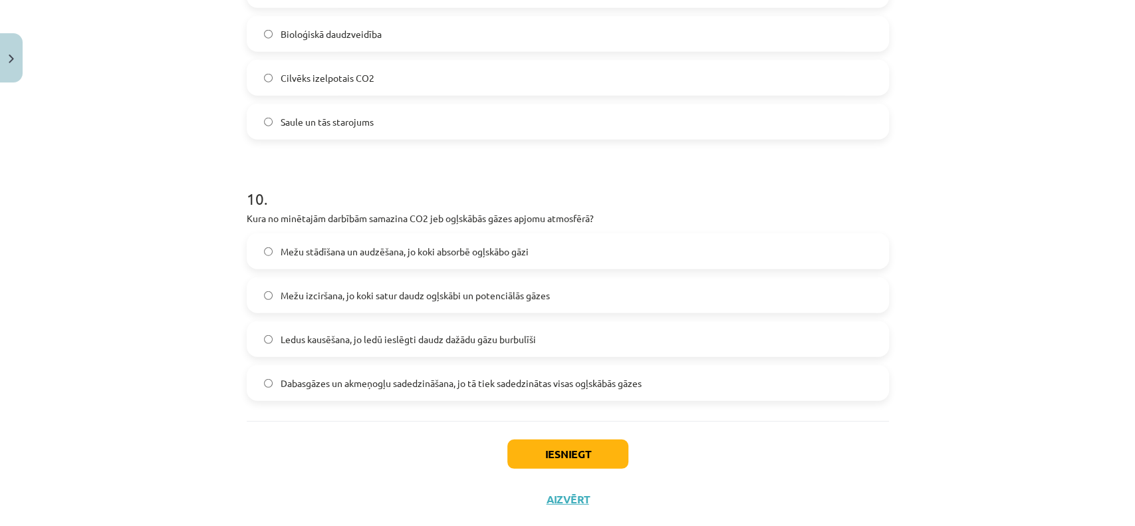
scroll to position [2391, 0]
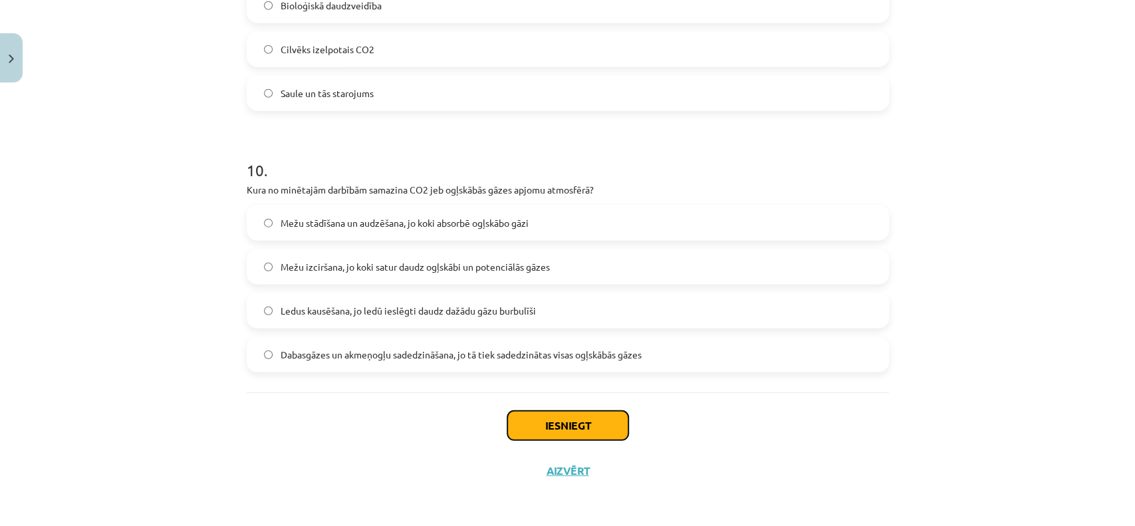
click at [543, 434] on button "Iesniegt" at bounding box center [567, 425] width 121 height 29
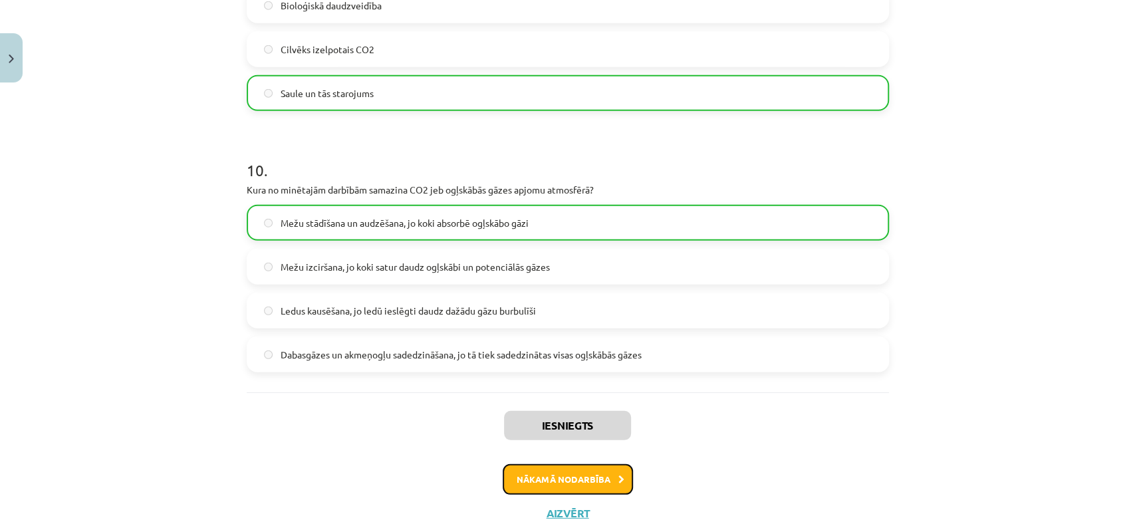
click at [508, 476] on button "Nākamā nodarbība" at bounding box center [568, 479] width 130 height 31
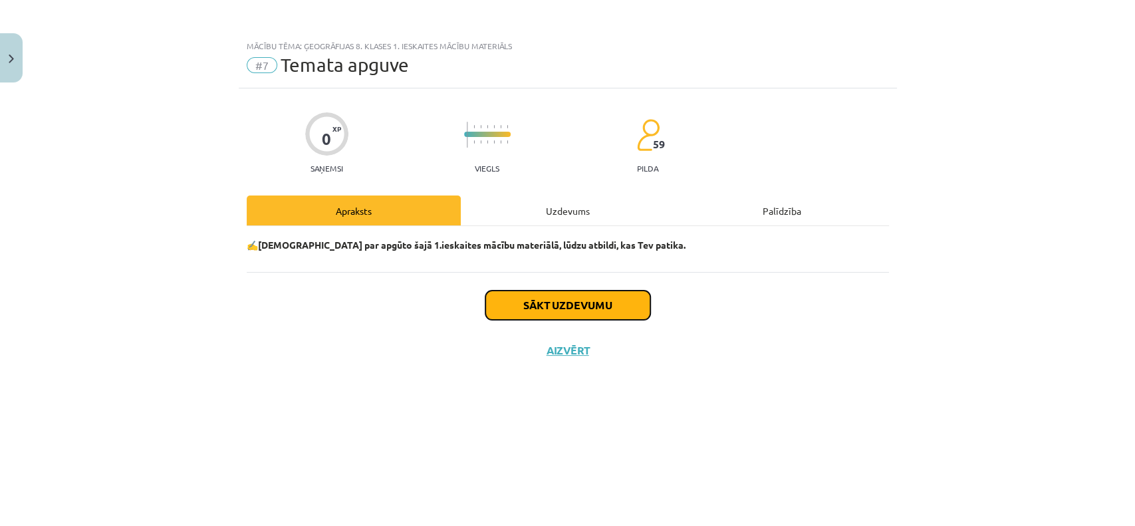
click at [578, 305] on button "Sākt uzdevumu" at bounding box center [567, 305] width 165 height 29
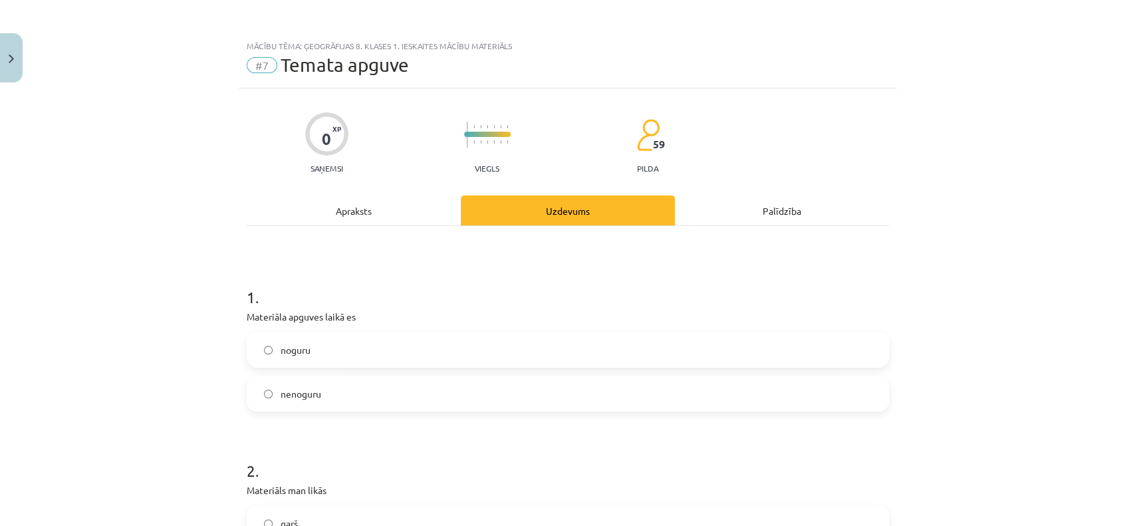
click at [293, 350] on span "noguru" at bounding box center [296, 350] width 30 height 14
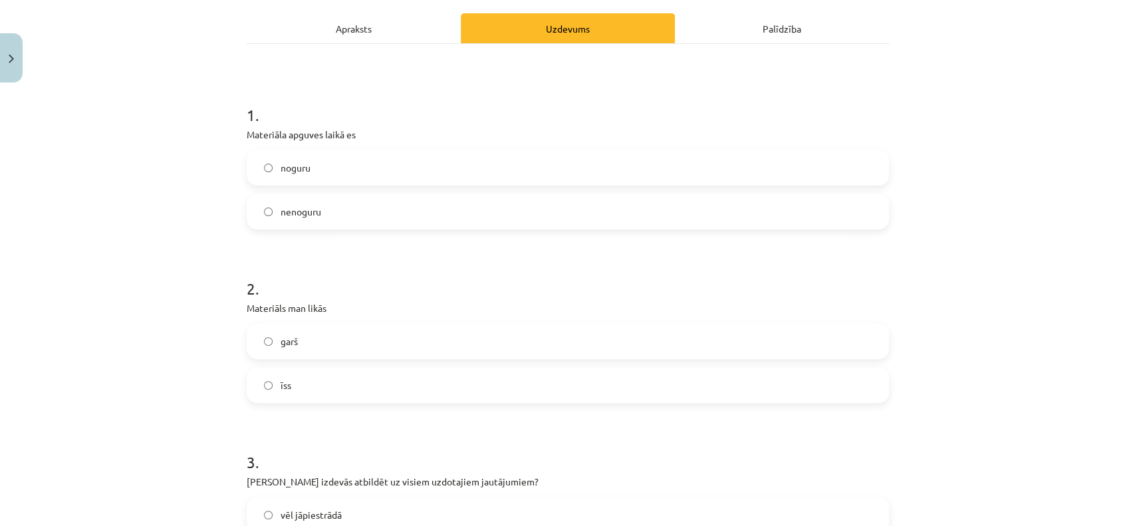
scroll to position [207, 0]
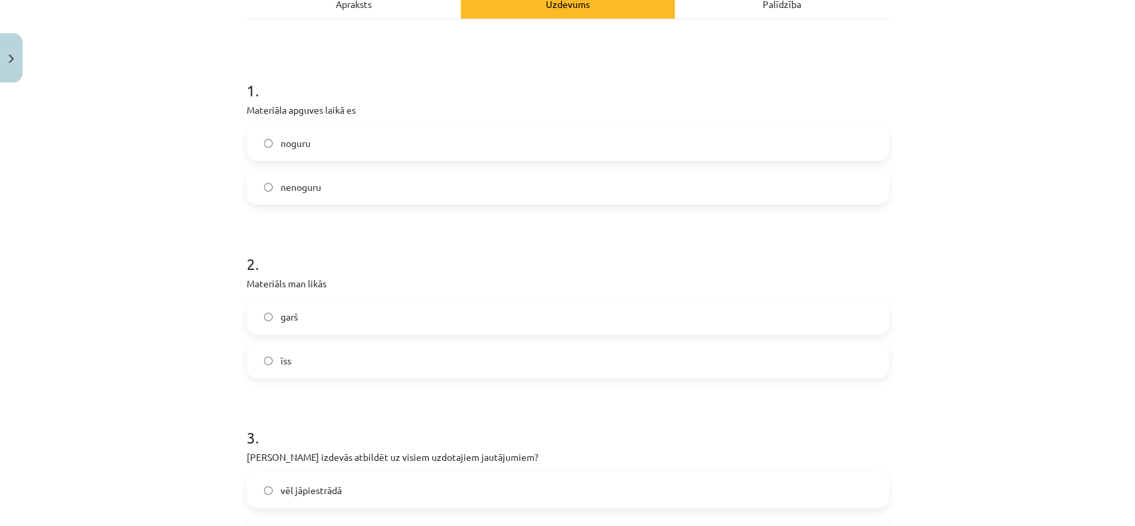
click at [342, 320] on label "garš" at bounding box center [568, 316] width 640 height 33
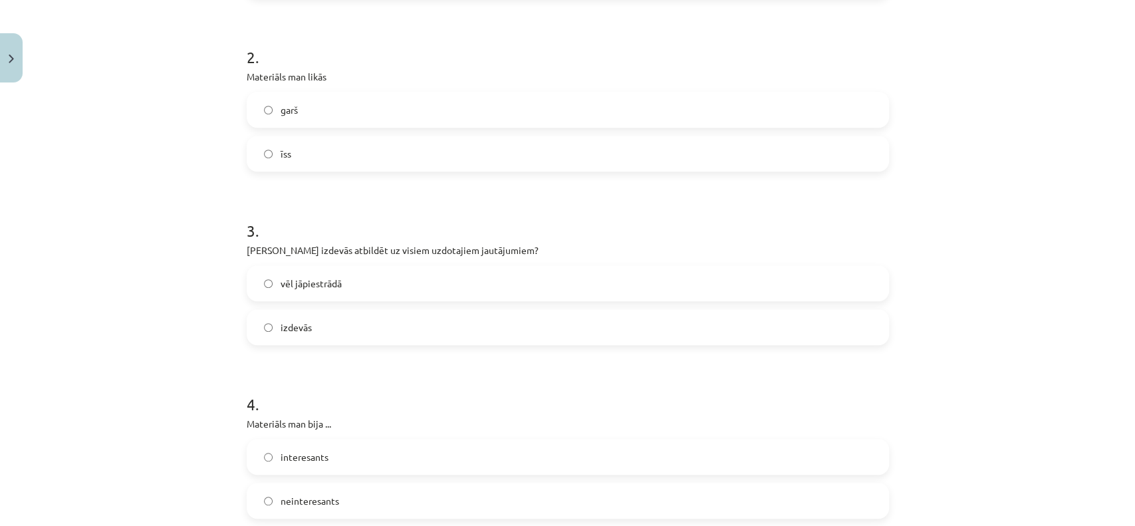
click at [305, 318] on label "izdevās" at bounding box center [568, 327] width 640 height 33
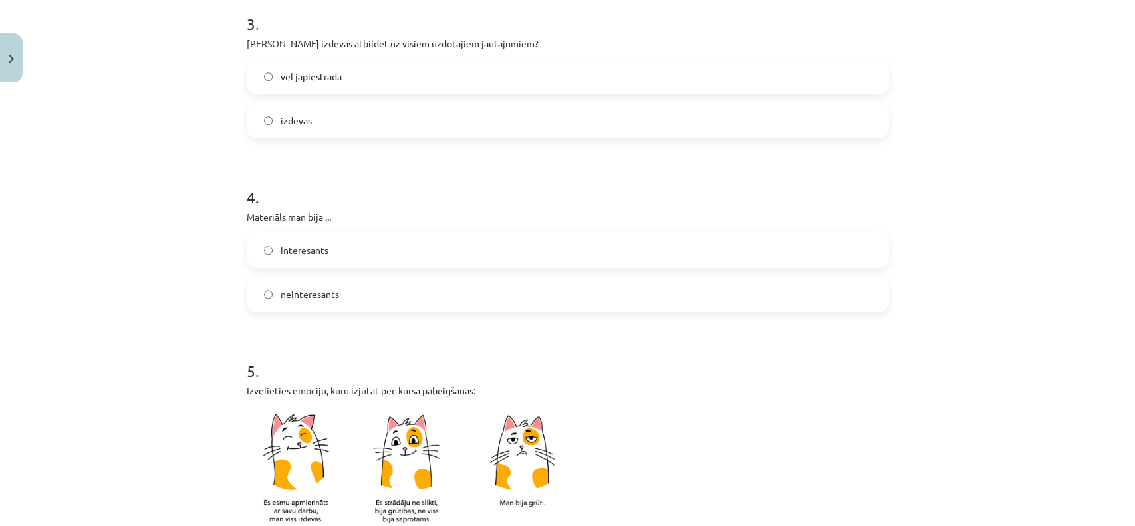
click at [343, 257] on label "interesants" at bounding box center [568, 249] width 640 height 33
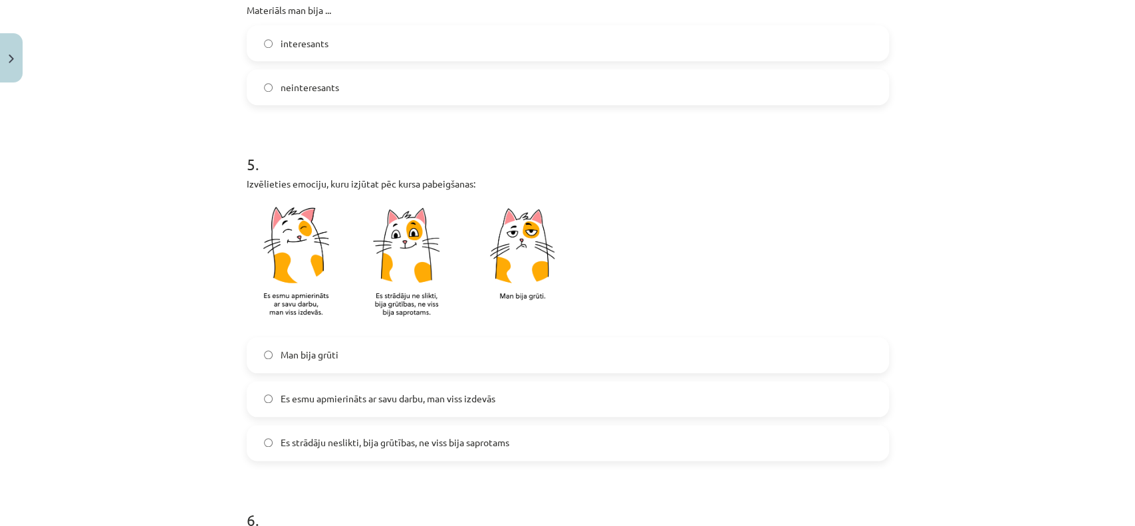
click at [351, 392] on span "Es esmu apmierināts ar savu darbu, man viss izdevās" at bounding box center [388, 399] width 215 height 14
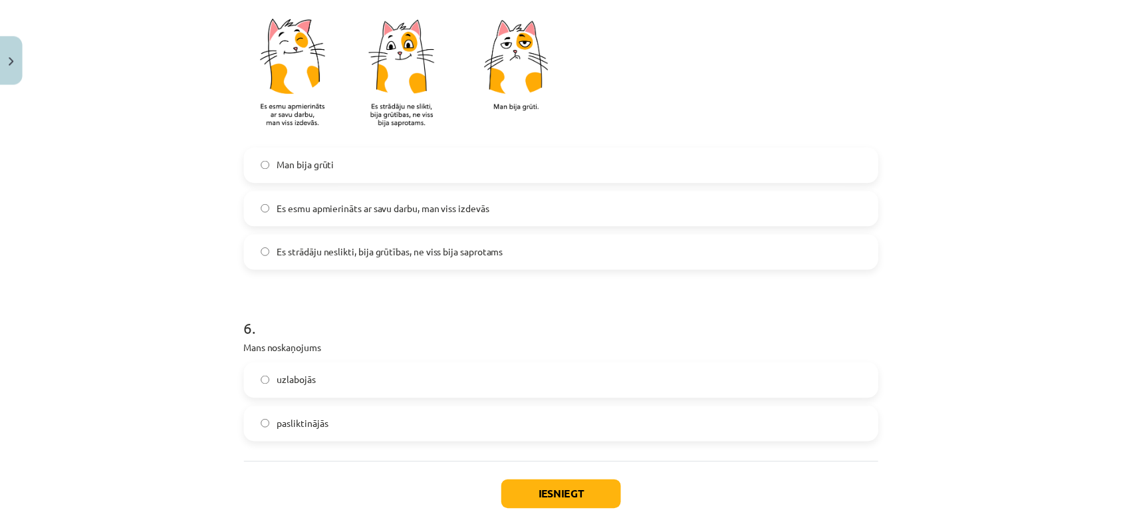
scroll to position [1089, 0]
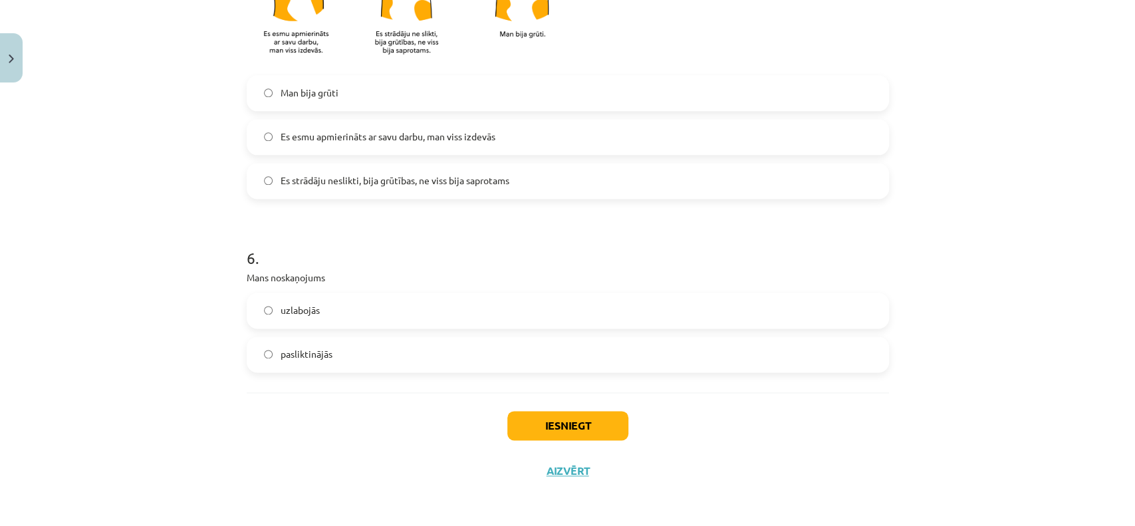
click at [330, 309] on label "uzlabojās" at bounding box center [568, 310] width 640 height 33
click at [549, 428] on button "Iesniegt" at bounding box center [567, 425] width 121 height 29
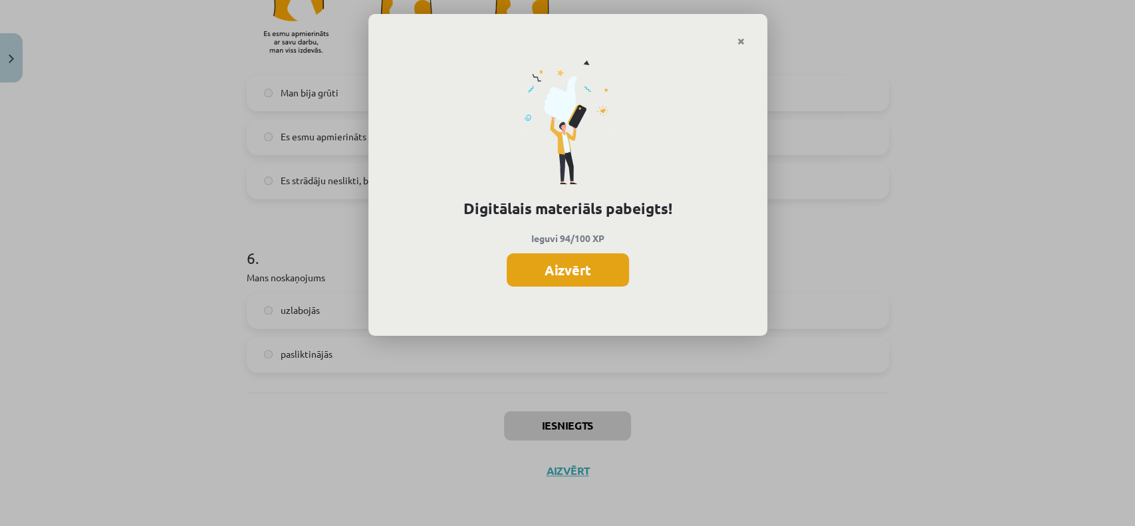
click at [530, 271] on button "Aizvērt" at bounding box center [568, 269] width 122 height 33
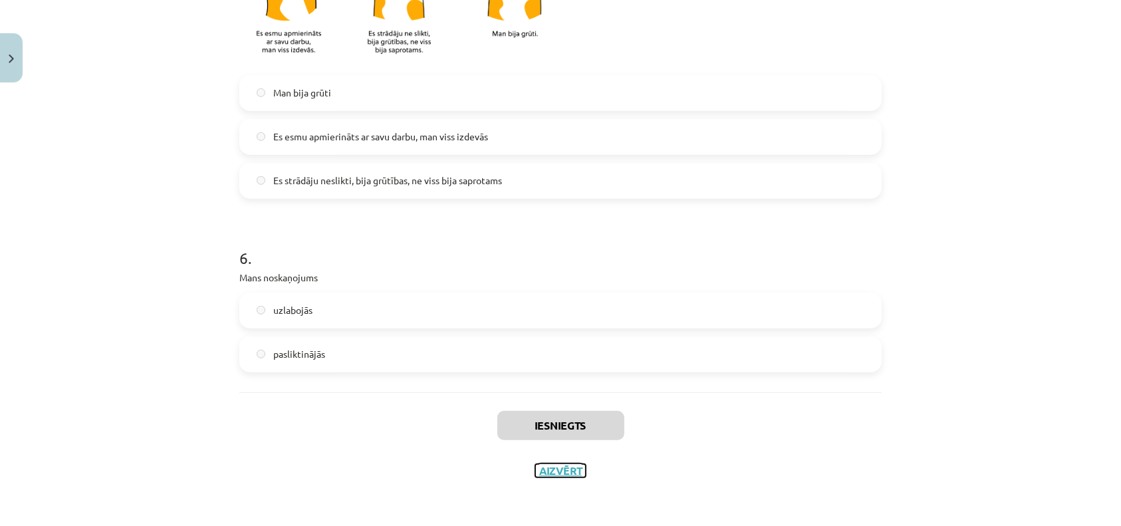
click at [561, 465] on button "Aizvērt" at bounding box center [560, 470] width 51 height 13
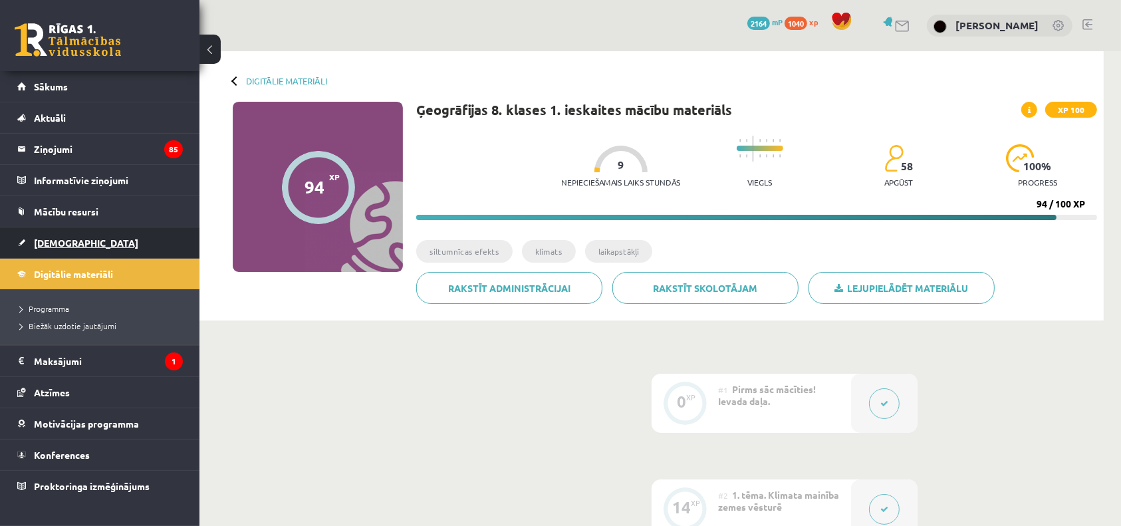
click at [53, 237] on span "[DEMOGRAPHIC_DATA]" at bounding box center [86, 243] width 104 height 12
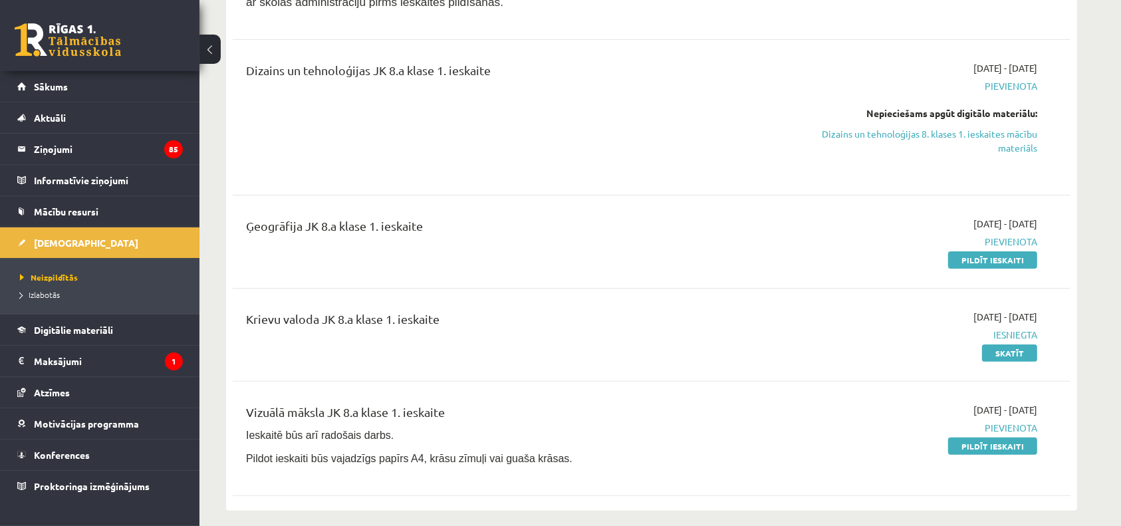
scroll to position [207, 0]
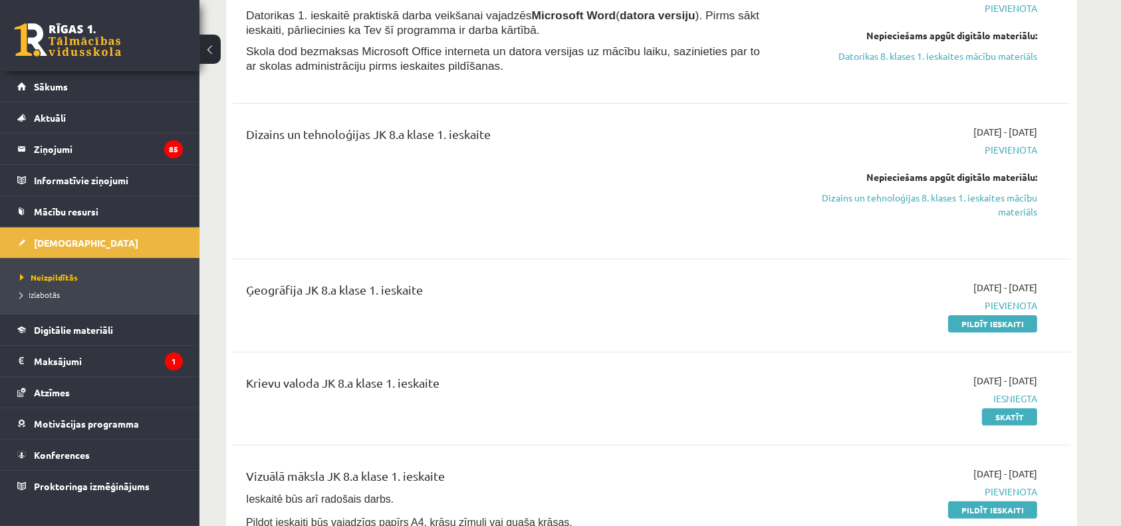
drag, startPoint x: 907, startPoint y: 201, endPoint x: 719, endPoint y: 93, distance: 216.6
click at [908, 201] on link "Dizains un tehnoloģijas 8. klases 1. ieskaites mācību materiāls" at bounding box center [912, 205] width 251 height 28
click at [922, 198] on link "Dizains un tehnoloģijas 8. klases 1. ieskaites mācību materiāls" at bounding box center [912, 205] width 251 height 28
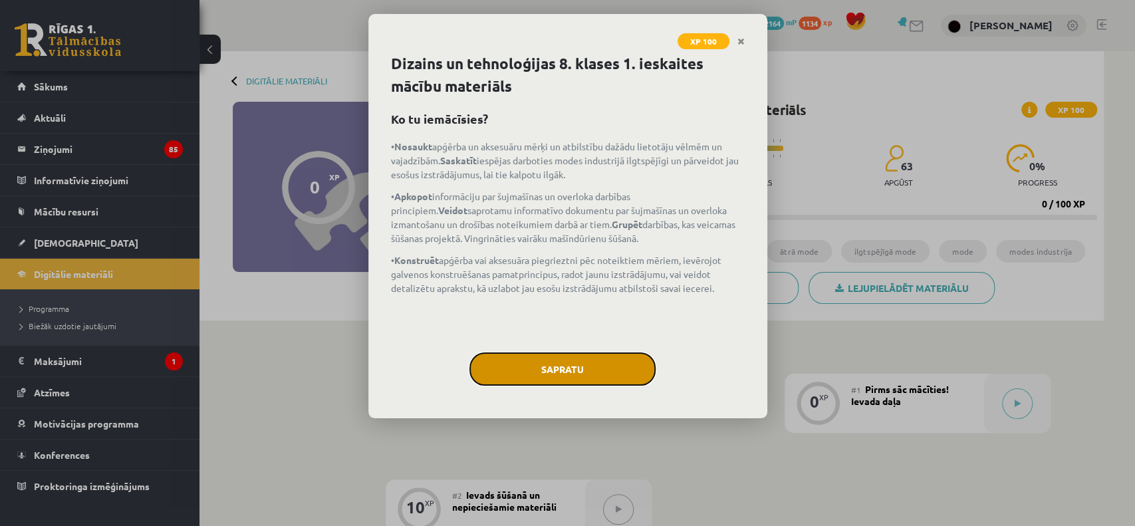
click at [559, 365] on button "Sapratu" at bounding box center [562, 368] width 186 height 33
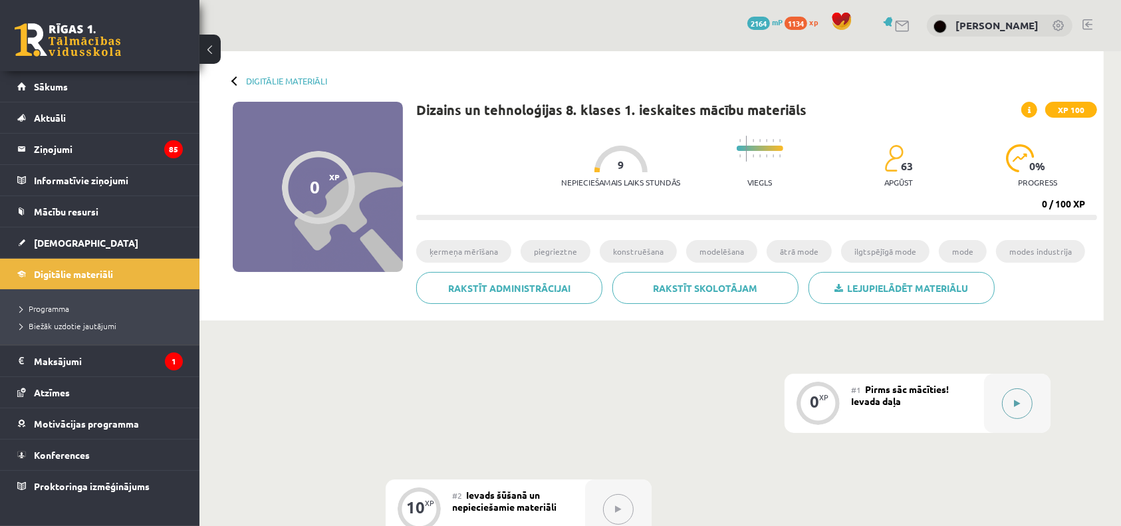
click at [1029, 398] on button at bounding box center [1017, 403] width 31 height 31
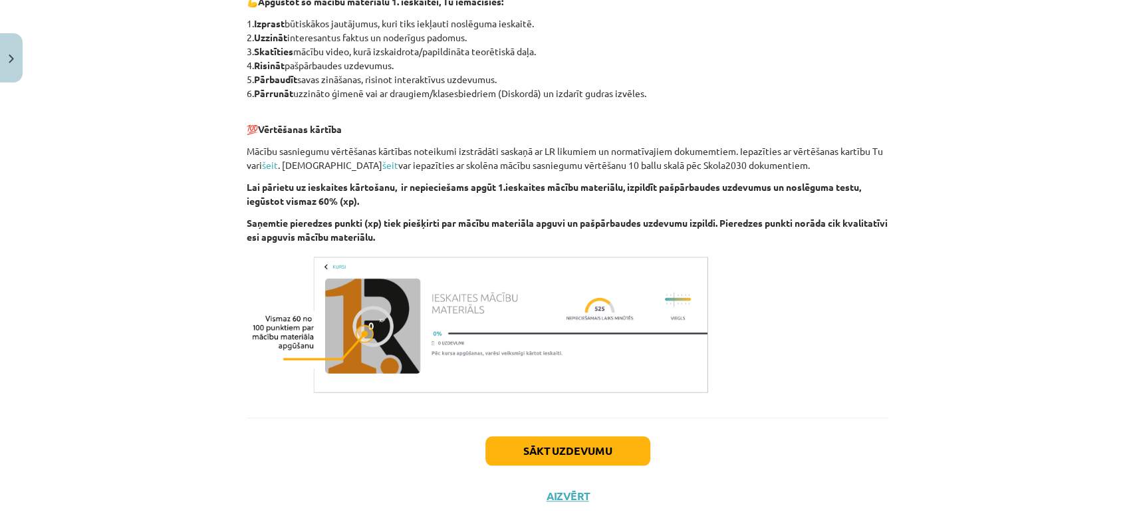
scroll to position [715, 0]
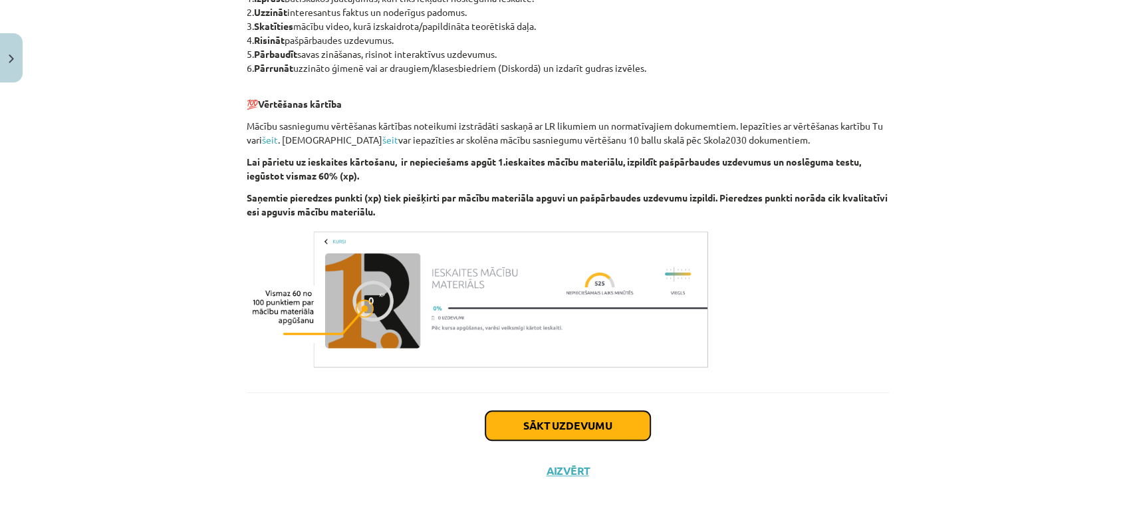
click at [561, 429] on button "Sākt uzdevumu" at bounding box center [567, 425] width 165 height 29
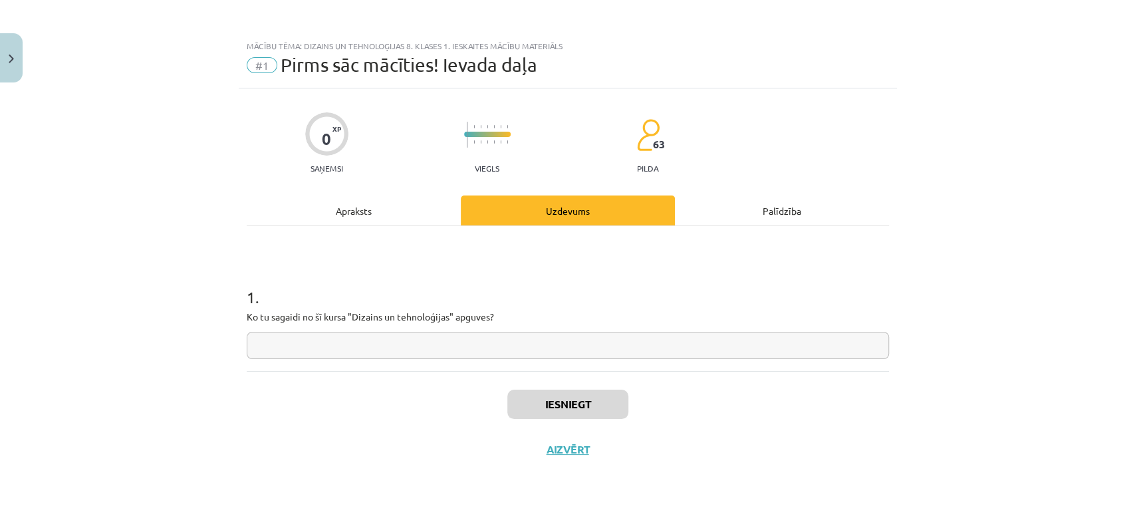
click at [328, 337] on input "text" at bounding box center [568, 345] width 642 height 27
type input "*"
click at [571, 410] on button "Iesniegt" at bounding box center [567, 404] width 121 height 29
click at [549, 466] on button "Nākamā nodarbība" at bounding box center [568, 458] width 130 height 31
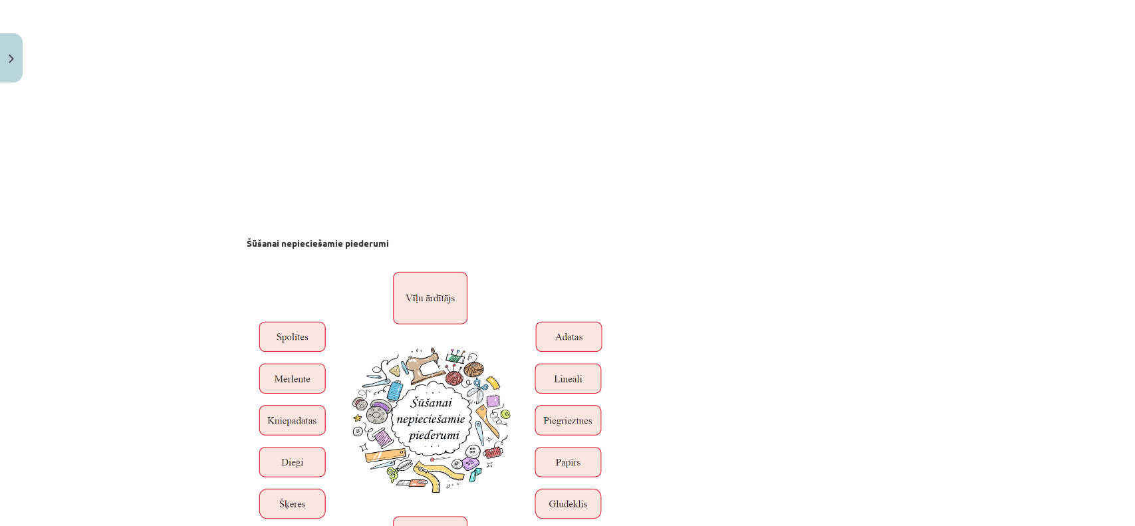
scroll to position [4436, 0]
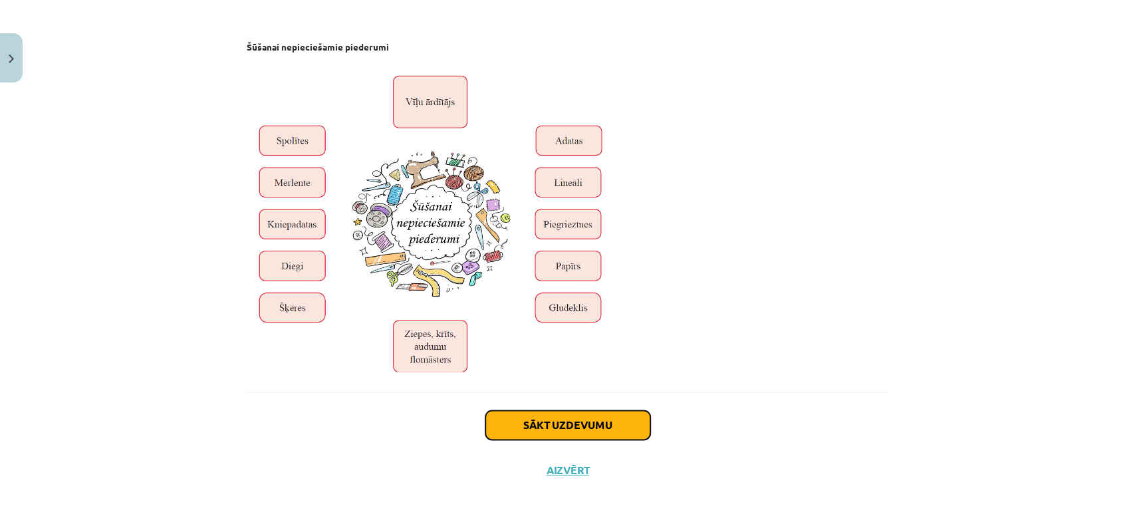
click at [540, 427] on button "Sākt uzdevumu" at bounding box center [567, 424] width 165 height 29
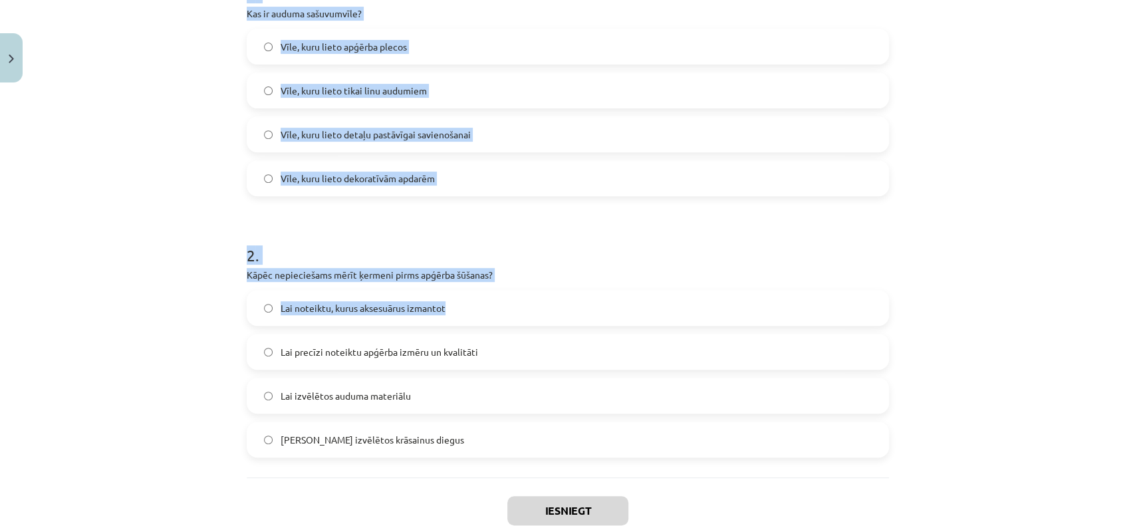
scroll to position [388, 0]
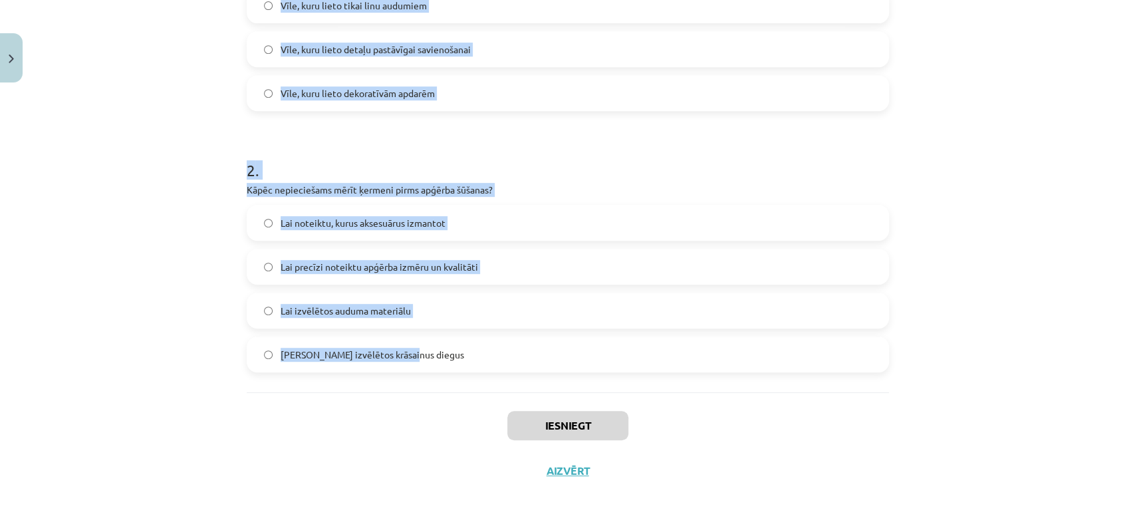
drag, startPoint x: 228, startPoint y: 255, endPoint x: 569, endPoint y: 364, distance: 357.9
click at [569, 364] on div "Mācību tēma: Dizains un tehnoloģijas 8. klases 1. ieskaites mācību materiāls #2…" at bounding box center [567, 263] width 1135 height 526
copy form "1 . Kas ir auduma sašuvumvīle? Vīle, kuru lieto apģērba plecos Vīle, kuru lieto…"
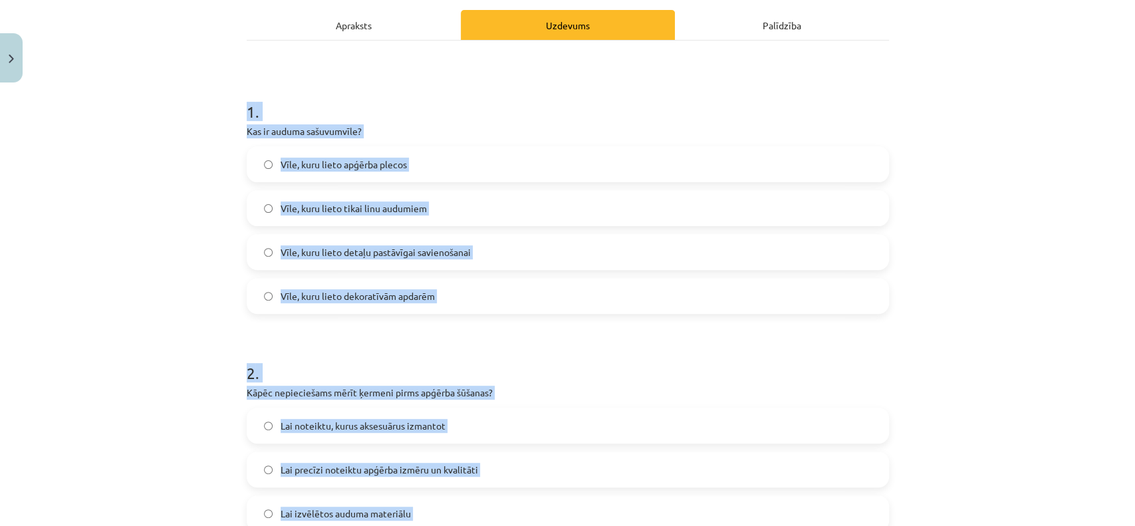
scroll to position [207, 0]
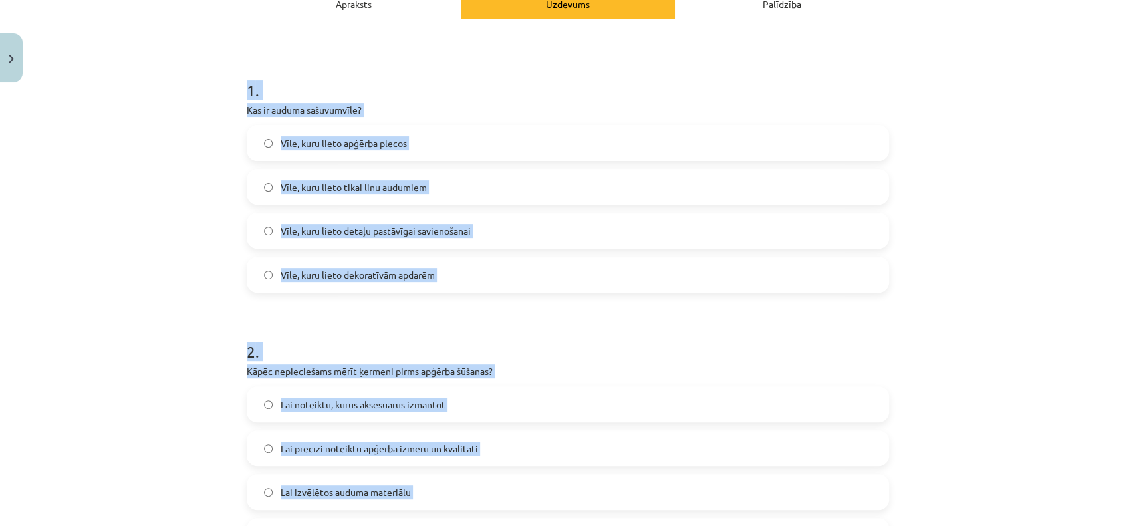
click at [400, 49] on div "1 . Kas ir auduma sašuvumvīle? Vīle, kuru lieto apģērba plecos Vīle, kuru lieto…" at bounding box center [568, 296] width 642 height 555
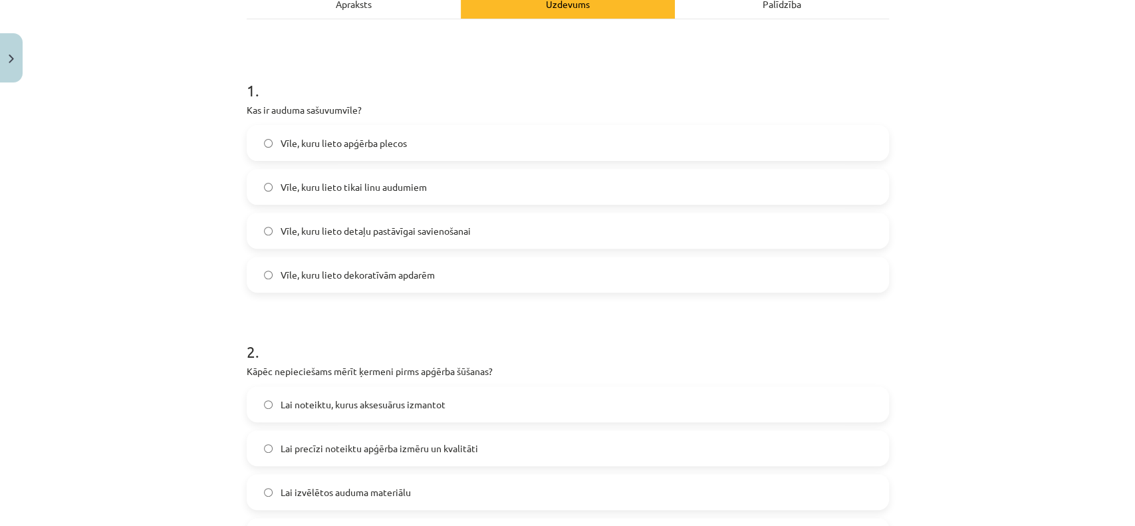
click at [441, 231] on span "Vīle, kuru lieto detaļu pastāvīgai savienošanai" at bounding box center [376, 231] width 190 height 14
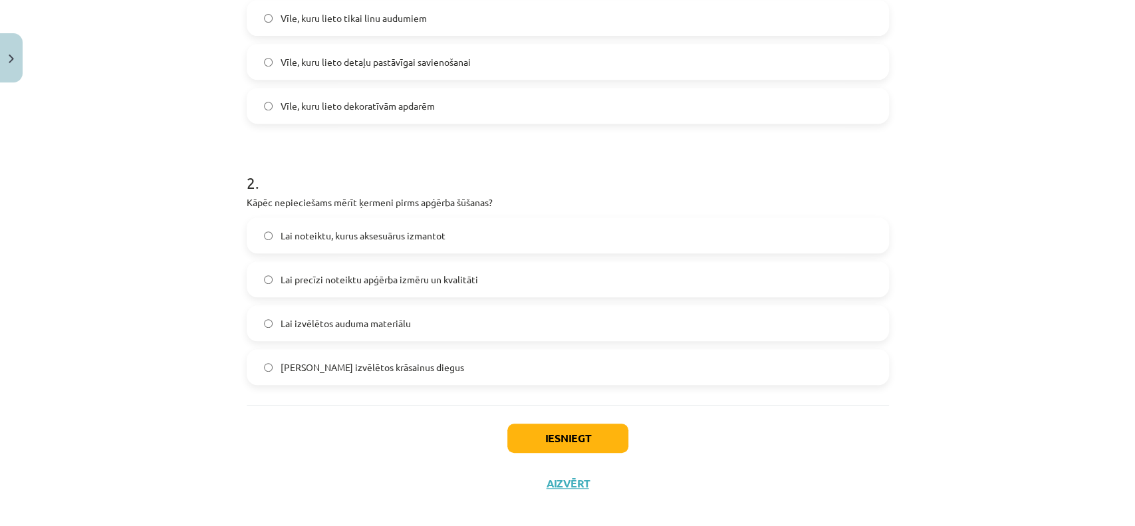
scroll to position [388, 0]
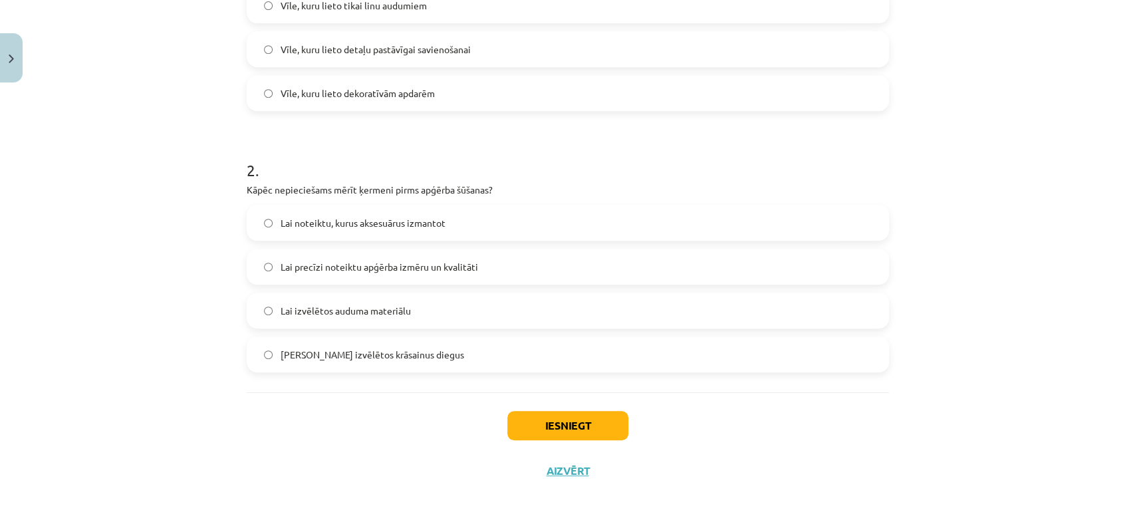
click at [423, 256] on label "Lai precīzi noteiktu apģērba izmēru un kvalitāti" at bounding box center [568, 266] width 640 height 33
click at [559, 424] on button "Iesniegt" at bounding box center [567, 425] width 121 height 29
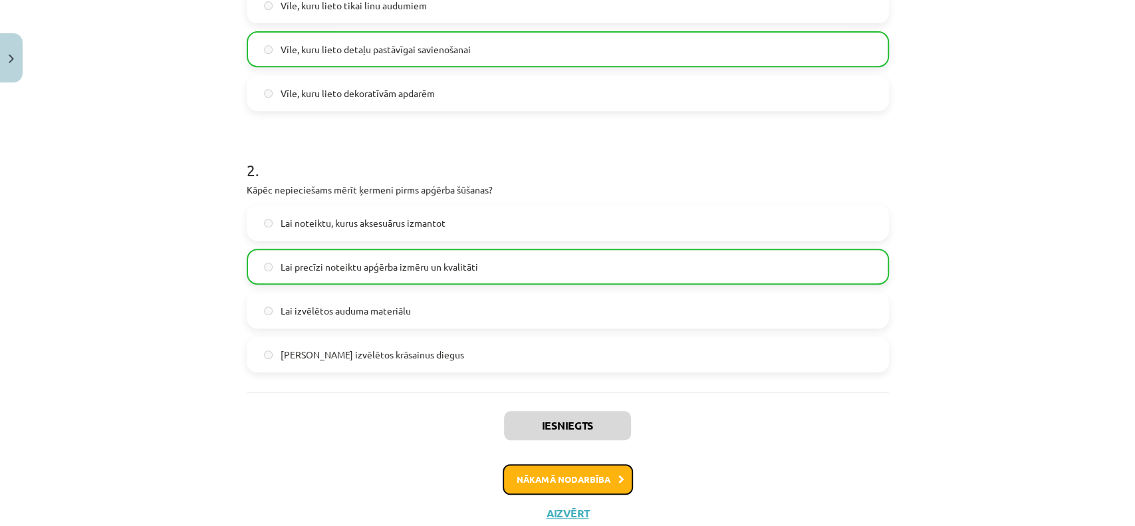
click at [571, 471] on button "Nākamā nodarbība" at bounding box center [568, 479] width 130 height 31
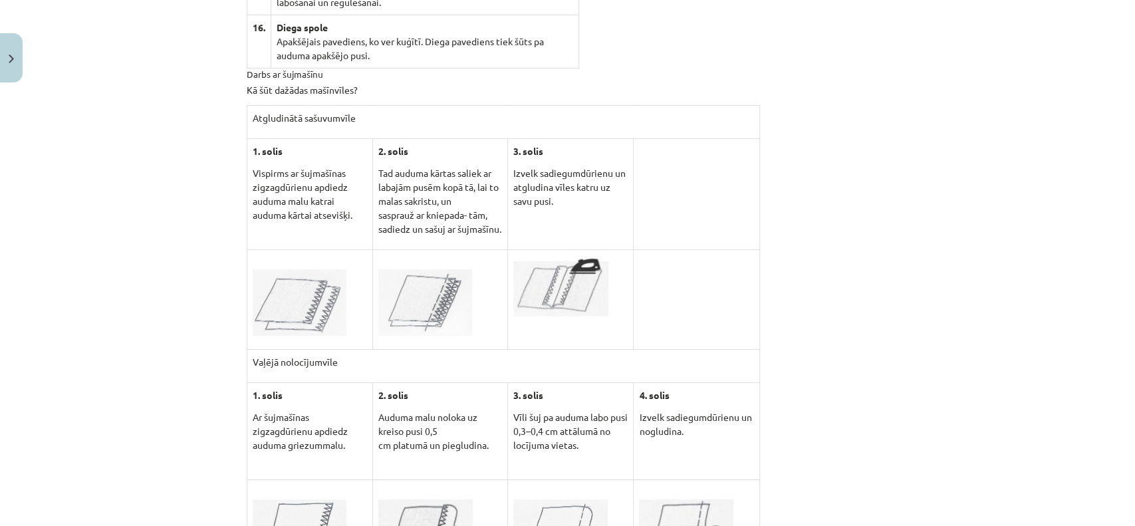
scroll to position [3546, 0]
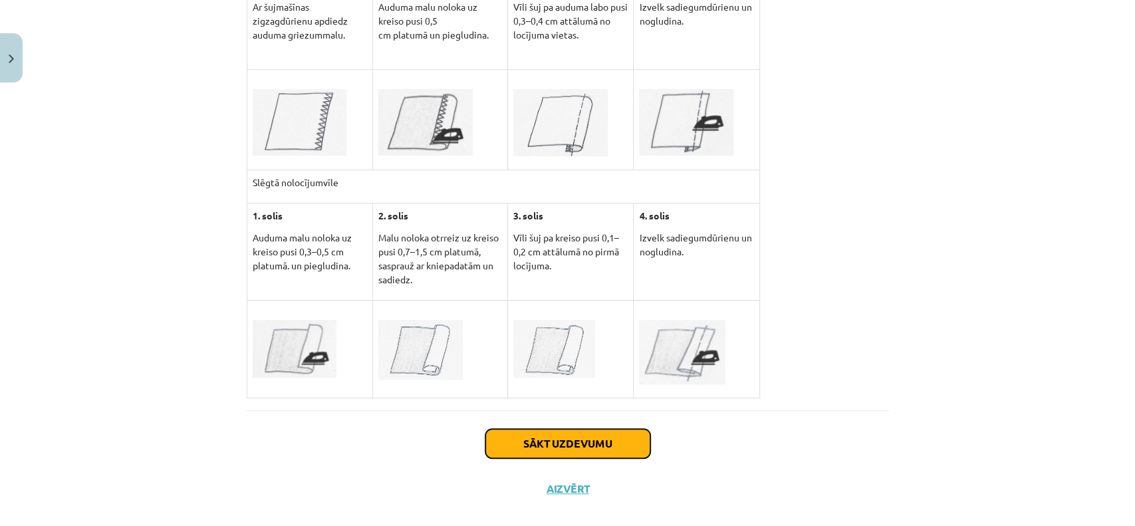
click at [535, 429] on button "Sākt uzdevumu" at bounding box center [567, 443] width 165 height 29
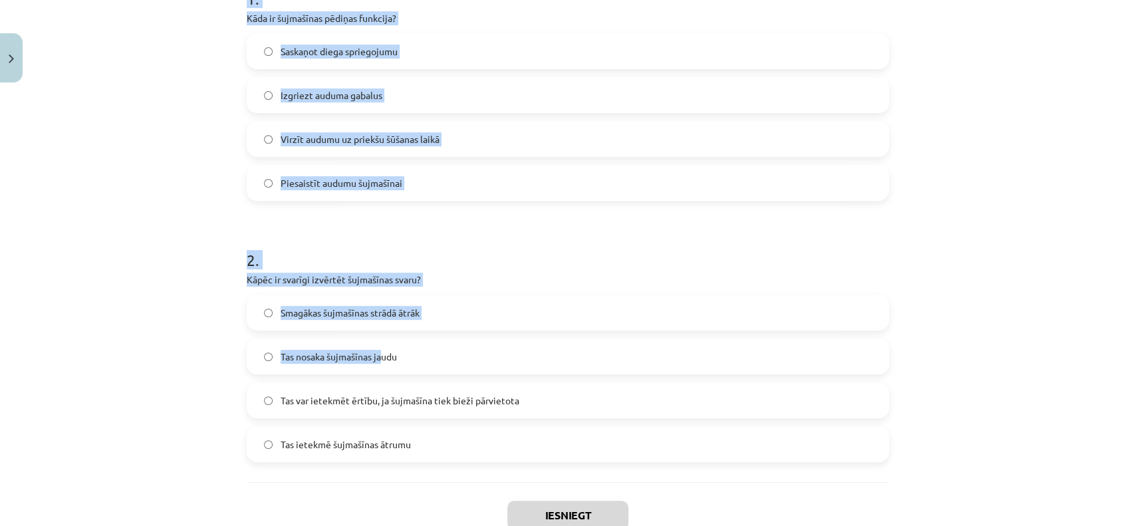
scroll to position [388, 0]
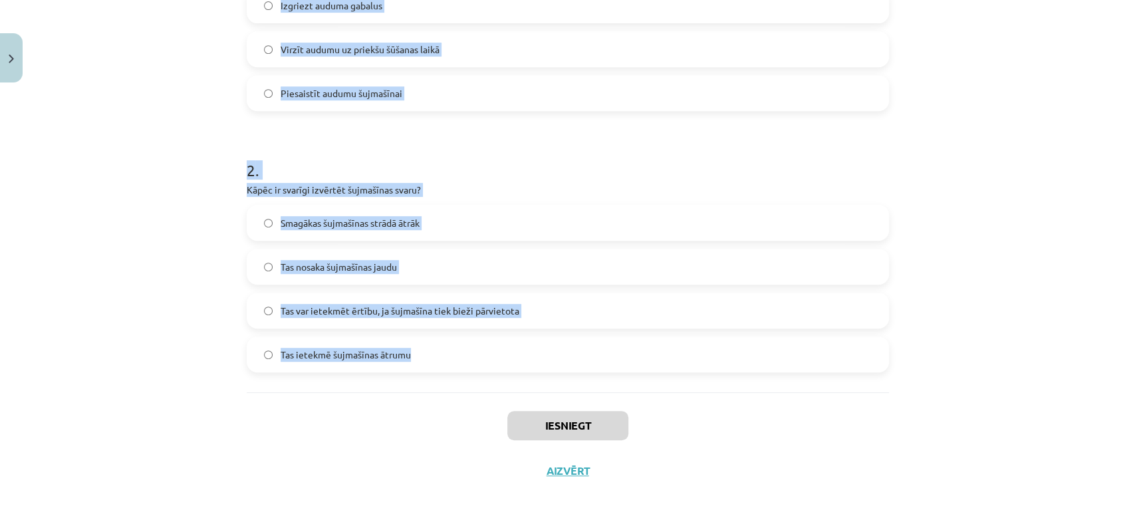
drag, startPoint x: 215, startPoint y: 240, endPoint x: 562, endPoint y: 340, distance: 361.1
click at [562, 340] on div "Mācību tēma: Dizains un tehnoloģijas 8. klases 1. ieskaites mācību materiāls #3…" at bounding box center [567, 263] width 1135 height 526
copy form "1 . Kāda ir šujmašīnas pēdiņas funkcija? Saskaņot diega spriegojumu Izgriezt au…"
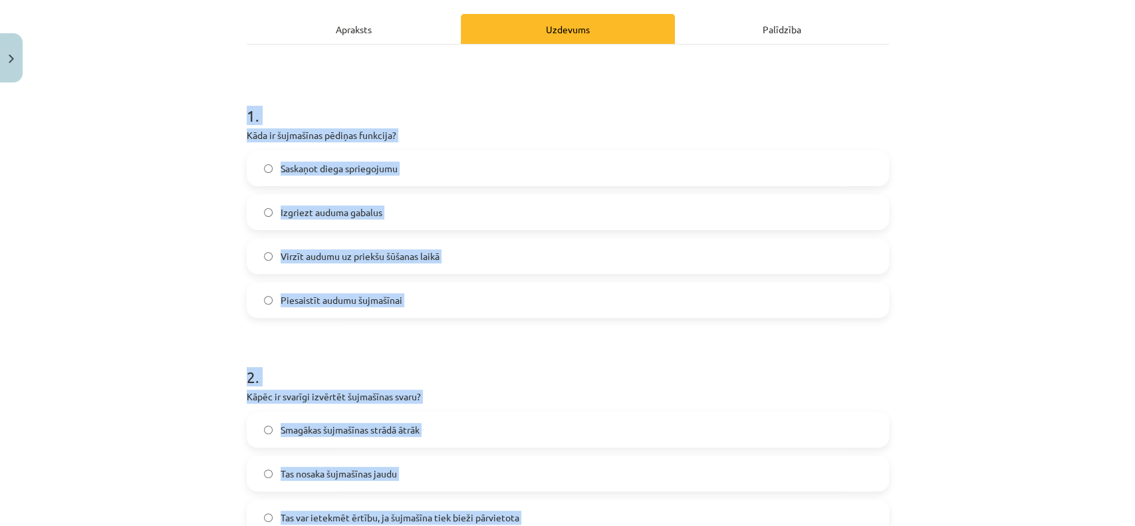
click at [348, 257] on span "Virzīt audumu uz priekšu šūšanas laikā" at bounding box center [360, 256] width 159 height 14
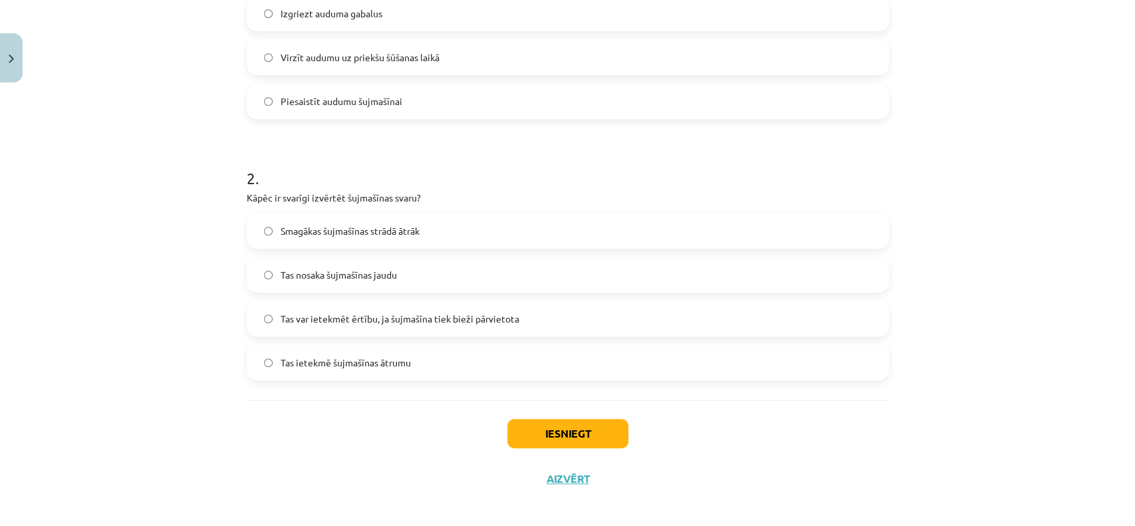
scroll to position [388, 0]
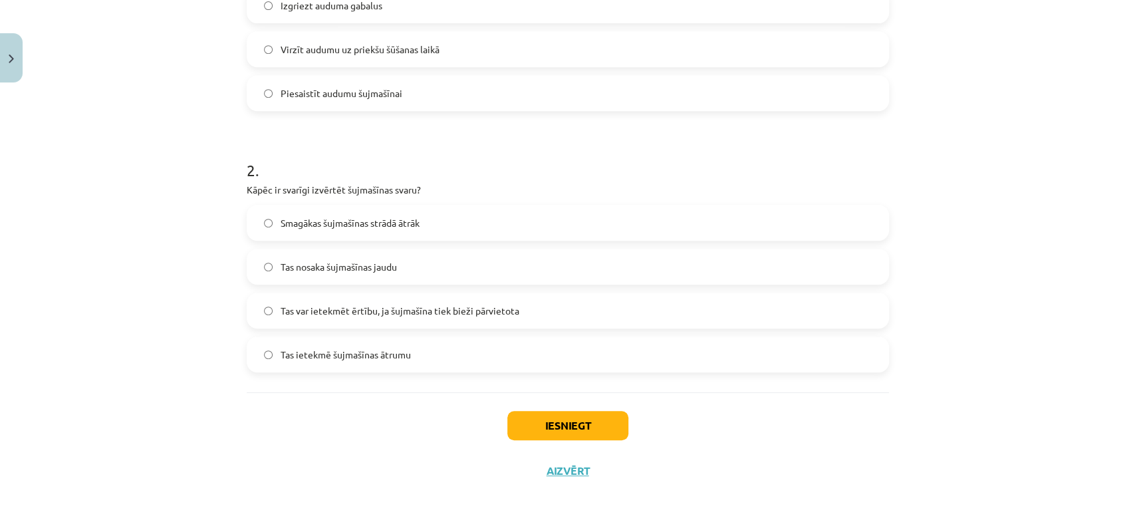
click at [394, 317] on label "Tas var ietekmēt ērtību, ja šujmašīna tiek bieži pārvietota" at bounding box center [568, 310] width 640 height 33
click at [583, 425] on button "Iesniegt" at bounding box center [567, 425] width 121 height 29
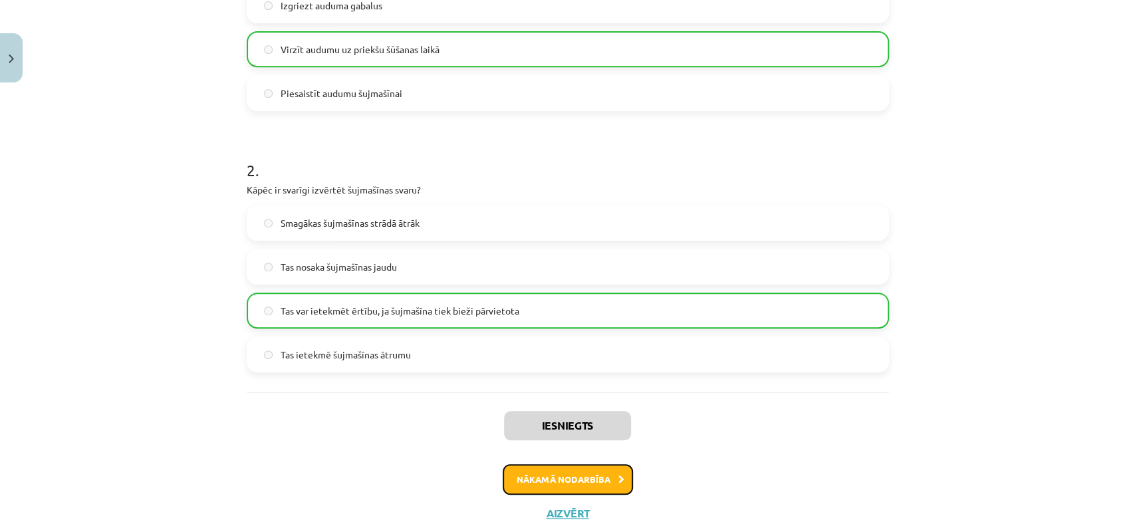
click at [550, 485] on button "Nākamā nodarbība" at bounding box center [568, 479] width 130 height 31
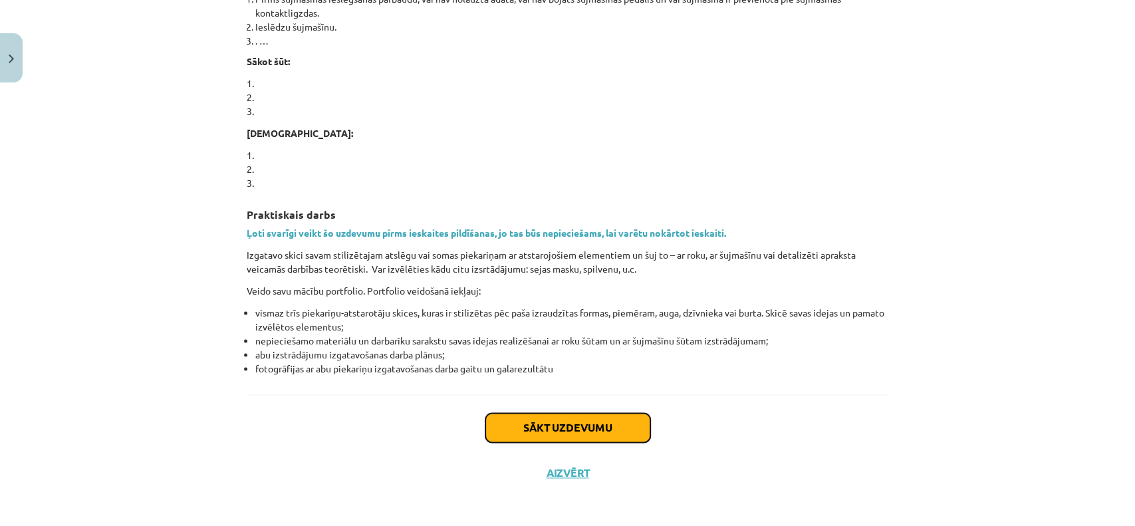
click at [489, 416] on button "Sākt uzdevumu" at bounding box center [567, 427] width 165 height 29
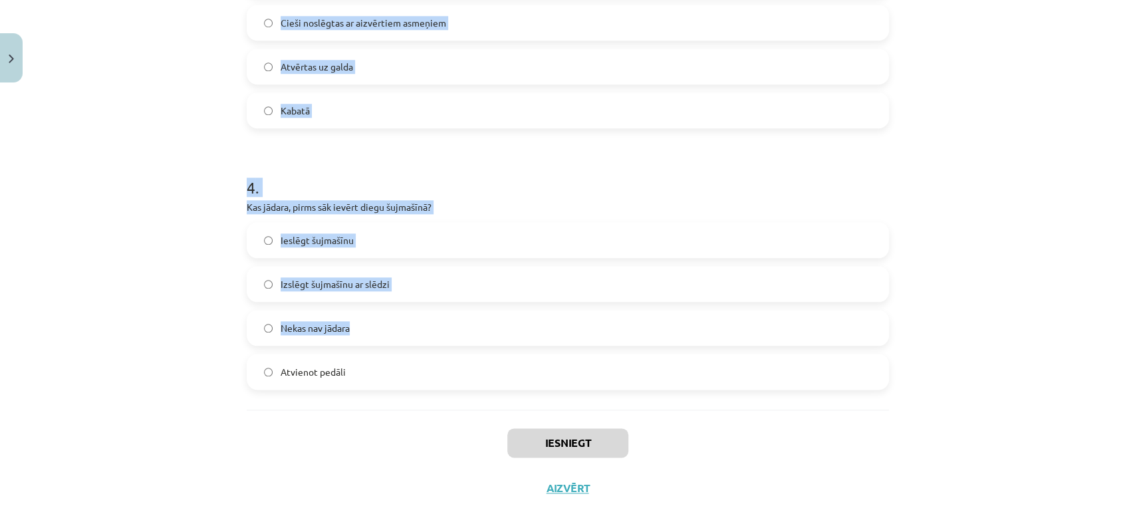
scroll to position [911, 0]
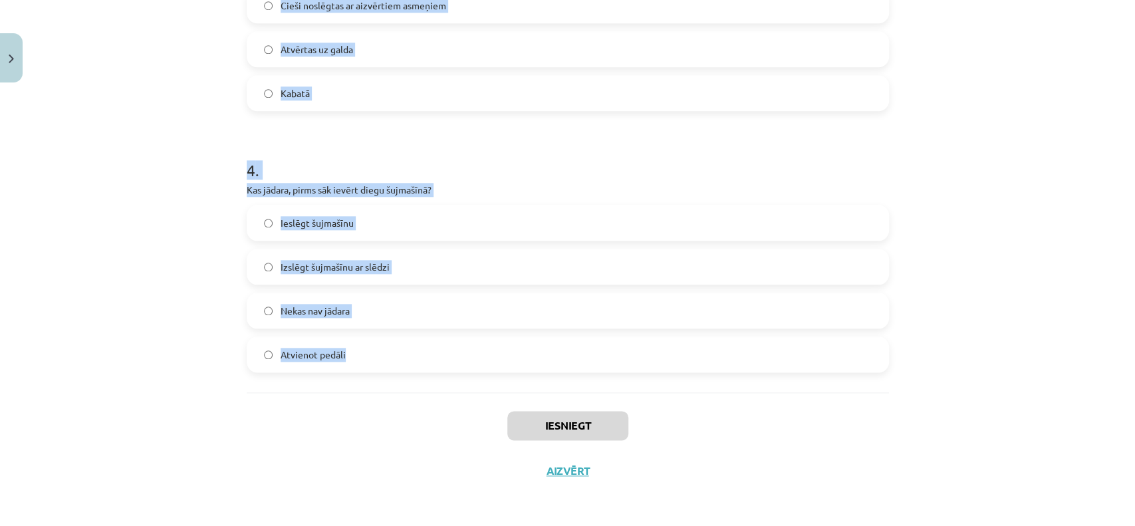
drag, startPoint x: 231, startPoint y: 258, endPoint x: 505, endPoint y: 361, distance: 293.3
copy form "1 . Kas nedrīkst atrasties šujmašīnas tuvumā šūšanas laikā? Papīrs Šķidrumi un …"
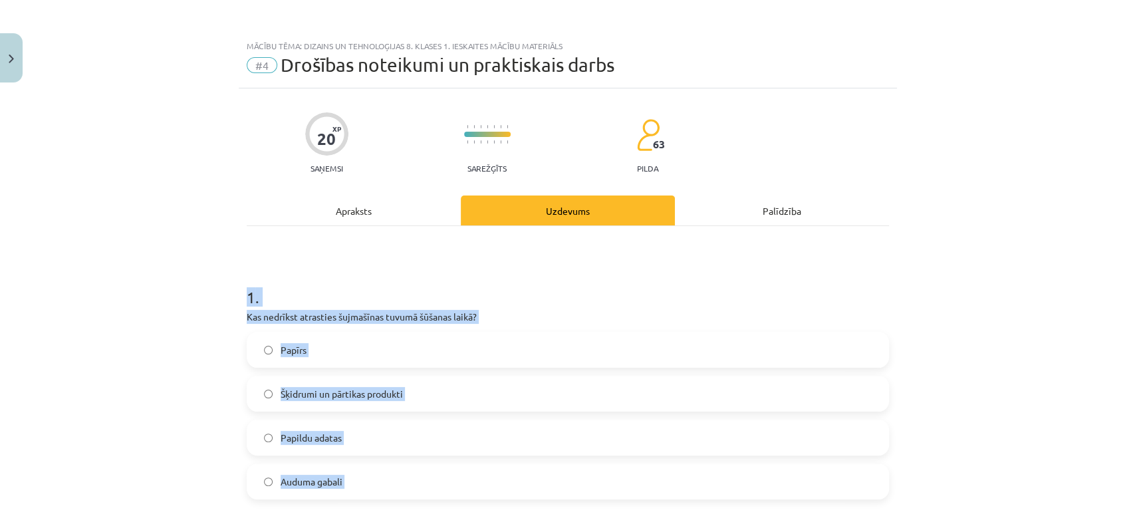
scroll to position [207, 0]
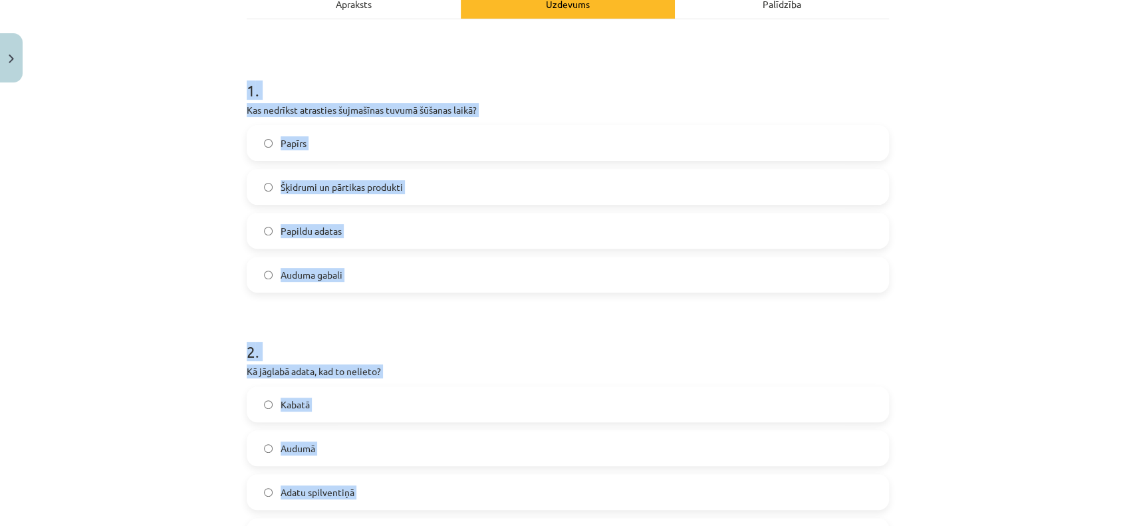
click at [424, 191] on label "Šķidrumi un pārtikas produkti" at bounding box center [568, 186] width 640 height 33
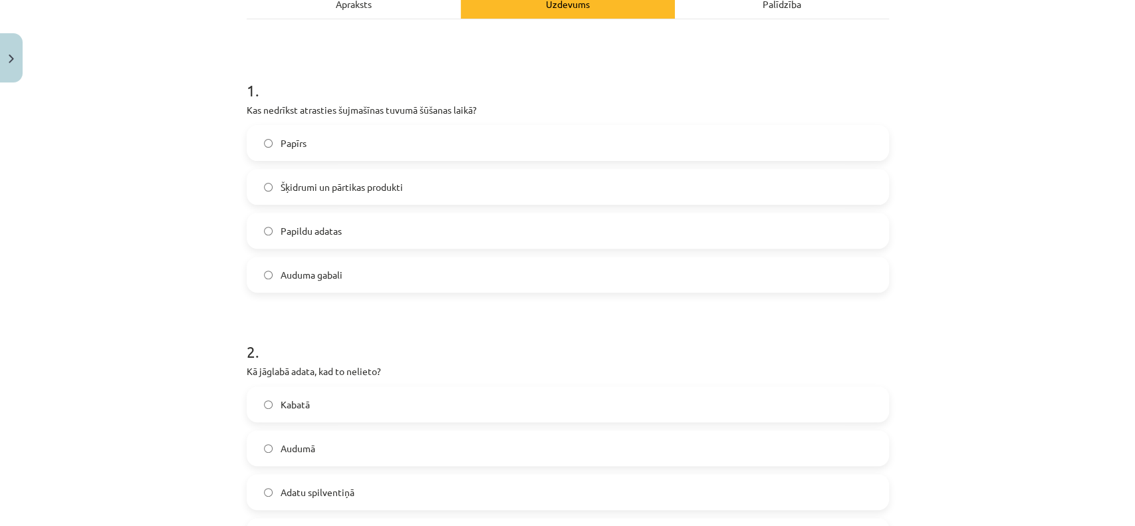
scroll to position [414, 0]
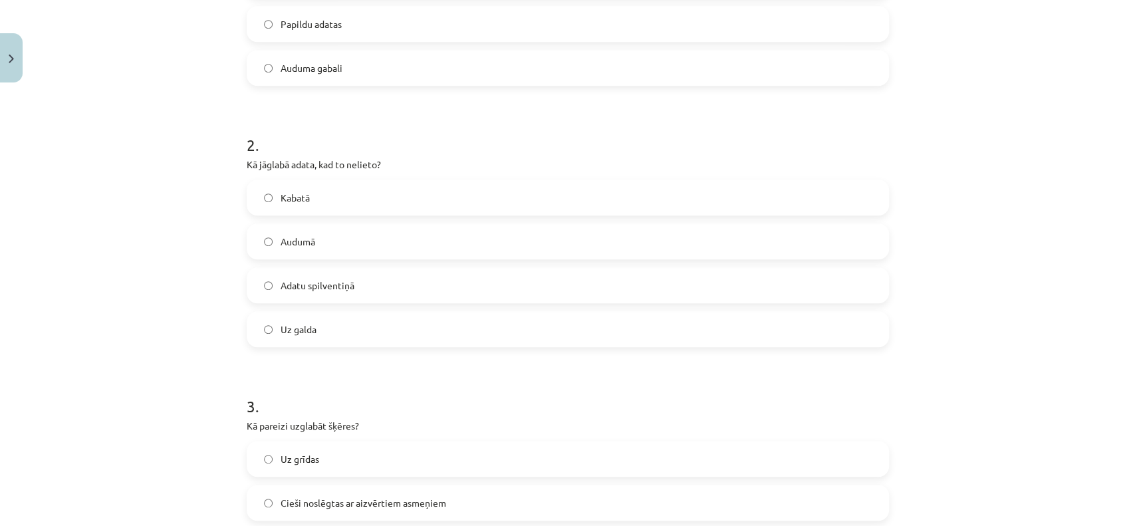
click at [336, 271] on label "Adatu spilventiņā" at bounding box center [568, 285] width 640 height 33
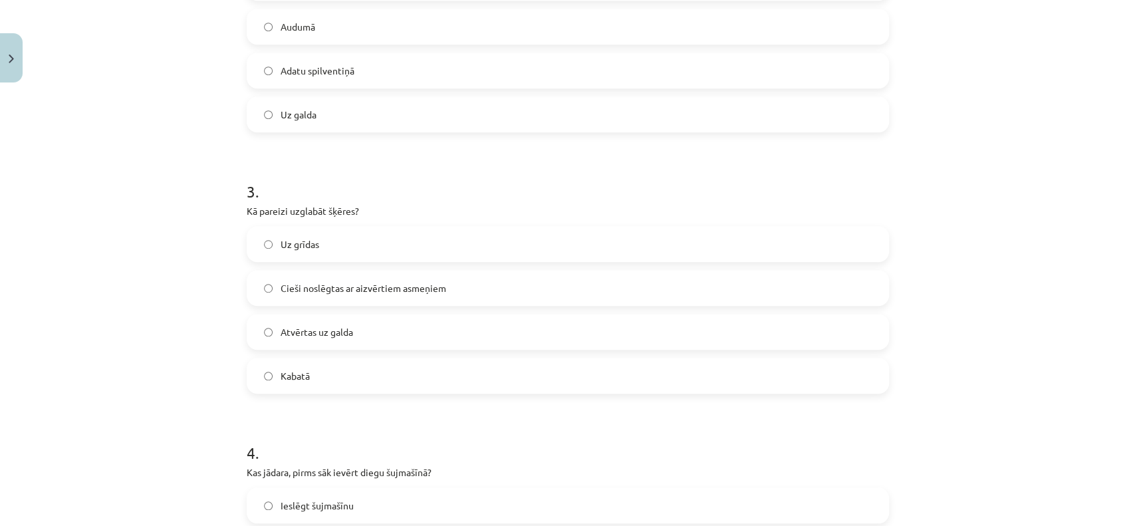
scroll to position [620, 0]
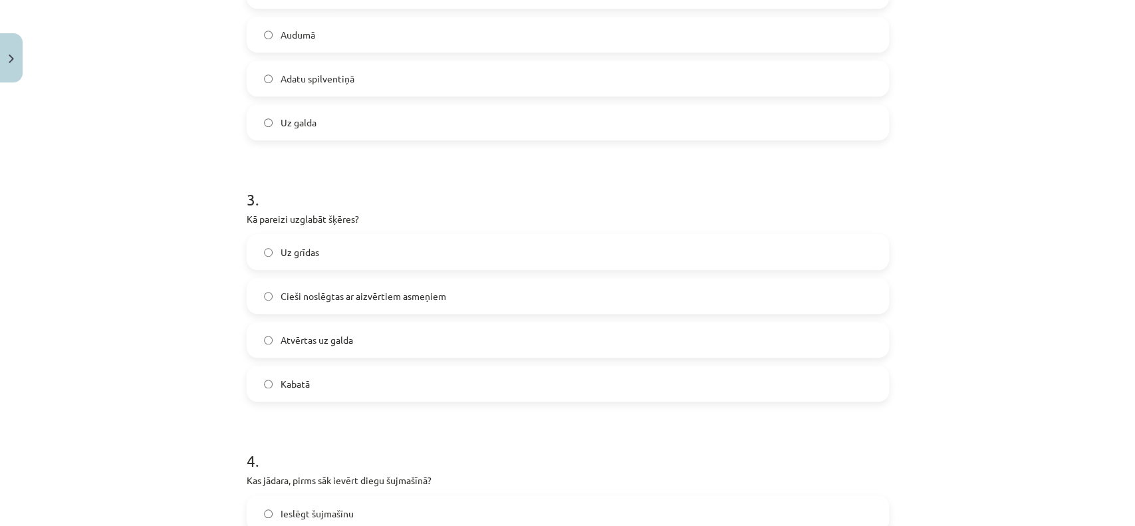
click at [336, 292] on span "Cieši noslēgtas ar aizvērtiem asmeņiem" at bounding box center [364, 296] width 166 height 14
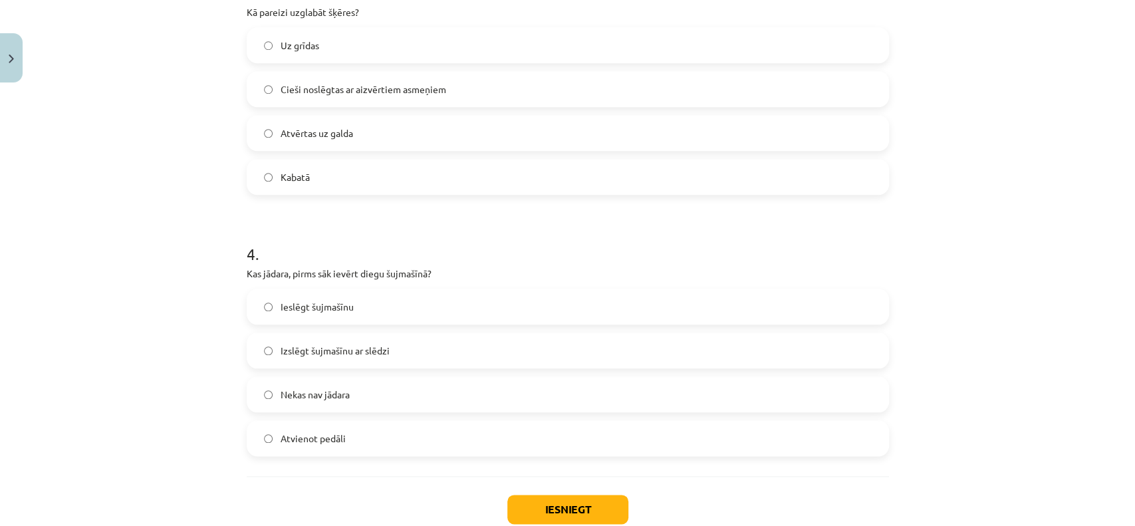
click at [351, 354] on span "Izslēgt šujmašīnu ar slēdzi" at bounding box center [335, 351] width 109 height 14
click at [543, 515] on button "Iesniegt" at bounding box center [567, 509] width 121 height 29
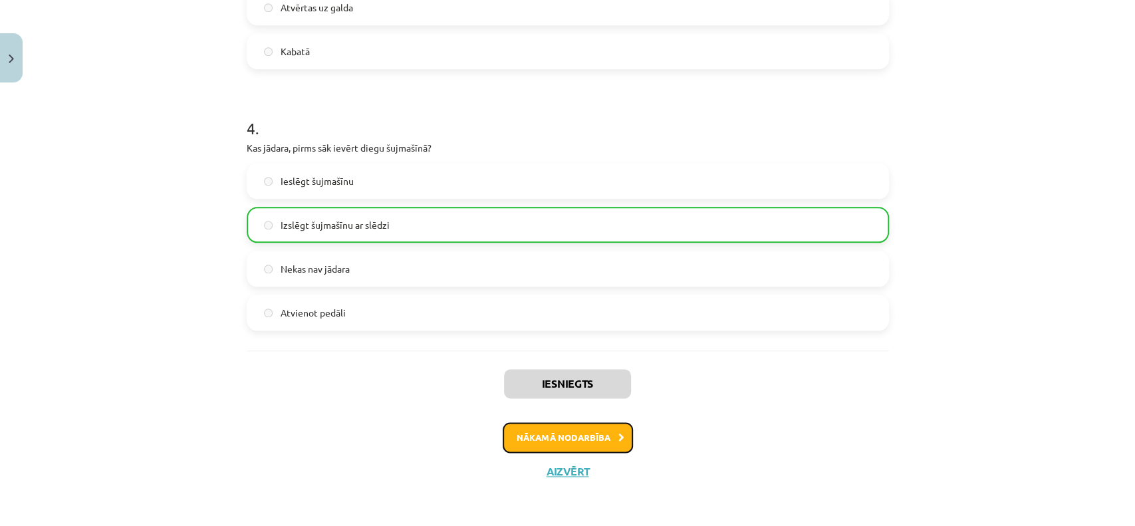
click at [596, 442] on button "Nākamā nodarbība" at bounding box center [568, 437] width 130 height 31
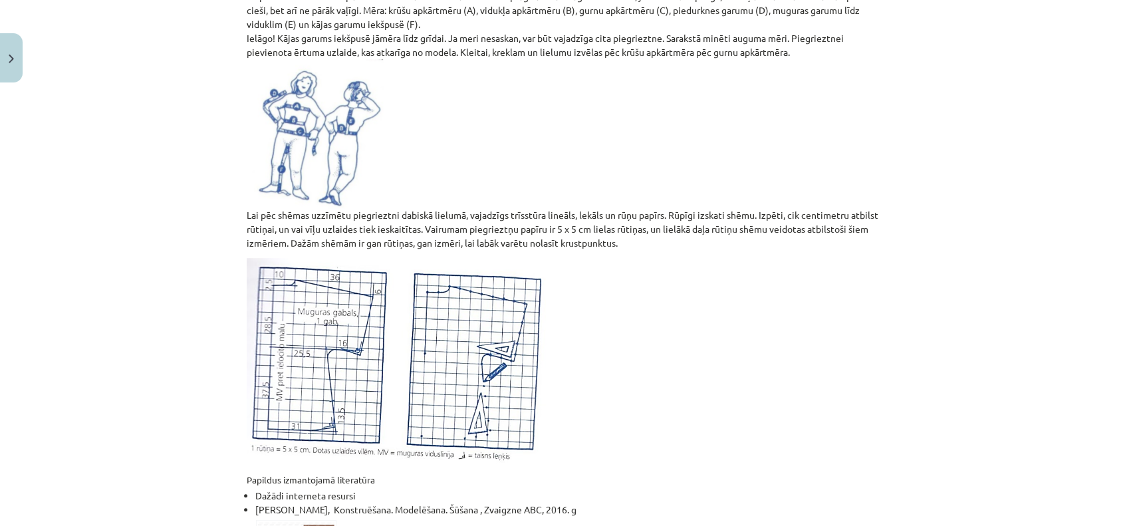
scroll to position [654, 0]
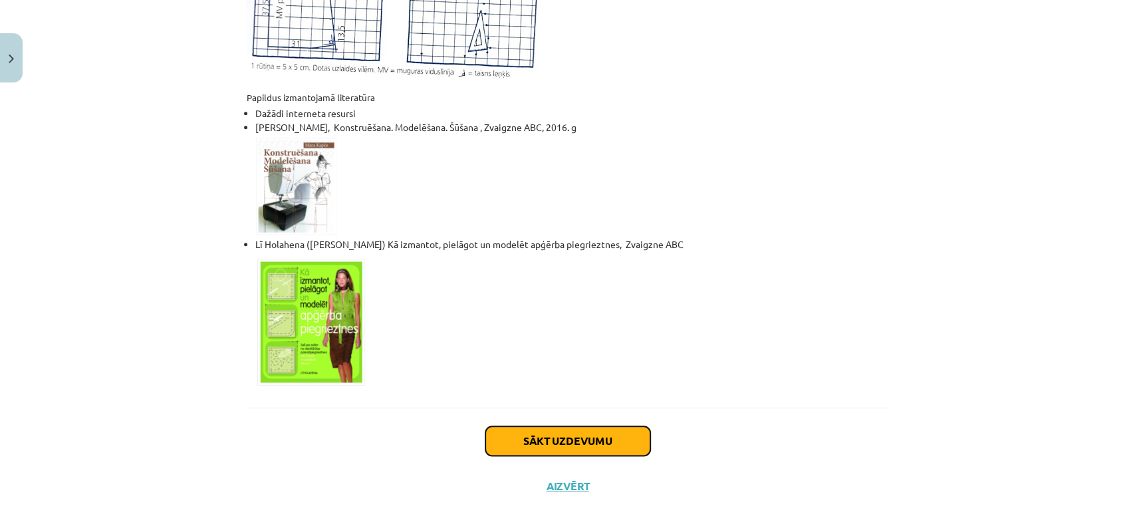
click at [596, 426] on button "Sākt uzdevumu" at bounding box center [567, 440] width 165 height 29
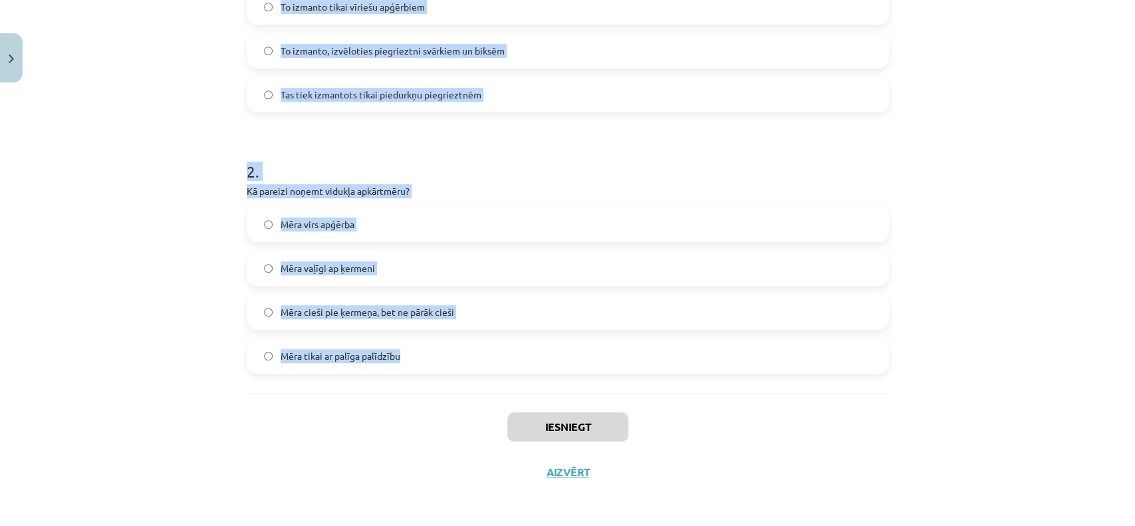
scroll to position [388, 0]
drag, startPoint x: 235, startPoint y: 263, endPoint x: 551, endPoint y: 373, distance: 334.3
click at [547, 376] on div "10 XP Saņemsi Sarežģīts 63 pilda Apraksts Uzdevums Palīdzība 1 . Kāda ir gurnu …" at bounding box center [568, 96] width 658 height 793
copy form "1 . Kāda ir gurnu apkārtmēra nozīme, izvēloties piegrieztnes lielumu? Tas ir ma…"
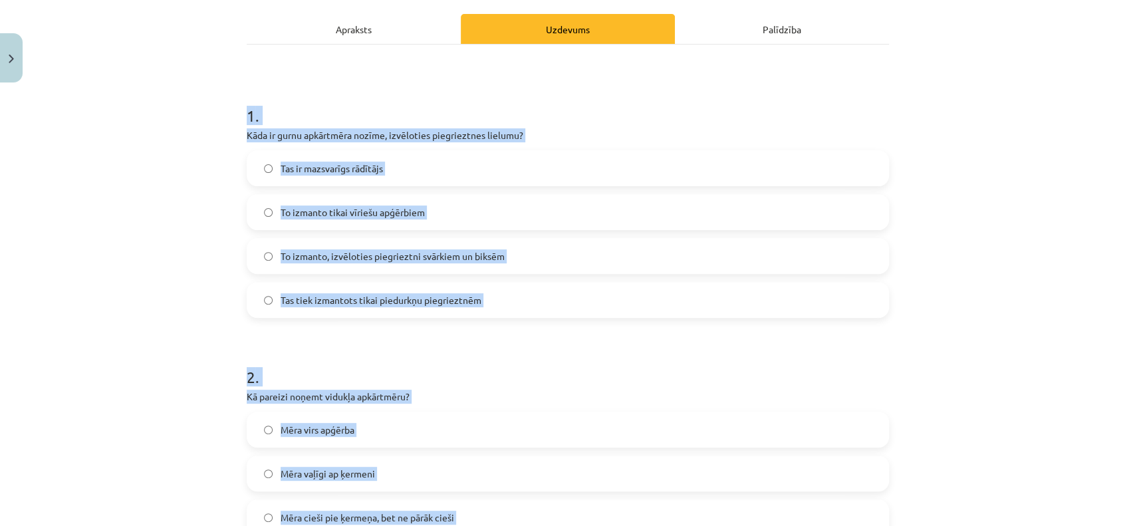
click at [461, 264] on label "To izmanto, izvēloties piegrieztni svārkiem un biksēm" at bounding box center [568, 255] width 640 height 33
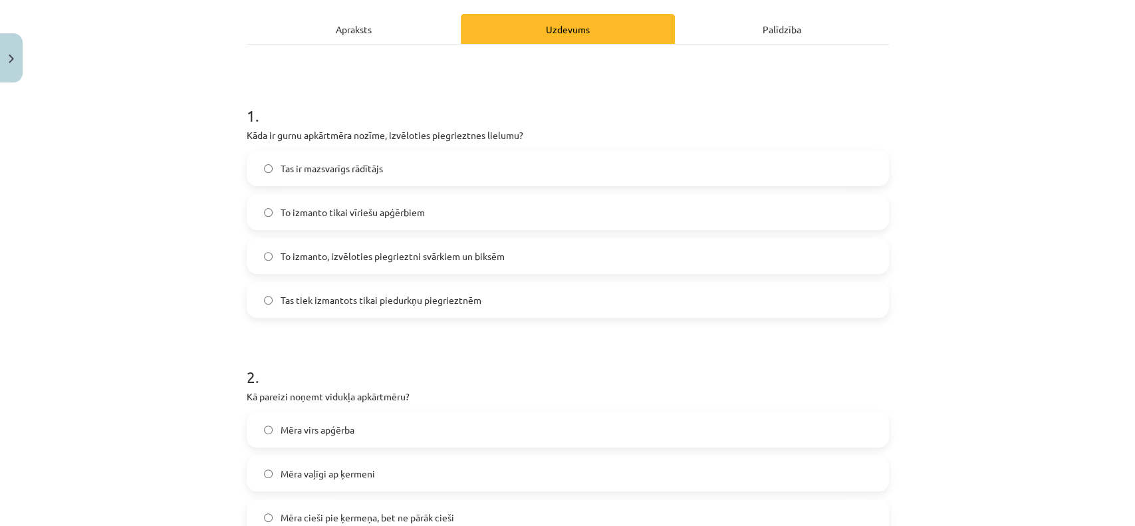
scroll to position [388, 0]
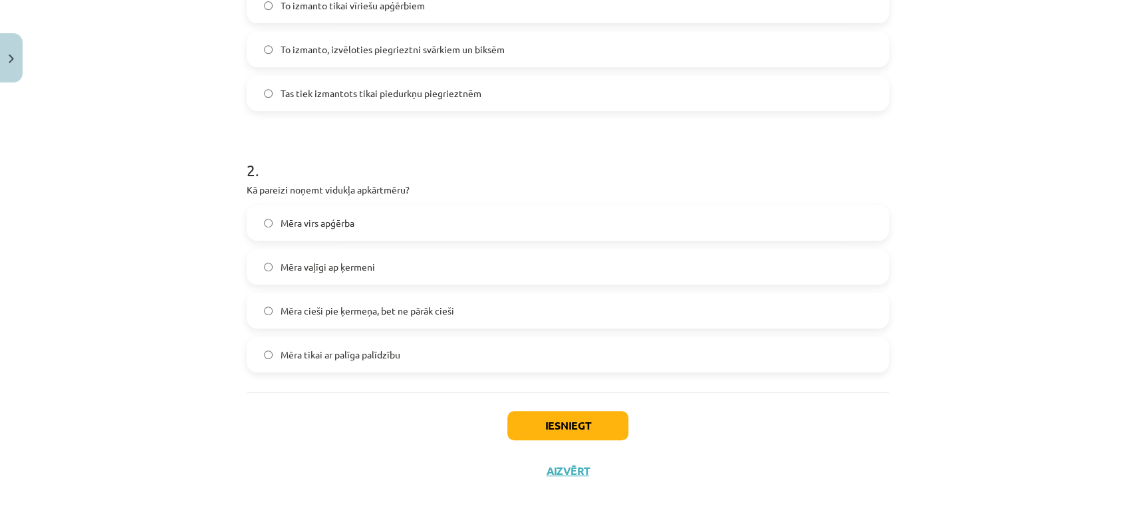
click at [370, 317] on label "Mēra cieši pie ķermeņa, bet ne pārāk cieši" at bounding box center [568, 310] width 640 height 33
click at [537, 416] on button "Iesniegt" at bounding box center [567, 425] width 121 height 29
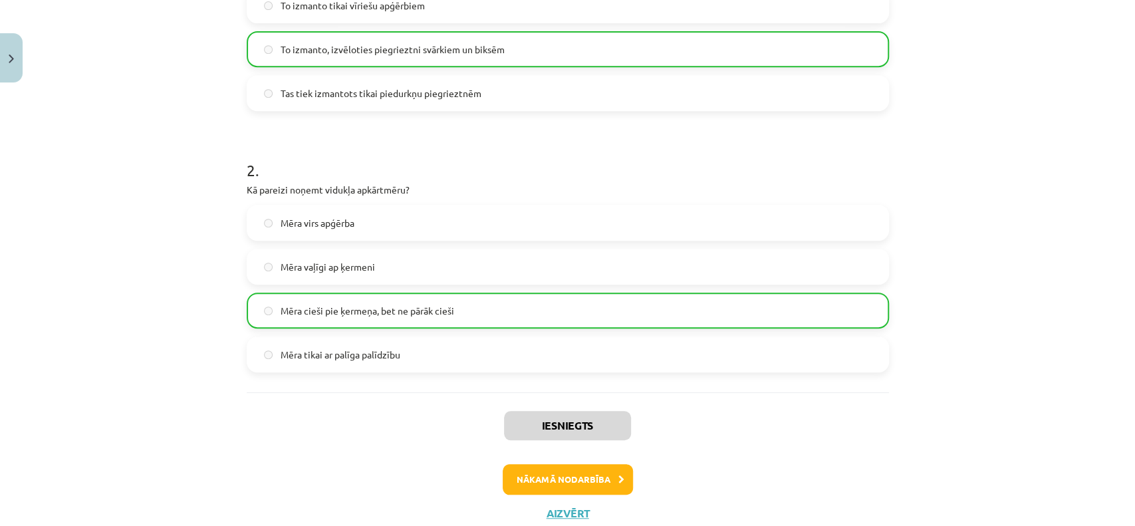
click at [600, 459] on div "Iesniegts Nākamā nodarbība Aizvērt" at bounding box center [568, 460] width 642 height 136
click at [596, 464] on button "Nākamā nodarbība" at bounding box center [568, 479] width 130 height 31
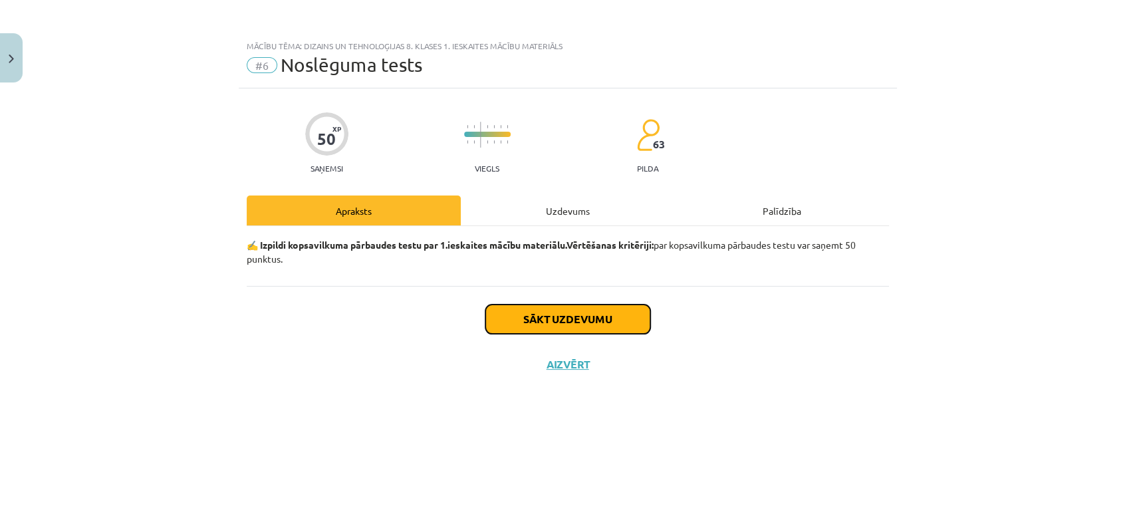
click at [566, 318] on button "Sākt uzdevumu" at bounding box center [567, 319] width 165 height 29
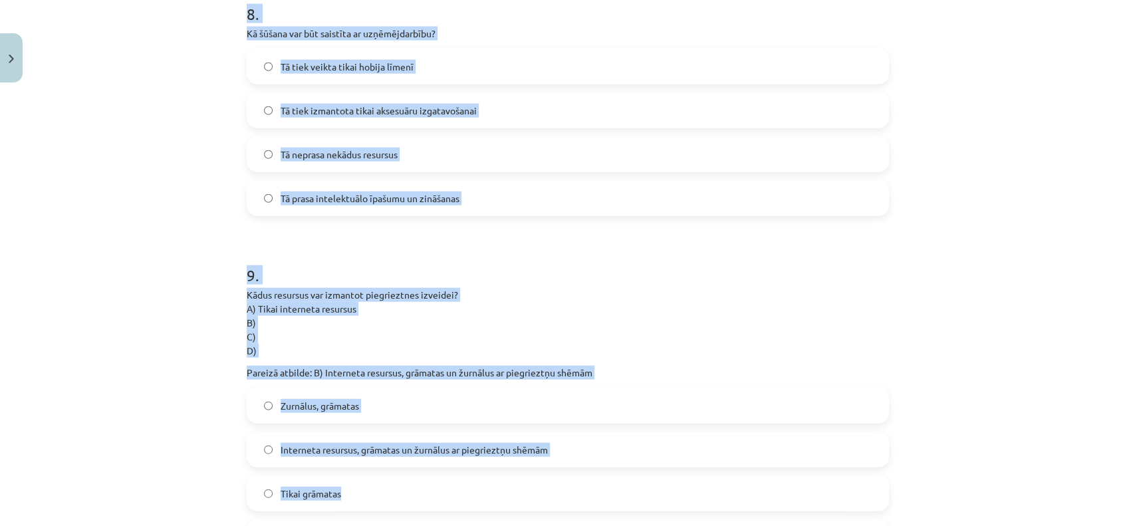
scroll to position [2513, 0]
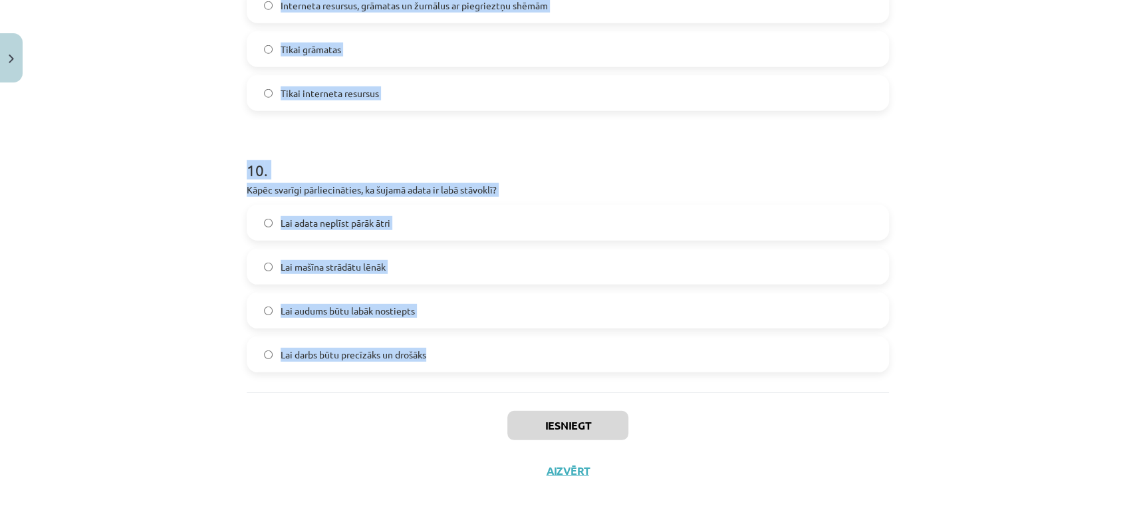
drag, startPoint x: 223, startPoint y: 285, endPoint x: 533, endPoint y: 370, distance: 320.9
click at [533, 370] on div "Mācību tēma: Dizains un tehnoloģijas 8. klases 1. ieskaites mācību materiāls #6…" at bounding box center [567, 263] width 1135 height 526
copy form "1 . Kāpēc ir svarīgi ievērot šujmašīnas lietošanas instrukciju? Lai saprastu šu…"
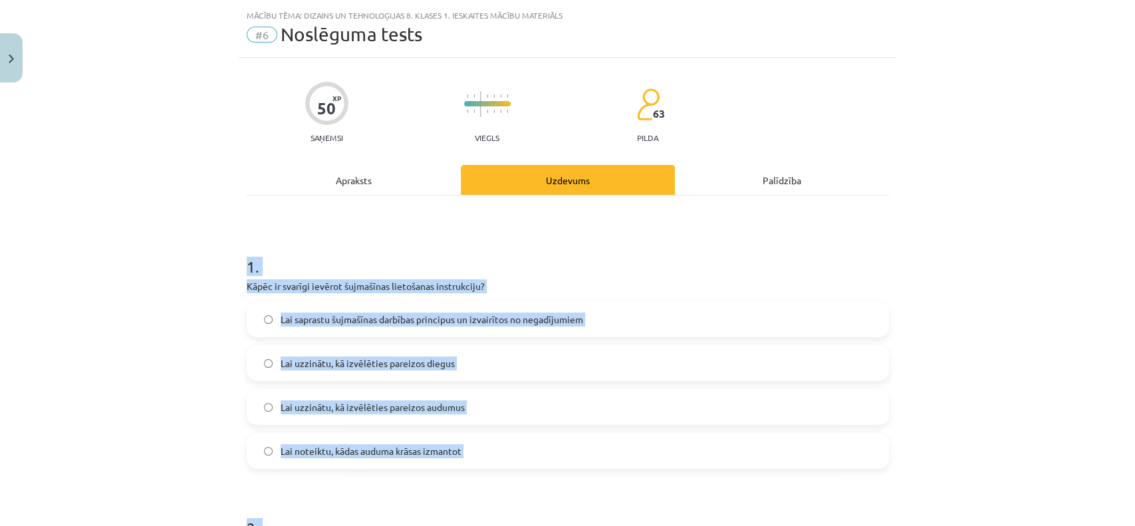
scroll to position [0, 0]
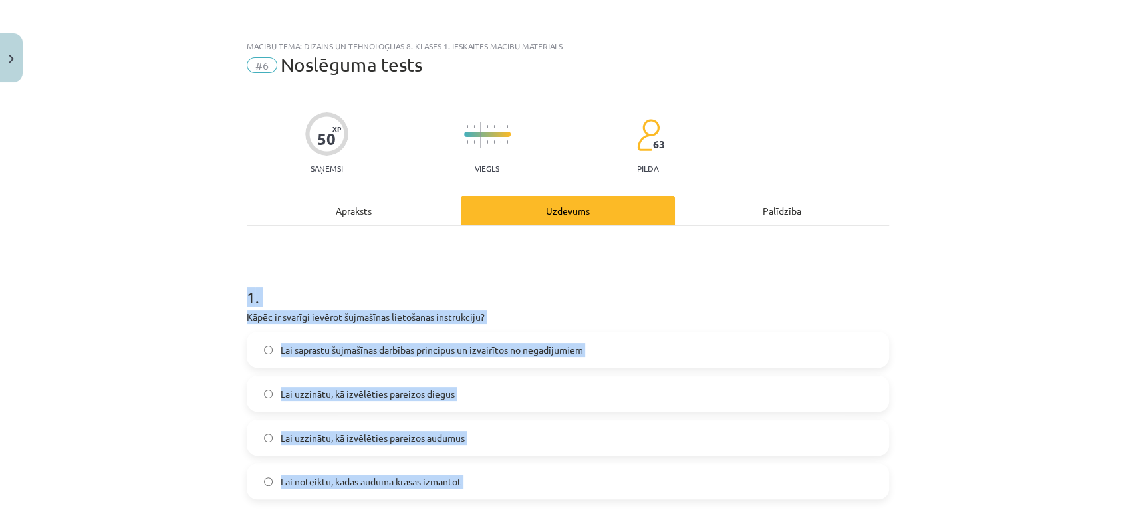
click at [365, 280] on h1 "1 ." at bounding box center [568, 285] width 642 height 41
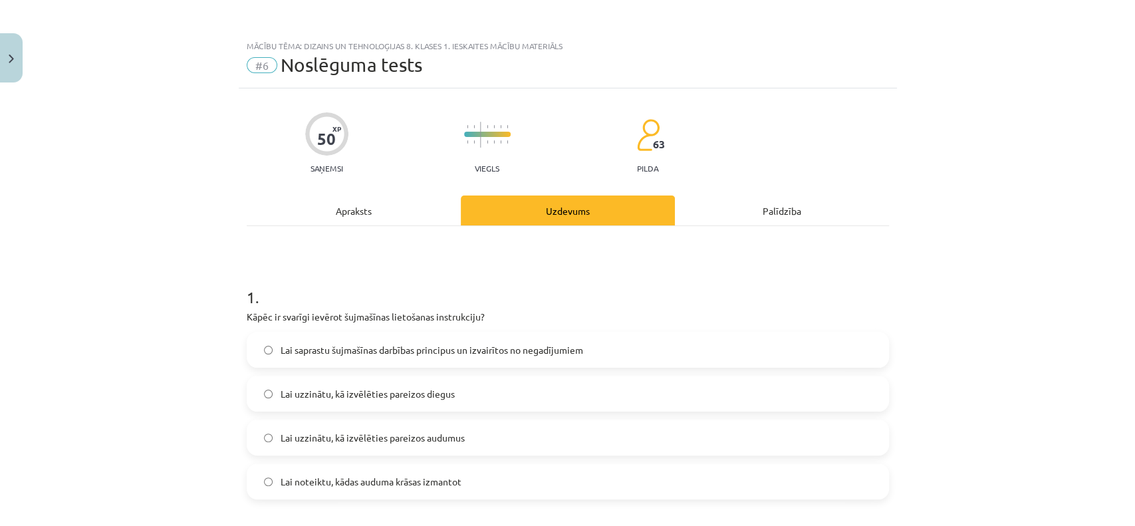
click at [364, 351] on span "Lai saprastu šujmašīnas darbības principus un izvairītos no negadījumiem" at bounding box center [432, 350] width 303 height 14
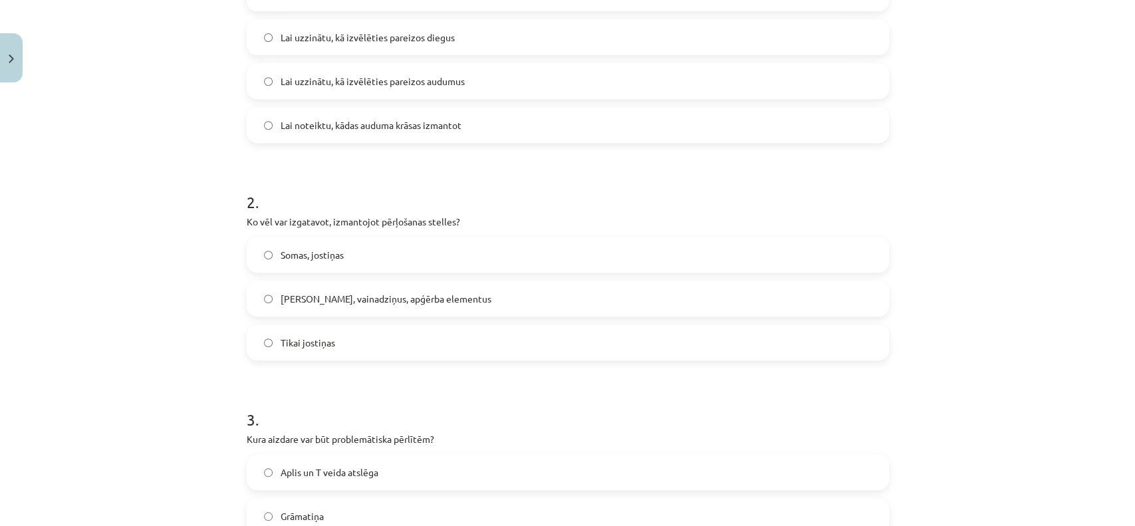
scroll to position [414, 0]
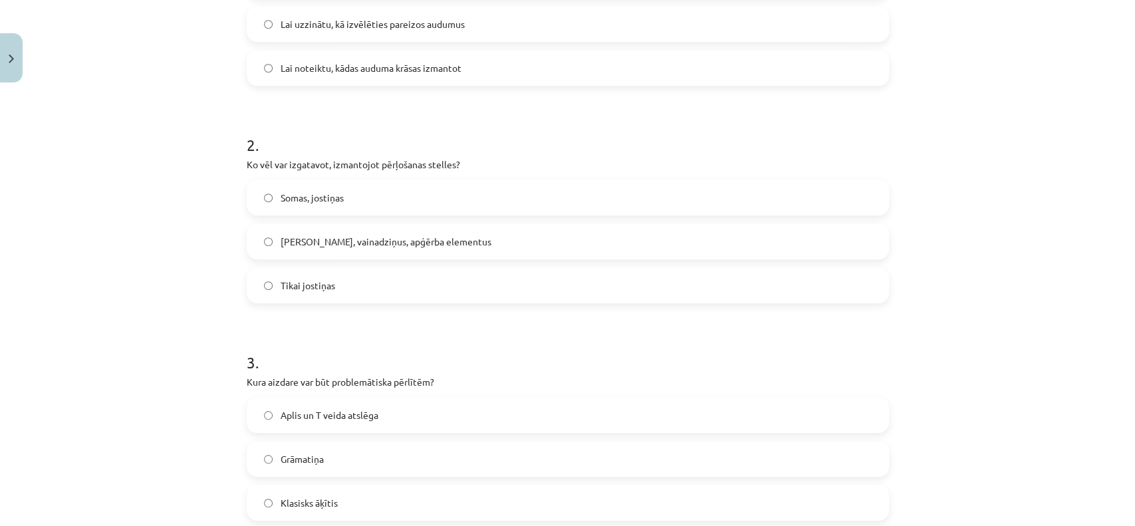
click at [334, 241] on span "Jostas, vainadziņus, apģērba elementus" at bounding box center [386, 242] width 211 height 14
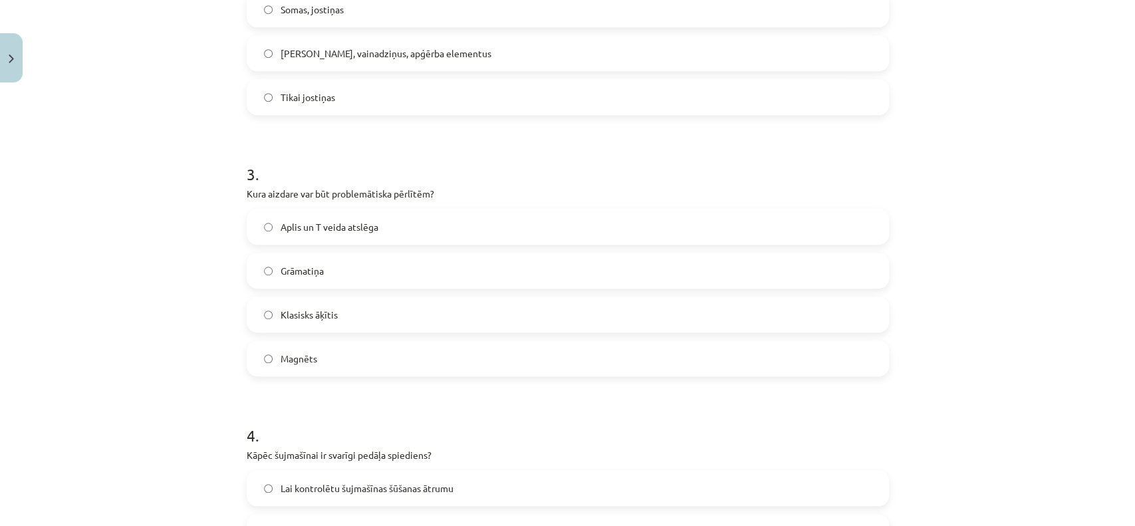
scroll to position [620, 0]
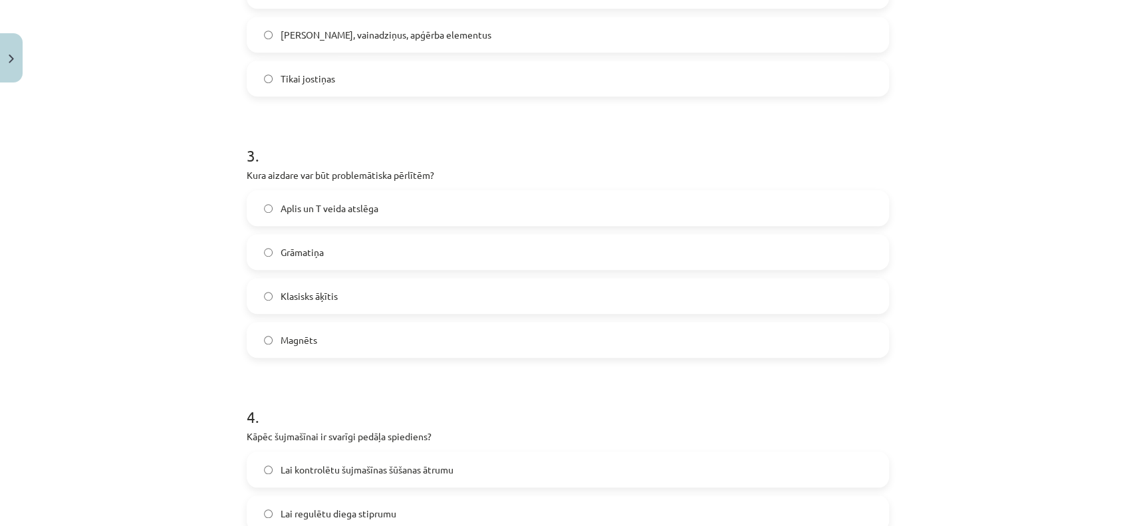
click at [319, 302] on span "Klasisks āķītis" at bounding box center [309, 296] width 57 height 14
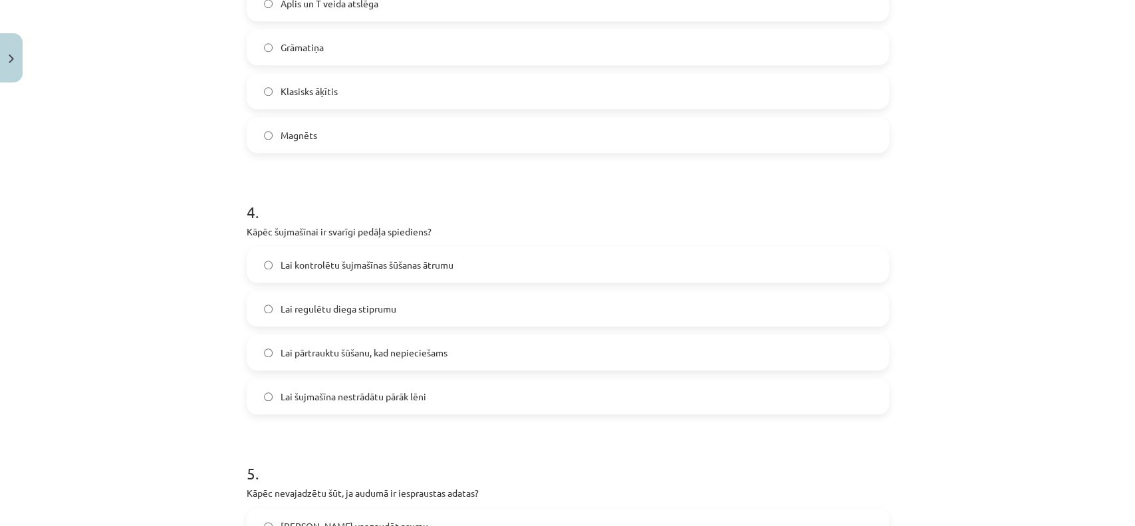
scroll to position [827, 0]
click at [351, 261] on span "Lai kontrolētu šujmašīnas šūšanas ātrumu" at bounding box center [367, 263] width 173 height 14
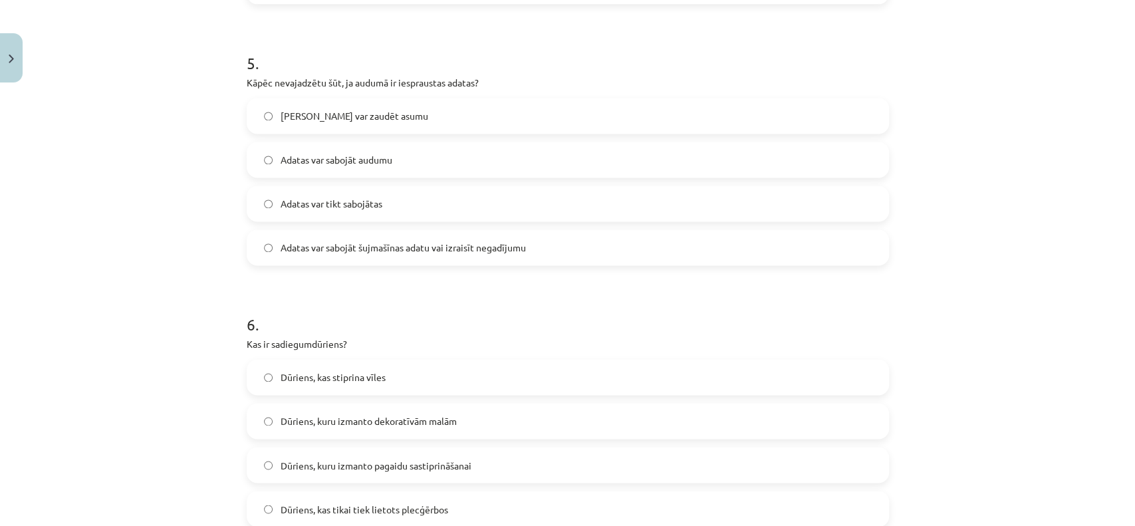
scroll to position [1241, 0]
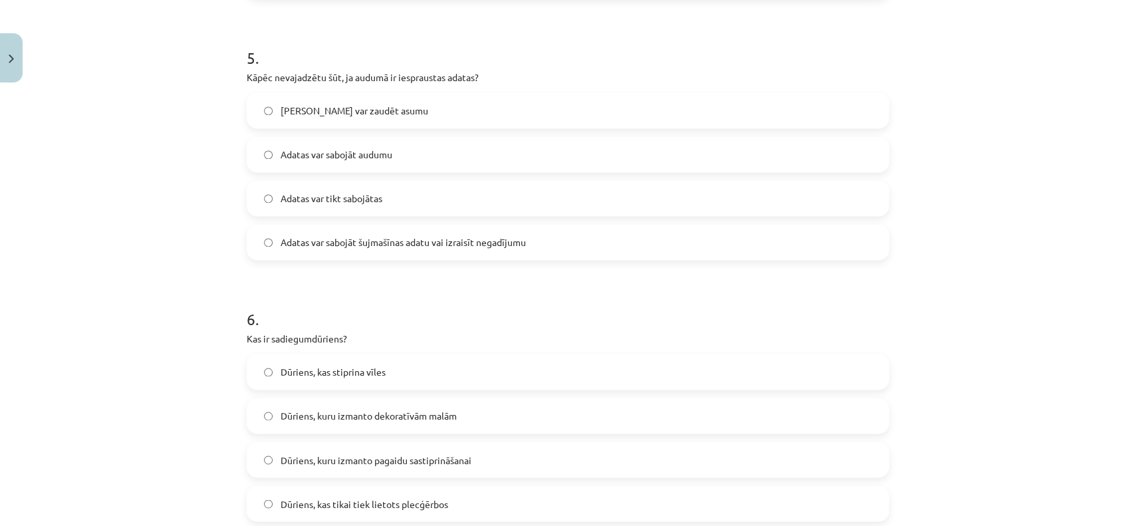
click at [335, 146] on label "Adatas var sabojāt audumu" at bounding box center [568, 154] width 640 height 33
click at [356, 250] on label "Adatas var sabojāt šujmašīnas adatu vai izraisīt negadījumu" at bounding box center [568, 241] width 640 height 33
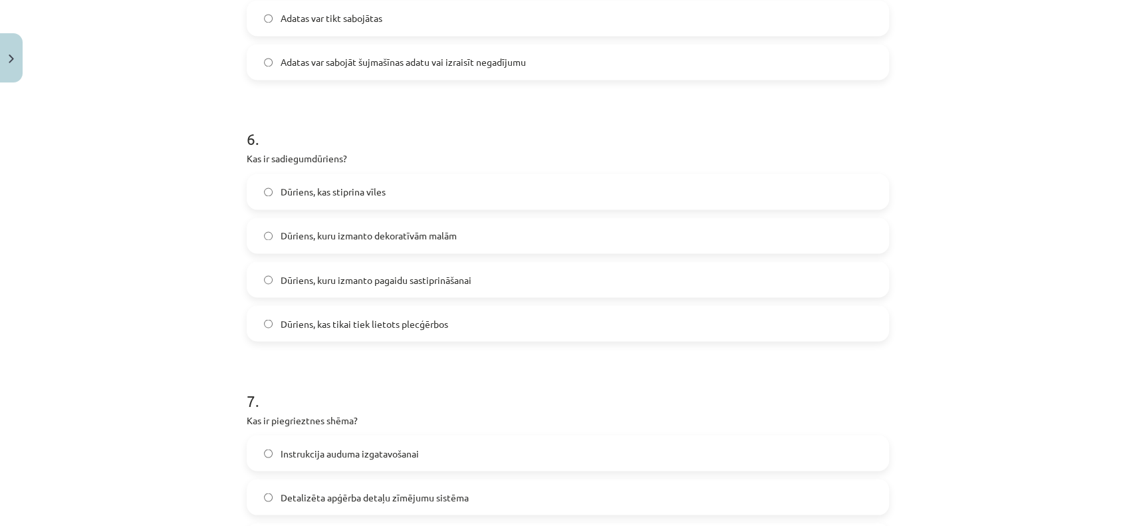
scroll to position [1447, 0]
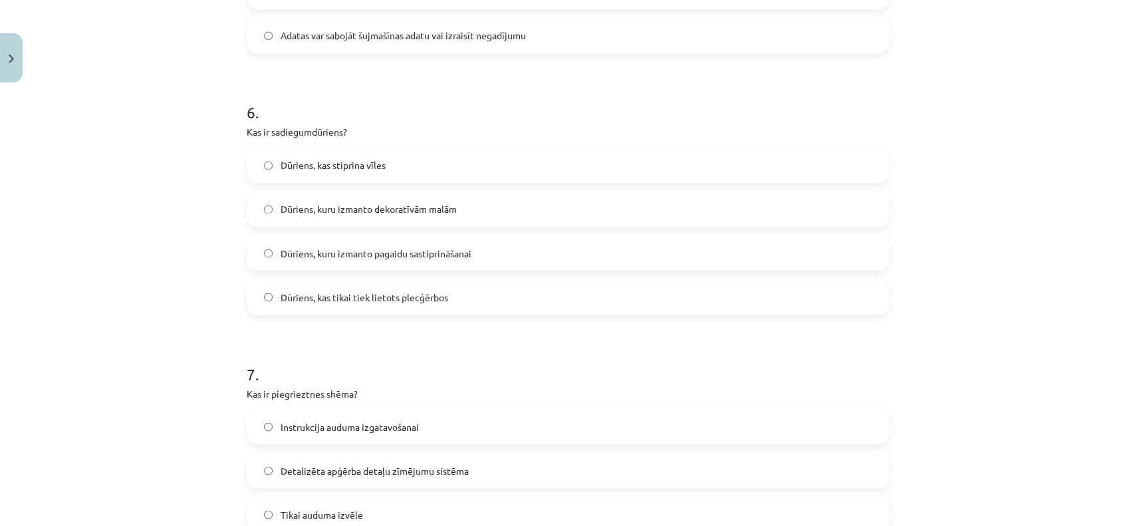
click at [444, 261] on label "Dūriens, kuru izmanto pagaidu sastiprināšanai" at bounding box center [568, 252] width 640 height 33
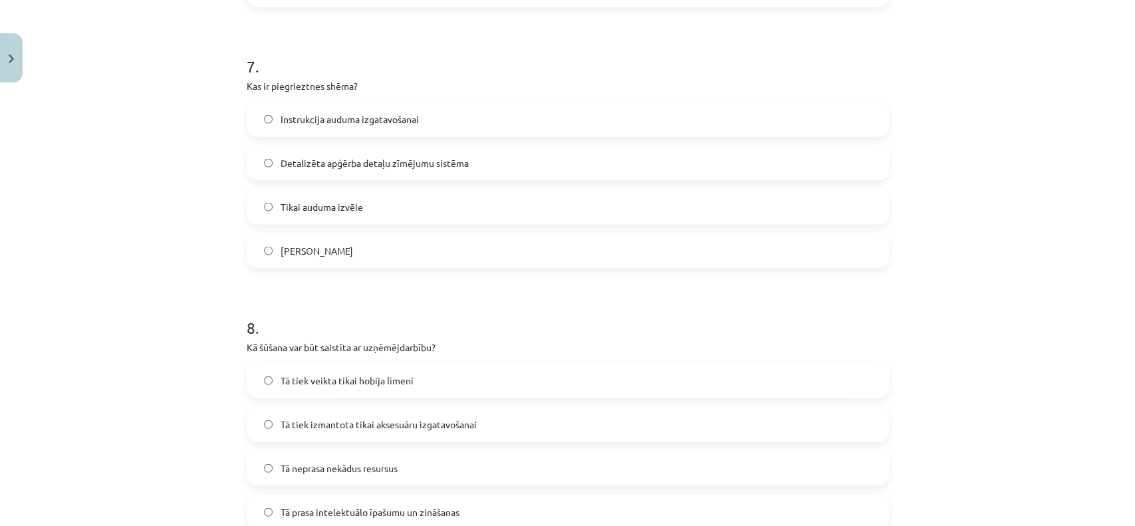
scroll to position [1862, 0]
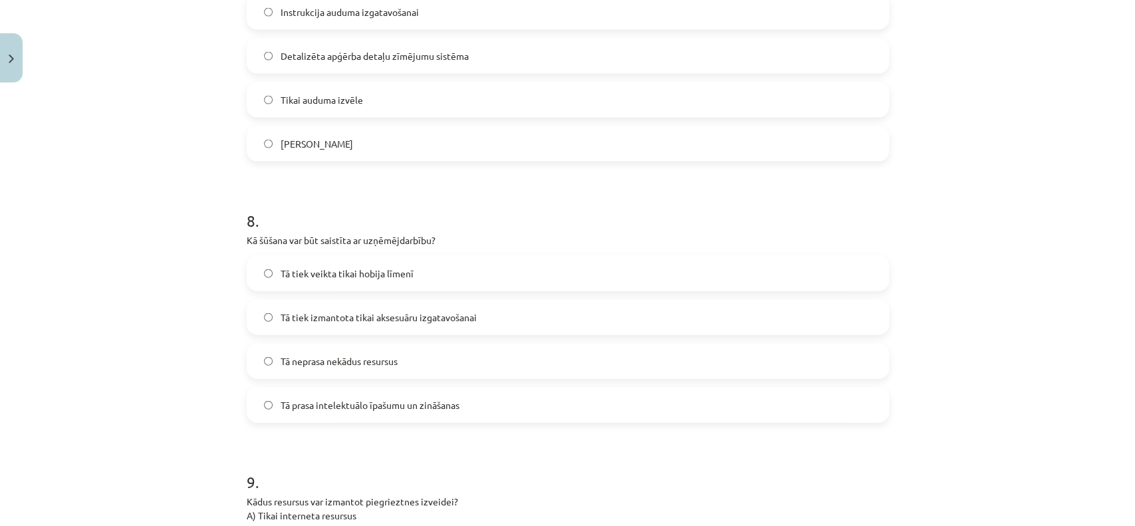
click at [370, 53] on span "Detalizēta apģērba detaļu zīmējumu sistēma" at bounding box center [375, 56] width 188 height 14
click at [336, 412] on span "Tā prasa intelektuālo īpašumu un zināšanas" at bounding box center [370, 405] width 179 height 14
click at [342, 365] on span "Tā neprasa nekādus resursus" at bounding box center [339, 361] width 117 height 14
click at [349, 407] on span "Tā prasa intelektuālo īpašumu un zināšanas" at bounding box center [370, 405] width 179 height 14
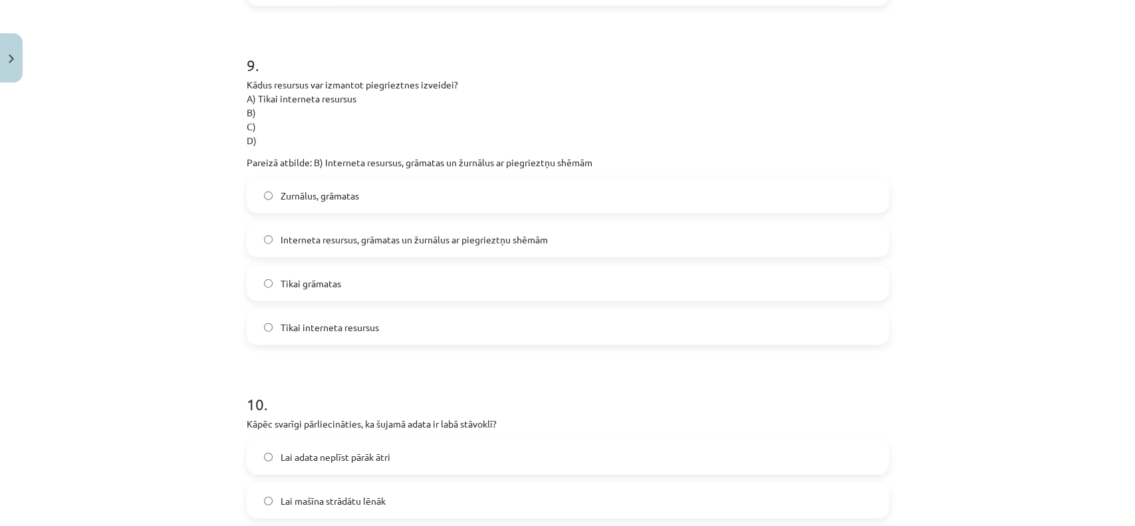
scroll to position [2275, 0]
click at [388, 253] on label "Interneta resursus, grāmatas un žurnālus ar piegrieztņu shēmām" at bounding box center [568, 242] width 640 height 33
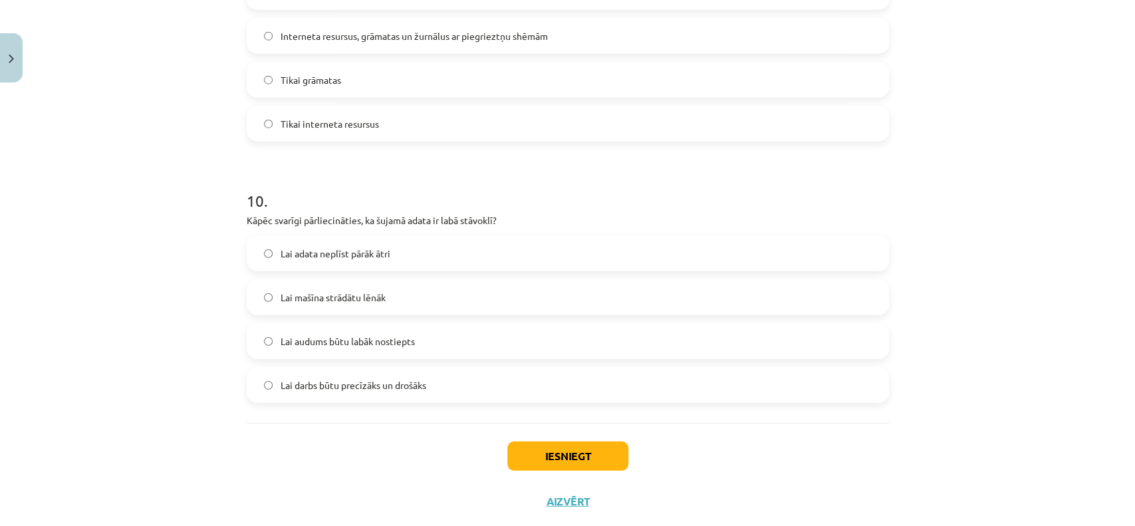
click at [386, 393] on label "Lai darbs būtu precīzāks un drošāks" at bounding box center [568, 384] width 640 height 33
click at [580, 467] on button "Iesniegt" at bounding box center [567, 455] width 121 height 29
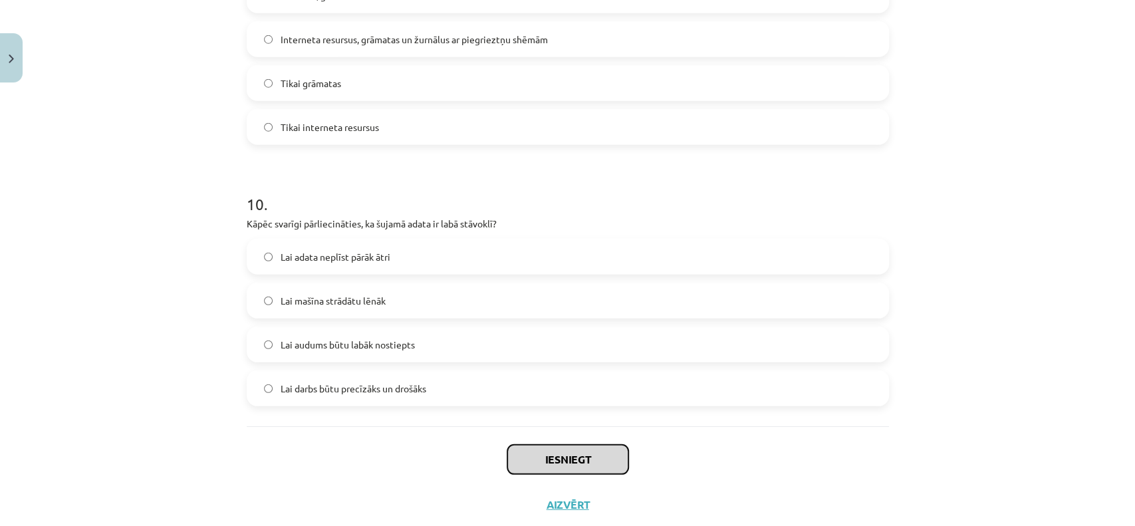
scroll to position [2513, 0]
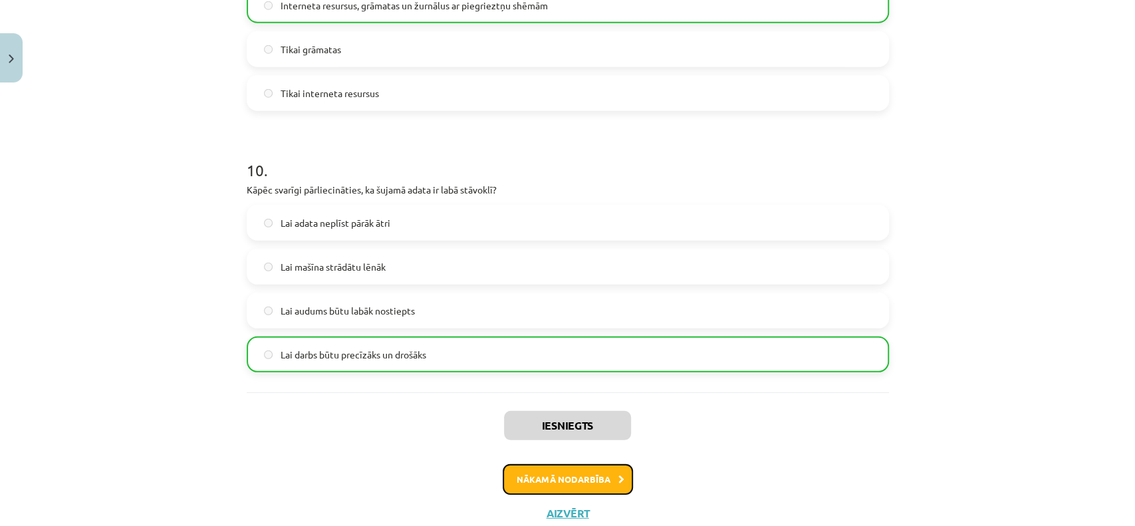
click at [543, 474] on button "Nākamā nodarbība" at bounding box center [568, 479] width 130 height 31
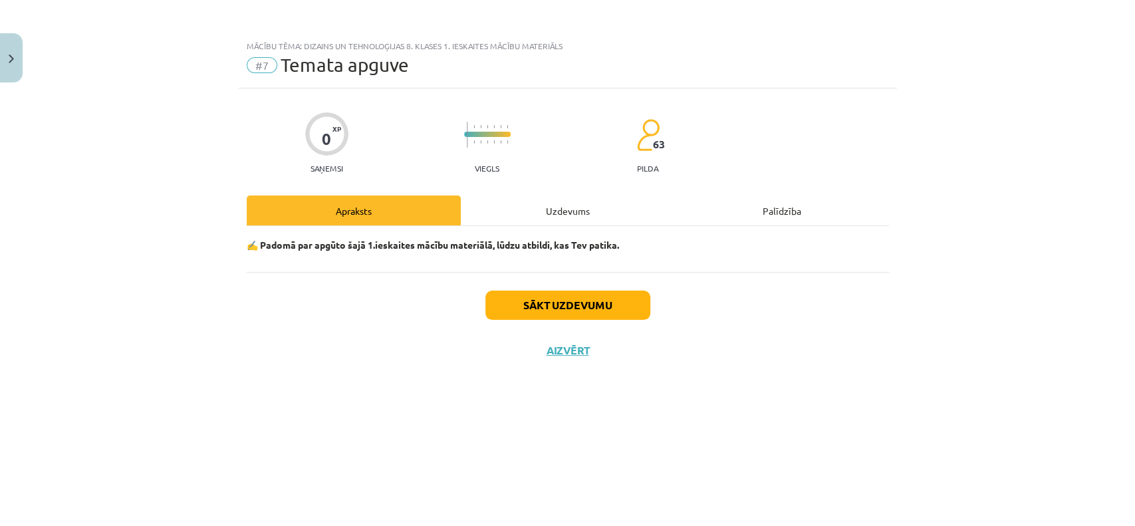
click at [525, 288] on div "Sākt uzdevumu Aizvērt" at bounding box center [568, 318] width 642 height 93
click at [520, 305] on button "Sākt uzdevumu" at bounding box center [567, 305] width 165 height 29
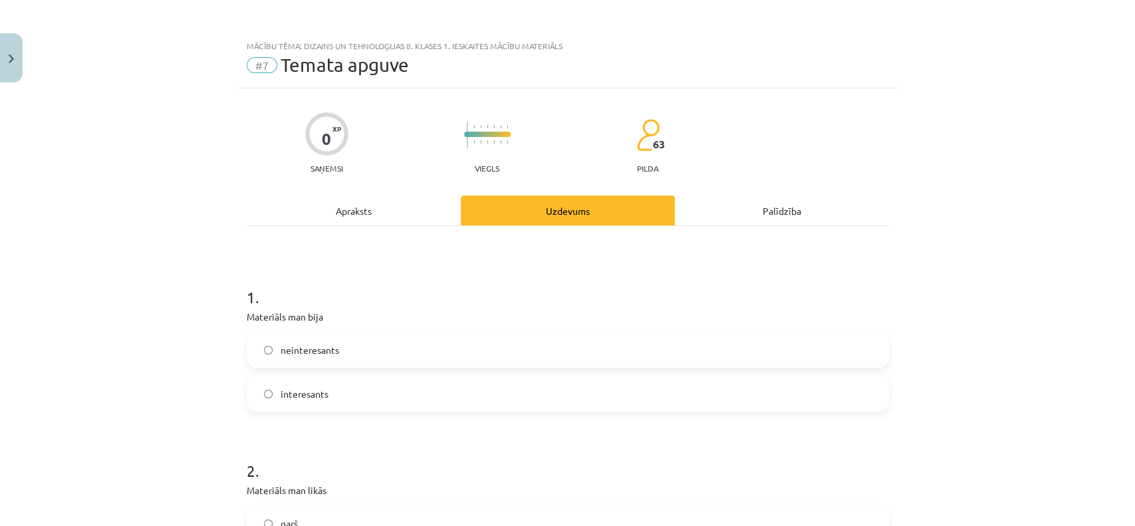
click at [328, 352] on span "neinteresants" at bounding box center [310, 350] width 59 height 14
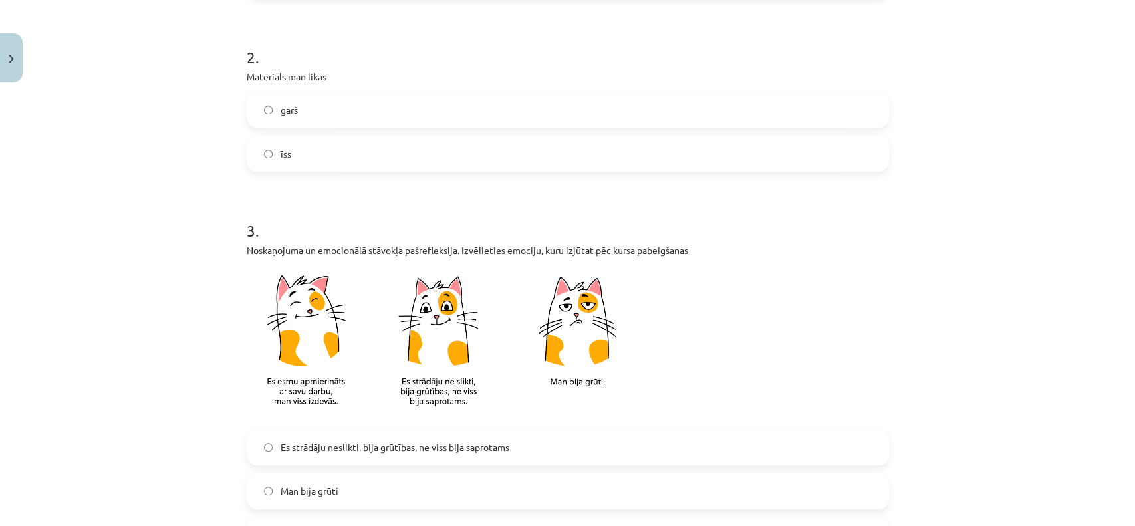
click at [295, 150] on label "īss" at bounding box center [568, 153] width 640 height 33
click at [321, 111] on label "garš" at bounding box center [568, 109] width 640 height 33
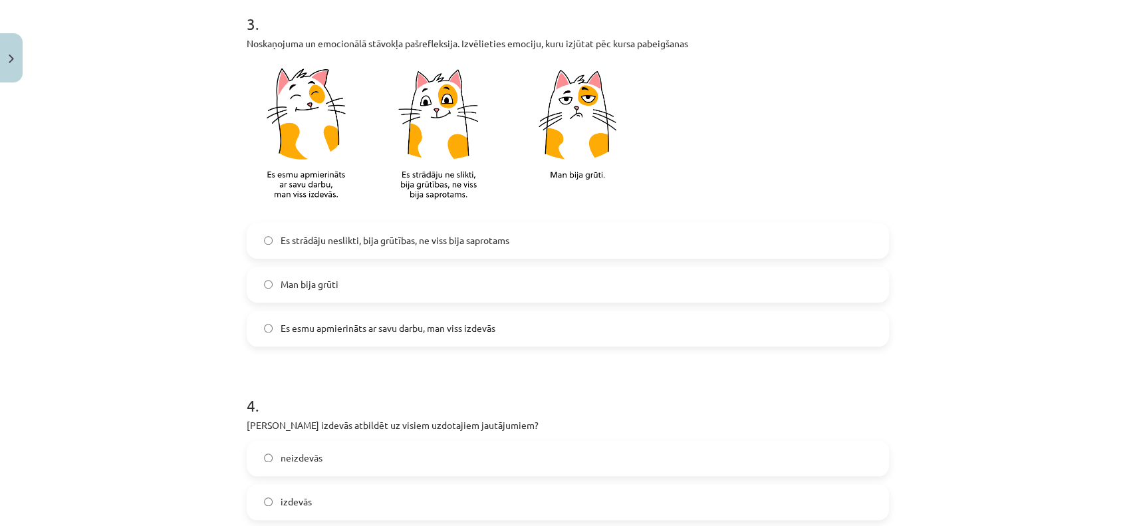
click at [338, 322] on span "Es esmu apmierināts ar savu darbu, man viss izdevās" at bounding box center [388, 328] width 215 height 14
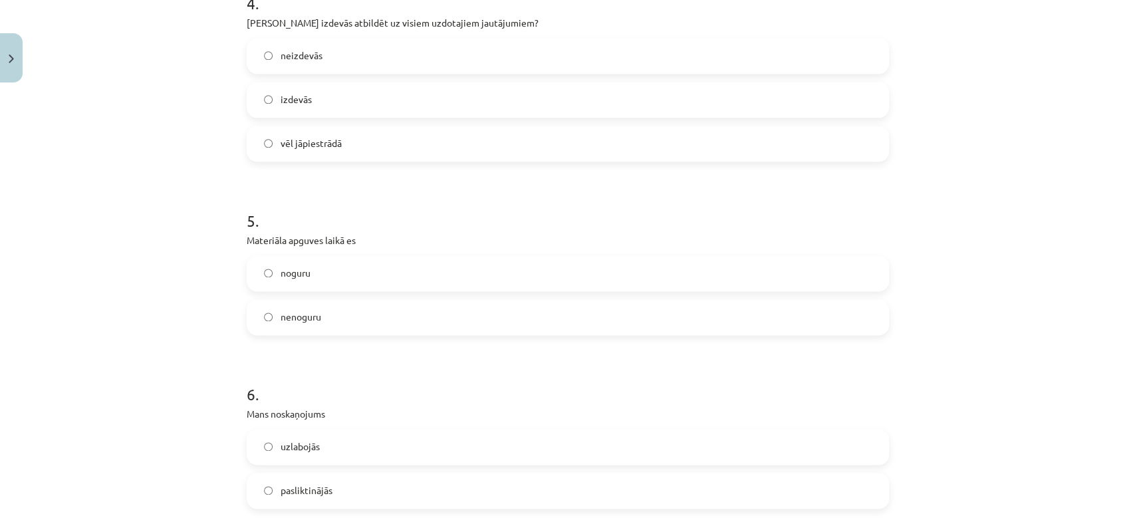
scroll to position [1034, 0]
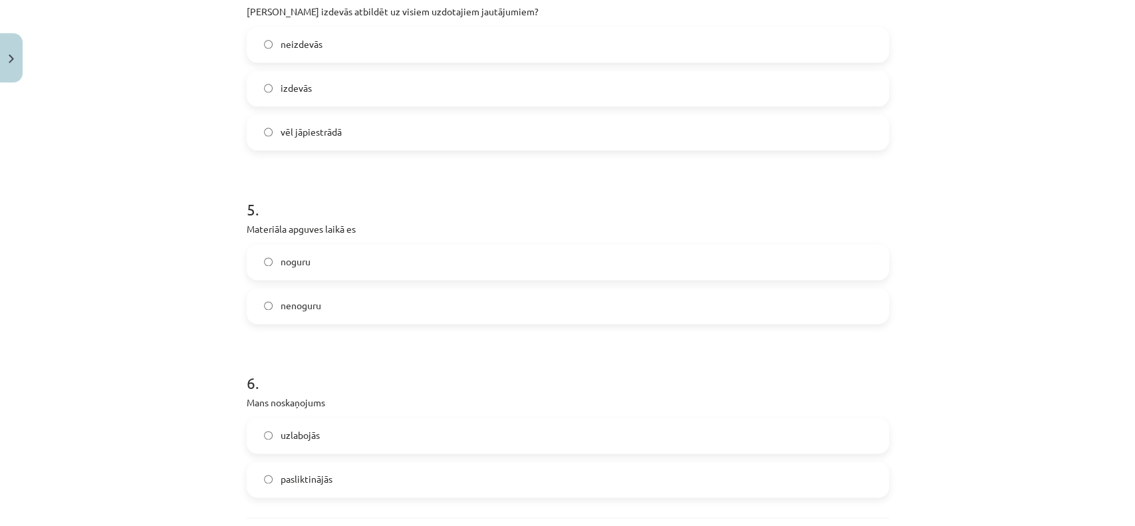
click at [321, 107] on div "neizdevās izdevās vēl jāpiestrādā" at bounding box center [568, 89] width 642 height 124
click at [324, 86] on label "izdevās" at bounding box center [568, 88] width 640 height 33
click at [296, 302] on span "nenoguru" at bounding box center [301, 306] width 41 height 14
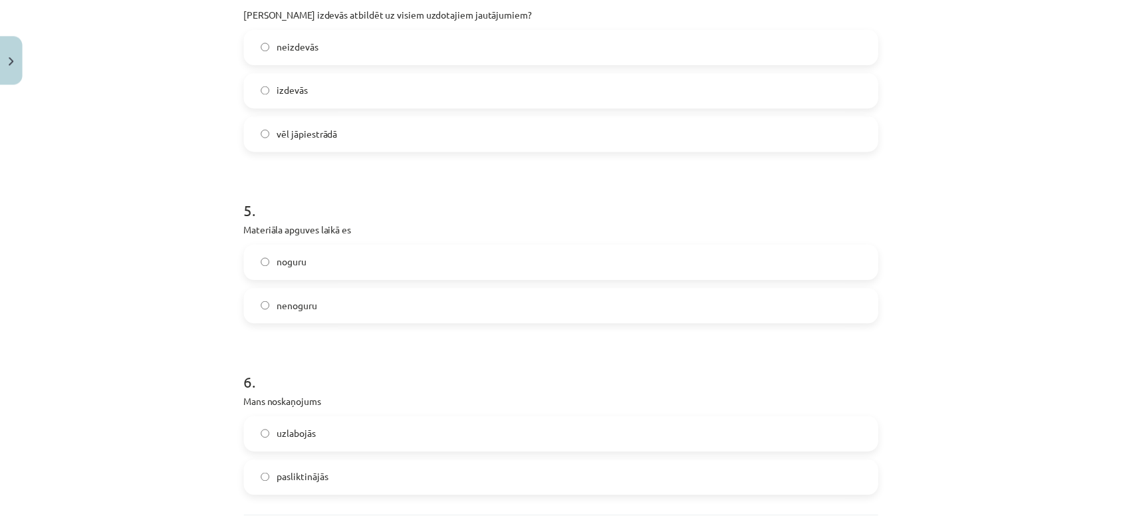
scroll to position [1159, 0]
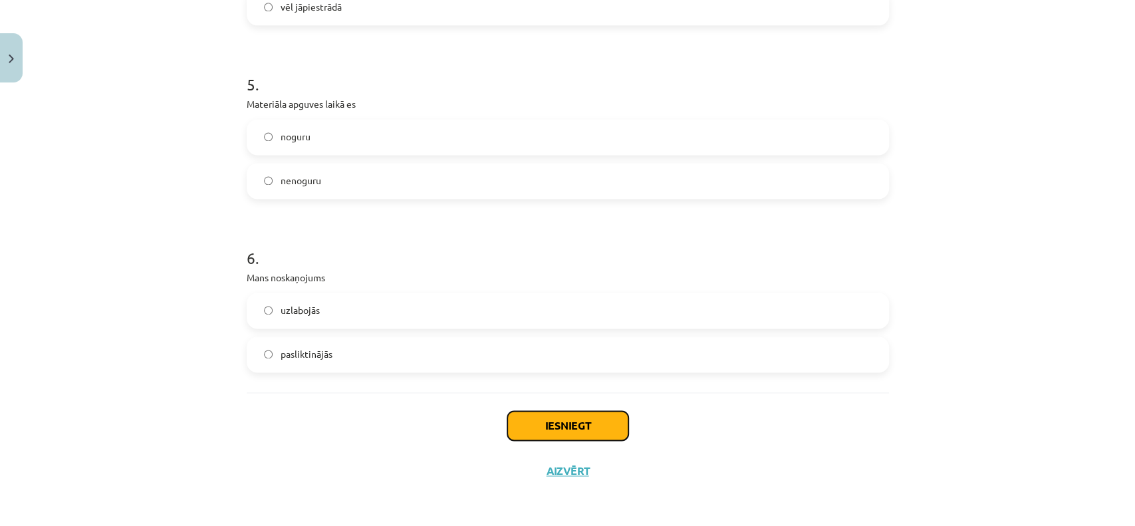
click at [610, 422] on button "Iesniegt" at bounding box center [567, 425] width 121 height 29
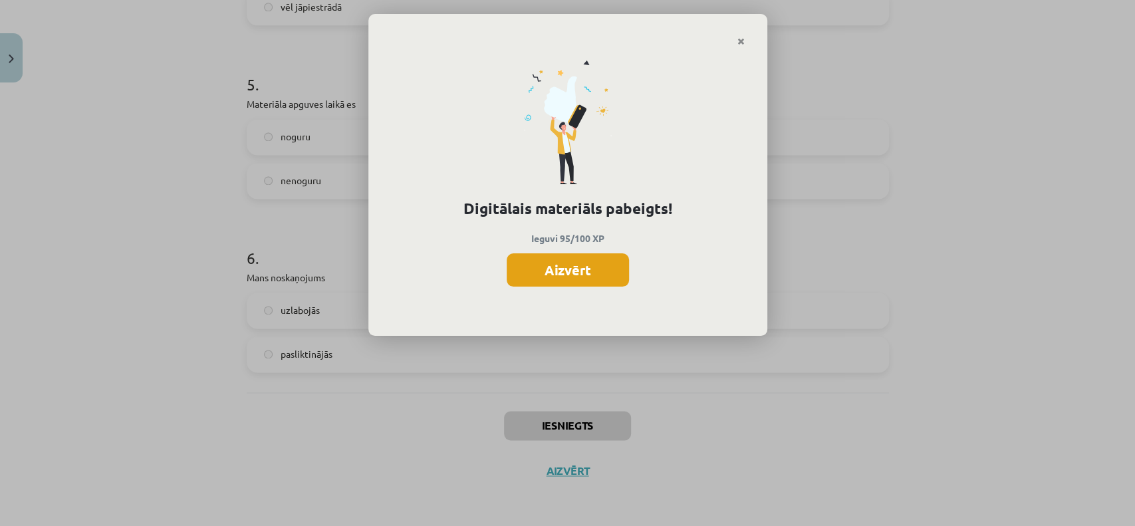
click at [535, 269] on button "Aizvērt" at bounding box center [568, 269] width 122 height 33
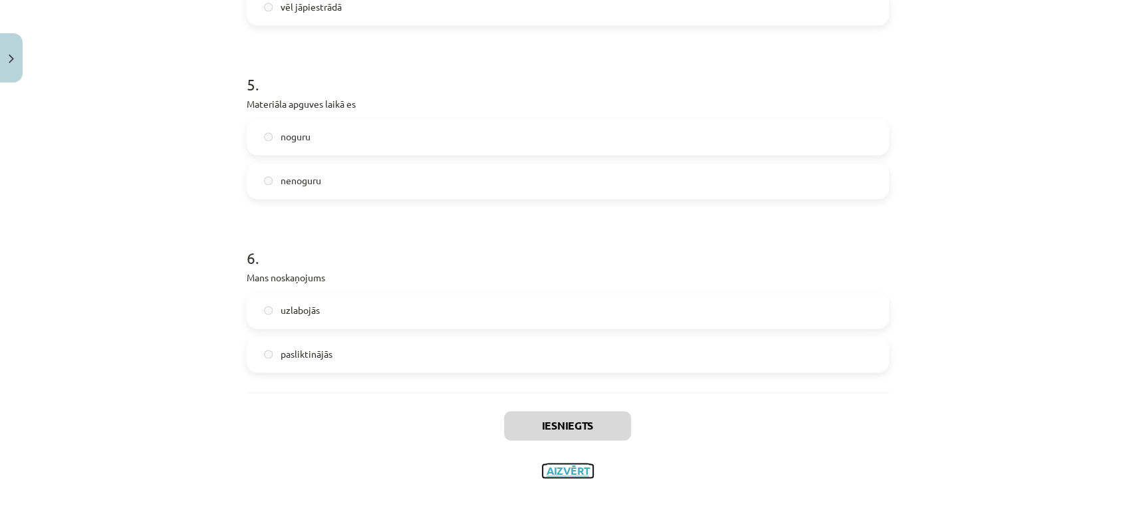
click at [569, 467] on button "Aizvērt" at bounding box center [568, 470] width 51 height 13
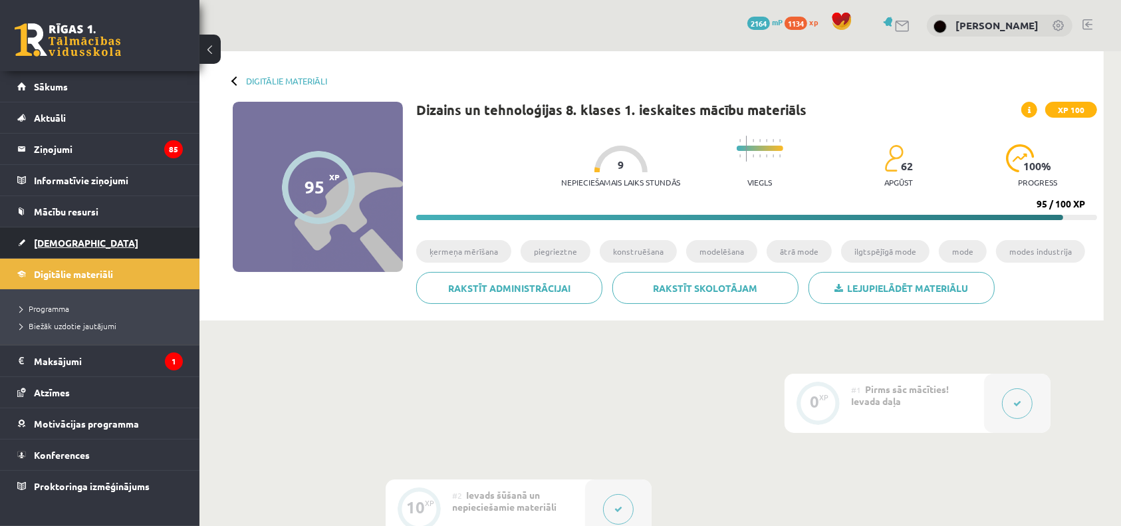
click at [49, 245] on span "[DEMOGRAPHIC_DATA]" at bounding box center [86, 243] width 104 height 12
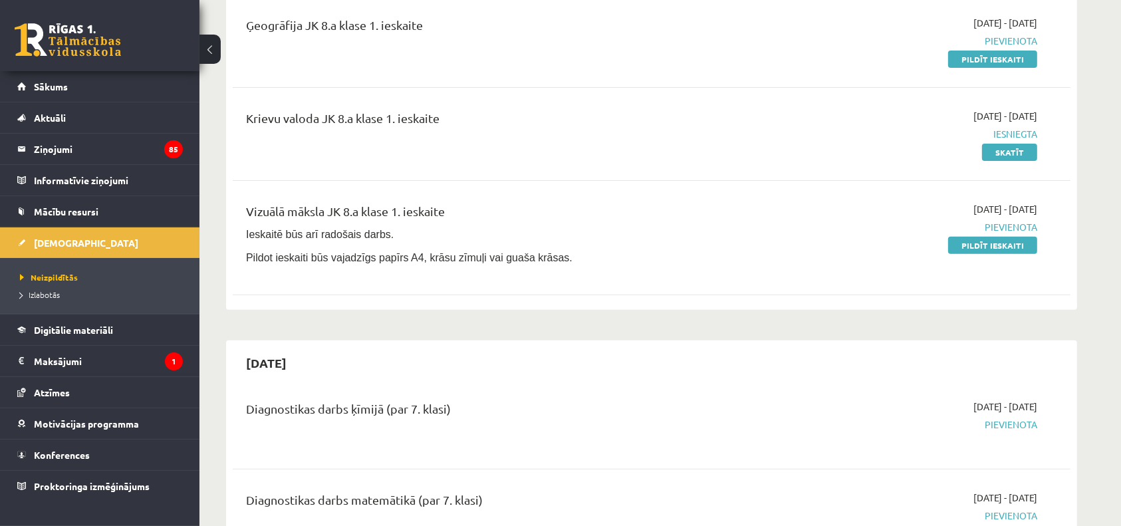
scroll to position [414, 0]
